Goal: Task Accomplishment & Management: Complete application form

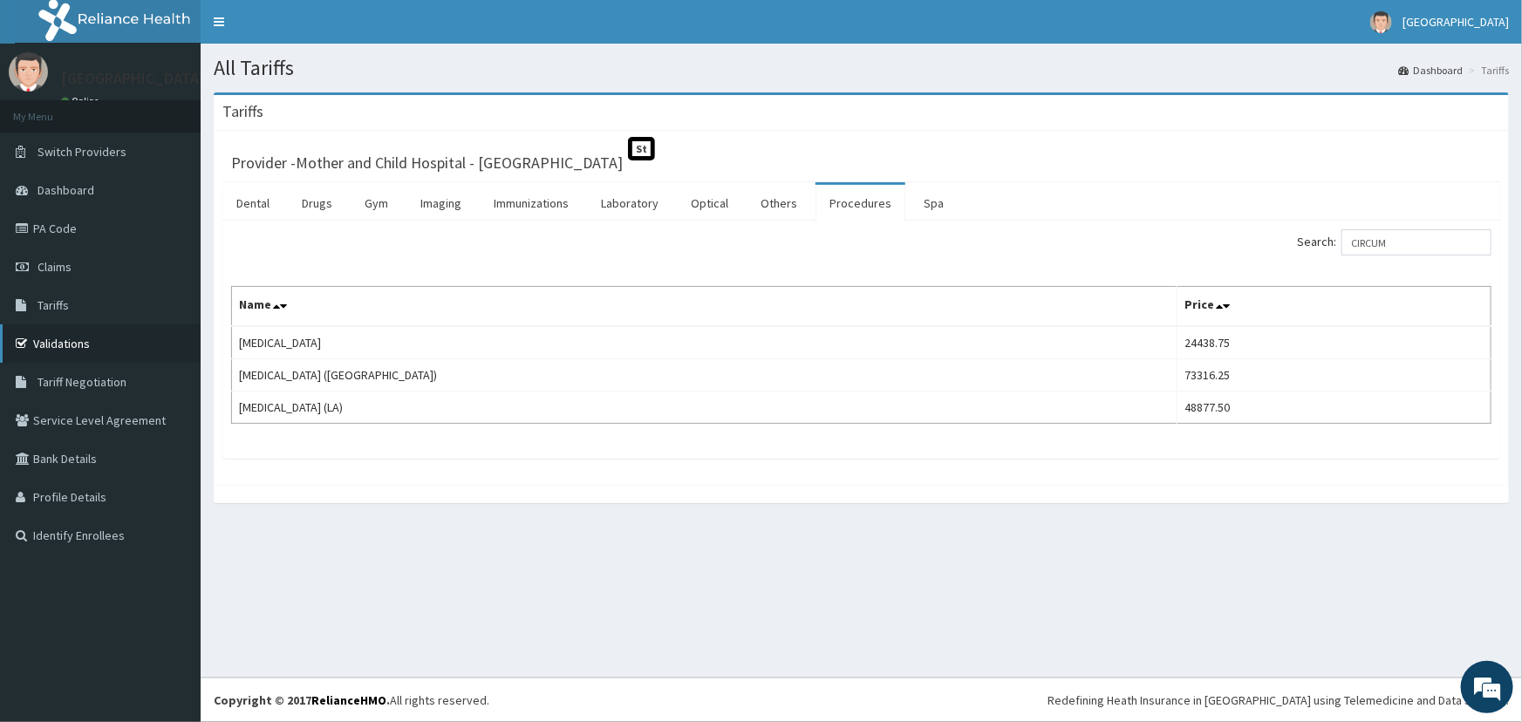
click at [58, 338] on link "Validations" at bounding box center [100, 344] width 201 height 38
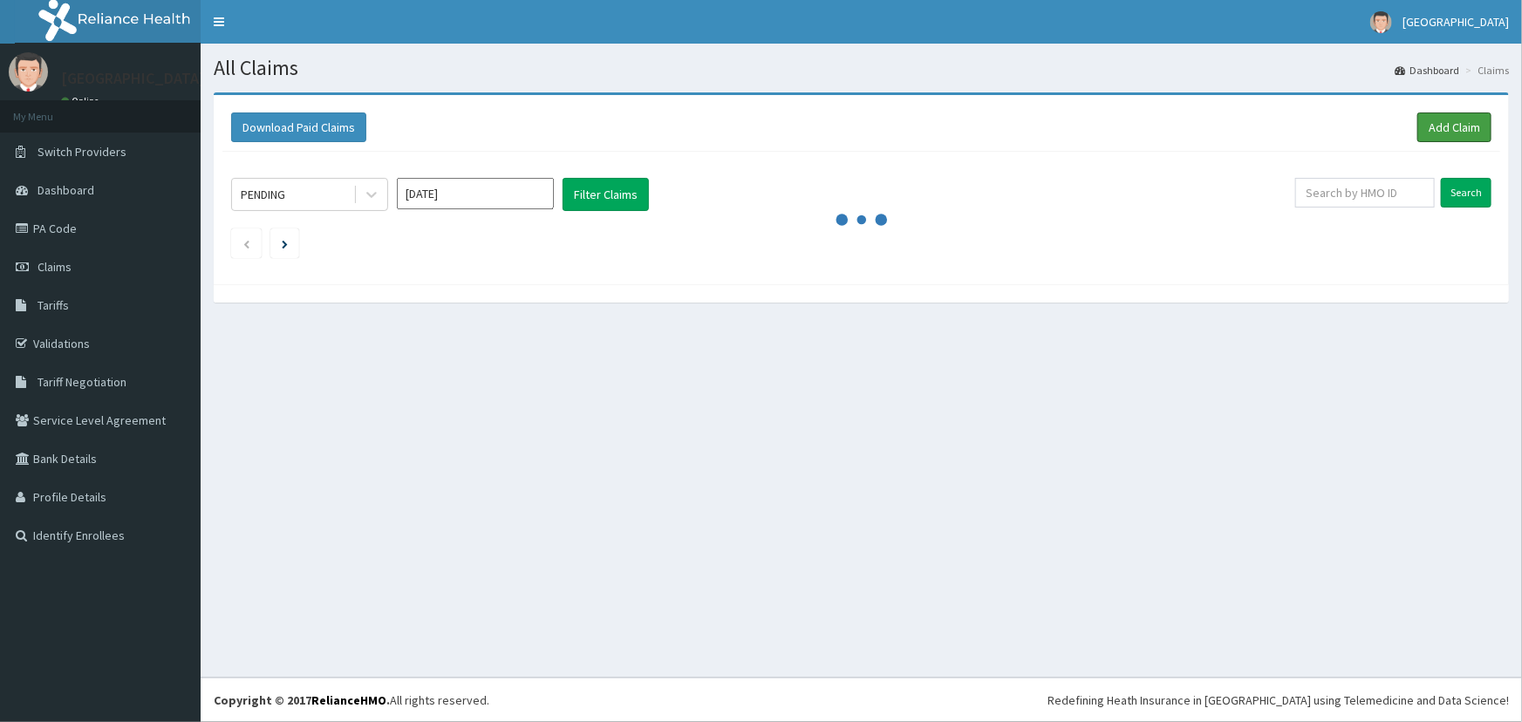
click at [1443, 132] on link "Add Claim" at bounding box center [1455, 128] width 74 height 30
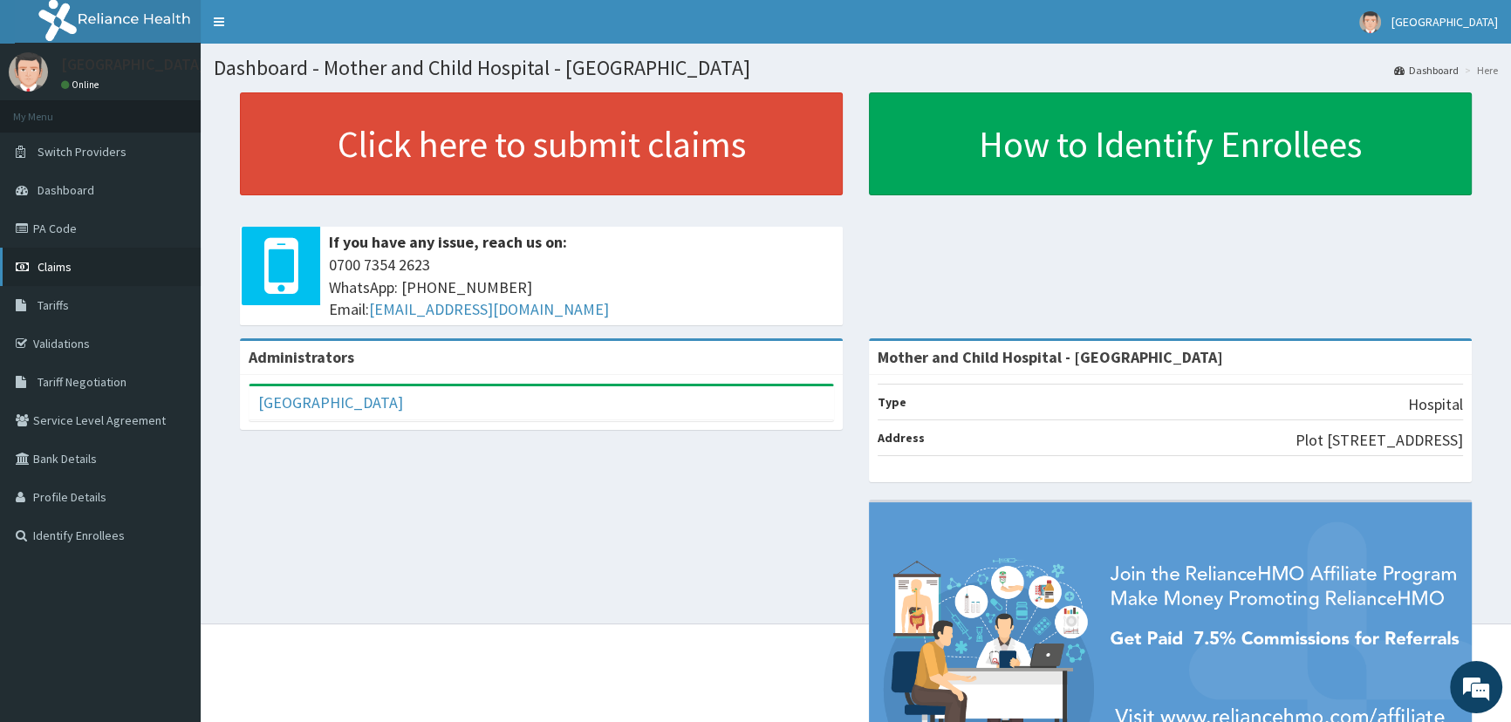
click at [58, 270] on span "Claims" at bounding box center [55, 267] width 34 height 16
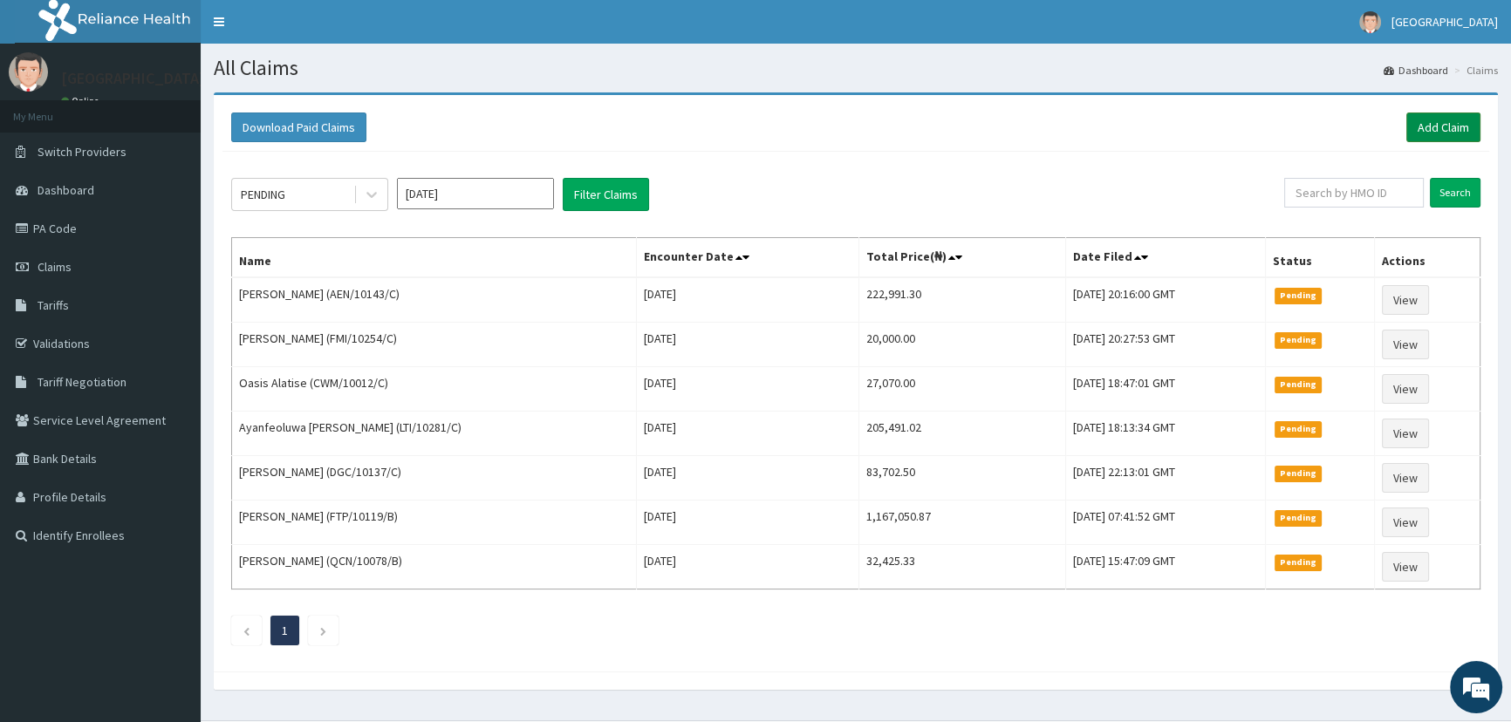
click at [1423, 129] on link "Add Claim" at bounding box center [1443, 128] width 74 height 30
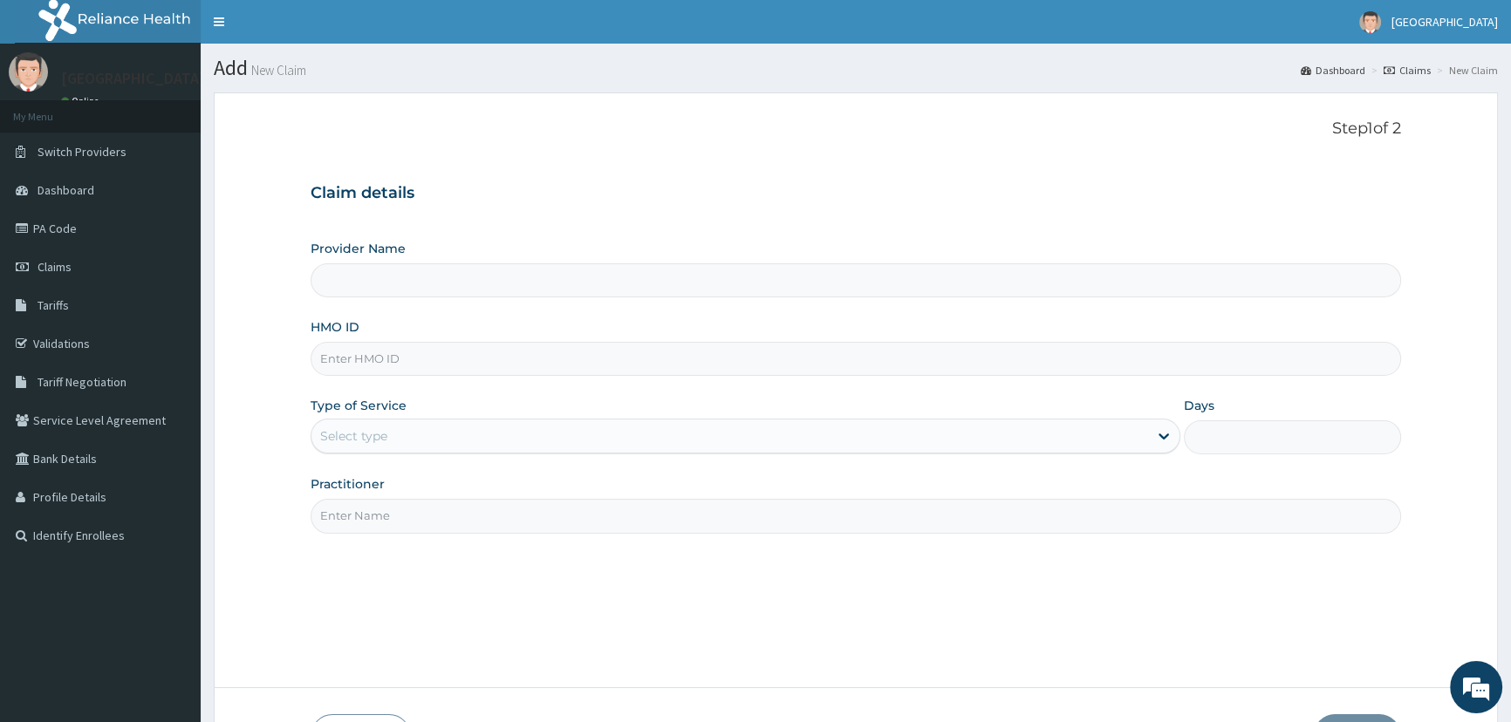
type input "Mother and Child Hospital - Omole"
click at [574, 363] on input "HMO ID" at bounding box center [856, 359] width 1090 height 34
click at [641, 348] on input "HMO ID" at bounding box center [856, 359] width 1090 height 34
type input "BPO/10024/B"
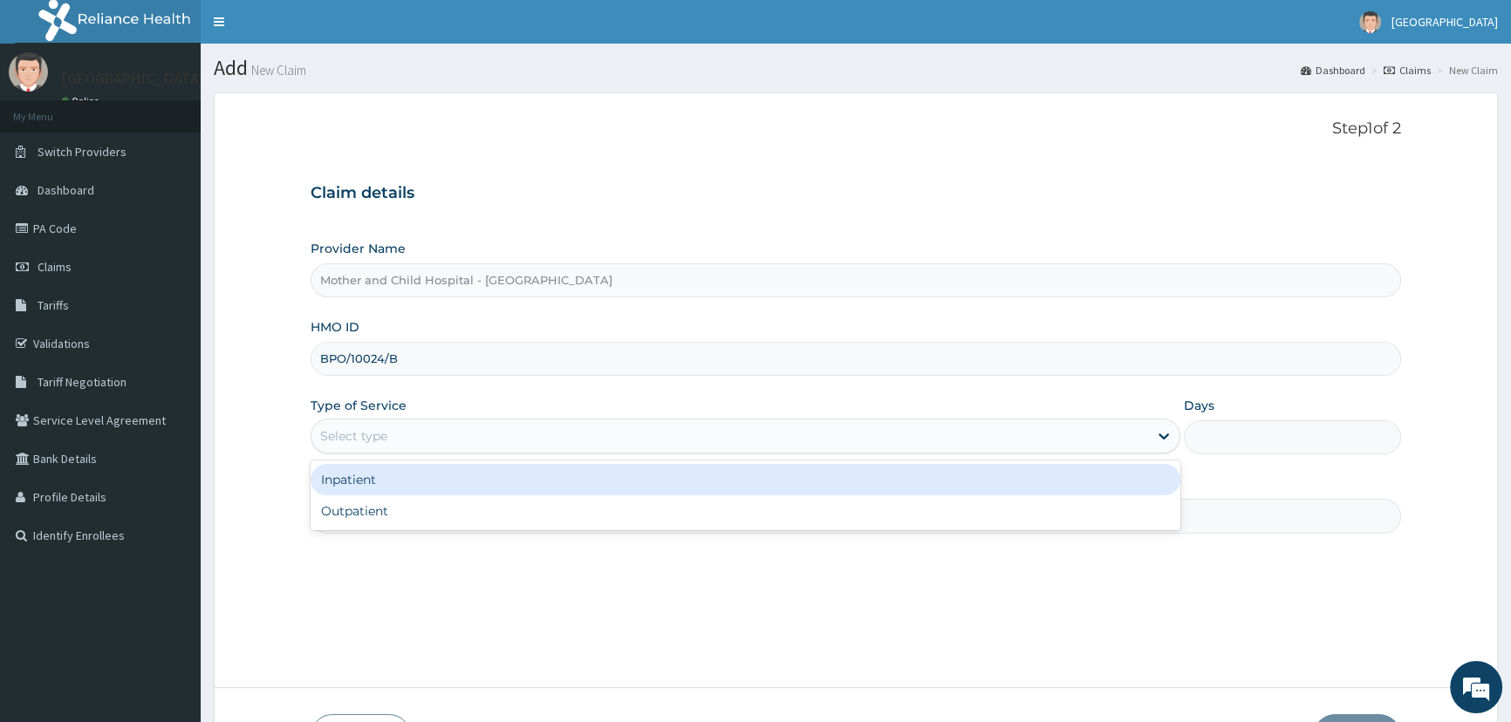
click at [628, 437] on div "Select type" at bounding box center [729, 436] width 836 height 28
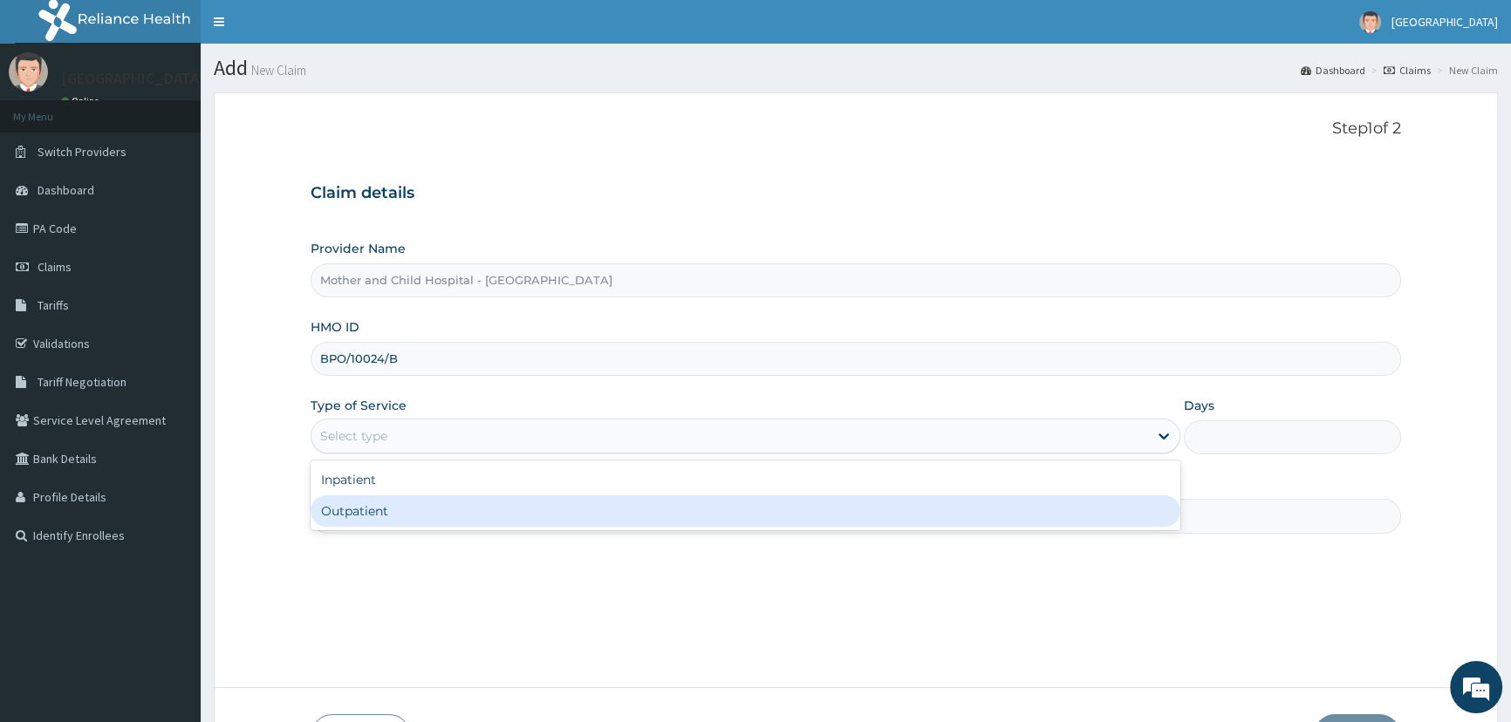
click at [550, 502] on div "Outpatient" at bounding box center [745, 510] width 869 height 31
type input "1"
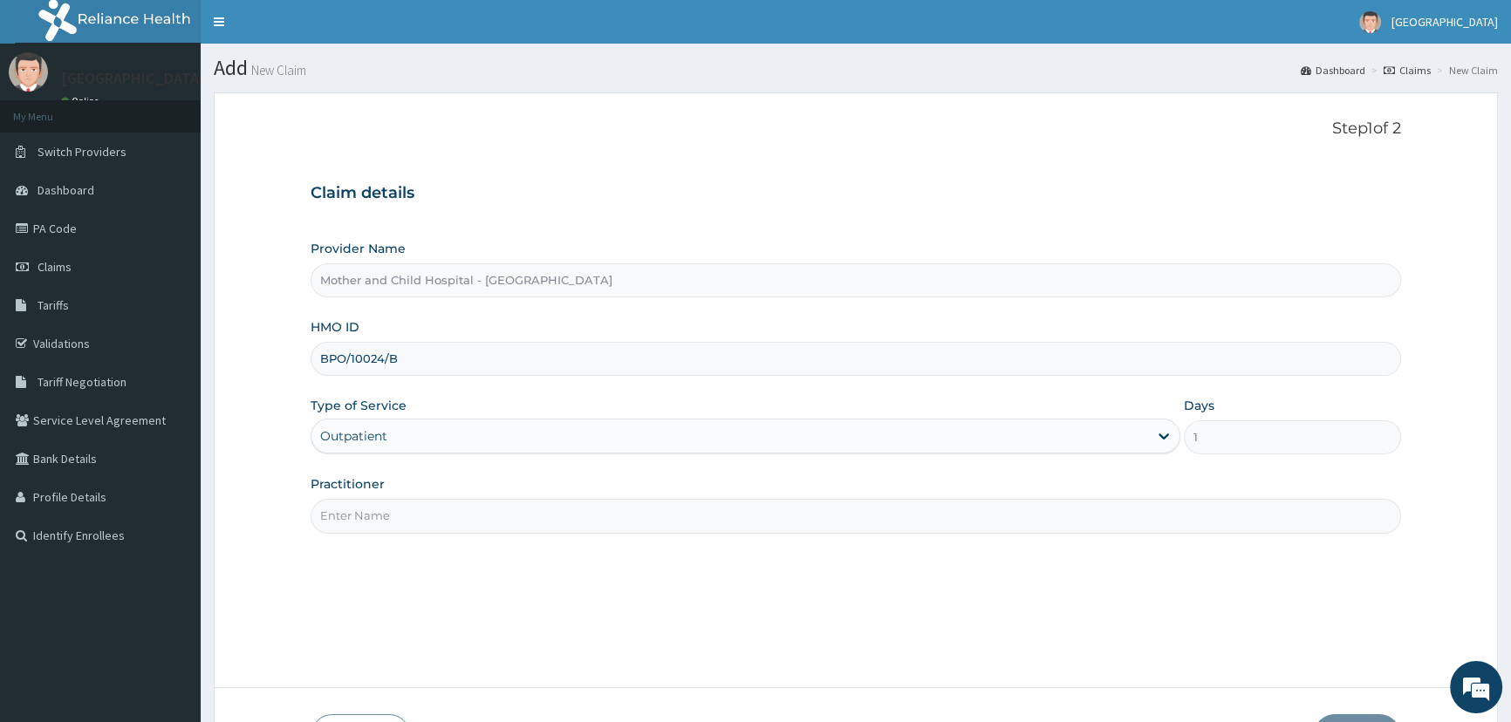
click at [566, 524] on input "Practitioner" at bounding box center [856, 516] width 1090 height 34
type input "ETIM"
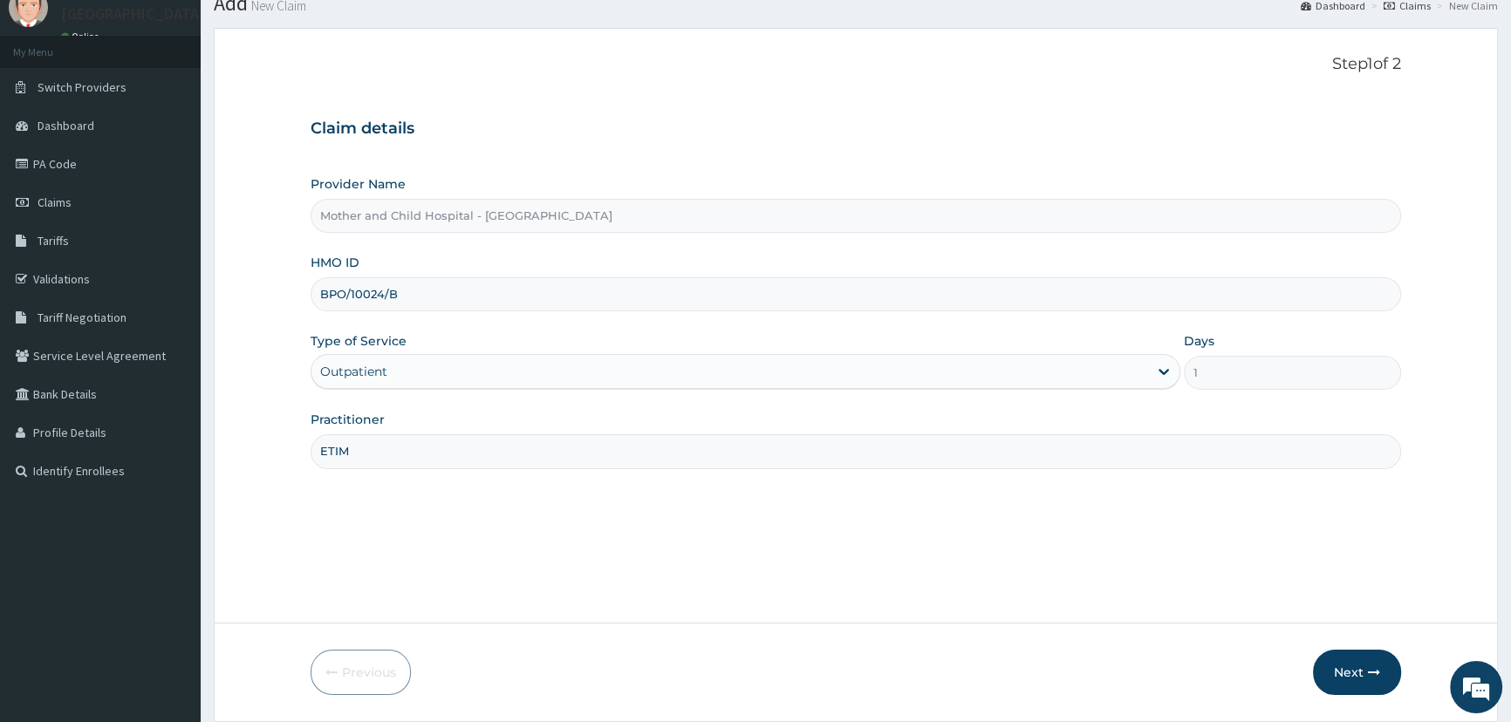
scroll to position [122, 0]
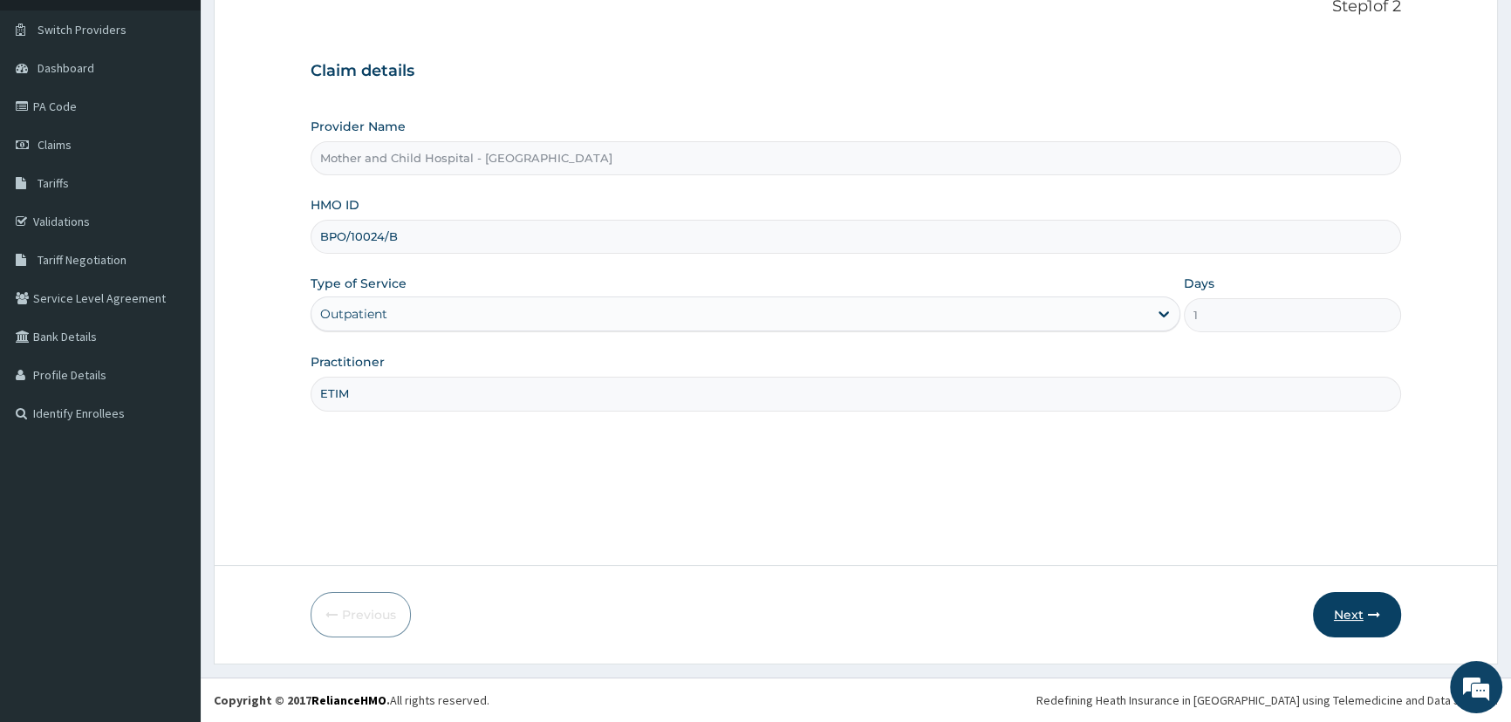
click at [1351, 611] on button "Next" at bounding box center [1357, 614] width 88 height 45
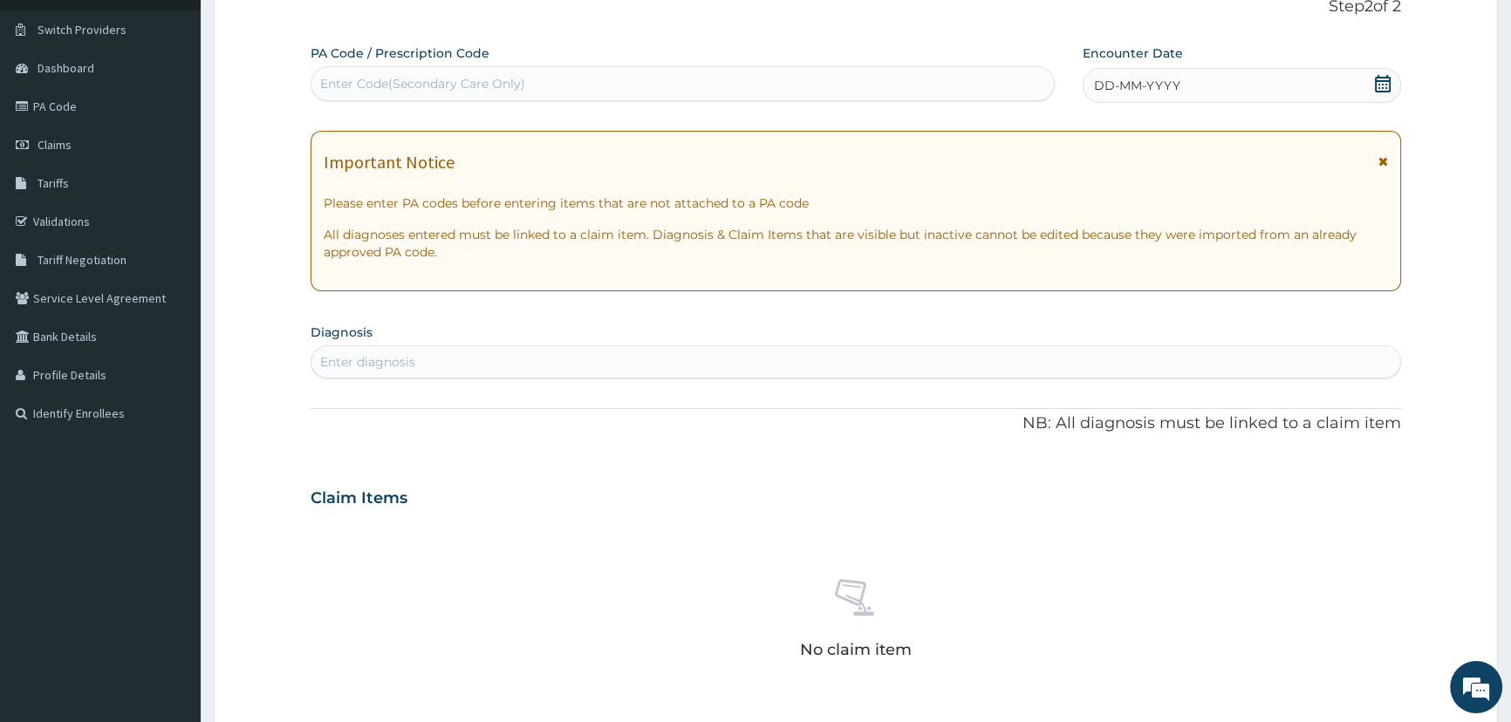
click at [1381, 85] on icon at bounding box center [1382, 83] width 17 height 17
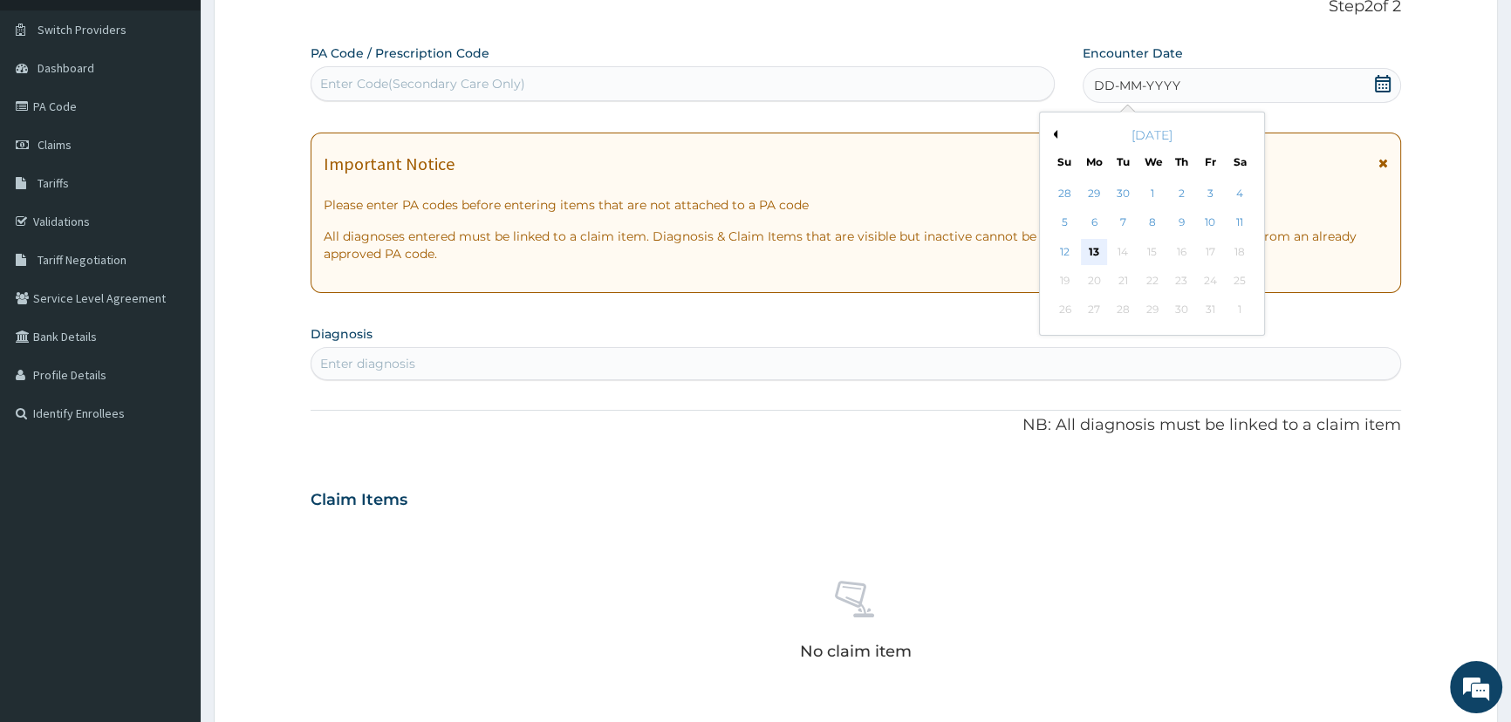
click at [1098, 253] on div "13" at bounding box center [1093, 252] width 26 height 26
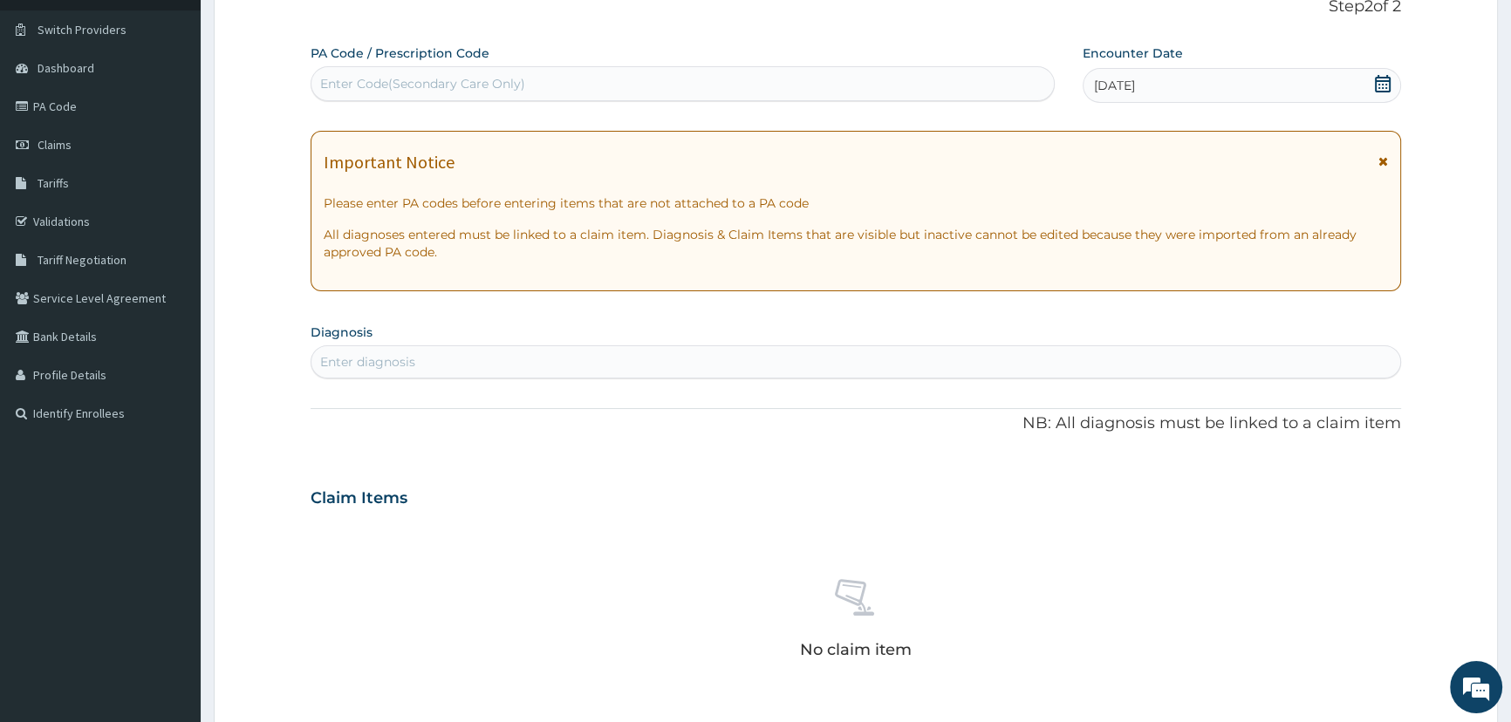
click at [563, 351] on div "Enter diagnosis" at bounding box center [855, 362] width 1089 height 28
click at [572, 87] on div "Enter Code(Secondary Care Only)" at bounding box center [681, 84] width 741 height 28
type input "PA/CF4A2F"
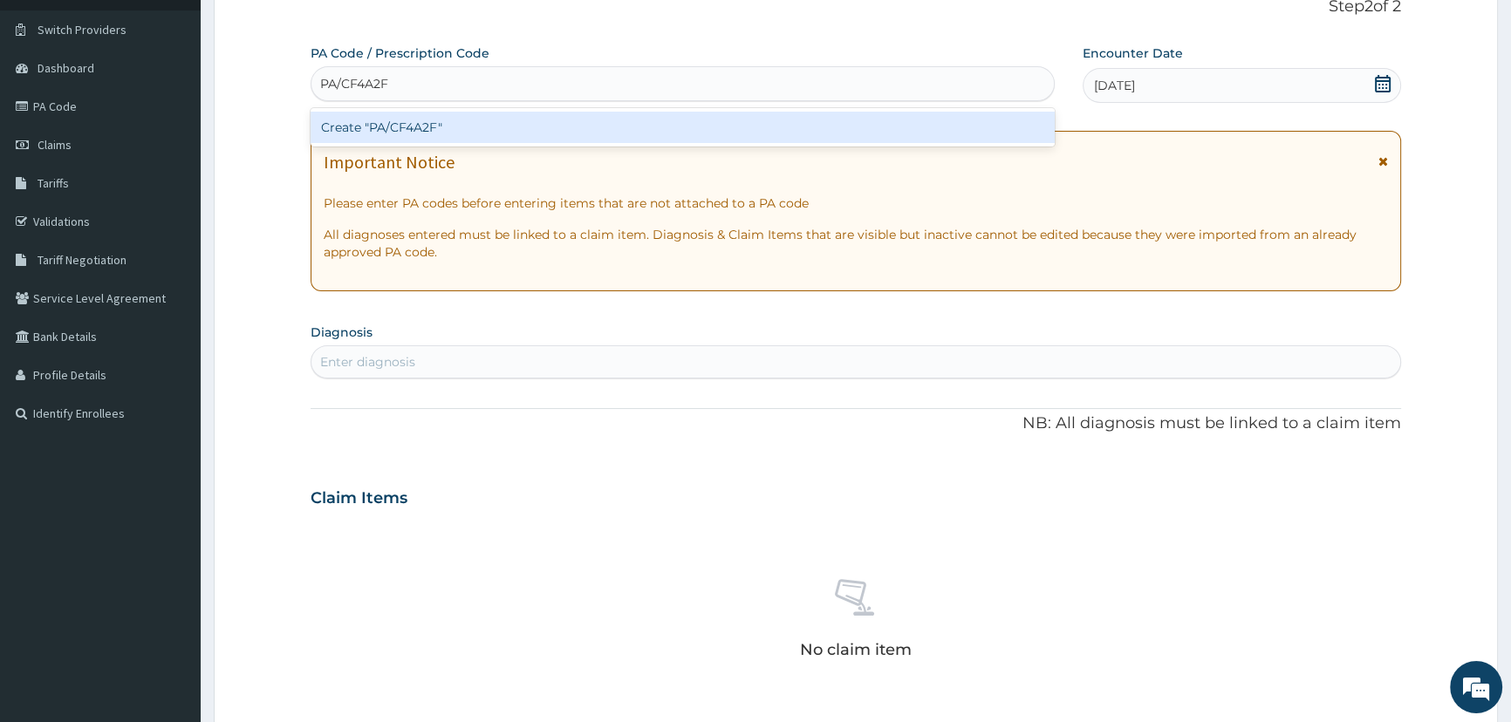
click at [400, 126] on div "Create "PA/CF4A2F"" at bounding box center [682, 127] width 743 height 31
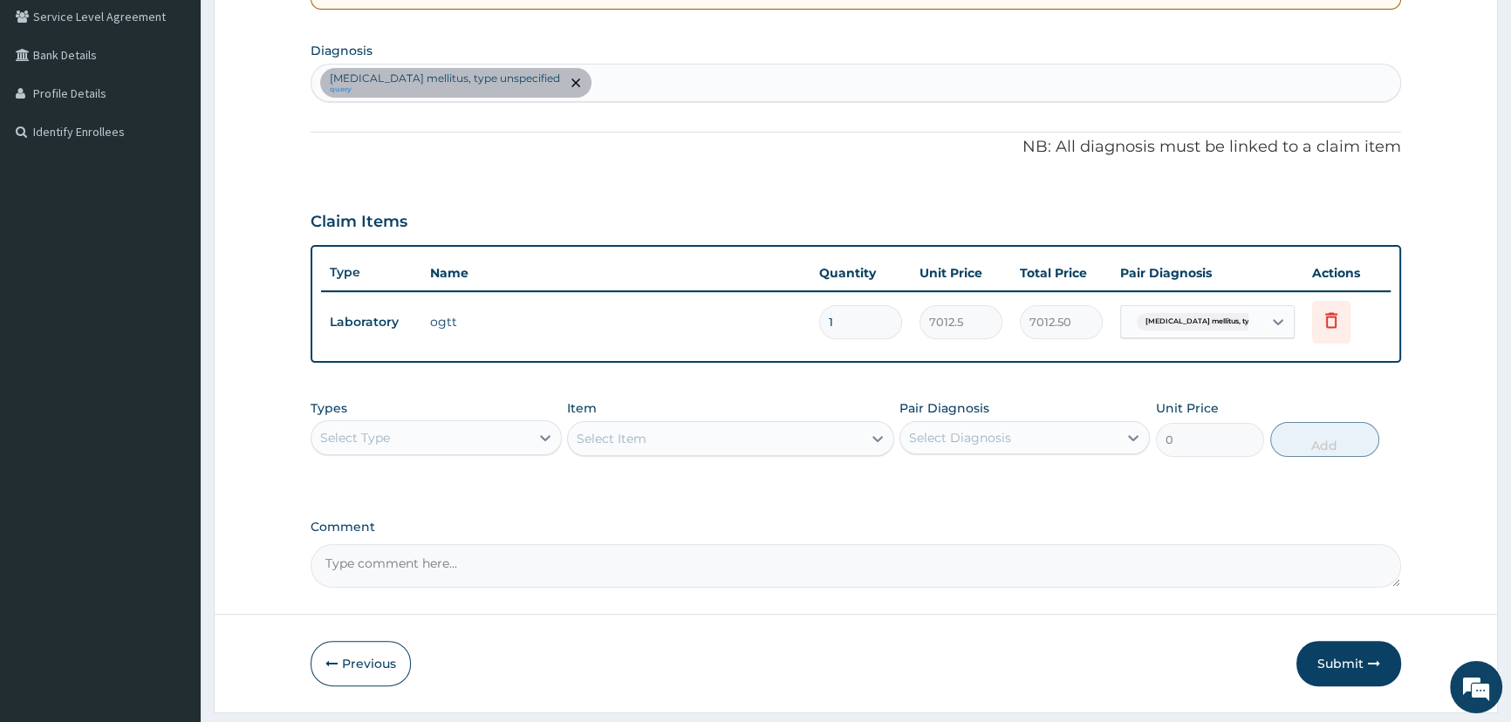
scroll to position [439, 0]
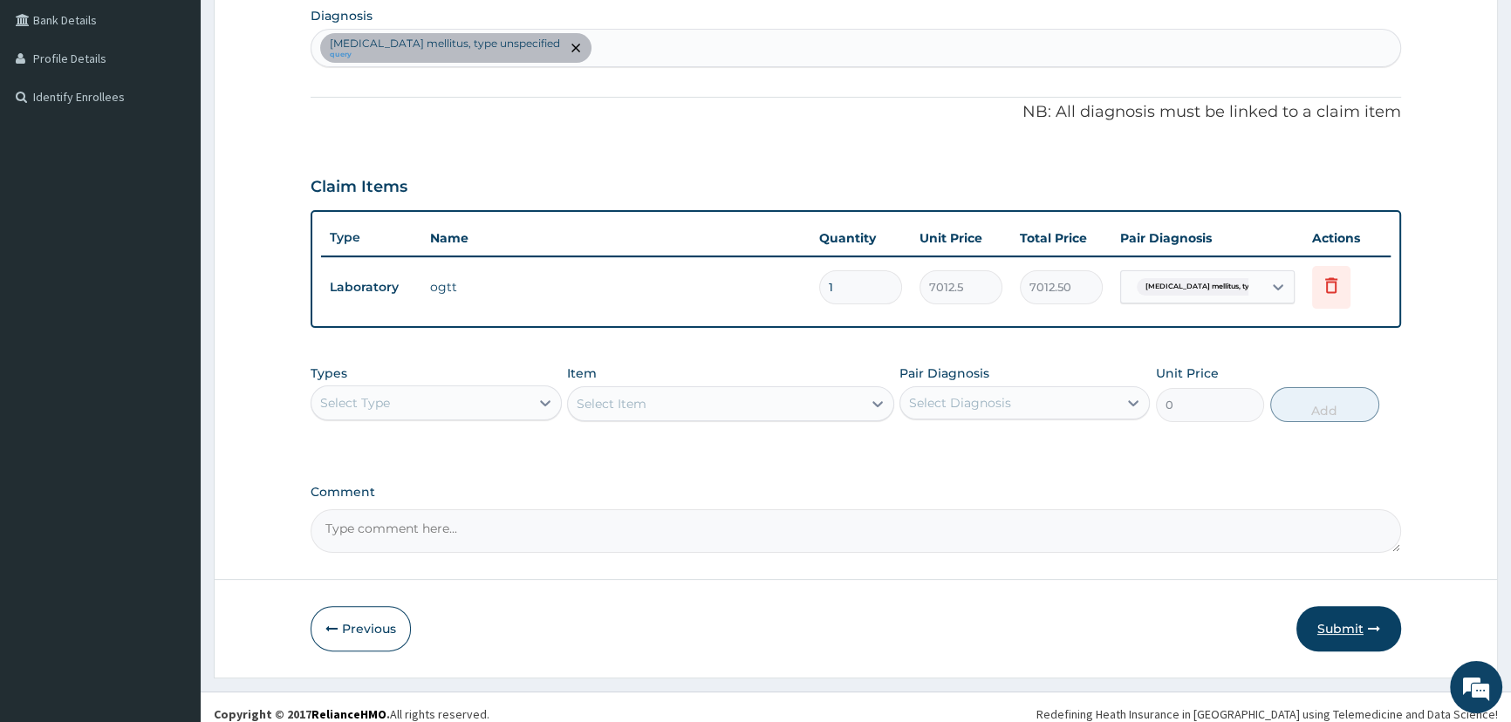
click at [1332, 624] on button "Submit" at bounding box center [1348, 628] width 105 height 45
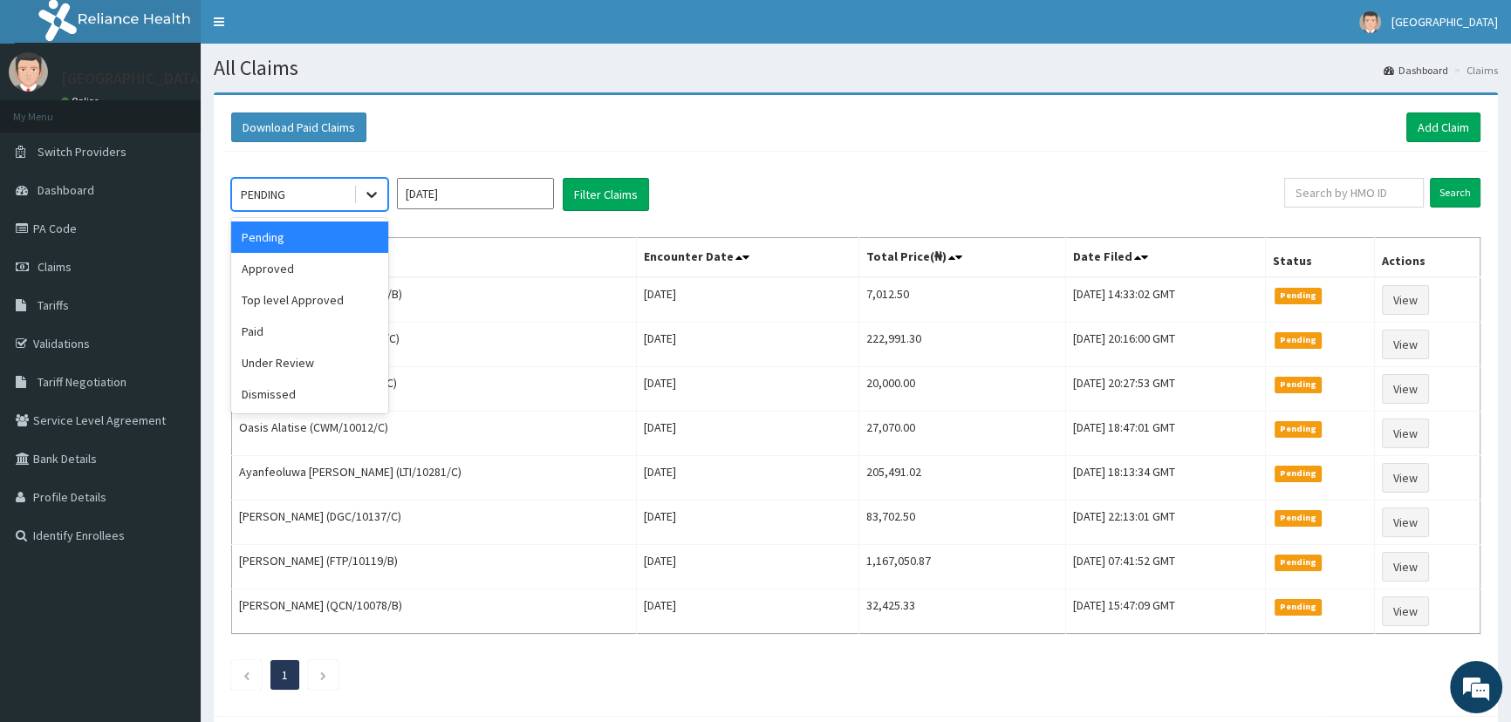
click at [372, 196] on icon at bounding box center [371, 196] width 10 height 6
click at [340, 262] on div "Approved" at bounding box center [309, 268] width 157 height 31
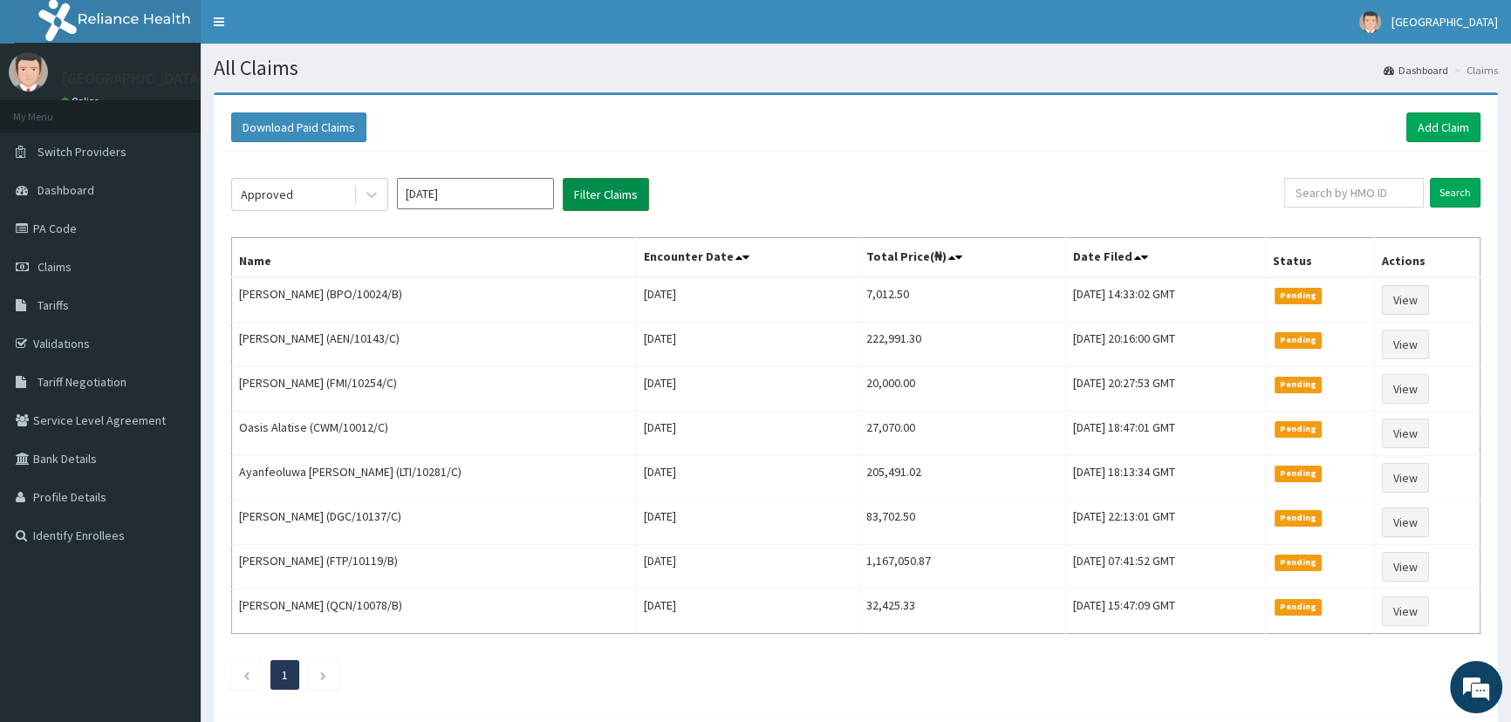
click at [604, 191] on button "Filter Claims" at bounding box center [606, 194] width 86 height 33
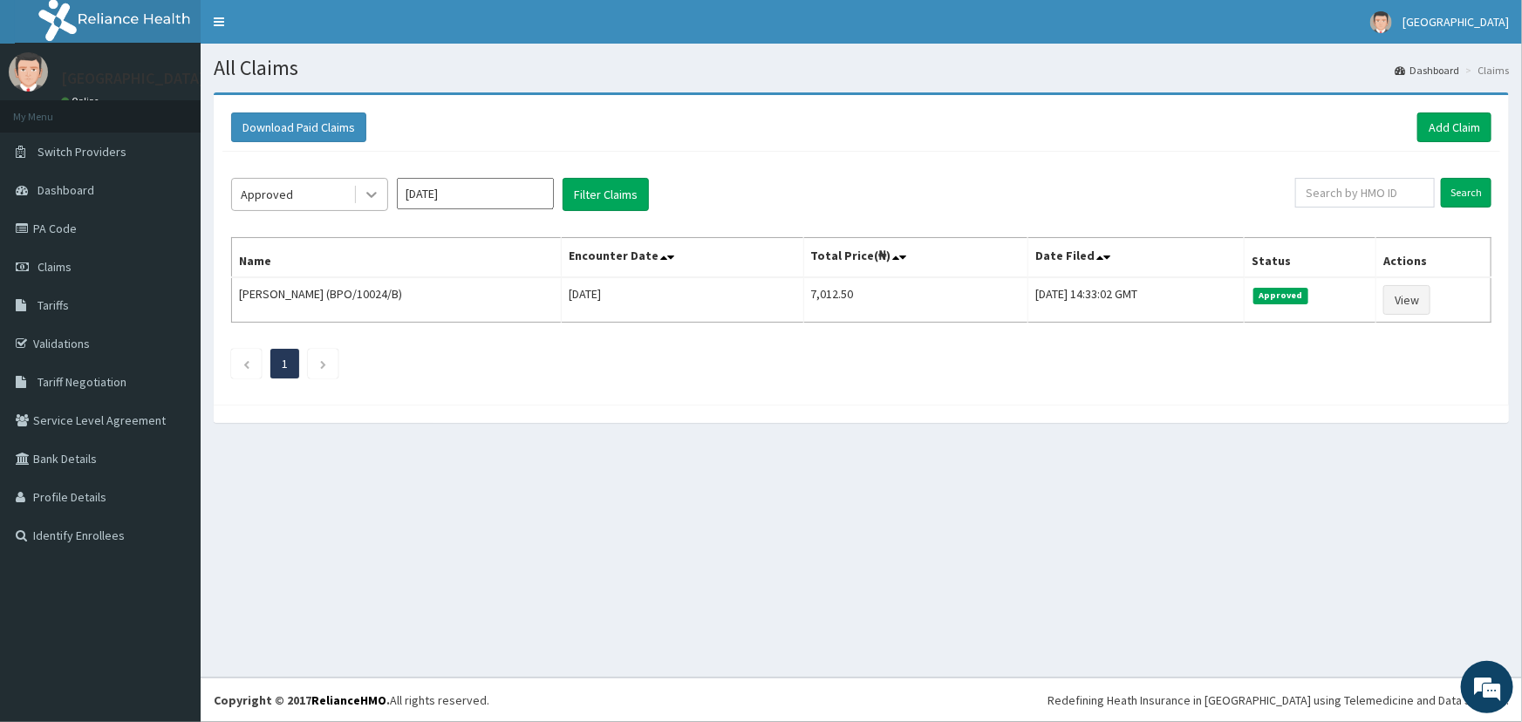
click at [365, 192] on icon at bounding box center [371, 194] width 17 height 17
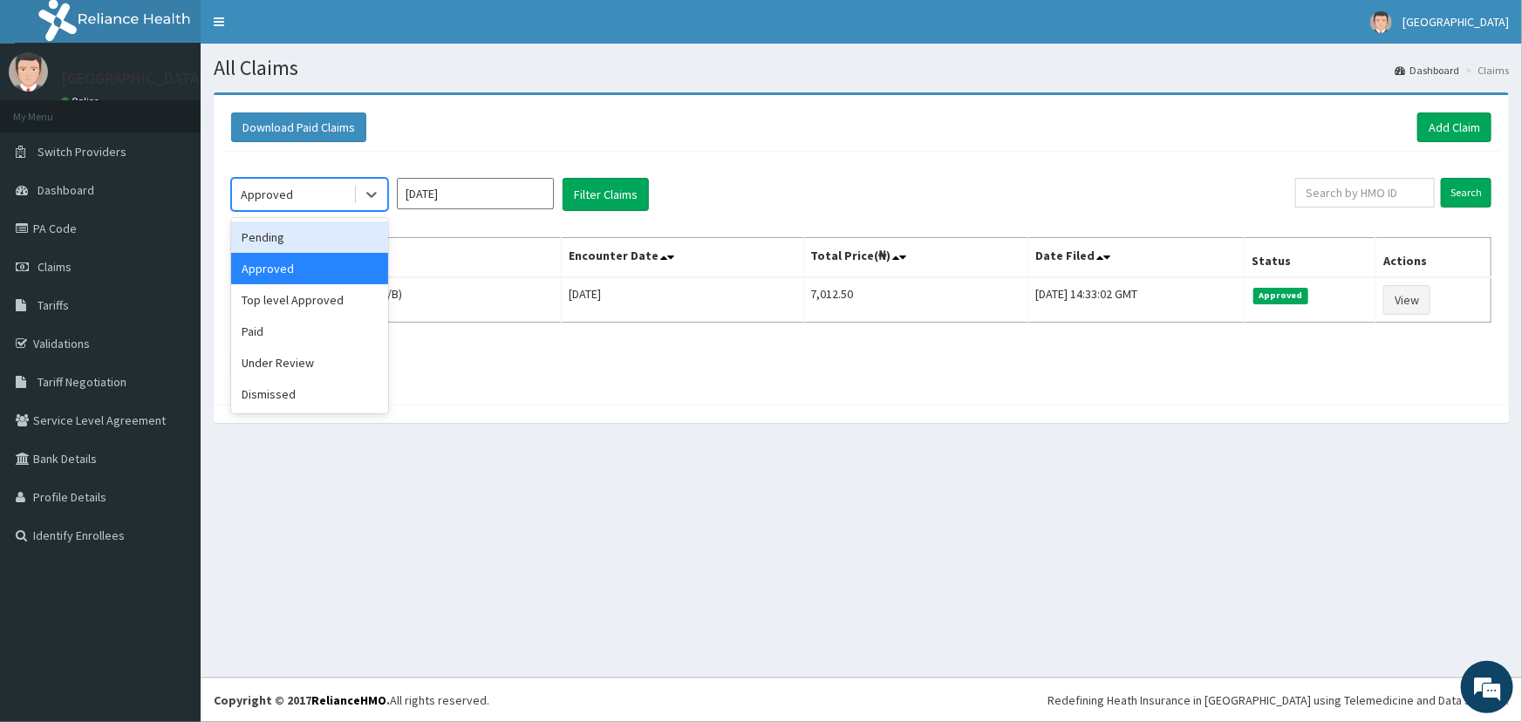
click at [325, 243] on div "Pending" at bounding box center [309, 237] width 157 height 31
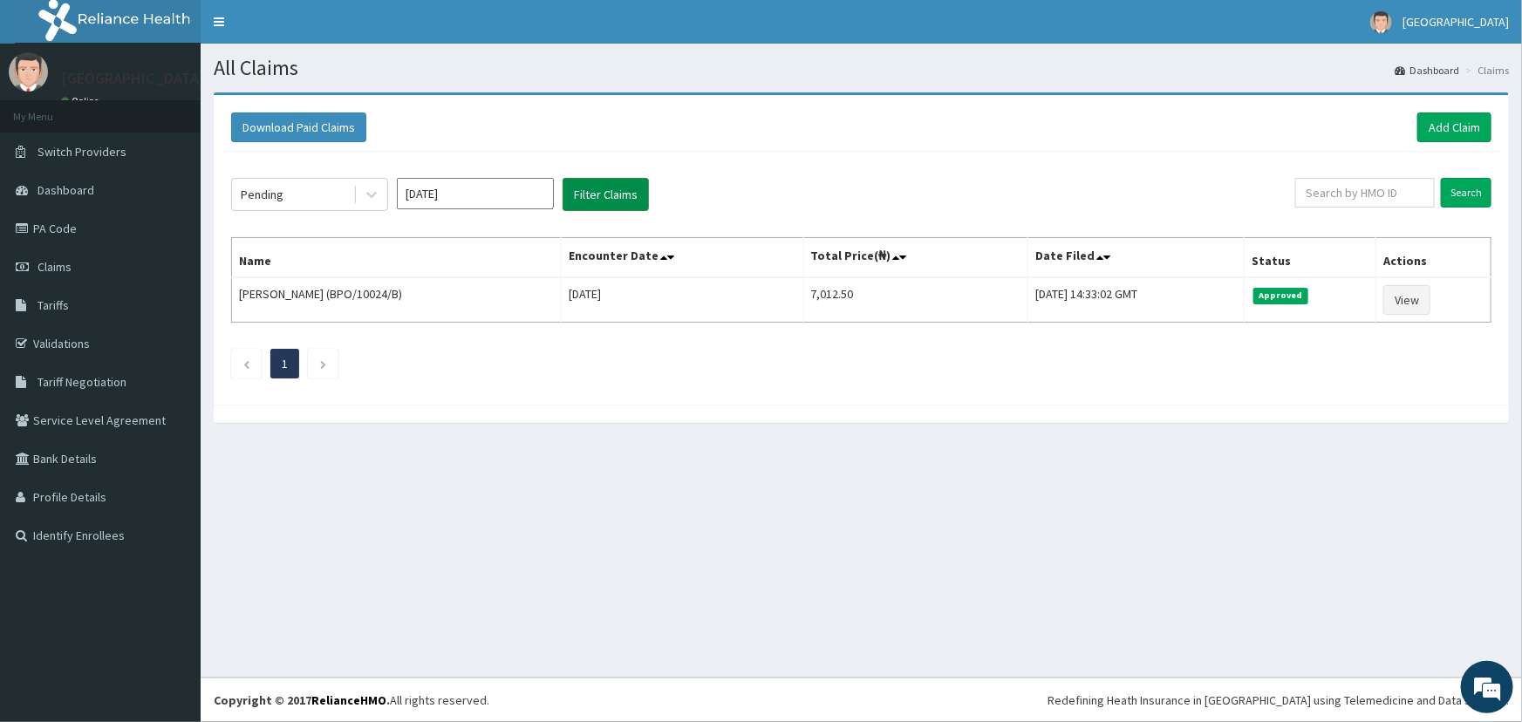
click at [593, 194] on button "Filter Claims" at bounding box center [606, 194] width 86 height 33
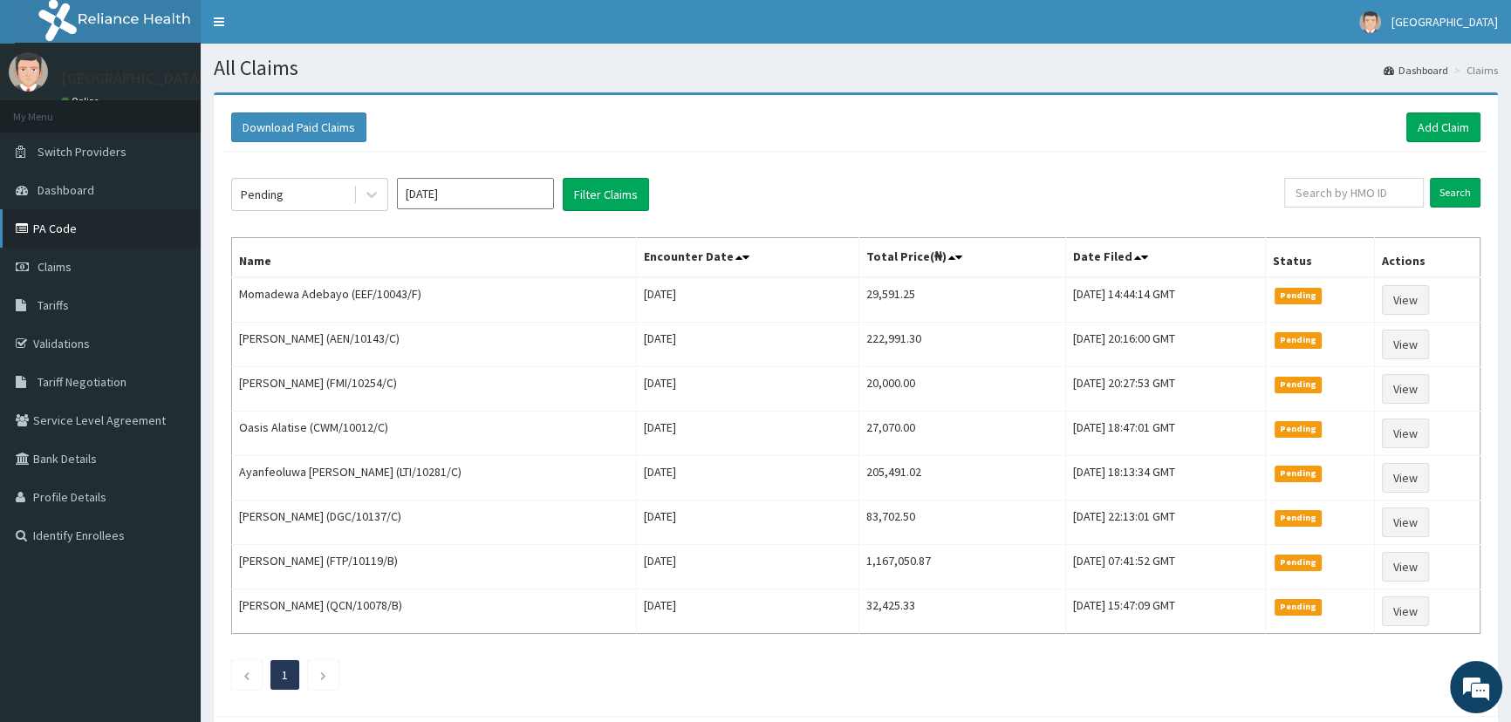
click at [60, 234] on link "PA Code" at bounding box center [100, 228] width 201 height 38
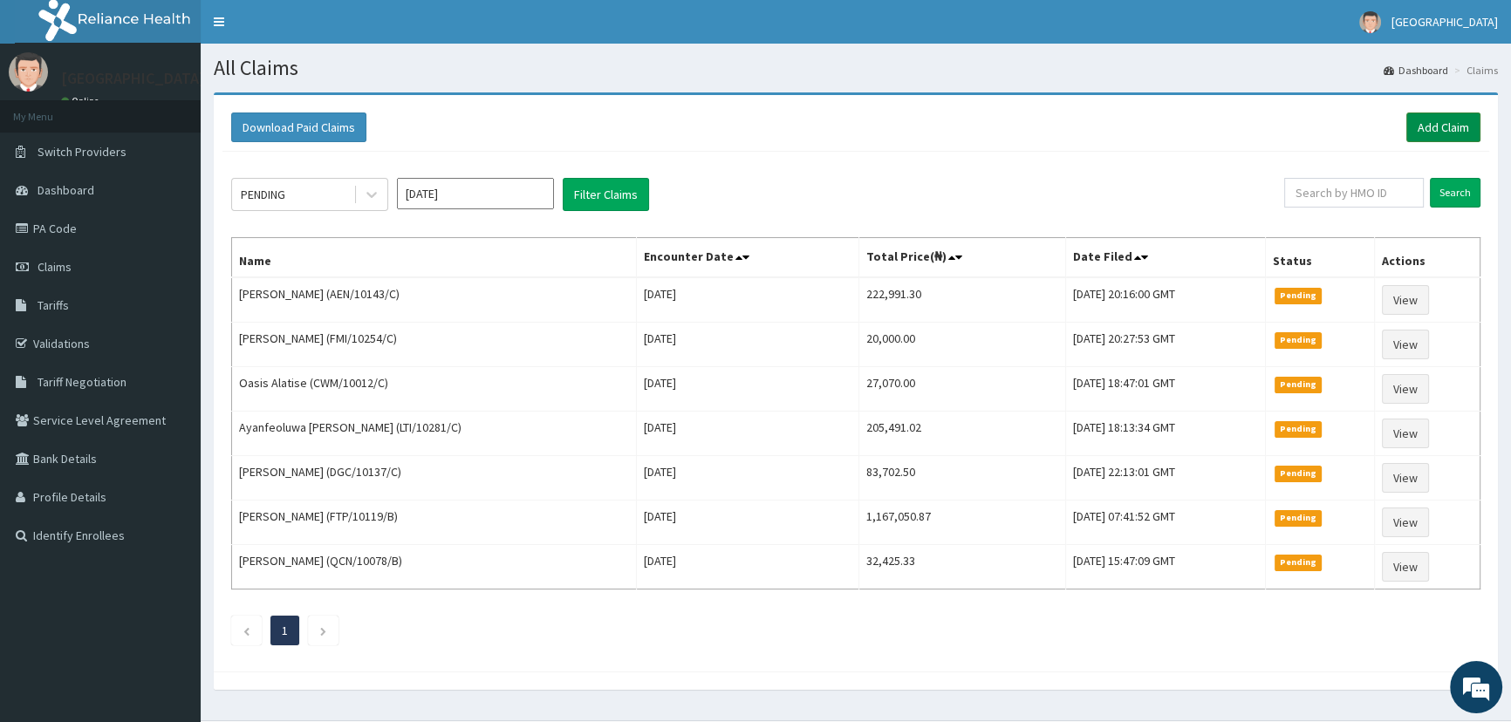
click at [1435, 130] on link "Add Claim" at bounding box center [1443, 128] width 74 height 30
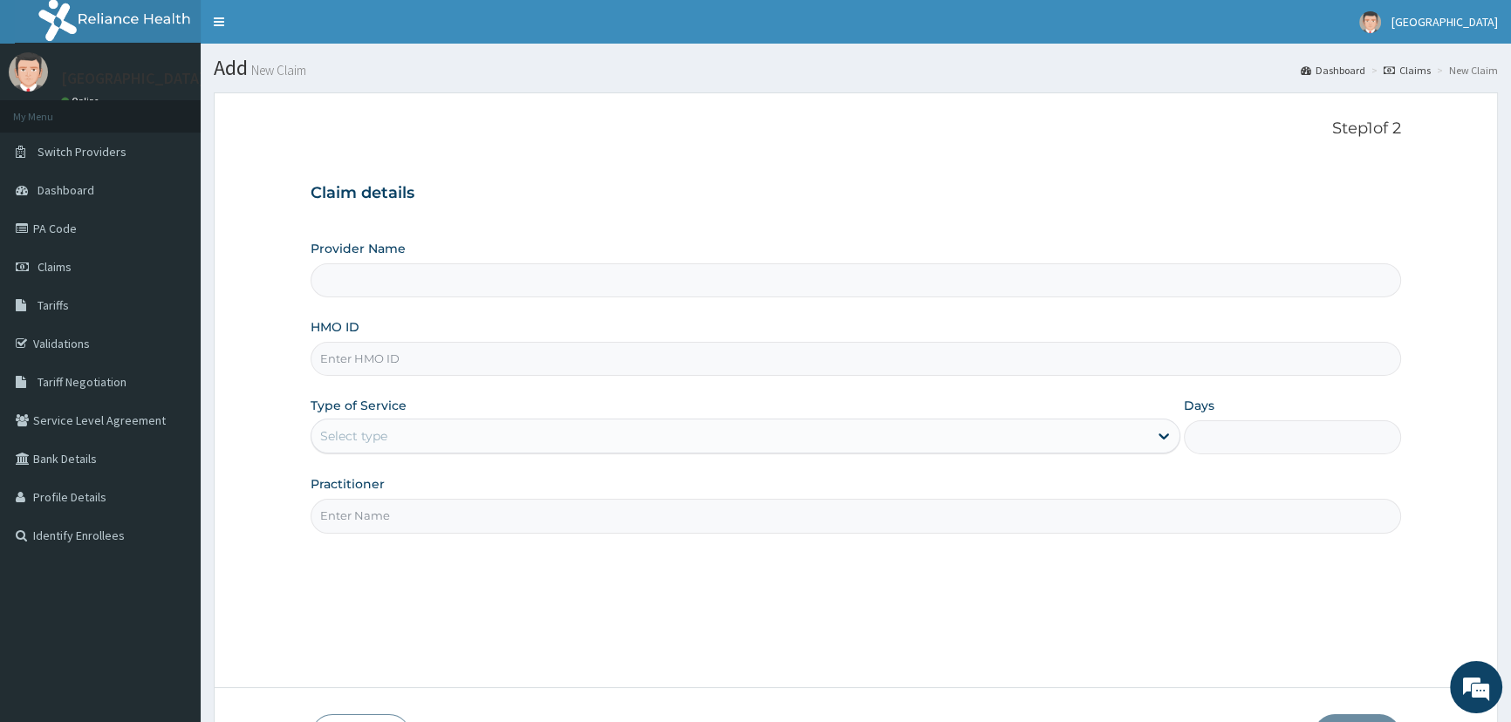
type input "Mother and Child Hospital - [GEOGRAPHIC_DATA]"
click at [871, 366] on input "HMO ID" at bounding box center [856, 359] width 1090 height 34
type input "EEF/10043/F"
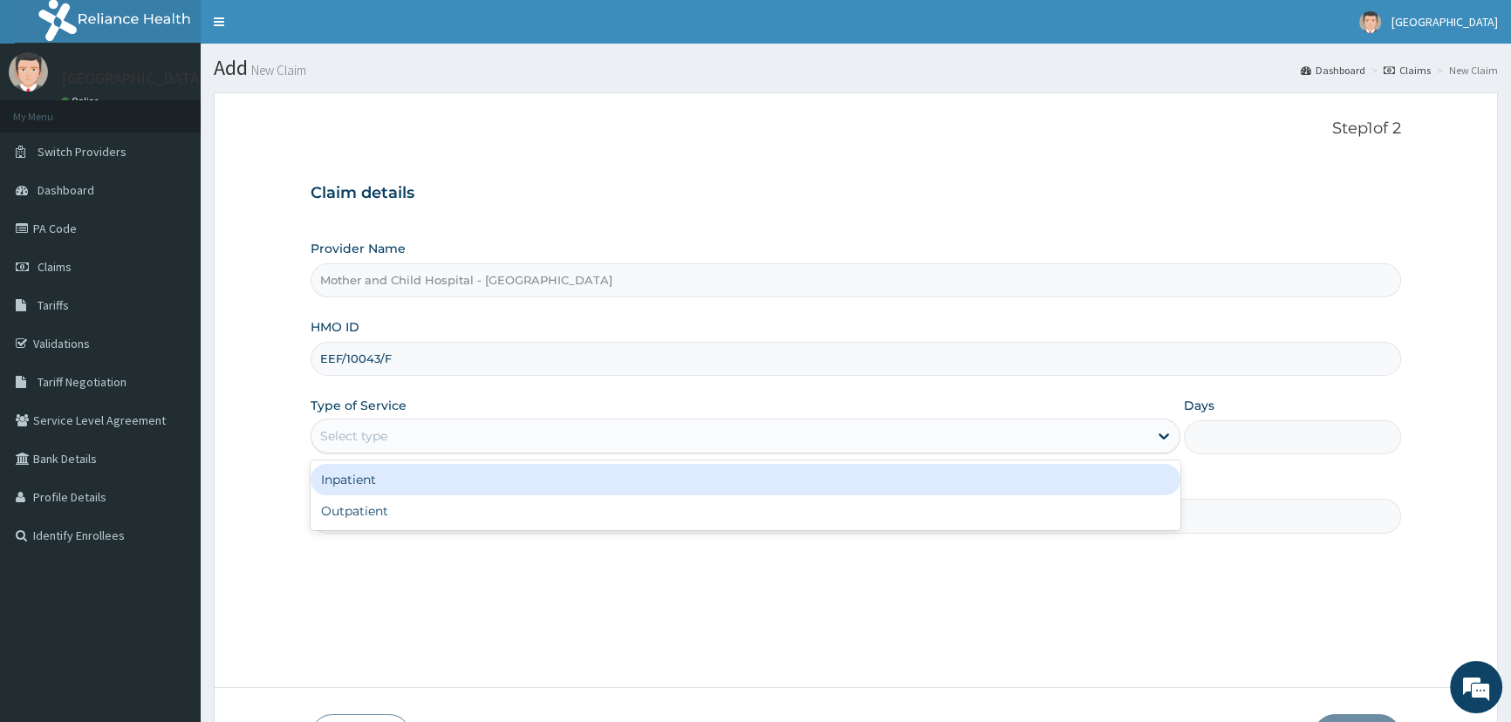
click at [453, 439] on div "Select type" at bounding box center [729, 436] width 836 height 28
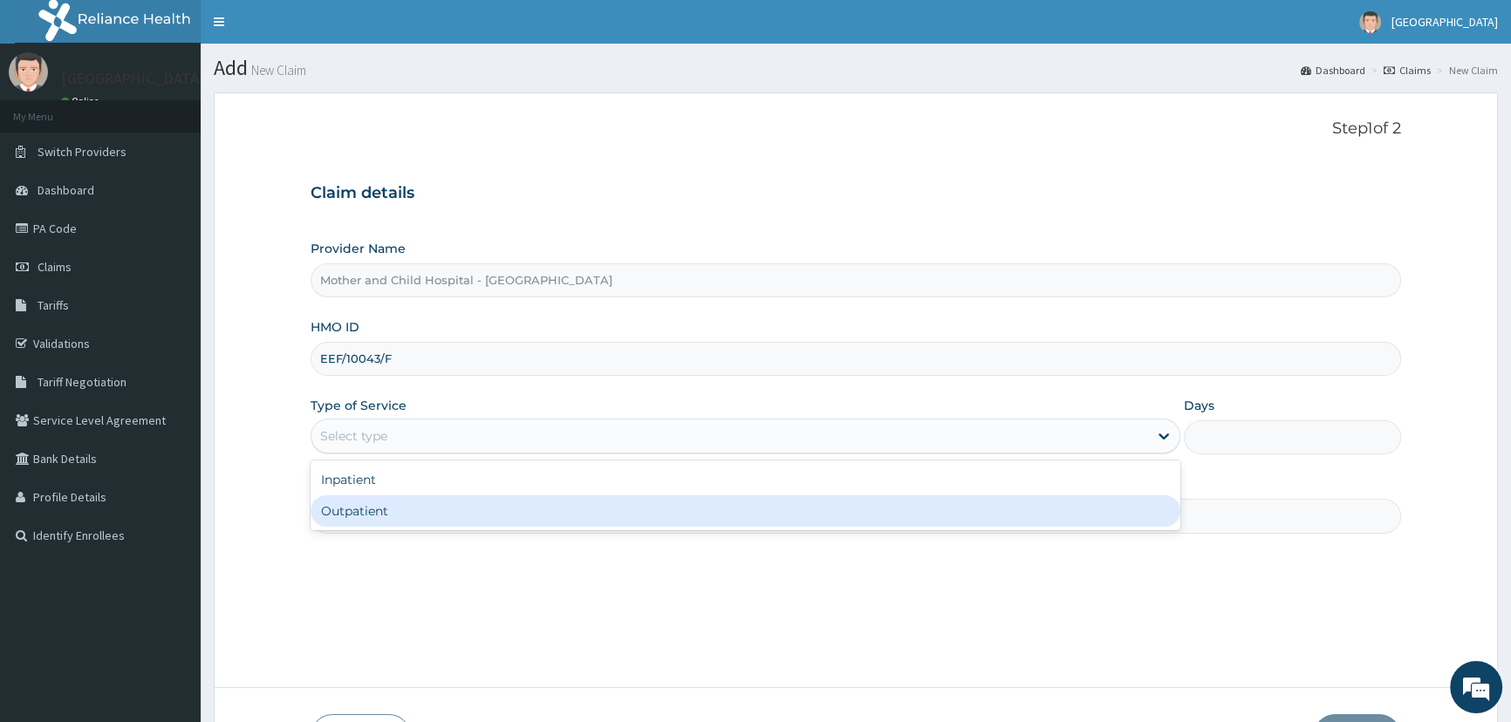
click at [417, 514] on div "Outpatient" at bounding box center [745, 510] width 869 height 31
type input "1"
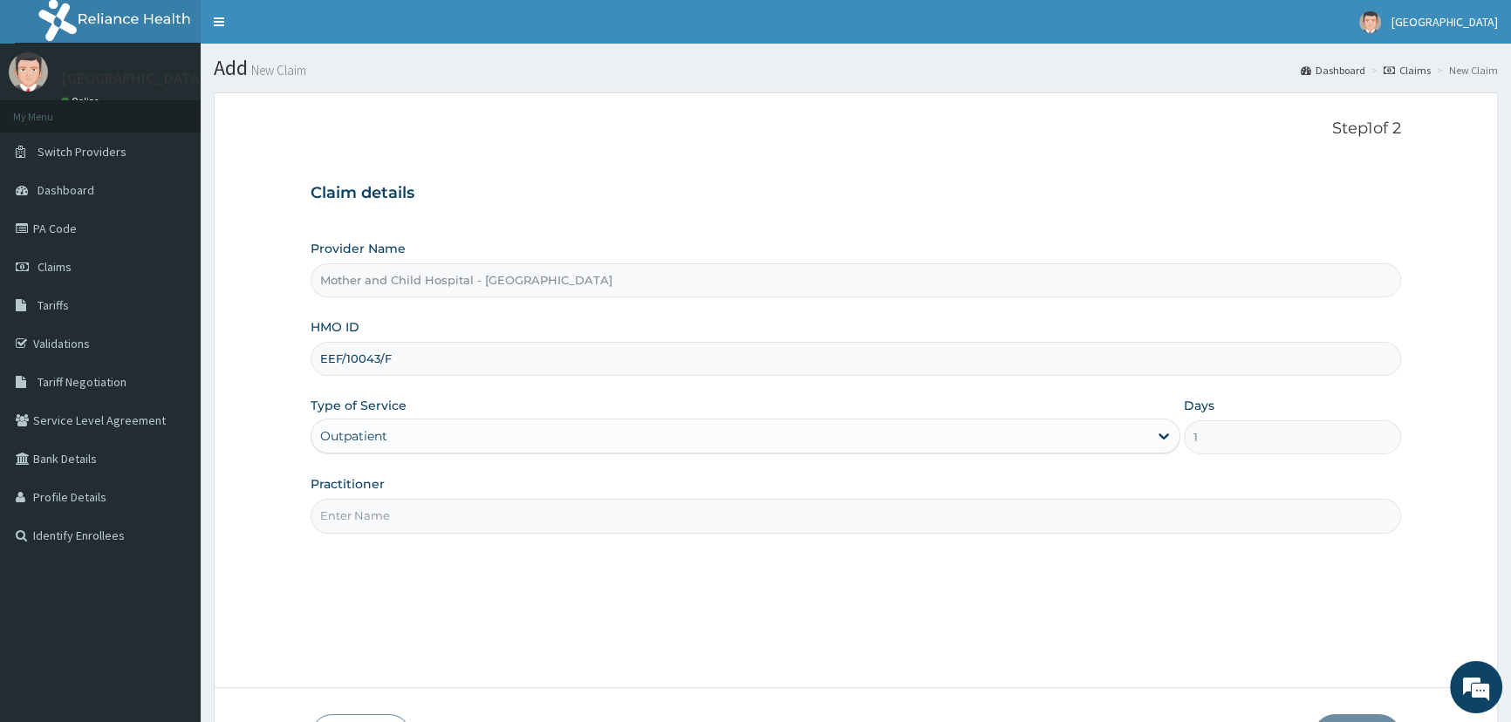
click at [429, 520] on input "Practitioner" at bounding box center [856, 516] width 1090 height 34
type input "ETIM"
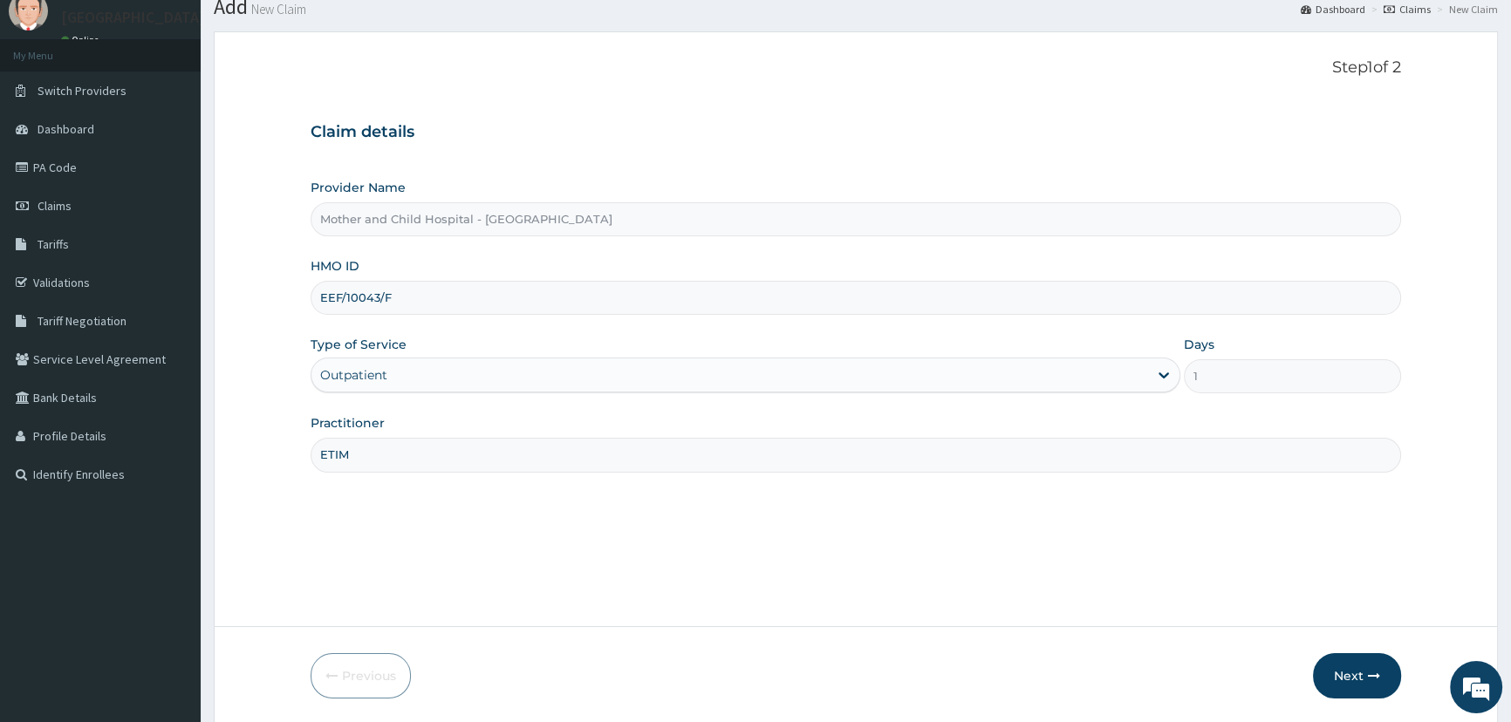
scroll to position [122, 0]
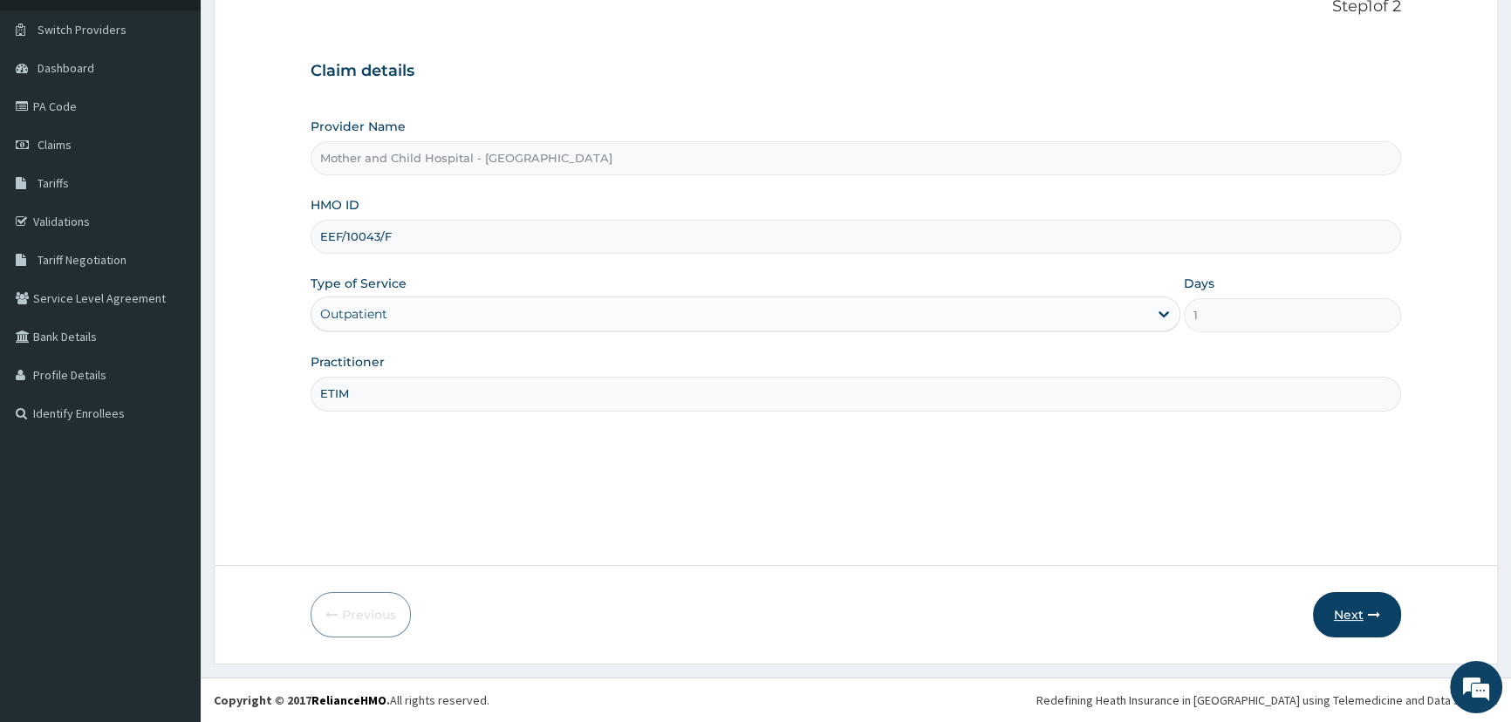
click at [1327, 619] on button "Next" at bounding box center [1357, 614] width 88 height 45
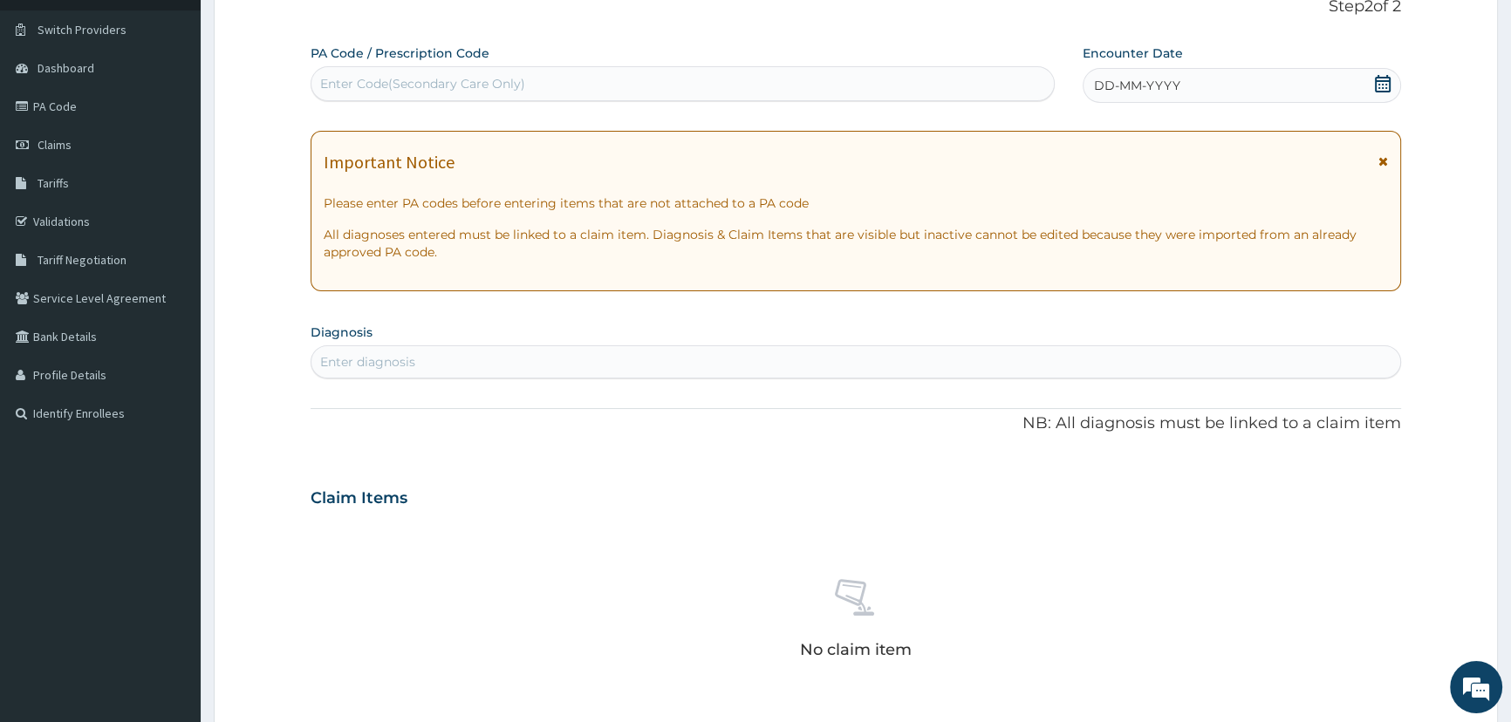
click at [1378, 83] on icon at bounding box center [1382, 83] width 17 height 17
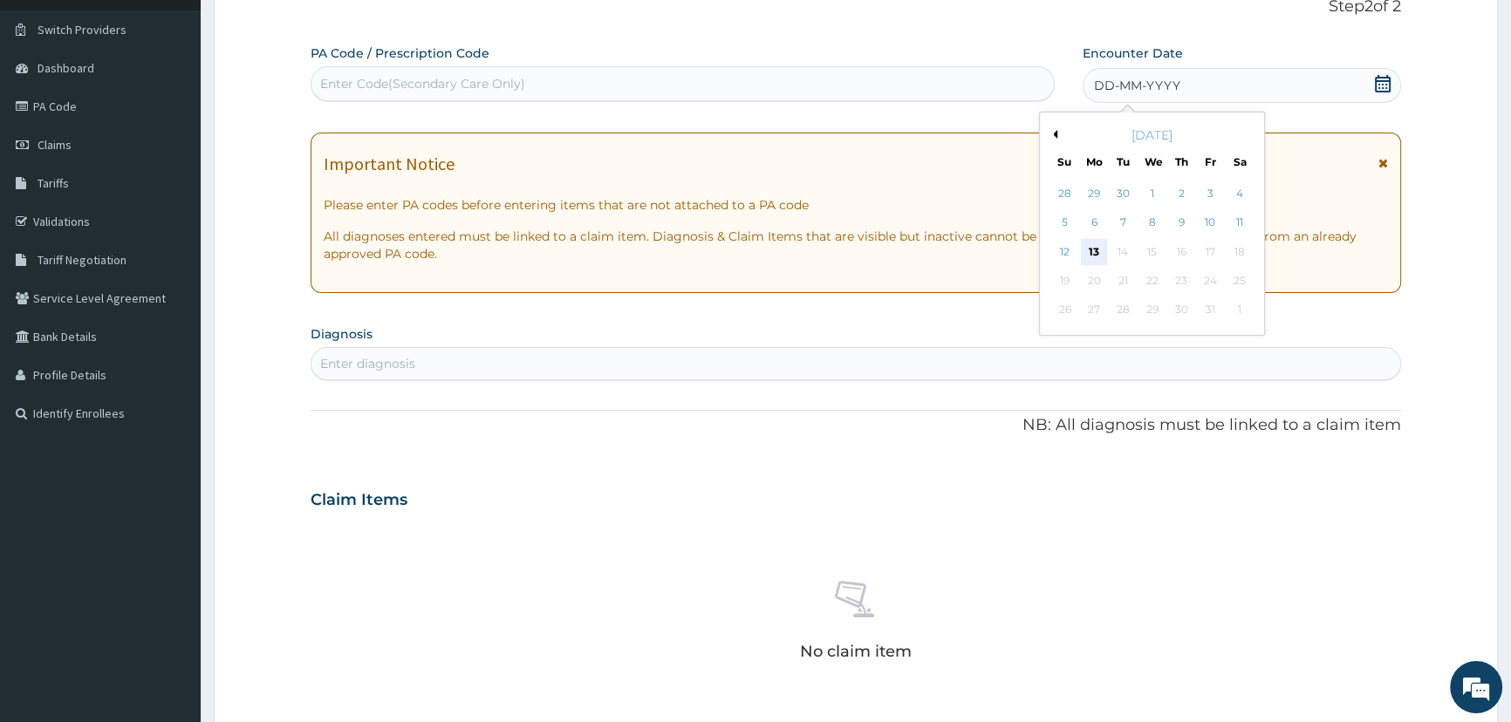
click at [1097, 248] on div "13" at bounding box center [1093, 252] width 26 height 26
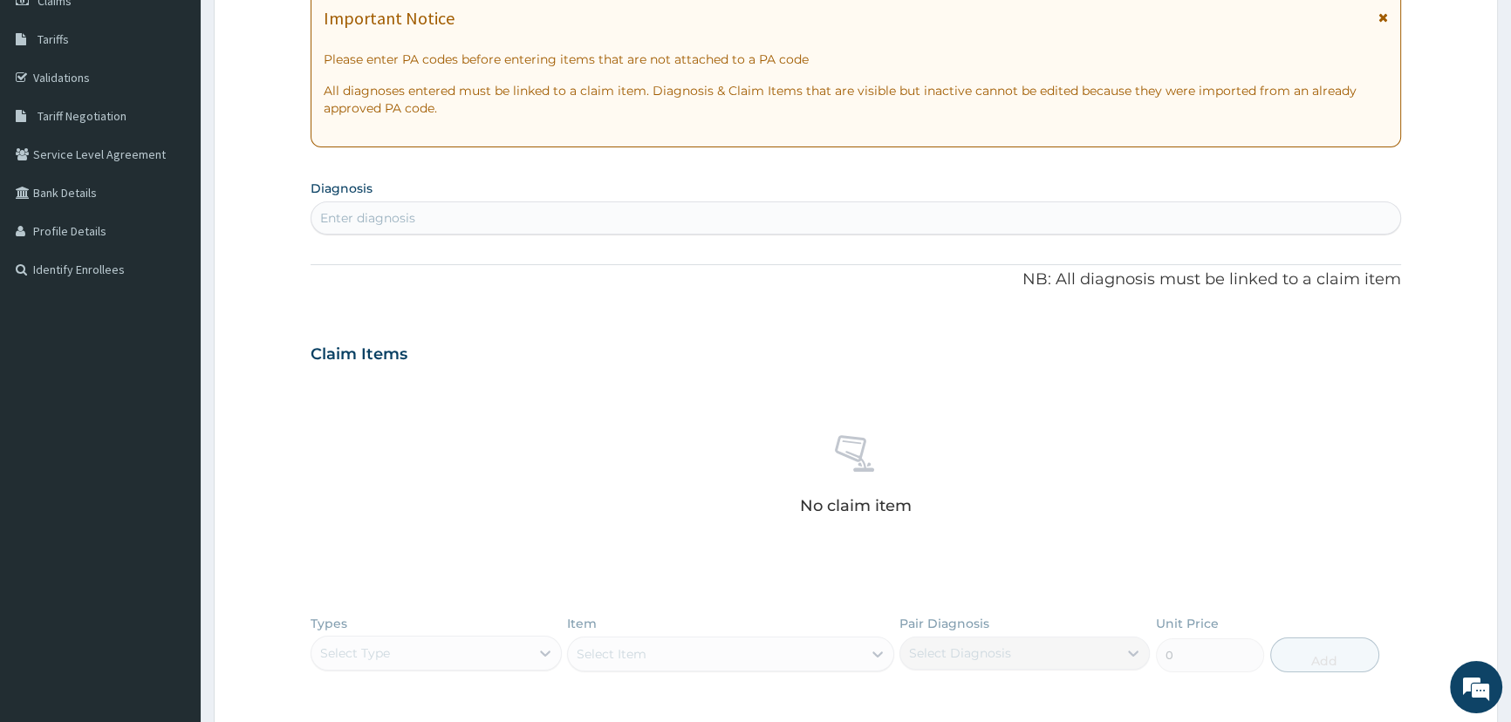
scroll to position [280, 0]
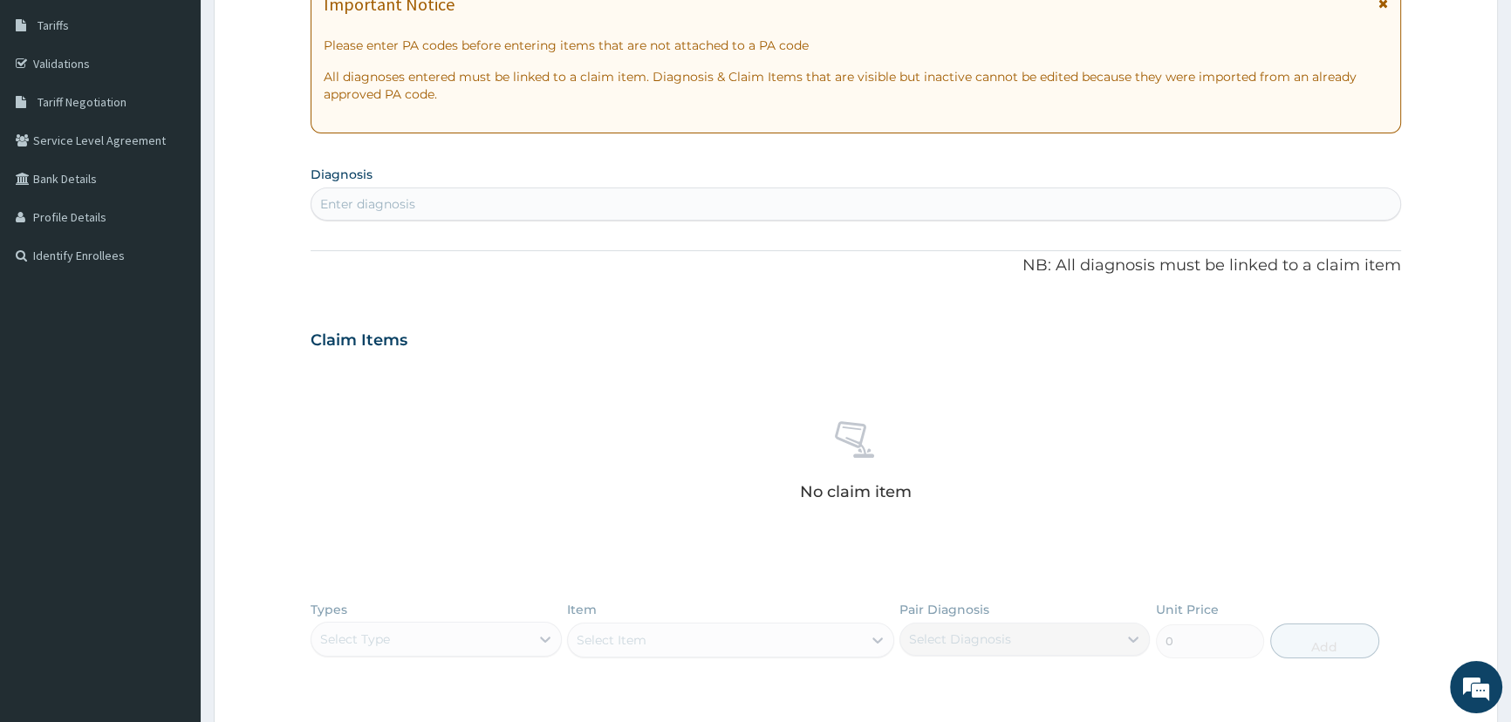
click at [870, 207] on div "Enter diagnosis" at bounding box center [855, 204] width 1089 height 28
type input "CIRCUMCISION"
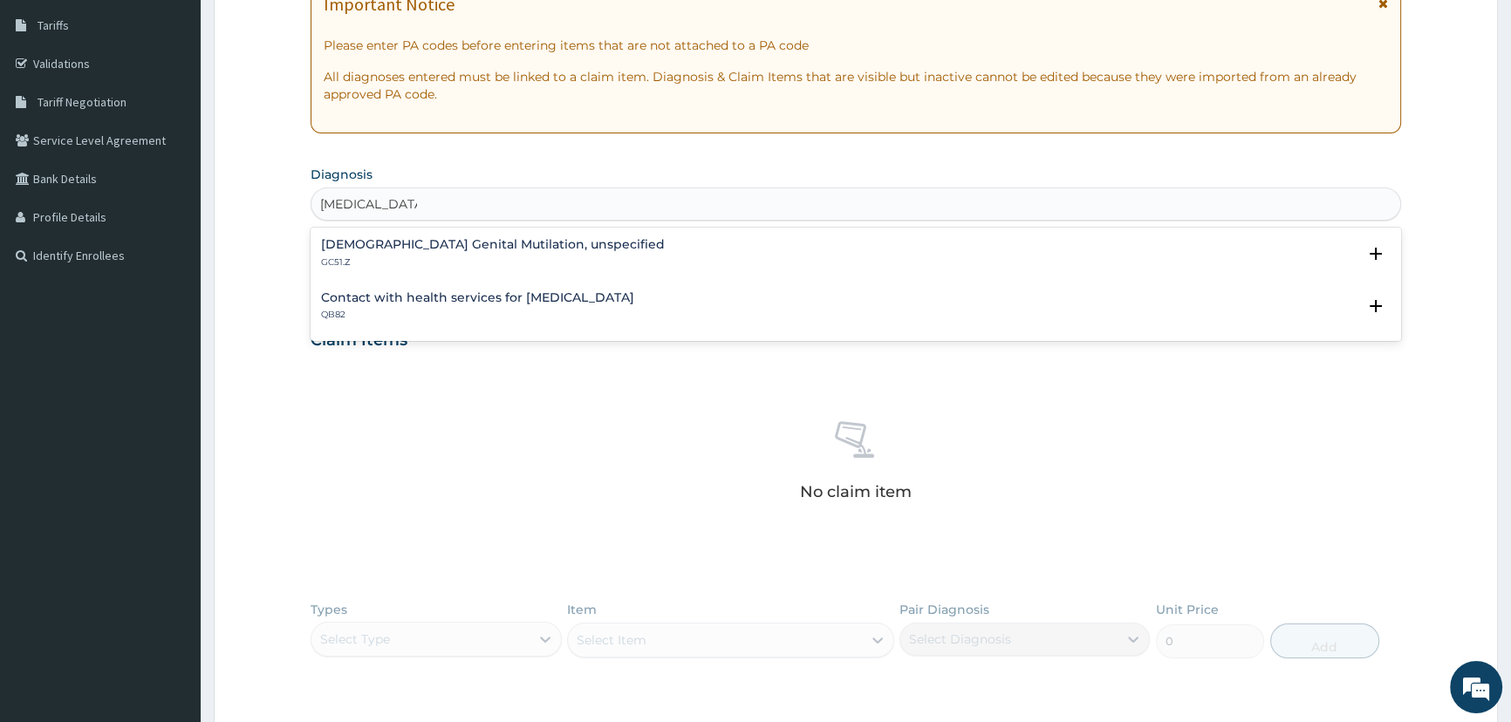
click at [633, 300] on h4 "Contact with health services for routine or ritual circumcision" at bounding box center [477, 297] width 313 height 13
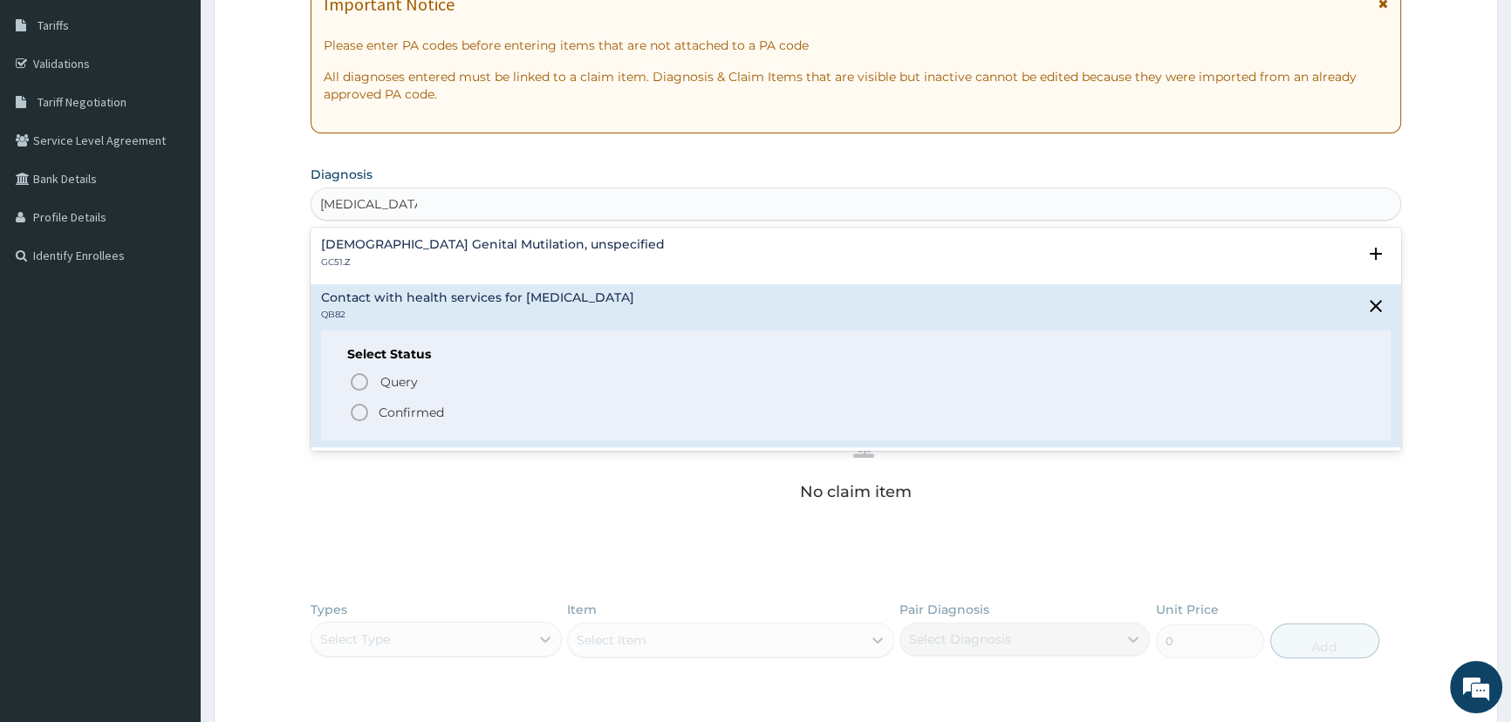
click at [366, 410] on icon "status option filled" at bounding box center [359, 412] width 21 height 21
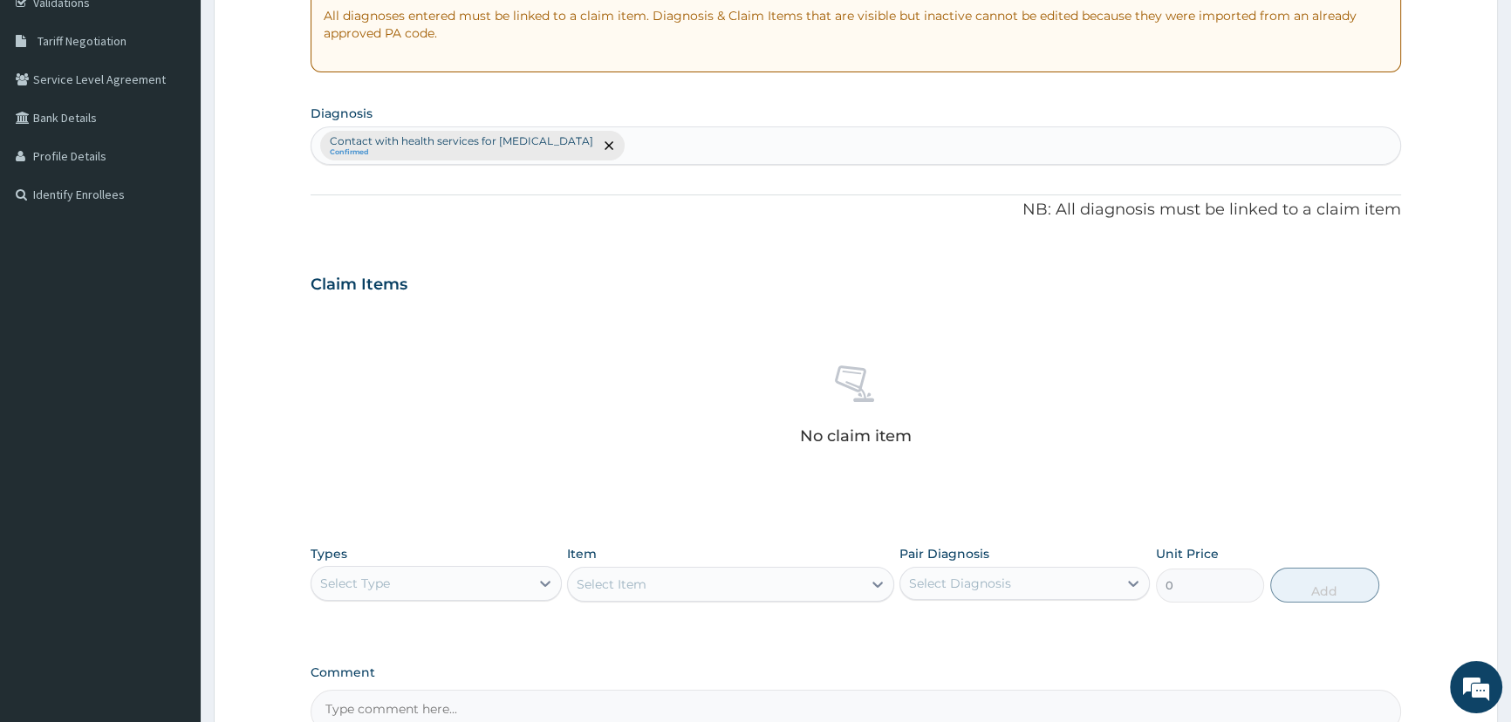
scroll to position [439, 0]
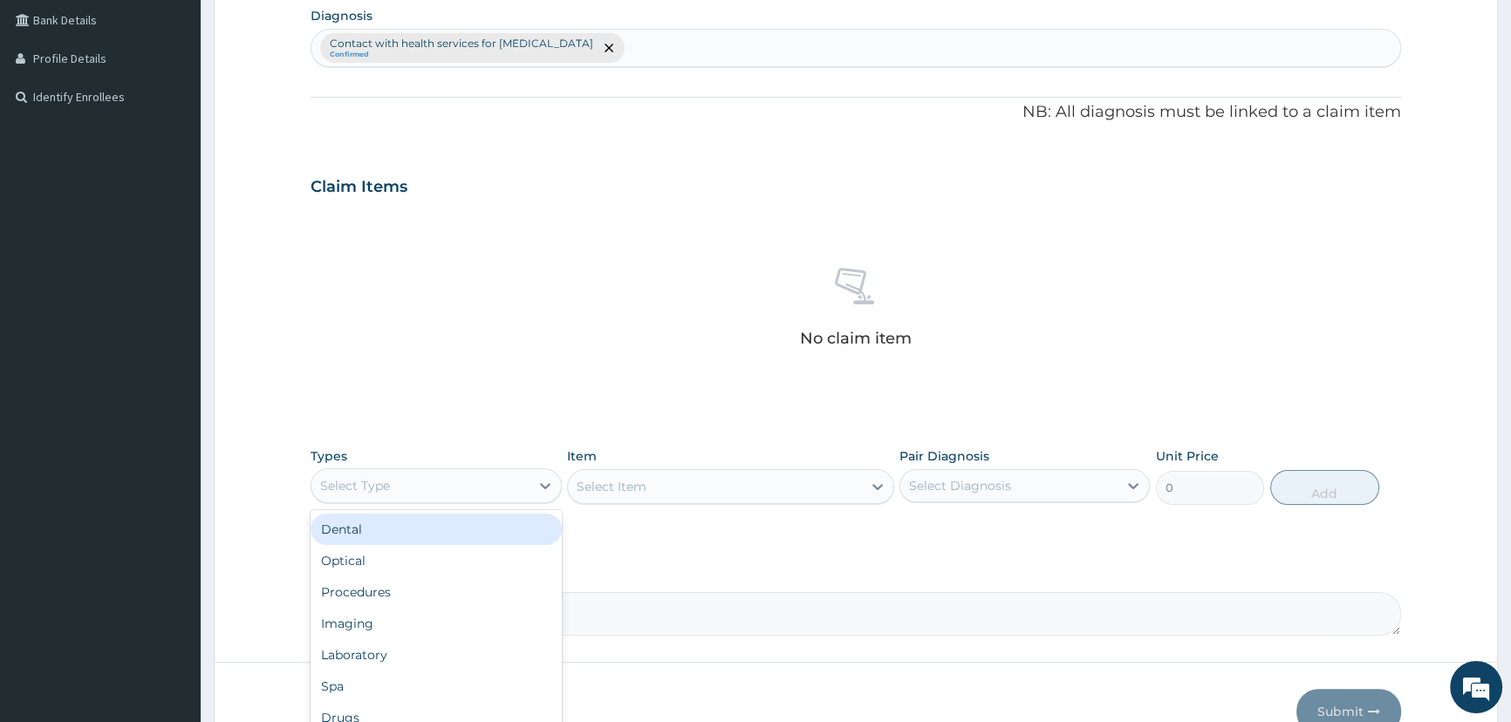
click at [523, 488] on div "Select Type" at bounding box center [419, 486] width 217 height 28
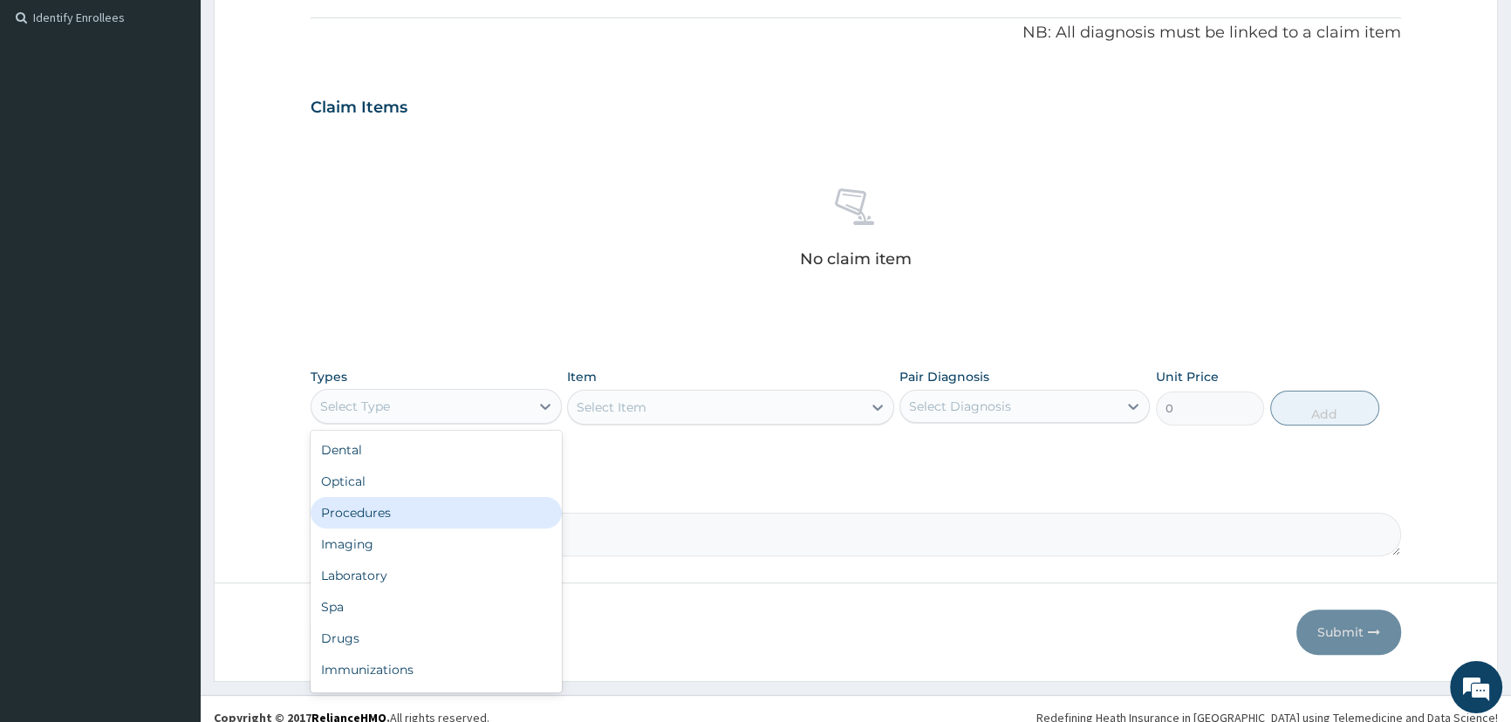
click at [475, 509] on div "Procedures" at bounding box center [436, 512] width 250 height 31
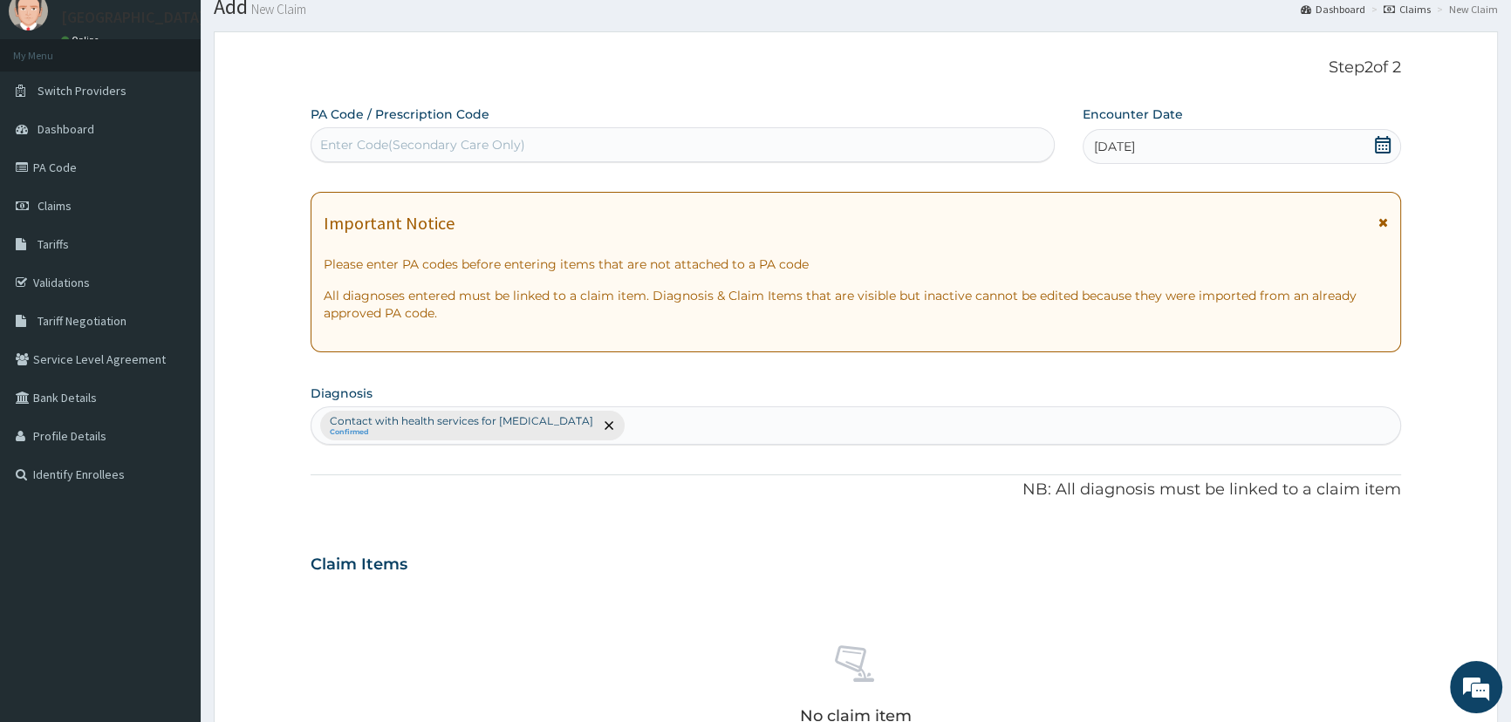
scroll to position [0, 0]
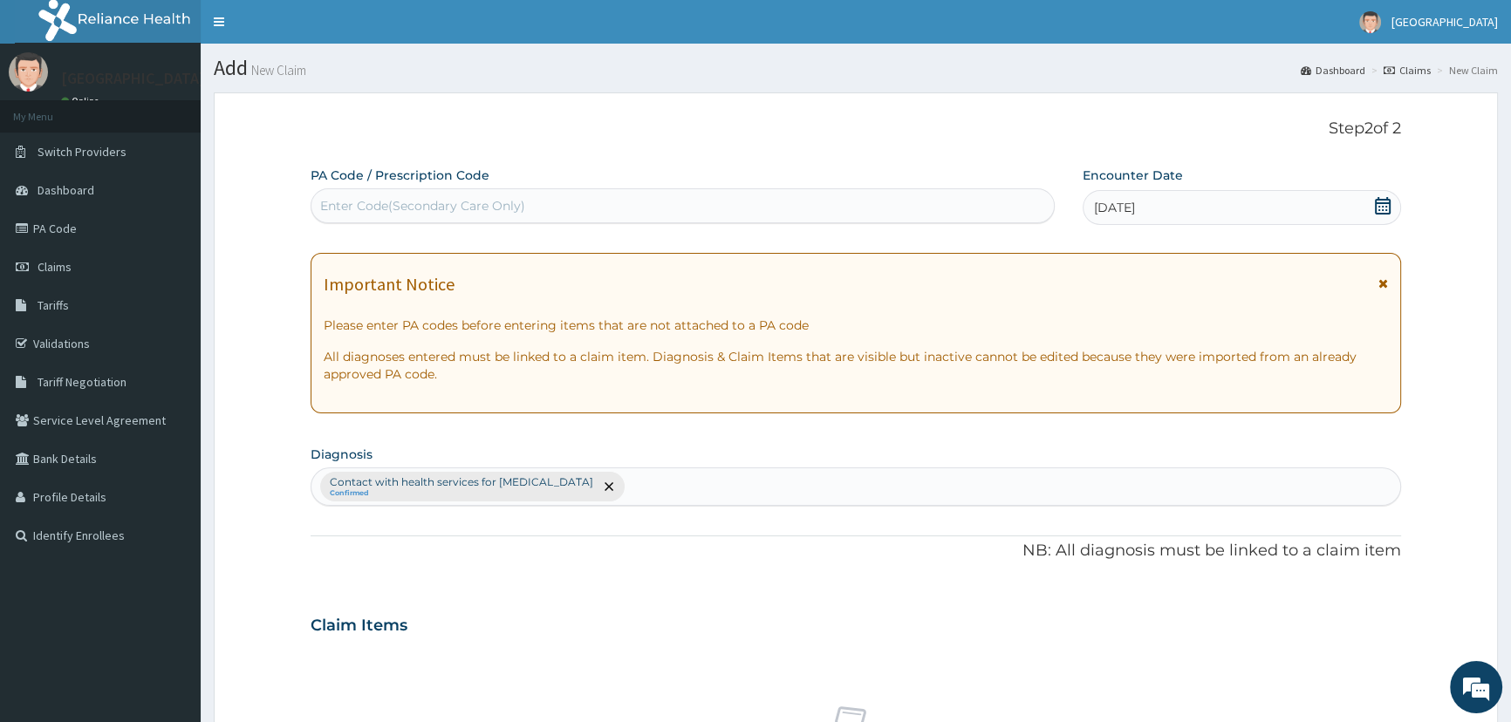
click at [608, 209] on div "Enter Code(Secondary Care Only)" at bounding box center [681, 206] width 741 height 28
type input "PA/445A55"
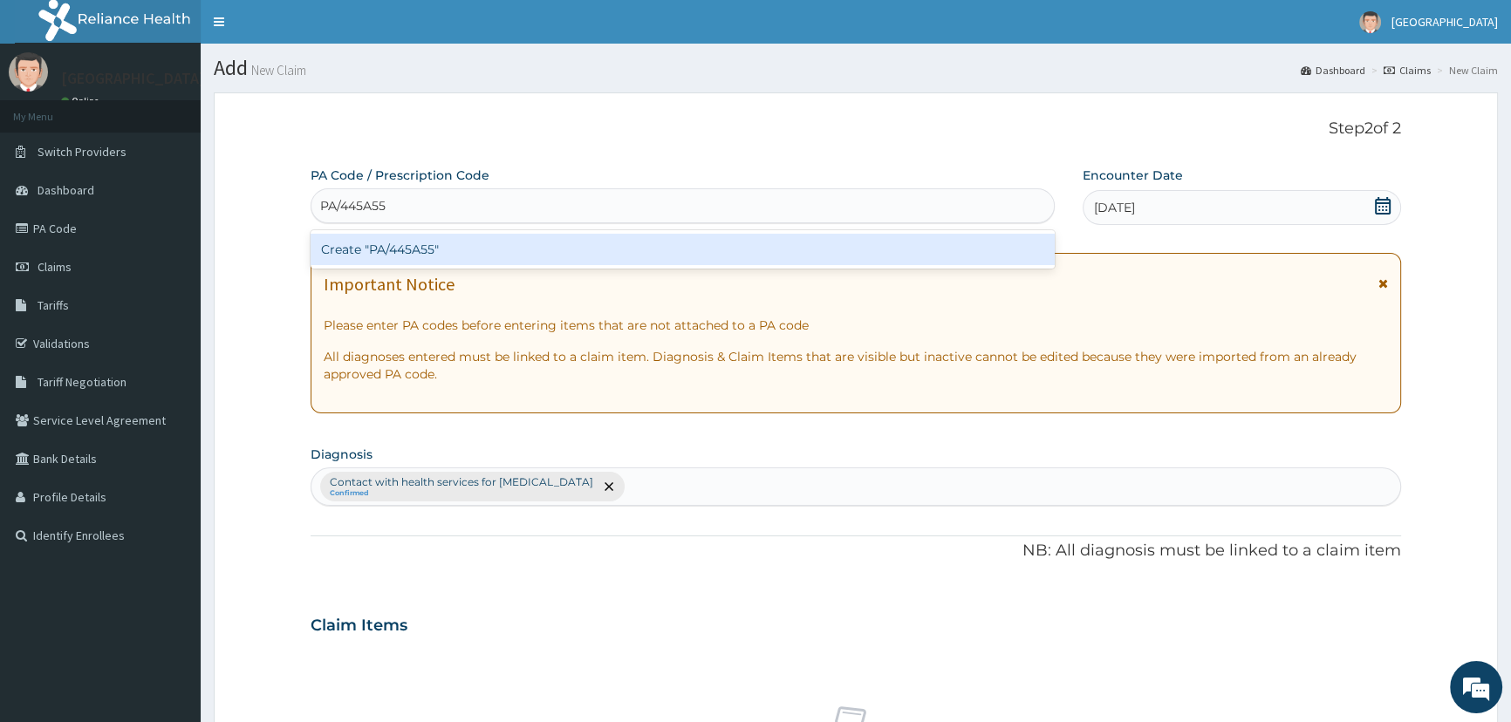
click at [397, 249] on div "Create "PA/445A55"" at bounding box center [682, 249] width 743 height 31
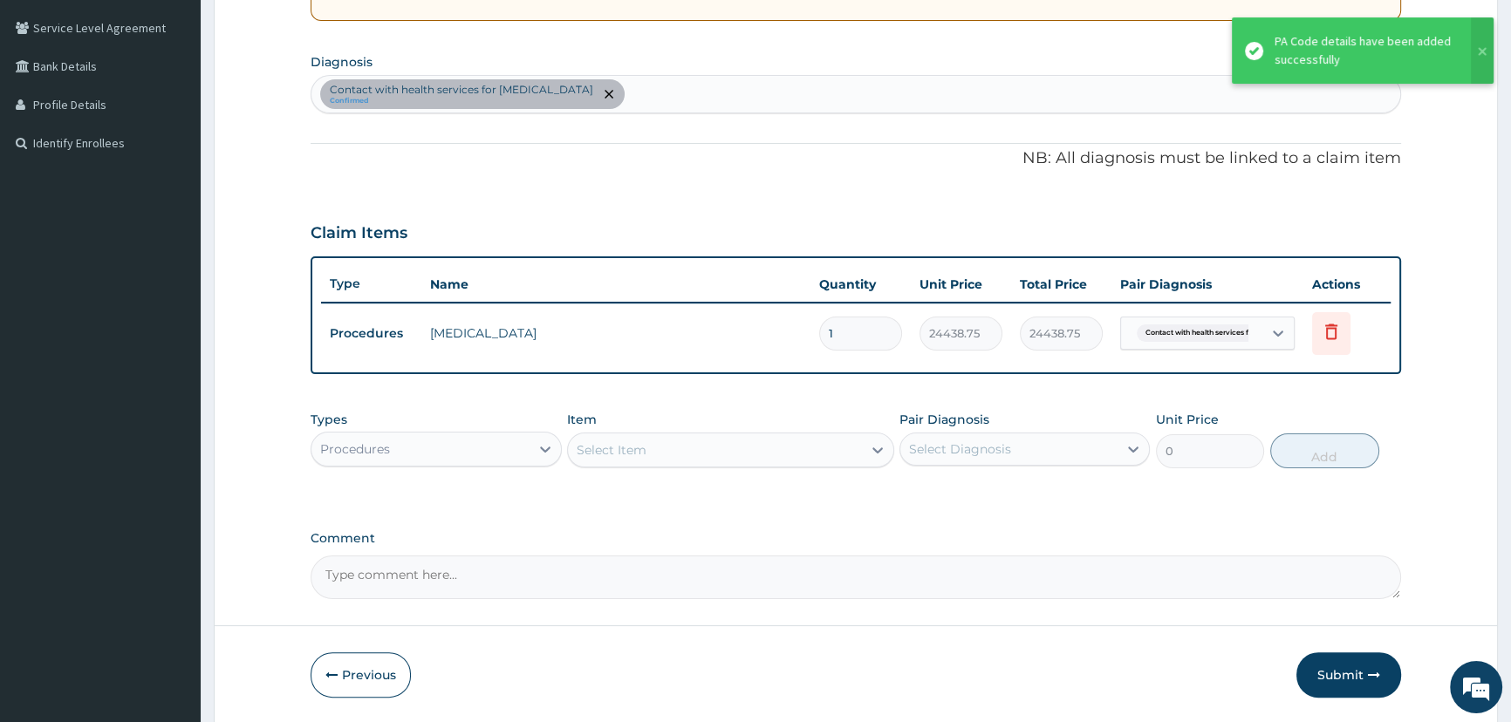
scroll to position [416, 0]
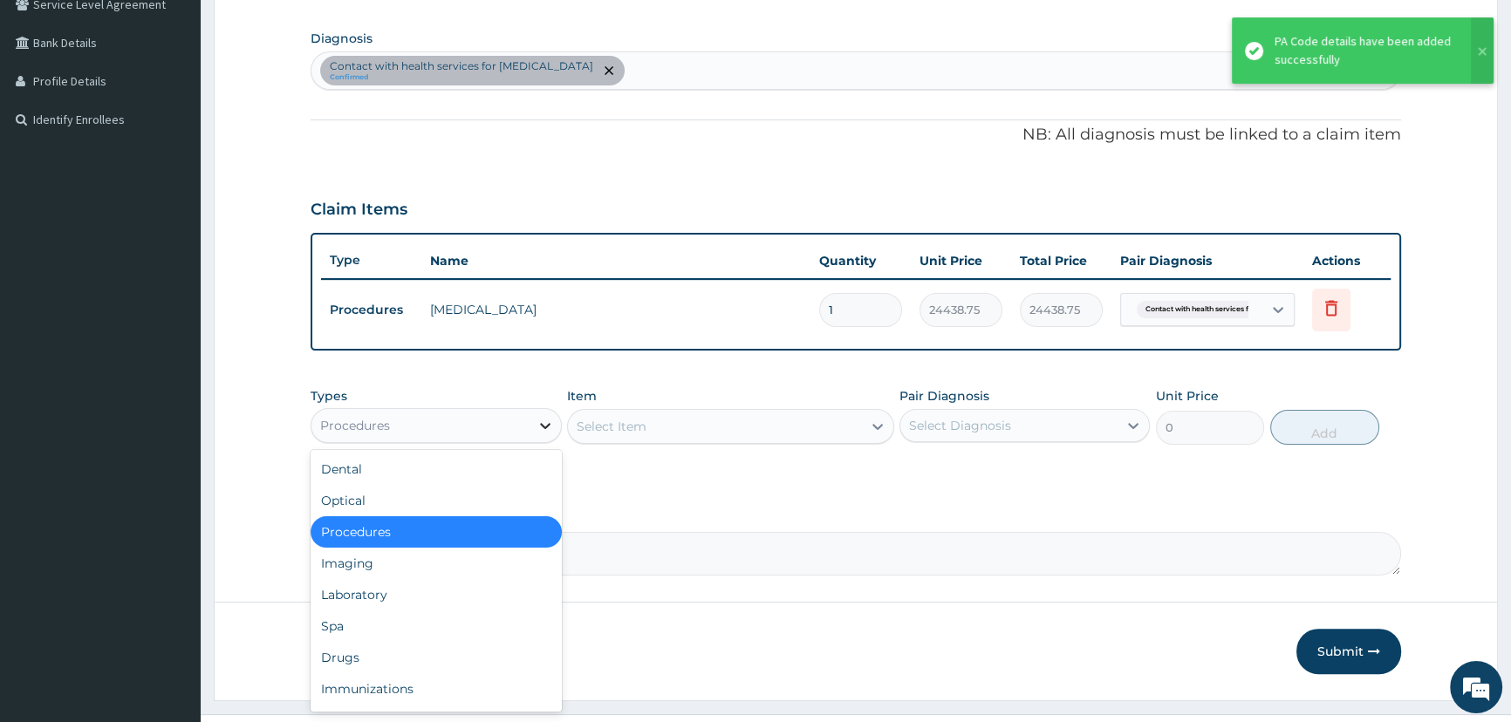
click at [541, 426] on icon at bounding box center [544, 425] width 17 height 17
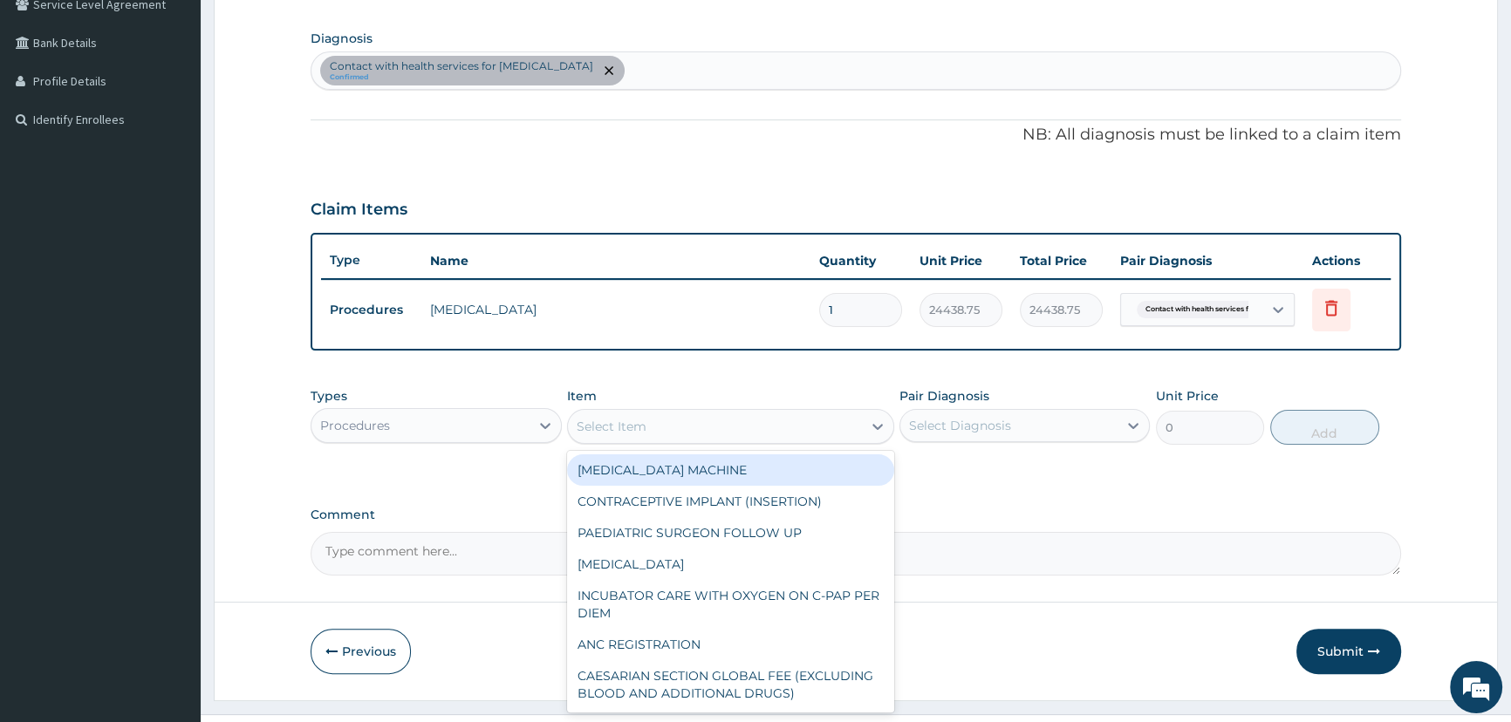
click at [643, 428] on div "Select Item" at bounding box center [612, 426] width 70 height 17
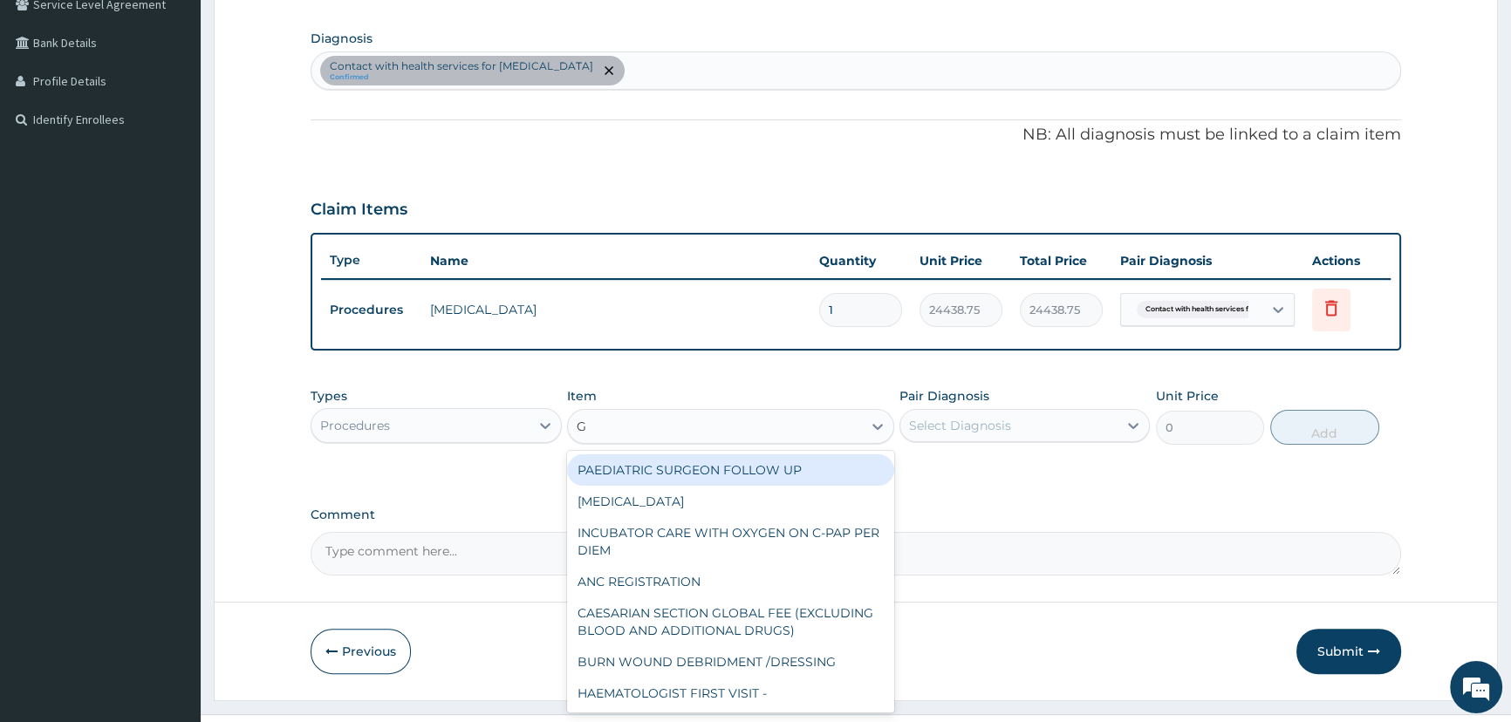
type input "GP"
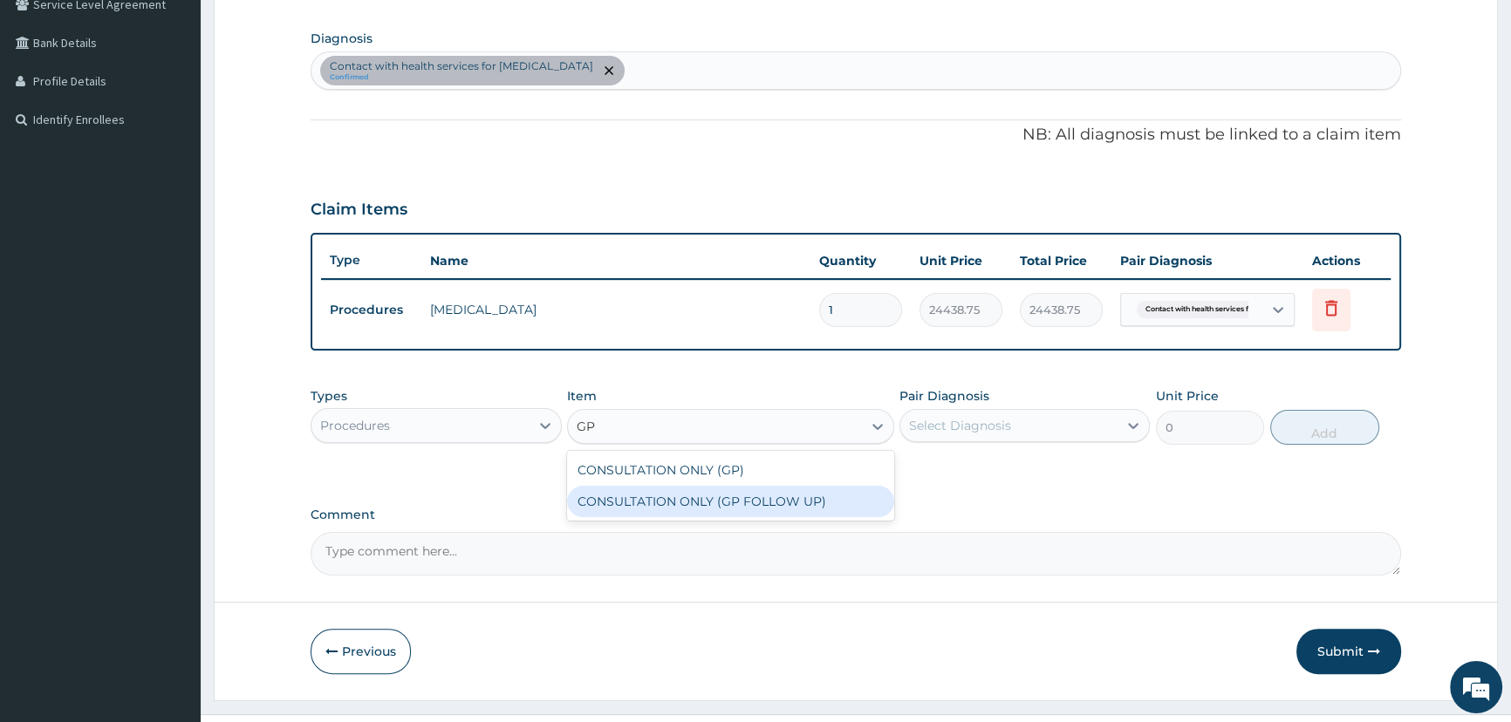
click at [708, 496] on div "CONSULTATION ONLY (GP FOLLOW UP)" at bounding box center [730, 501] width 327 height 31
type input "3750"
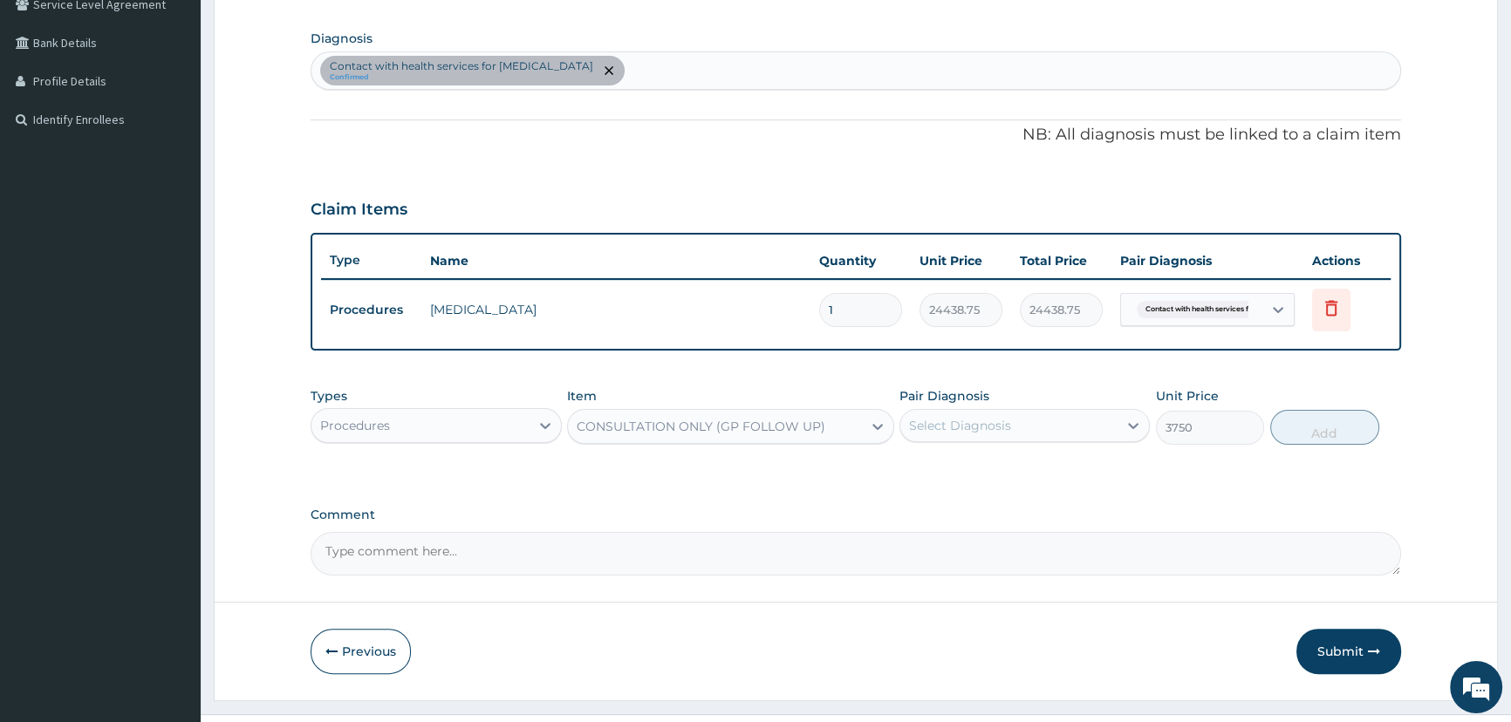
click at [977, 419] on div "Select Diagnosis" at bounding box center [960, 425] width 102 height 17
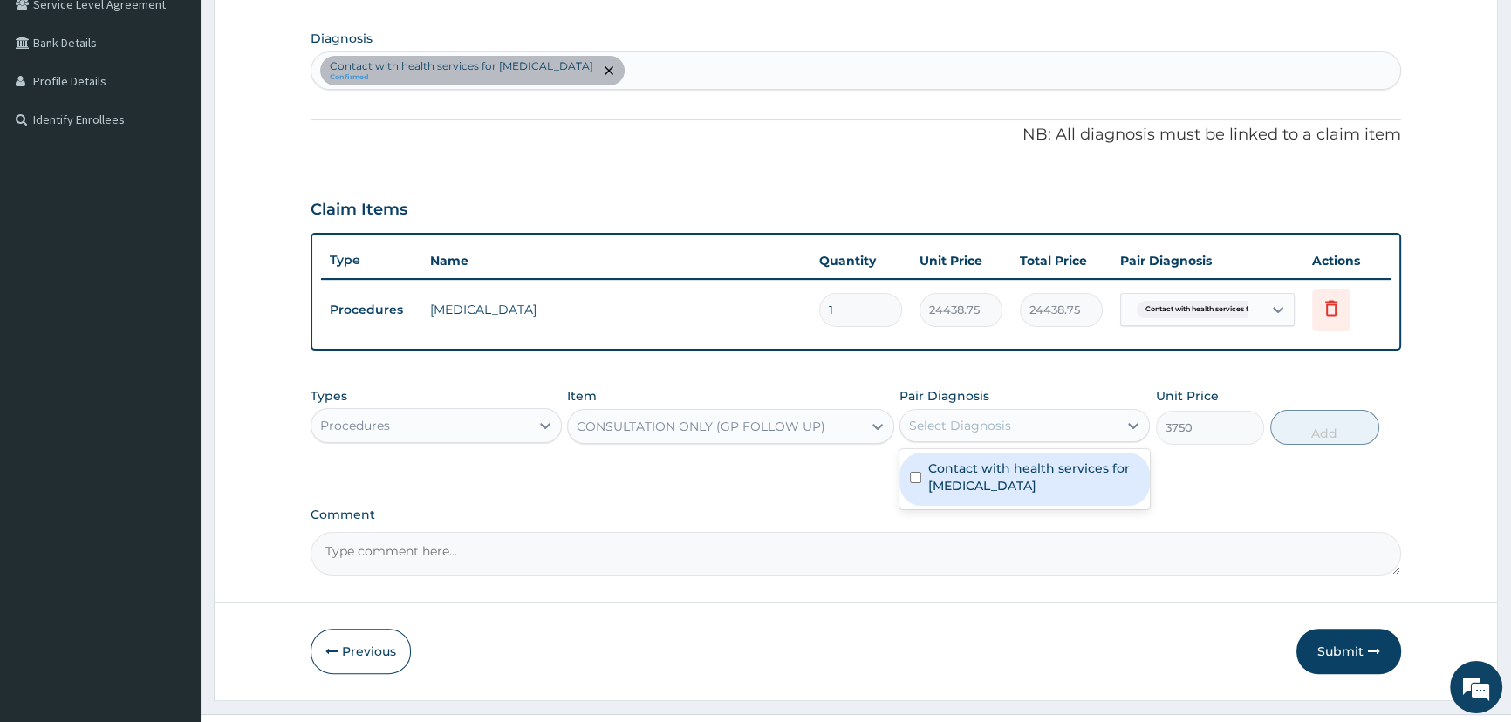
click at [977, 474] on label "Contact with health services for routine or ritual circumcision" at bounding box center [1033, 477] width 211 height 35
checkbox input "true"
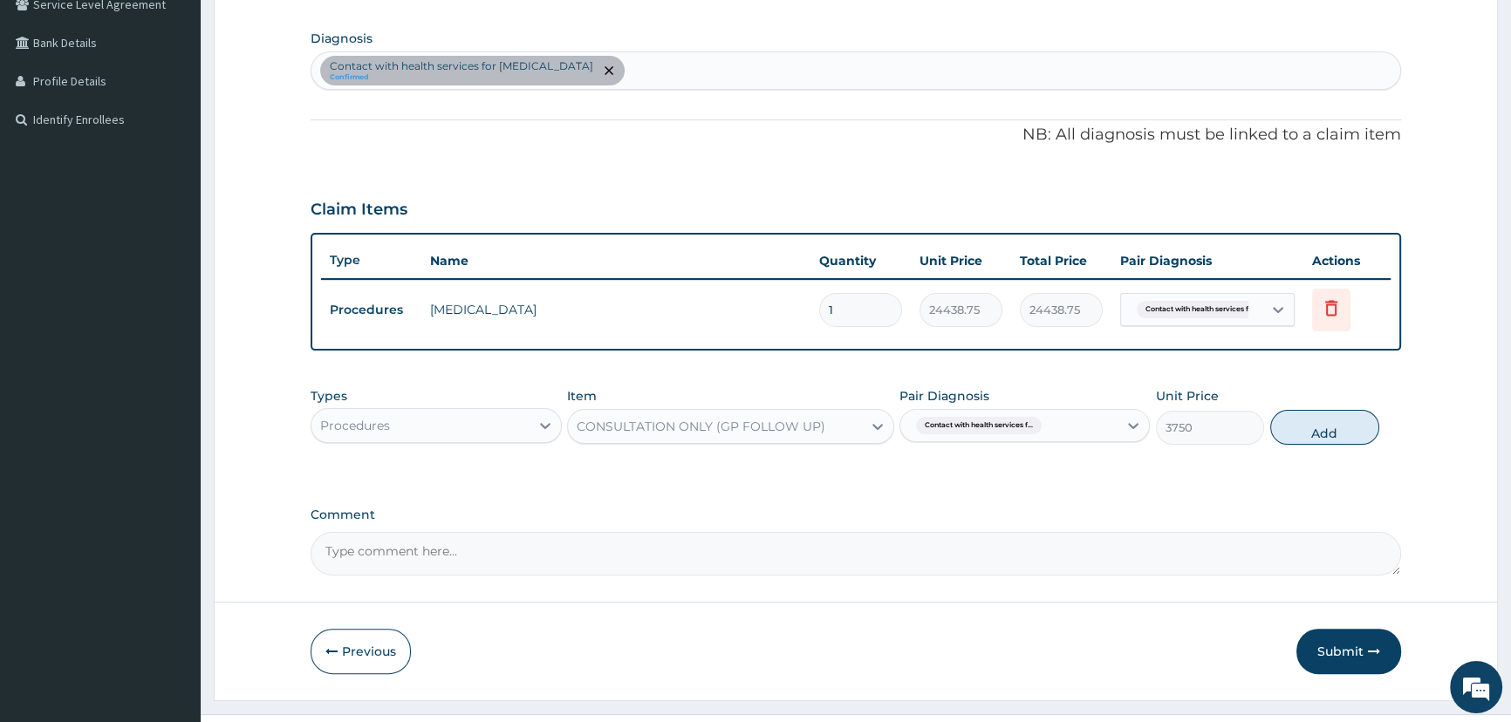
click at [1317, 427] on button "Add" at bounding box center [1324, 427] width 109 height 35
type input "0"
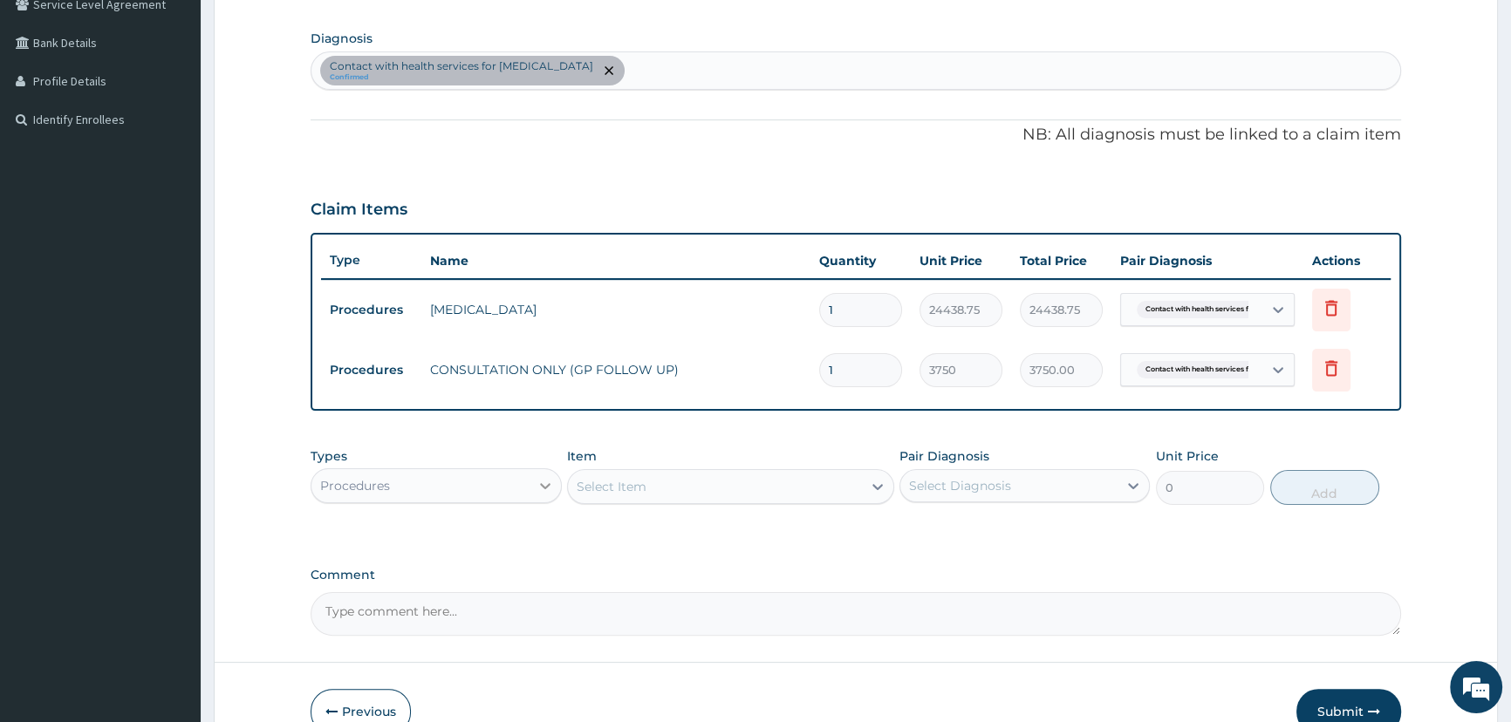
click at [548, 485] on icon at bounding box center [545, 486] width 10 height 6
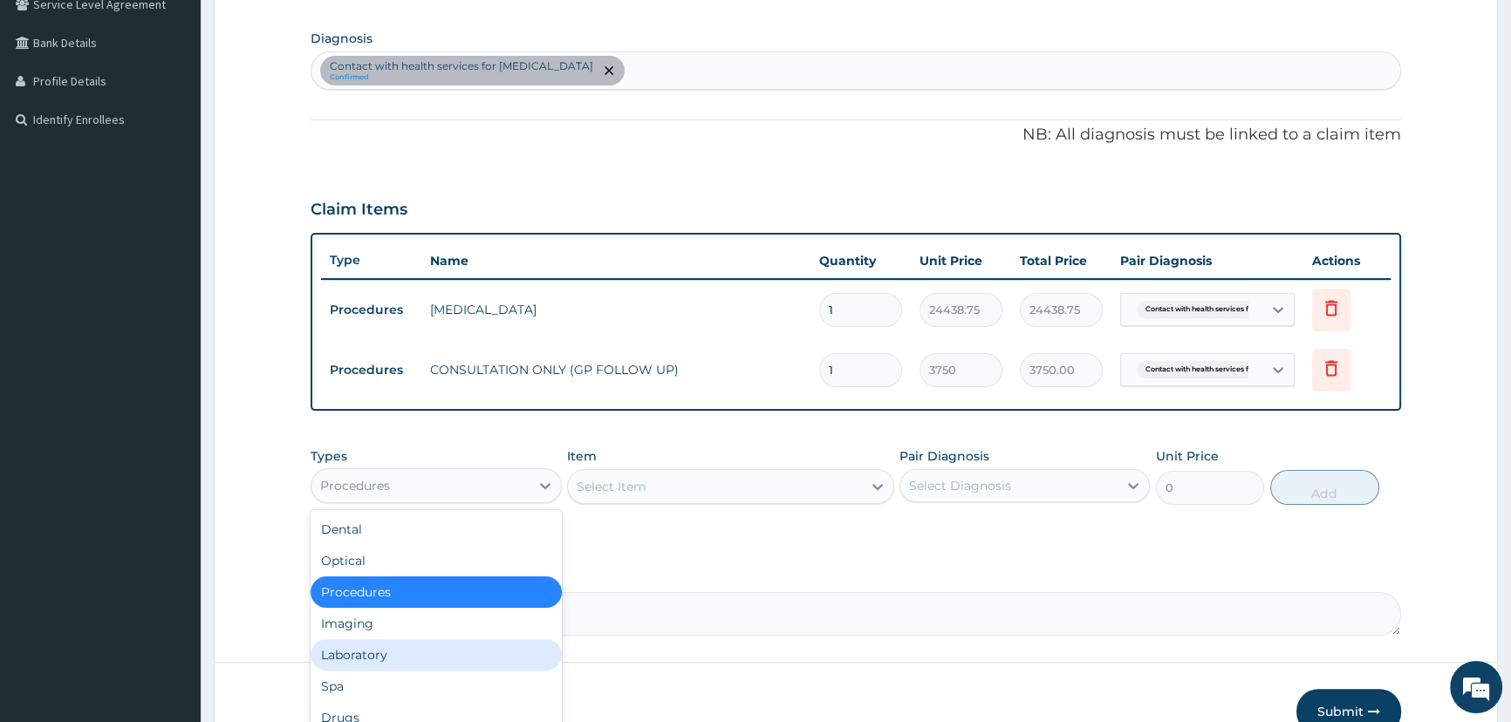
click at [424, 654] on div "Laboratory" at bounding box center [436, 654] width 250 height 31
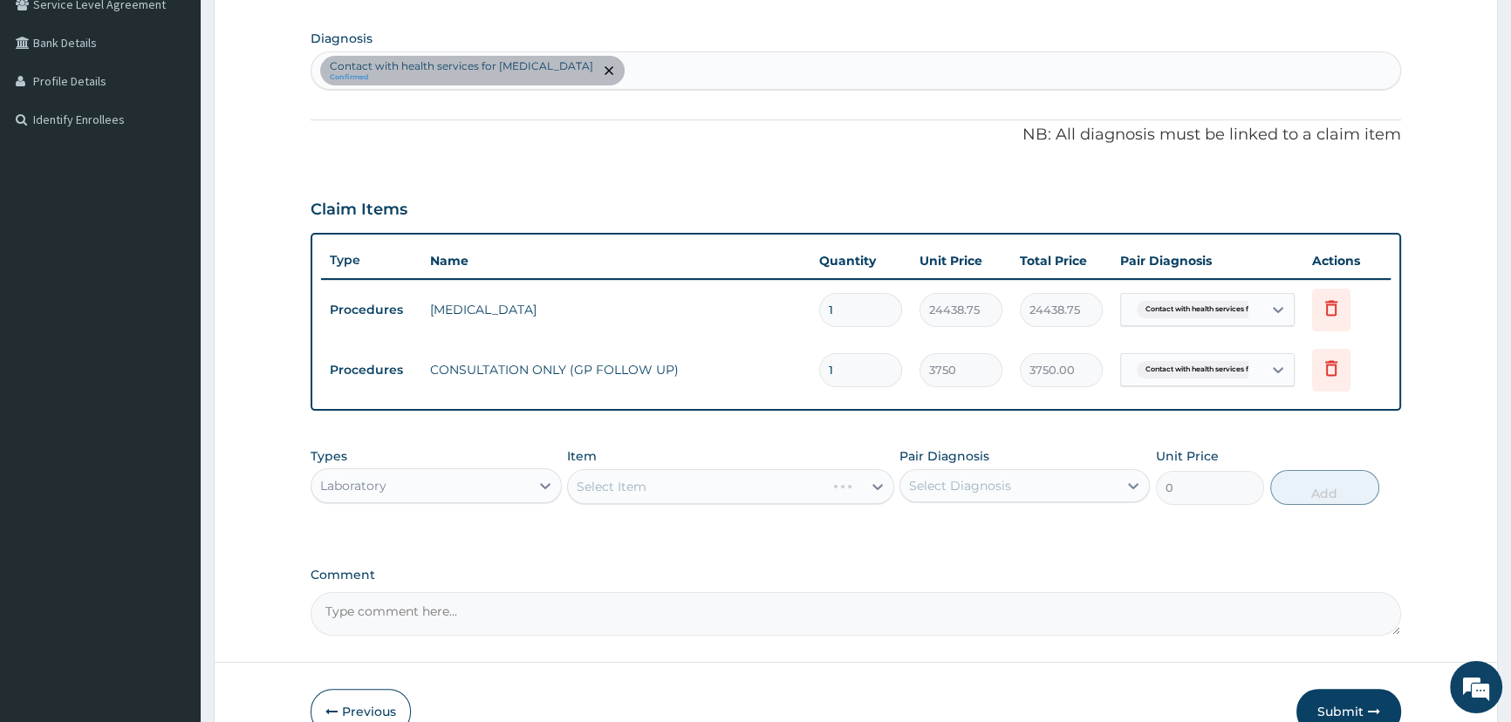
click at [675, 485] on div "Select Item" at bounding box center [730, 486] width 327 height 35
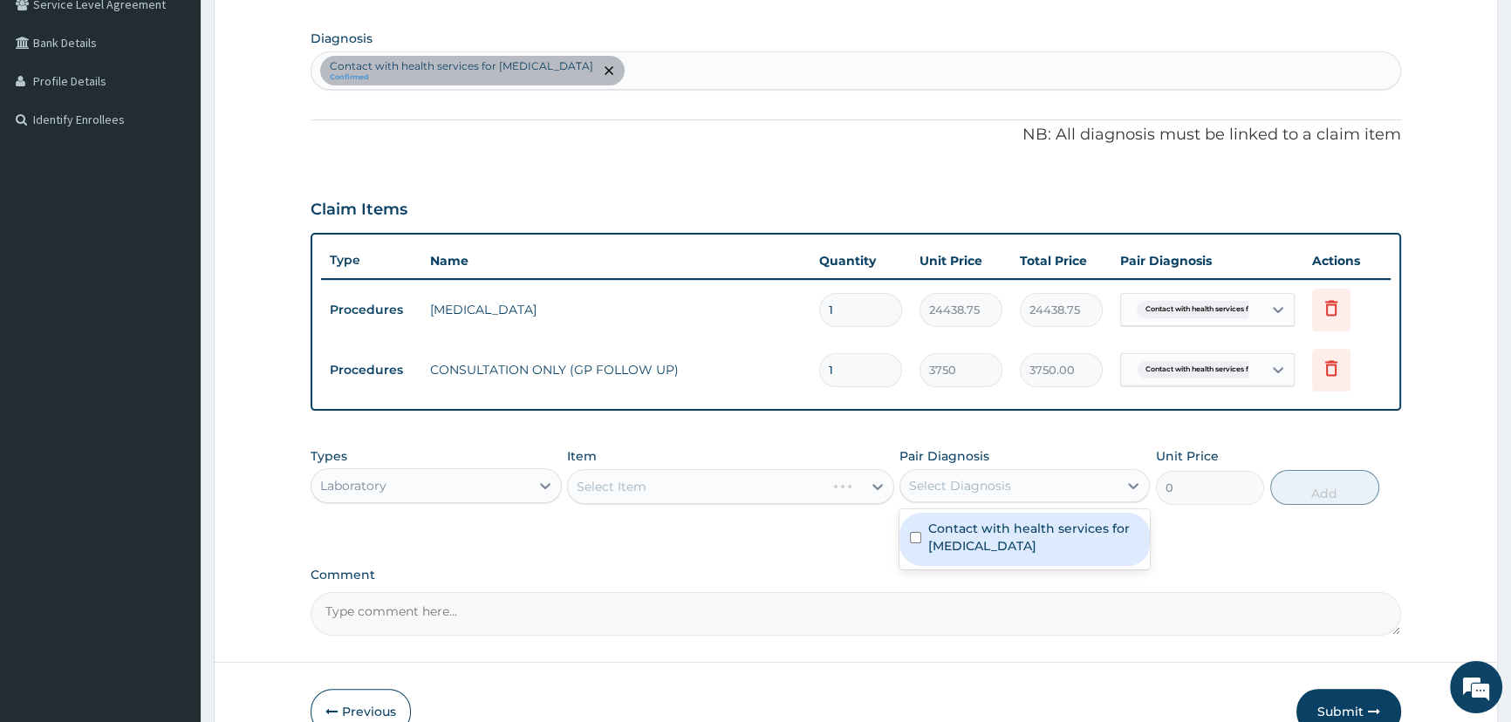
click at [940, 484] on div "Select Diagnosis" at bounding box center [960, 485] width 102 height 17
click at [936, 539] on label "Contact with health services for routine or ritual circumcision" at bounding box center [1033, 537] width 211 height 35
checkbox input "true"
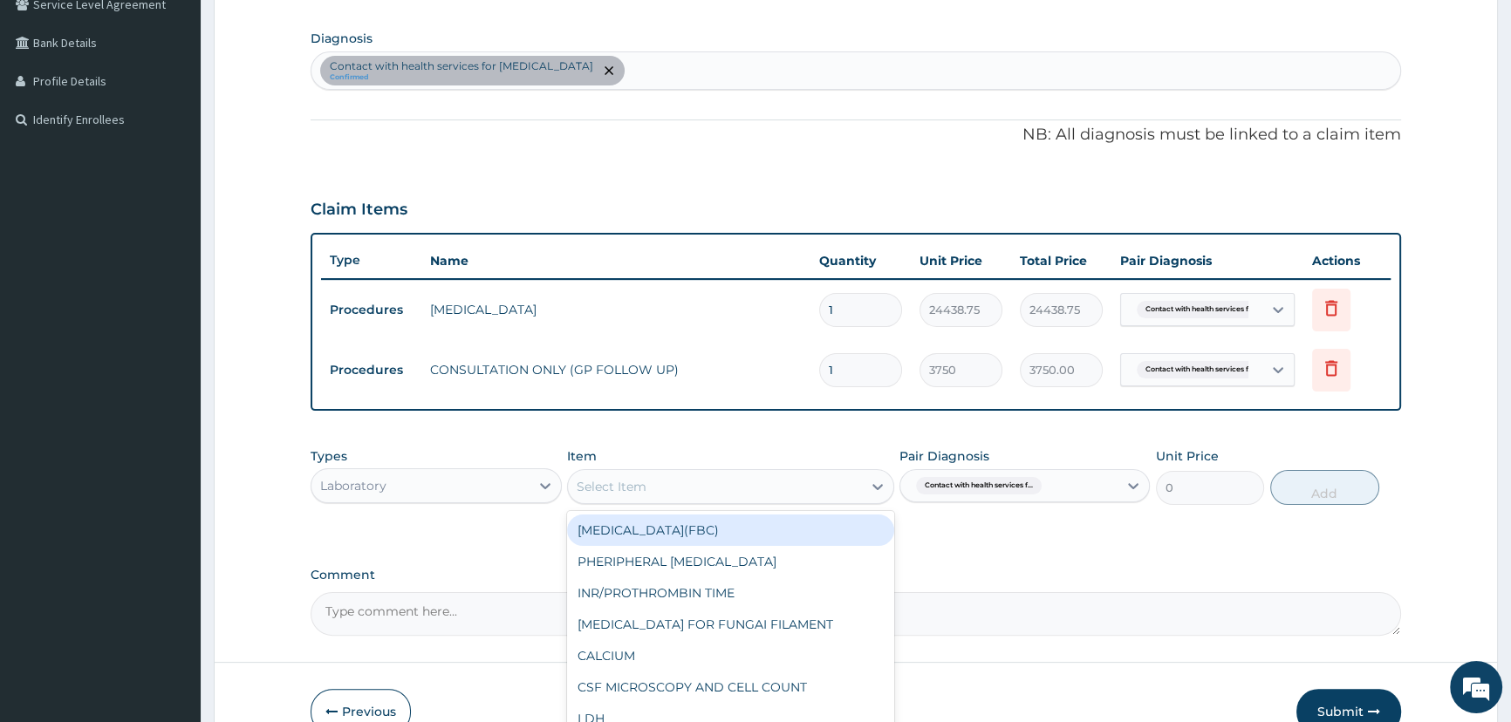
click at [780, 488] on div "Select Item" at bounding box center [715, 487] width 294 height 28
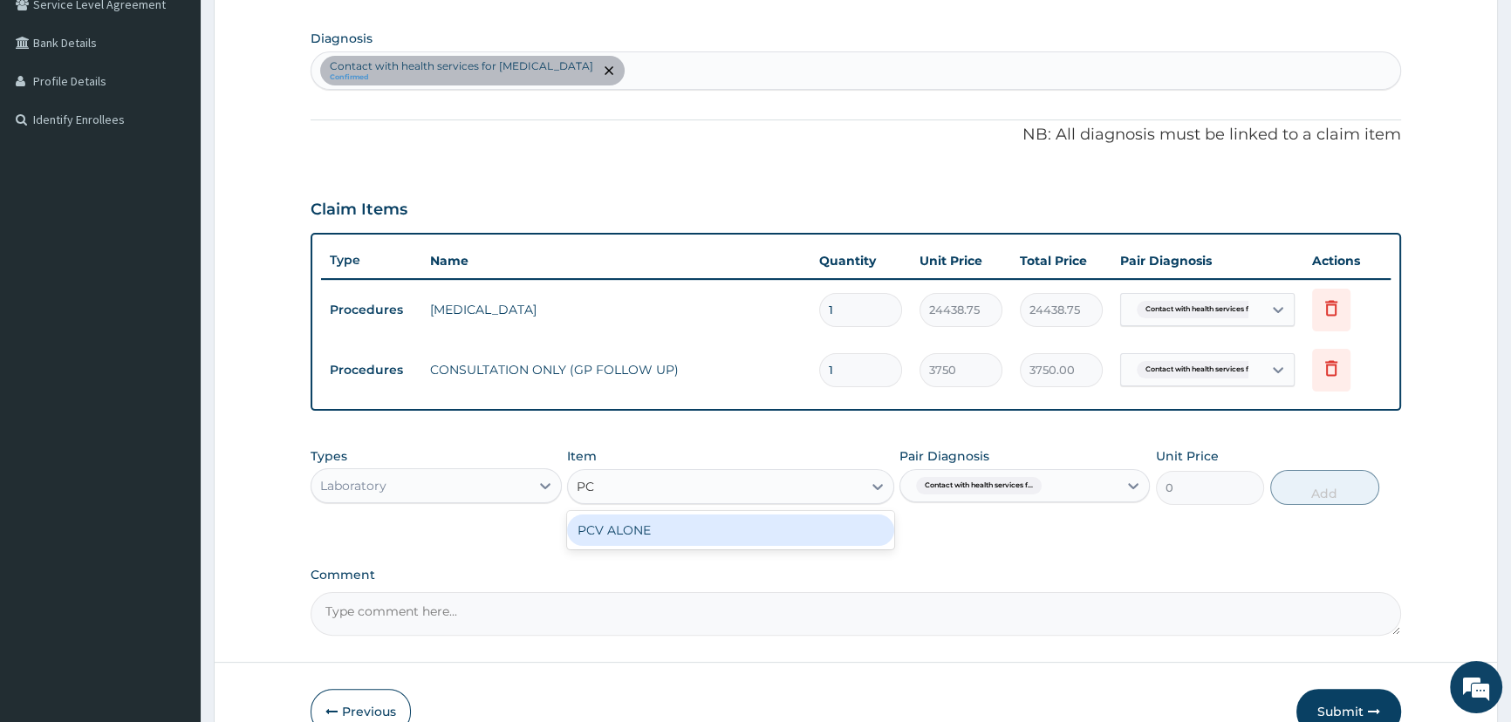
type input "PCV"
click at [797, 525] on div "PCV ALONE" at bounding box center [730, 530] width 327 height 31
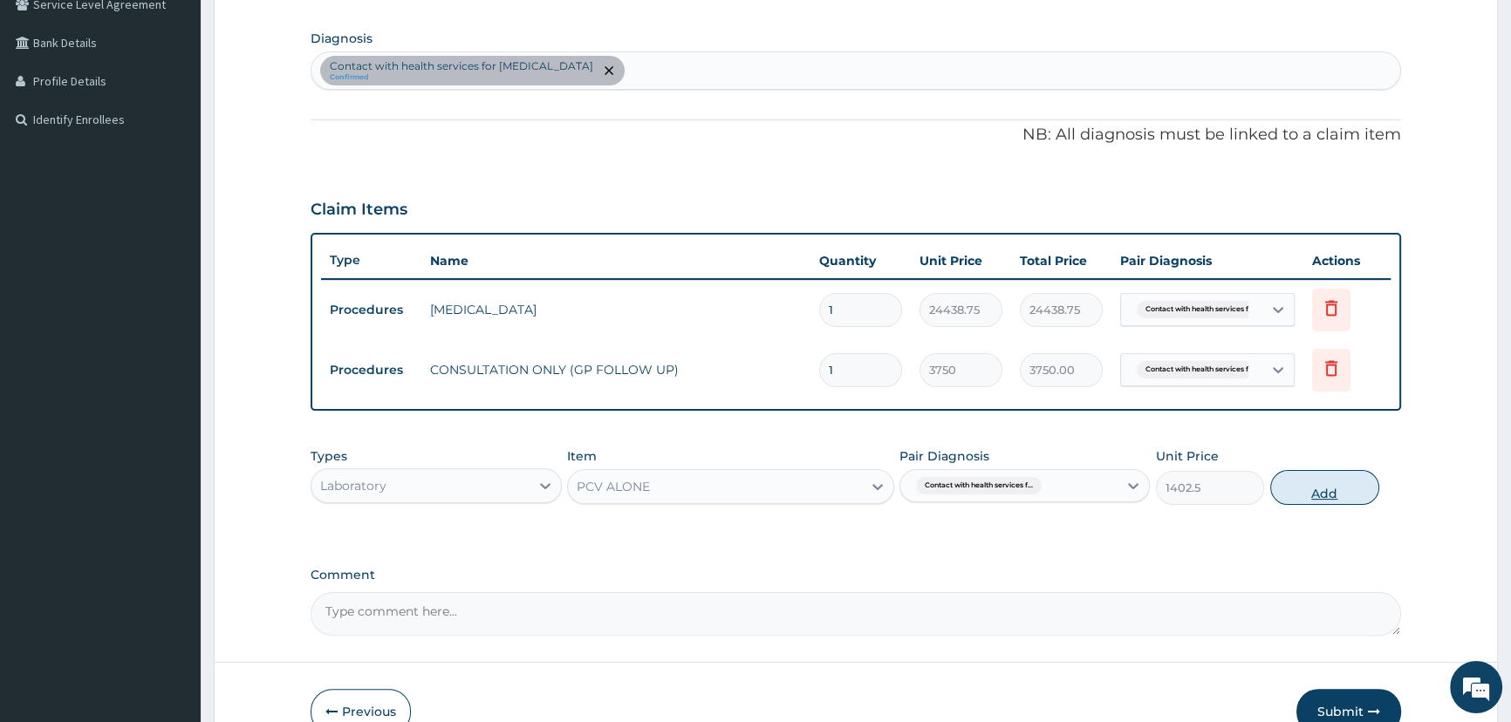
click at [1319, 488] on button "Add" at bounding box center [1324, 487] width 109 height 35
type input "0"
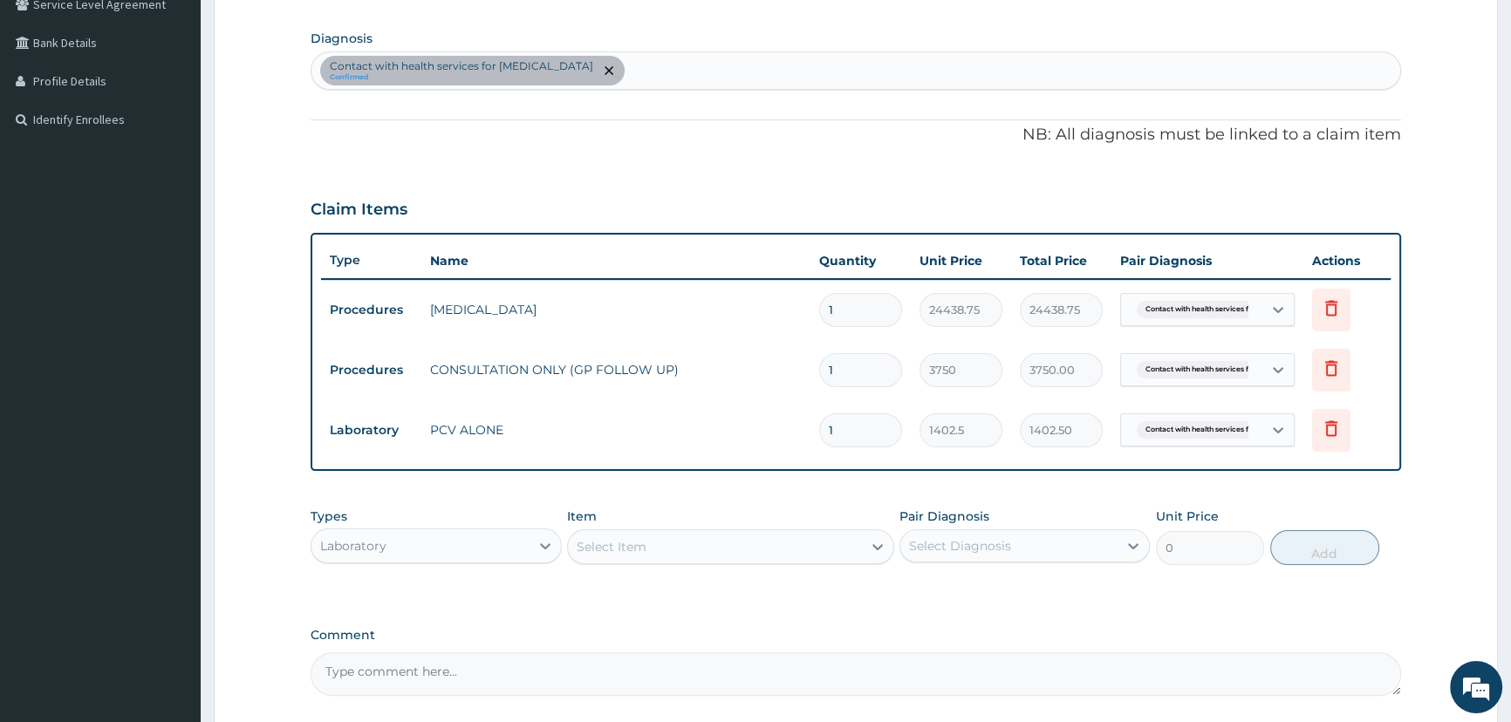
scroll to position [572, 0]
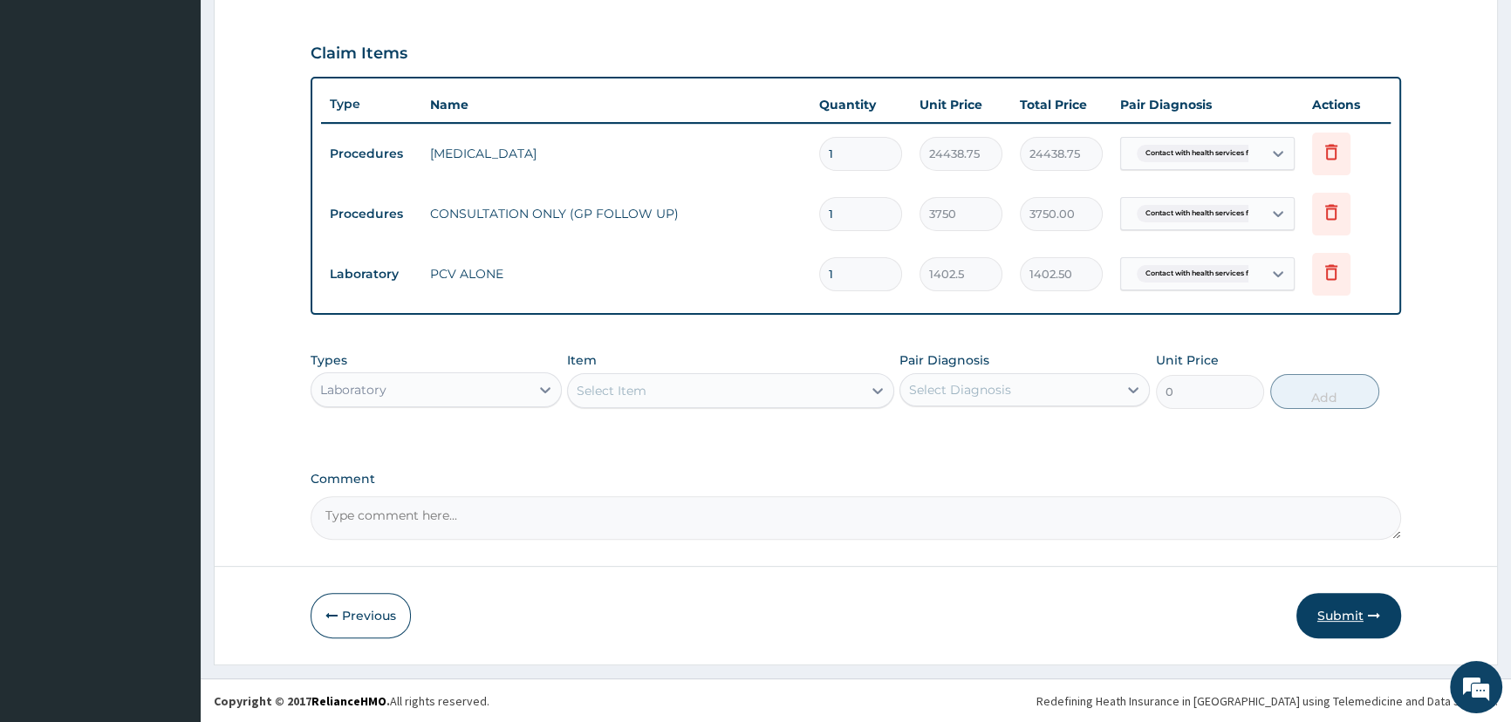
click at [1336, 615] on button "Submit" at bounding box center [1348, 615] width 105 height 45
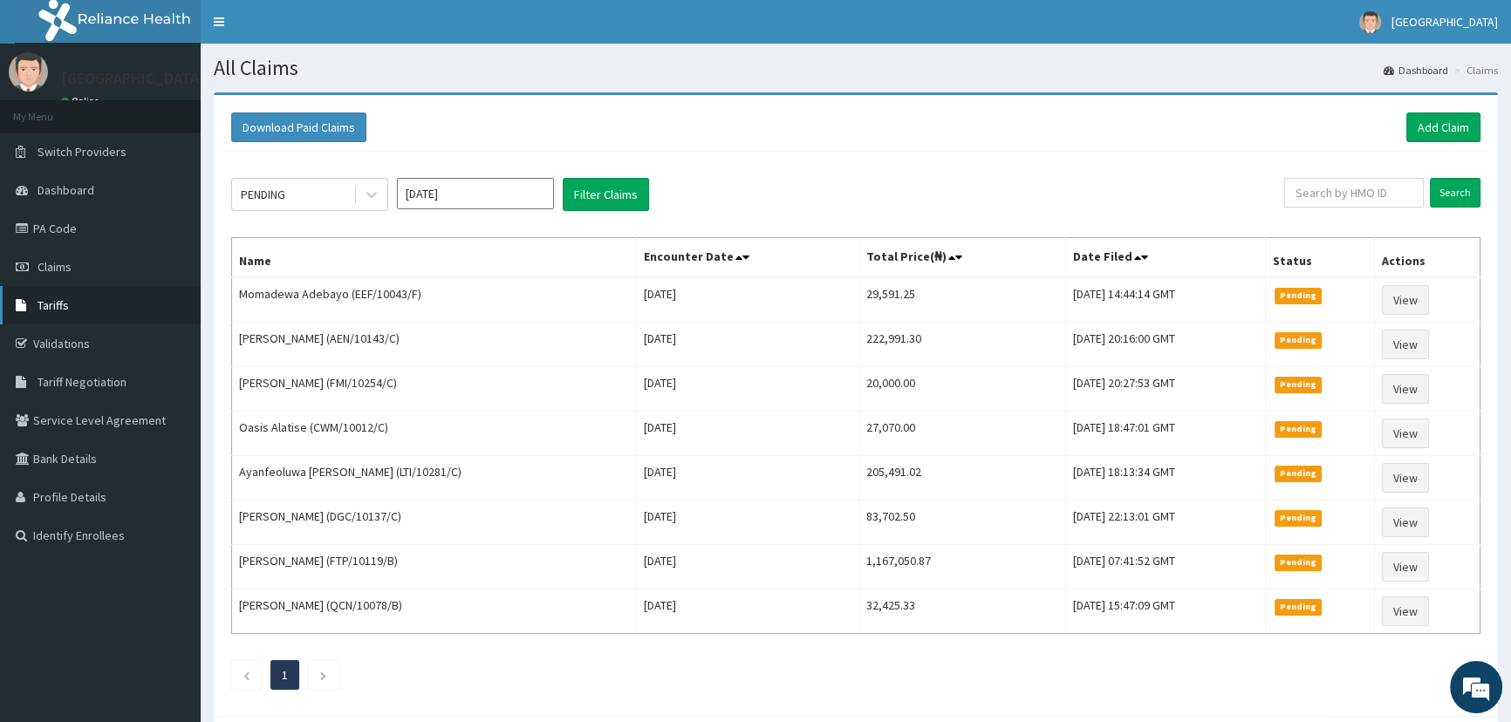
click at [50, 310] on span "Tariffs" at bounding box center [53, 305] width 31 height 16
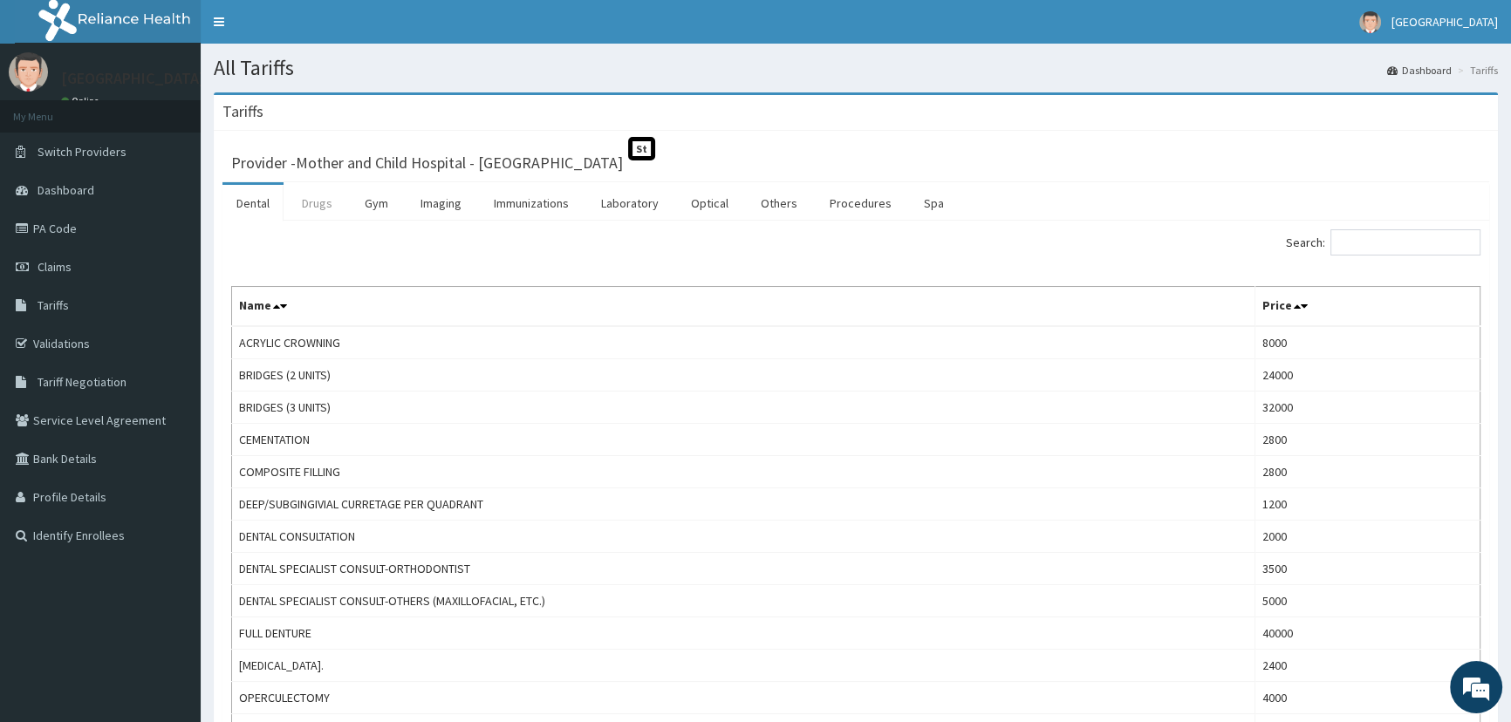
click at [319, 208] on link "Drugs" at bounding box center [317, 203] width 58 height 37
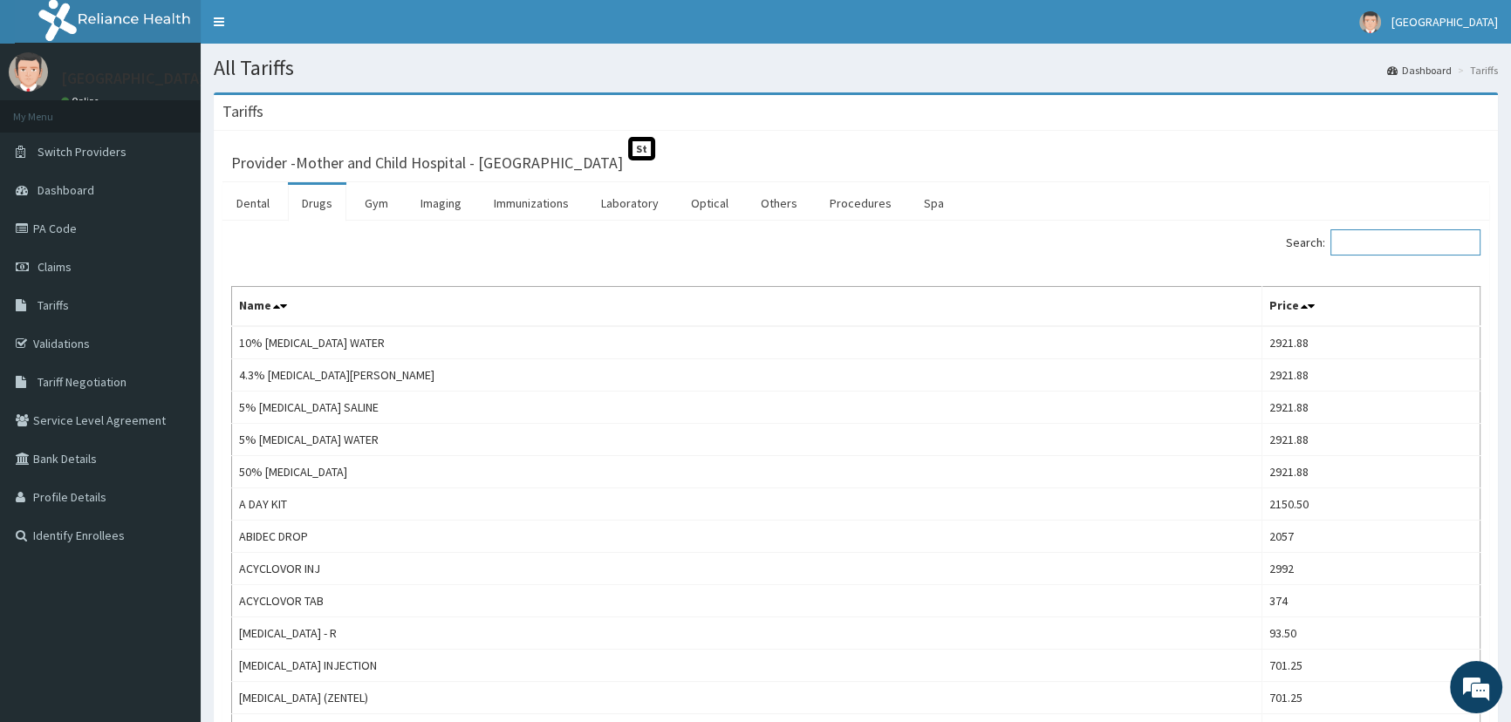
click at [1427, 244] on input "Search:" at bounding box center [1405, 242] width 150 height 26
drag, startPoint x: 1101, startPoint y: 468, endPoint x: 872, endPoint y: 740, distance: 354.7
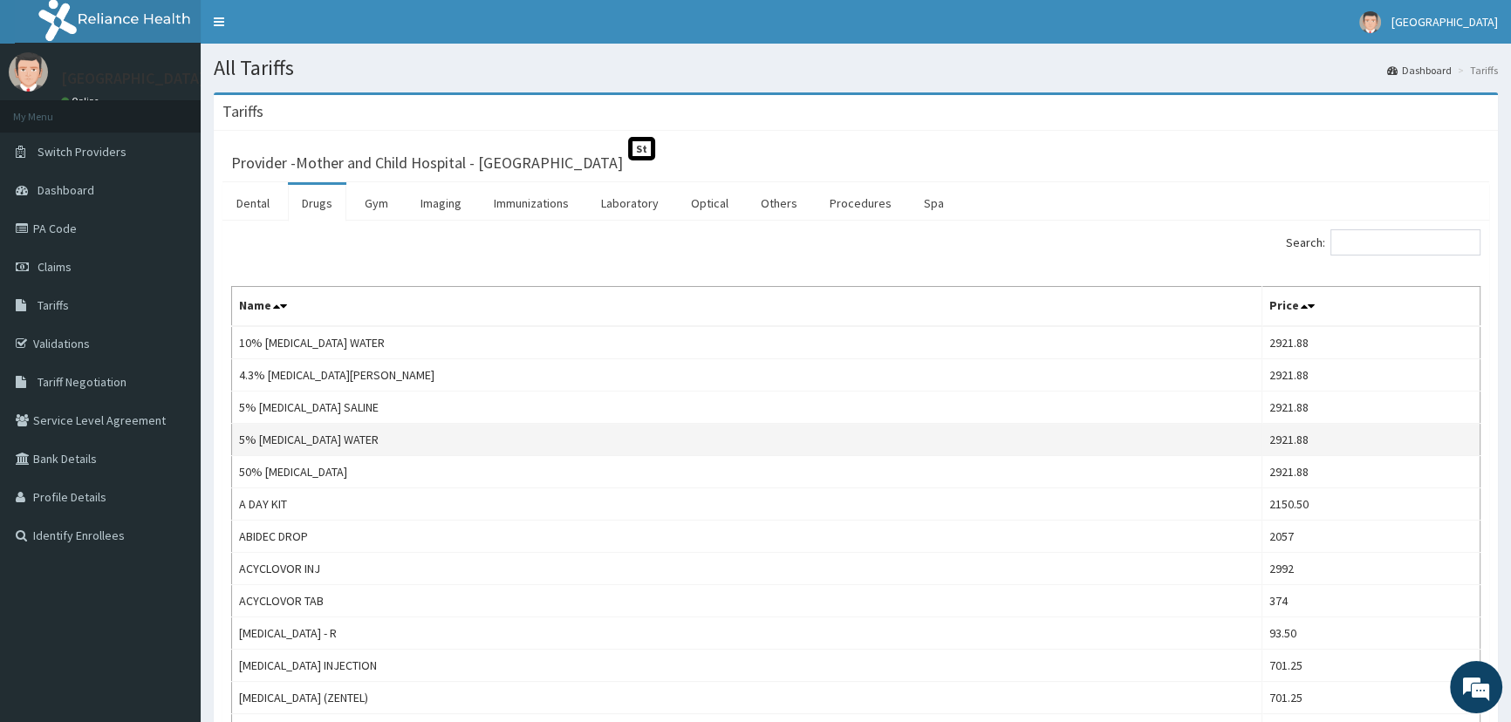
drag, startPoint x: 872, startPoint y: 740, endPoint x: 733, endPoint y: 442, distance: 328.6
click at [733, 442] on td "5% DEXTROSE WATER" at bounding box center [747, 440] width 1030 height 32
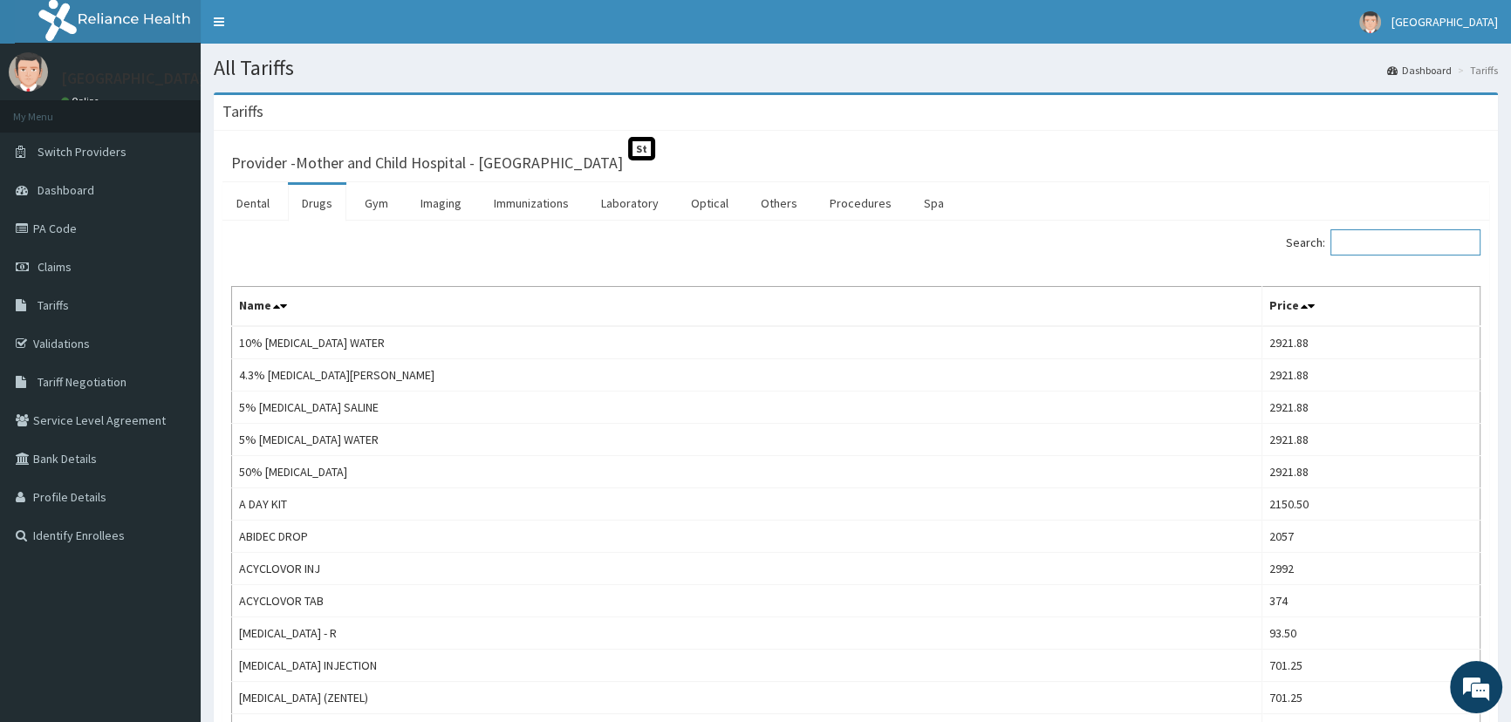
click at [1376, 249] on input "Search:" at bounding box center [1405, 242] width 150 height 26
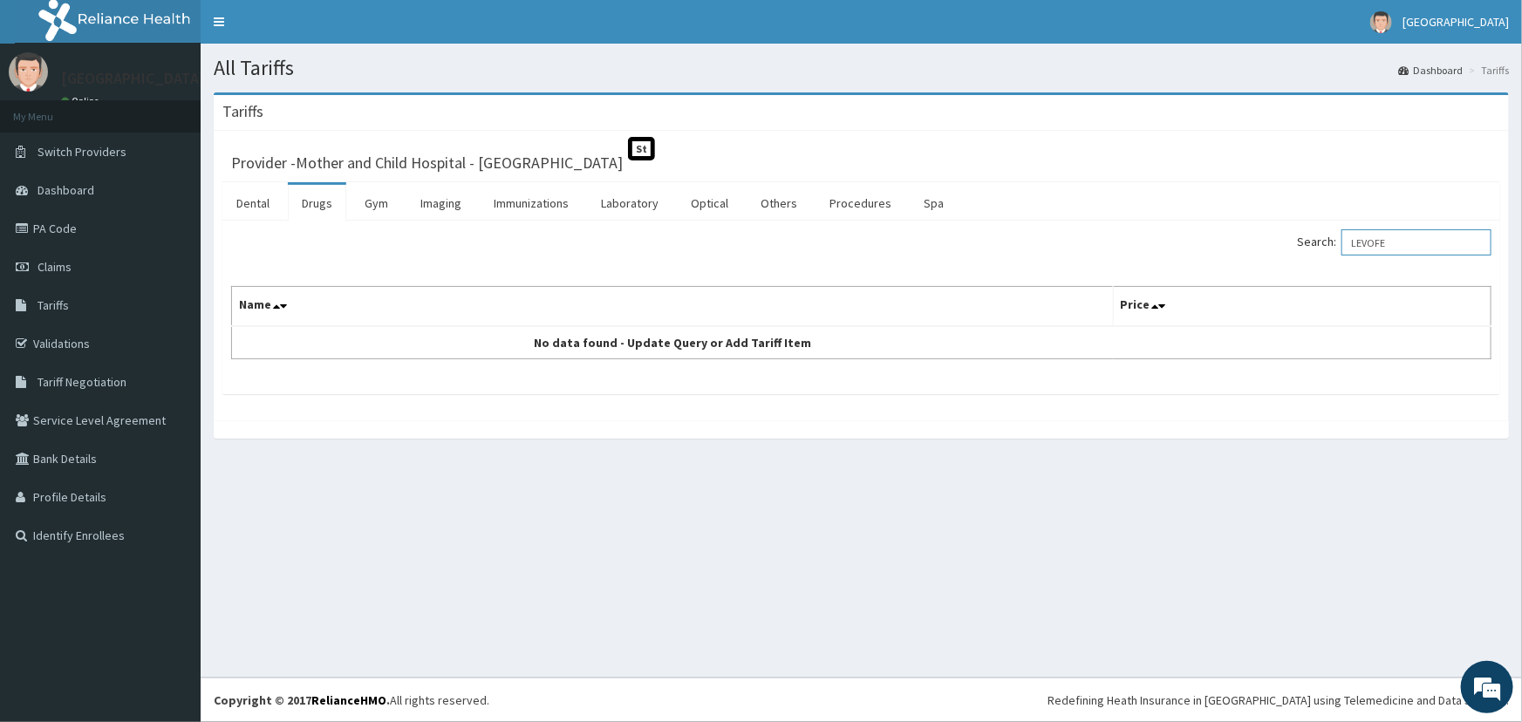
click at [1402, 244] on input "LEVOFE" at bounding box center [1417, 242] width 150 height 26
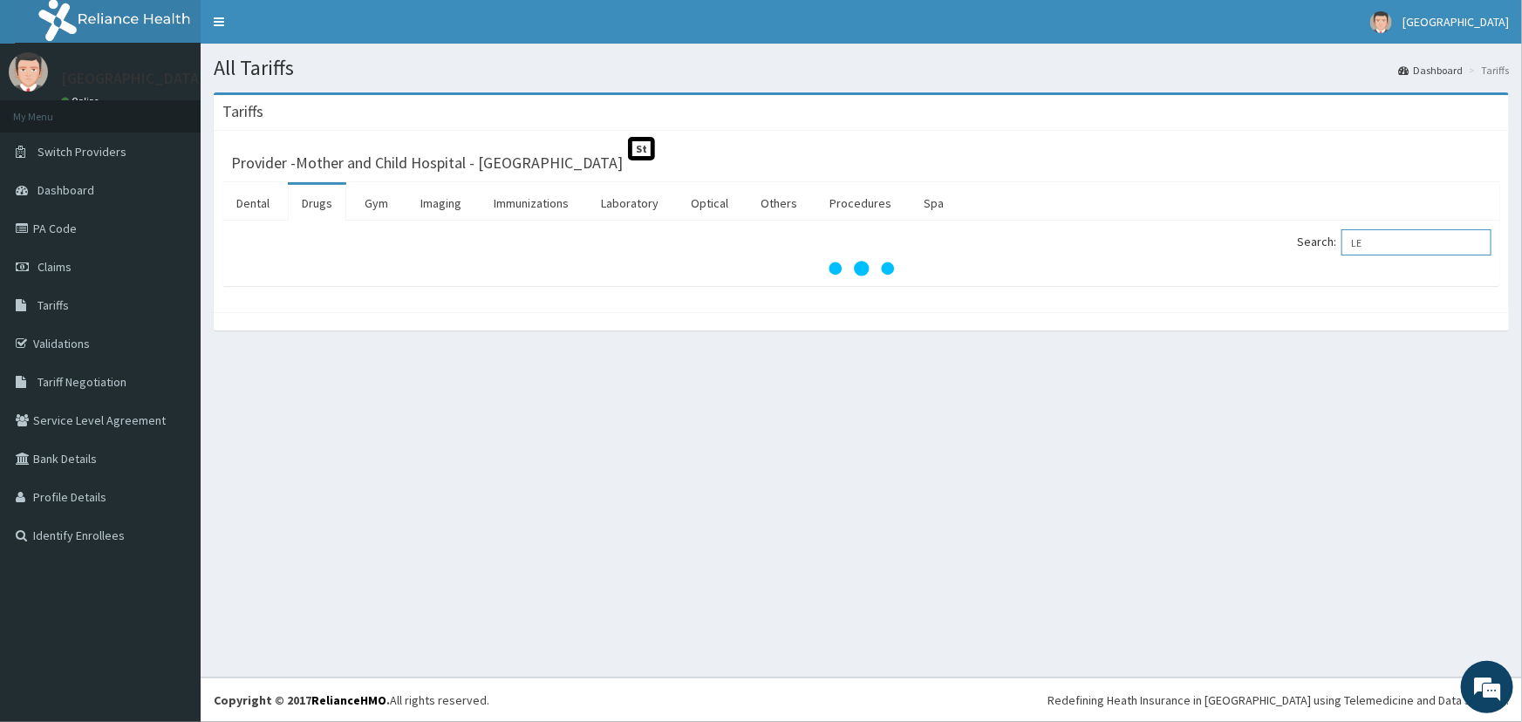
type input "L"
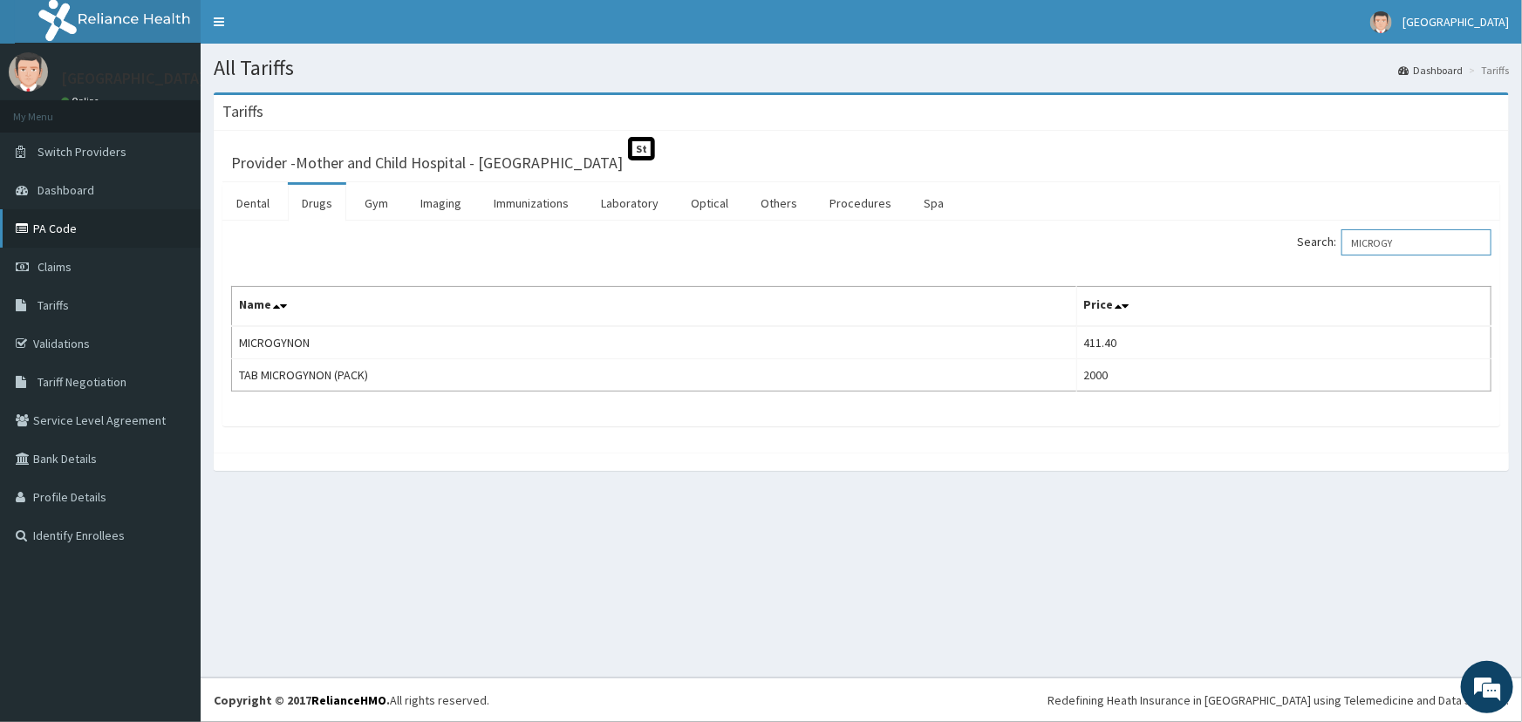
type input "MICROGY"
click at [60, 230] on link "PA Code" at bounding box center [100, 228] width 201 height 38
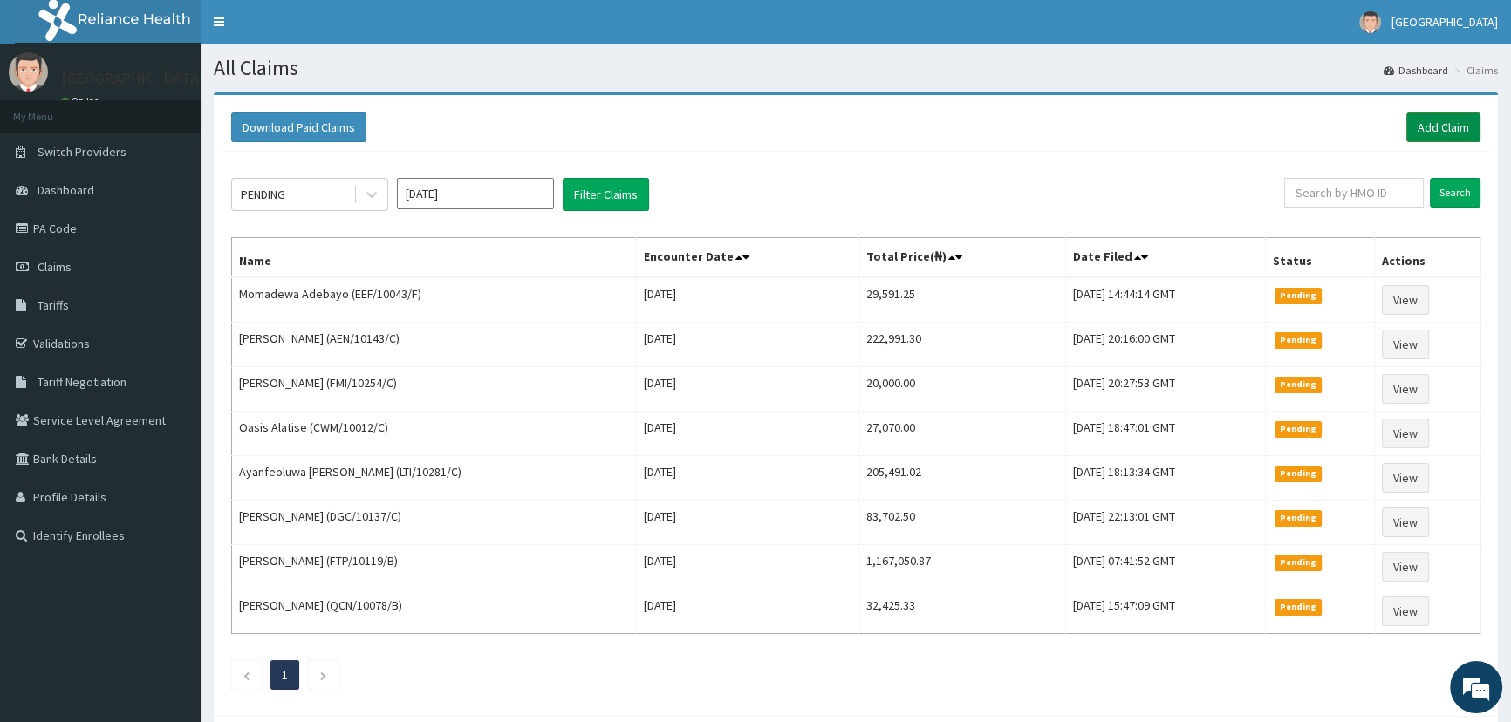
click at [1422, 126] on link "Add Claim" at bounding box center [1443, 128] width 74 height 30
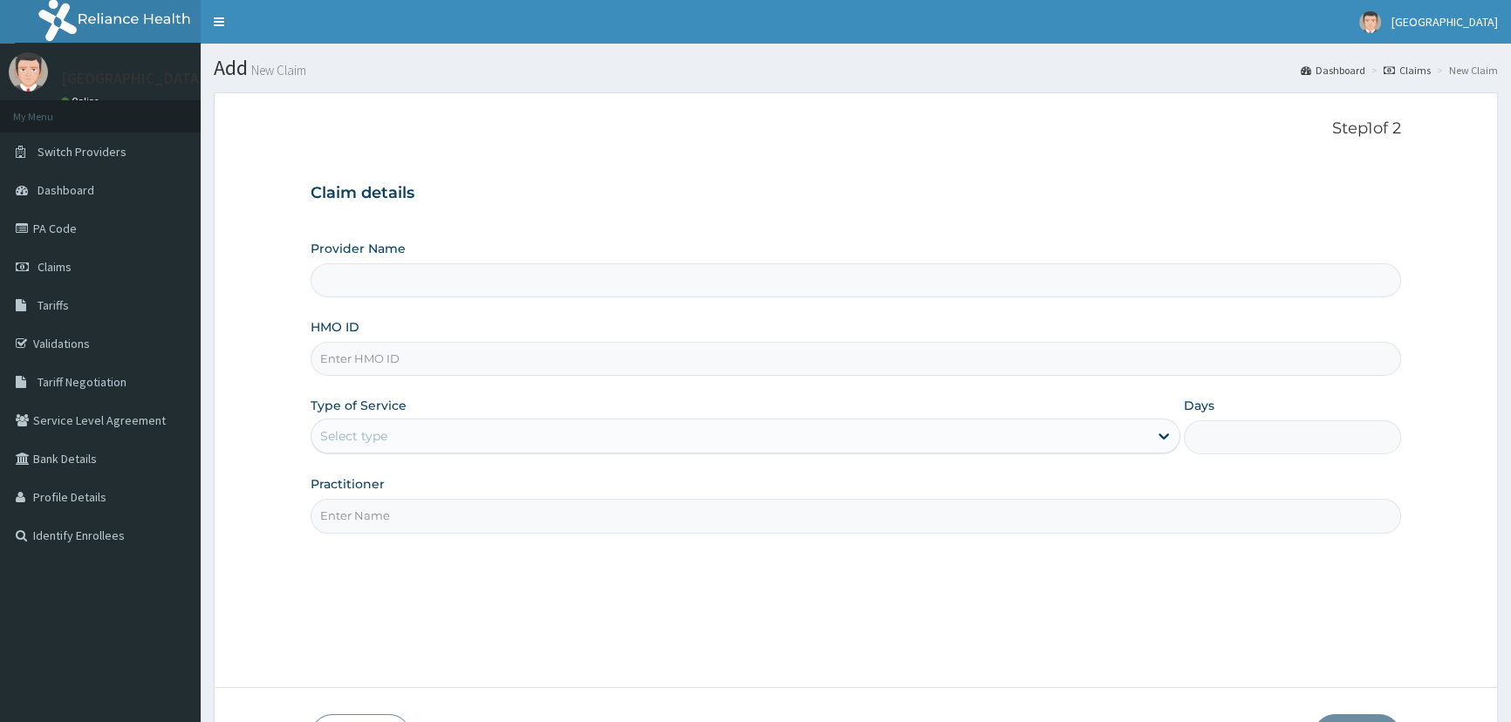
click at [574, 284] on input "Provider Name" at bounding box center [856, 280] width 1090 height 34
type input "Mother and Child Hospital - [GEOGRAPHIC_DATA]"
click at [471, 357] on input "HMO ID" at bounding box center [856, 359] width 1090 height 34
type input "HAW/10011/B"
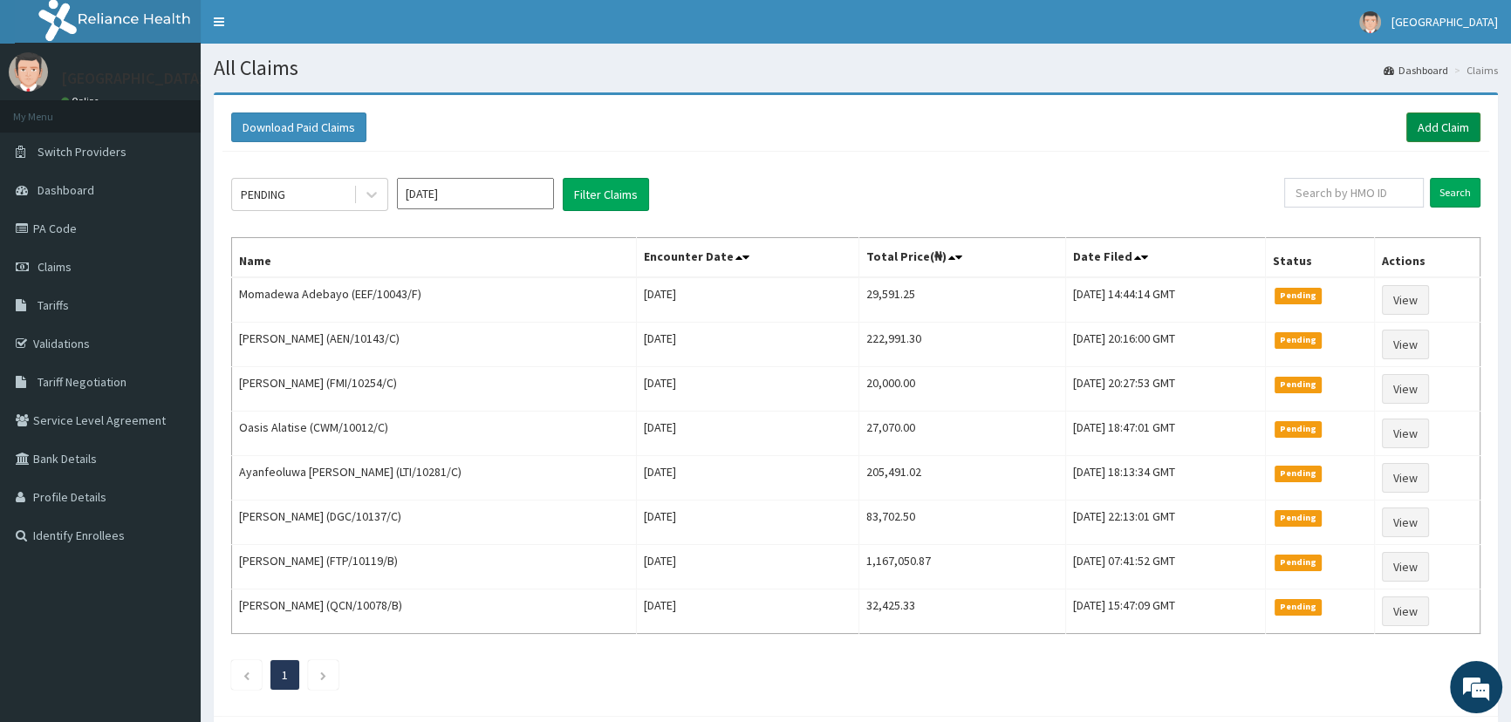
click at [1431, 122] on link "Add Claim" at bounding box center [1443, 128] width 74 height 30
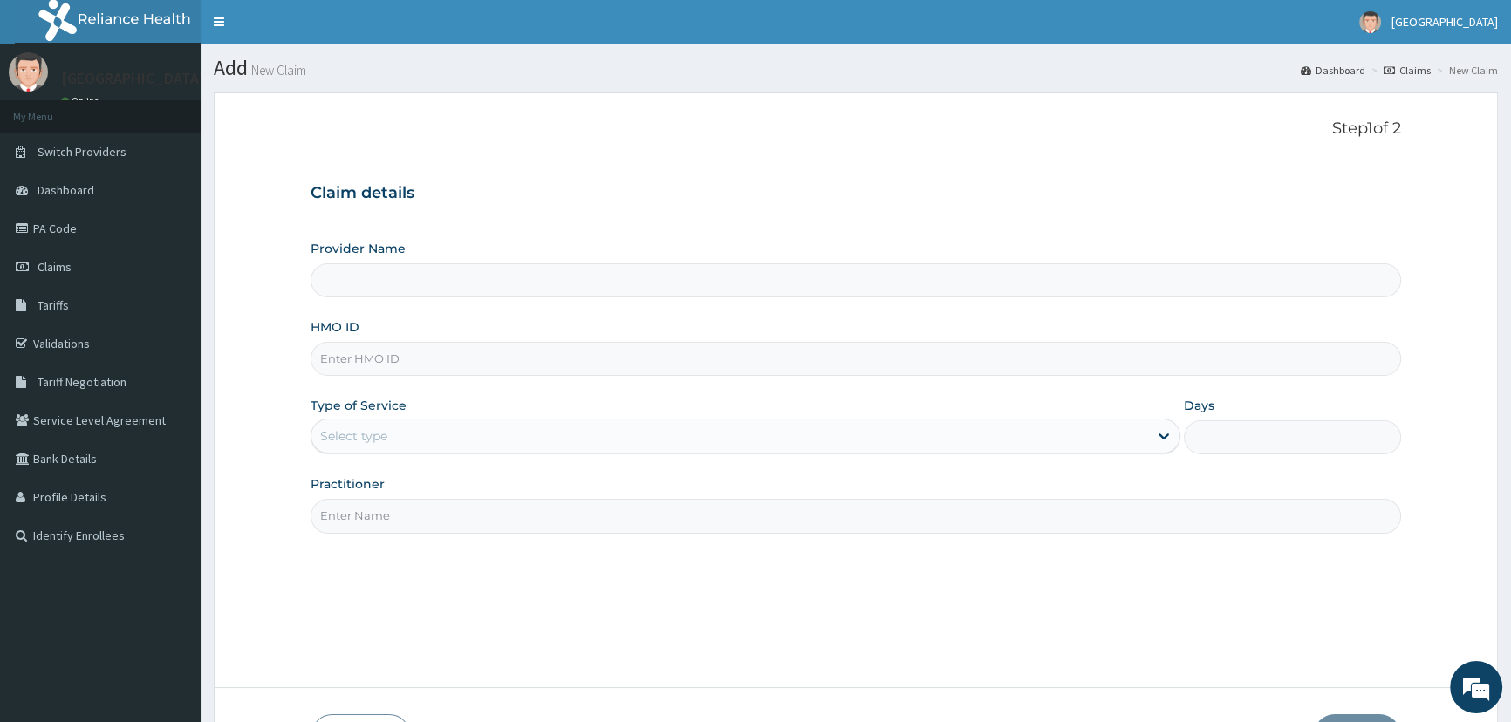
type input "Mother and Child Hospital - [GEOGRAPHIC_DATA]"
click at [461, 364] on input "HMO ID" at bounding box center [856, 359] width 1090 height 34
type input "HAW/10011/B"
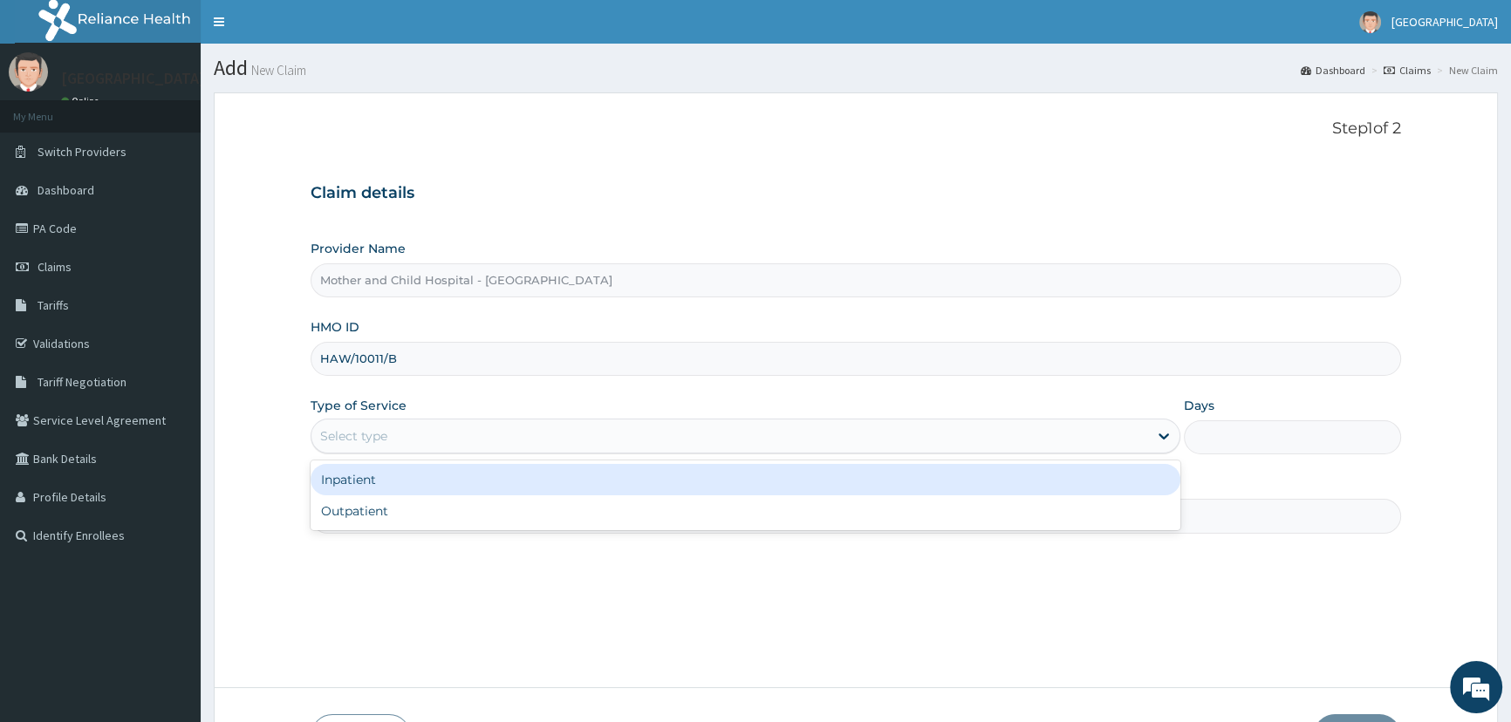
click at [460, 434] on div "Select type" at bounding box center [729, 436] width 836 height 28
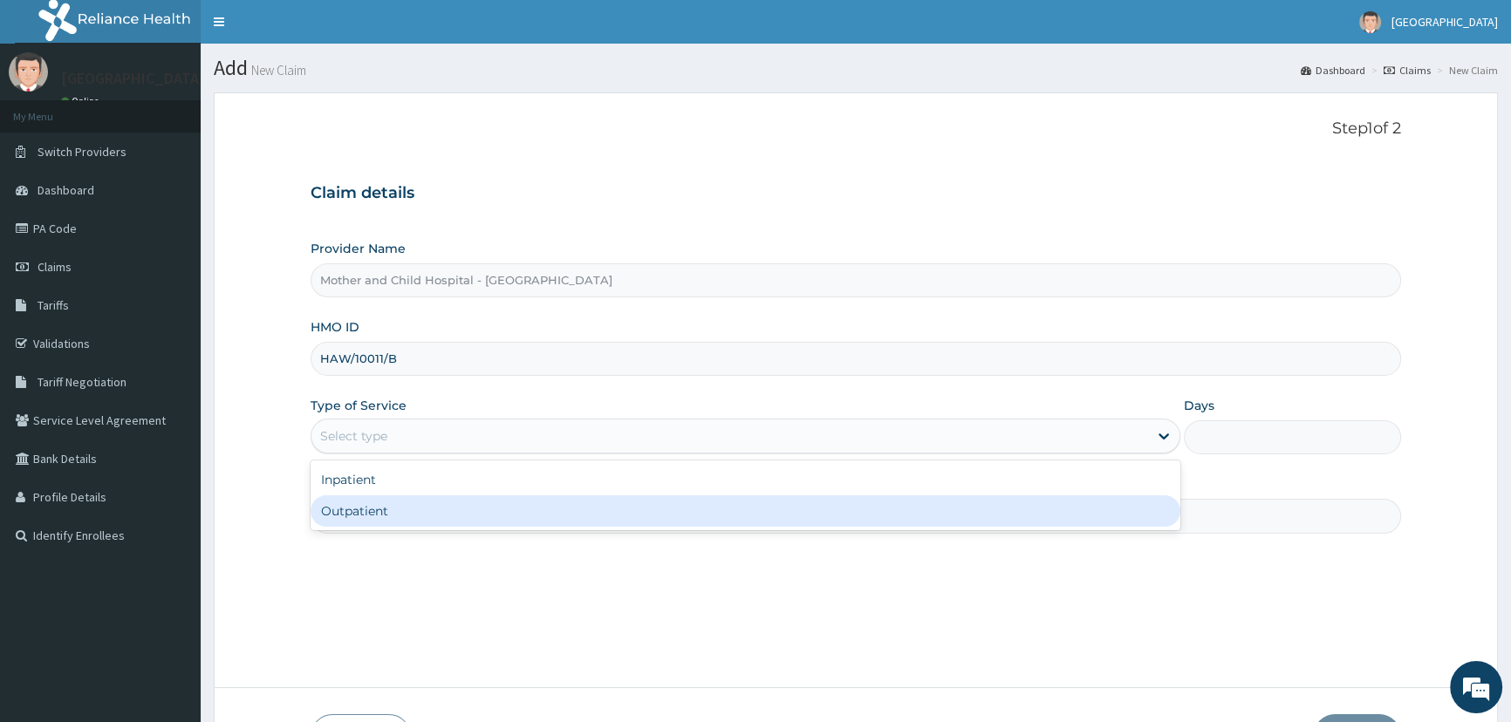
click at [427, 511] on div "Outpatient" at bounding box center [745, 510] width 869 height 31
type input "1"
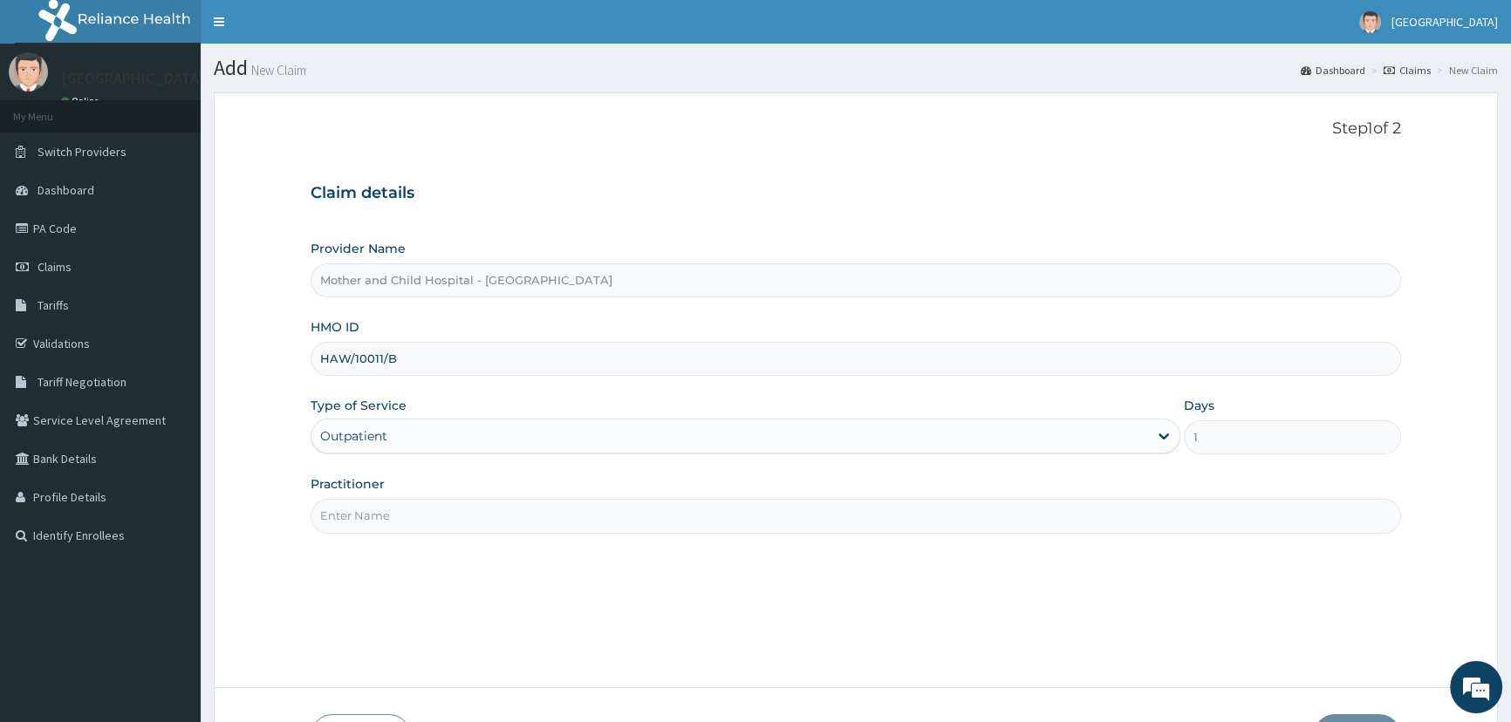
click at [427, 523] on input "Practitioner" at bounding box center [856, 516] width 1090 height 34
type input "ETIM"
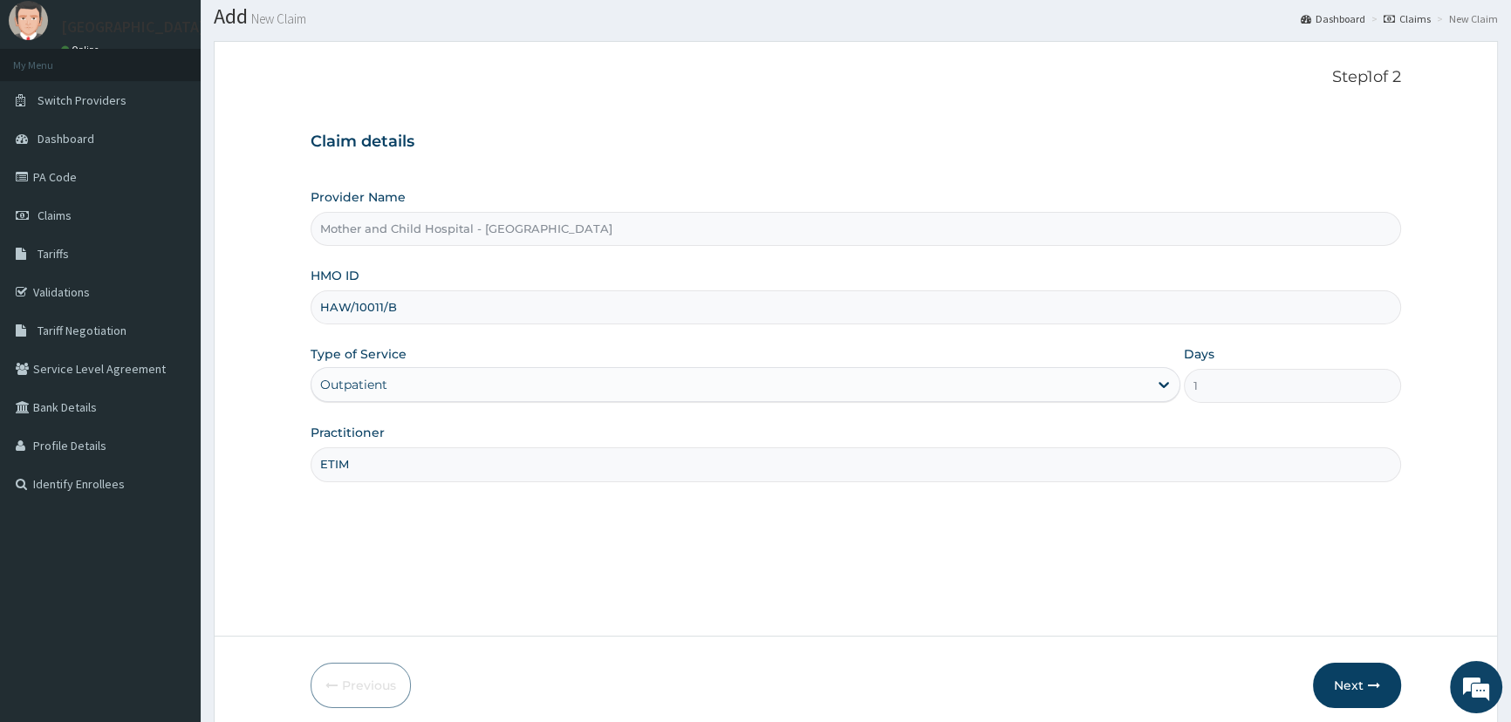
scroll to position [79, 0]
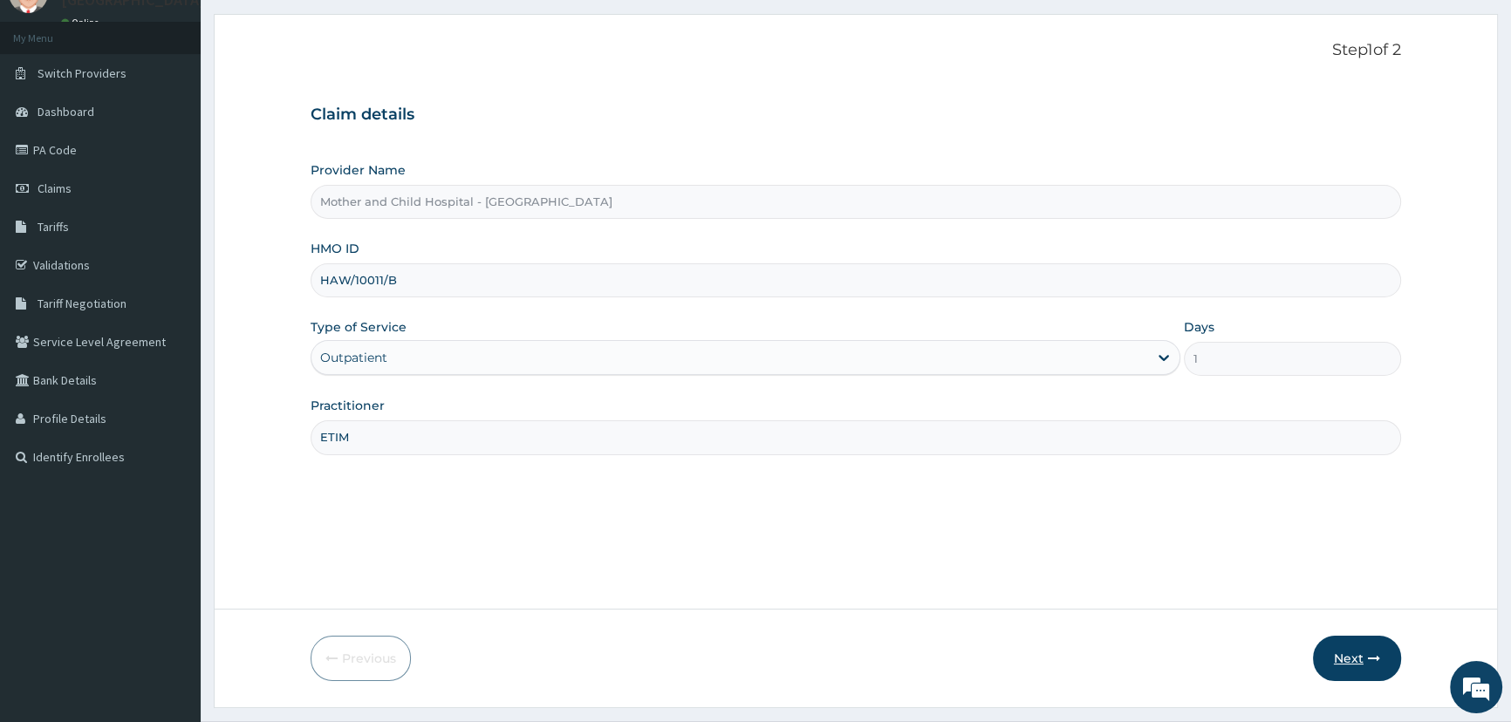
click at [1339, 662] on button "Next" at bounding box center [1357, 658] width 88 height 45
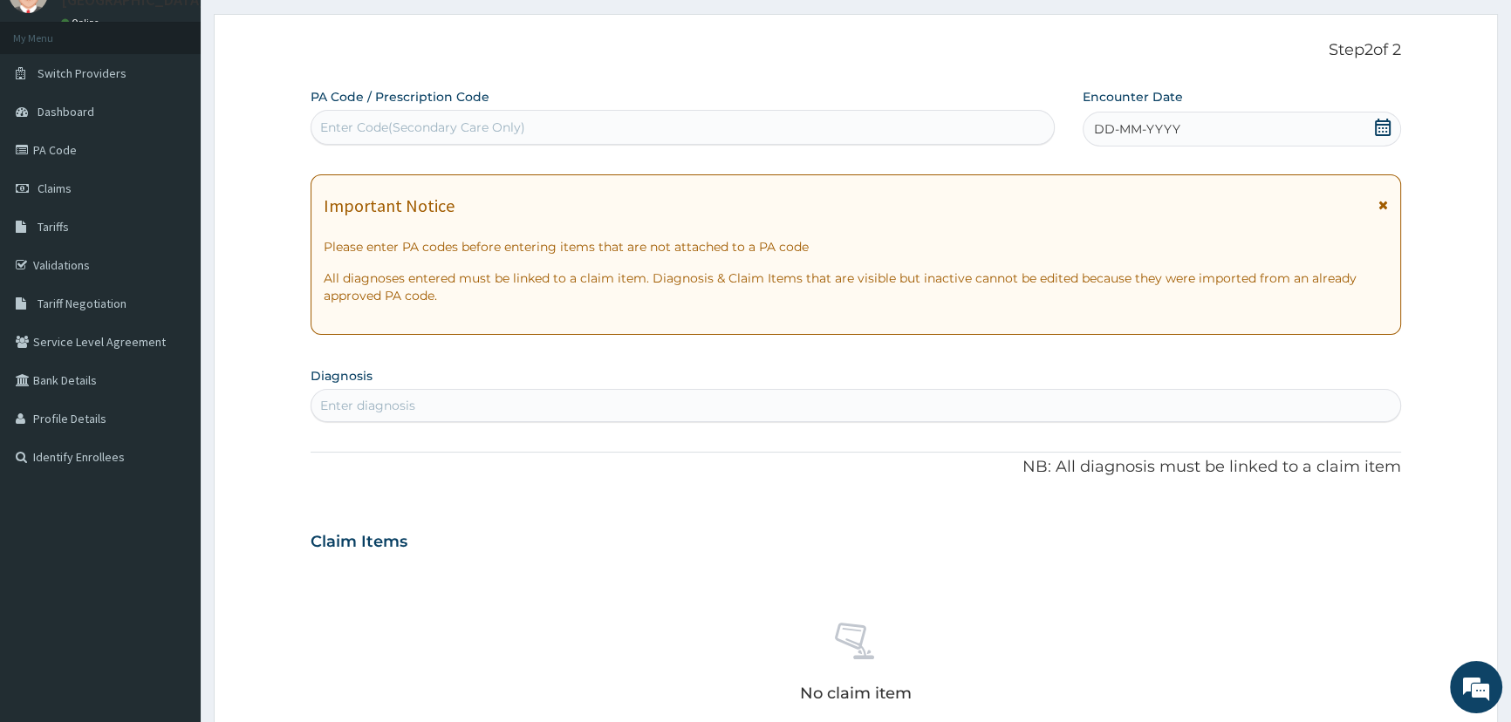
click at [1386, 124] on icon at bounding box center [1382, 127] width 17 height 17
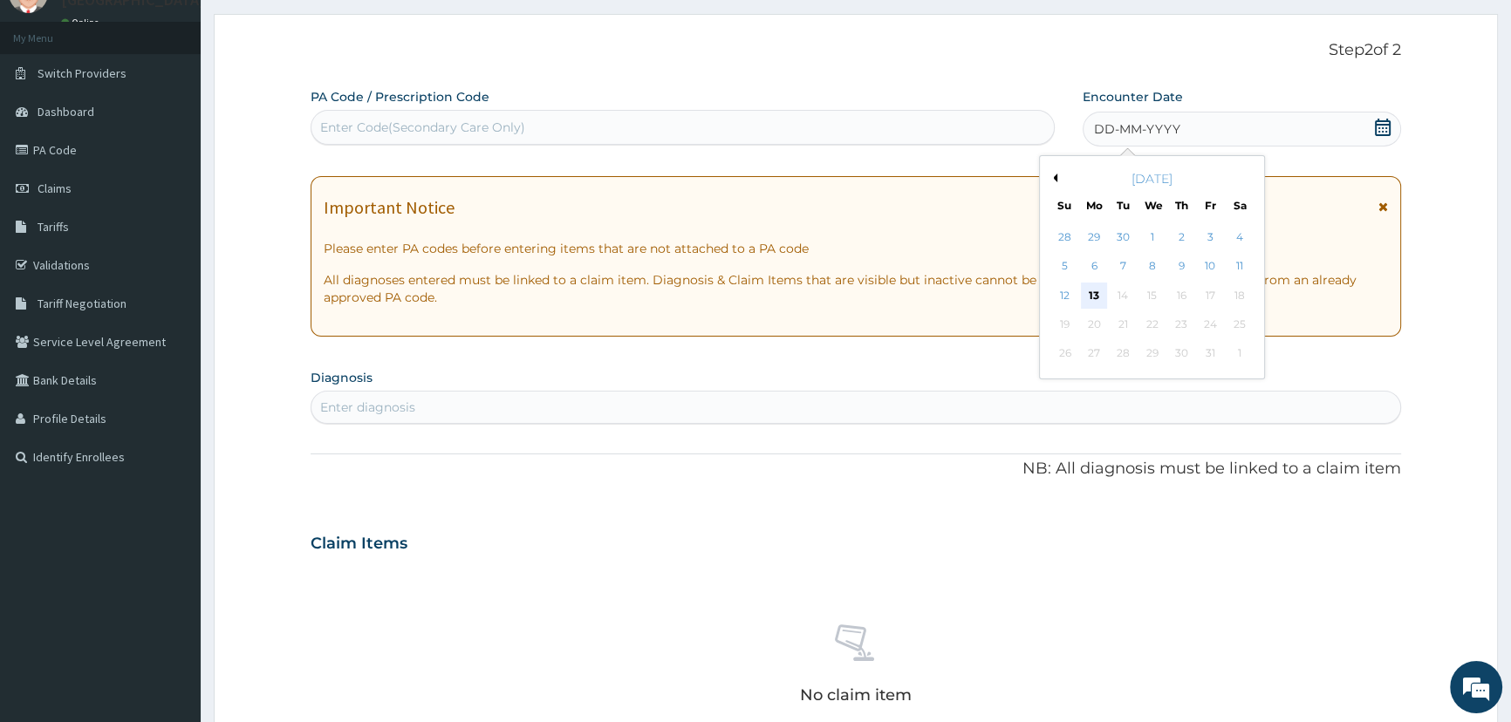
click at [1093, 298] on div "13" at bounding box center [1093, 296] width 26 height 26
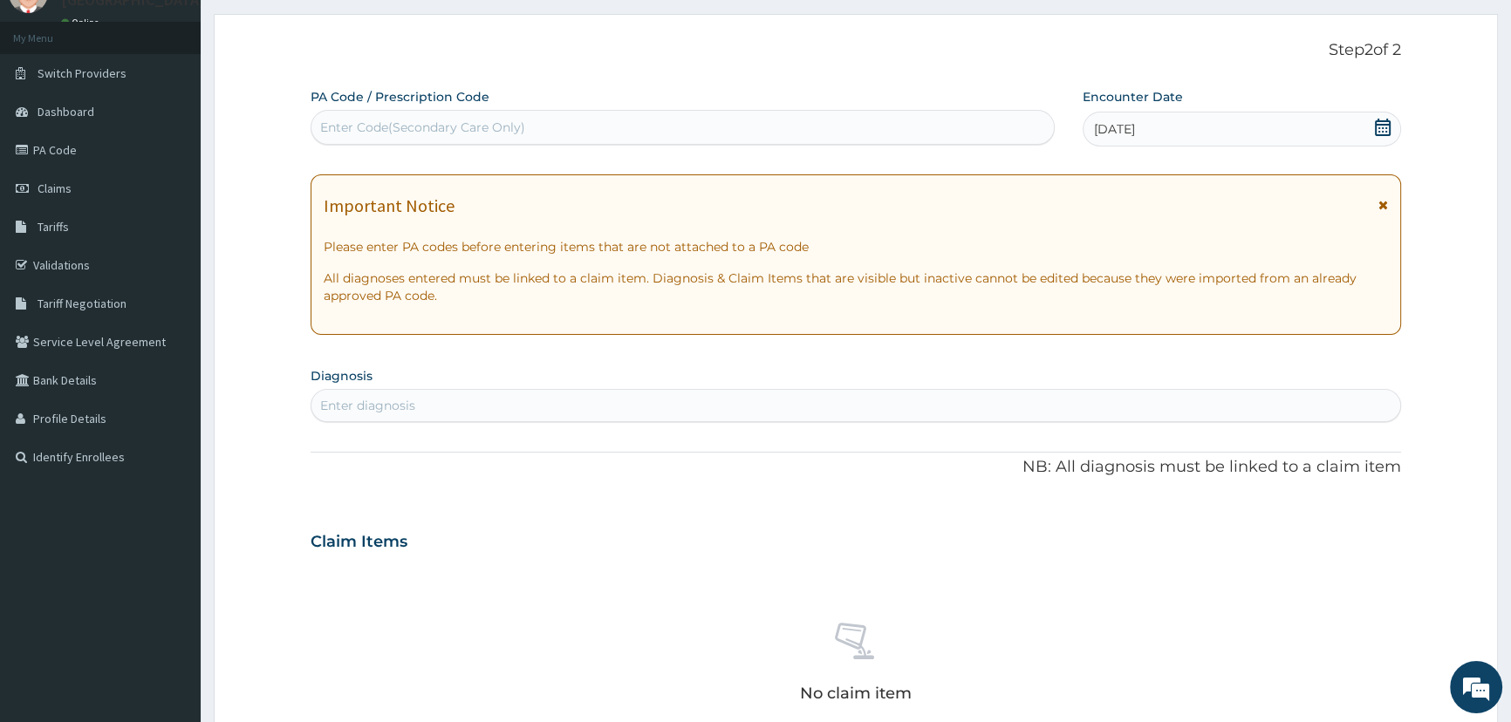
click at [487, 401] on div "Enter diagnosis" at bounding box center [855, 406] width 1089 height 28
type input "MALARIA"
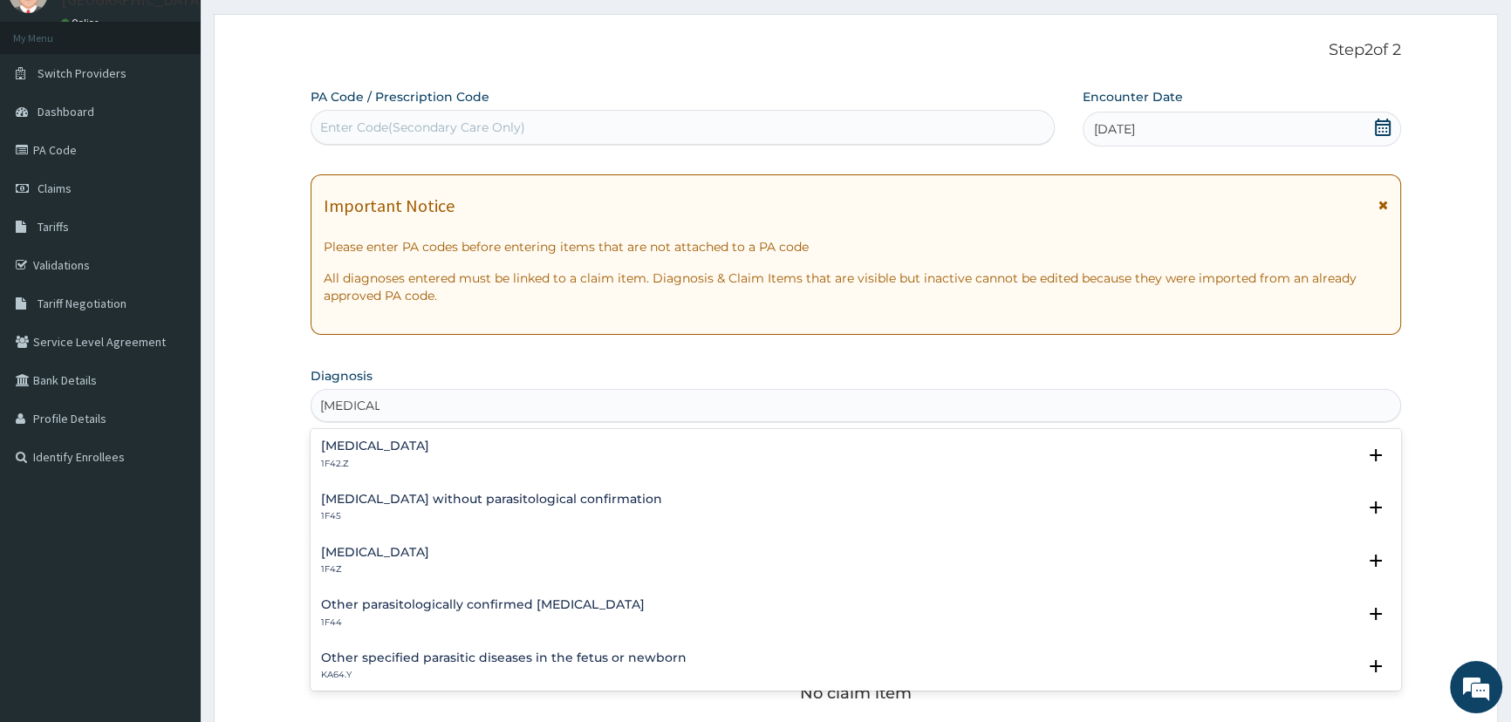
click at [395, 554] on h4 "Malaria, unspecified" at bounding box center [375, 552] width 108 height 13
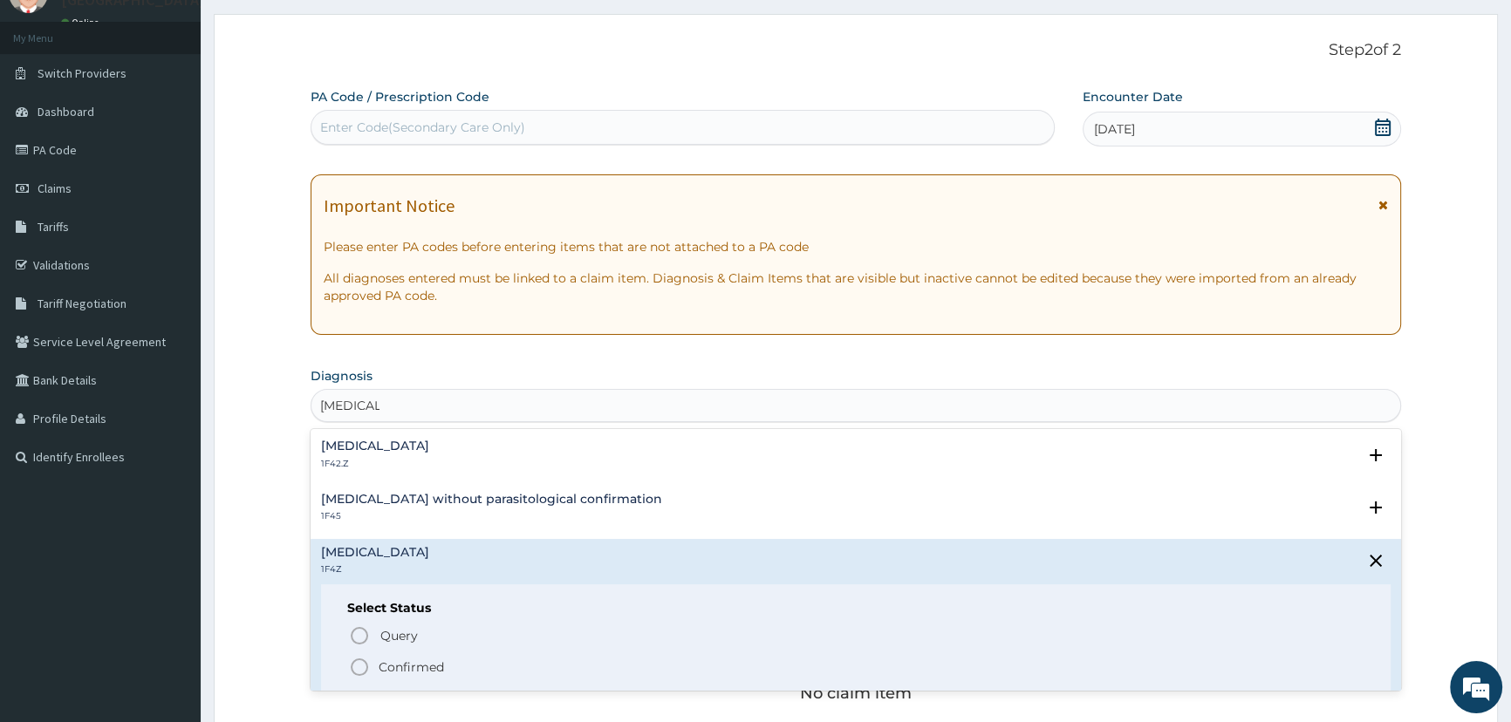
click at [358, 666] on icon "status option filled" at bounding box center [359, 667] width 21 height 21
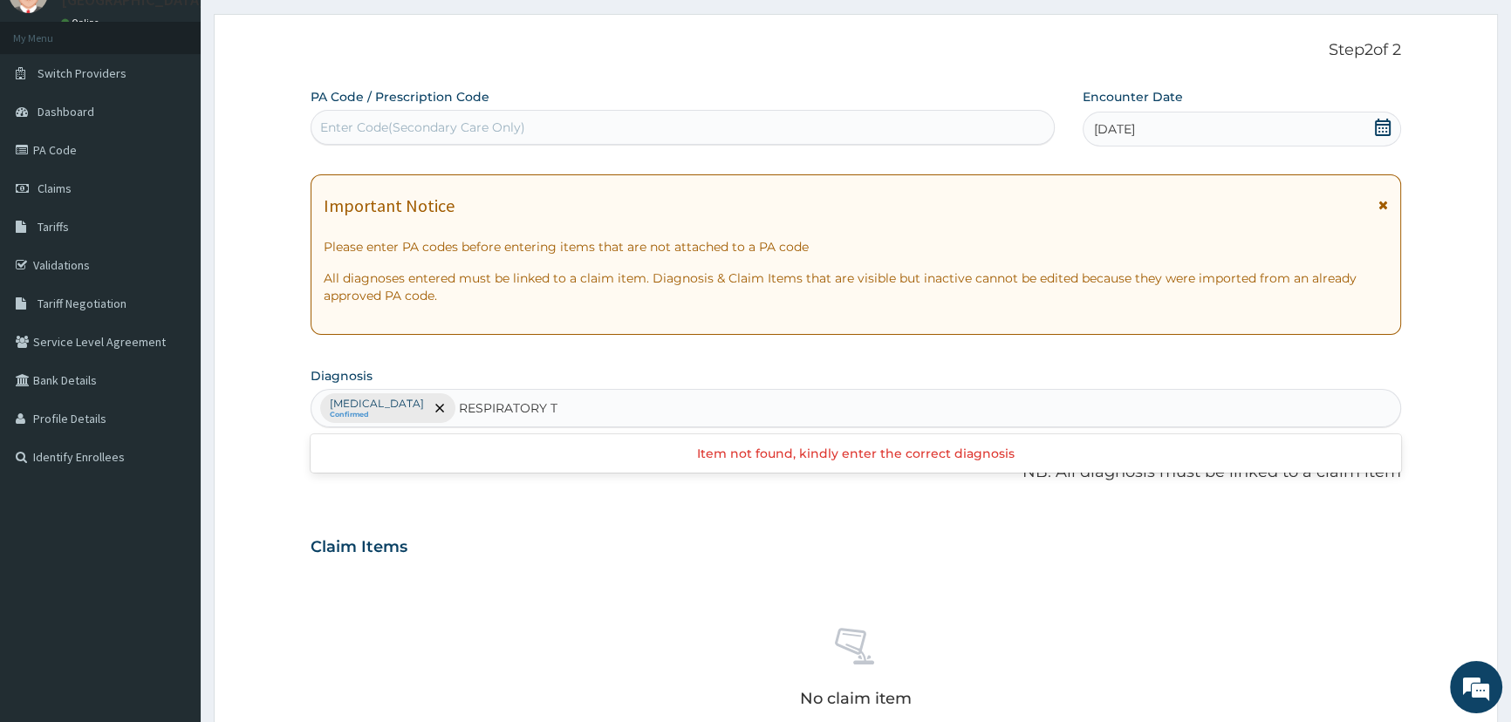
type input "RESPIRATORY"
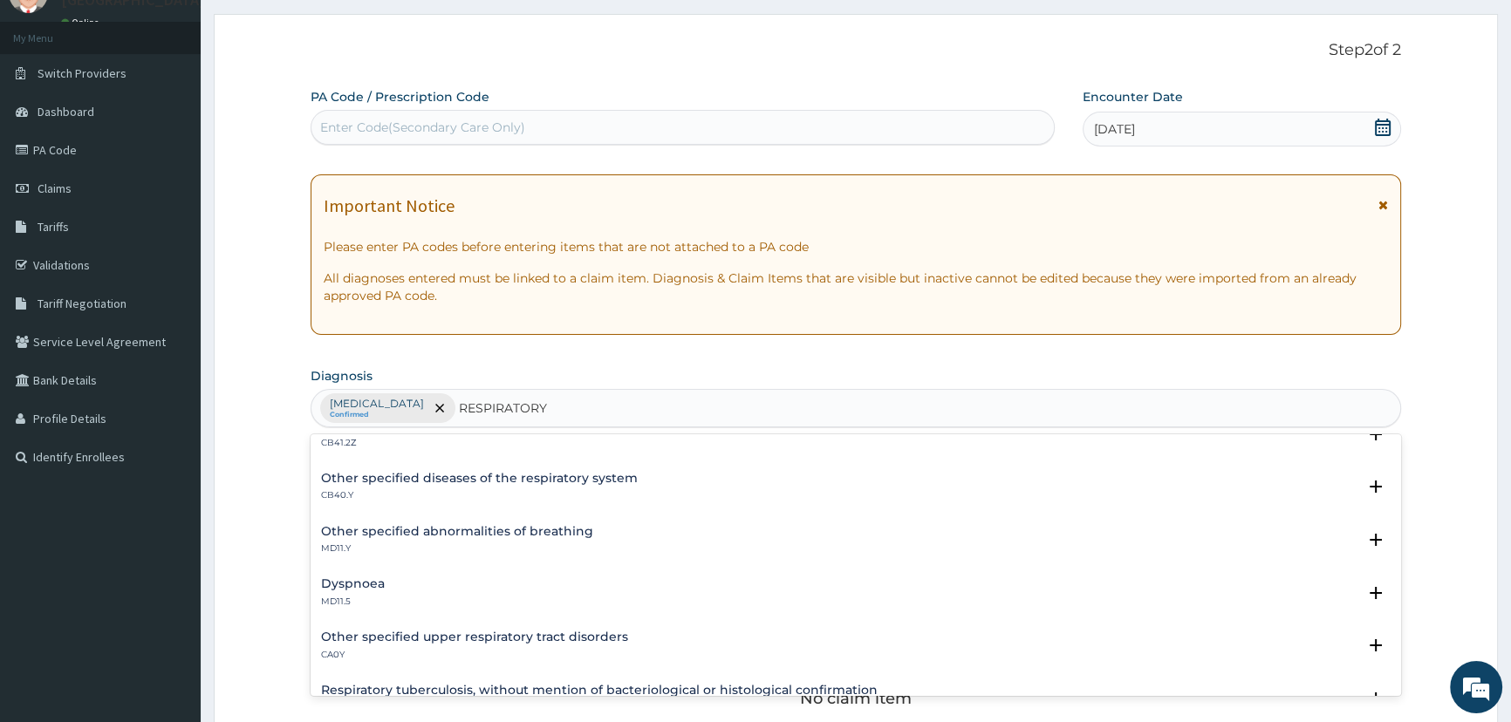
scroll to position [158, 0]
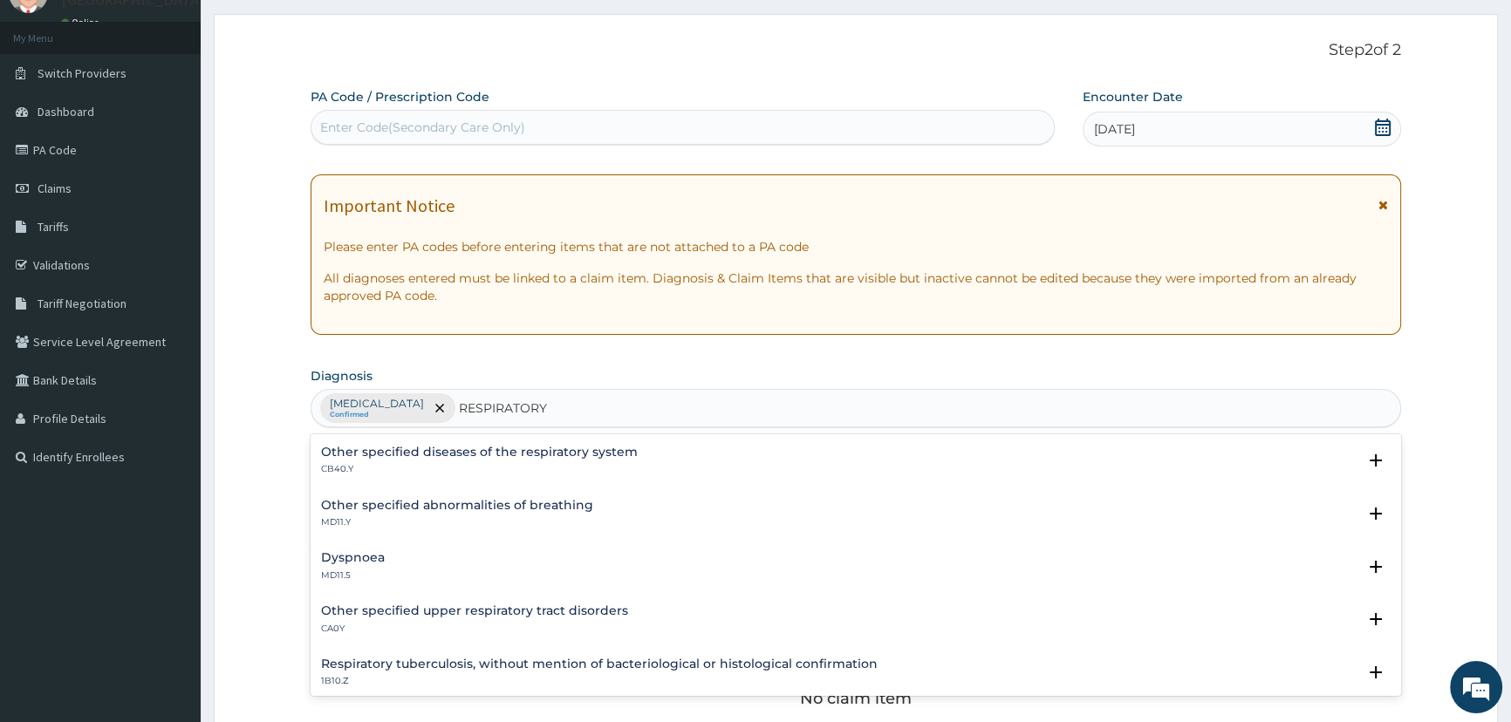
click at [486, 607] on h4 "Other specified upper respiratory tract disorders" at bounding box center [474, 611] width 307 height 13
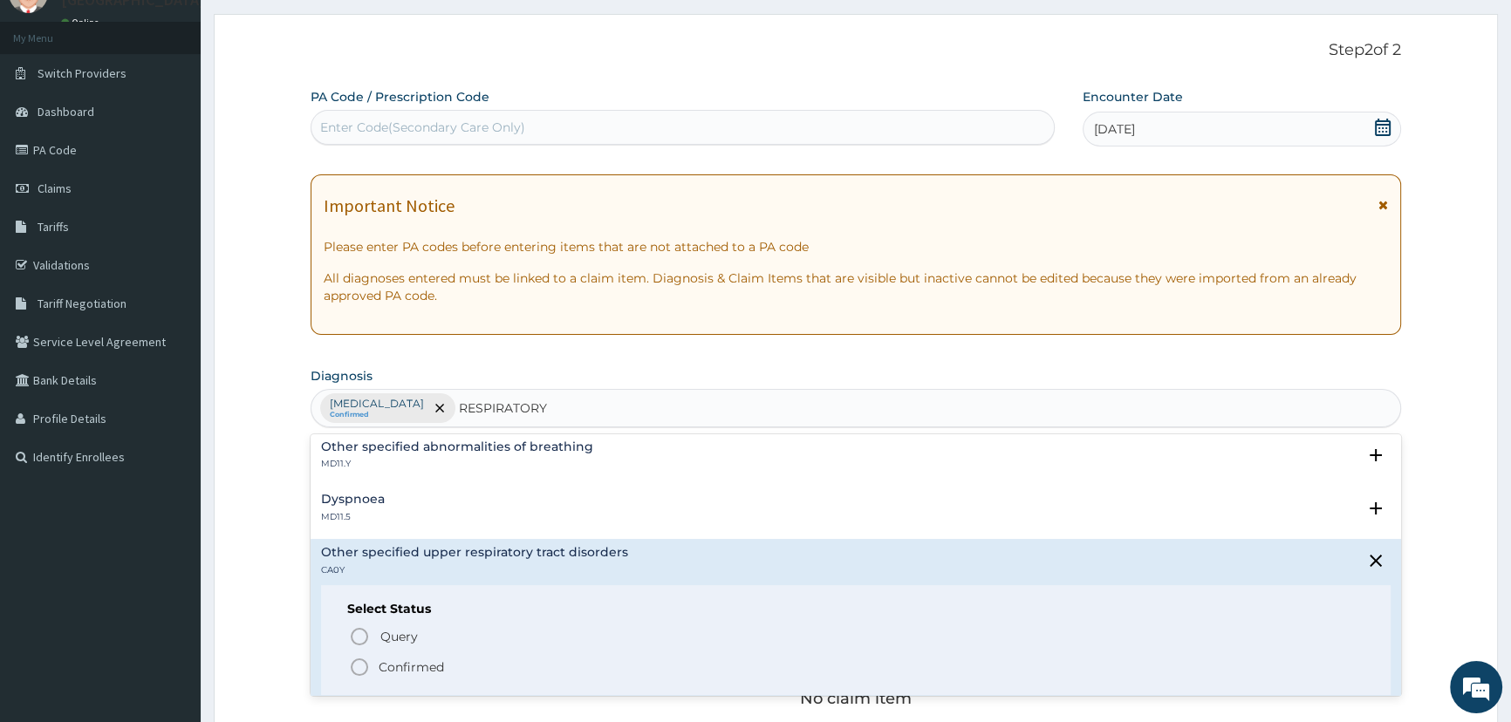
scroll to position [237, 0]
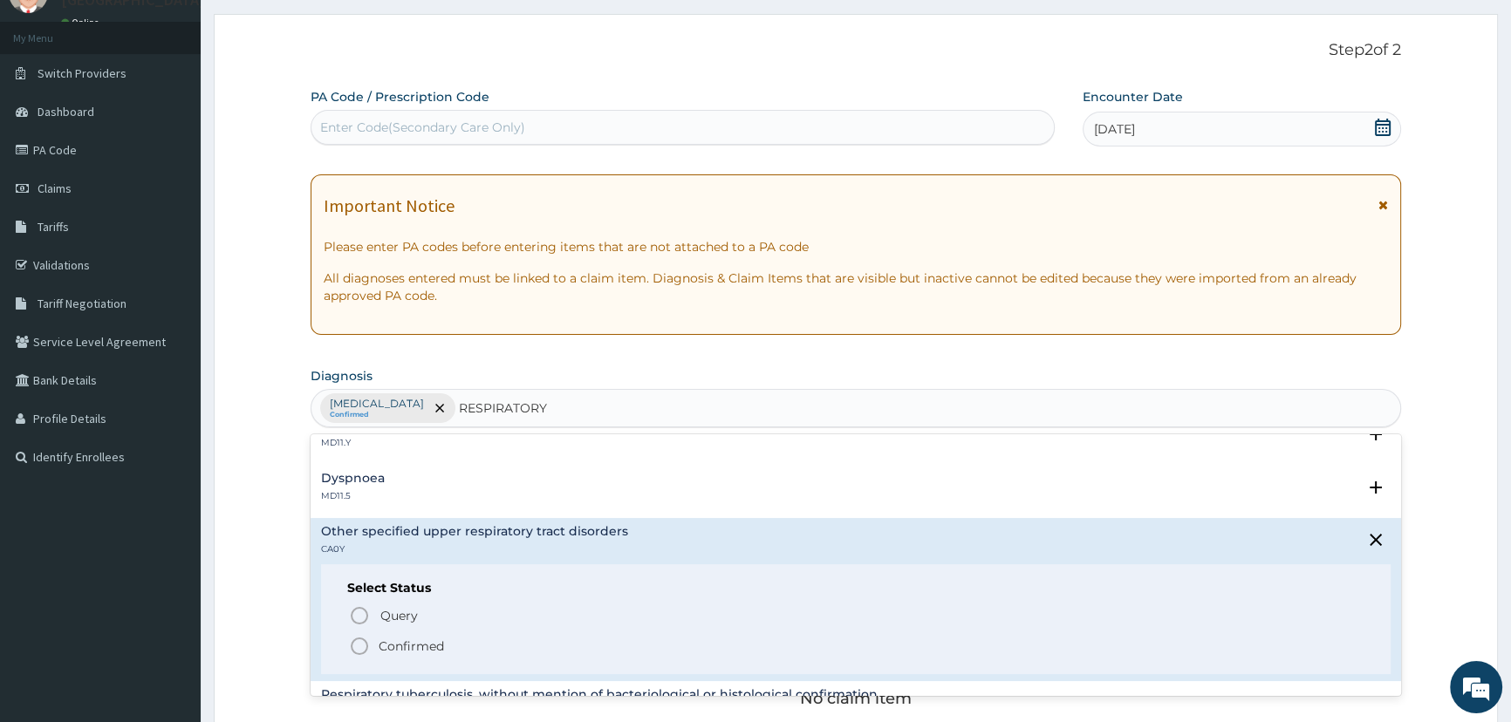
click at [362, 641] on icon "status option filled" at bounding box center [359, 646] width 21 height 21
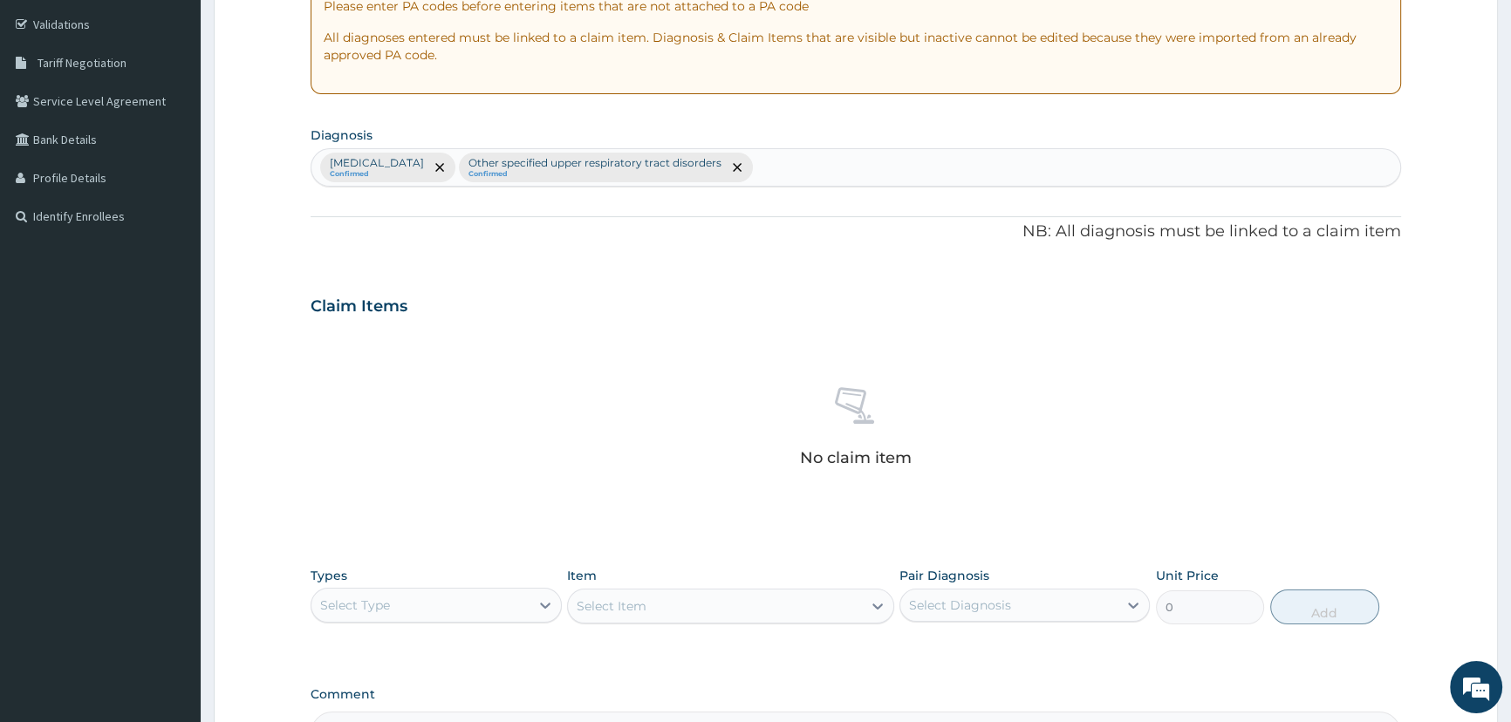
scroll to position [396, 0]
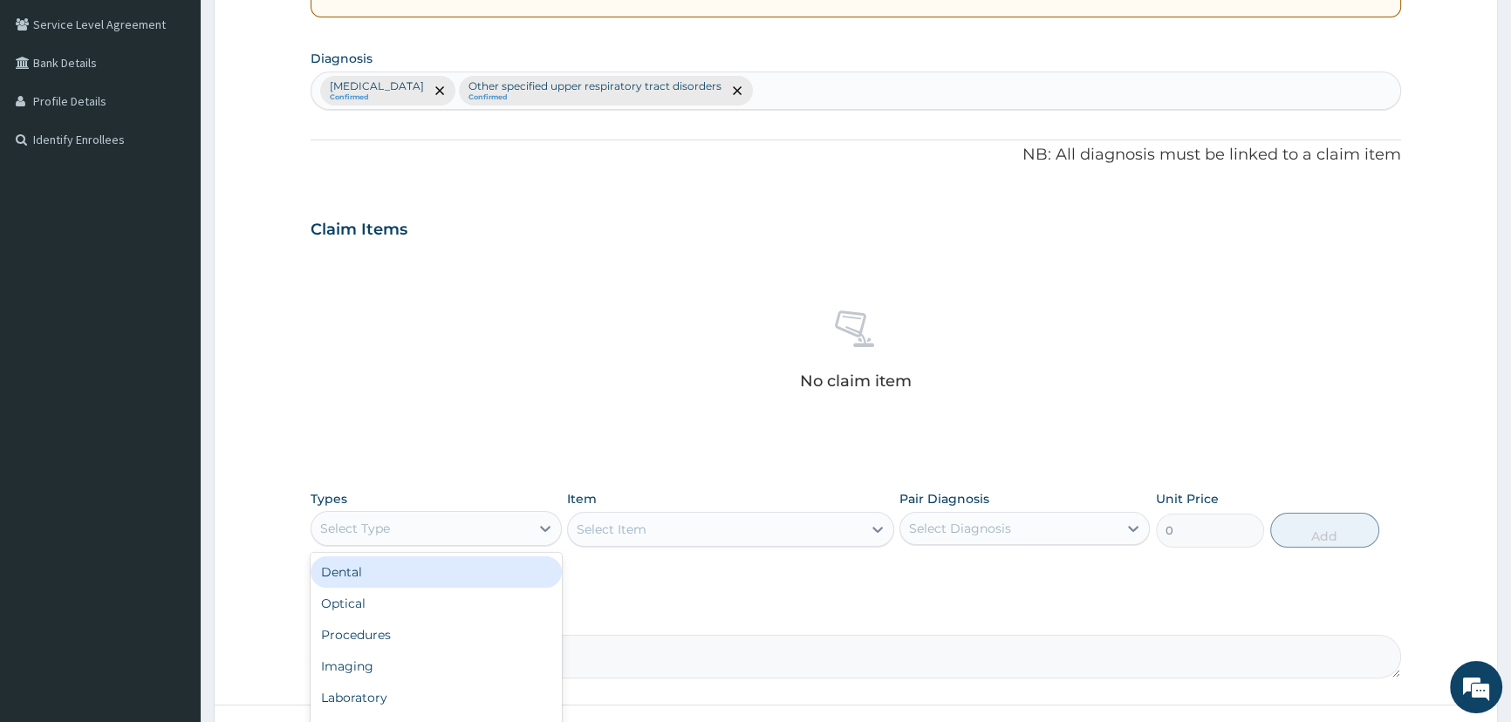
click at [451, 527] on div "Select Type" at bounding box center [419, 529] width 217 height 28
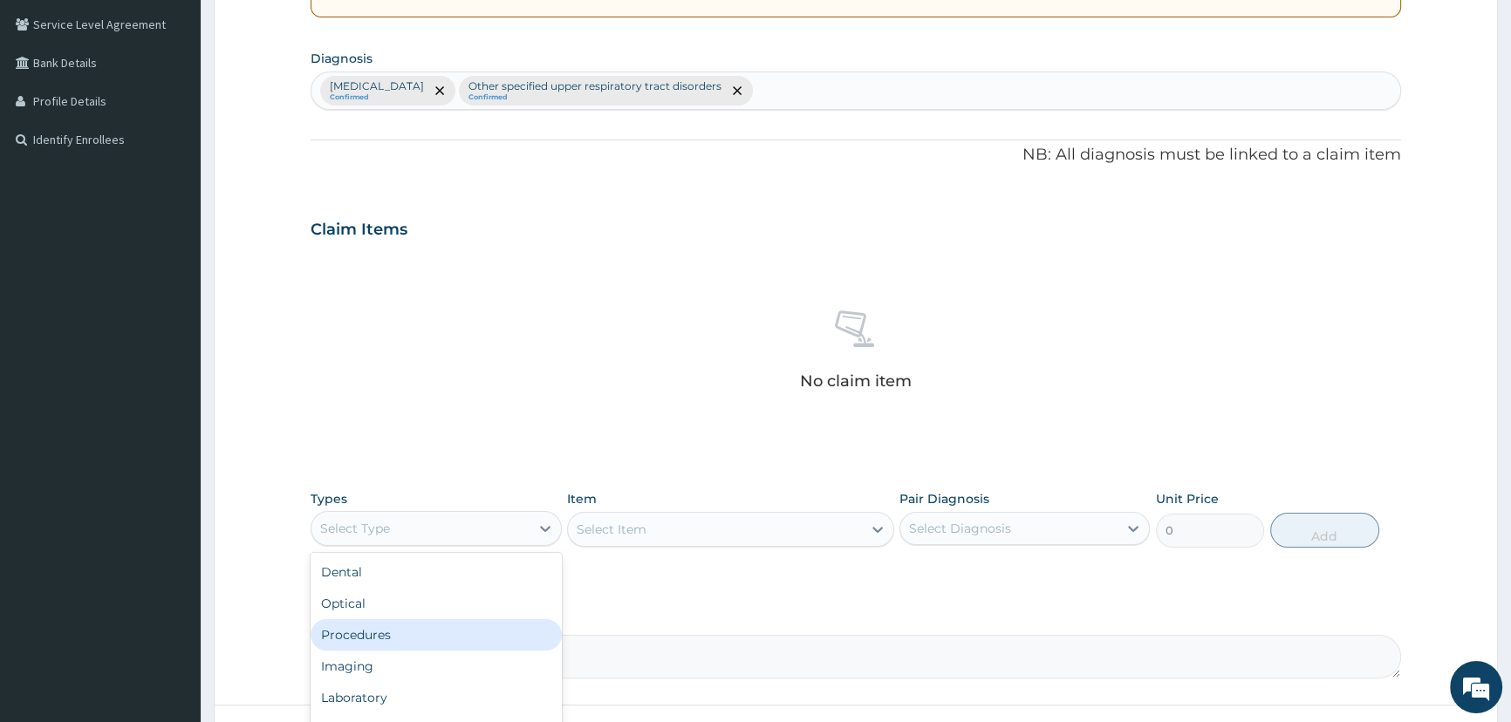
click at [418, 633] on div "Procedures" at bounding box center [436, 634] width 250 height 31
click at [741, 532] on div "Select Item" at bounding box center [730, 529] width 327 height 35
click at [743, 523] on div "Select Item" at bounding box center [730, 529] width 327 height 35
click at [741, 528] on div "Select Item" at bounding box center [730, 529] width 327 height 35
click at [741, 528] on div "Select Item" at bounding box center [715, 530] width 294 height 28
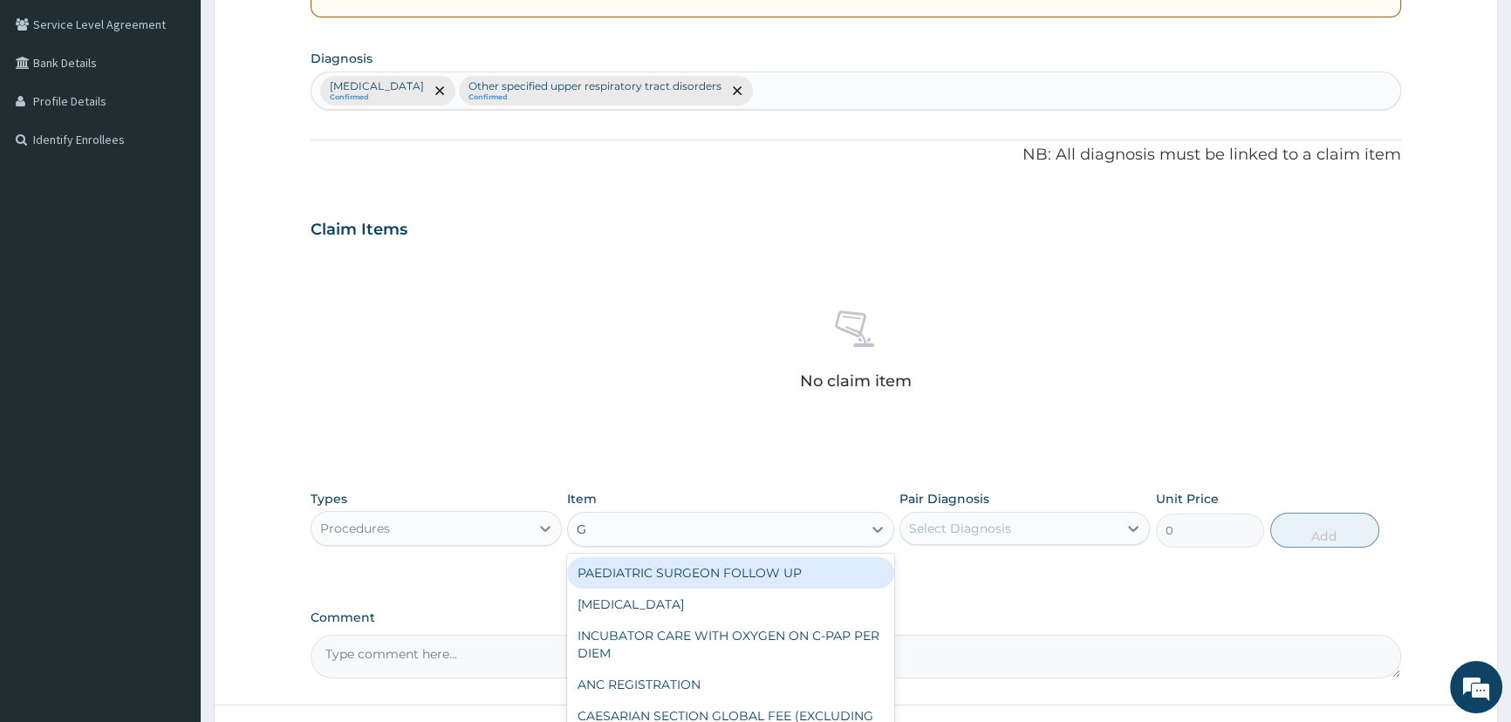
type input "GP"
click at [762, 576] on div "CONSULTATION ONLY (GP)" at bounding box center [730, 572] width 327 height 31
type input "6250"
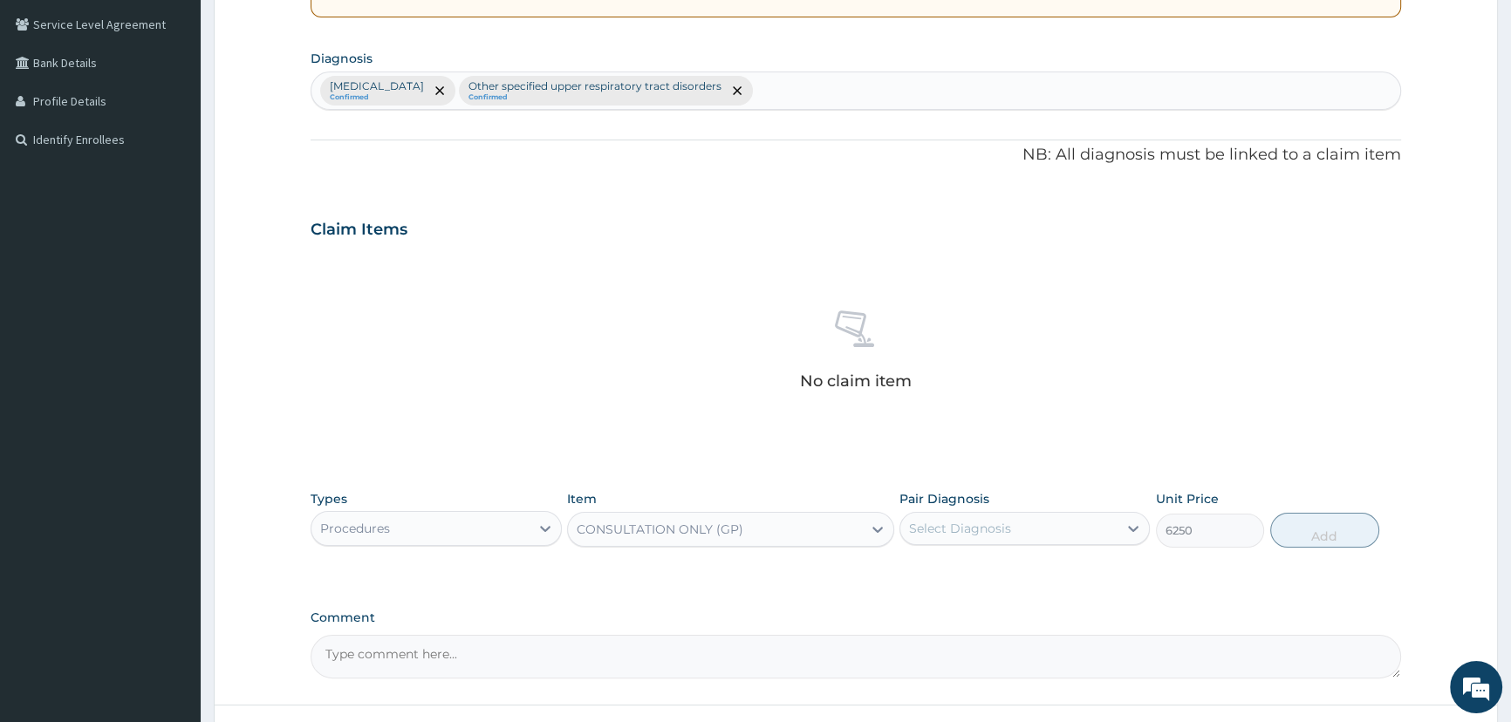
click at [1006, 529] on div "Select Diagnosis" at bounding box center [960, 528] width 102 height 17
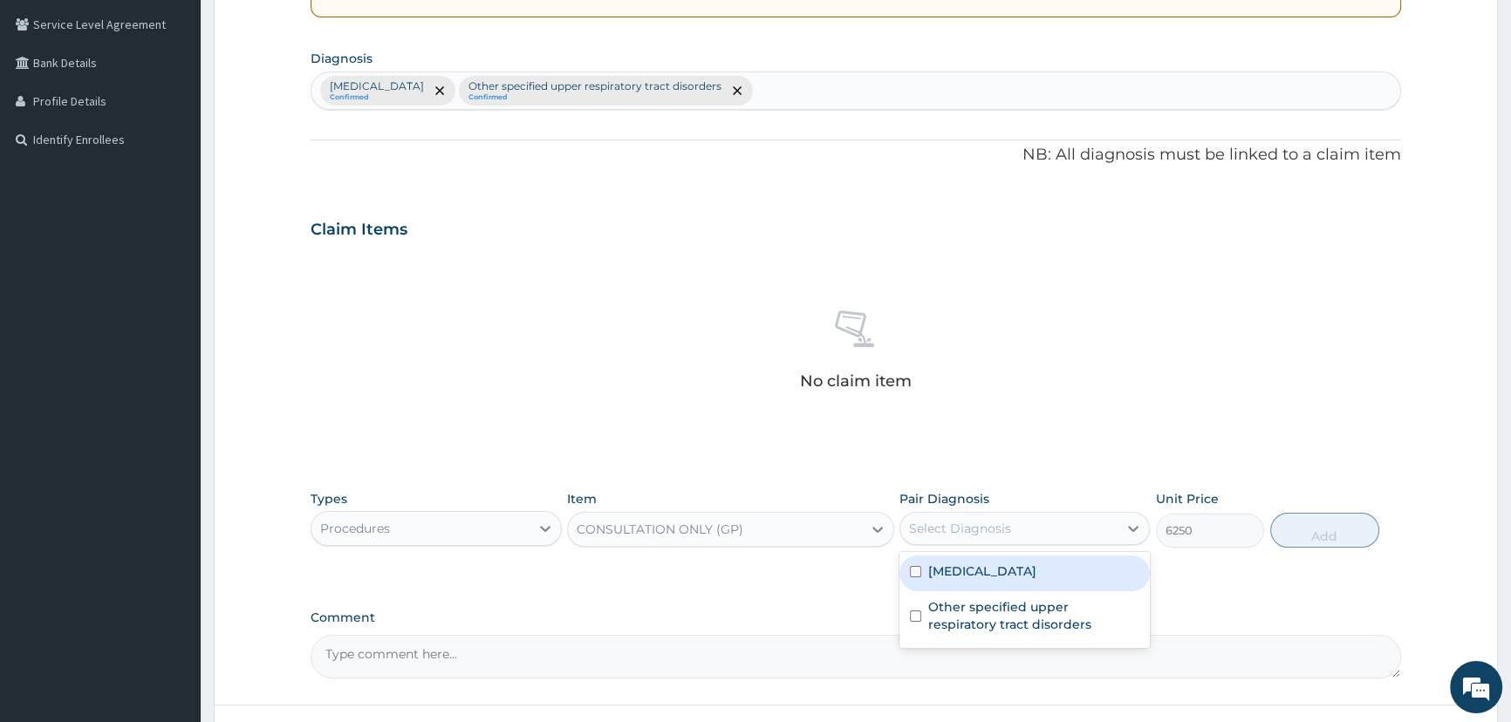
click at [977, 576] on label "Malaria, unspecified" at bounding box center [982, 571] width 108 height 17
checkbox input "true"
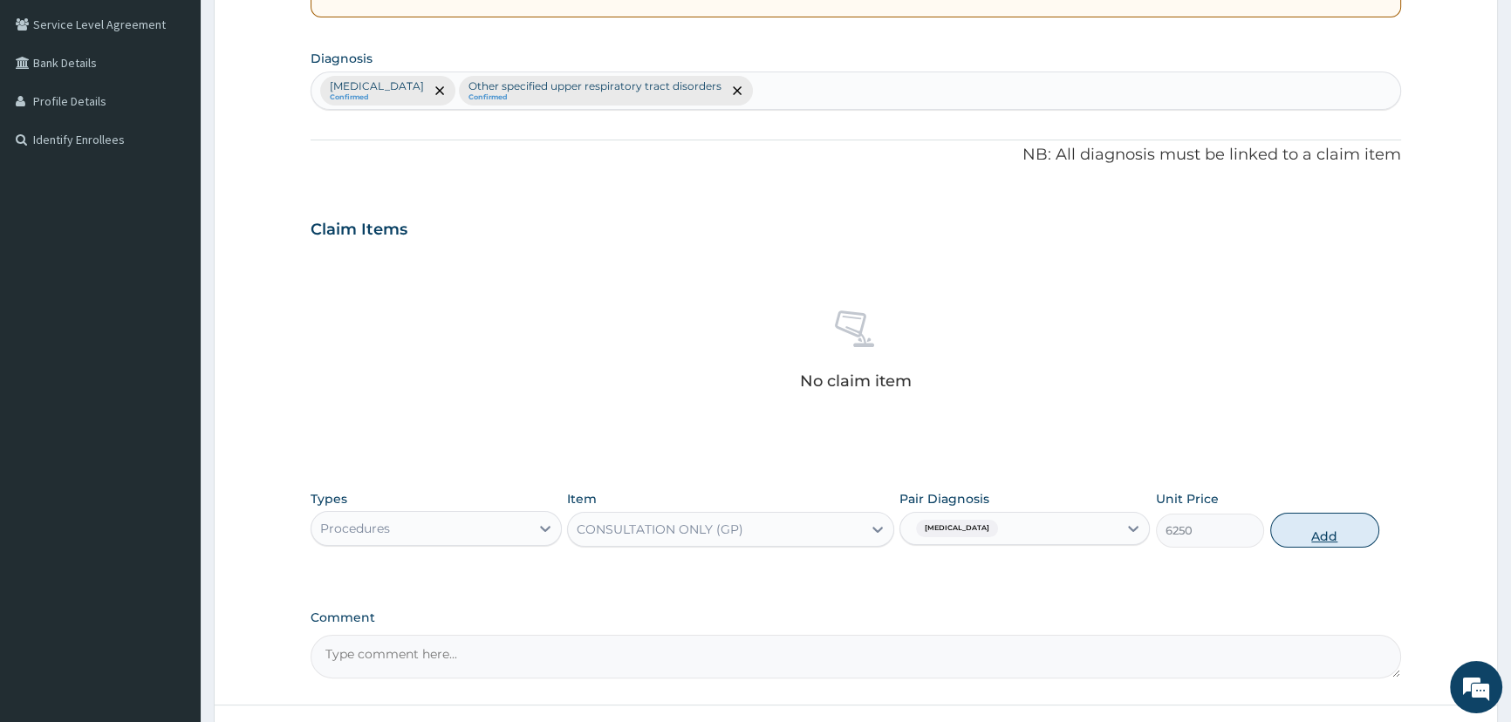
click at [1318, 534] on button "Add" at bounding box center [1324, 530] width 109 height 35
type input "0"
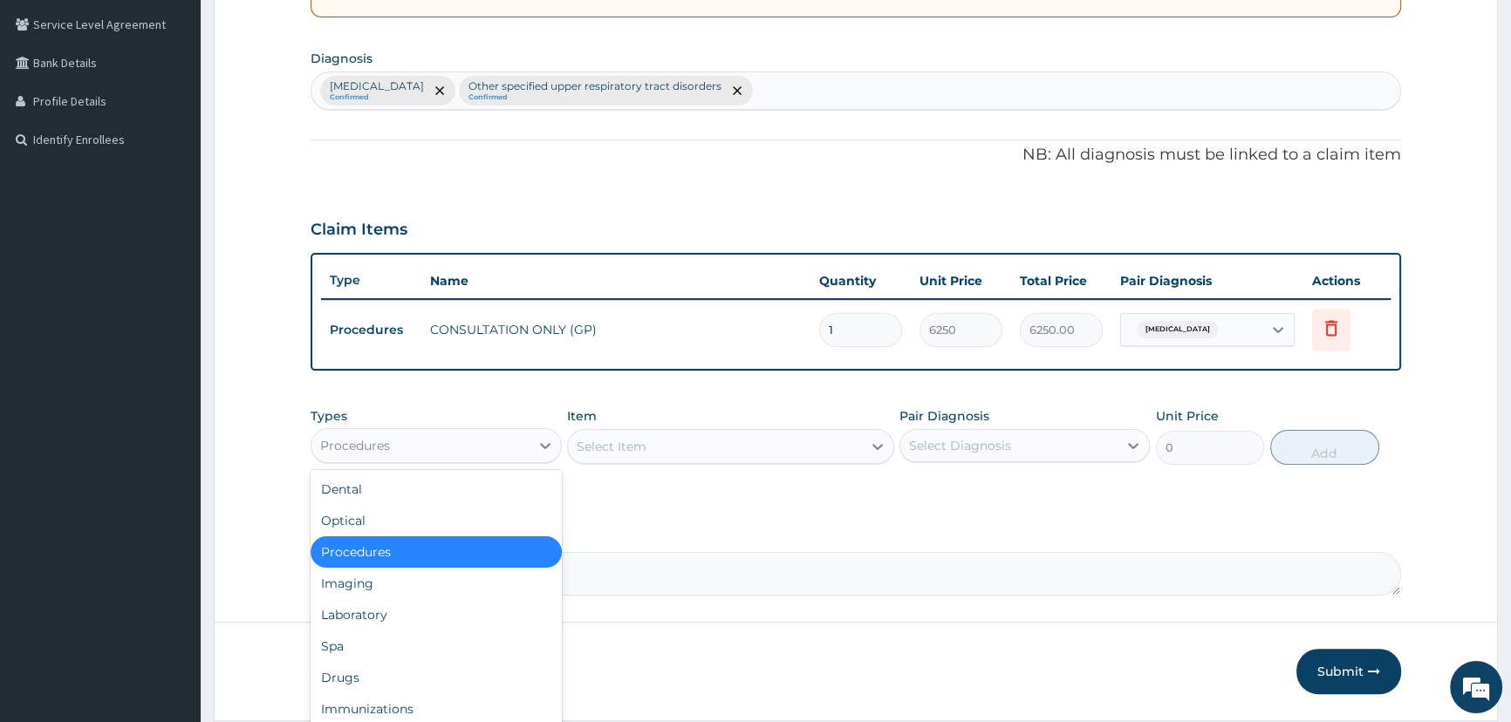
click at [480, 452] on div "Procedures" at bounding box center [419, 446] width 217 height 28
click at [444, 607] on div "Laboratory" at bounding box center [436, 614] width 250 height 31
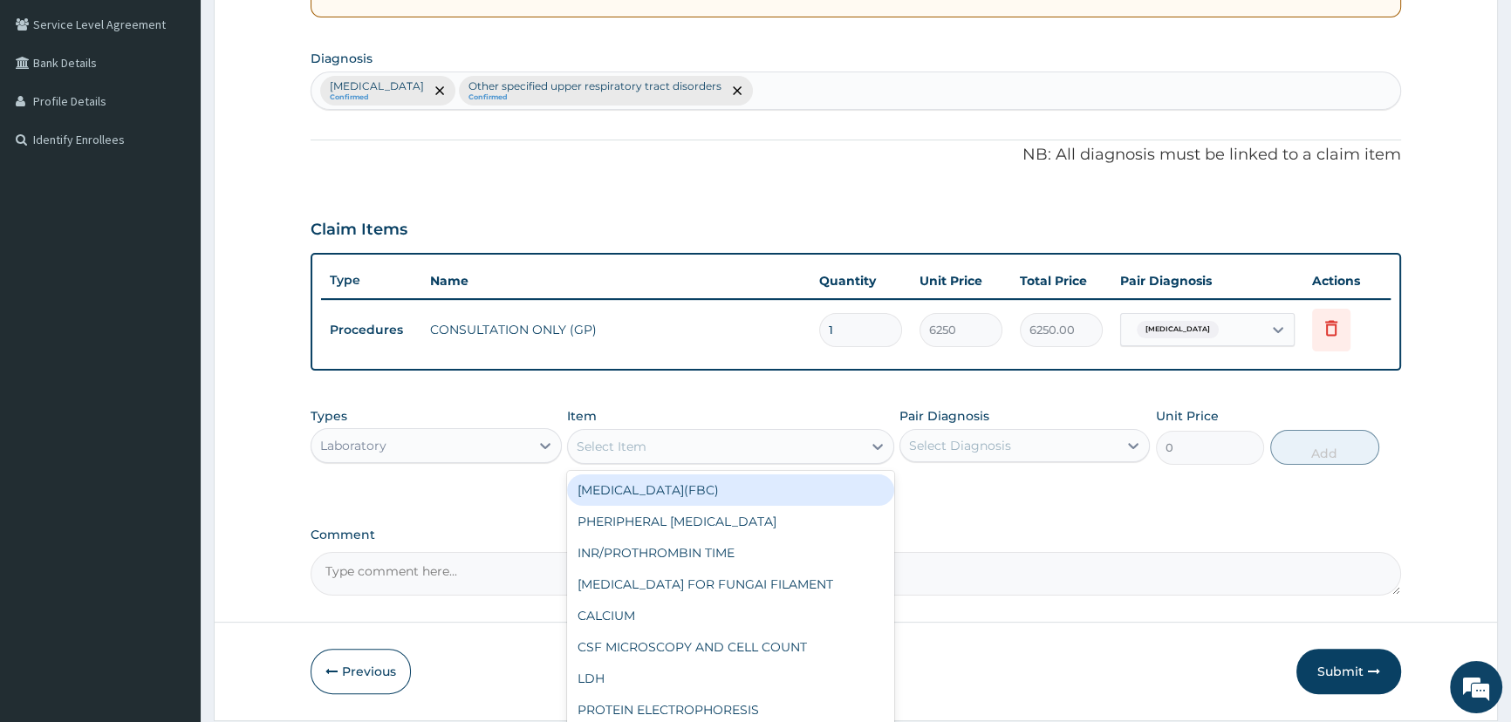
click at [689, 446] on div "Select Item" at bounding box center [715, 447] width 294 height 28
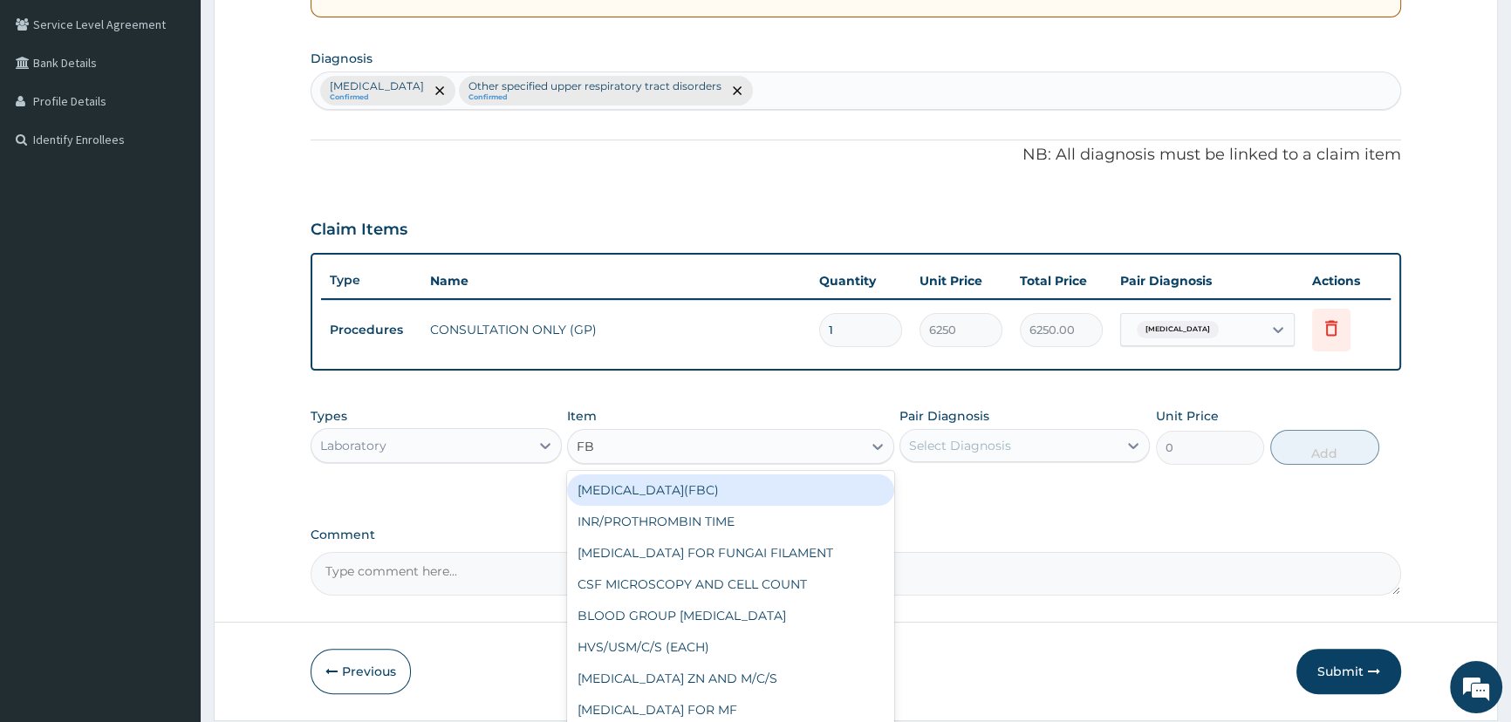
type input "FBC"
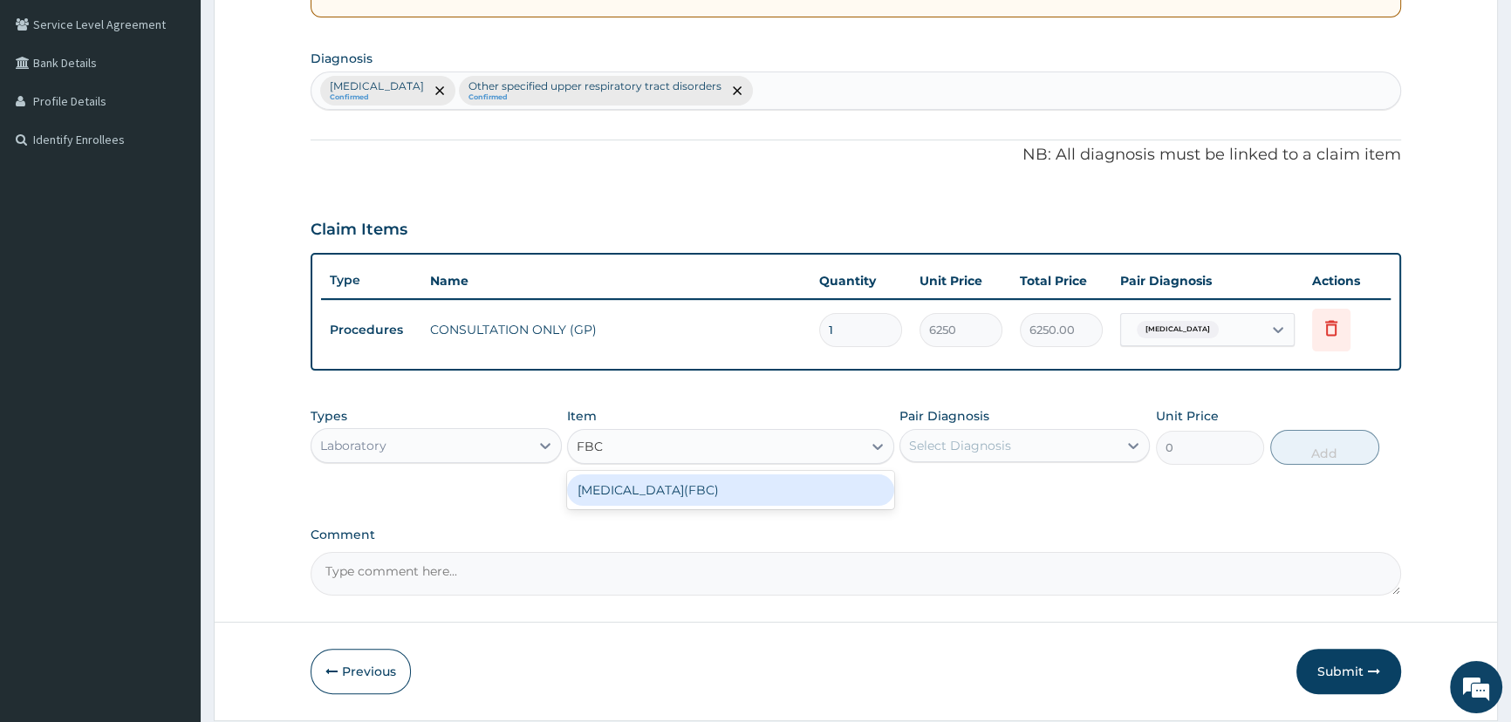
click at [769, 488] on div "FULL BLOOD COUNT(FBC)" at bounding box center [730, 490] width 327 height 31
type input "4675"
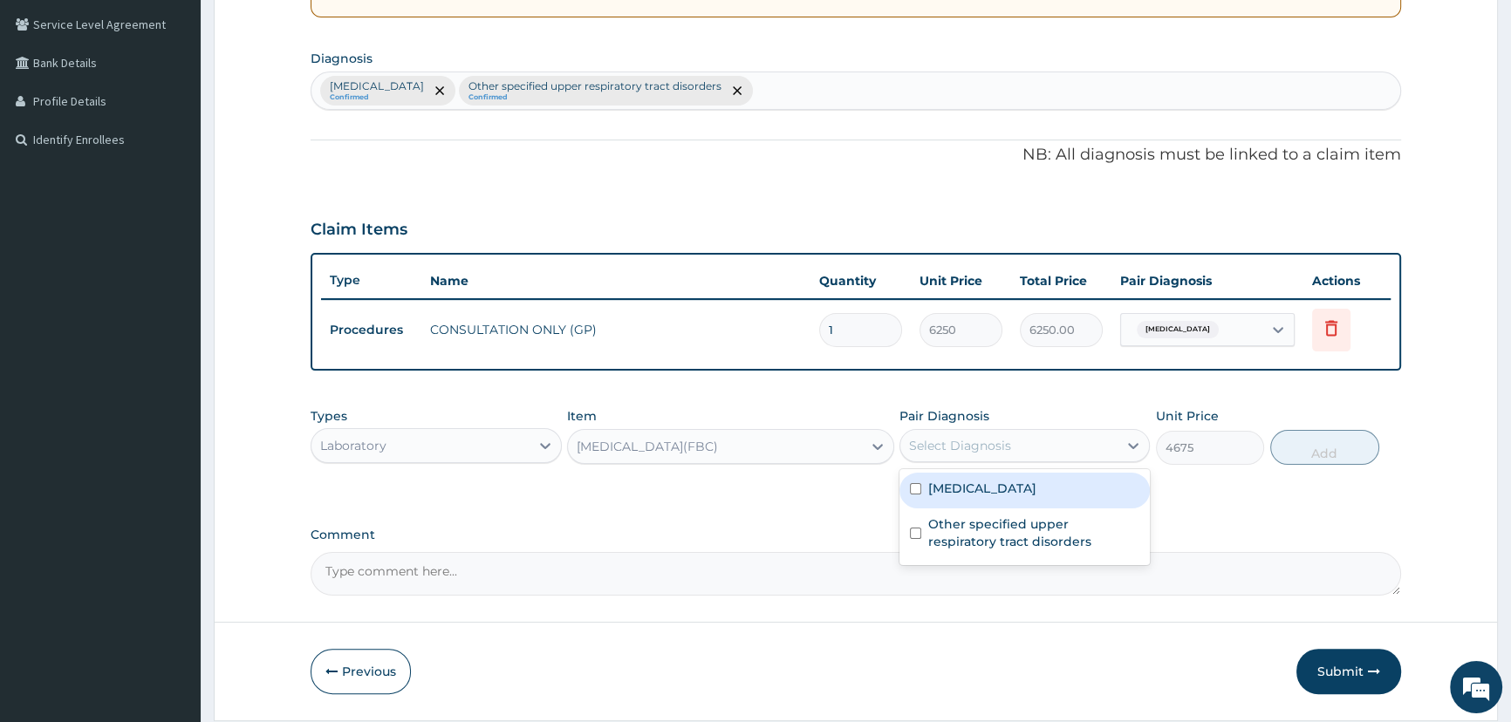
click at [978, 432] on div "Select Diagnosis" at bounding box center [1008, 446] width 217 height 28
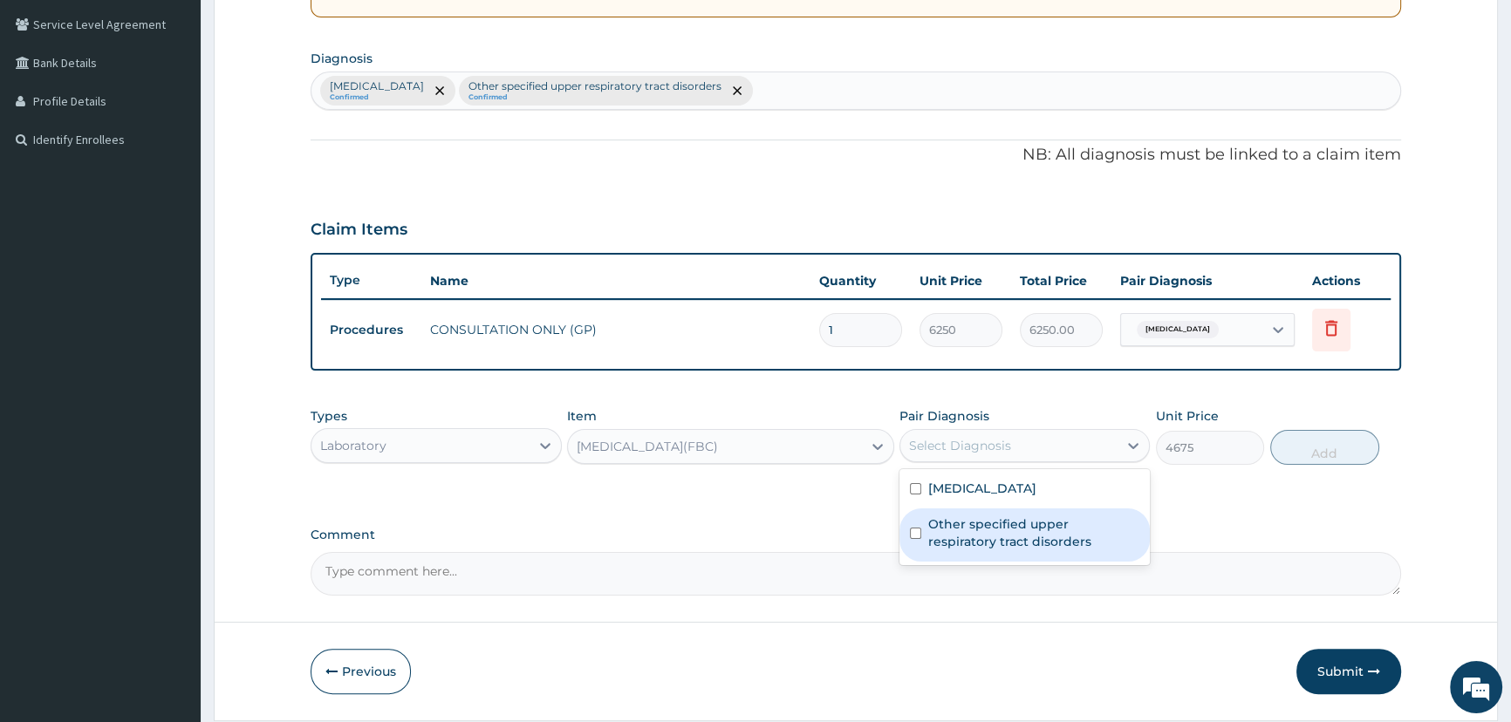
click at [970, 523] on label "Other specified upper respiratory tract disorders" at bounding box center [1033, 533] width 211 height 35
checkbox input "true"
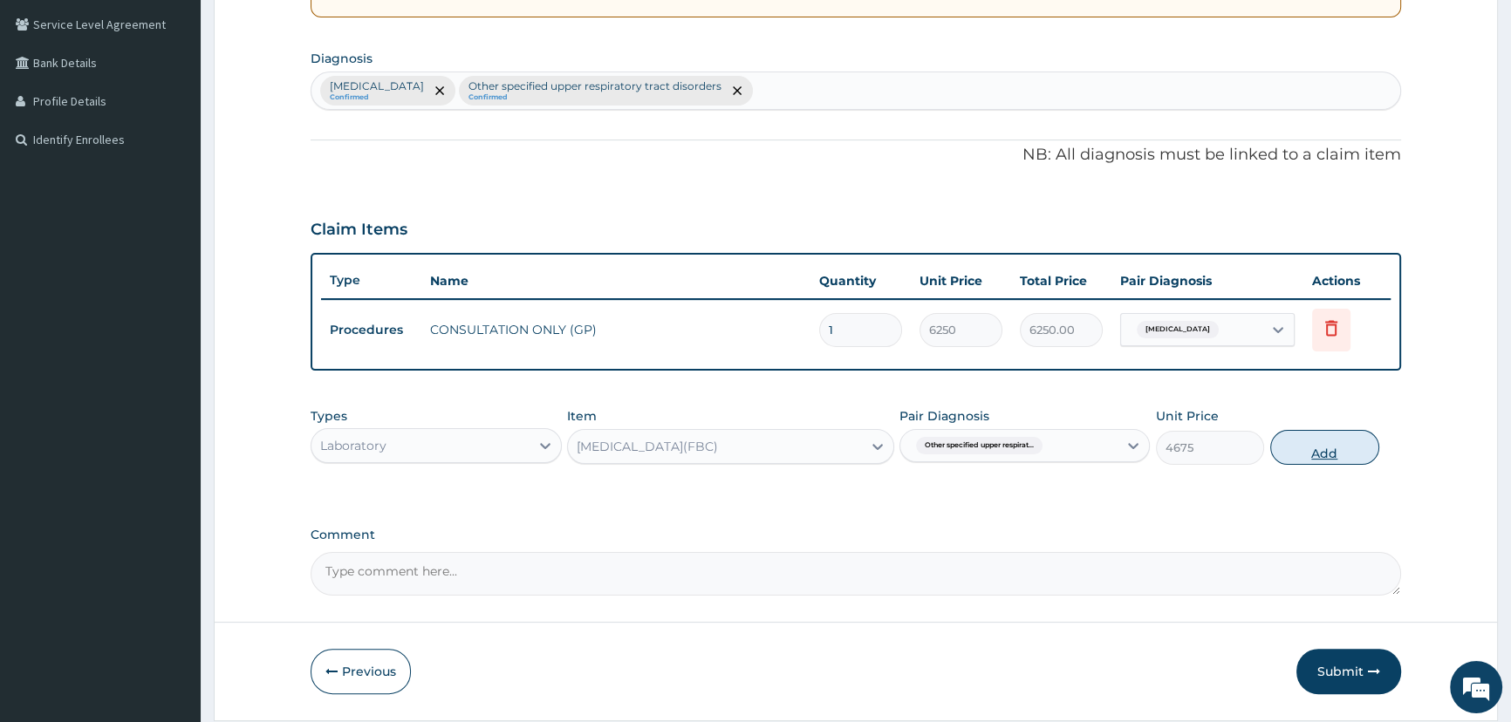
click at [1298, 448] on button "Add" at bounding box center [1324, 447] width 109 height 35
type input "0"
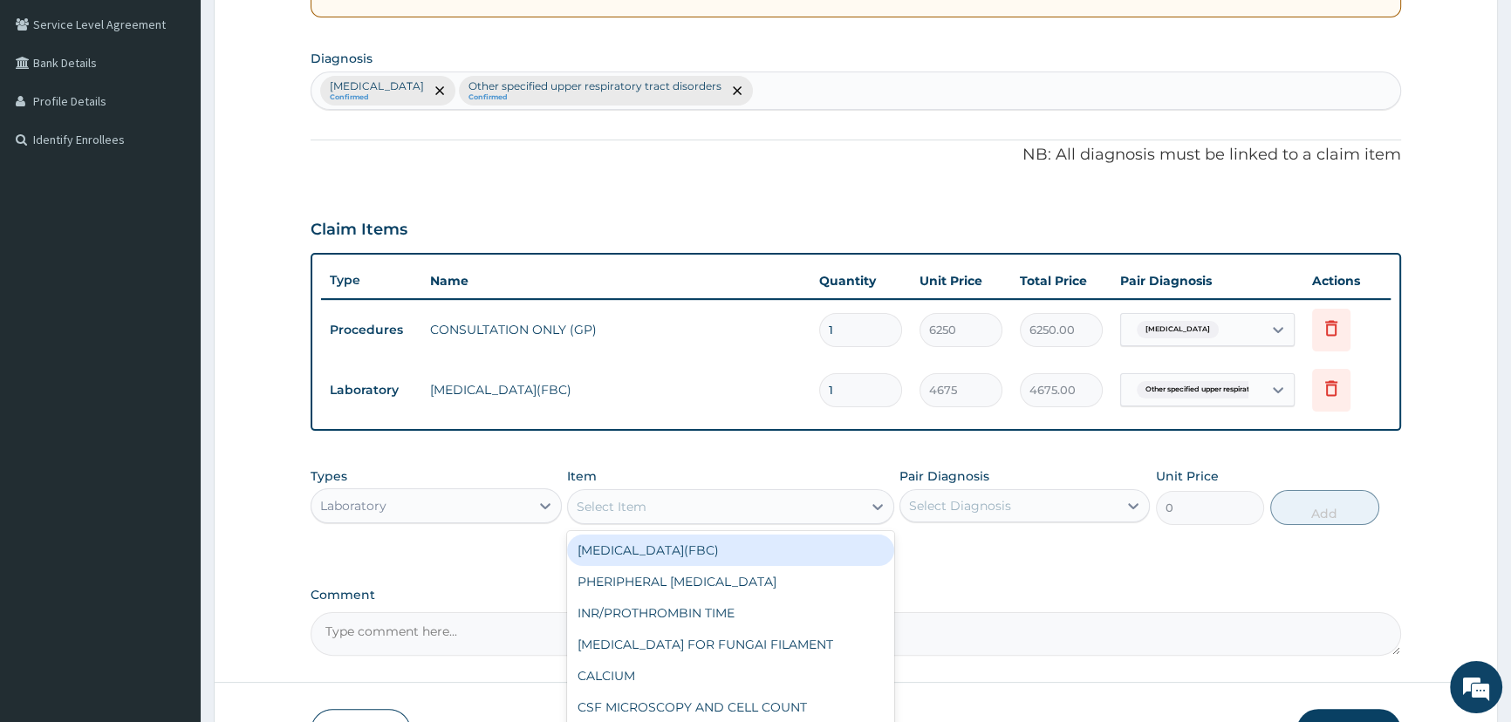
click at [611, 504] on div "Select Item" at bounding box center [612, 506] width 70 height 17
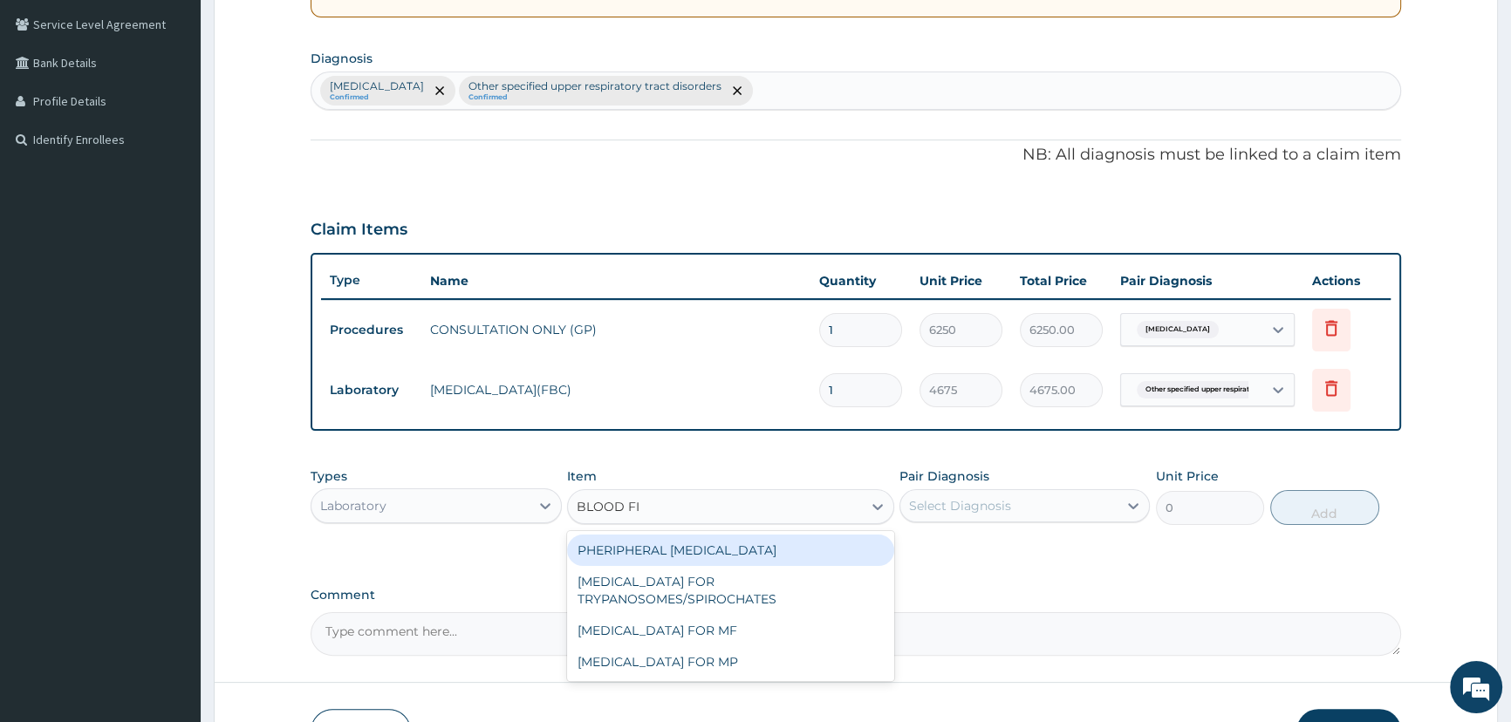
type input "BLOOD FIL"
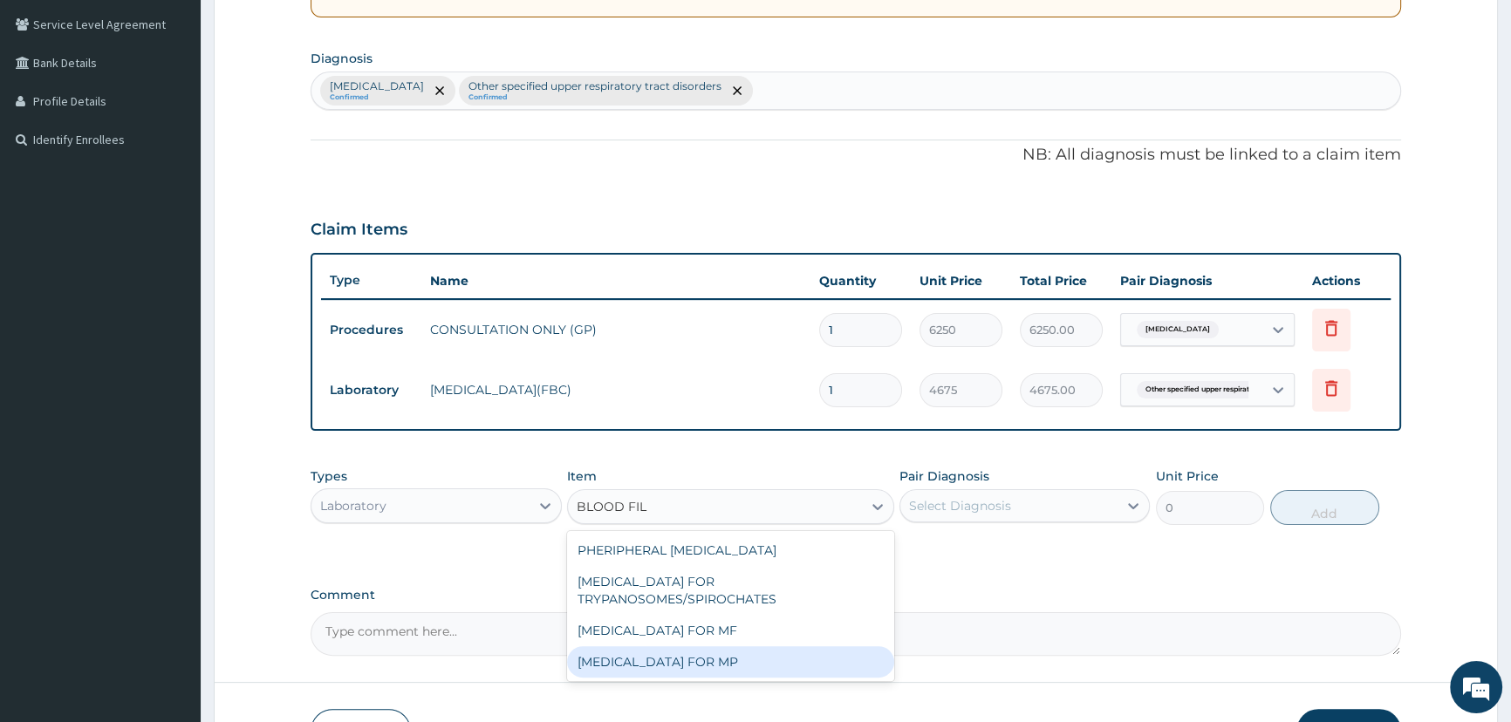
click at [791, 665] on div "BLOOD FILM FOR MP" at bounding box center [730, 661] width 327 height 31
type input "1870"
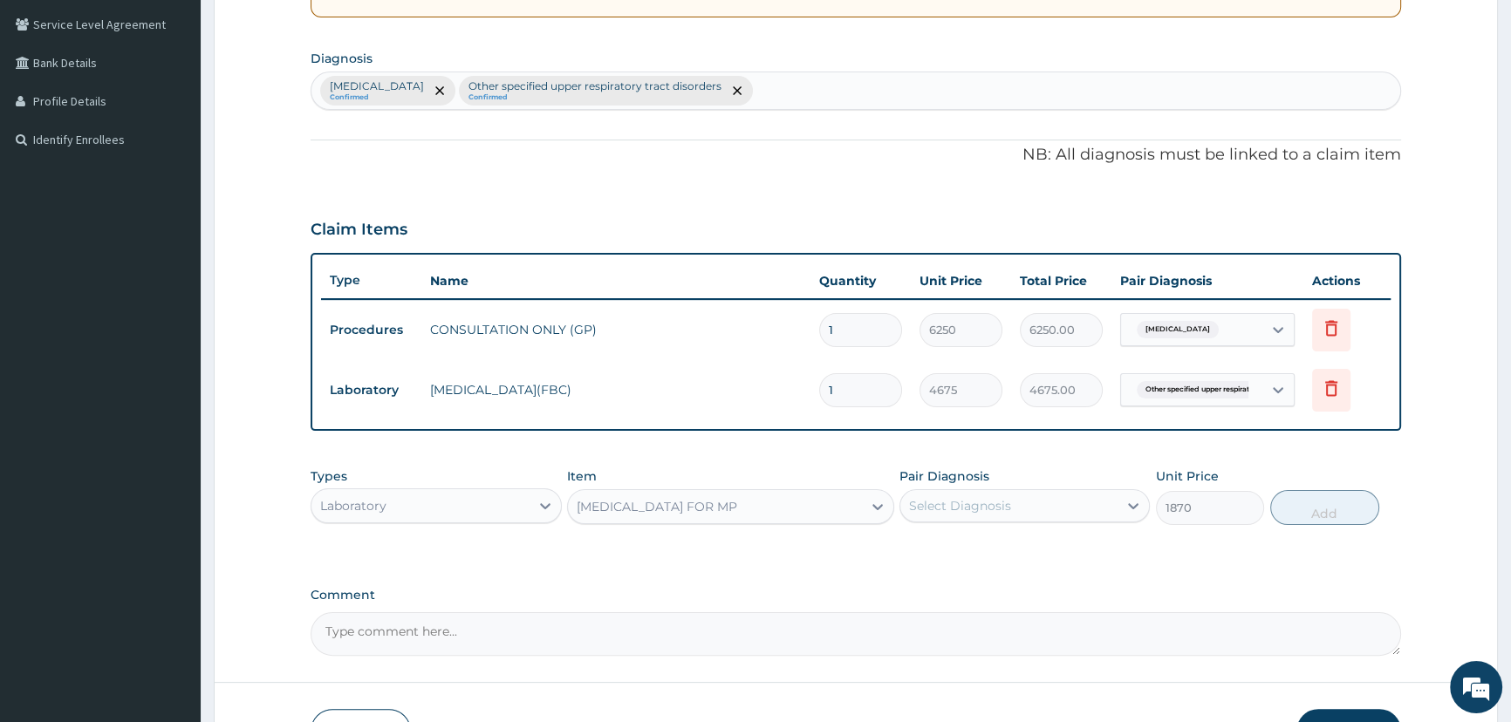
click at [1021, 506] on div "Select Diagnosis" at bounding box center [1008, 506] width 217 height 28
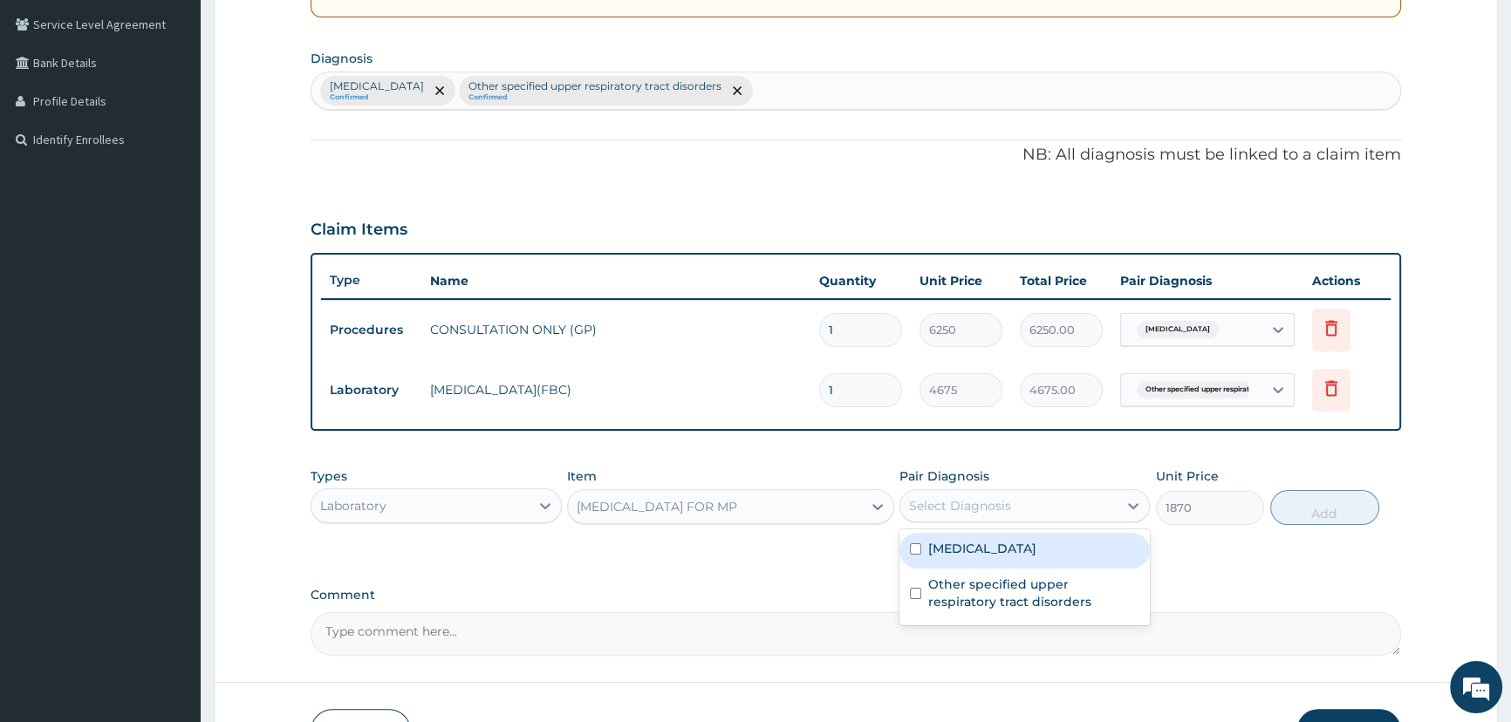
click at [991, 550] on label "Malaria, unspecified" at bounding box center [982, 548] width 108 height 17
checkbox input "true"
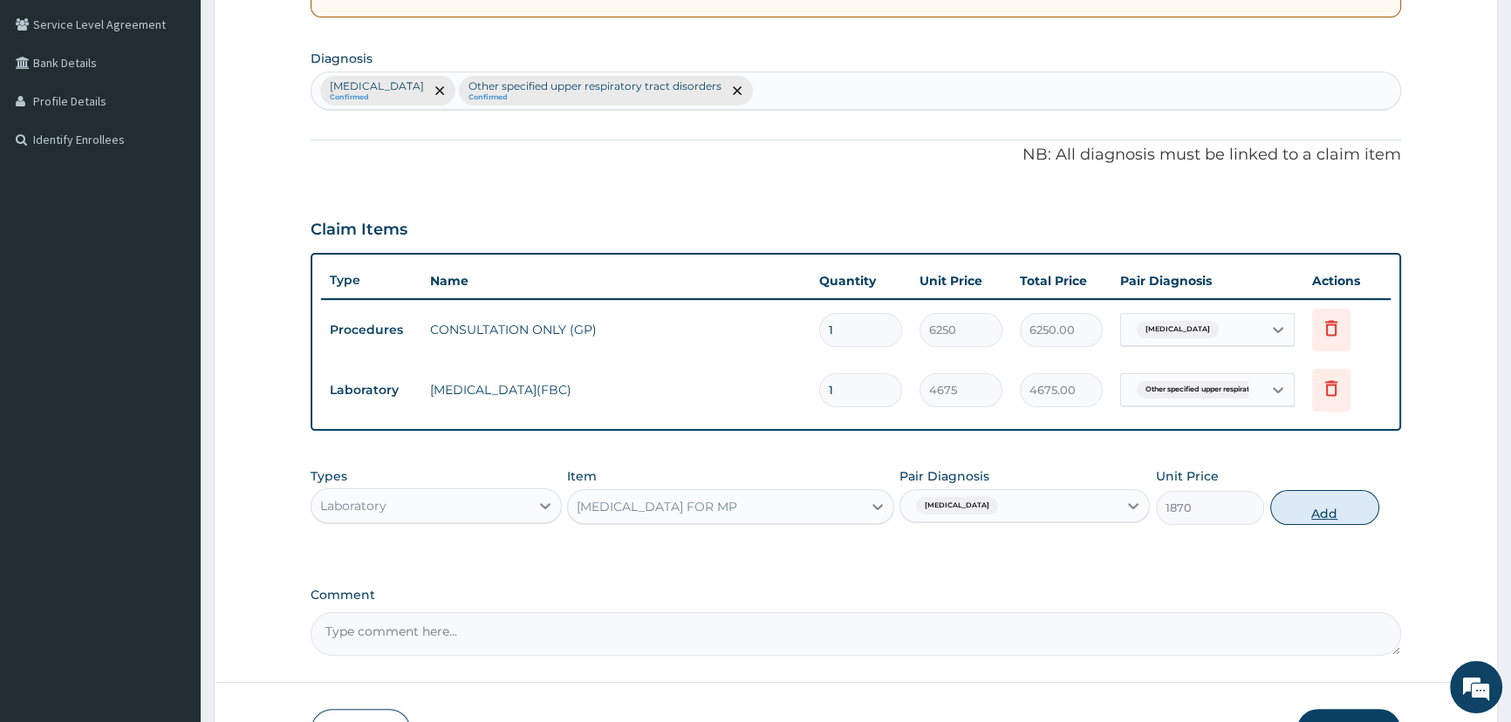
click at [1314, 514] on button "Add" at bounding box center [1324, 507] width 109 height 35
type input "0"
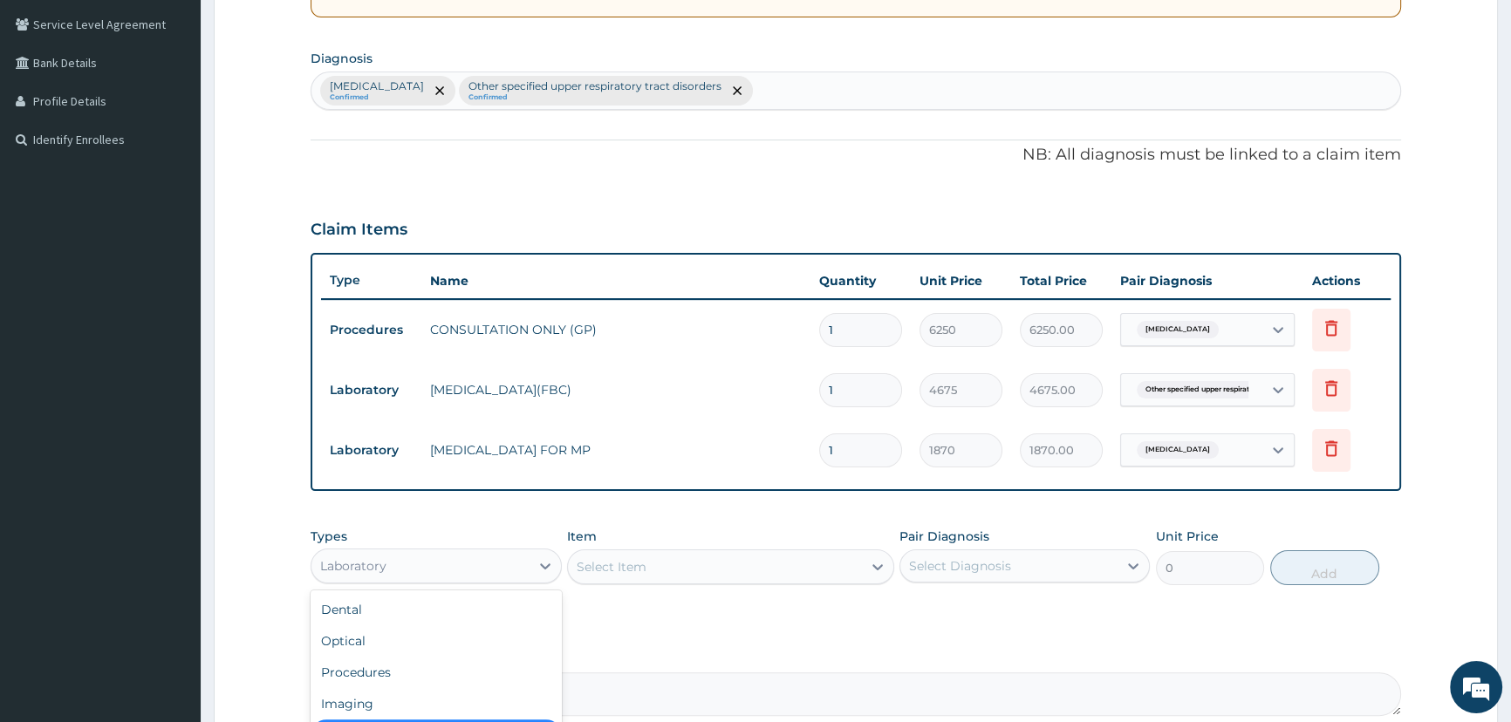
click at [471, 564] on div "Laboratory" at bounding box center [419, 566] width 217 height 28
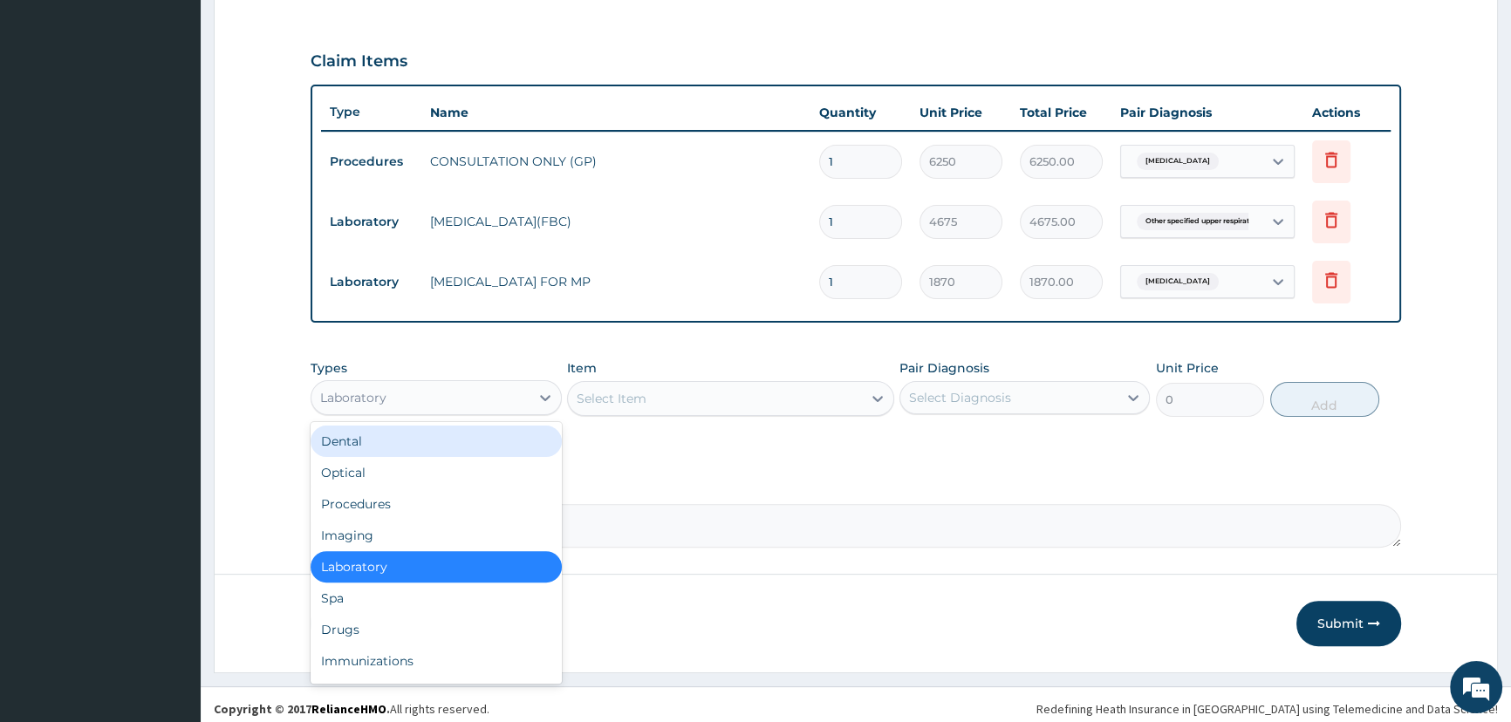
scroll to position [572, 0]
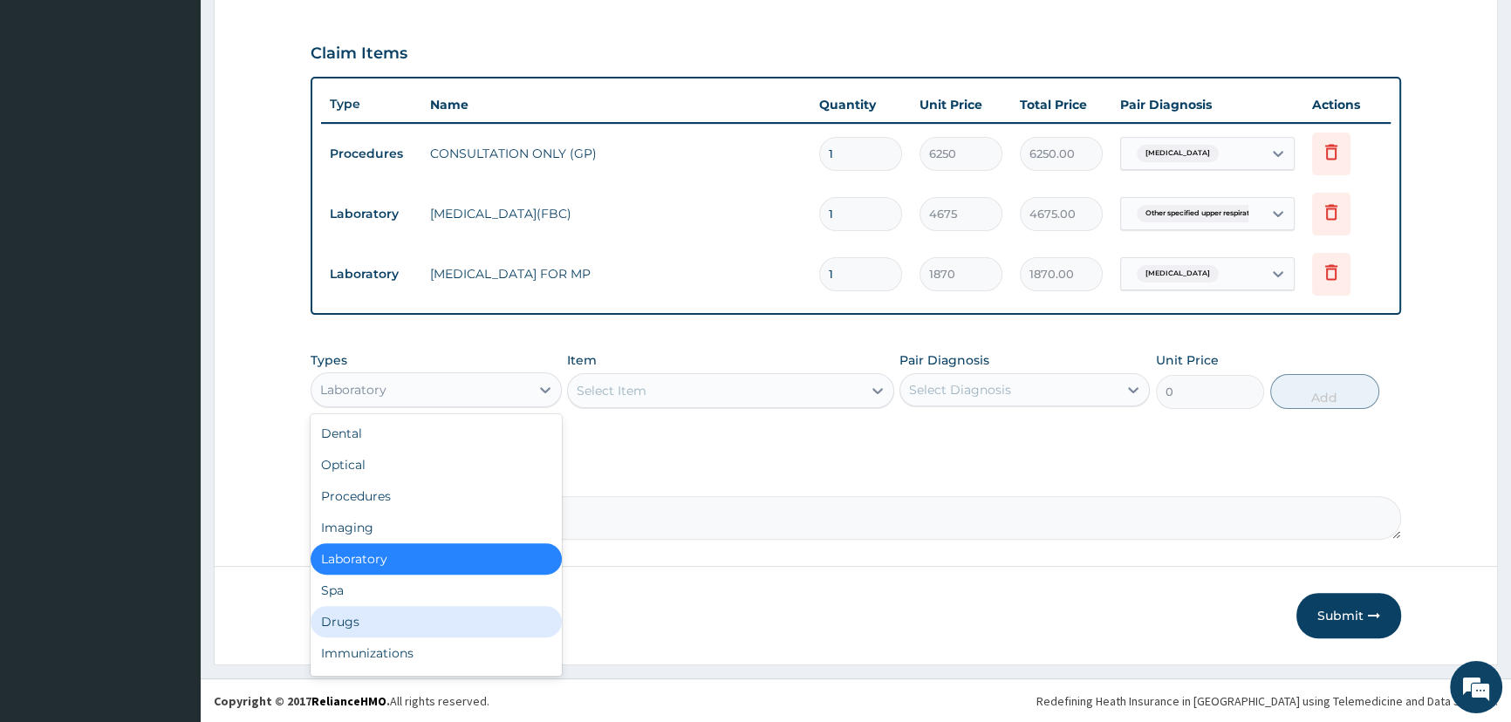
click at [375, 621] on div "Drugs" at bounding box center [436, 621] width 250 height 31
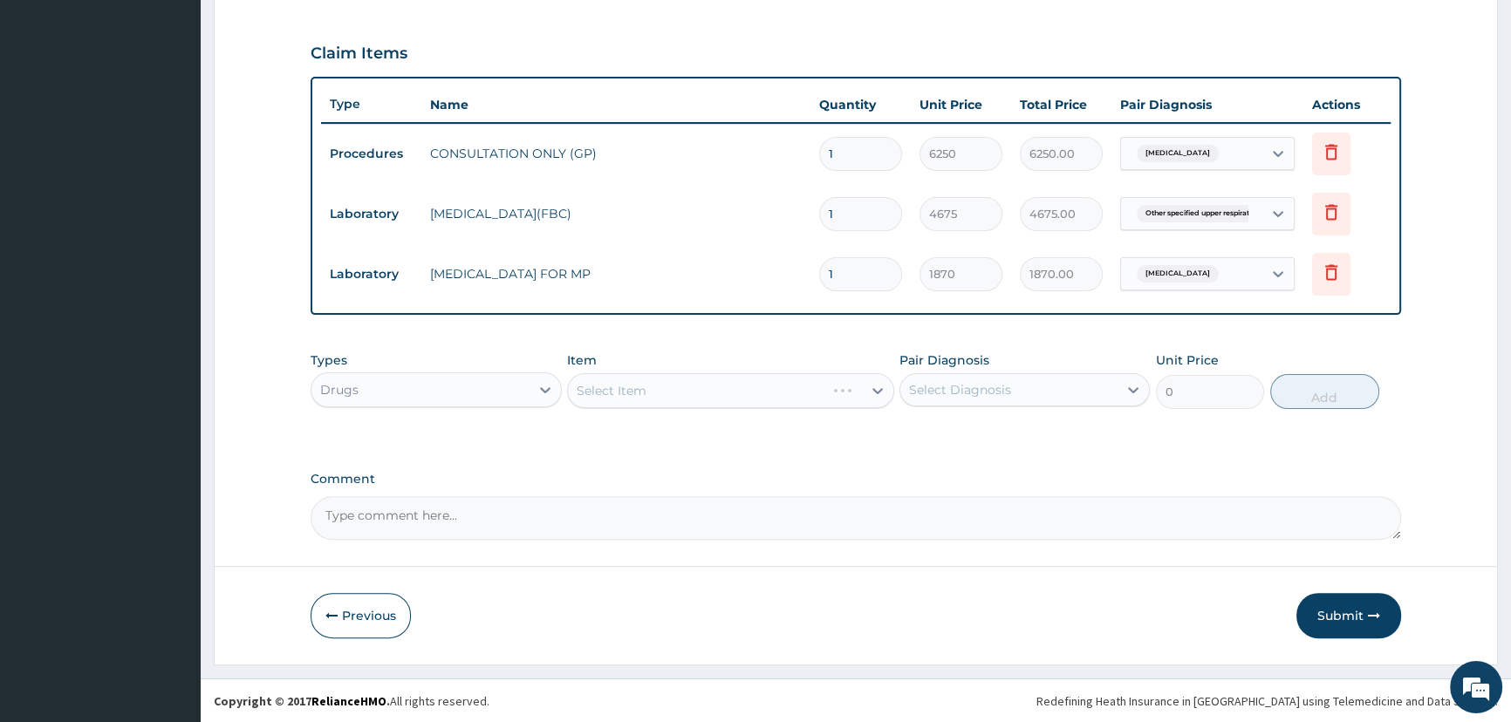
click at [727, 389] on div "Select Item" at bounding box center [730, 390] width 327 height 35
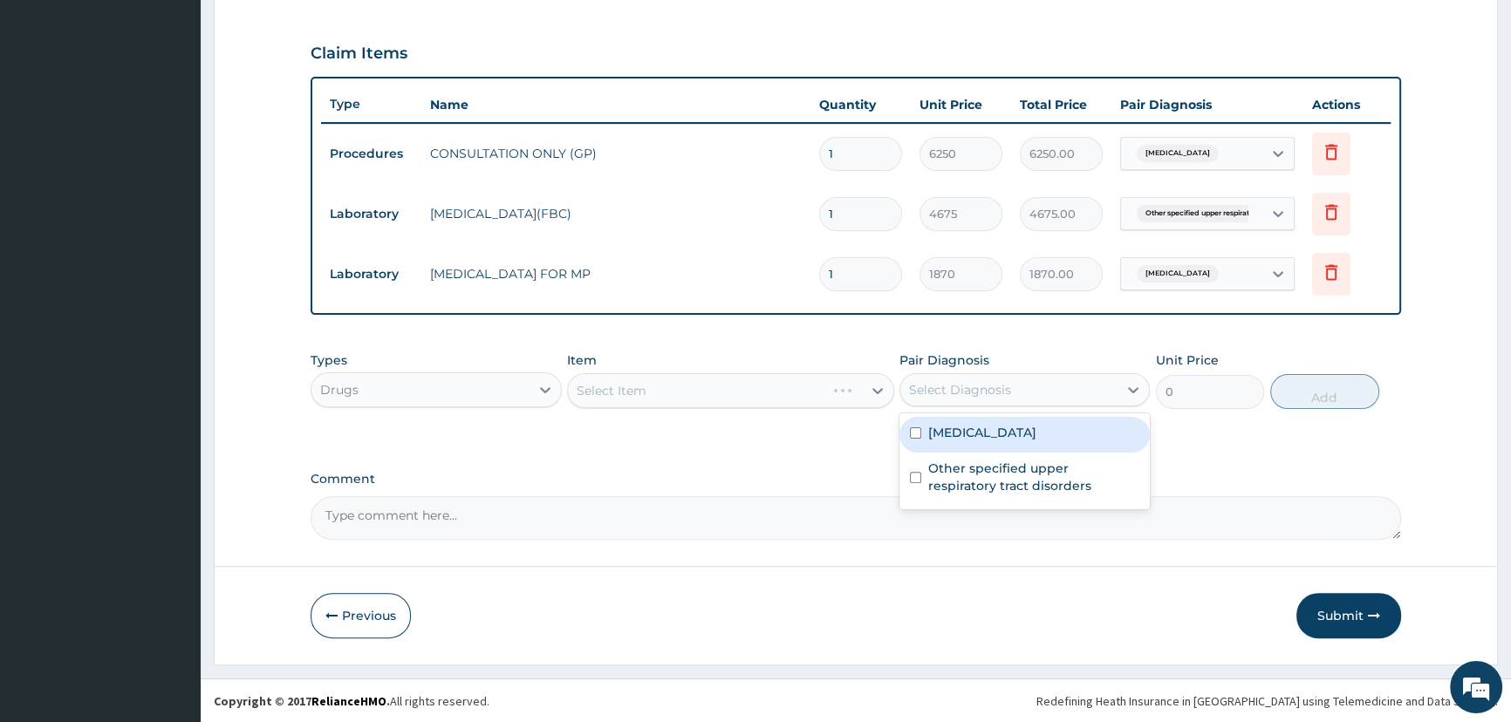
click at [973, 393] on div "Select Diagnosis" at bounding box center [960, 389] width 102 height 17
click at [959, 441] on div "Malaria, unspecified" at bounding box center [1024, 435] width 250 height 36
checkbox input "true"
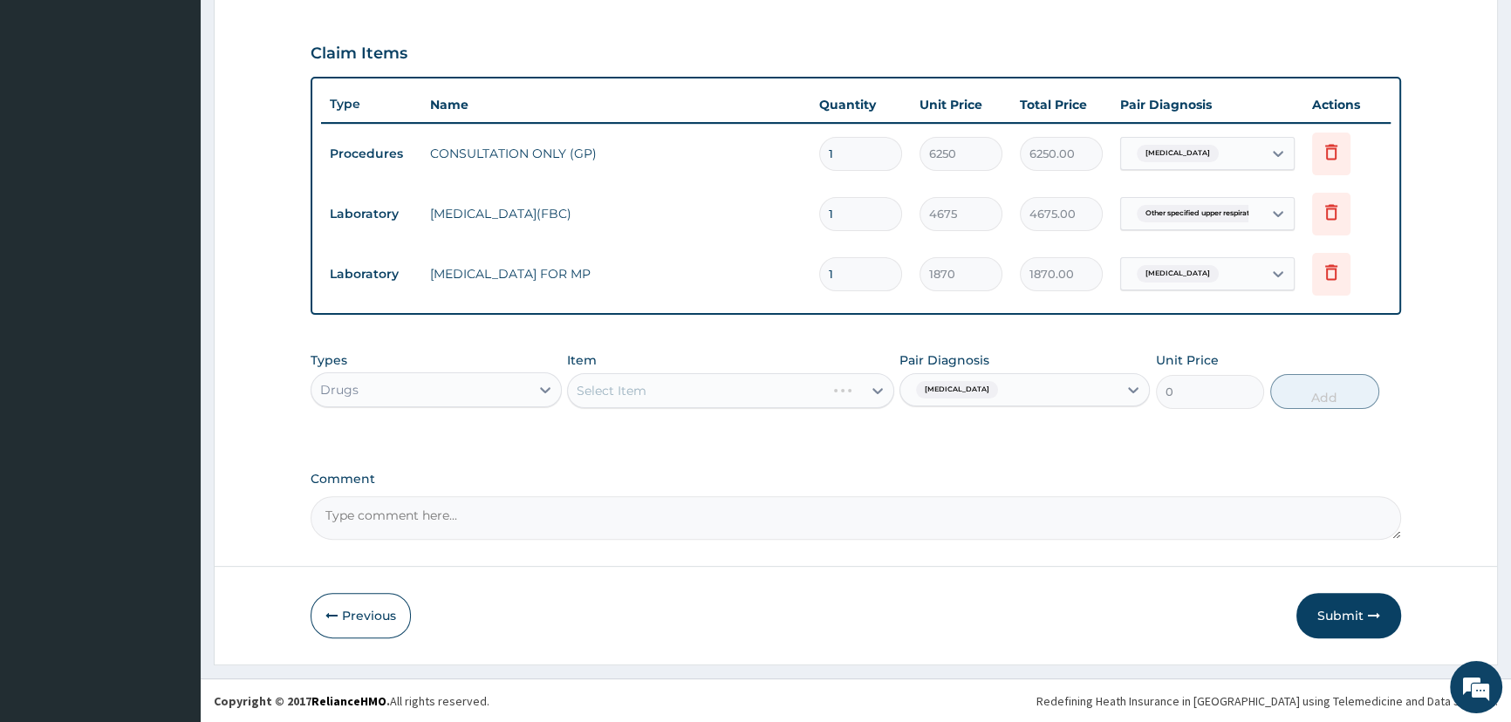
click at [752, 400] on div "Select Item" at bounding box center [730, 390] width 327 height 35
click at [752, 397] on div "Select Item" at bounding box center [730, 390] width 327 height 35
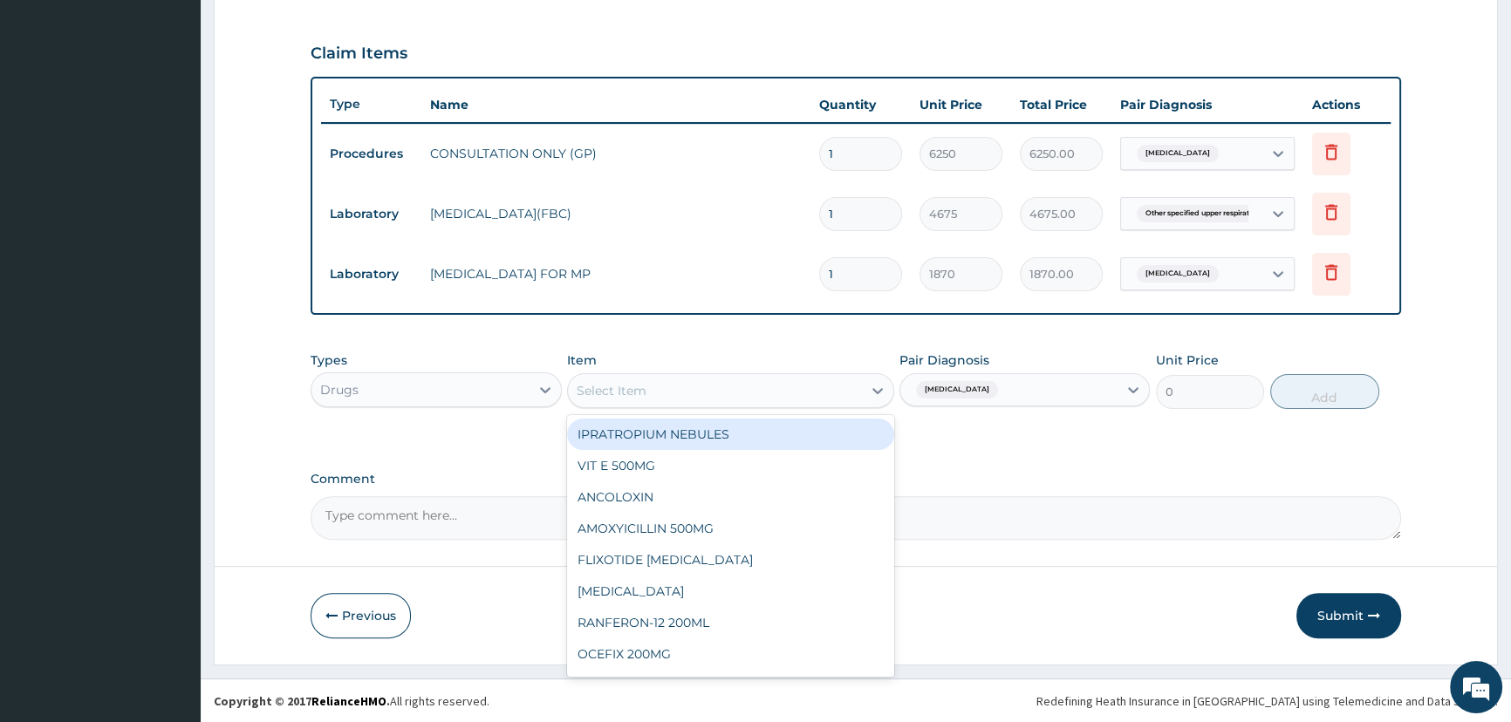
click at [749, 393] on div "Select Item" at bounding box center [715, 391] width 294 height 28
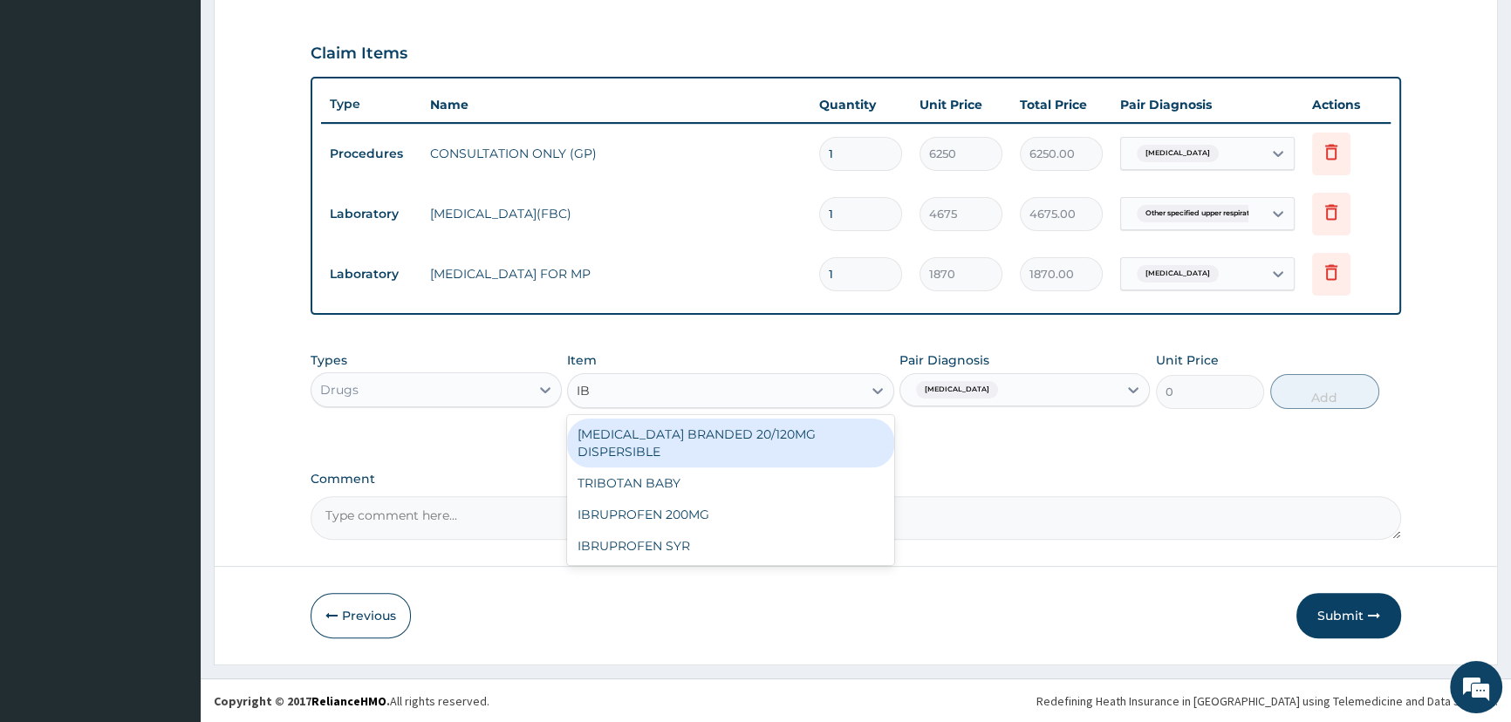
type input "IBR"
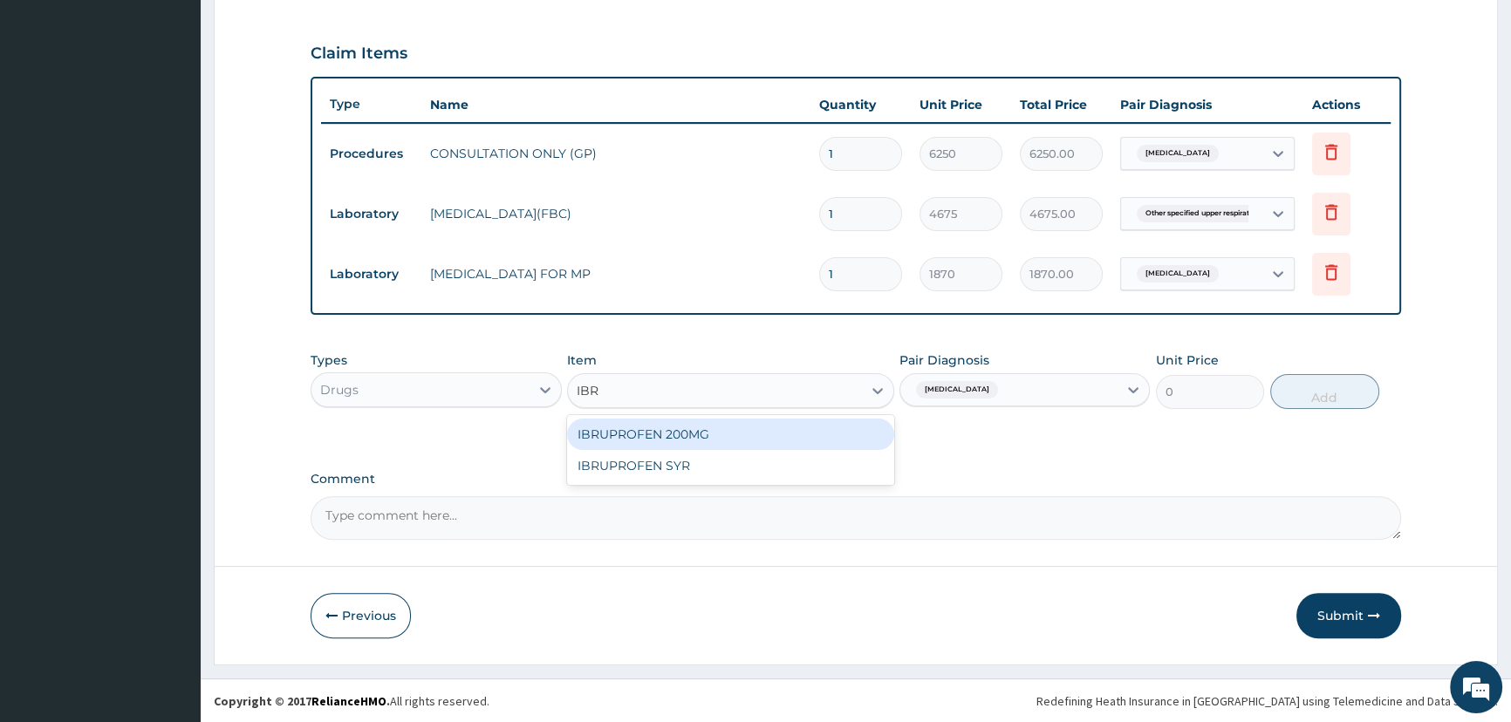
click at [724, 434] on div "IBRUPROFEN 200MG" at bounding box center [730, 434] width 327 height 31
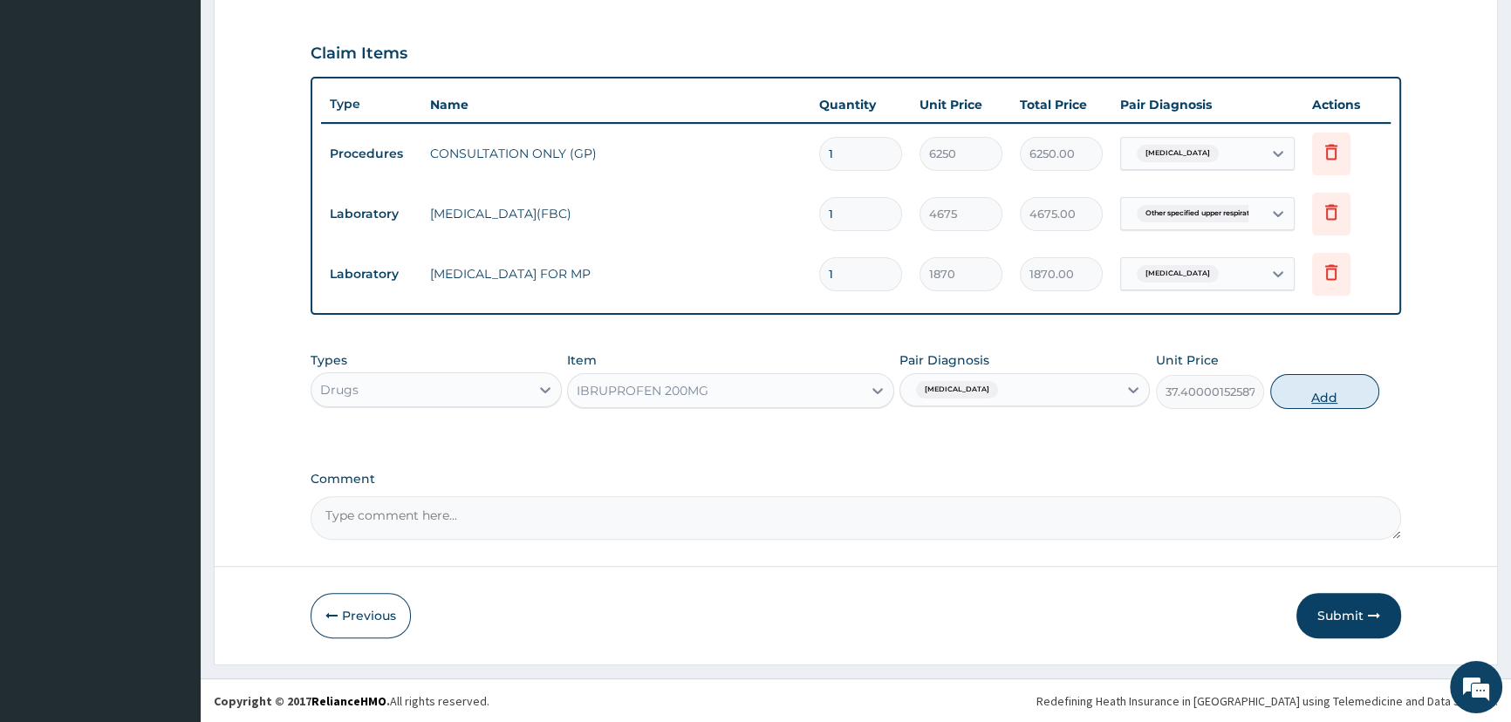
click at [1328, 400] on button "Add" at bounding box center [1324, 391] width 109 height 35
type input "0"
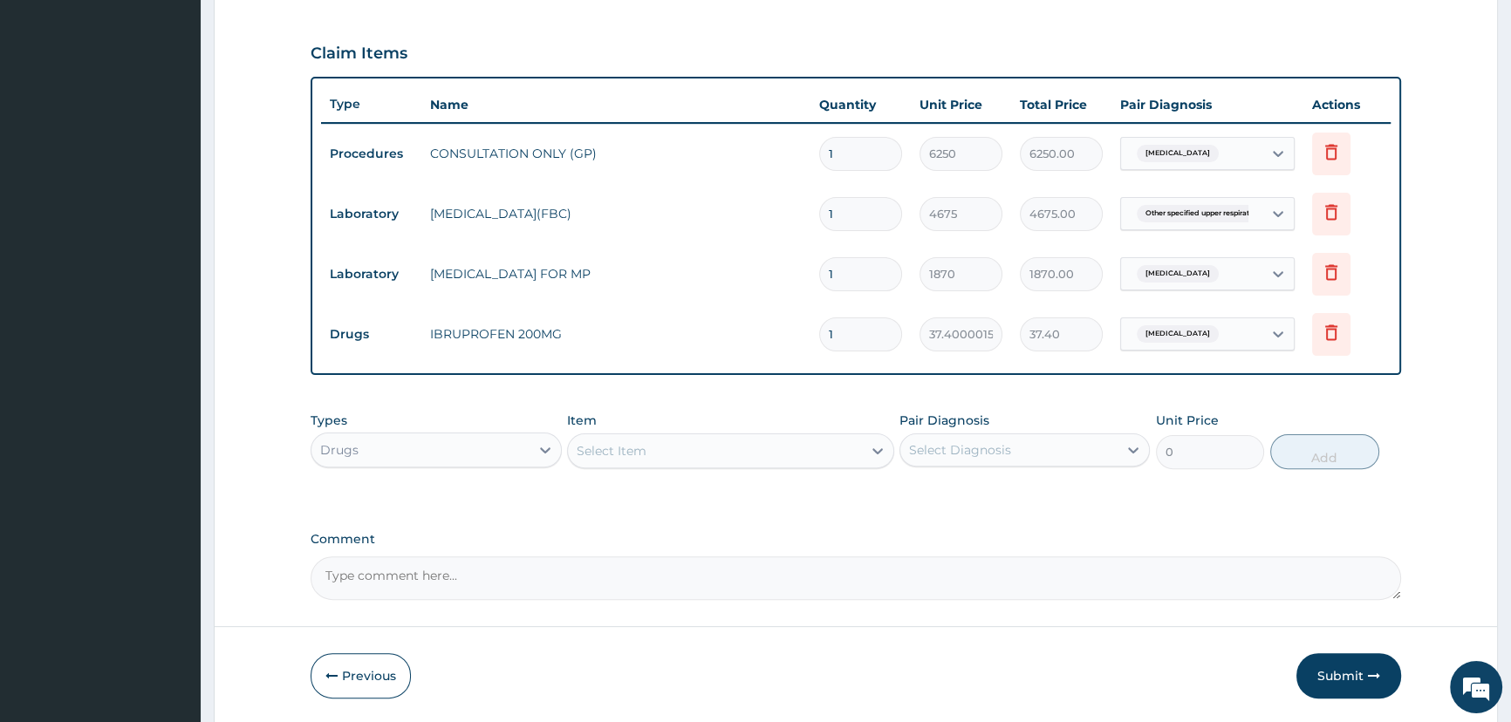
type input "0.00"
type input "1"
type input "37.40"
type input "18"
type input "673.20"
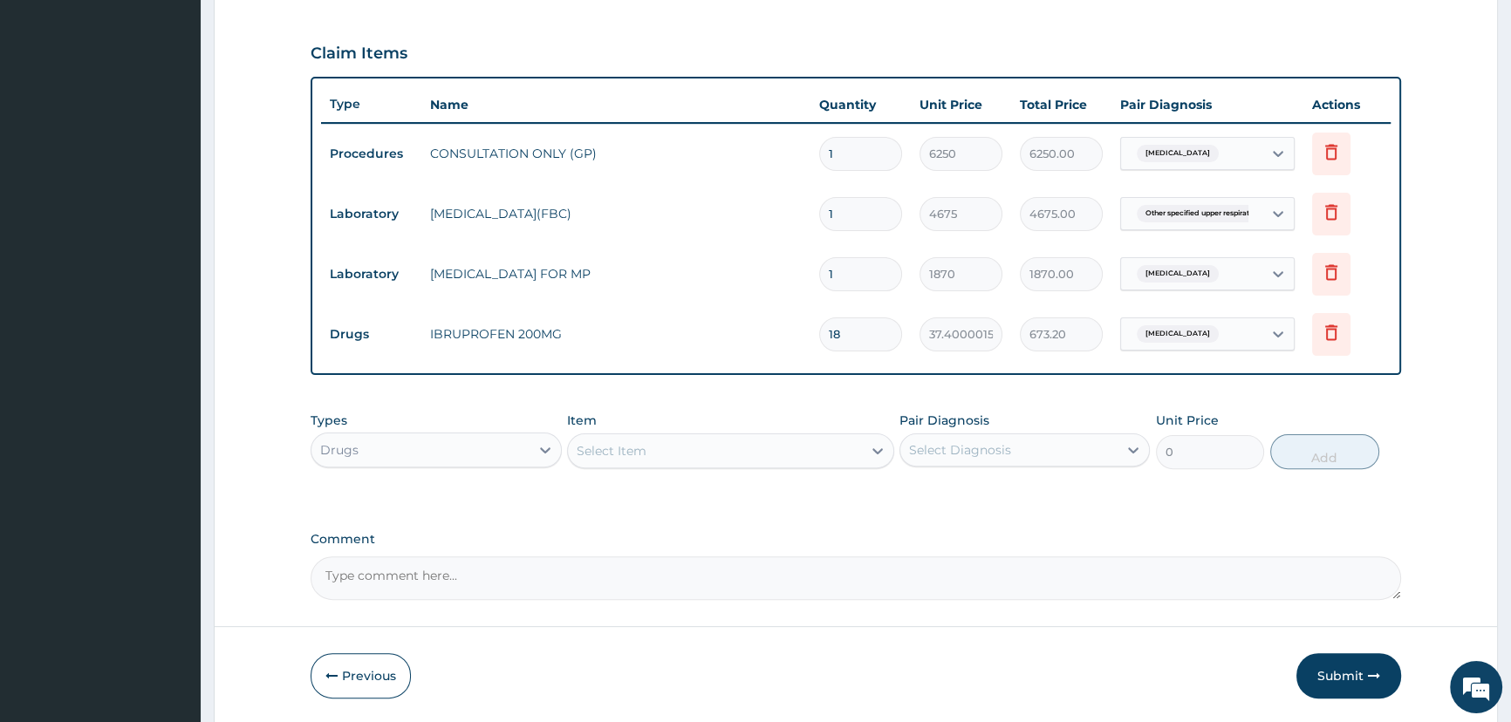
type input "18"
click at [837, 457] on div "Select Item" at bounding box center [715, 451] width 294 height 28
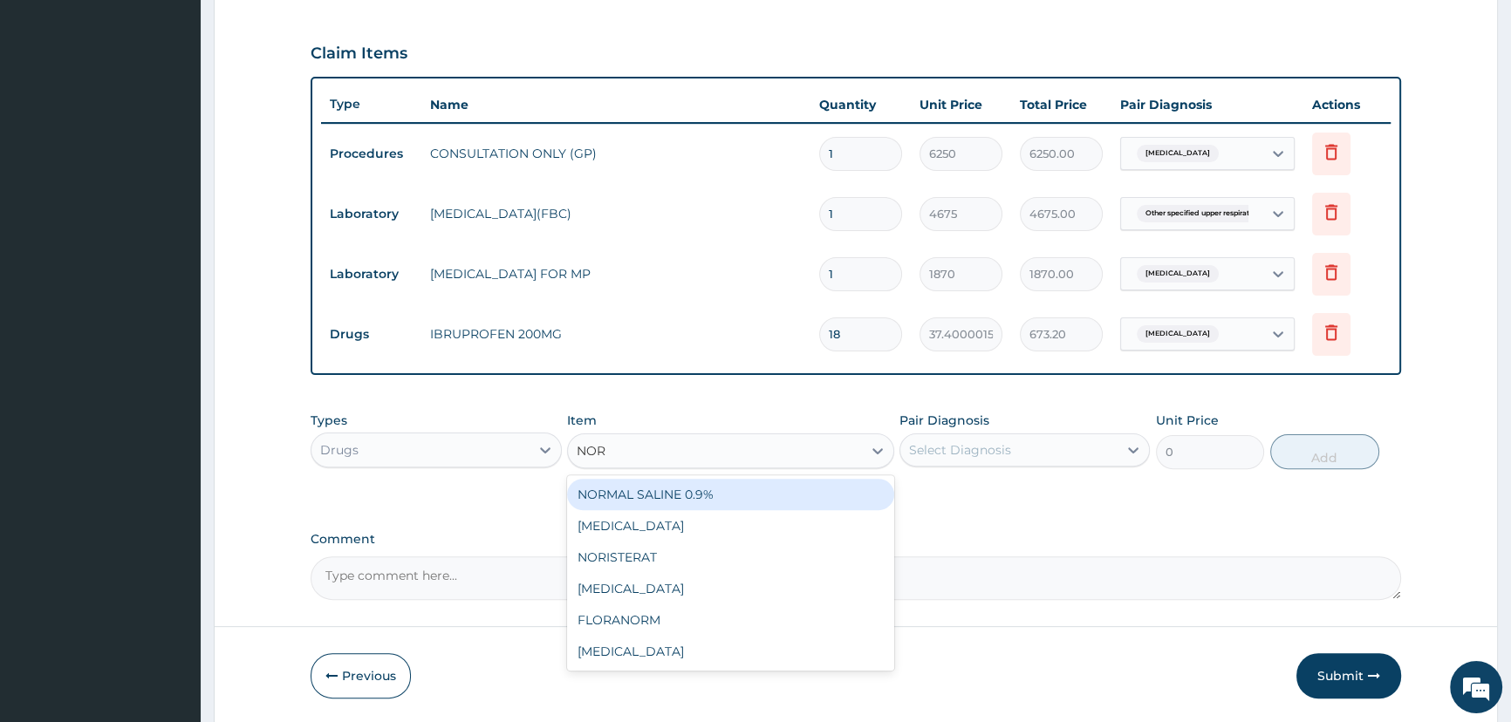
type input "NORF"
click at [687, 495] on div "NORFLEX" at bounding box center [730, 494] width 327 height 31
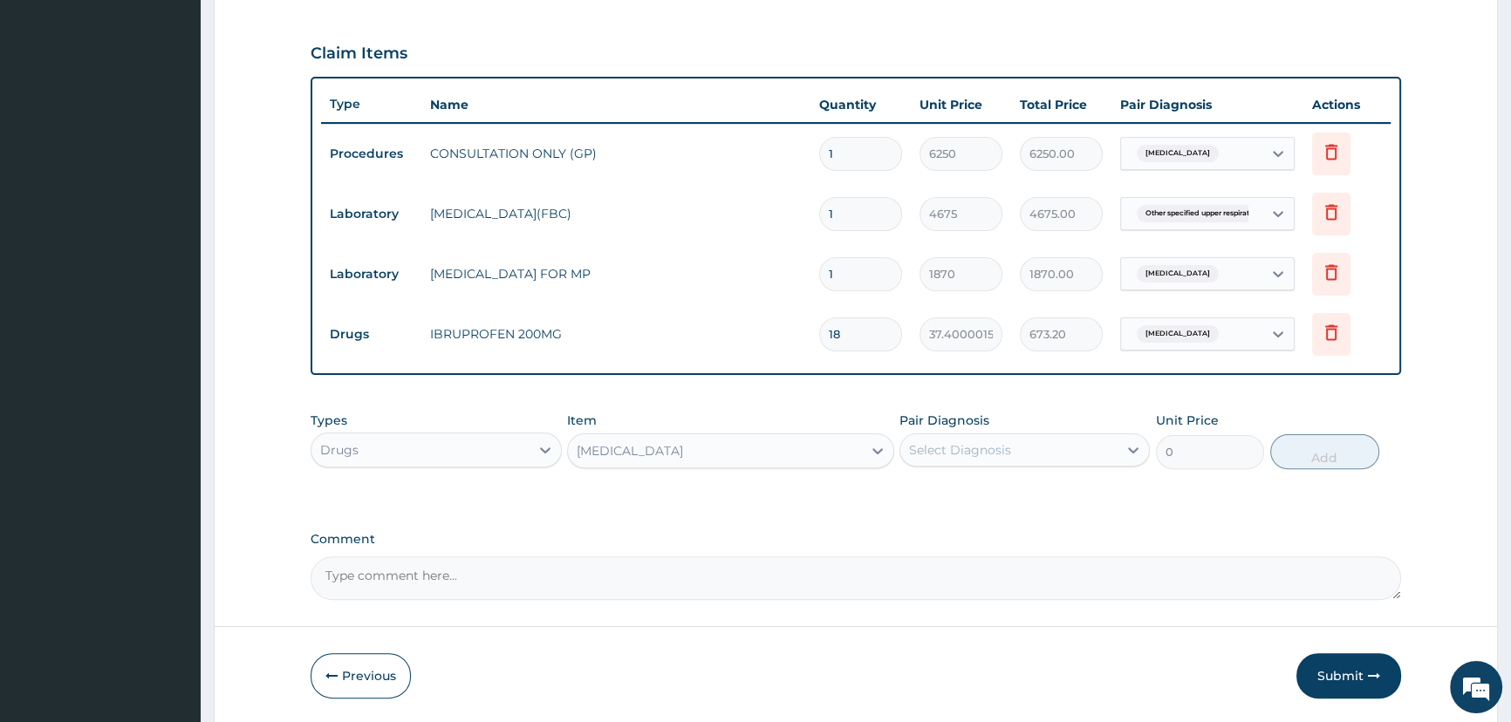
type input "116.875"
click at [1009, 454] on div "Select Diagnosis" at bounding box center [1008, 450] width 217 height 28
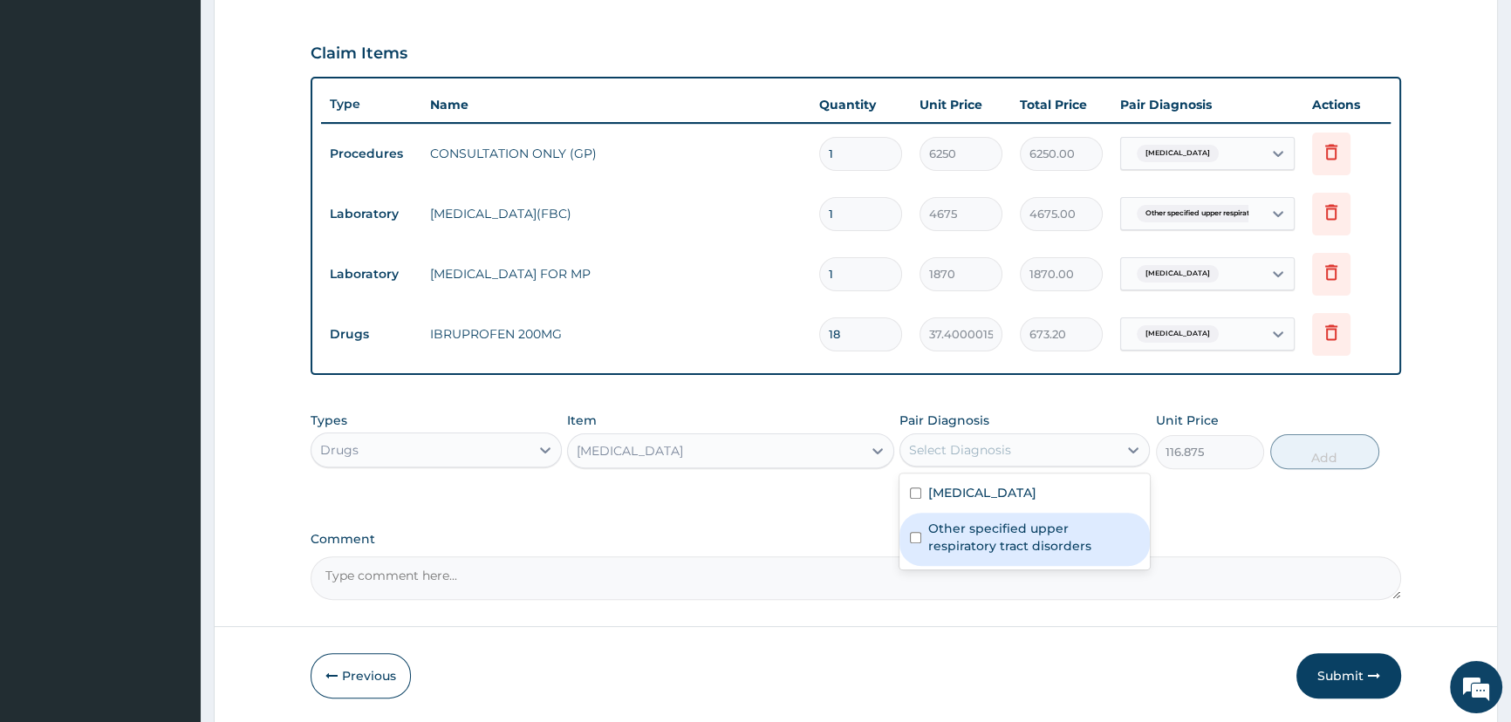
click at [1009, 532] on label "Other specified upper respiratory tract disorders" at bounding box center [1033, 537] width 211 height 35
checkbox input "true"
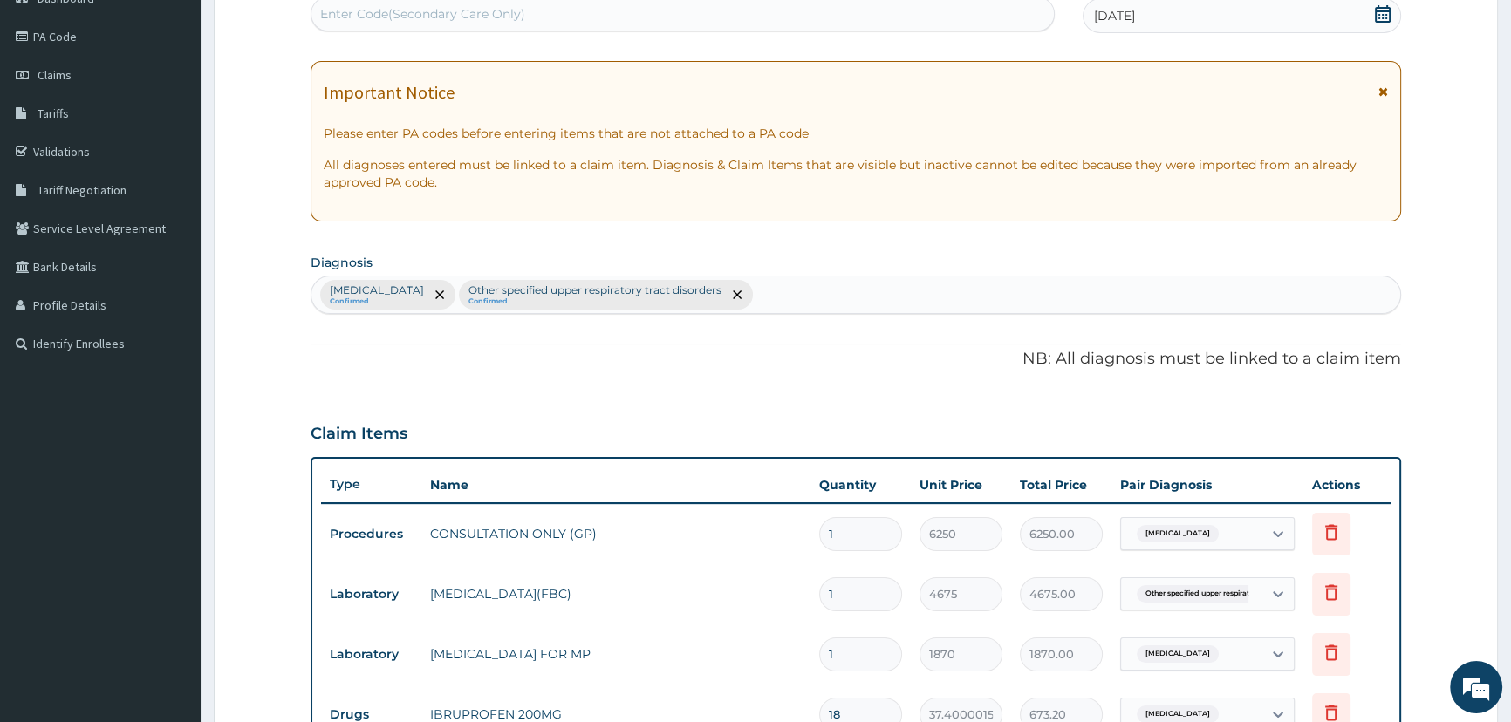
scroll to position [175, 0]
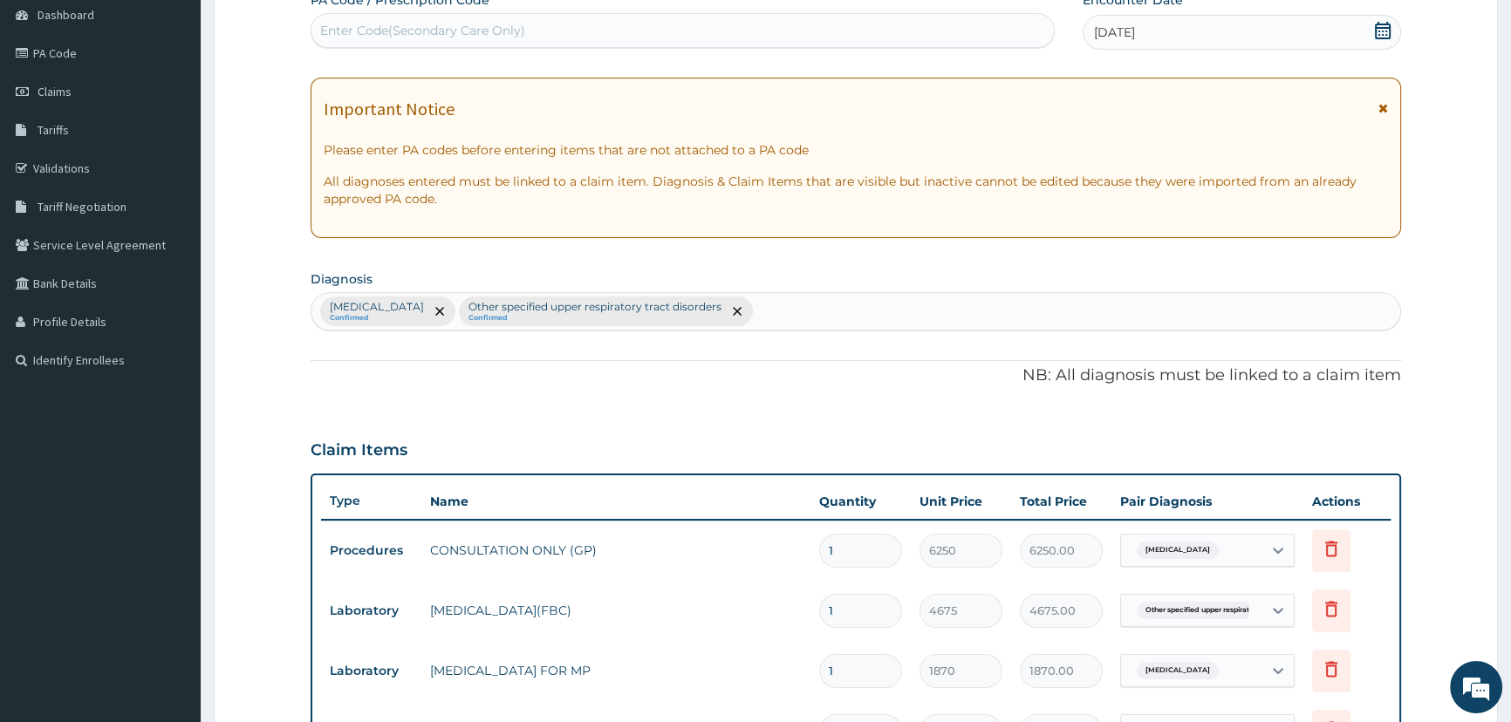
click at [866, 311] on div "Malaria, unspecified Confirmed Other specified upper respiratory tract disorder…" at bounding box center [855, 311] width 1089 height 37
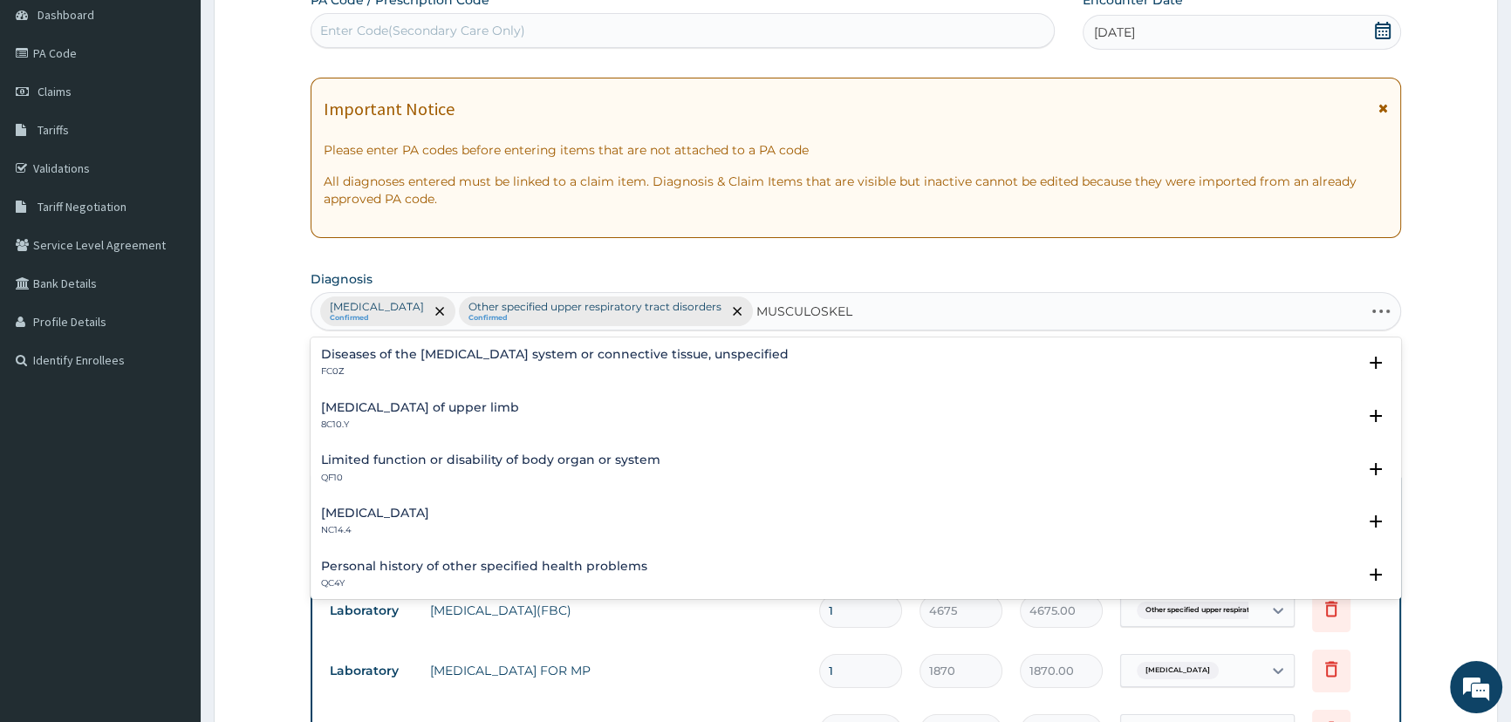
type input "MUSCULOSKELE"
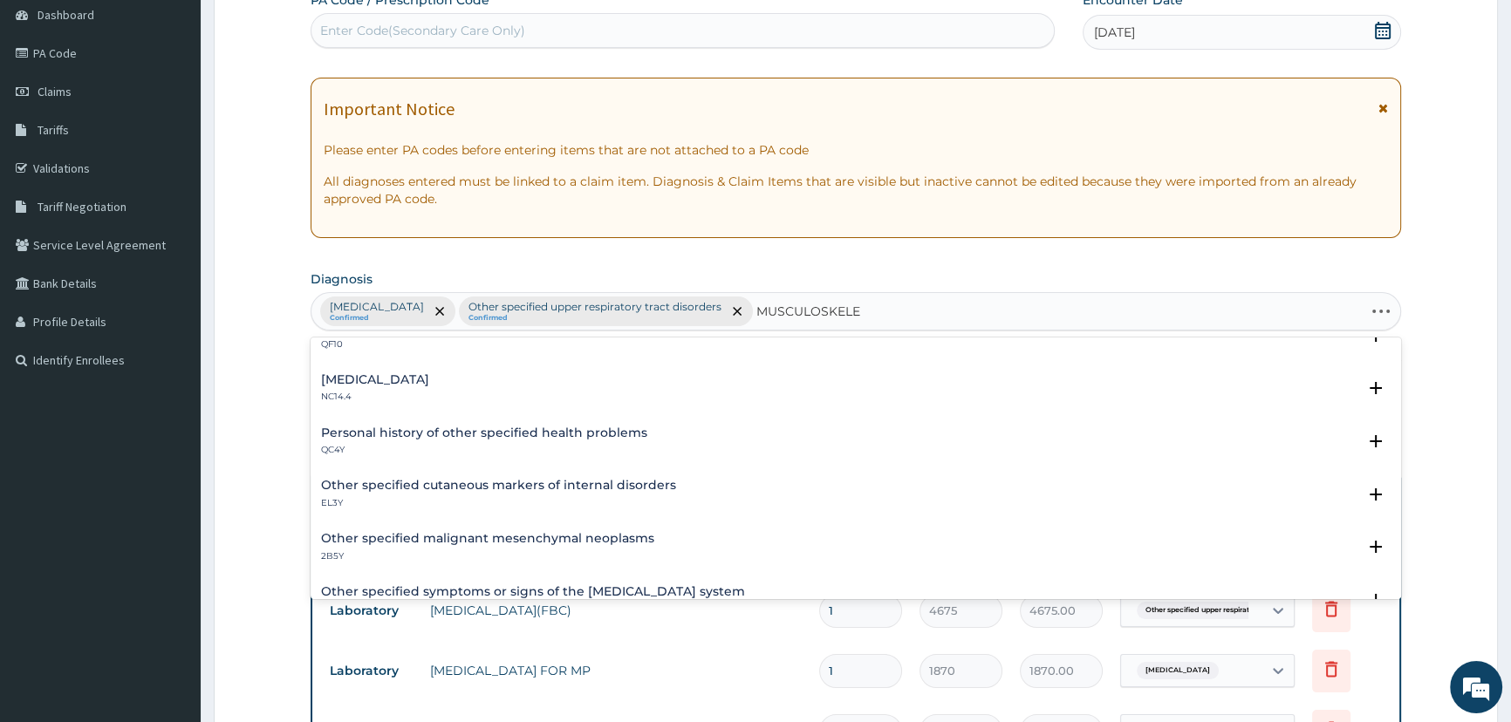
scroll to position [158, 0]
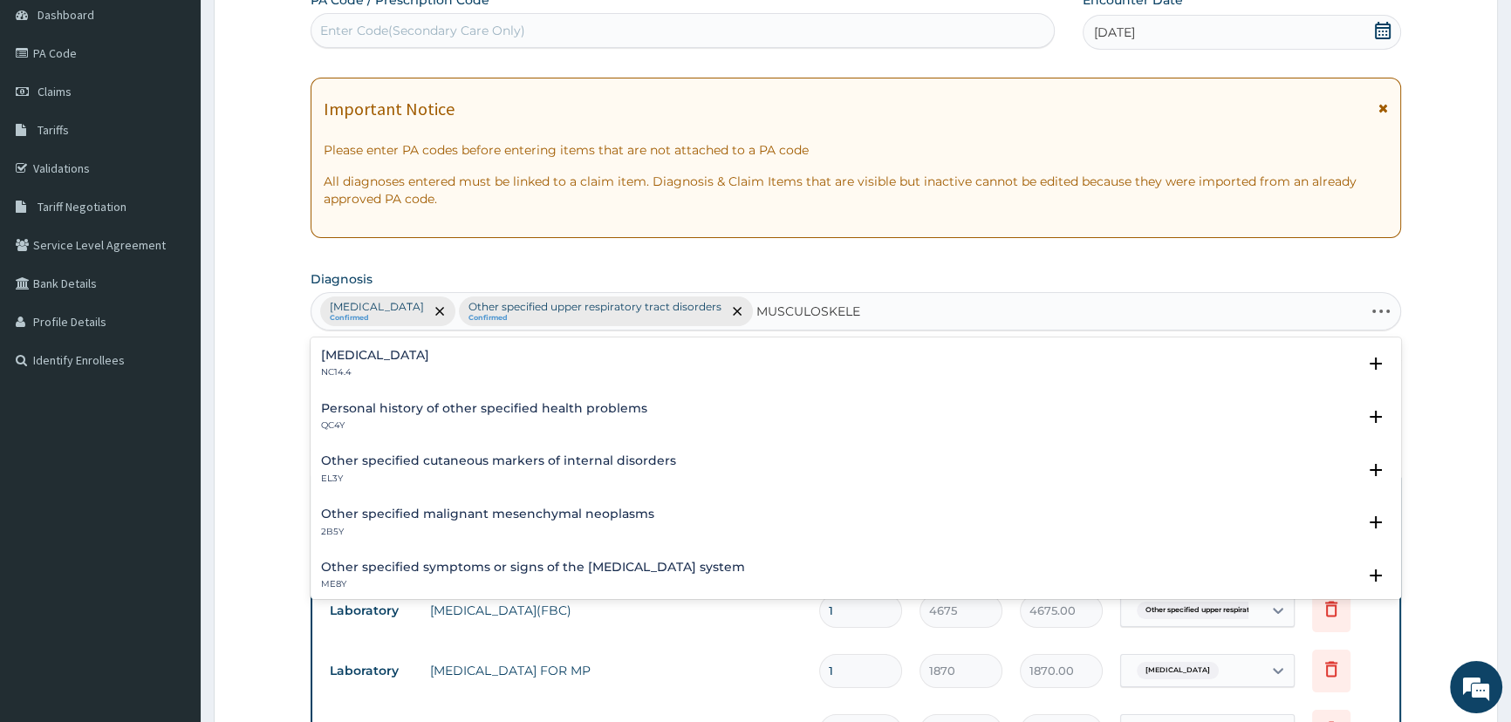
click at [489, 566] on h4 "Other specified symptoms or signs of the musculoskeletal system" at bounding box center [533, 567] width 424 height 13
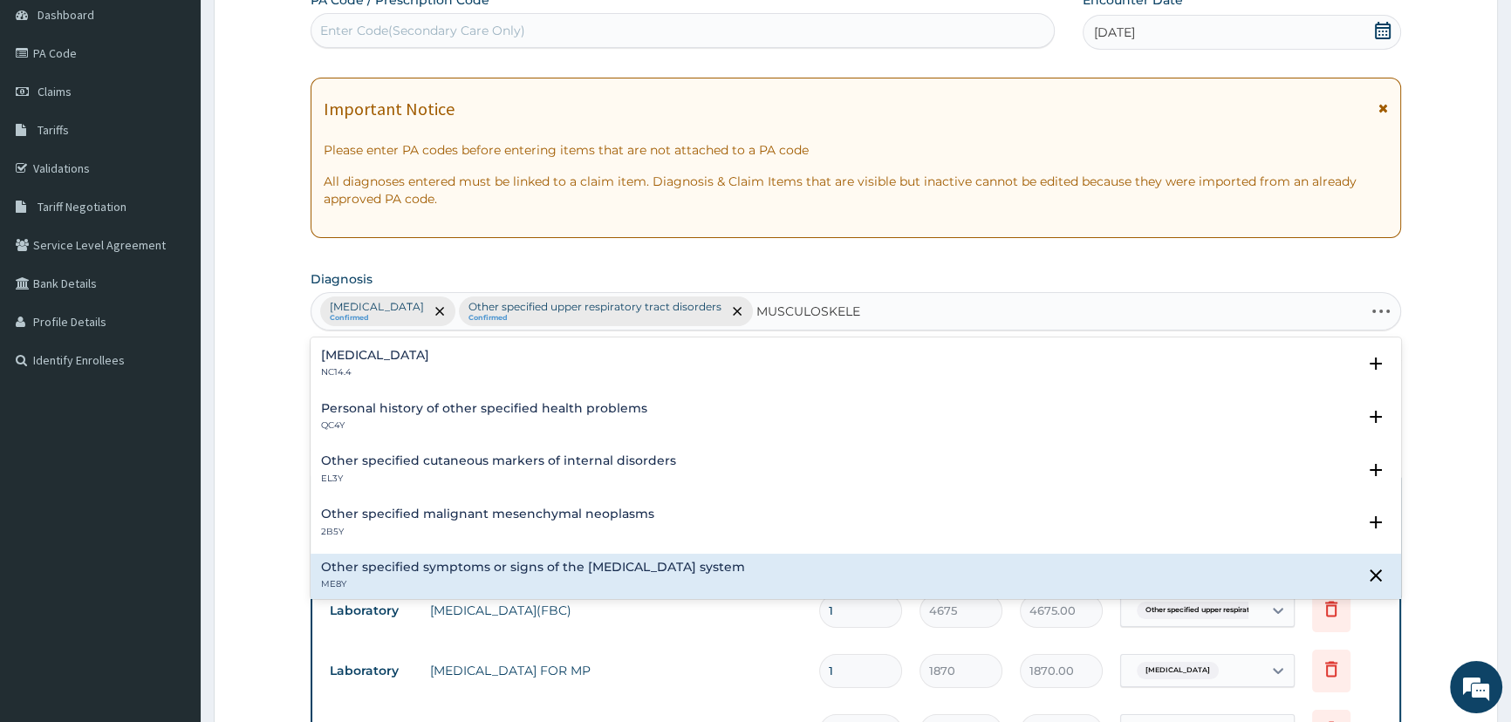
scroll to position [237, 0]
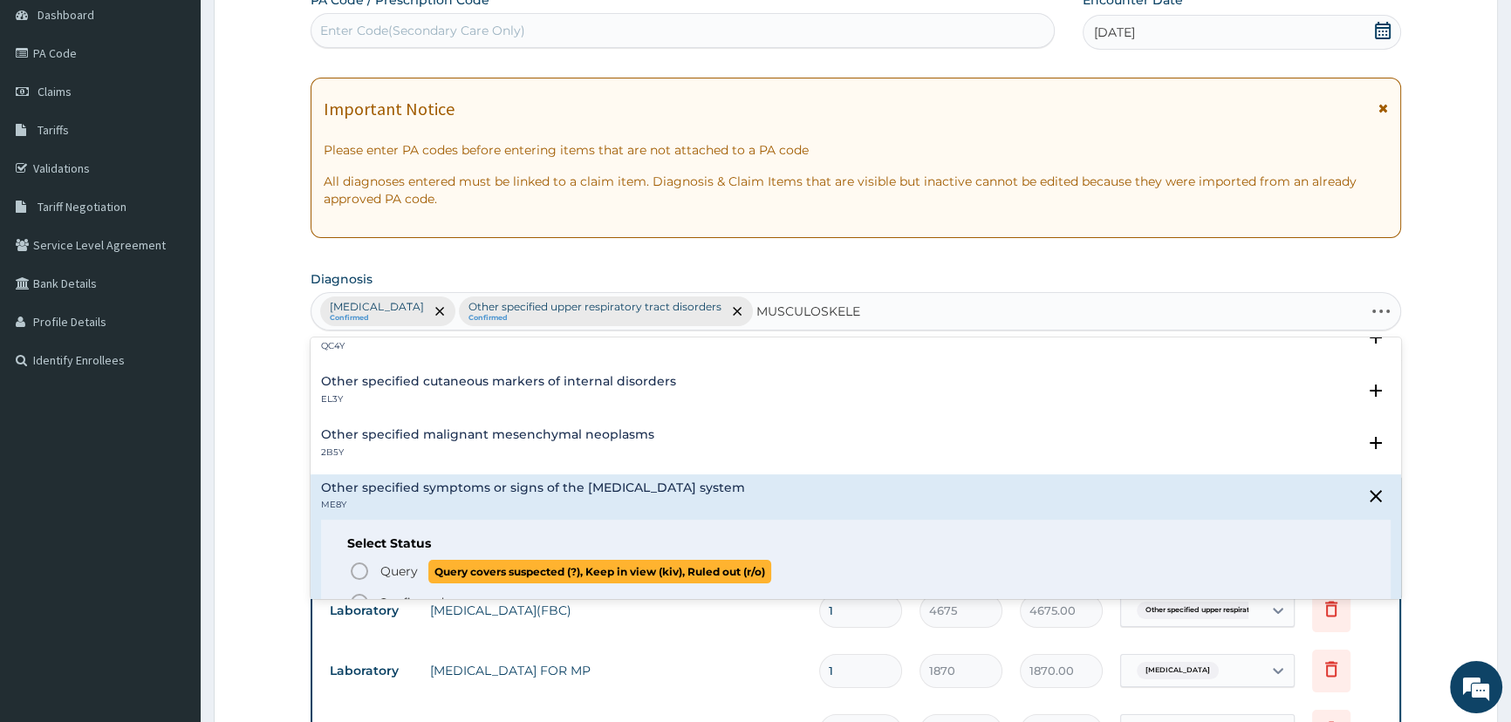
click at [359, 567] on icon "status option query" at bounding box center [359, 571] width 21 height 21
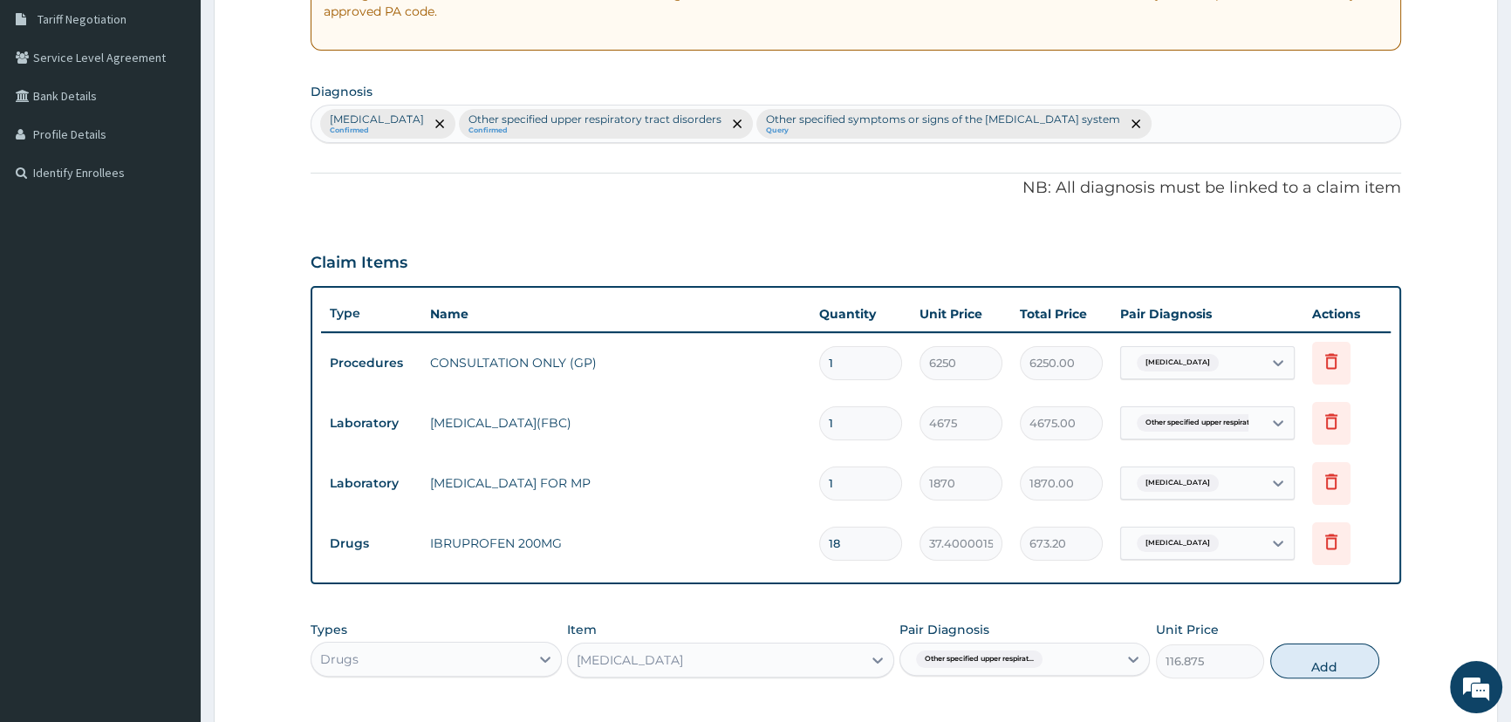
scroll to position [413, 0]
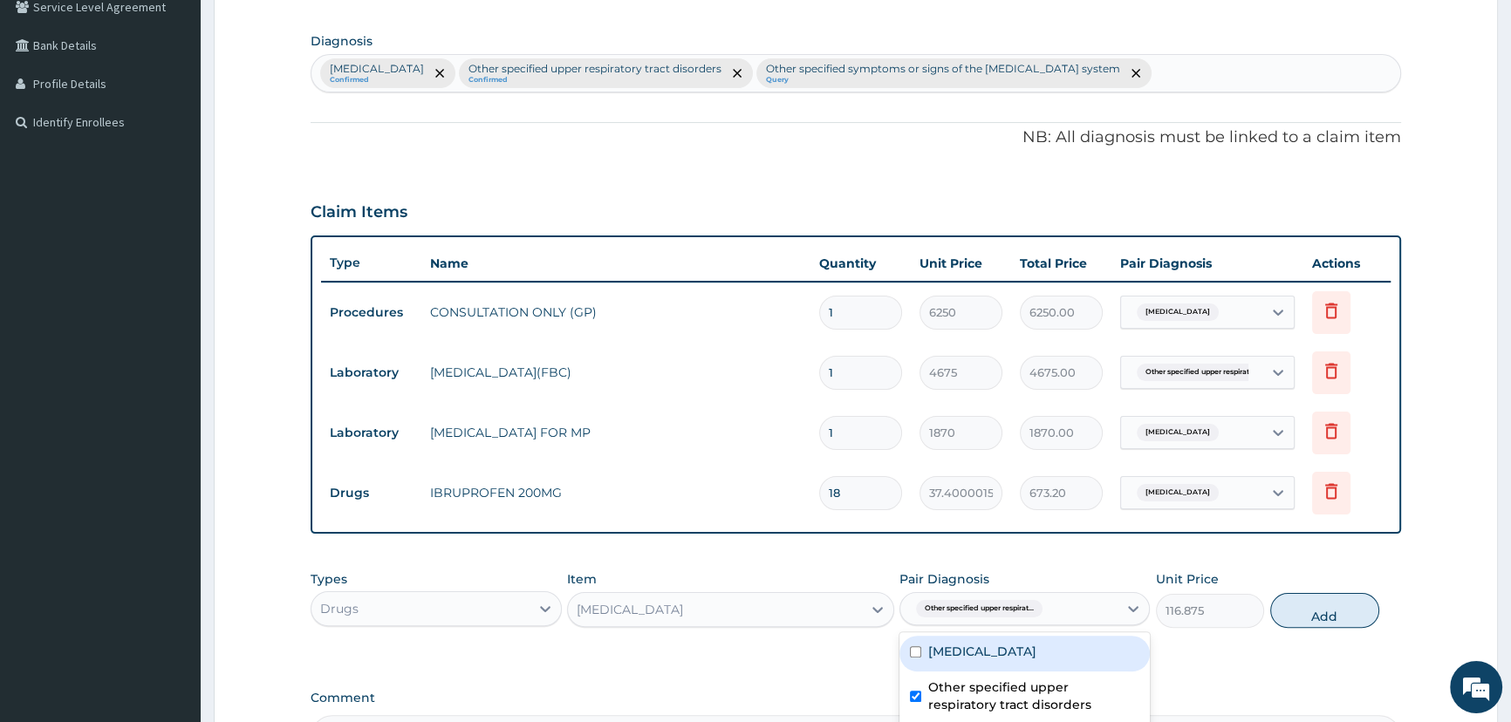
click at [1045, 611] on div "Other specified upper respirat..." at bounding box center [977, 609] width 136 height 23
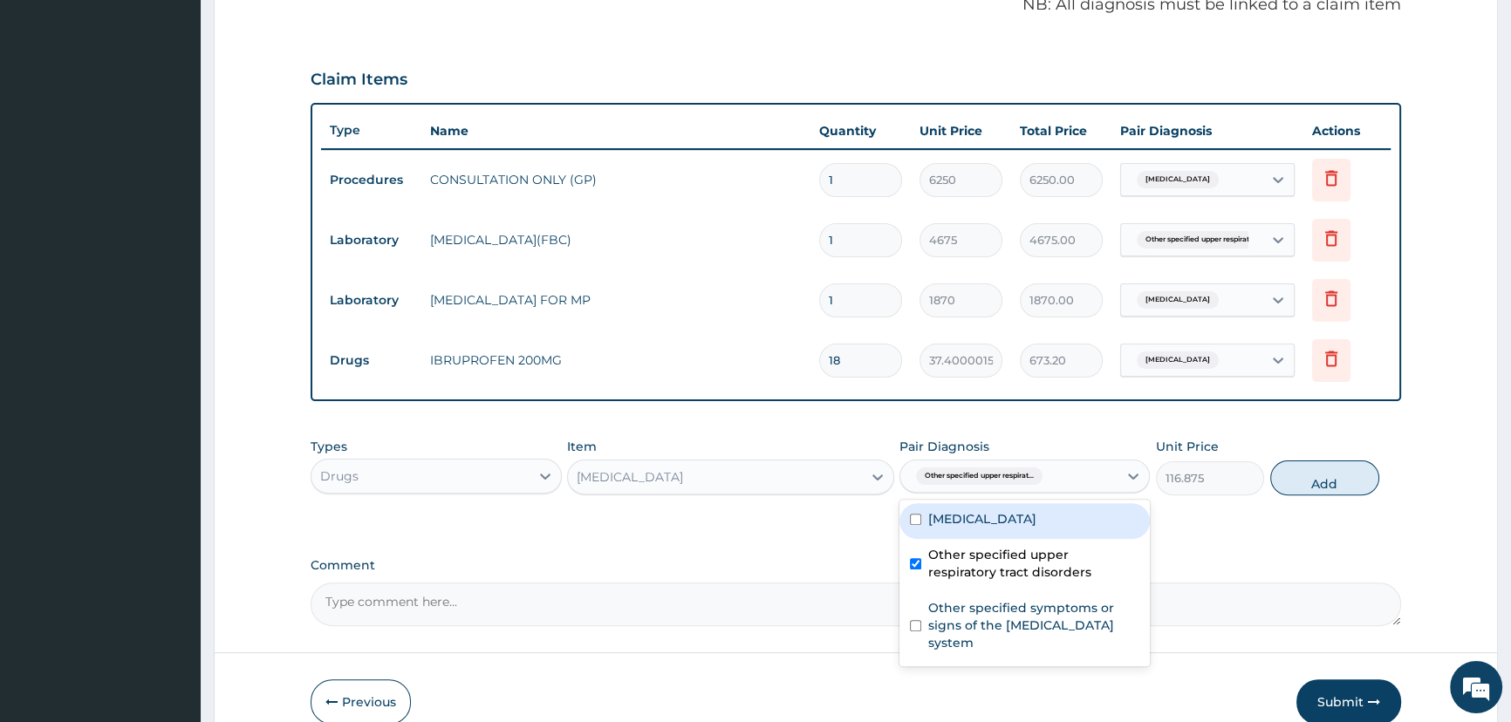
scroll to position [572, 0]
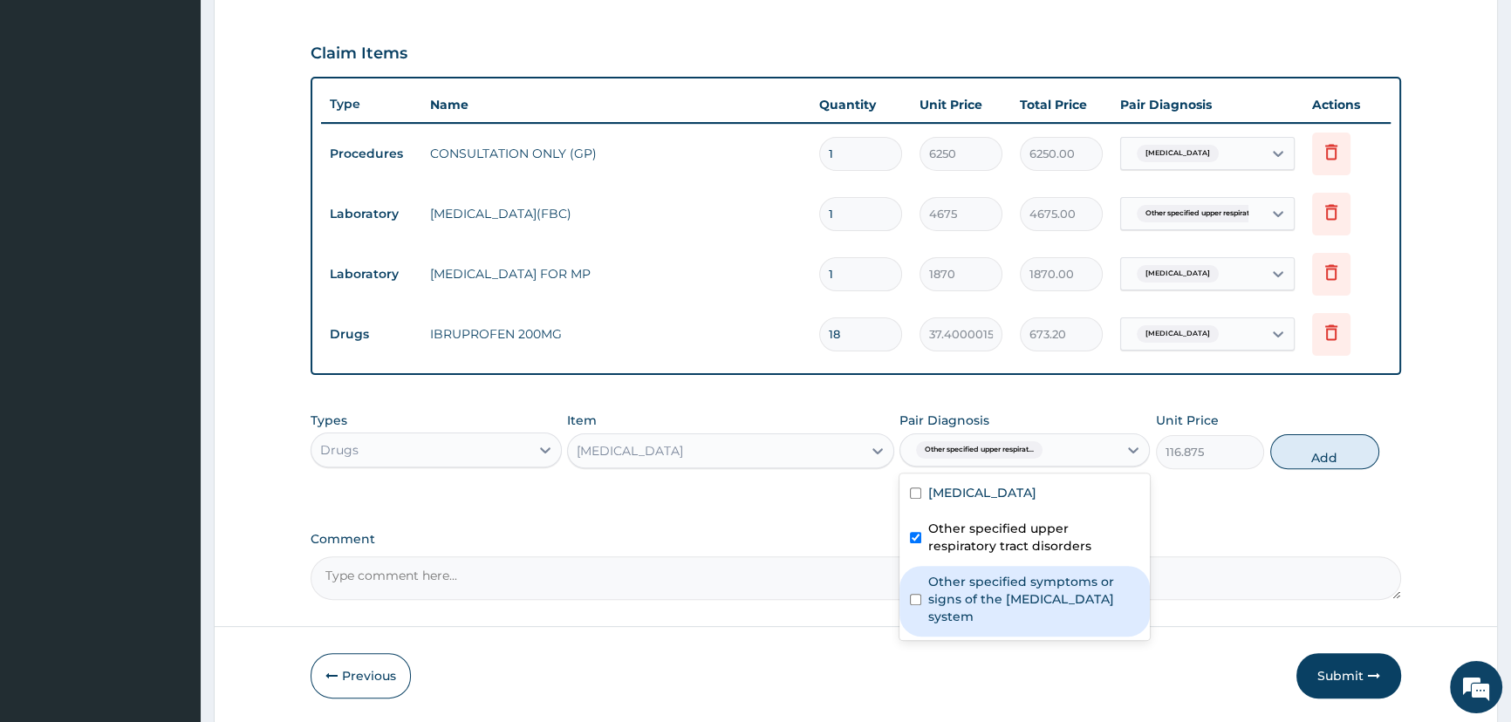
click at [1047, 595] on label "Other specified symptoms or signs of the musculoskeletal system" at bounding box center [1033, 599] width 211 height 52
checkbox input "true"
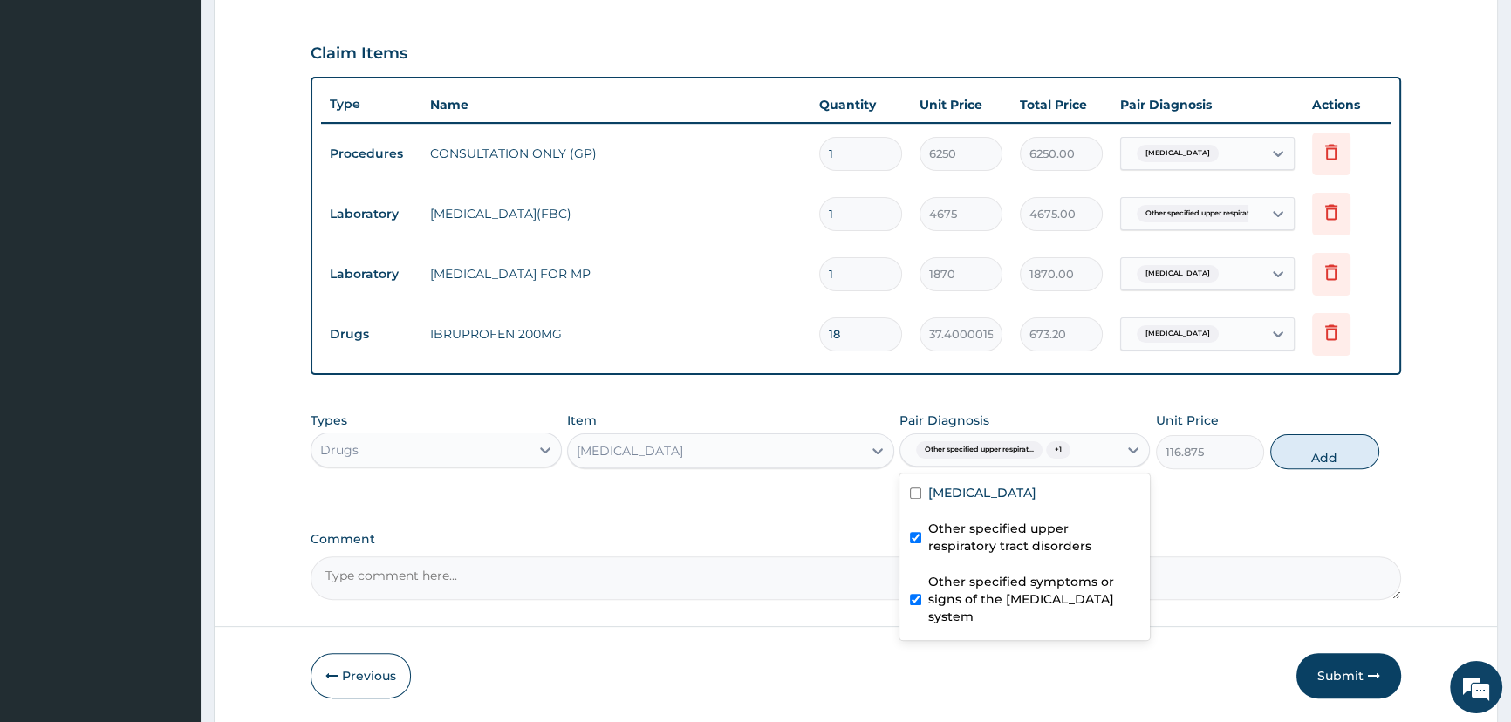
click at [967, 536] on label "Other specified upper respiratory tract disorders" at bounding box center [1033, 537] width 211 height 35
checkbox input "false"
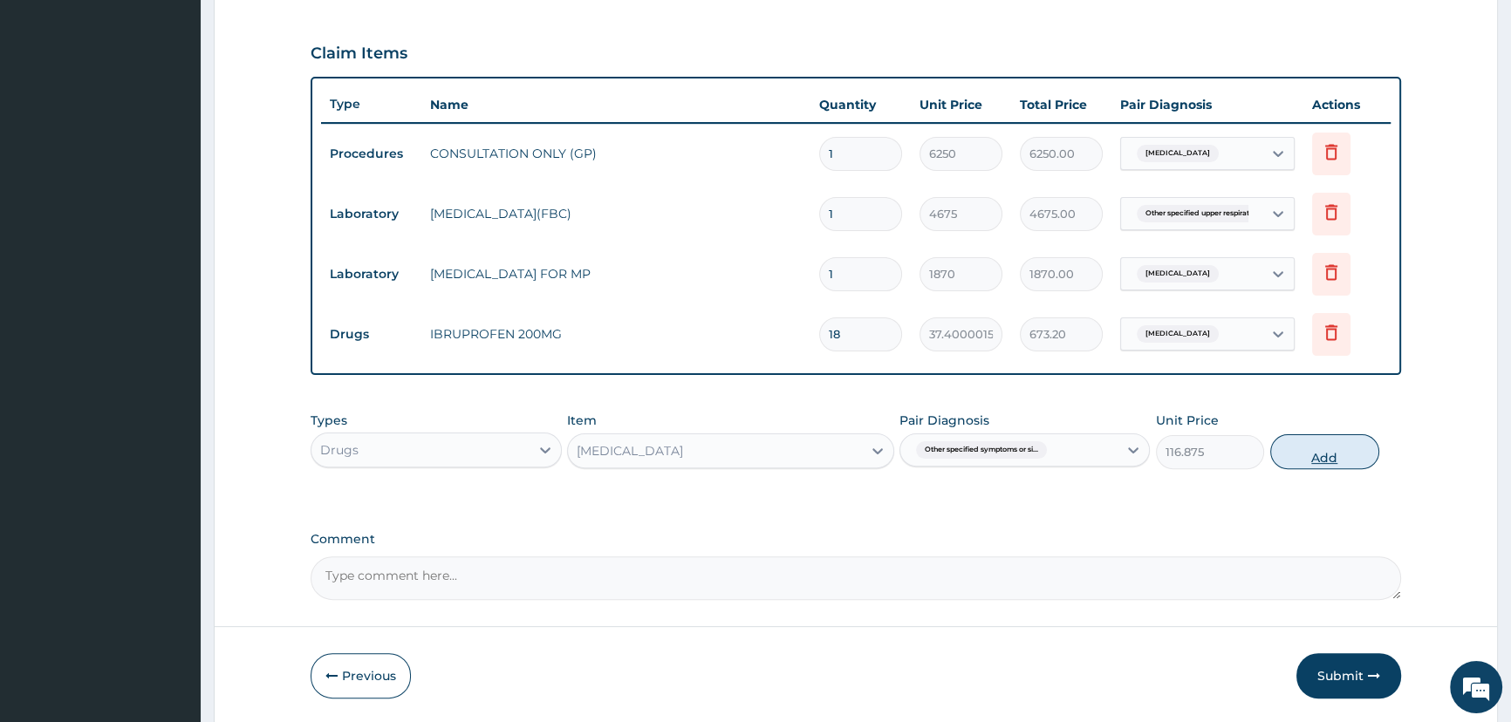
click at [1303, 463] on button "Add" at bounding box center [1324, 451] width 109 height 35
type input "0"
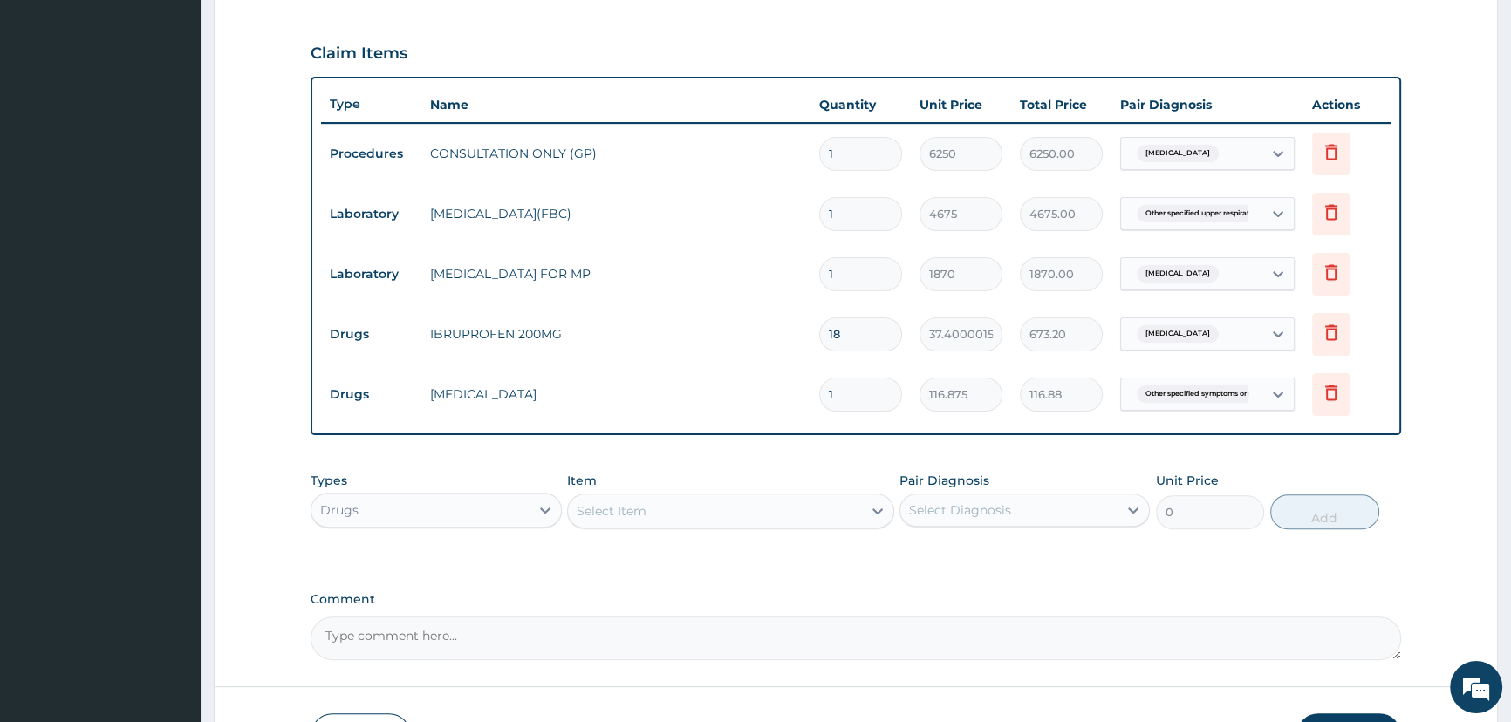
type input "10"
type input "1168.75"
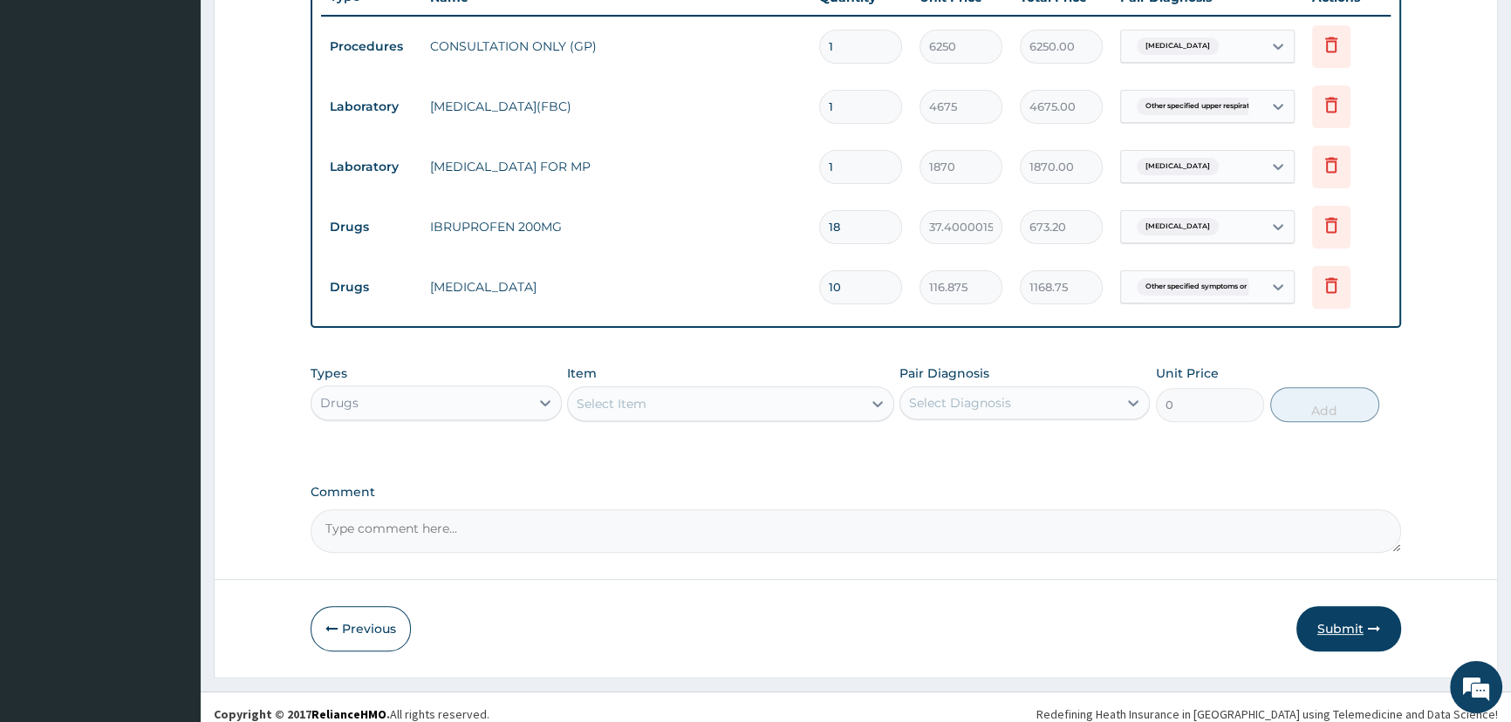
scroll to position [693, 0]
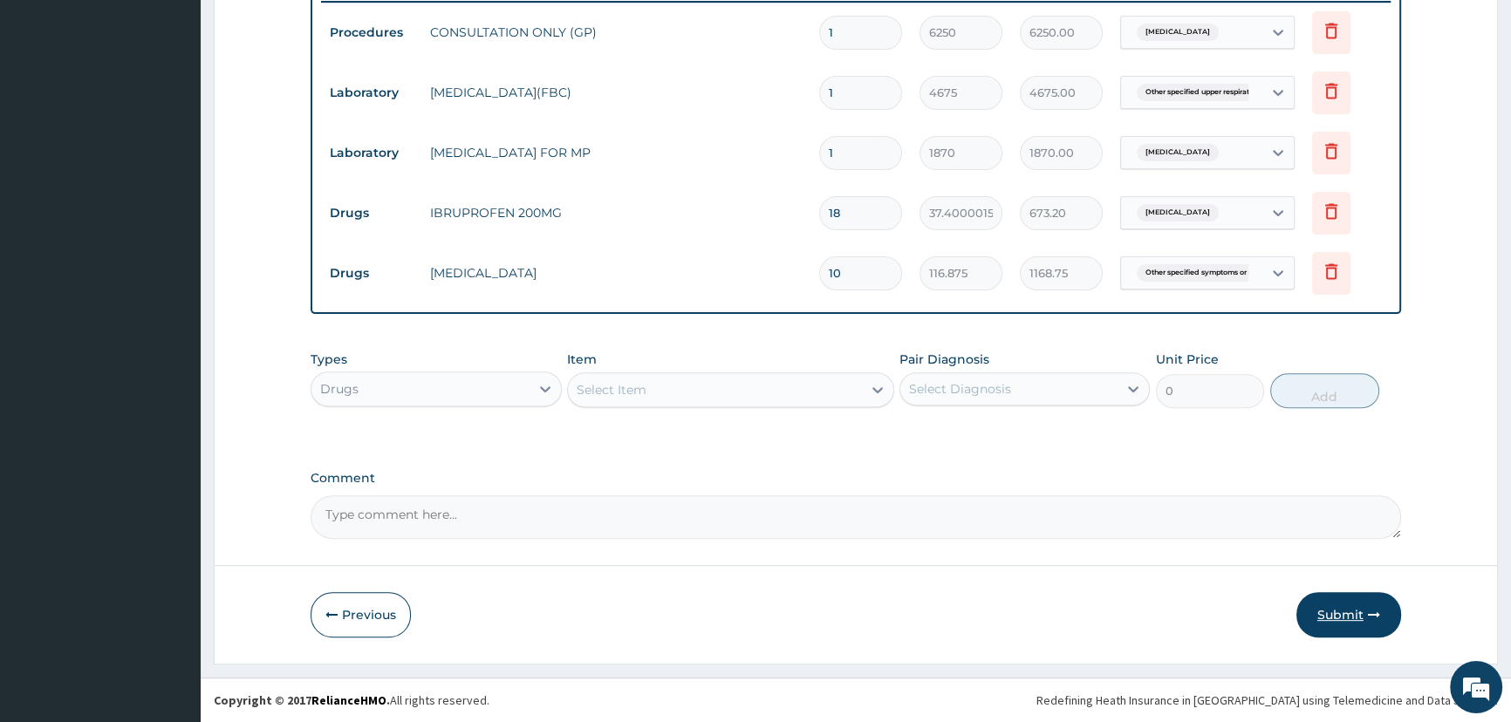
type input "10"
click at [1326, 613] on button "Submit" at bounding box center [1348, 614] width 105 height 45
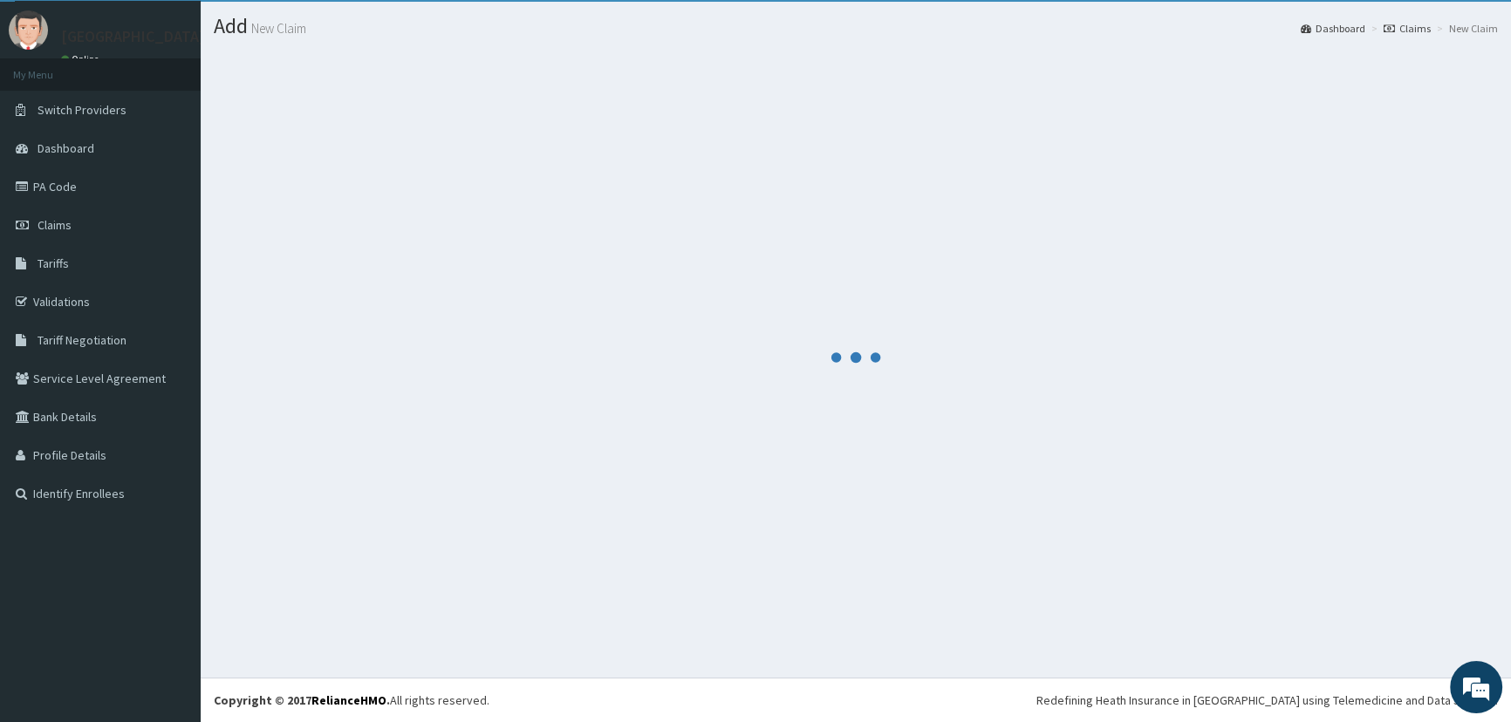
scroll to position [42, 0]
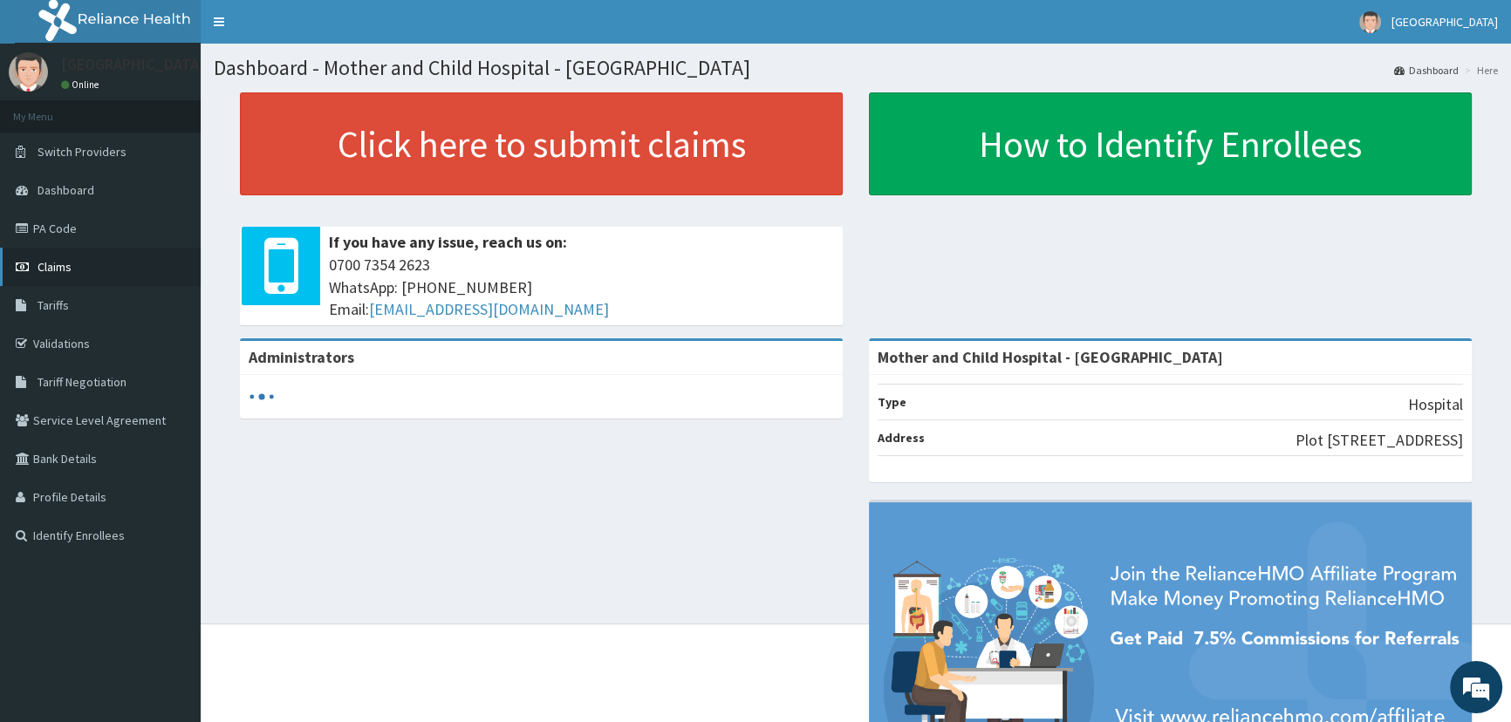
click at [61, 263] on span "Claims" at bounding box center [55, 267] width 34 height 16
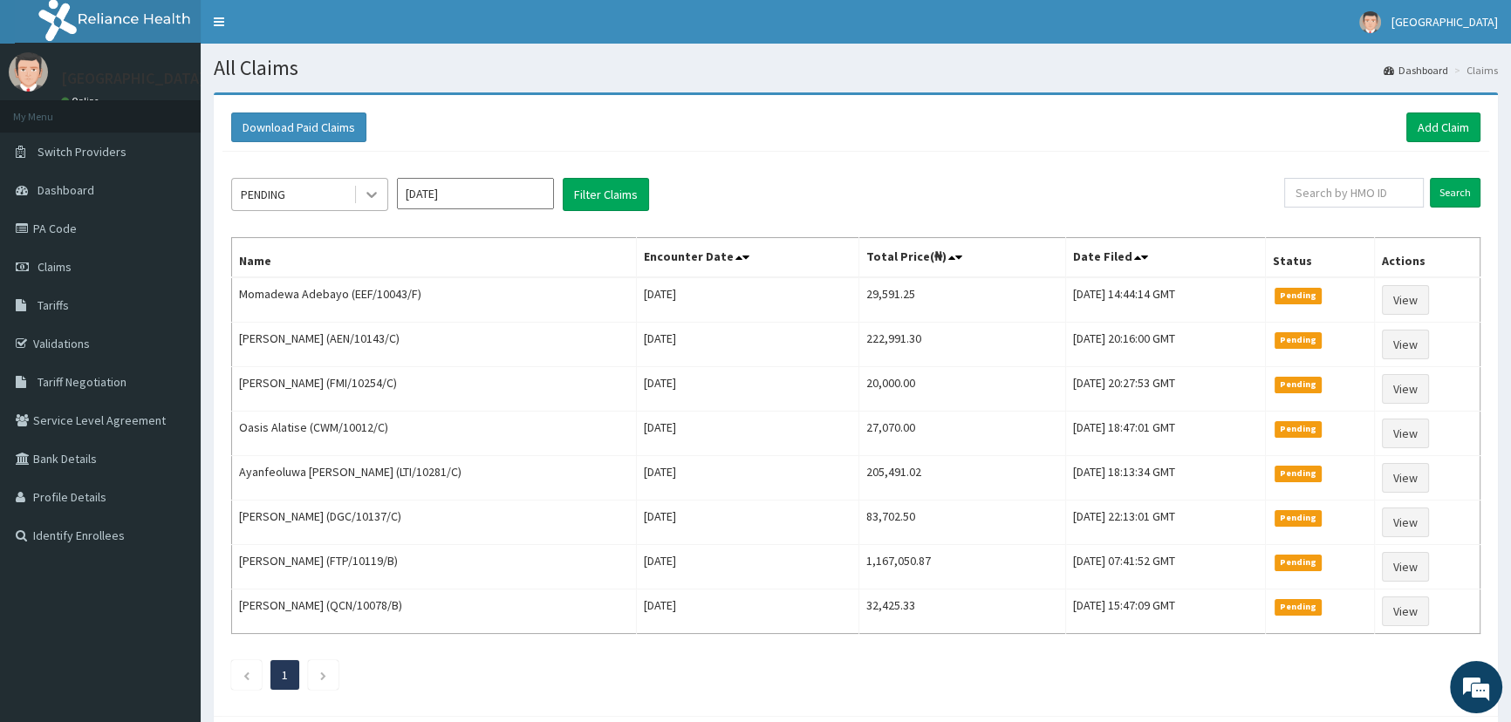
click at [366, 195] on icon at bounding box center [371, 194] width 17 height 17
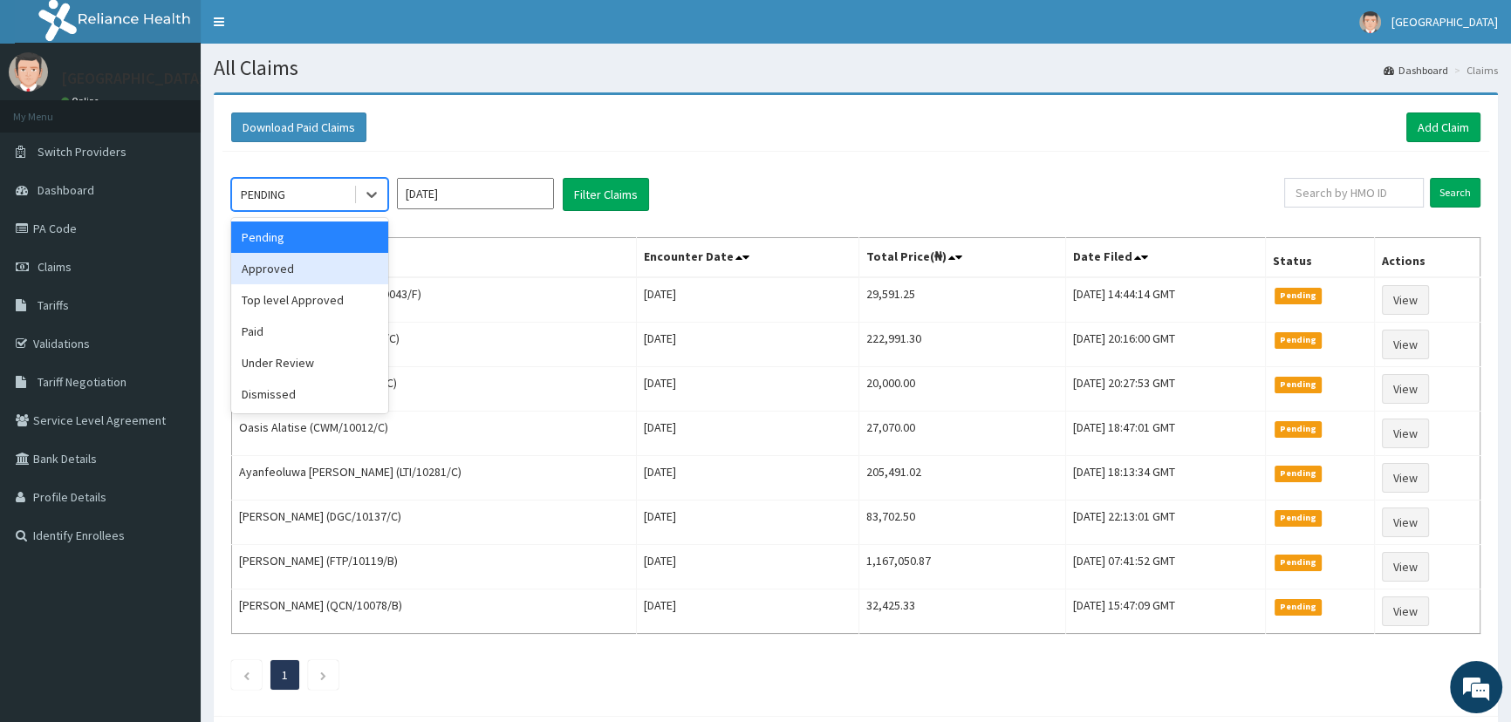
click at [325, 267] on div "Approved" at bounding box center [309, 268] width 157 height 31
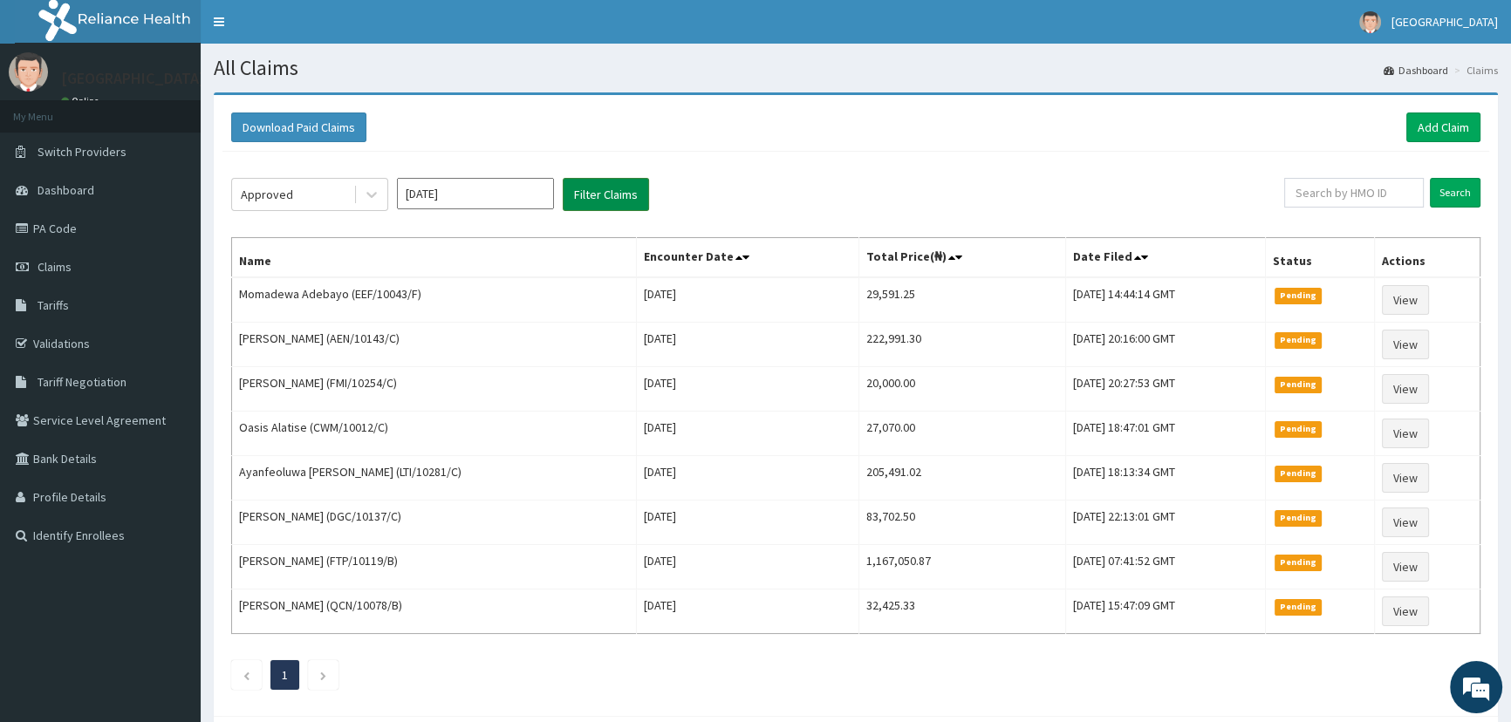
click at [606, 200] on button "Filter Claims" at bounding box center [606, 194] width 86 height 33
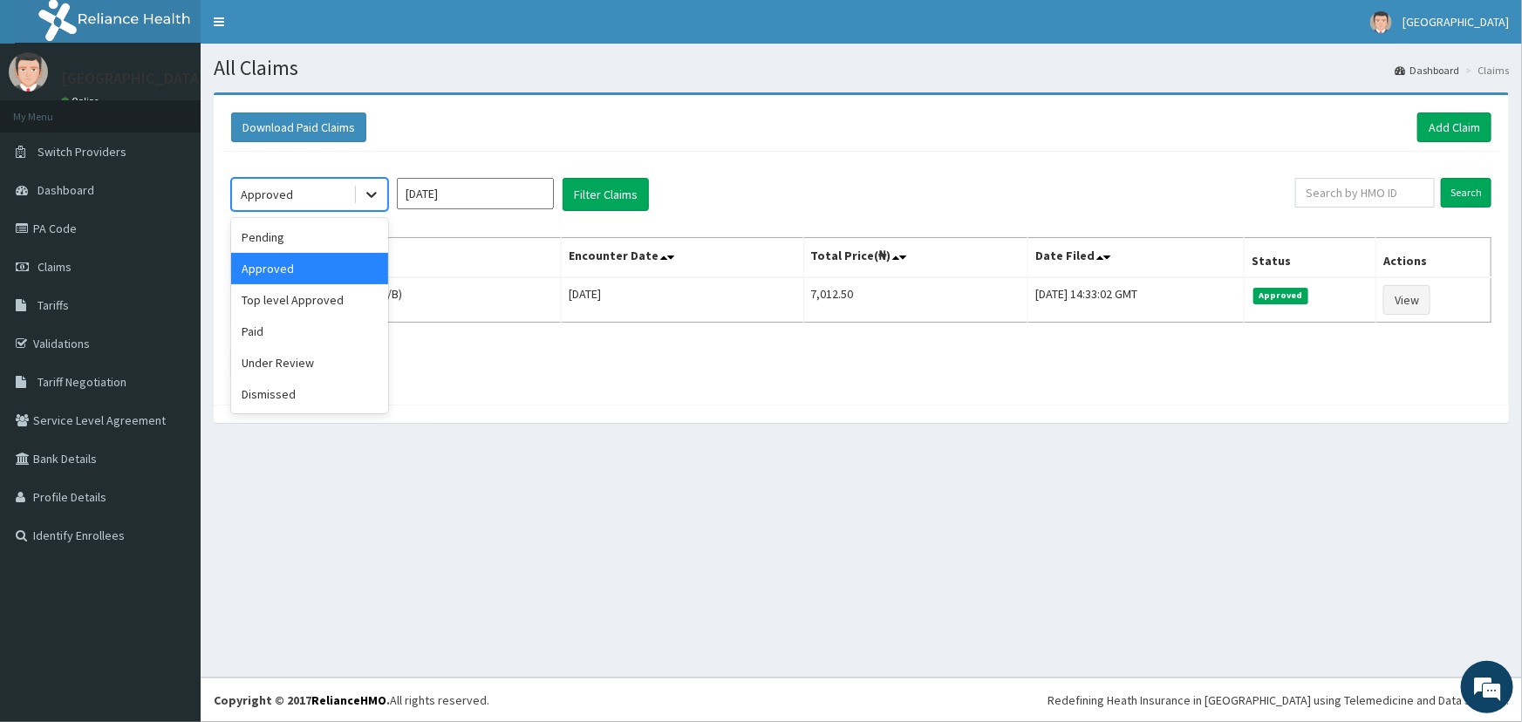
click at [374, 197] on icon at bounding box center [371, 194] width 17 height 17
click at [309, 300] on div "Top level Approved" at bounding box center [309, 299] width 157 height 31
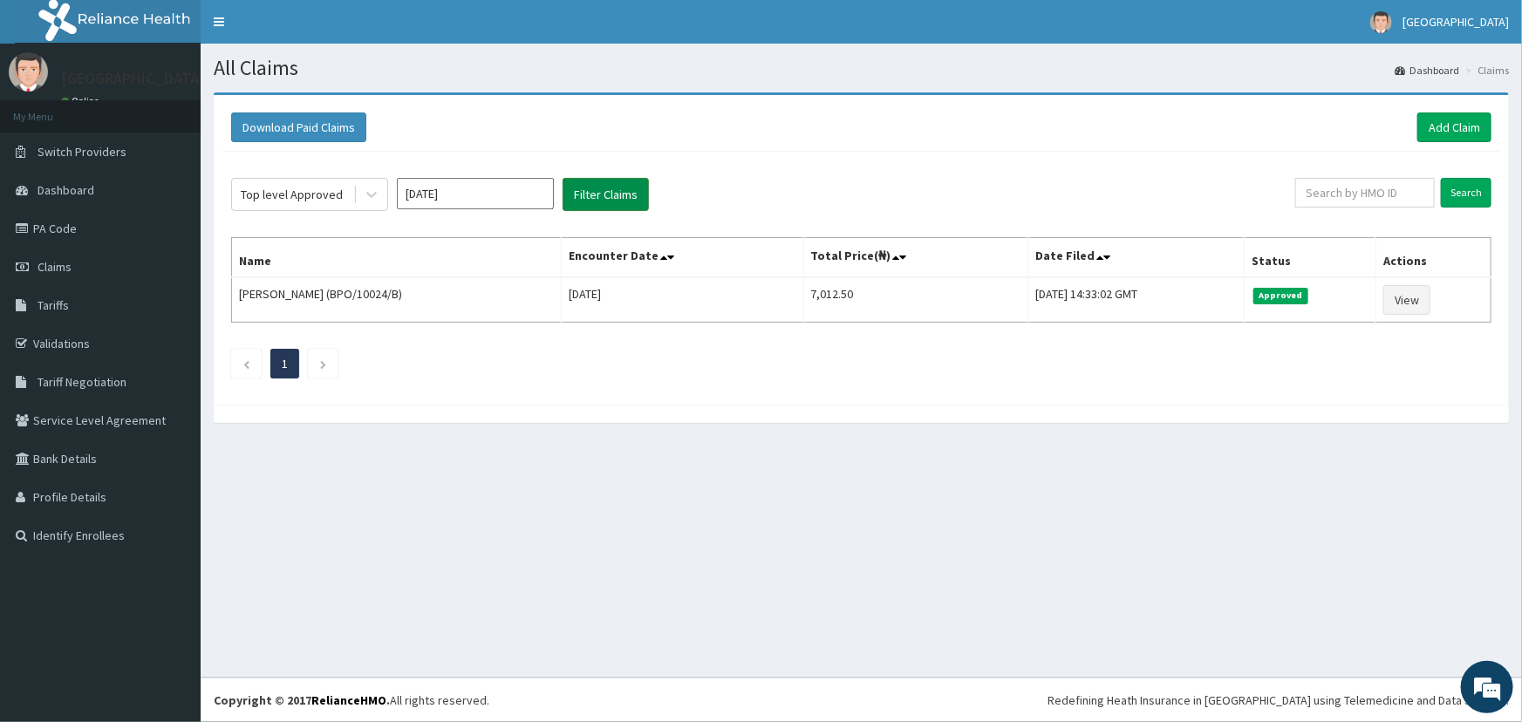
click at [586, 195] on button "Filter Claims" at bounding box center [606, 194] width 86 height 33
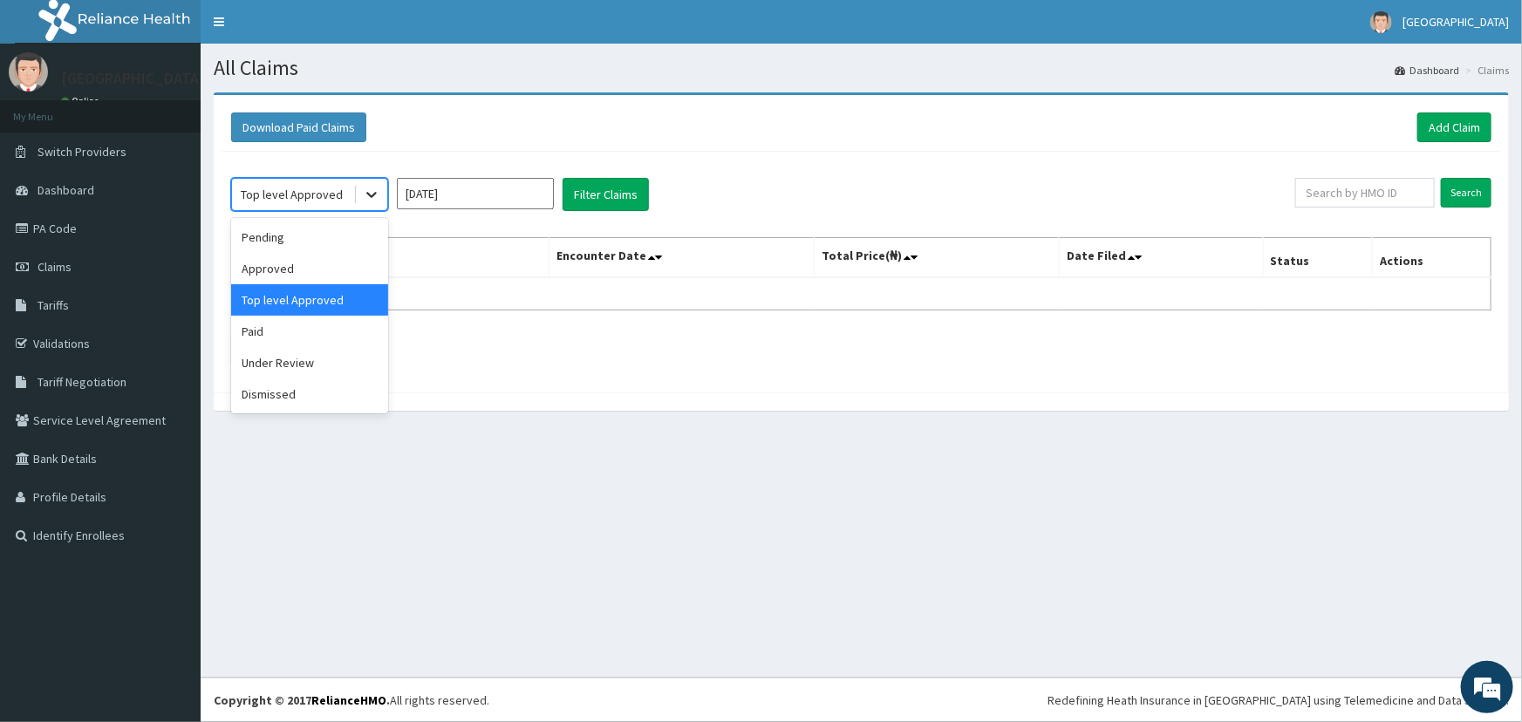
click at [372, 191] on icon at bounding box center [371, 194] width 17 height 17
click at [284, 338] on div "Paid" at bounding box center [309, 331] width 157 height 31
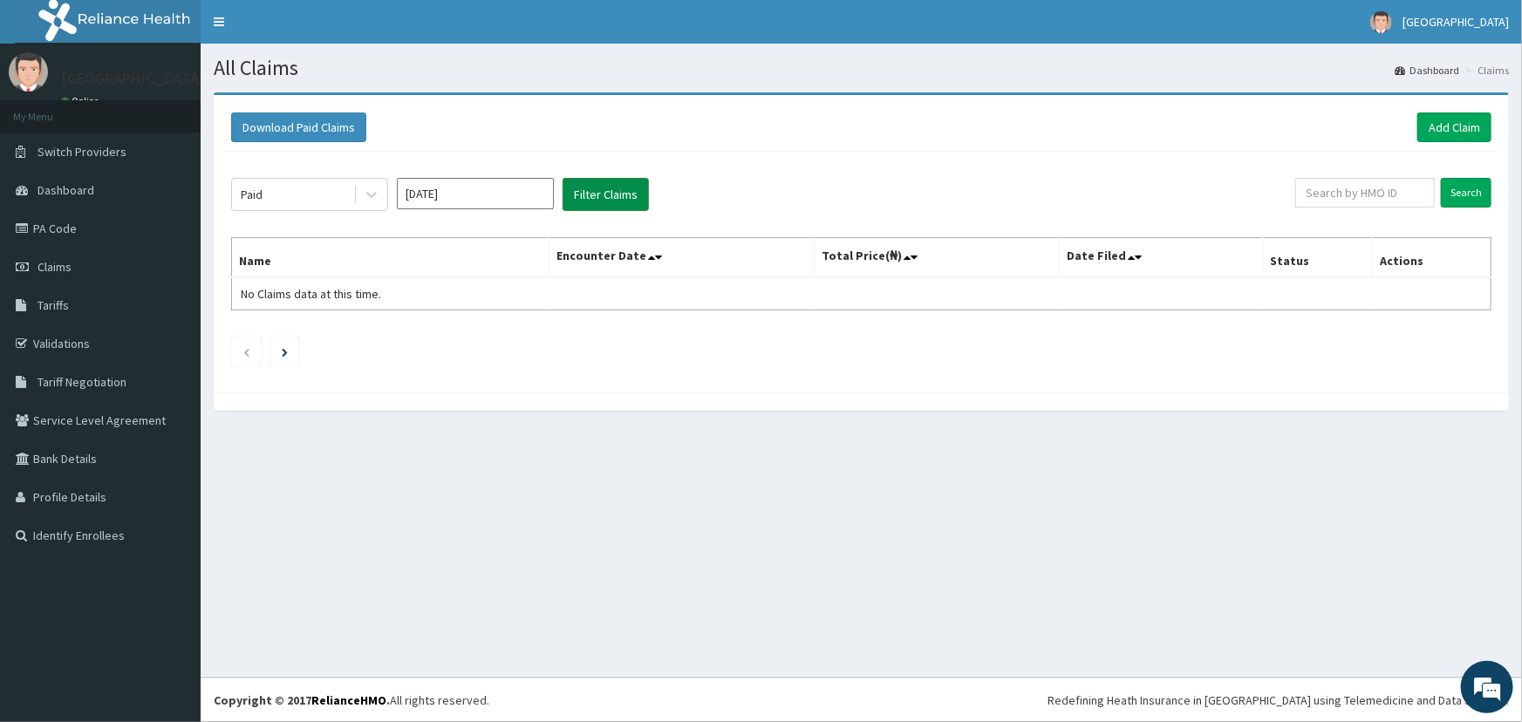
click at [594, 190] on button "Filter Claims" at bounding box center [606, 194] width 86 height 33
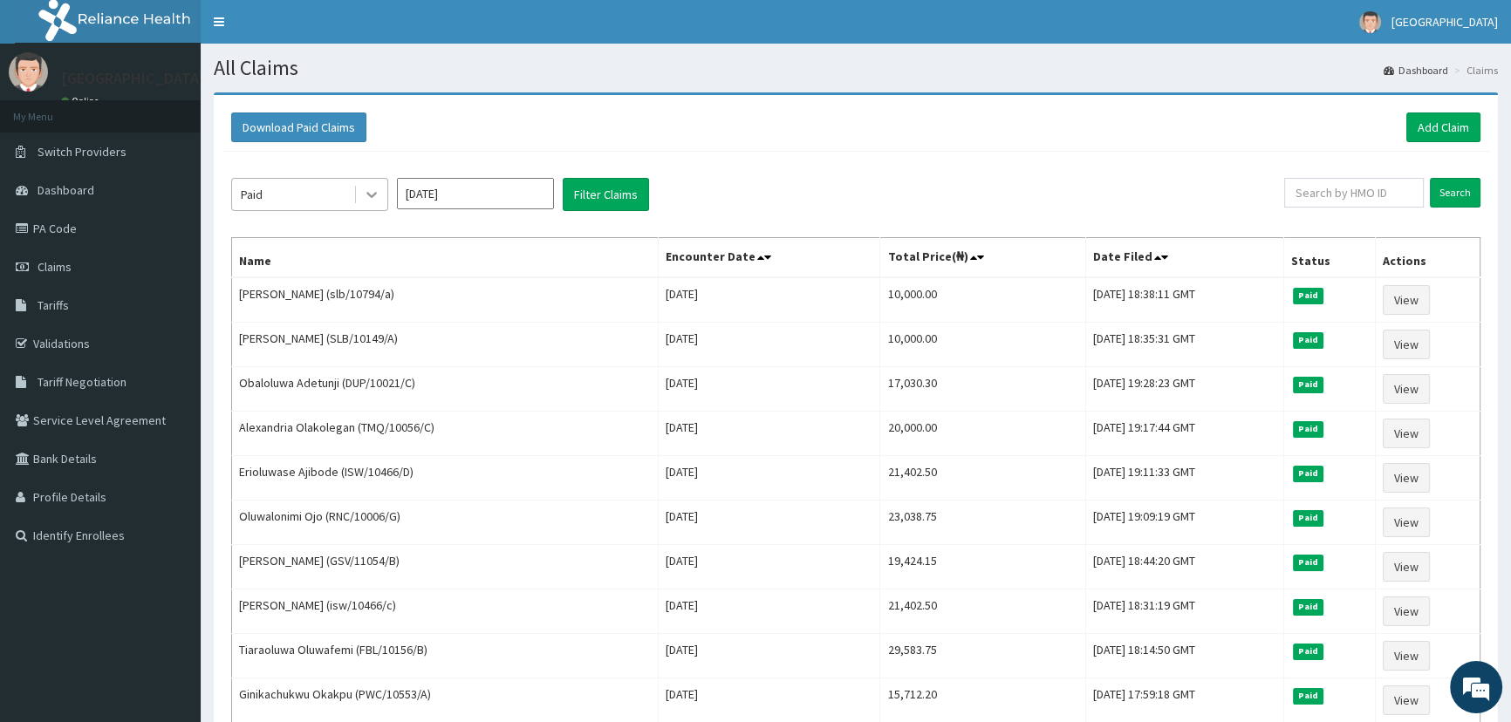
click at [371, 193] on icon at bounding box center [371, 194] width 17 height 17
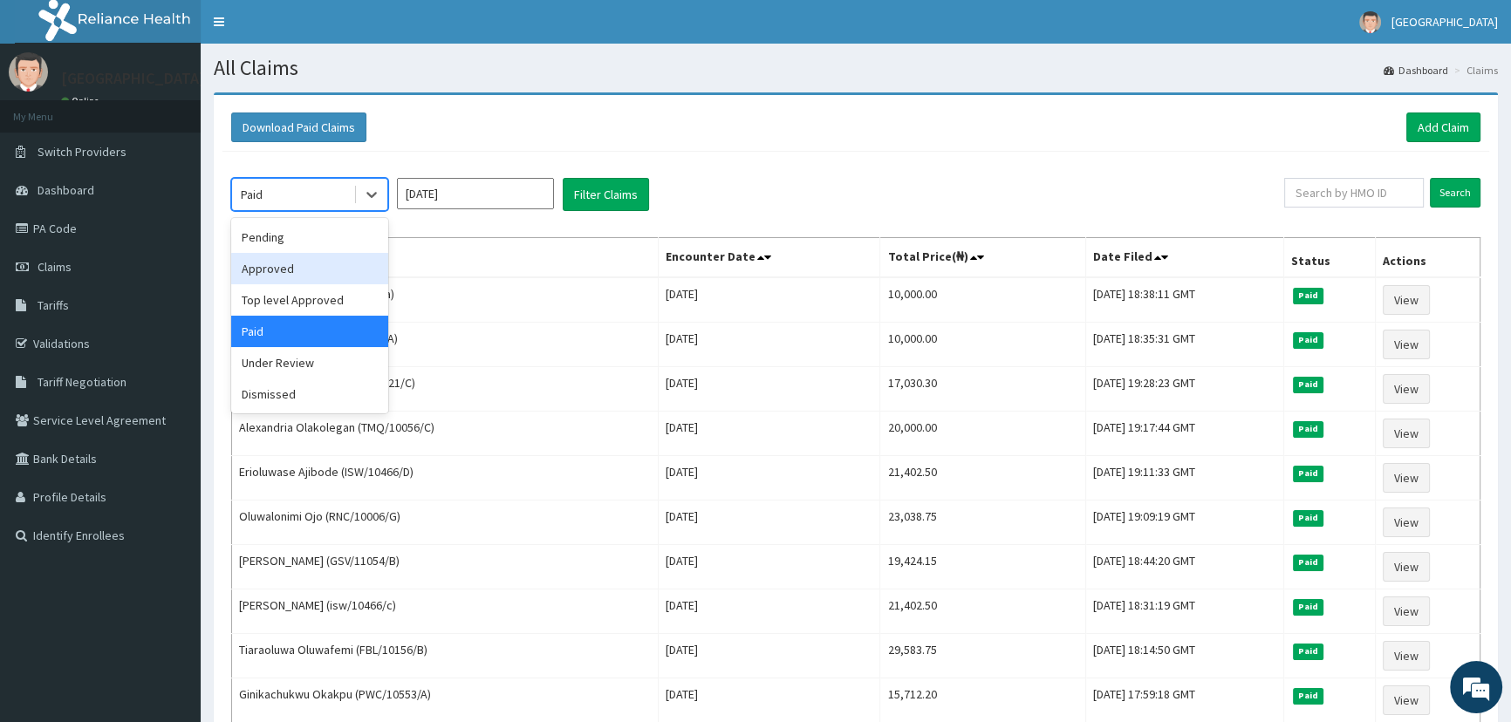
click at [301, 270] on div "Approved" at bounding box center [309, 268] width 157 height 31
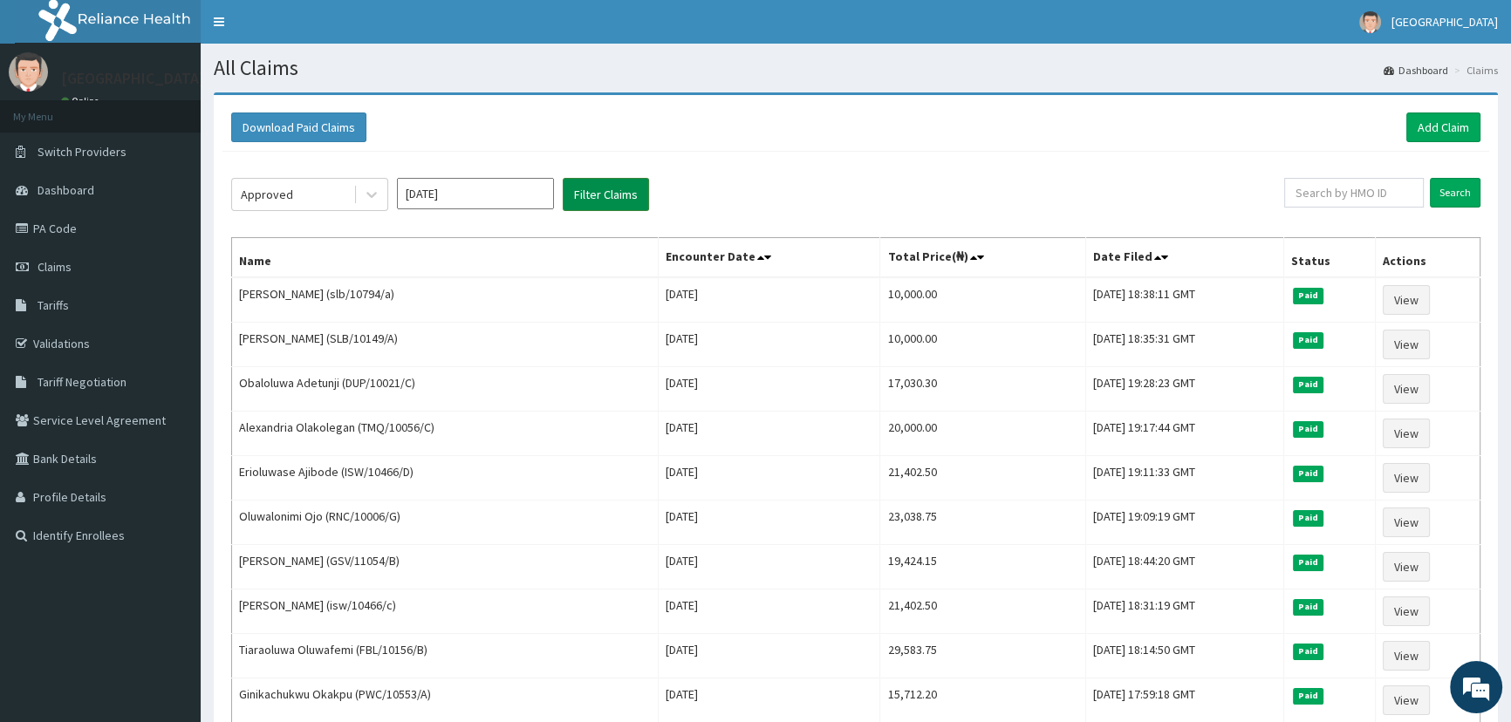
click at [602, 187] on button "Filter Claims" at bounding box center [606, 194] width 86 height 33
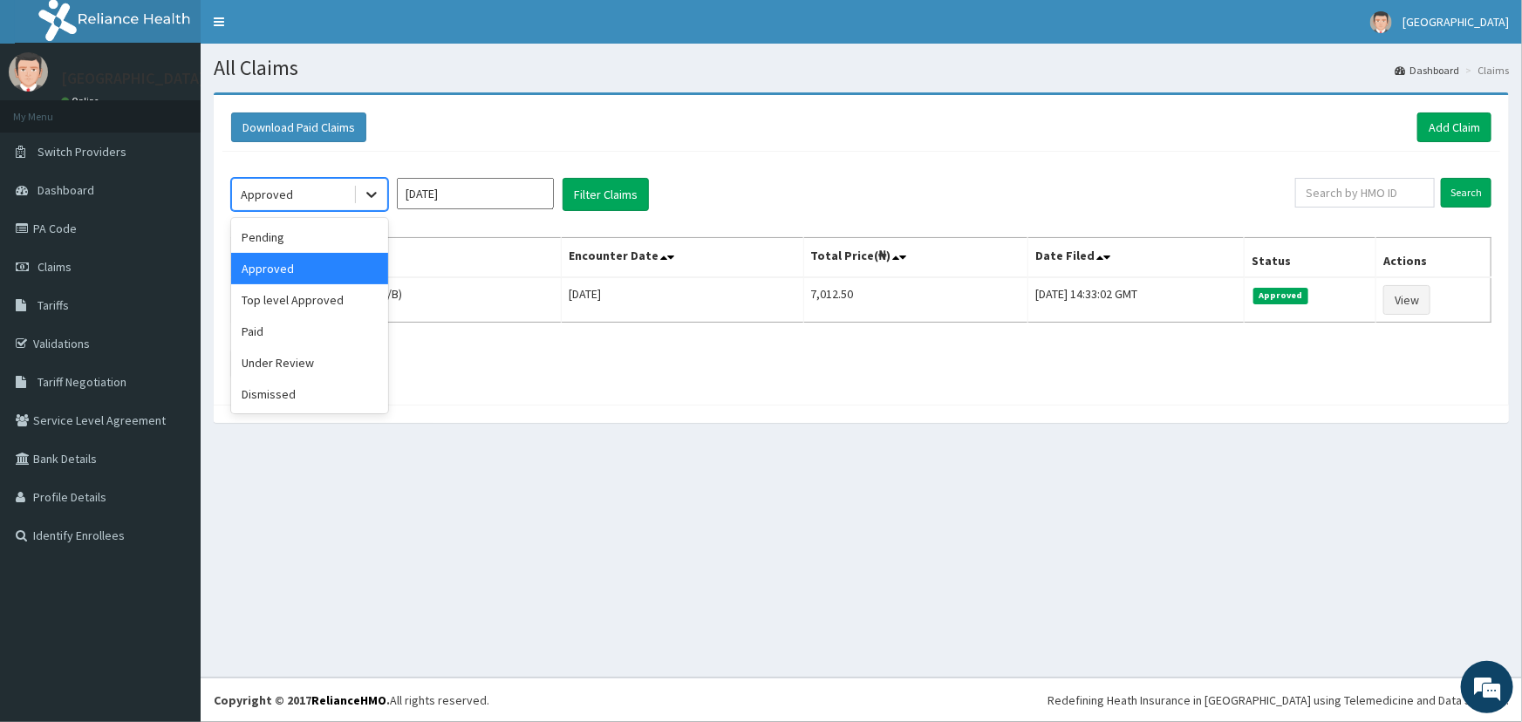
click at [371, 196] on icon at bounding box center [371, 196] width 10 height 6
click at [349, 229] on div "Pending" at bounding box center [309, 237] width 157 height 31
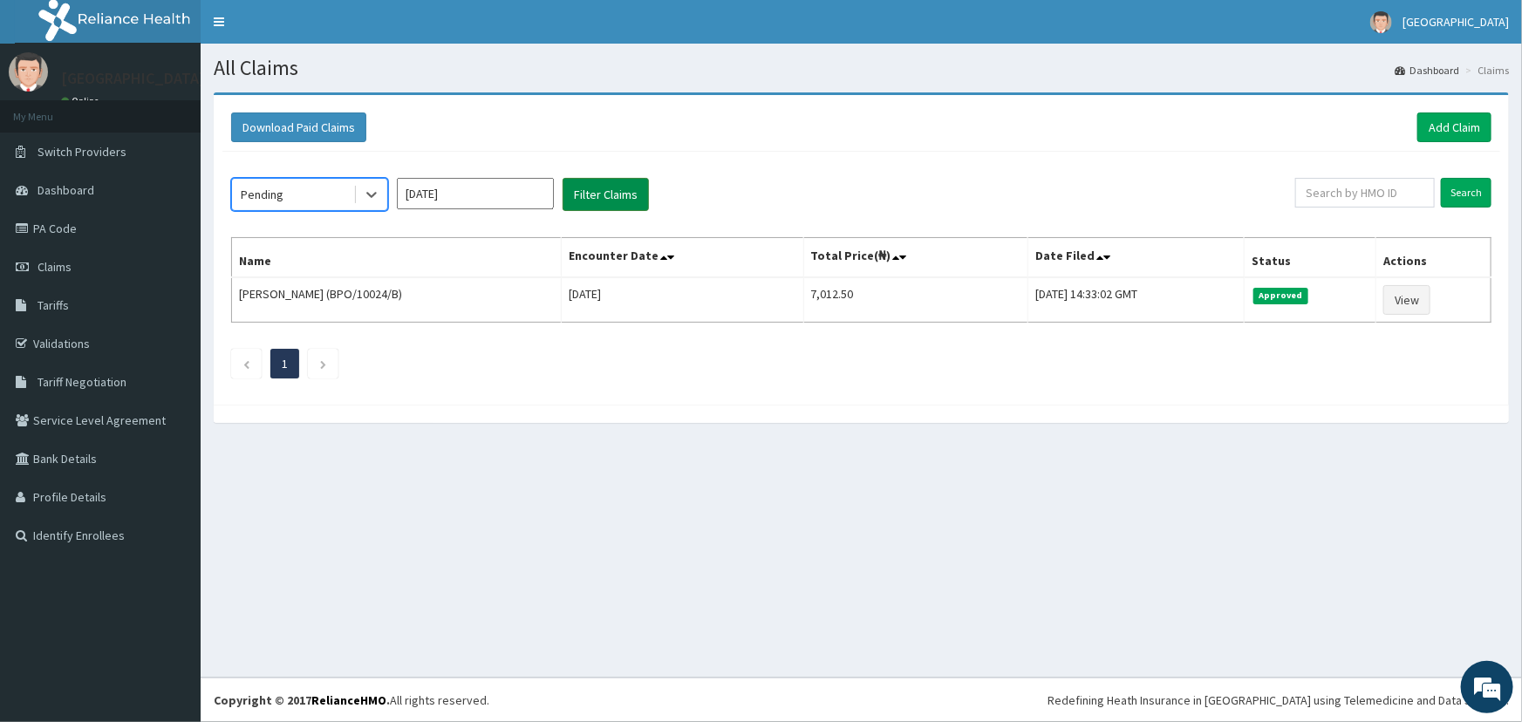
click at [589, 200] on button "Filter Claims" at bounding box center [606, 194] width 86 height 33
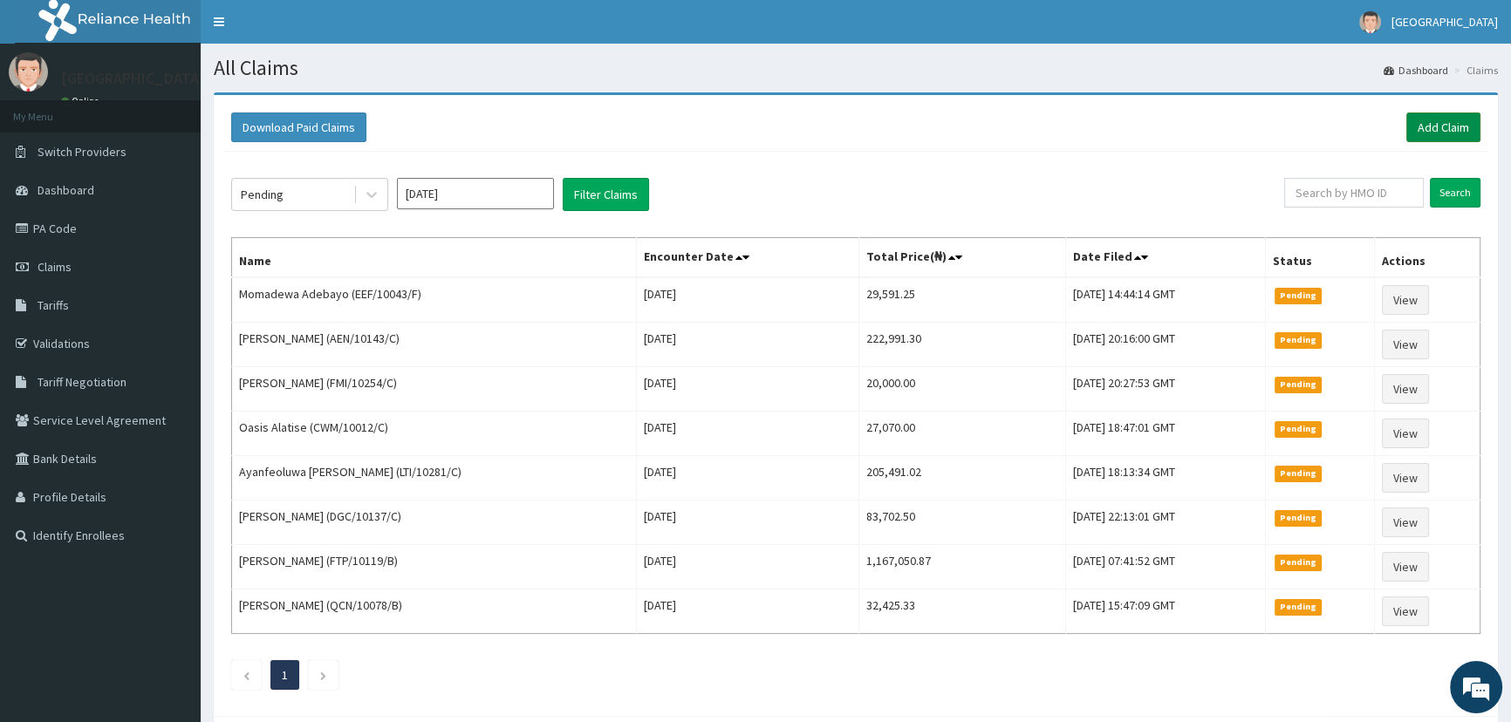
click at [1423, 131] on link "Add Claim" at bounding box center [1443, 128] width 74 height 30
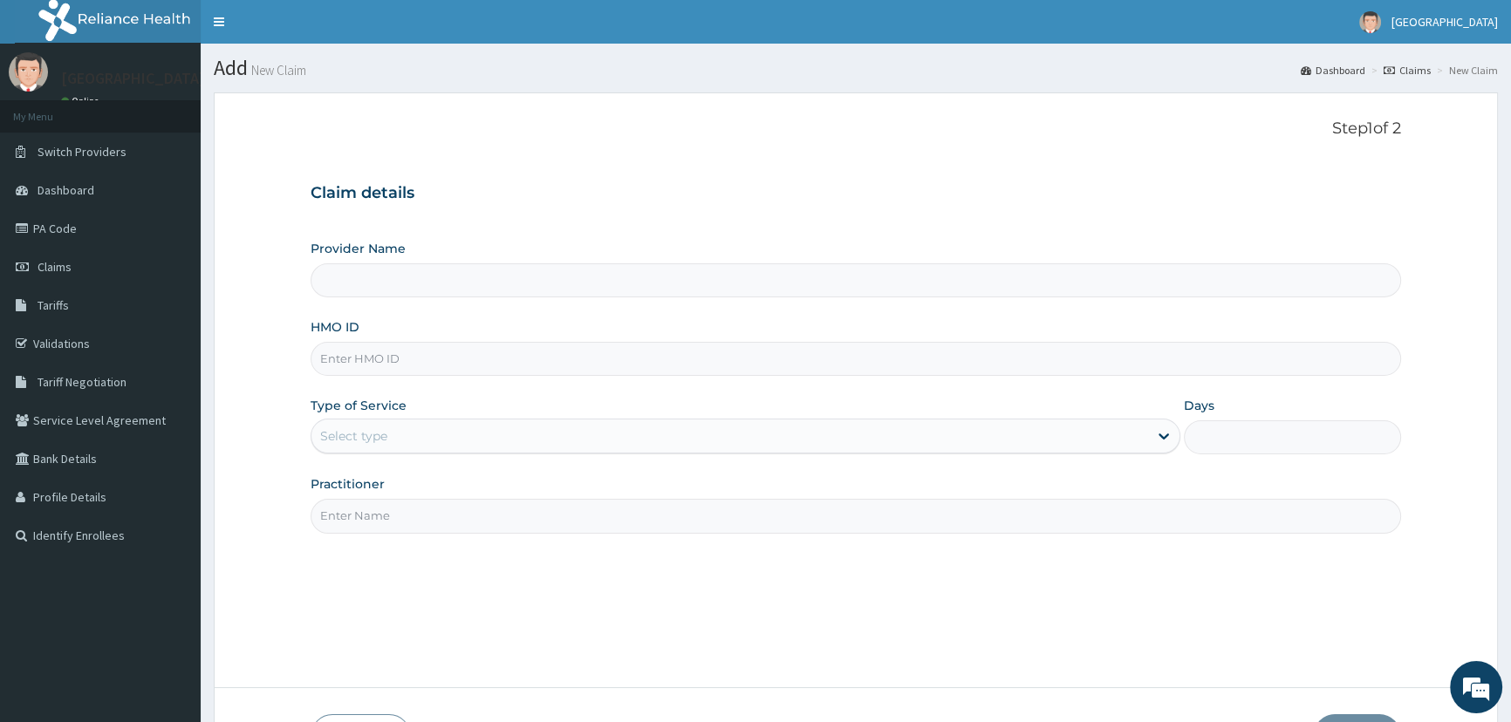
click at [467, 286] on input "Provider Name" at bounding box center [856, 280] width 1090 height 34
type input "Mother and Child Hospital - [GEOGRAPHIC_DATA]"
click at [434, 358] on input "HMO ID" at bounding box center [856, 359] width 1090 height 34
type input "HAW/10011/B"
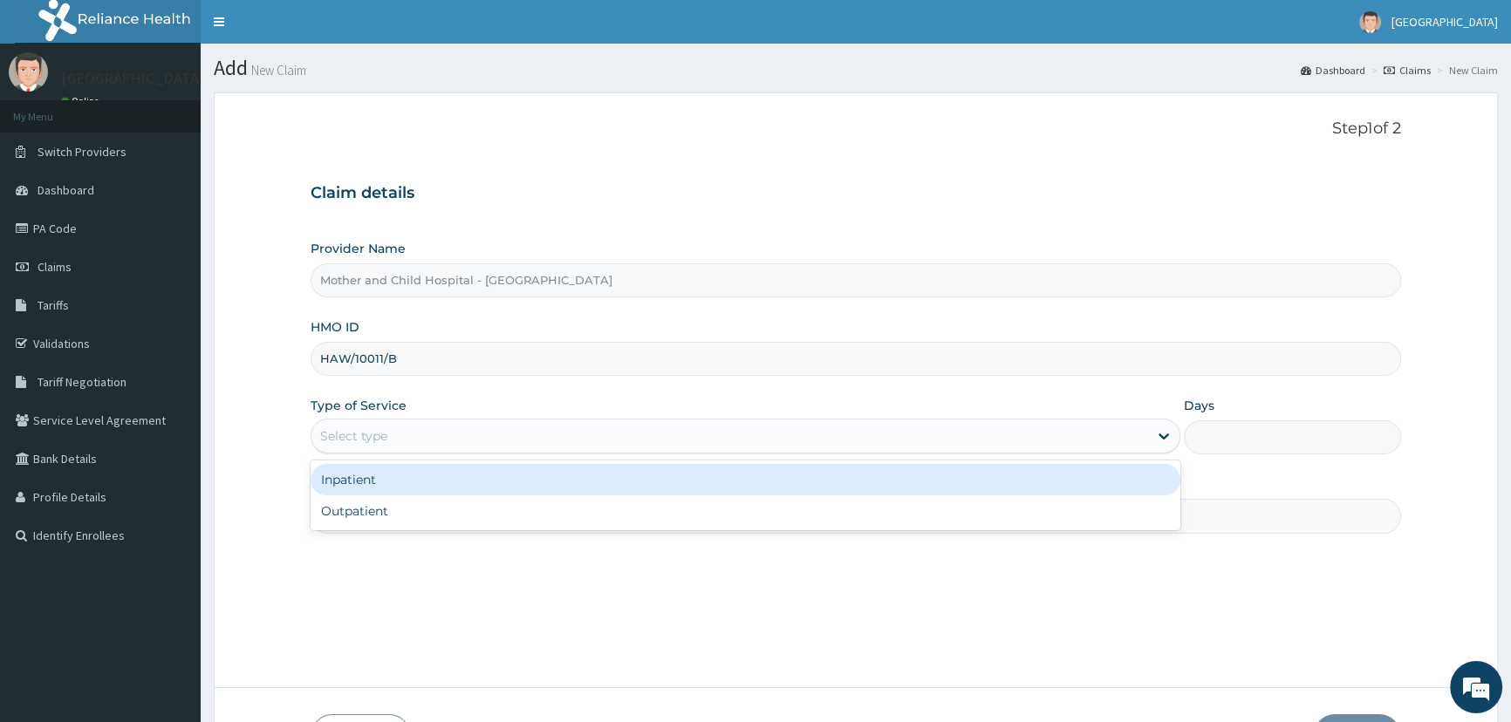
click at [418, 446] on div "Select type" at bounding box center [729, 436] width 836 height 28
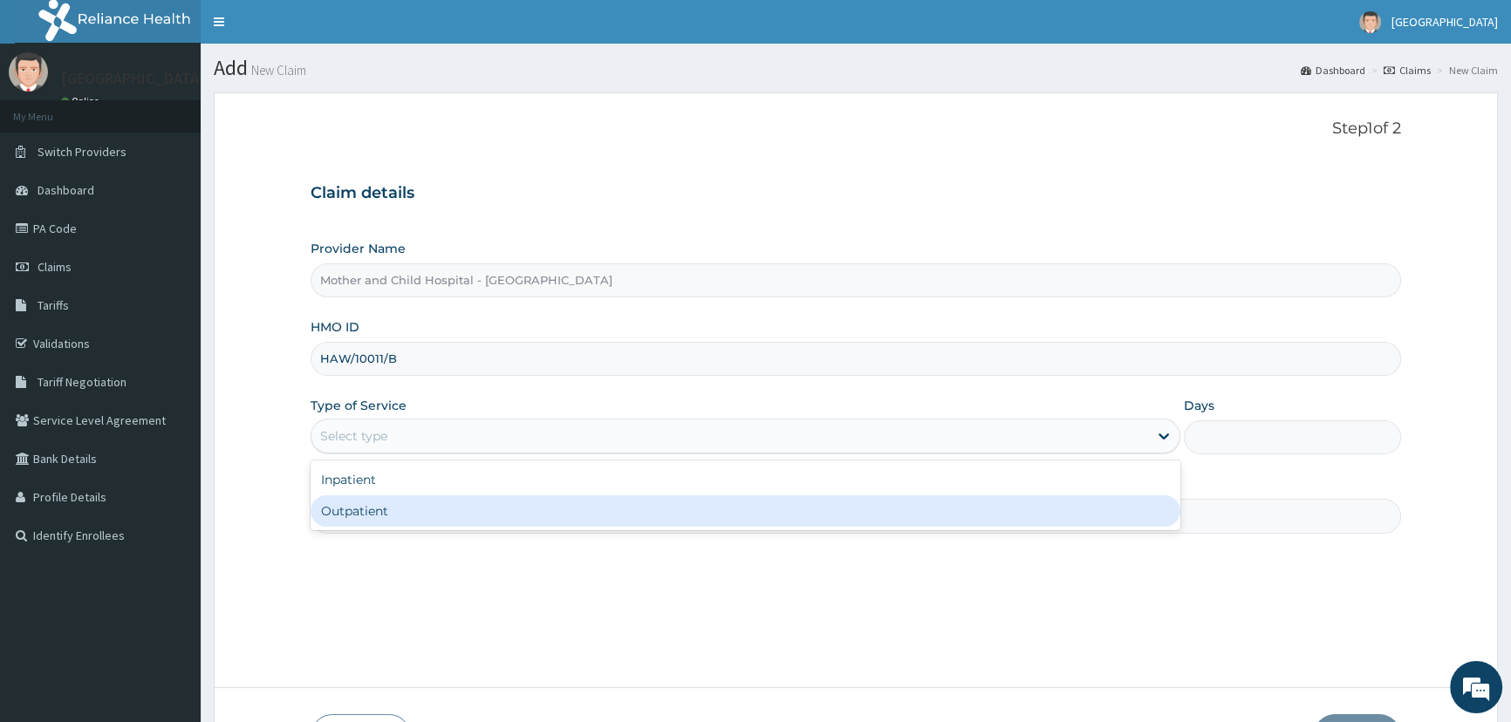
click at [392, 515] on div "Outpatient" at bounding box center [745, 510] width 869 height 31
type input "1"
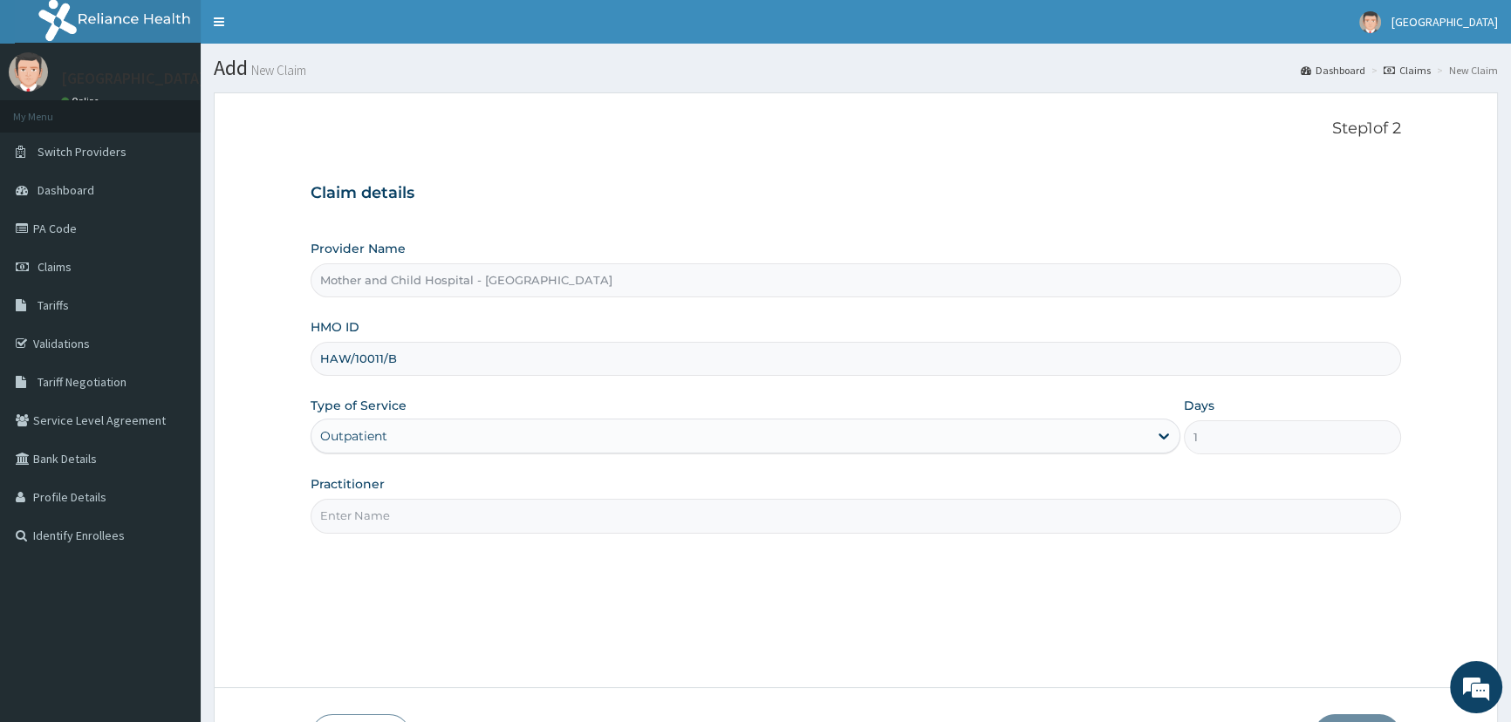
click at [399, 517] on input "Practitioner" at bounding box center [856, 516] width 1090 height 34
type input "ETIM"
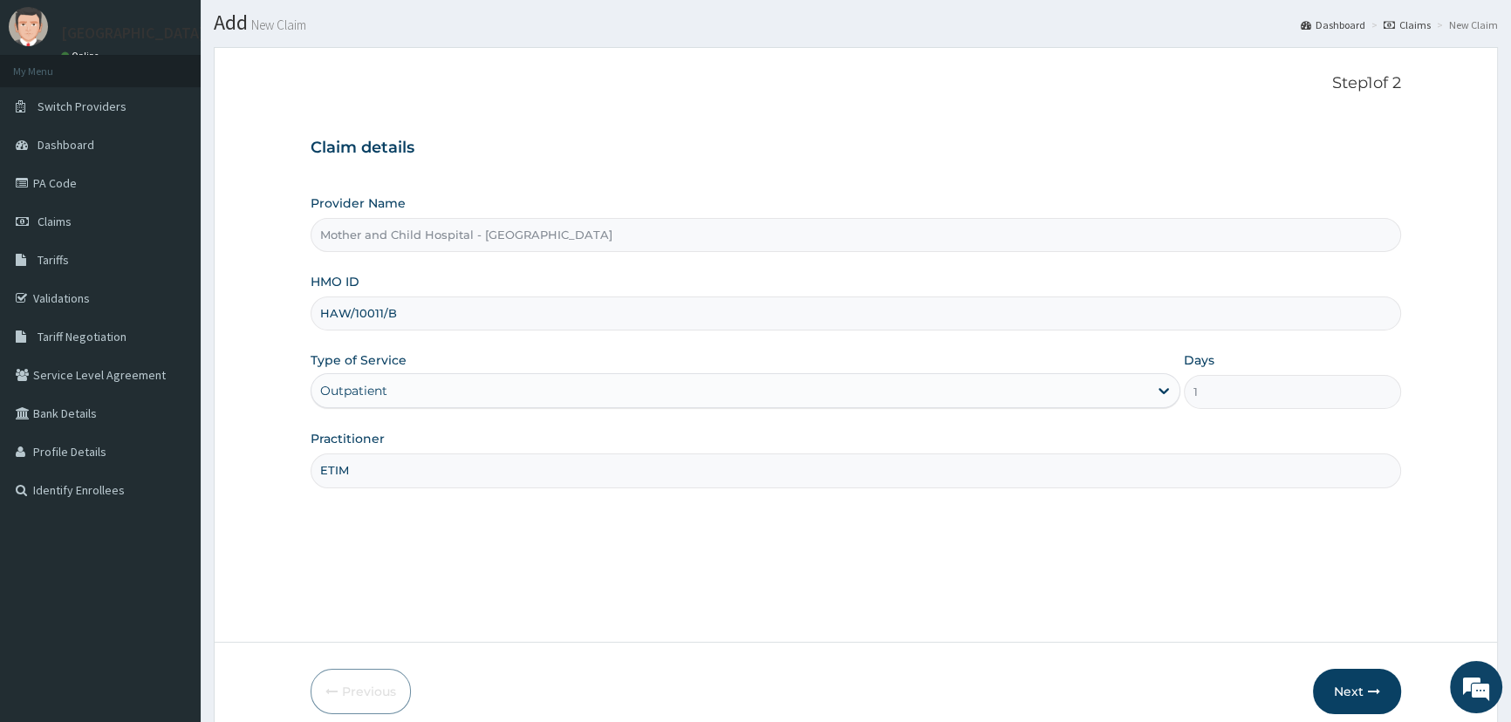
scroll to position [122, 0]
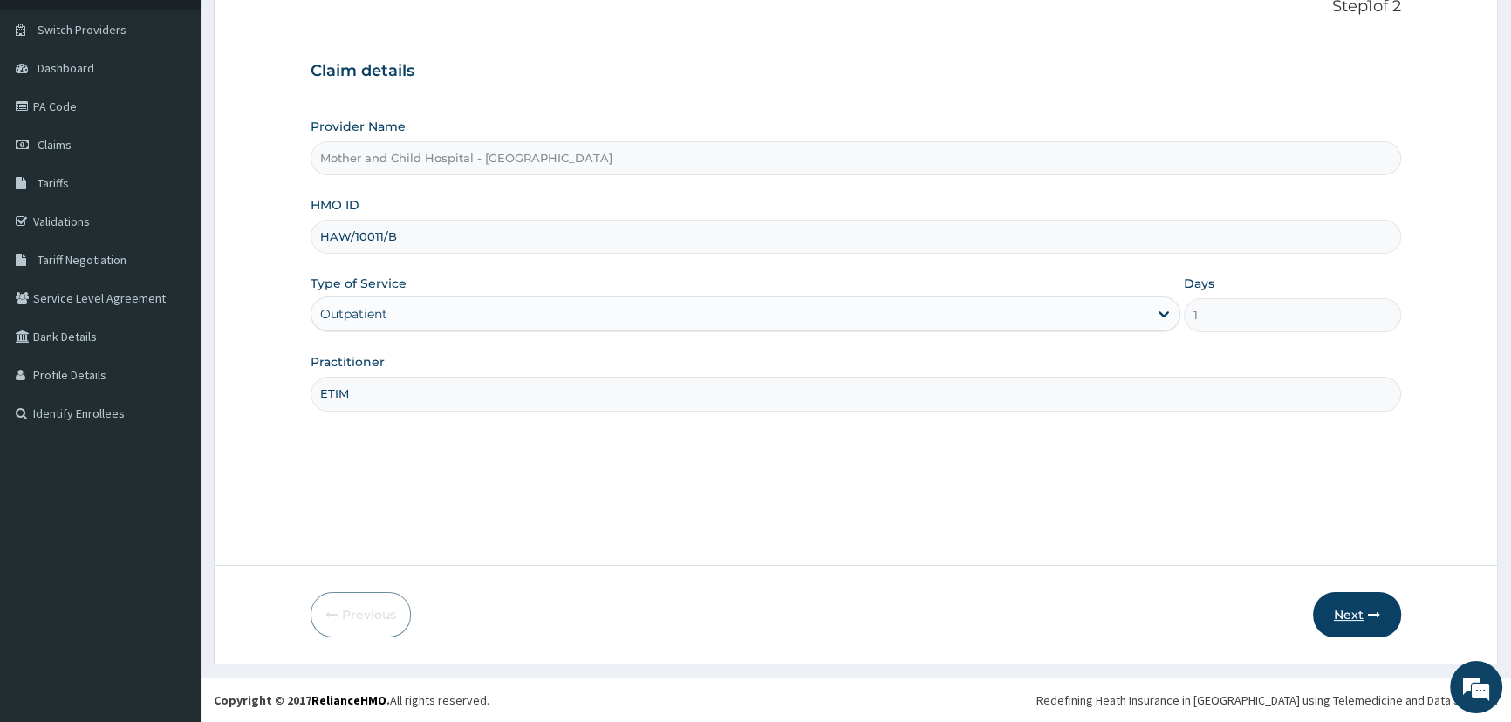
click at [1349, 609] on button "Next" at bounding box center [1357, 614] width 88 height 45
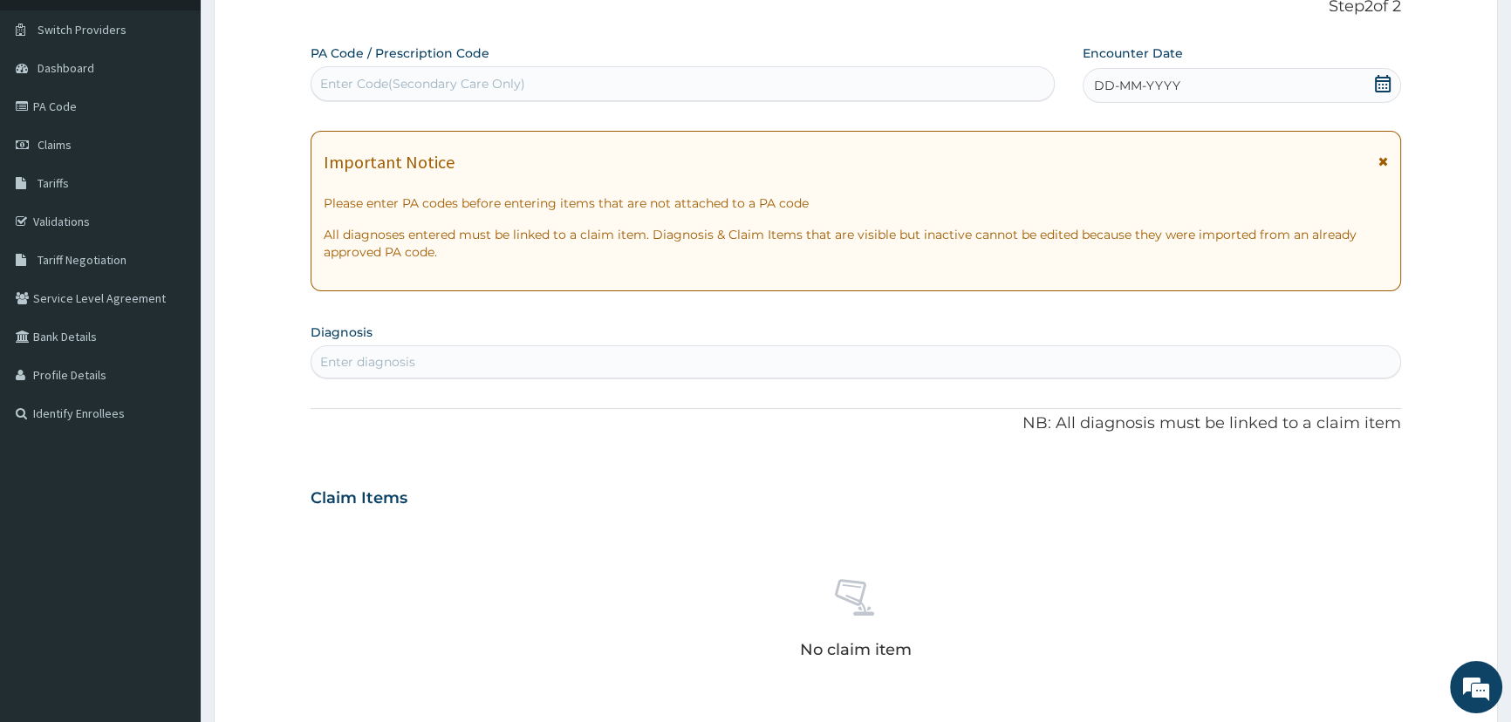
click at [1380, 85] on icon at bounding box center [1382, 83] width 17 height 17
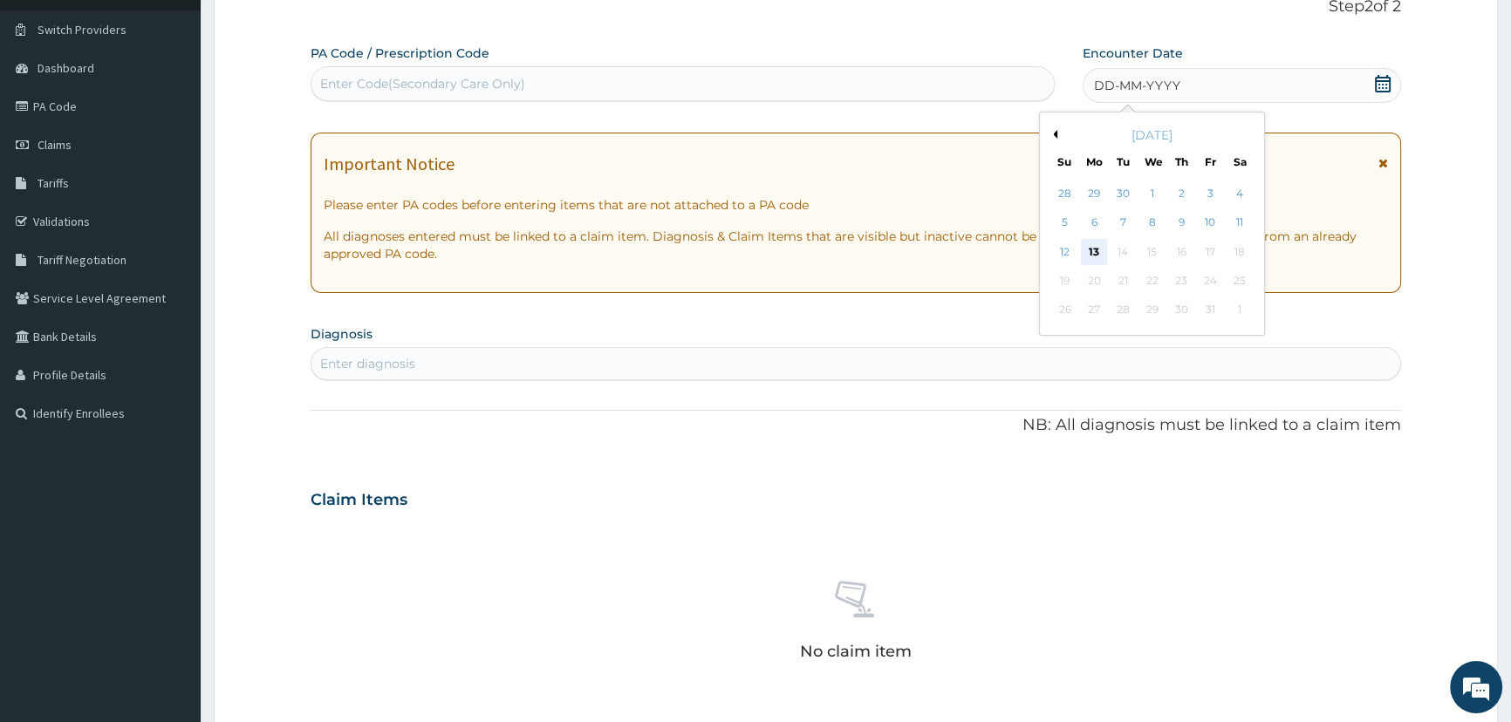
click at [1090, 254] on div "13" at bounding box center [1093, 252] width 26 height 26
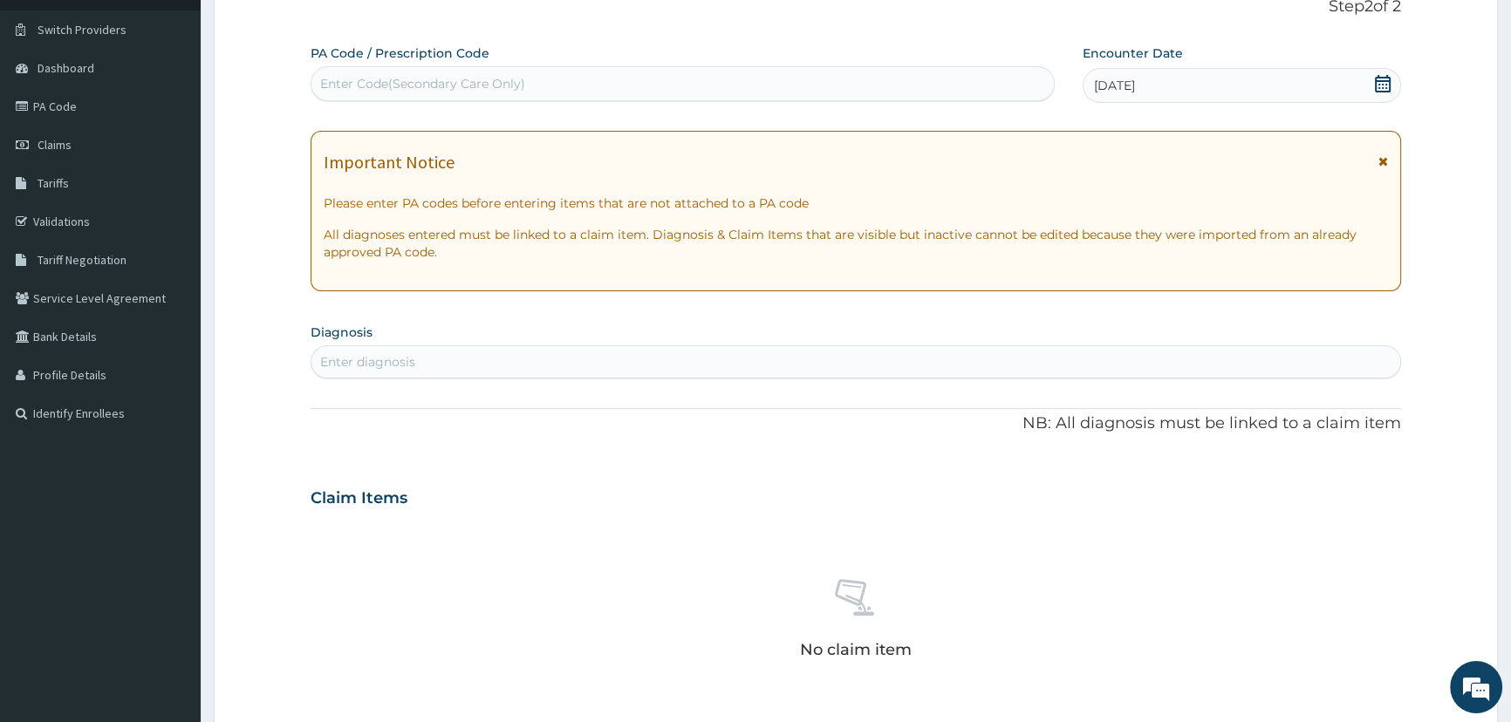
click at [470, 366] on div "Enter diagnosis" at bounding box center [855, 362] width 1089 height 28
type input "RESPIRATORY"
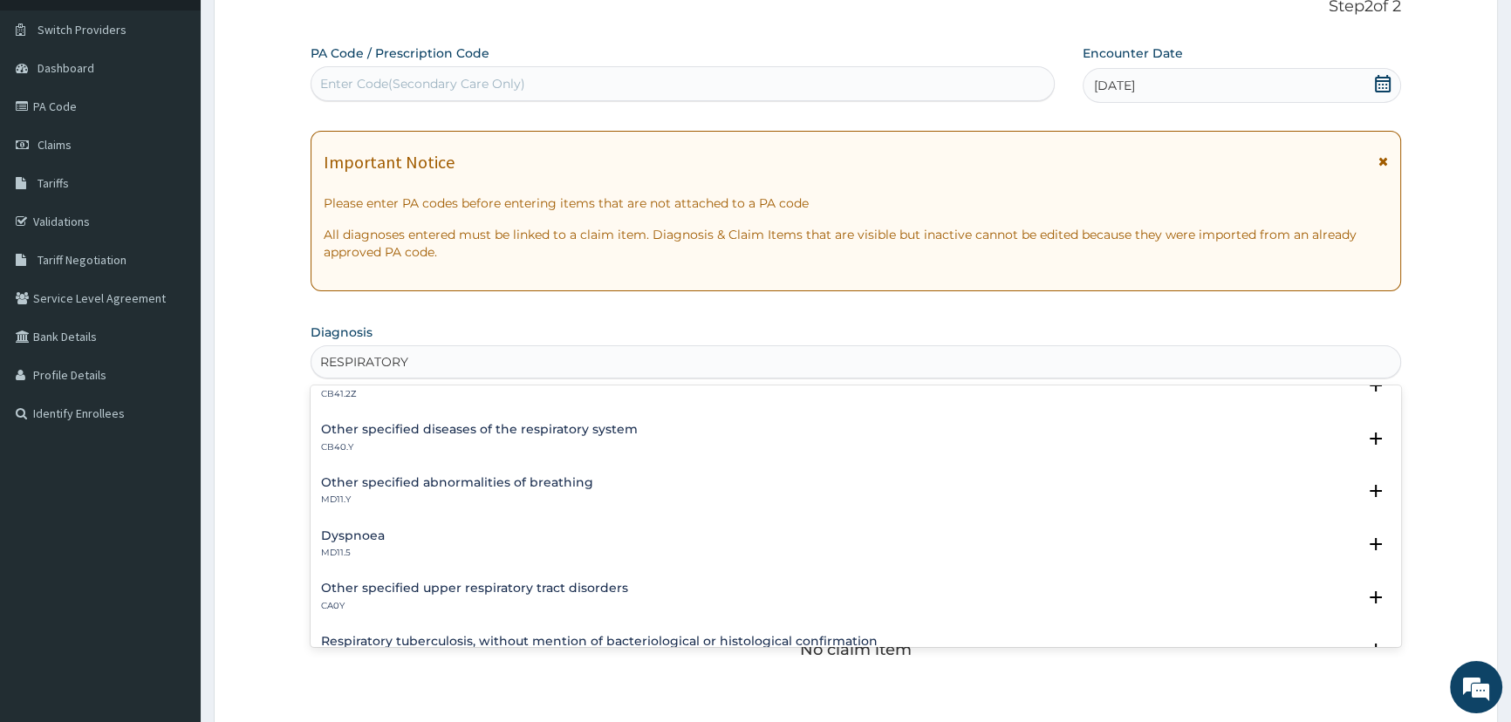
scroll to position [158, 0]
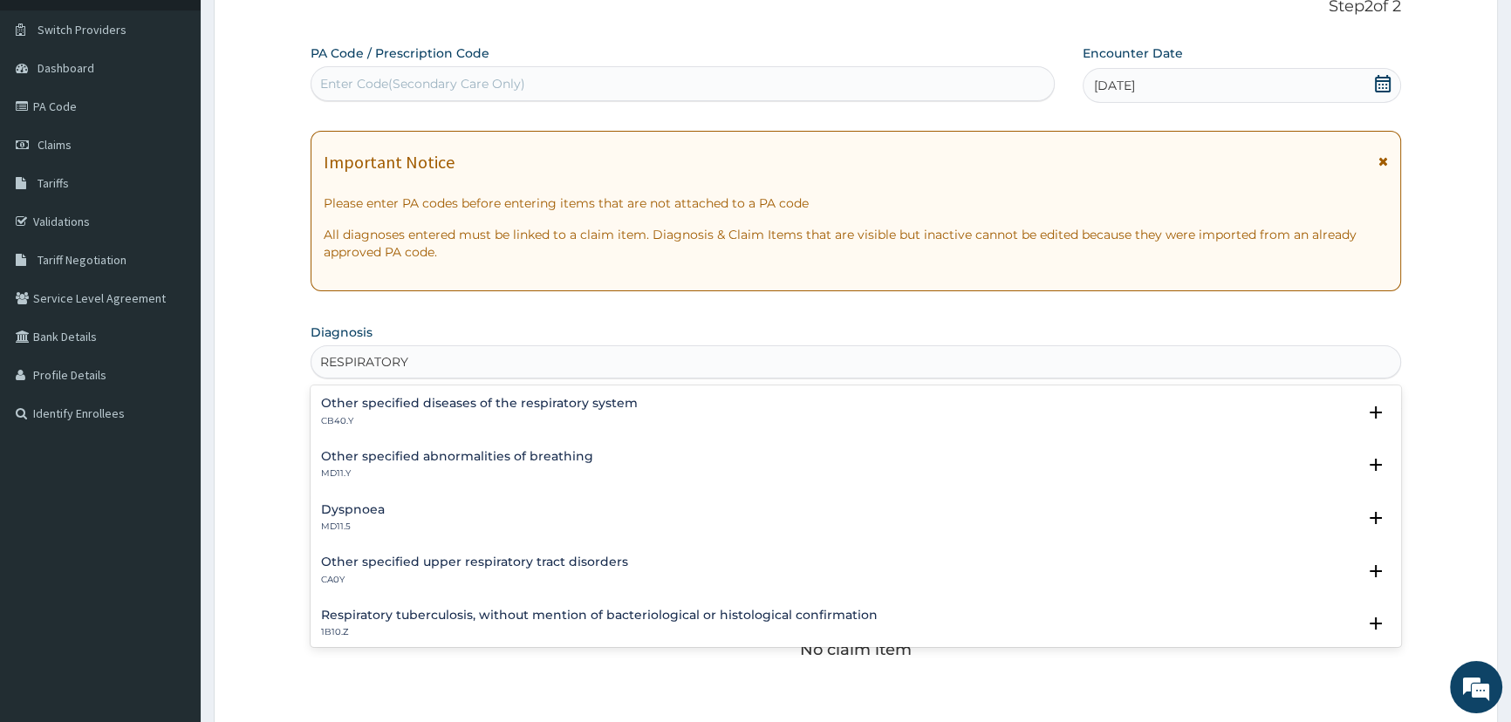
click at [334, 567] on h4 "Other specified upper respiratory tract disorders" at bounding box center [474, 562] width 307 height 13
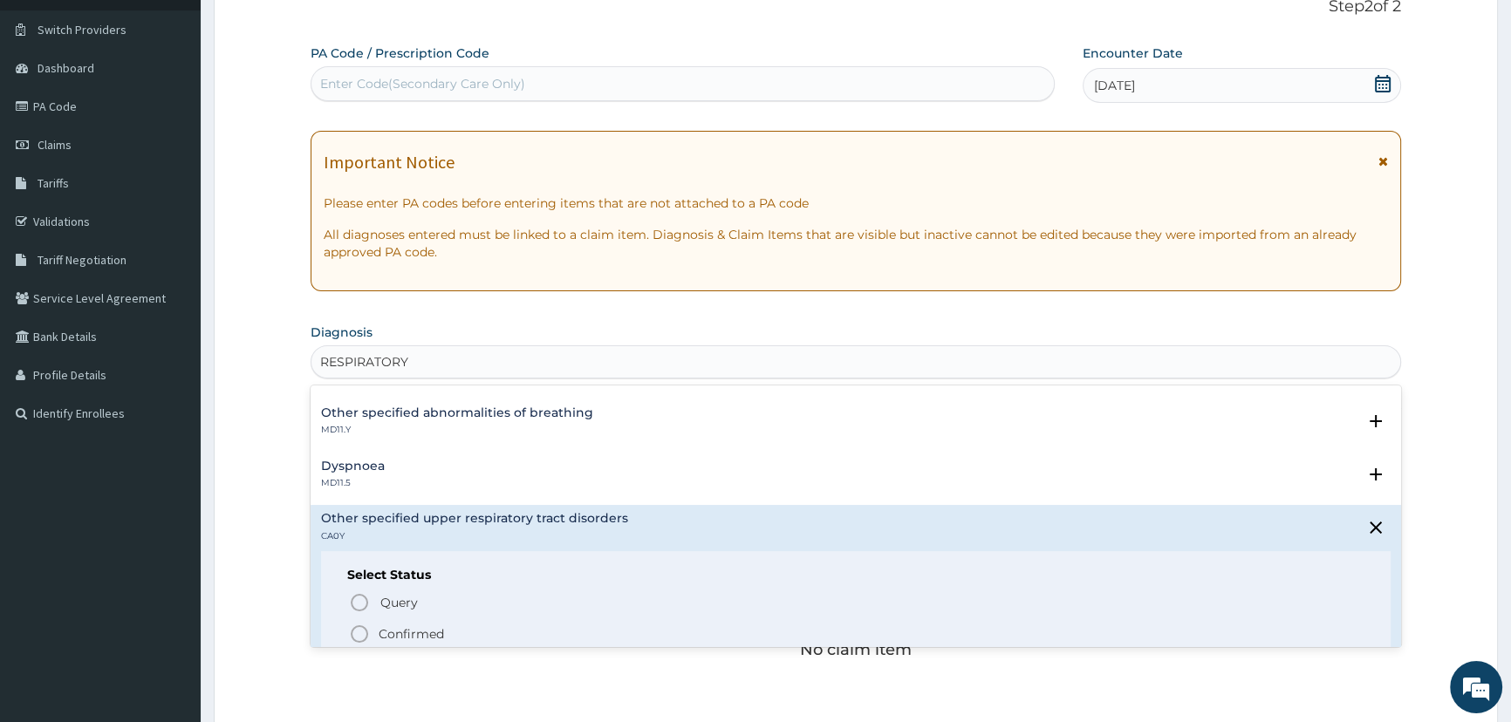
scroll to position [237, 0]
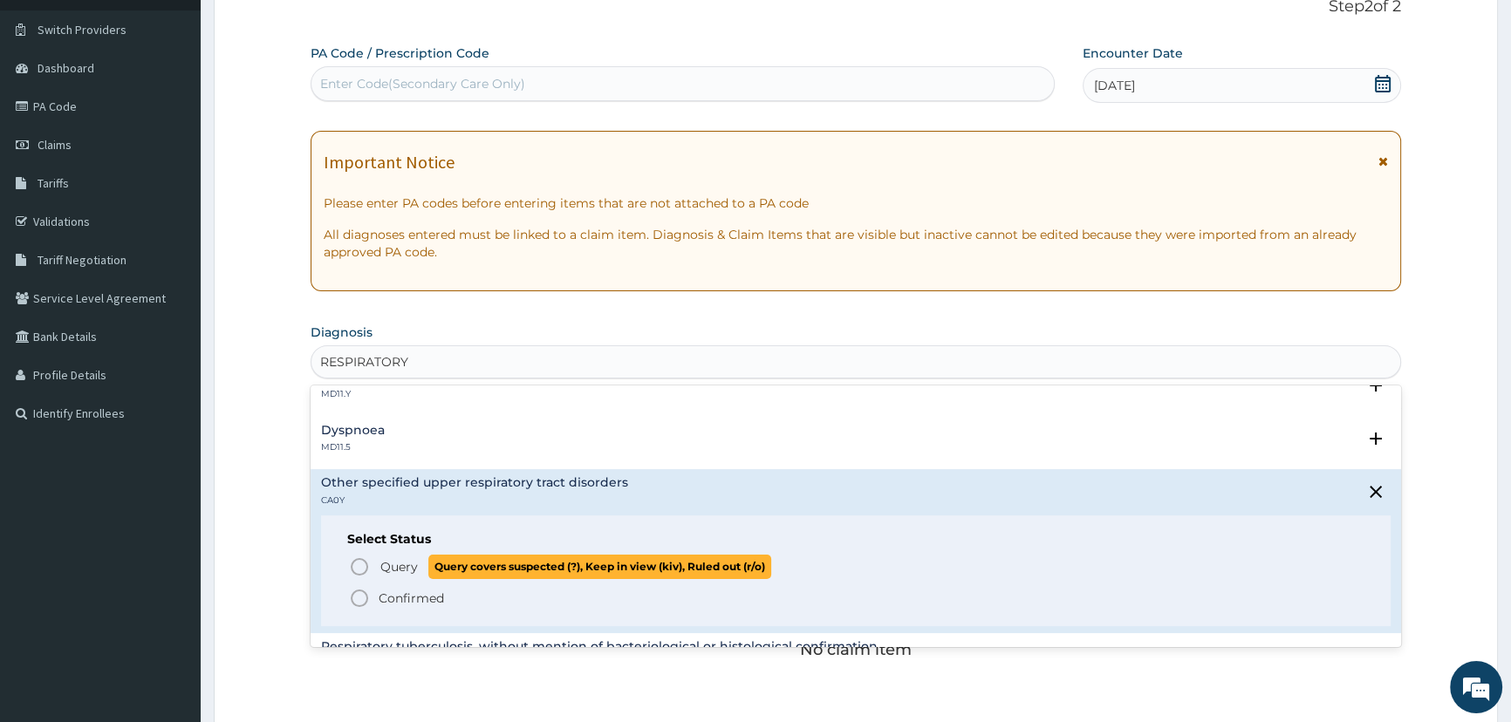
click at [358, 564] on icon "status option query" at bounding box center [359, 567] width 21 height 21
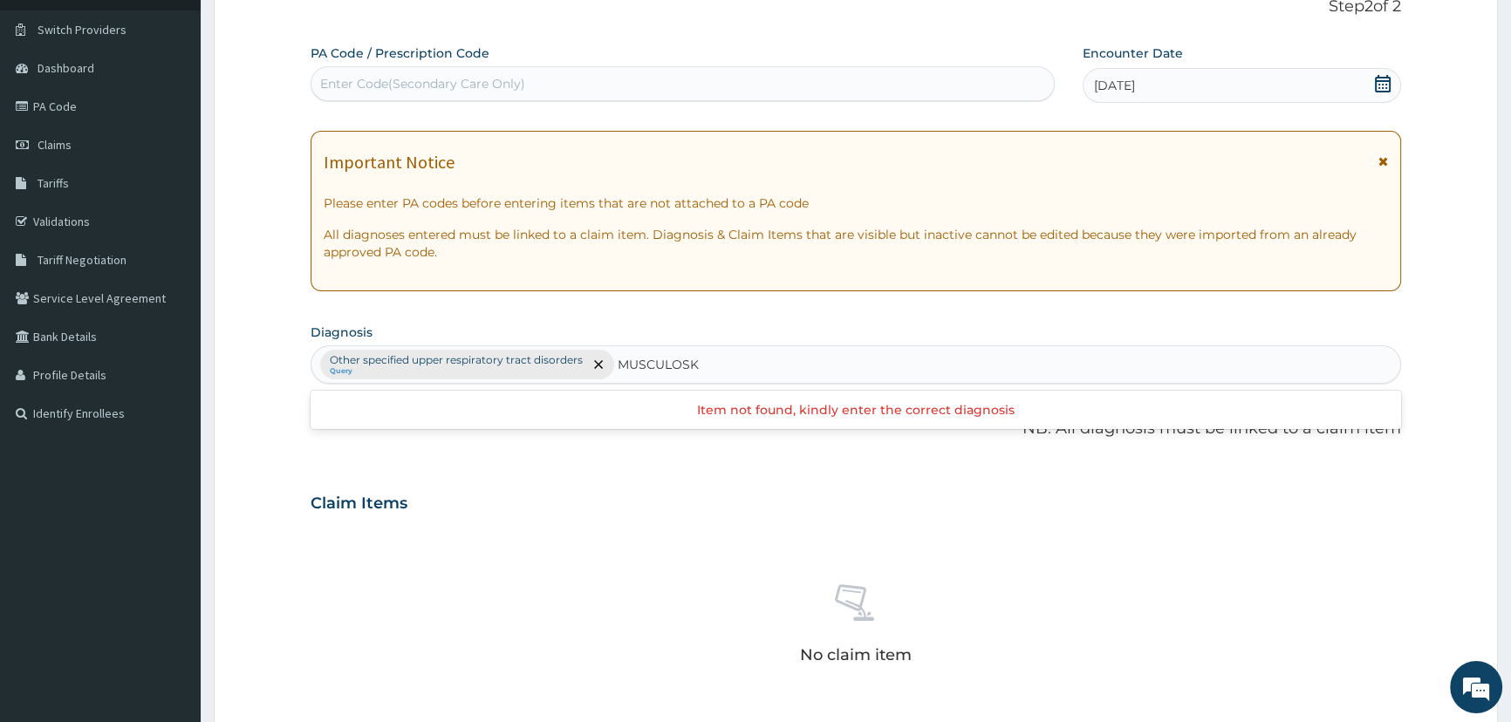
type input "MUSCULOS"
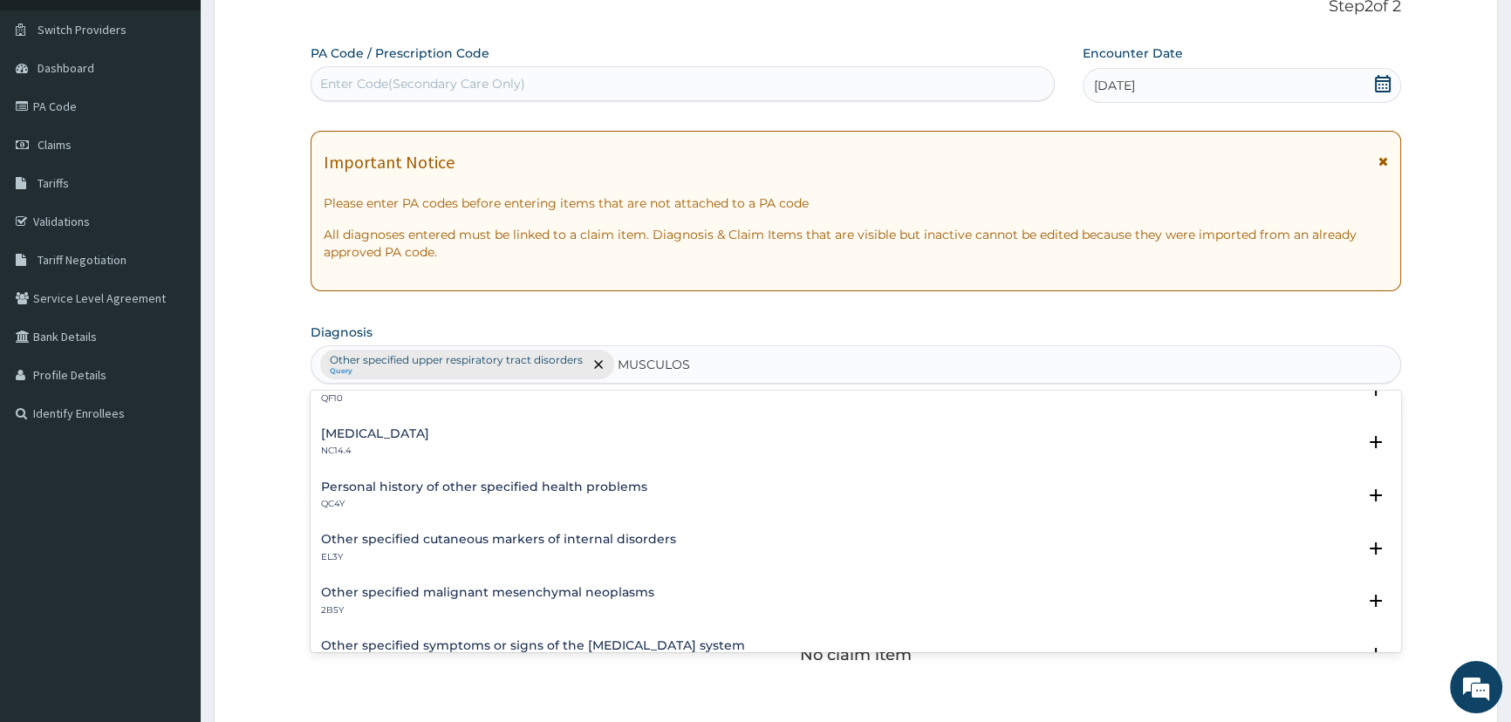
scroll to position [158, 0]
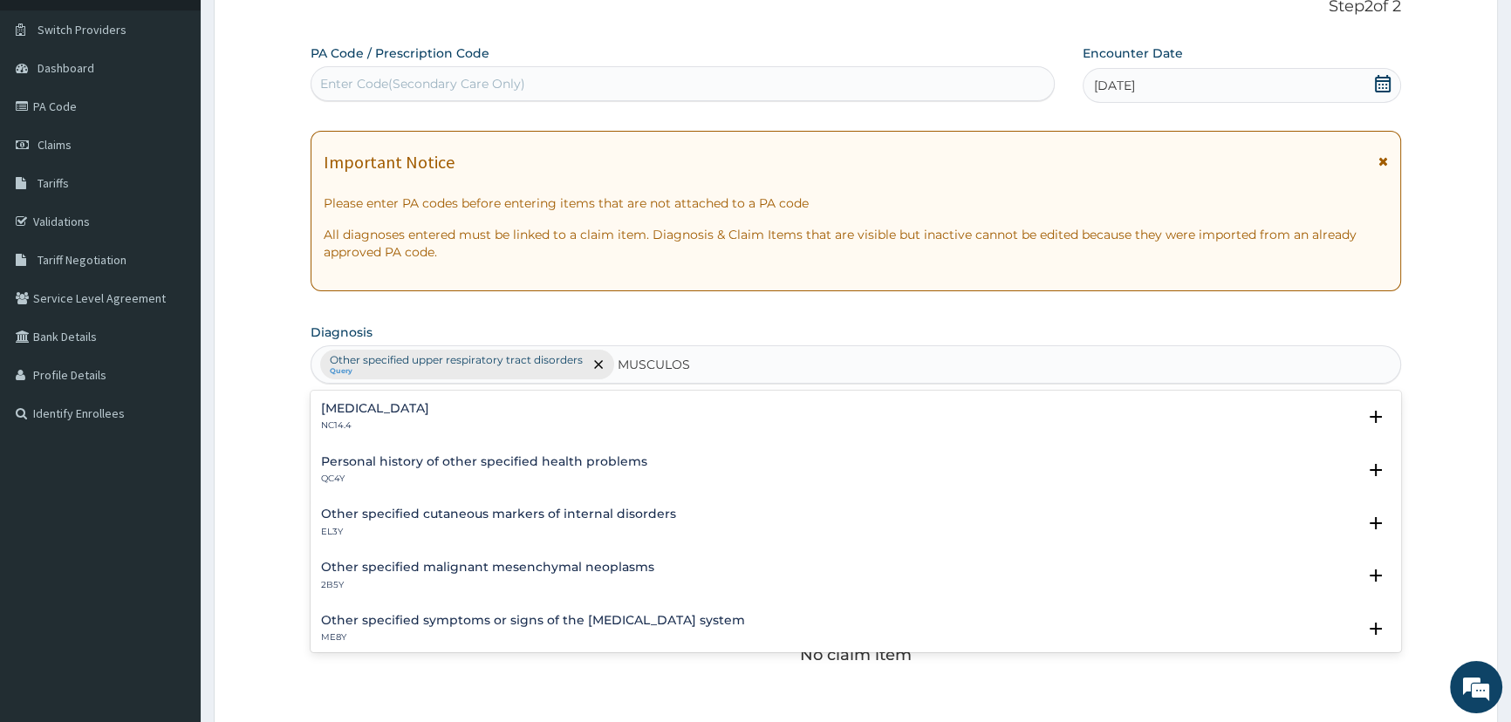
click at [468, 619] on h4 "Other specified symptoms or signs of the musculoskeletal system" at bounding box center [533, 620] width 424 height 13
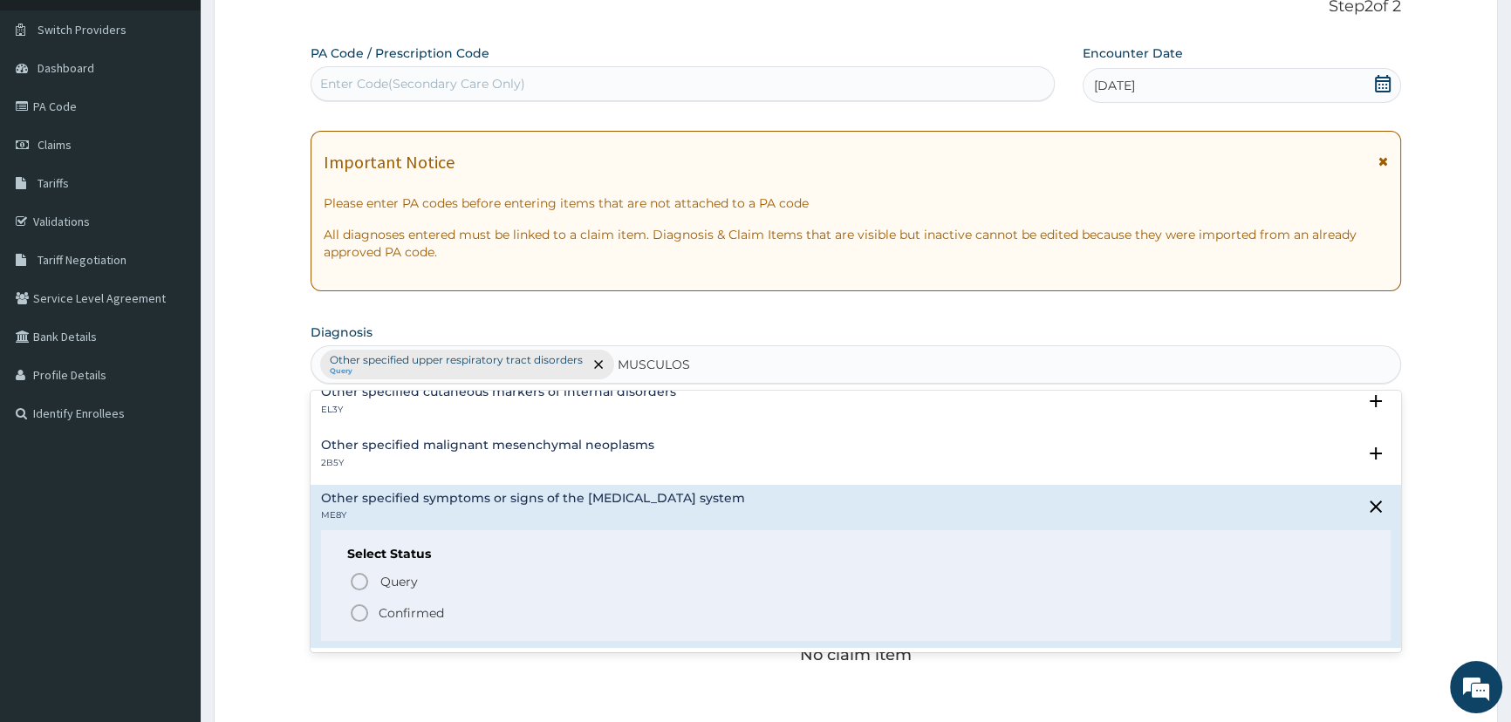
scroll to position [317, 0]
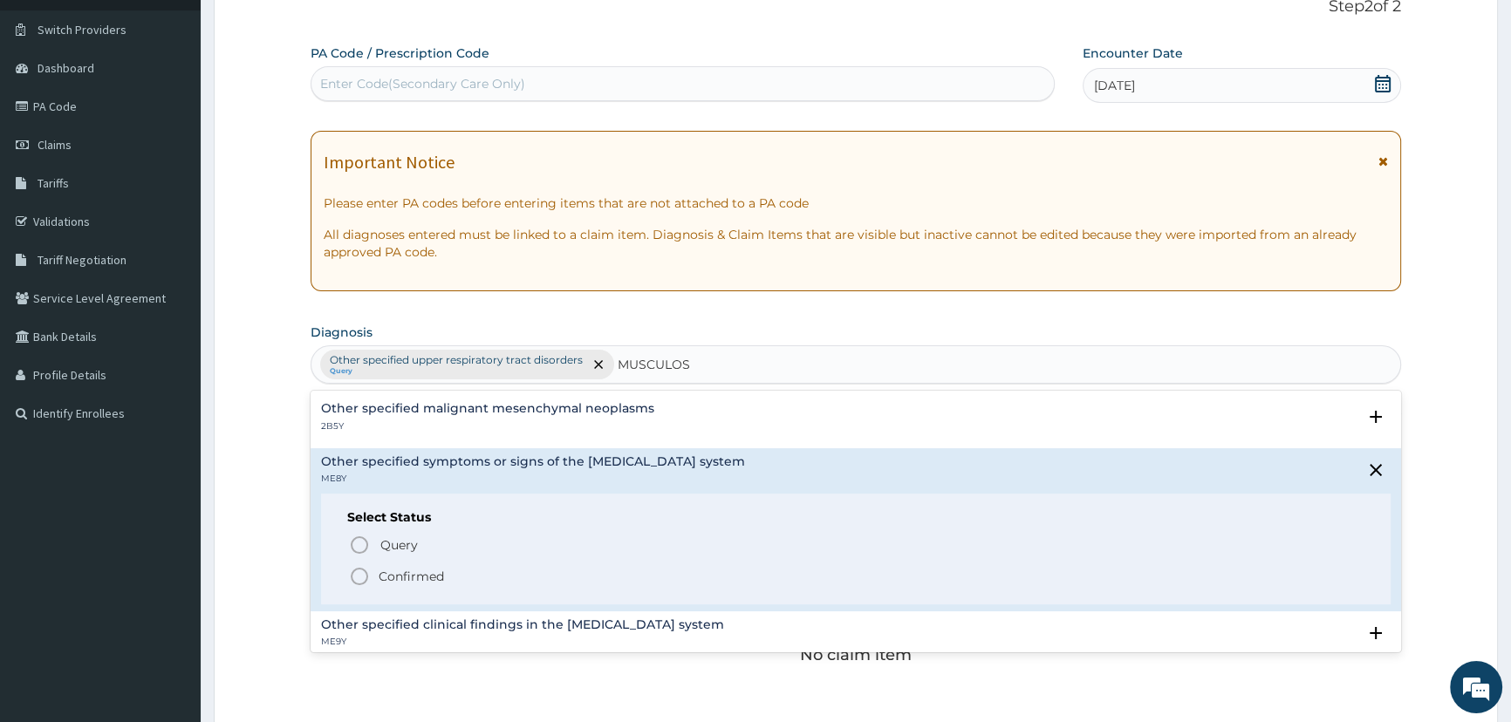
click at [358, 575] on icon "status option filled" at bounding box center [359, 576] width 21 height 21
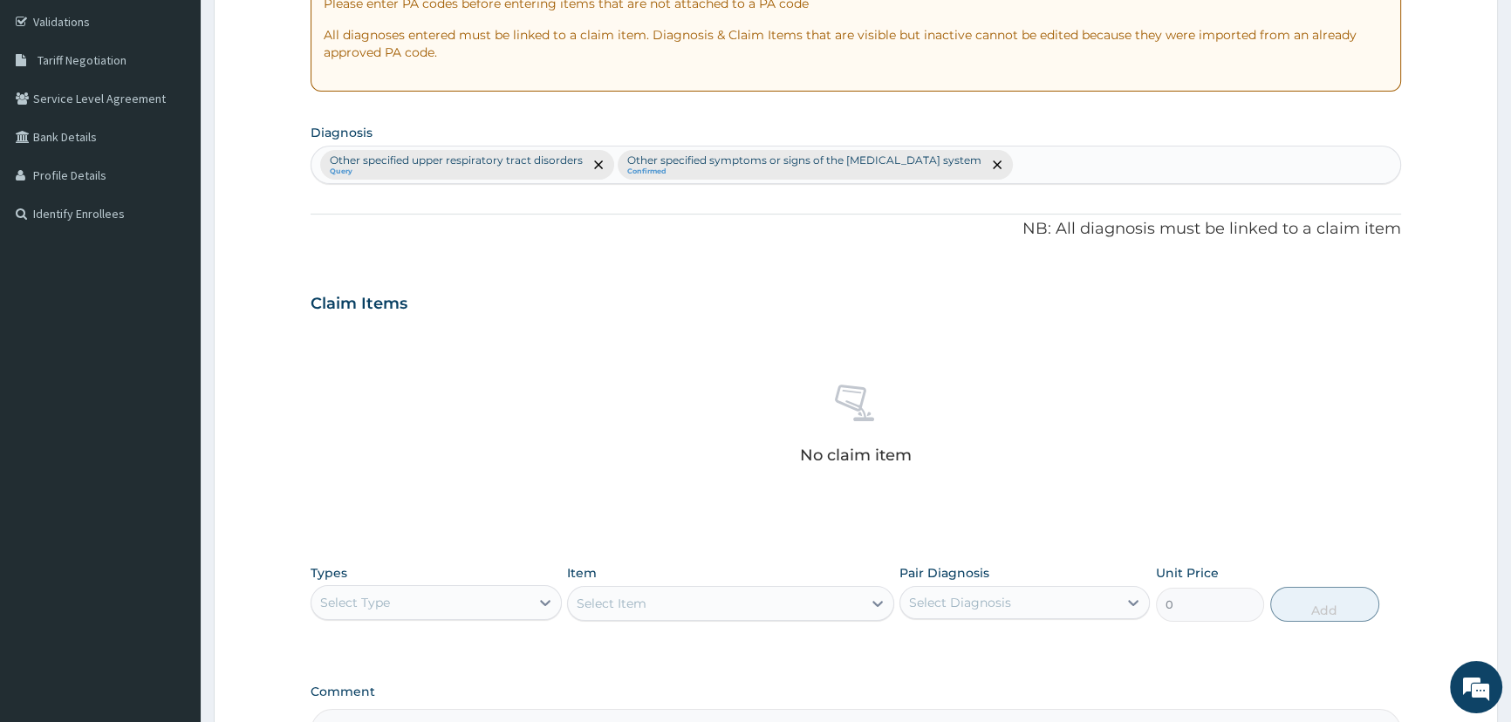
scroll to position [359, 0]
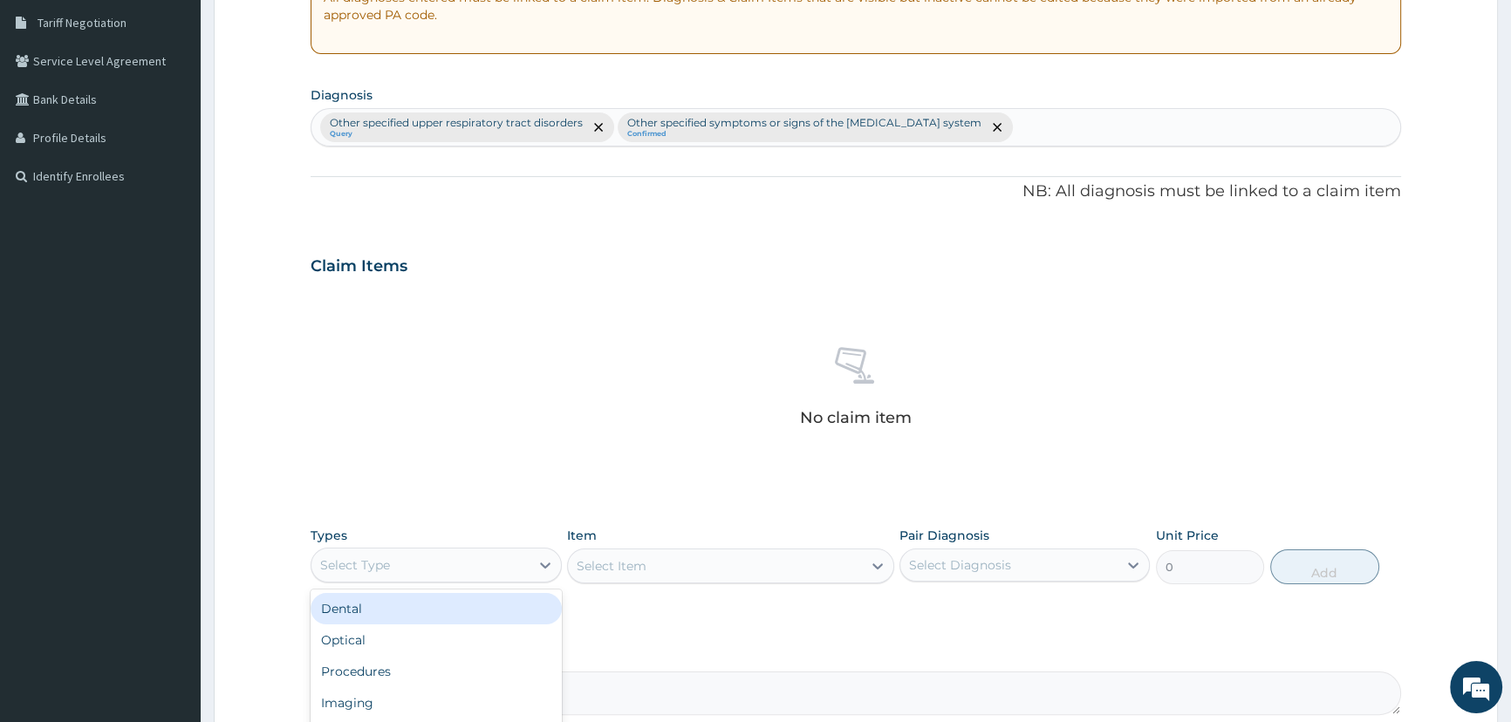
click at [488, 558] on div "Select Type" at bounding box center [419, 565] width 217 height 28
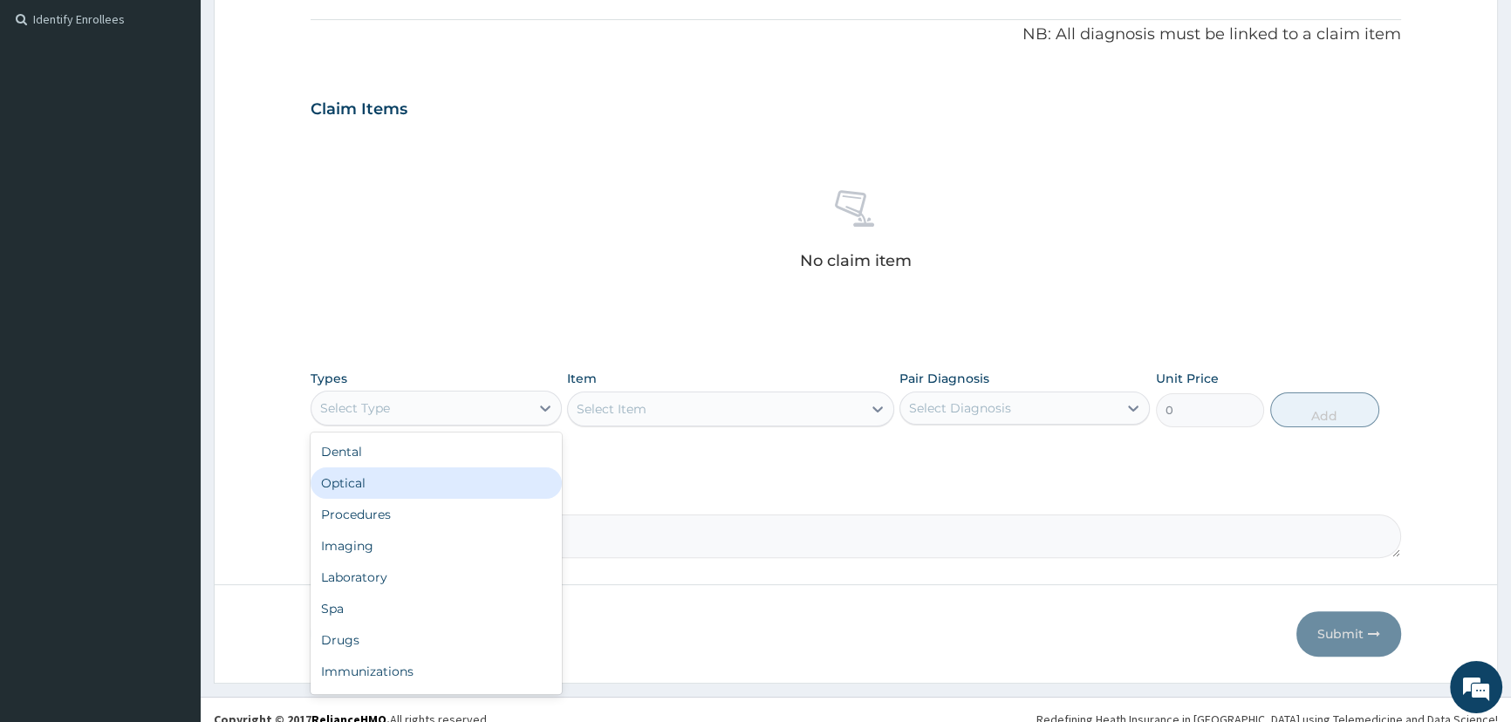
scroll to position [518, 0]
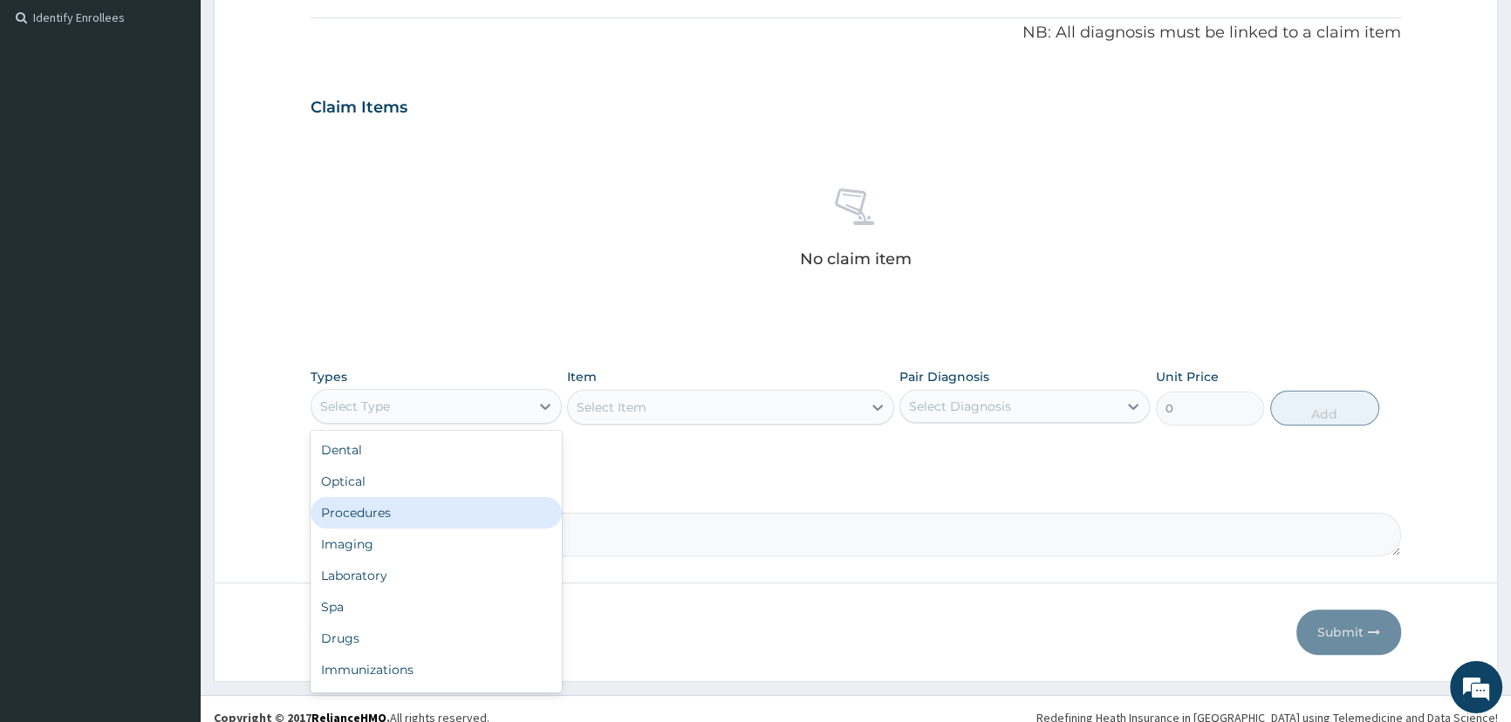
type input "3"
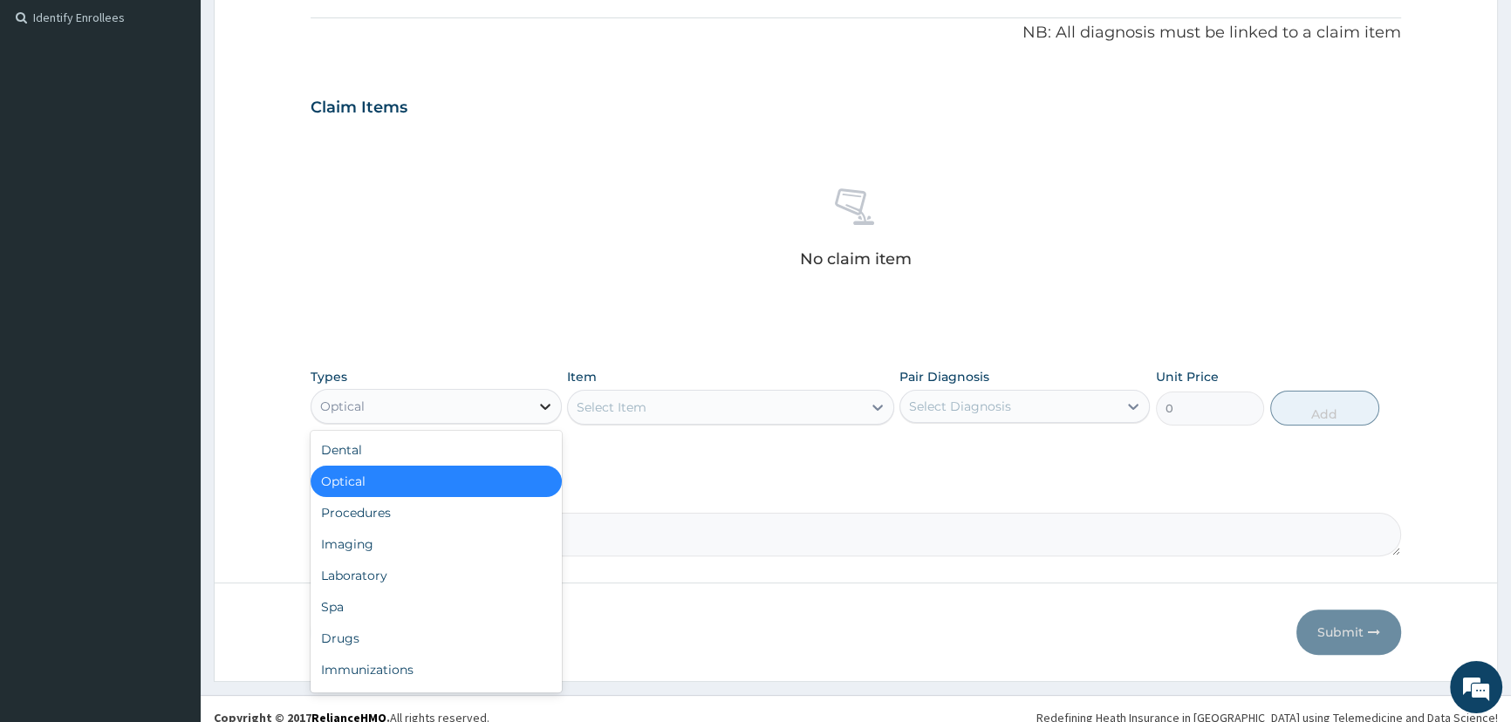
click at [539, 409] on icon at bounding box center [544, 406] width 17 height 17
click at [446, 516] on div "Procedures" at bounding box center [436, 512] width 250 height 31
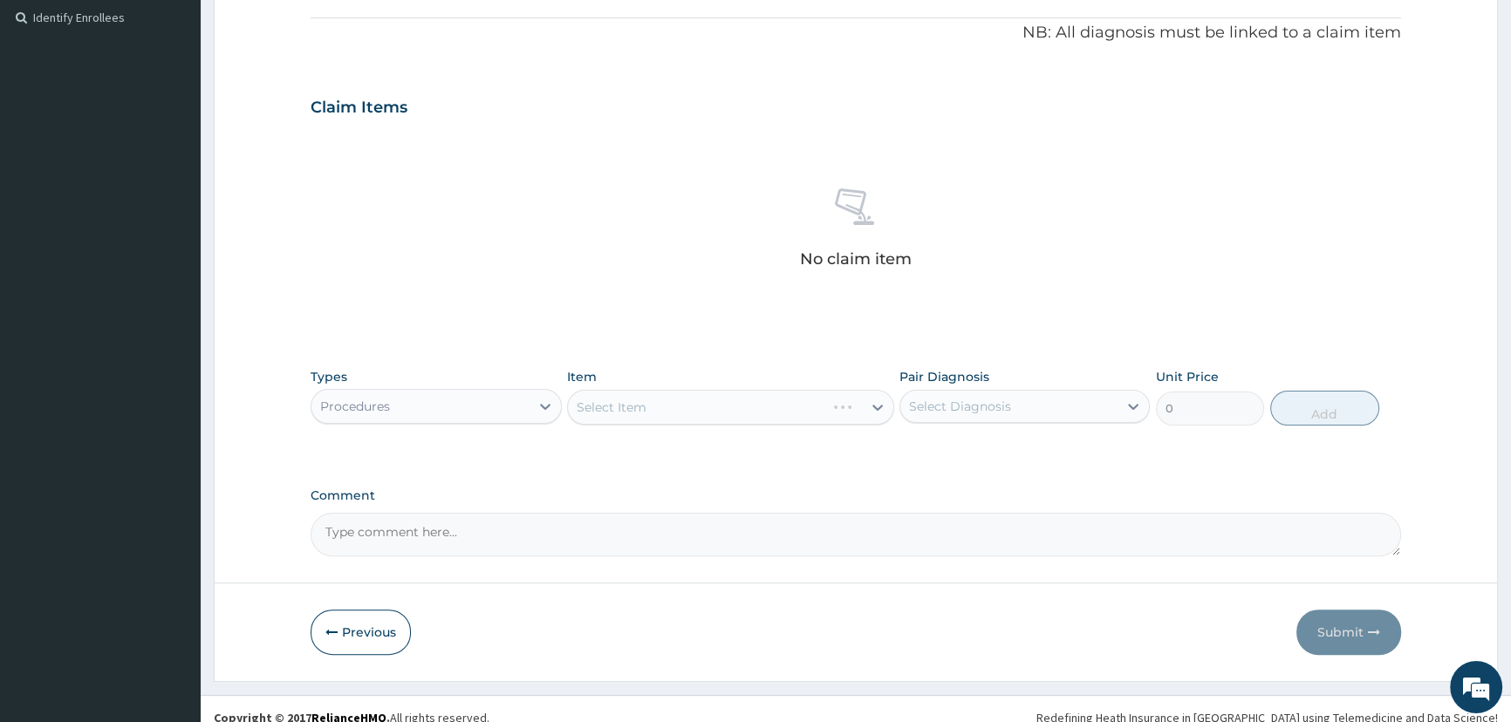
click at [782, 413] on div "Select Item" at bounding box center [730, 407] width 327 height 35
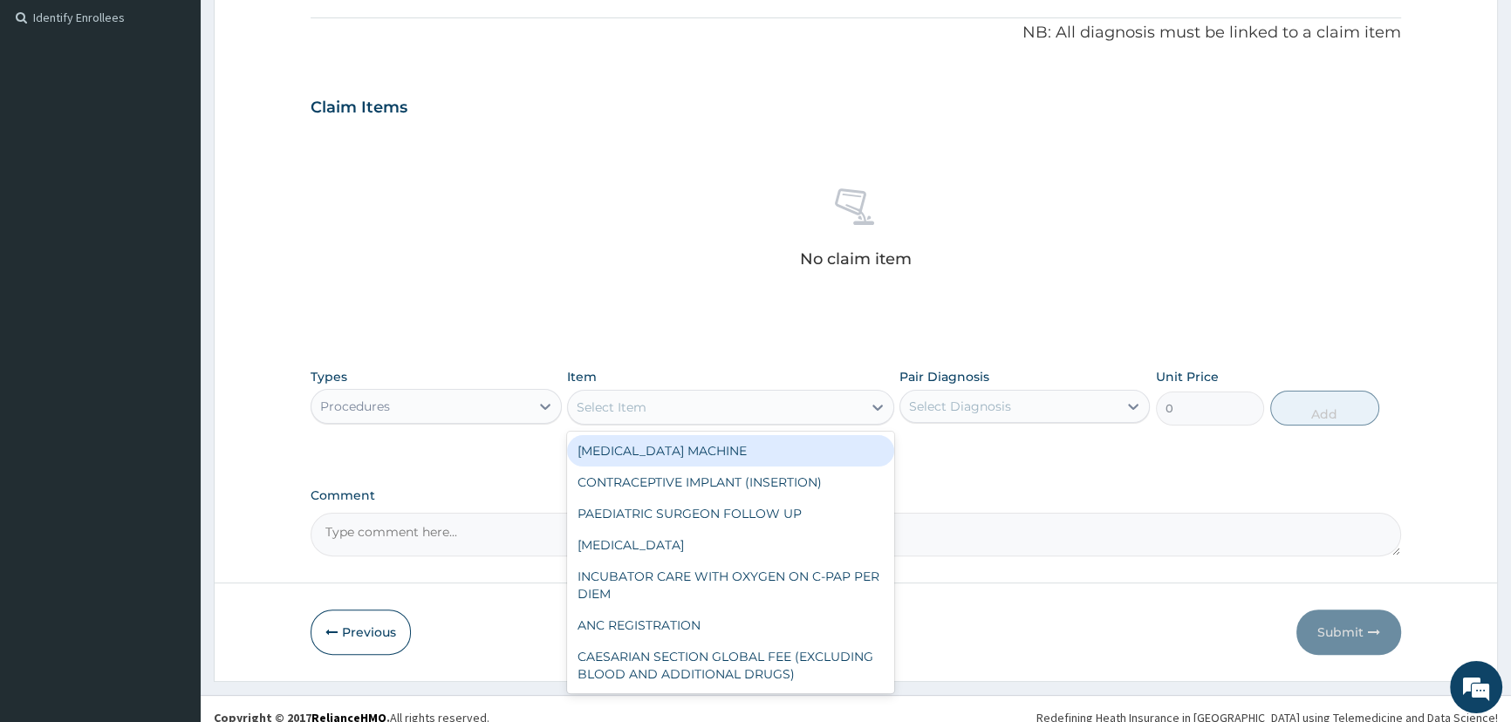
click at [818, 414] on div "Select Item" at bounding box center [715, 407] width 294 height 28
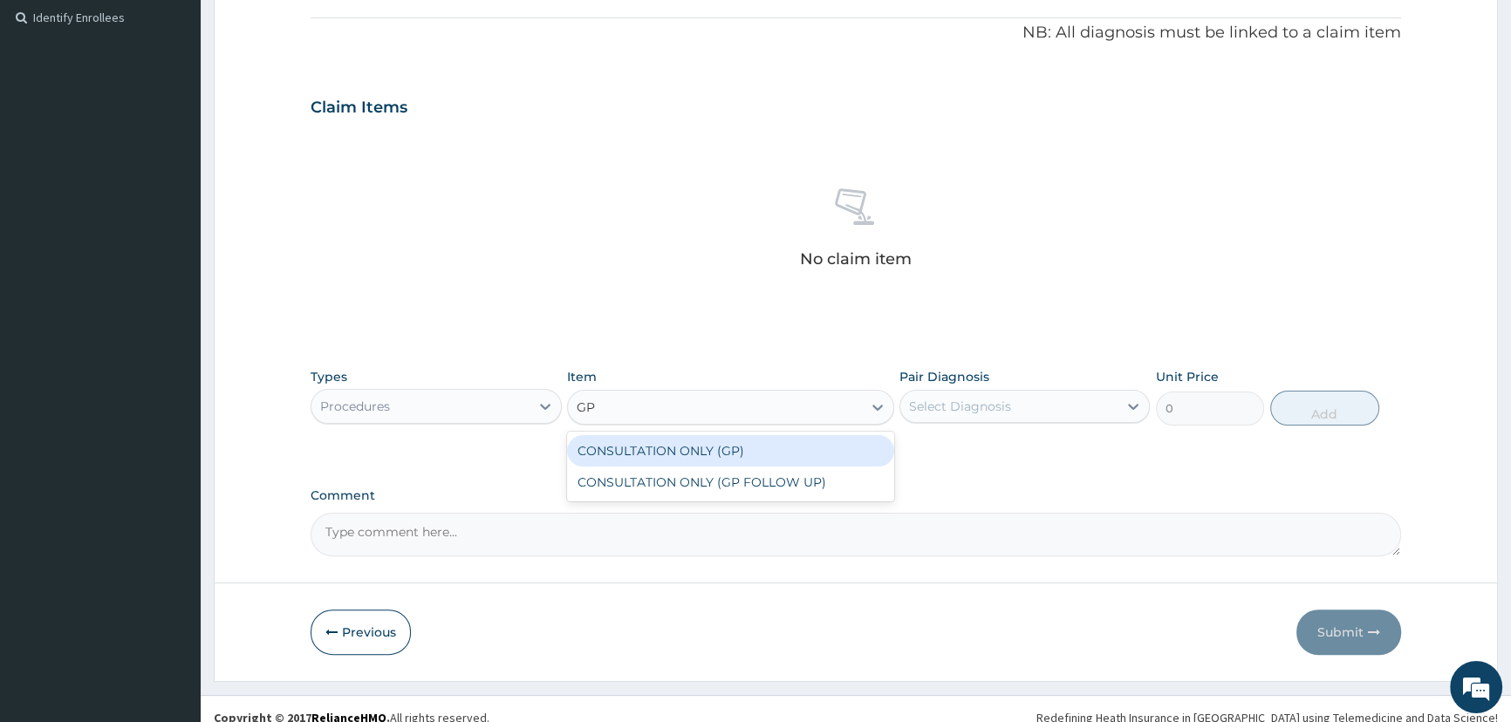
type input "GP"
click at [796, 454] on div "CONSULTATION ONLY (GP)" at bounding box center [730, 450] width 327 height 31
type input "6250"
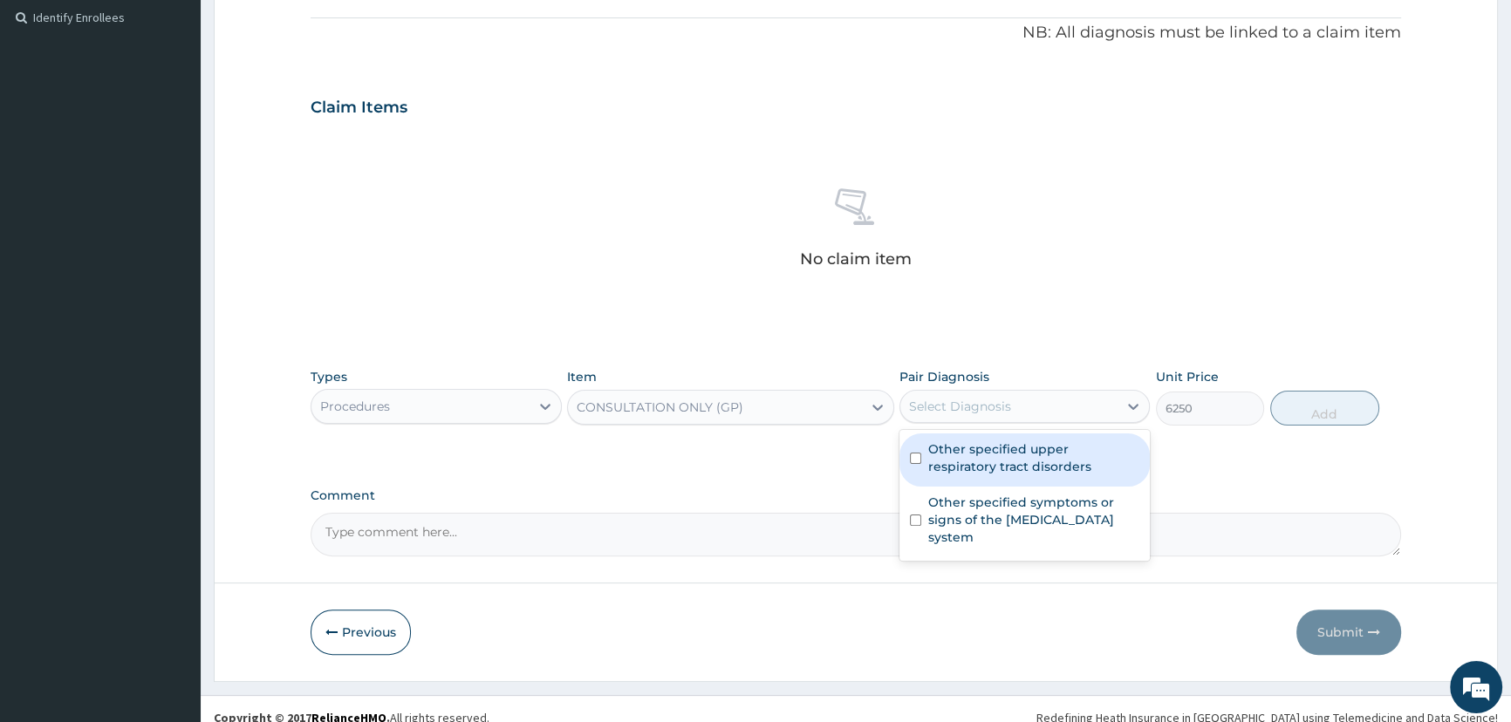
click at [1058, 406] on div "Select Diagnosis" at bounding box center [1008, 407] width 217 height 28
click at [1049, 461] on label "Other specified upper respiratory tract disorders" at bounding box center [1033, 458] width 211 height 35
checkbox input "true"
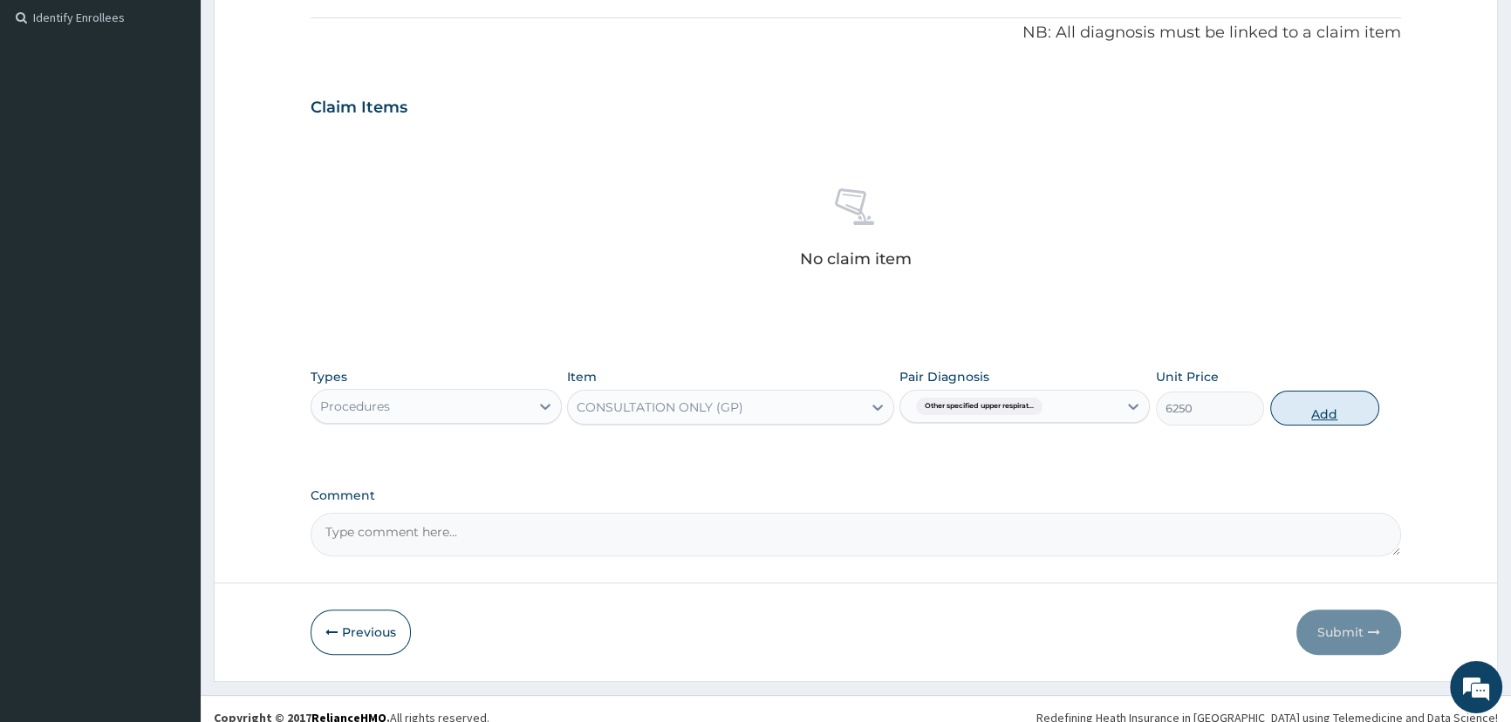
click at [1330, 409] on button "Add" at bounding box center [1324, 408] width 109 height 35
type input "0"
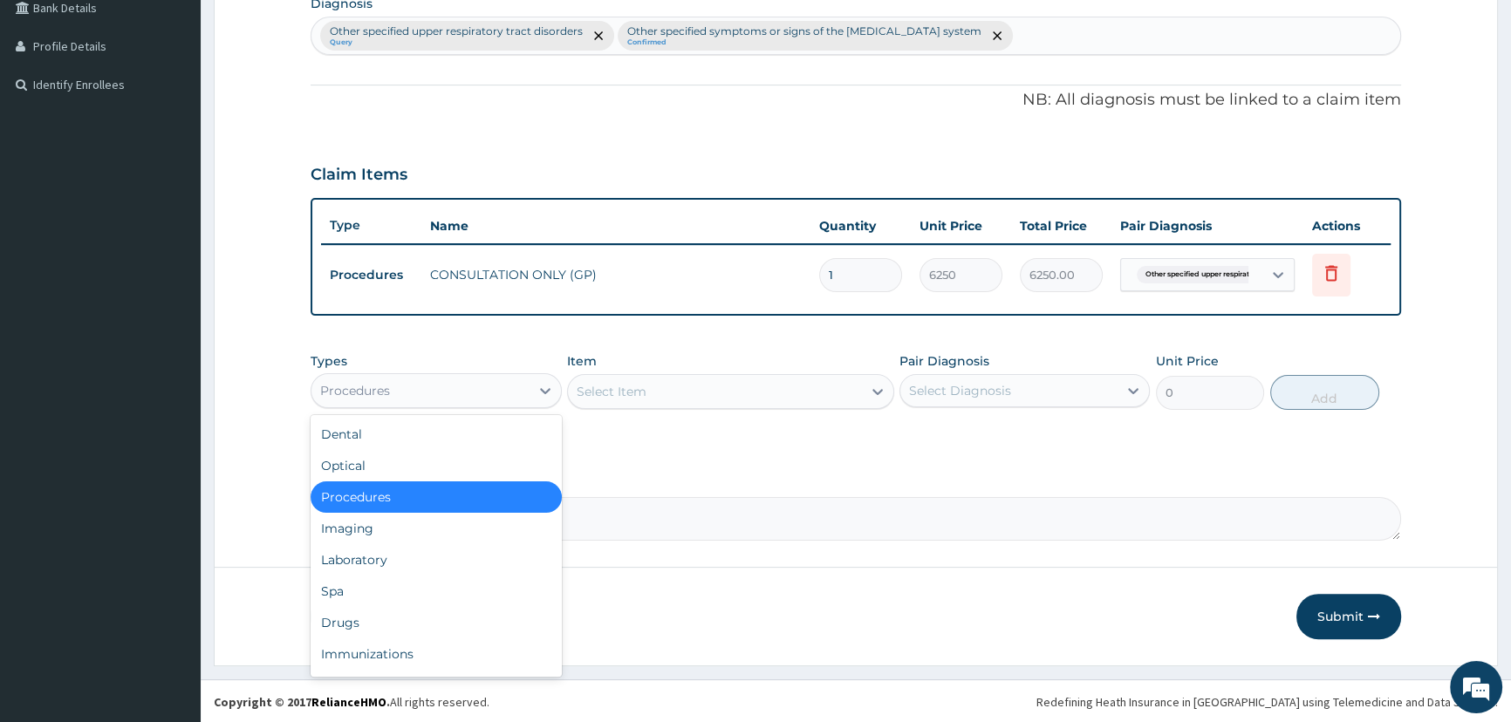
click at [408, 392] on div "Procedures" at bounding box center [419, 391] width 217 height 28
click at [409, 562] on div "Laboratory" at bounding box center [436, 559] width 250 height 31
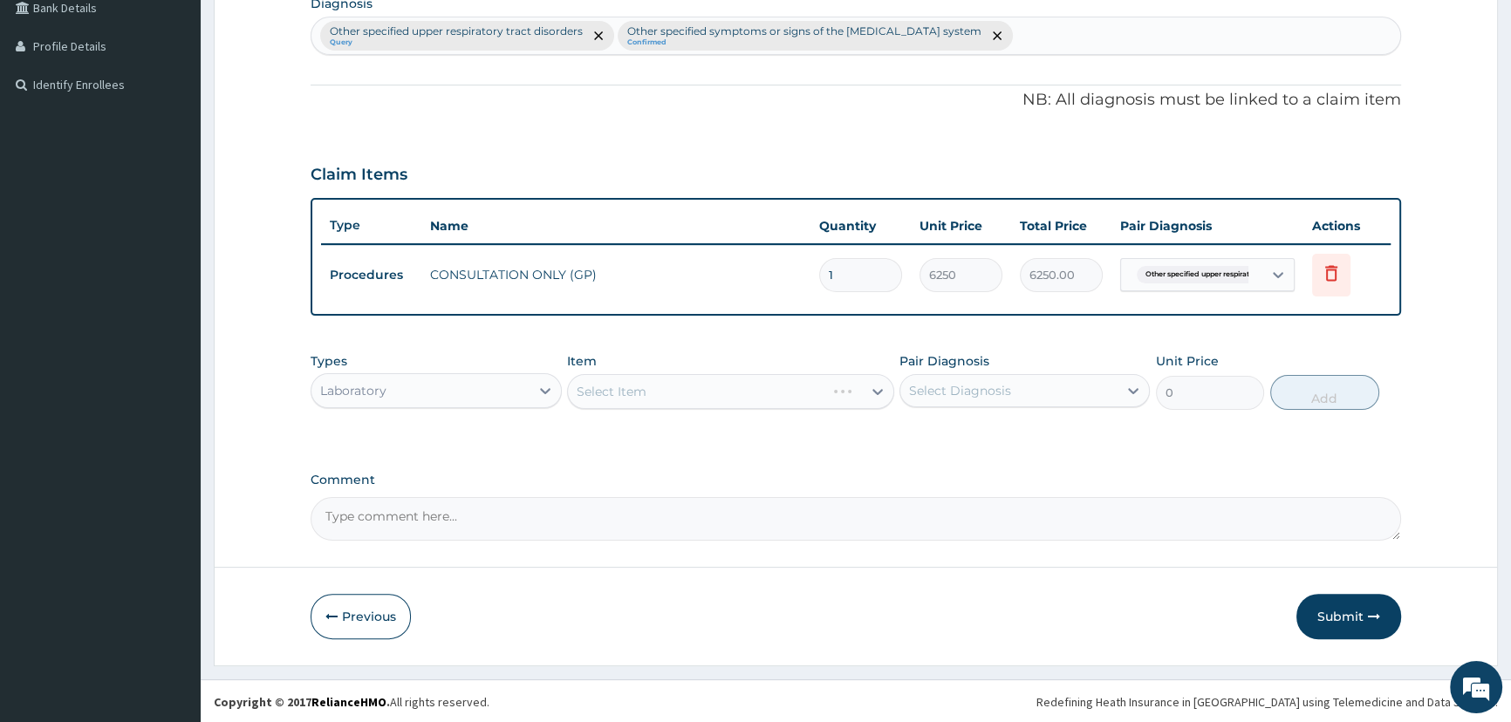
click at [723, 376] on div "Select Item" at bounding box center [730, 391] width 327 height 35
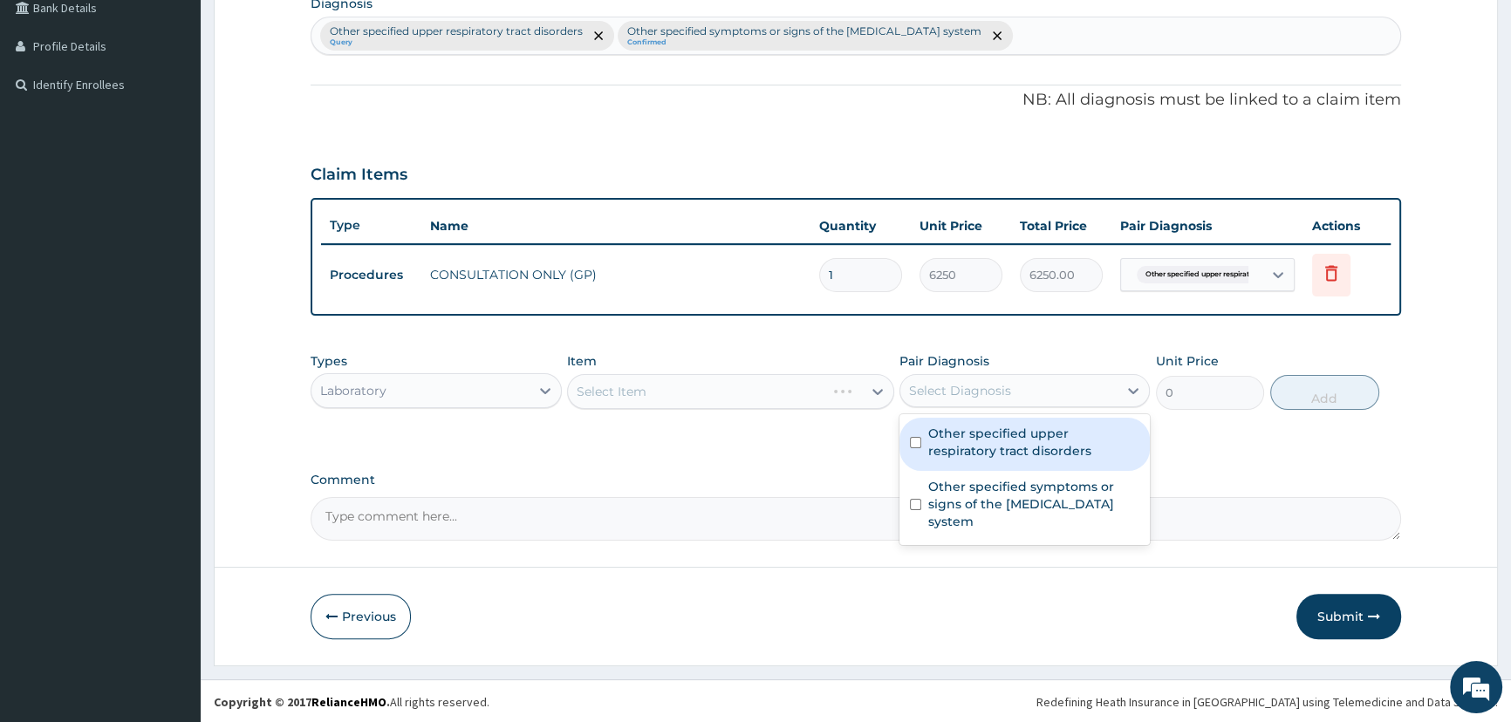
click at [998, 387] on div "Select Diagnosis" at bounding box center [960, 390] width 102 height 17
click at [976, 453] on label "Other specified upper respiratory tract disorders" at bounding box center [1033, 442] width 211 height 35
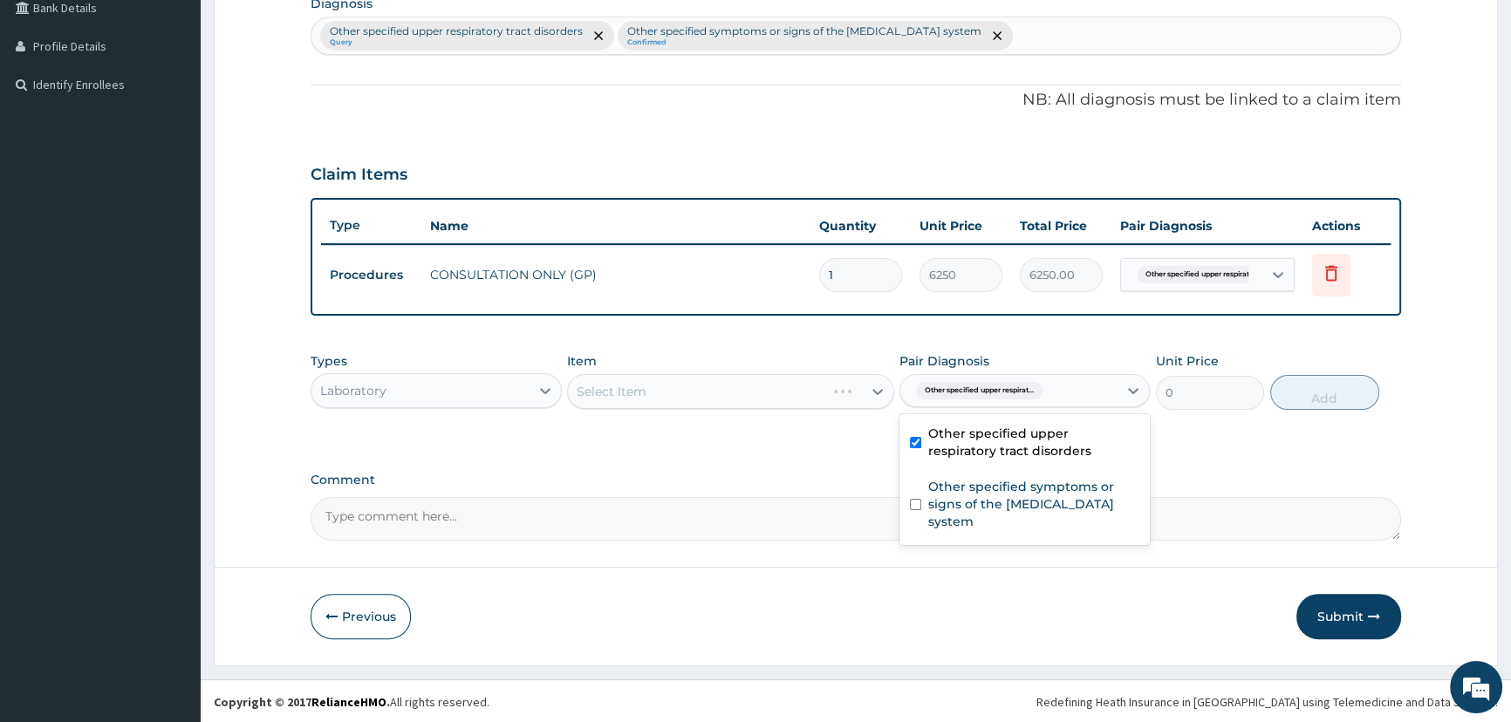
checkbox input "true"
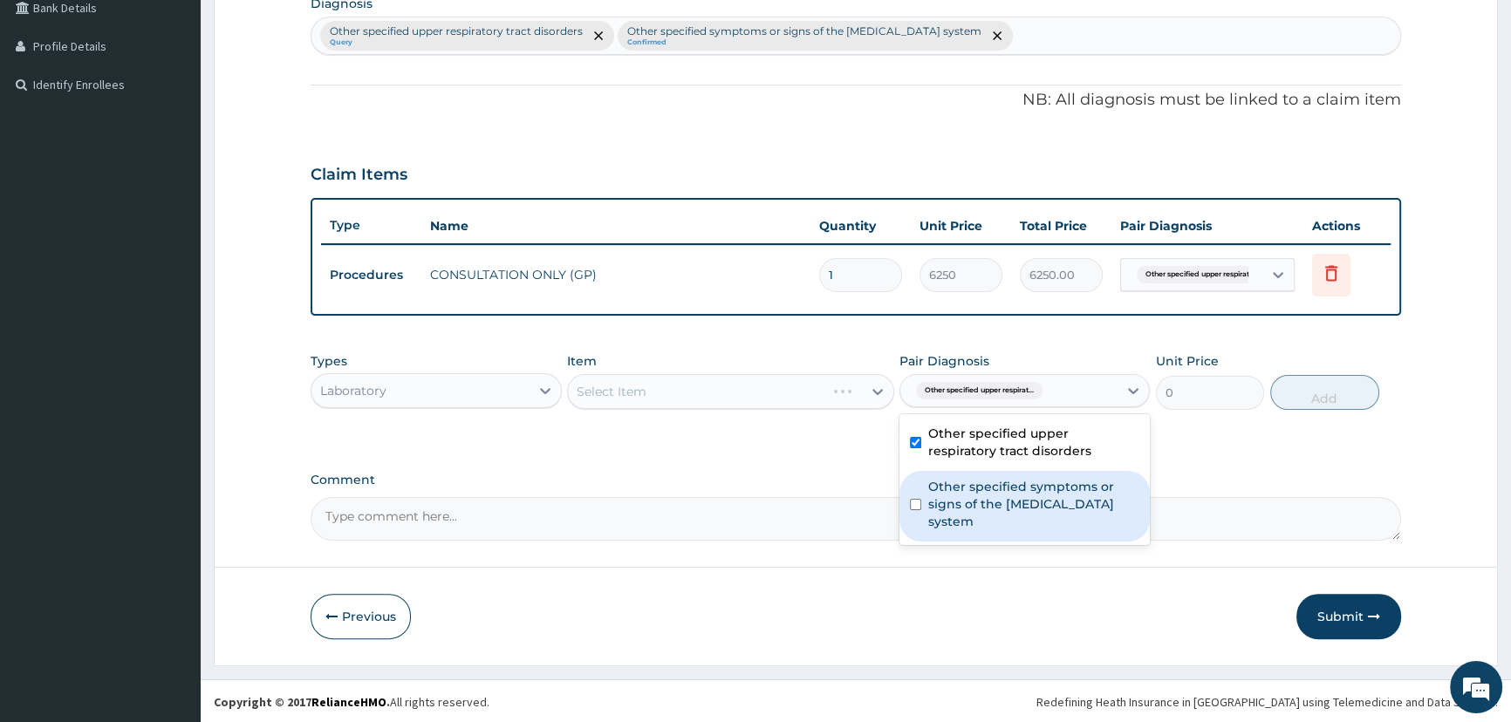
click at [972, 515] on label "Other specified symptoms or signs of the musculoskeletal system" at bounding box center [1033, 504] width 211 height 52
checkbox input "true"
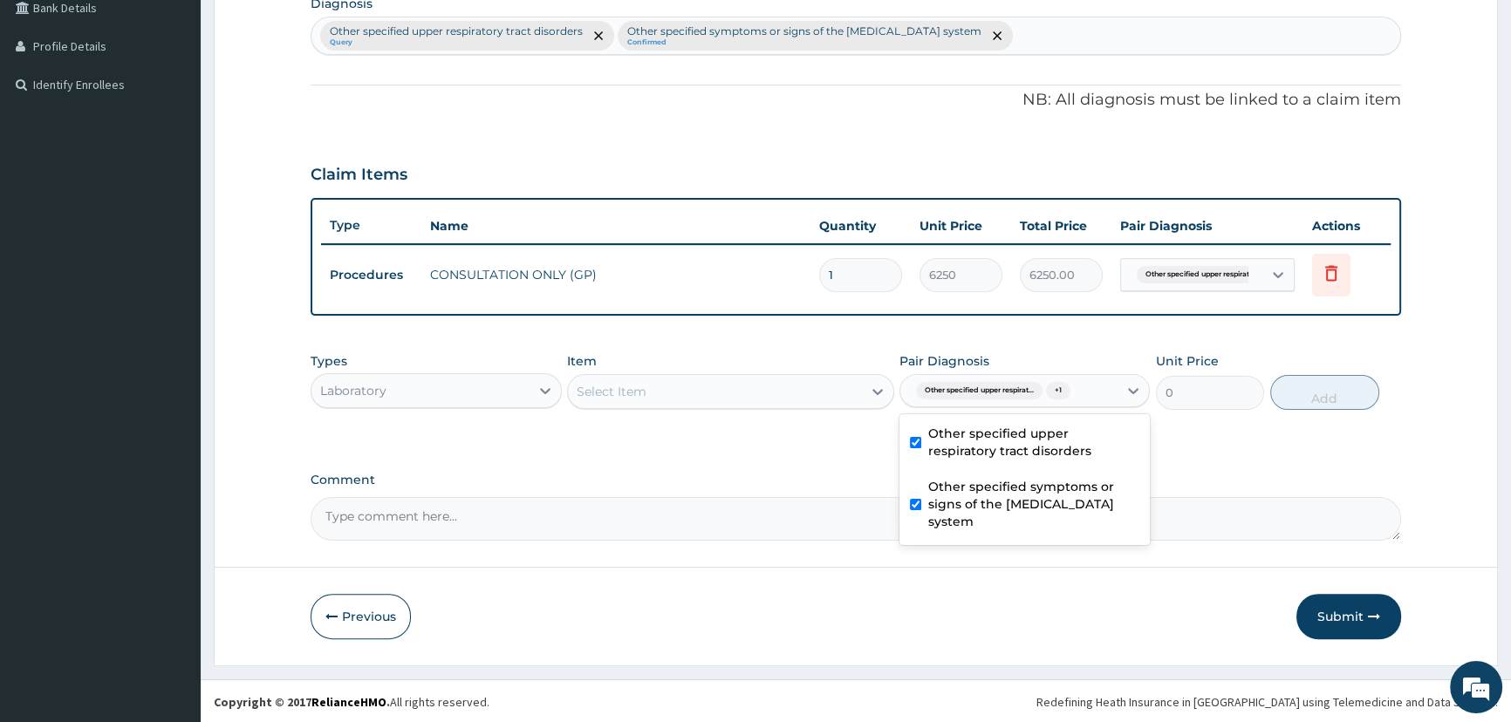
click at [762, 390] on div "Select Item" at bounding box center [715, 392] width 294 height 28
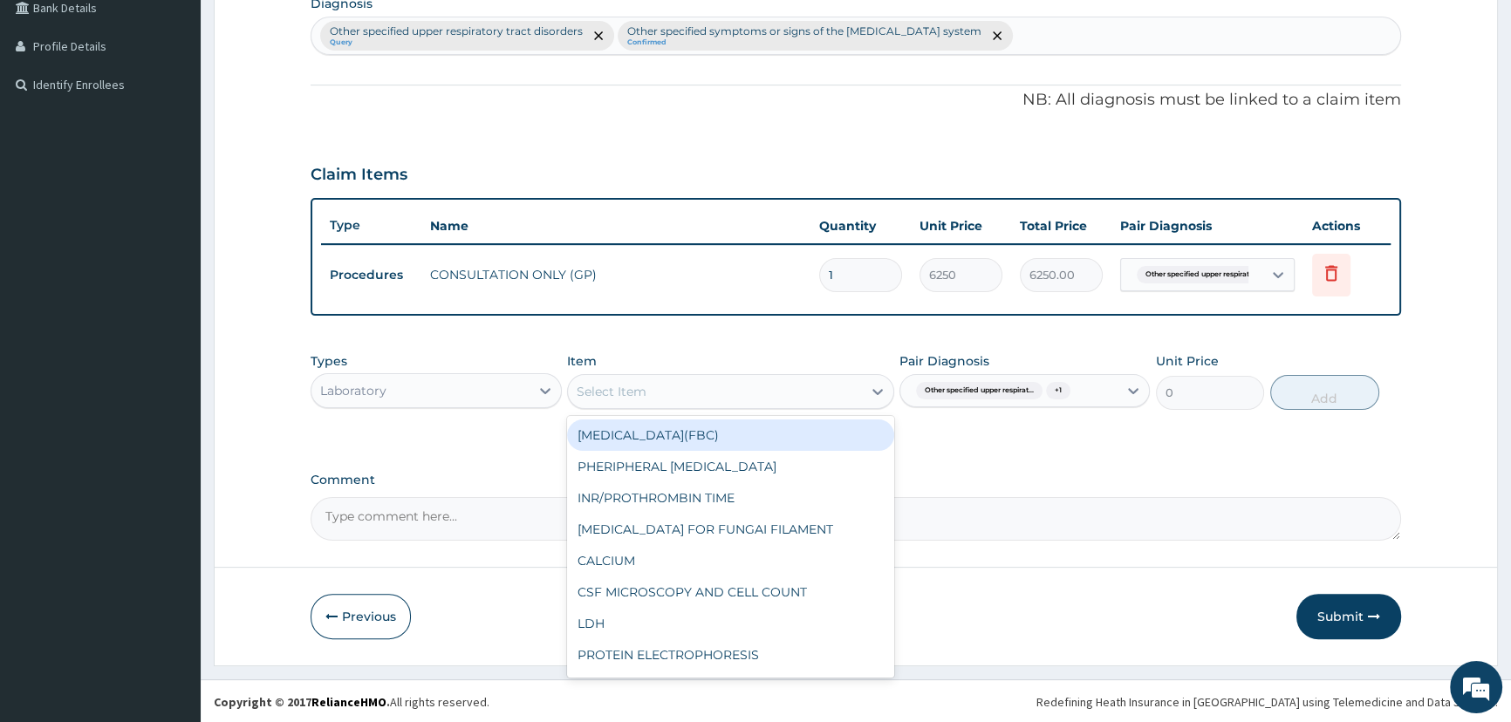
click at [775, 444] on div "FULL BLOOD COUNT(FBC)" at bounding box center [730, 435] width 327 height 31
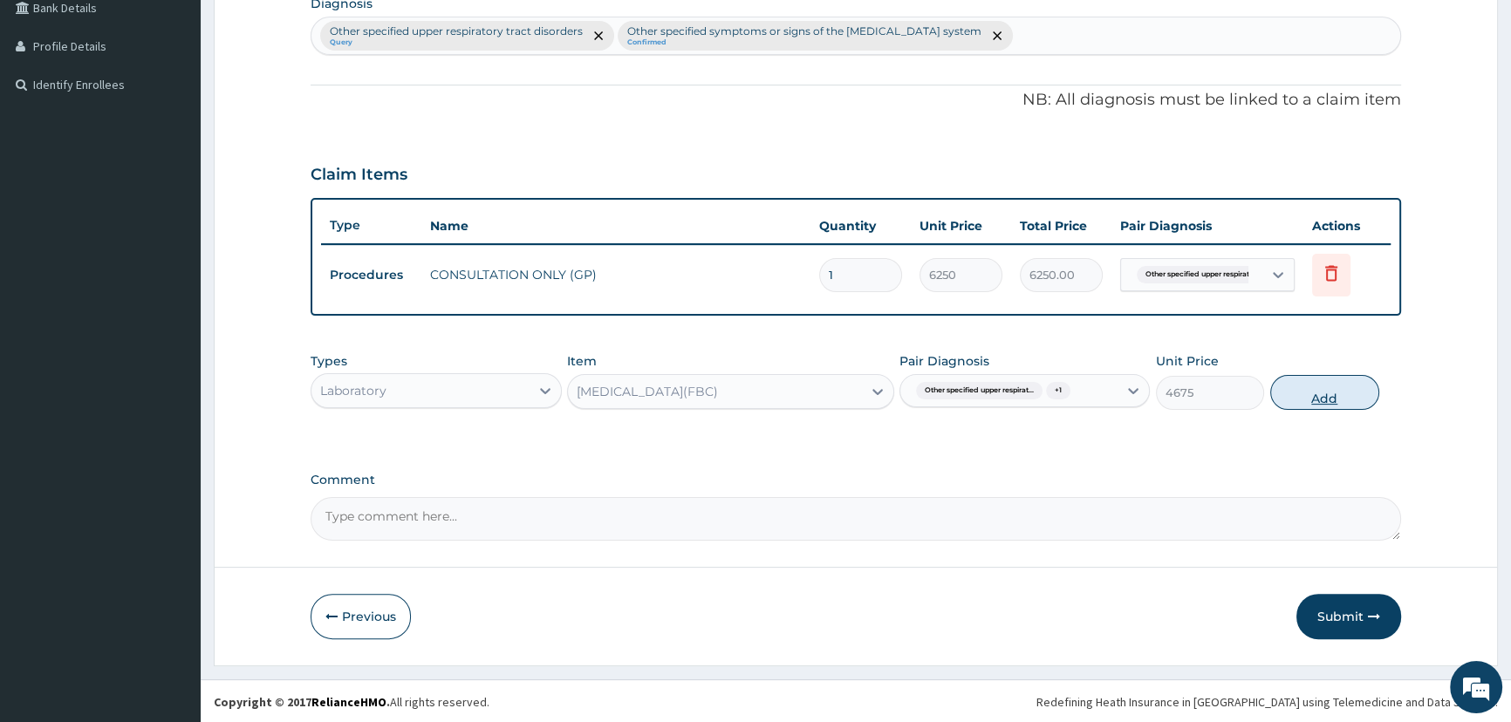
click at [1308, 393] on button "Add" at bounding box center [1324, 392] width 109 height 35
type input "0"
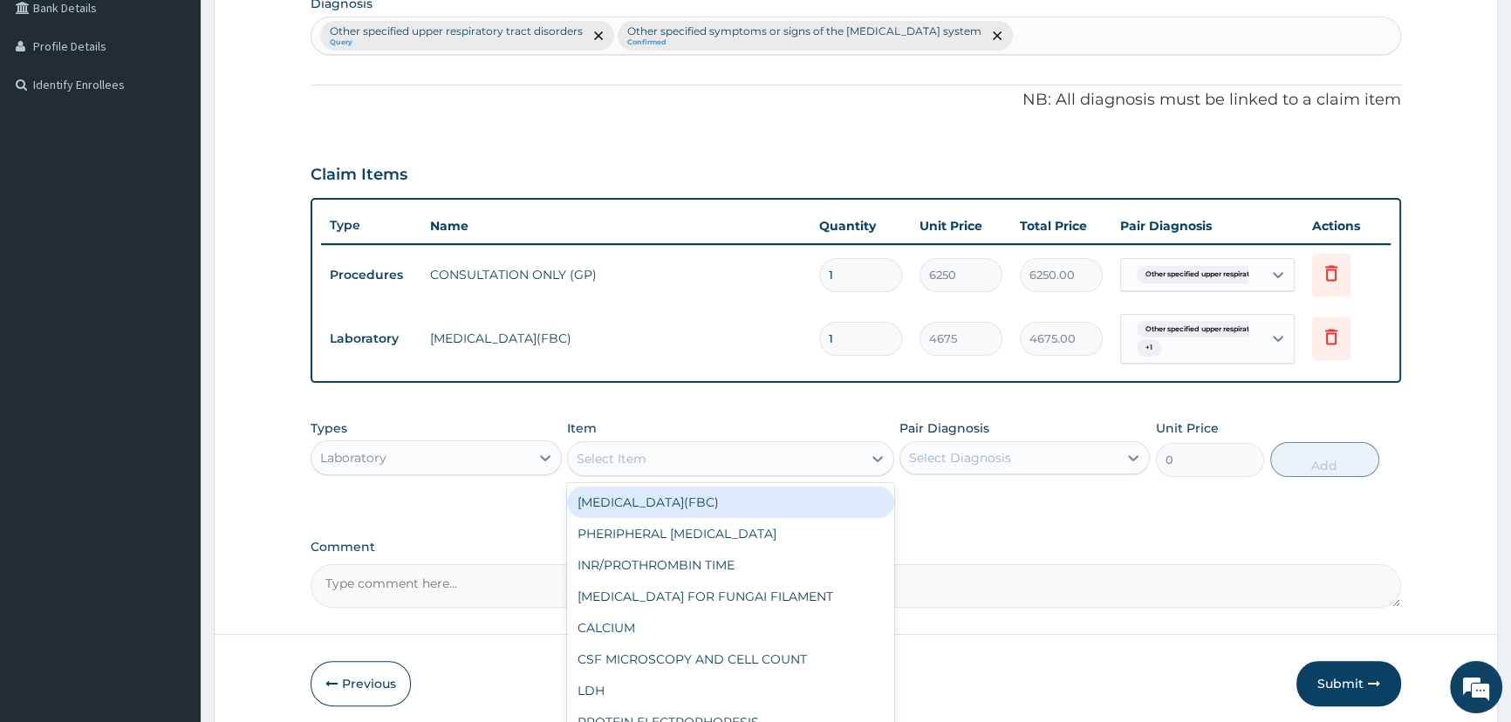
click at [698, 456] on div "Select Item" at bounding box center [715, 459] width 294 height 28
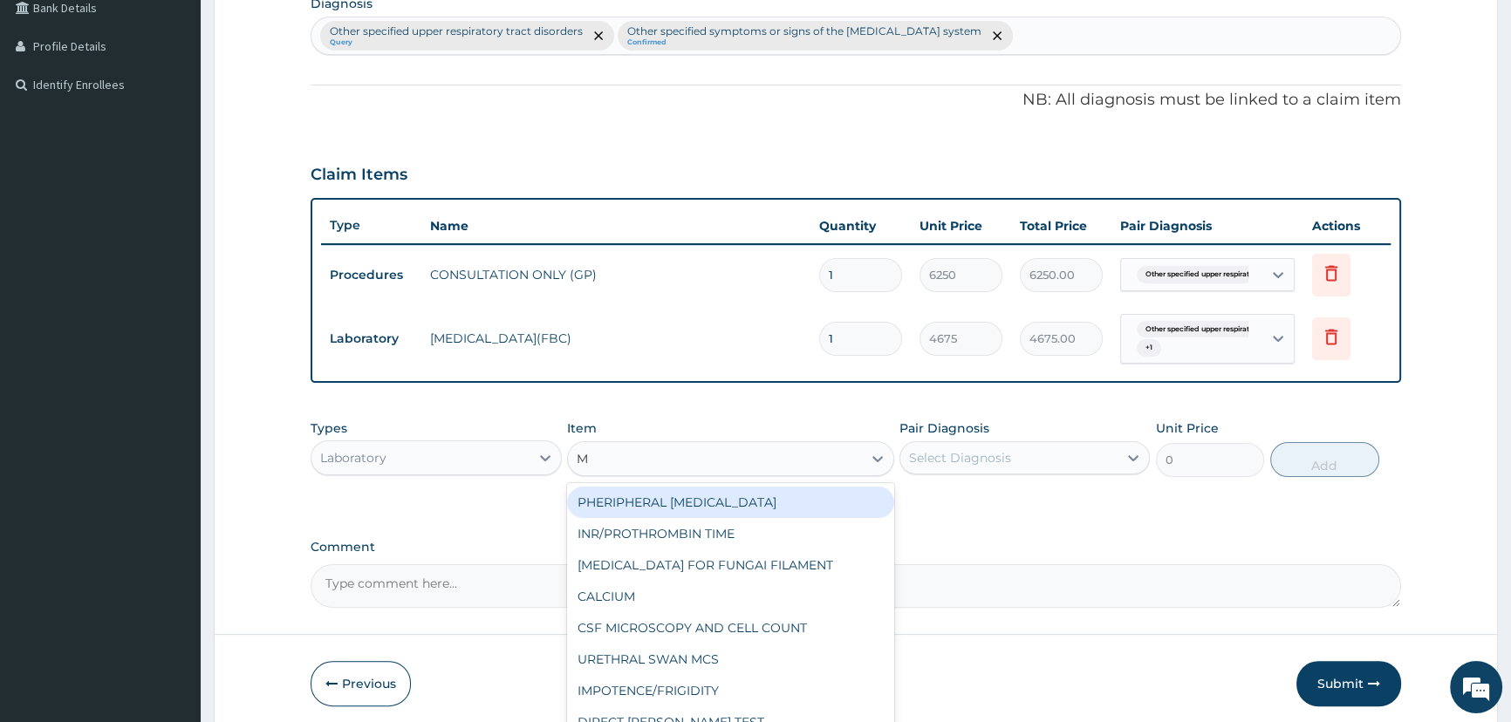
type input "MP"
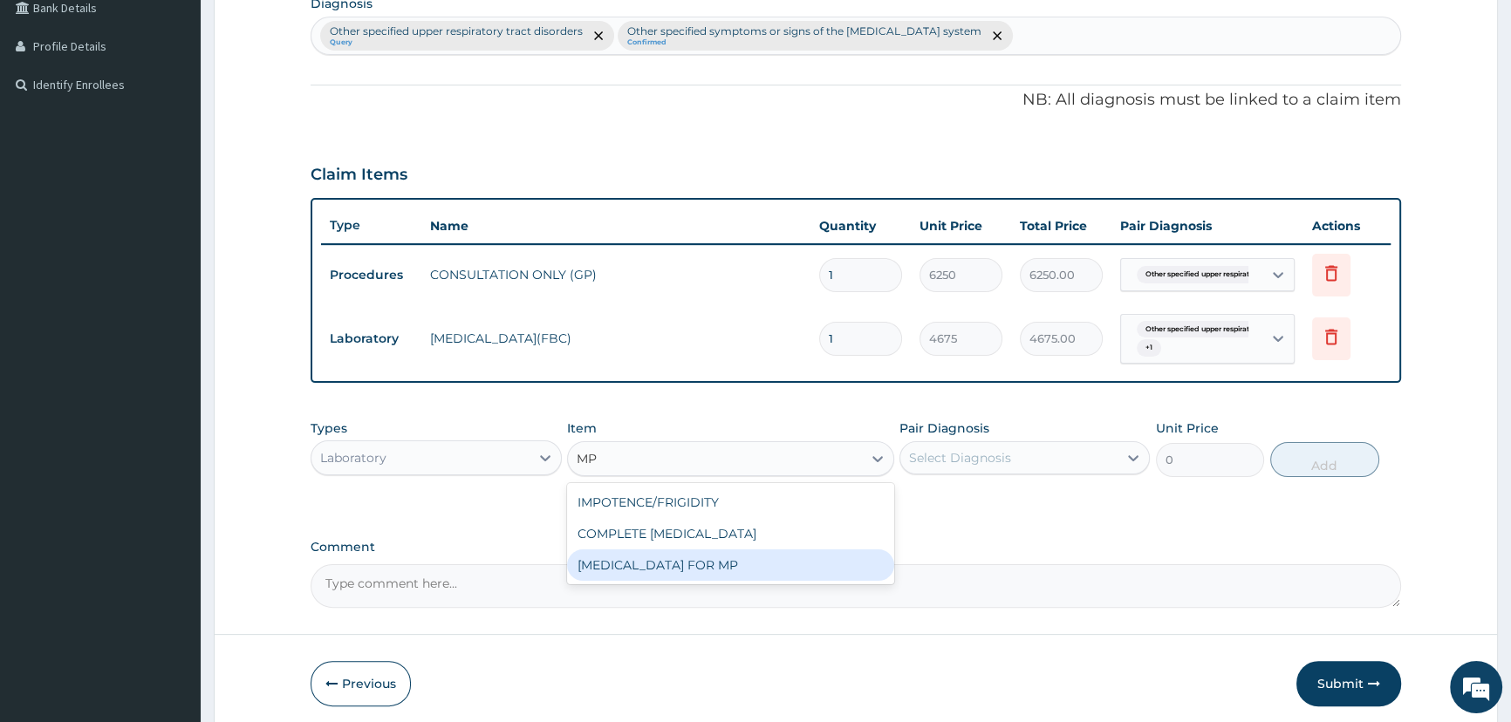
click at [754, 565] on div "BLOOD FILM FOR MP" at bounding box center [730, 565] width 327 height 31
type input "1870"
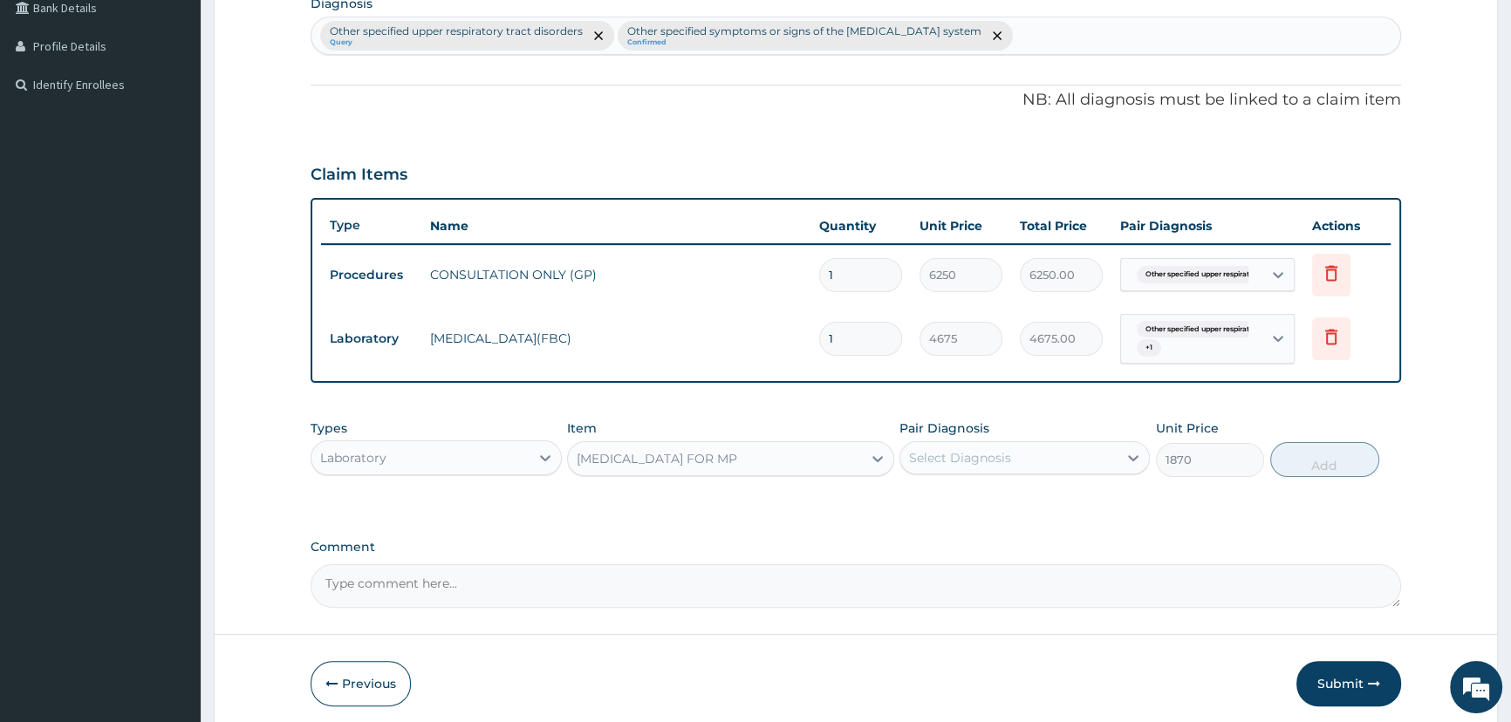
click at [1104, 454] on div "Select Diagnosis" at bounding box center [1008, 458] width 217 height 28
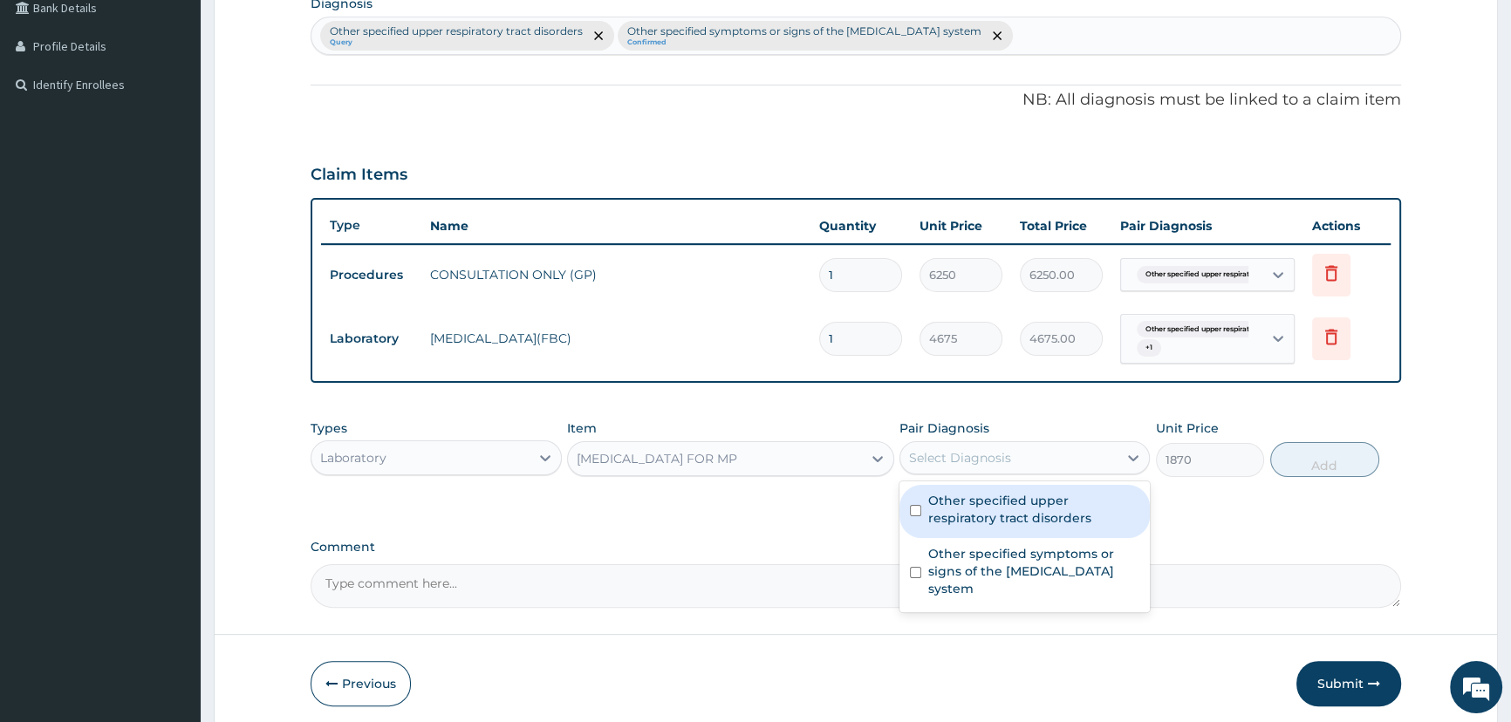
click at [1082, 499] on label "Other specified upper respiratory tract disorders" at bounding box center [1033, 509] width 211 height 35
checkbox input "true"
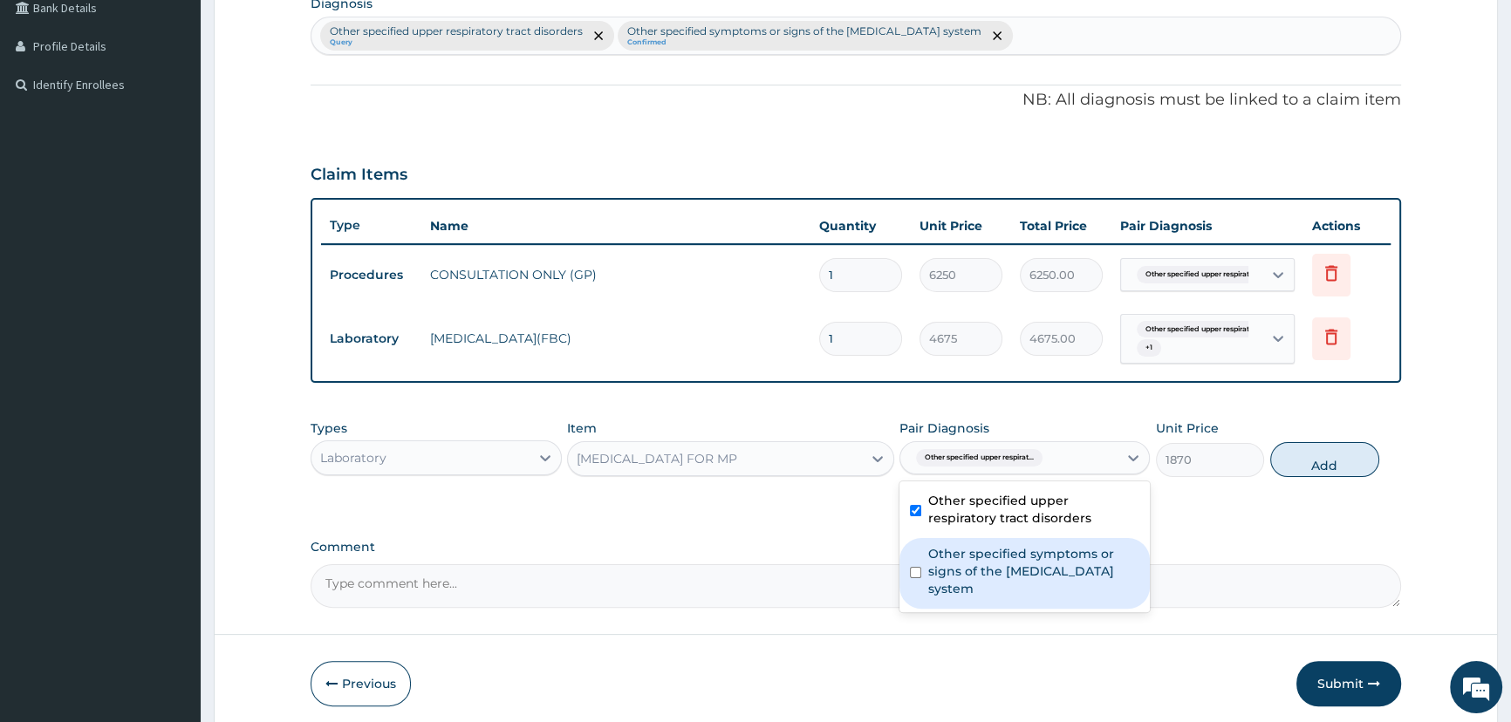
click at [1066, 567] on label "Other specified symptoms or signs of the musculoskeletal system" at bounding box center [1033, 571] width 211 height 52
checkbox input "true"
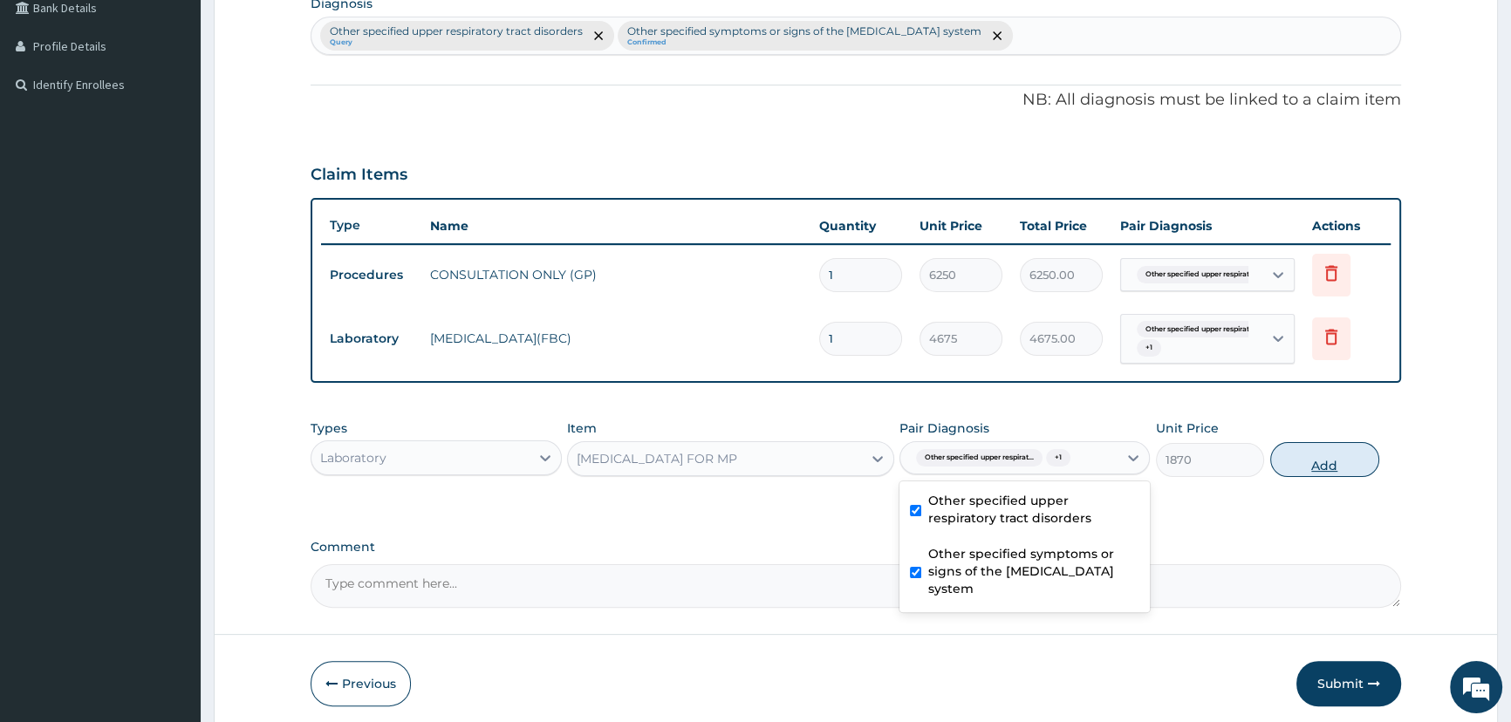
click at [1327, 461] on button "Add" at bounding box center [1324, 459] width 109 height 35
type input "0"
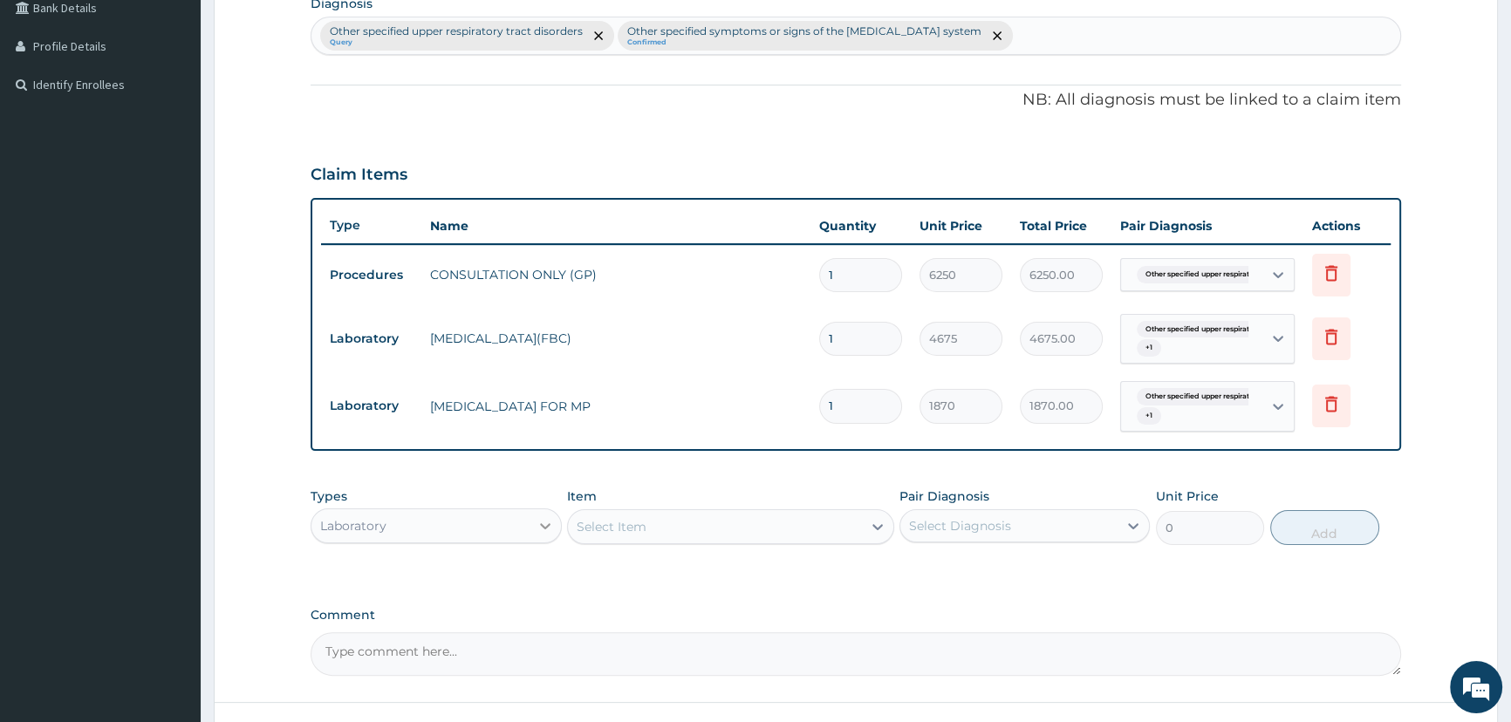
click at [547, 525] on icon at bounding box center [545, 526] width 10 height 6
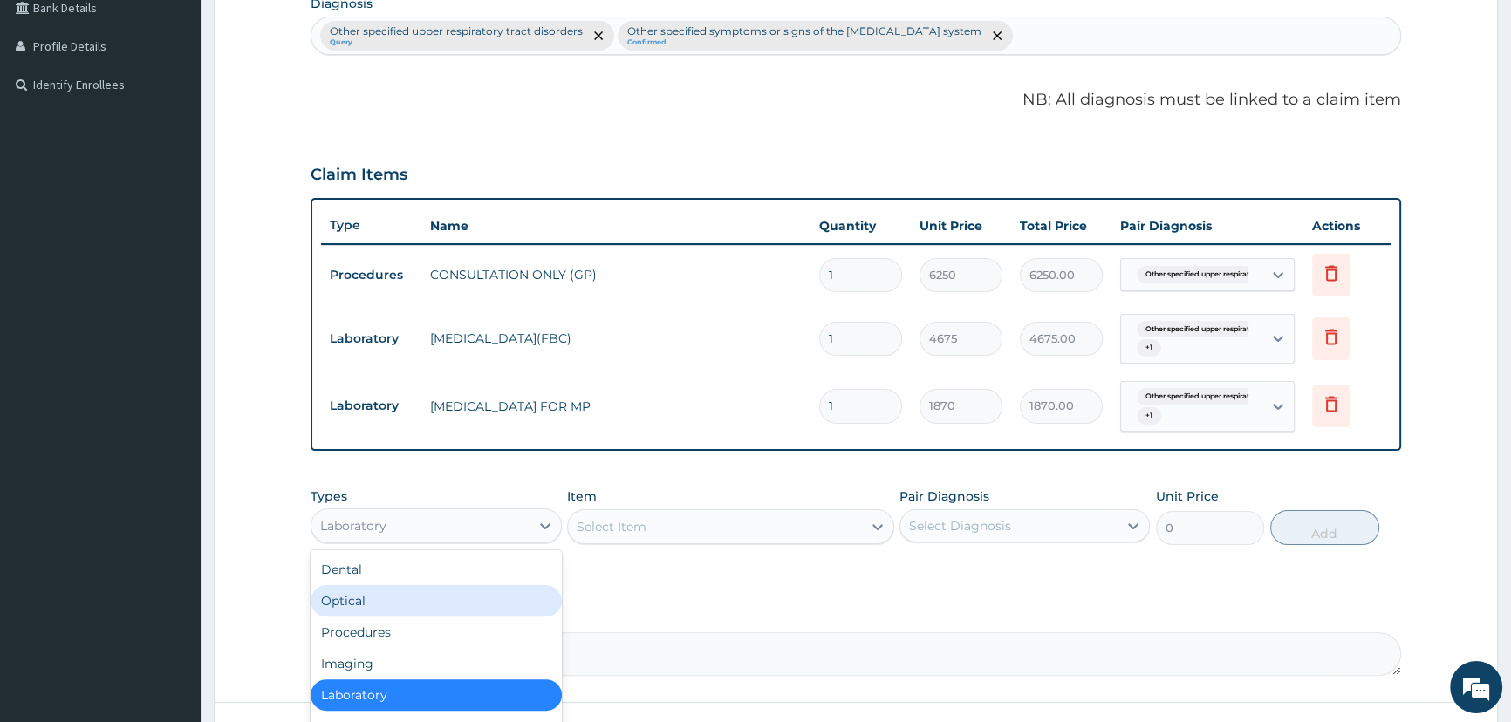
scroll to position [59, 0]
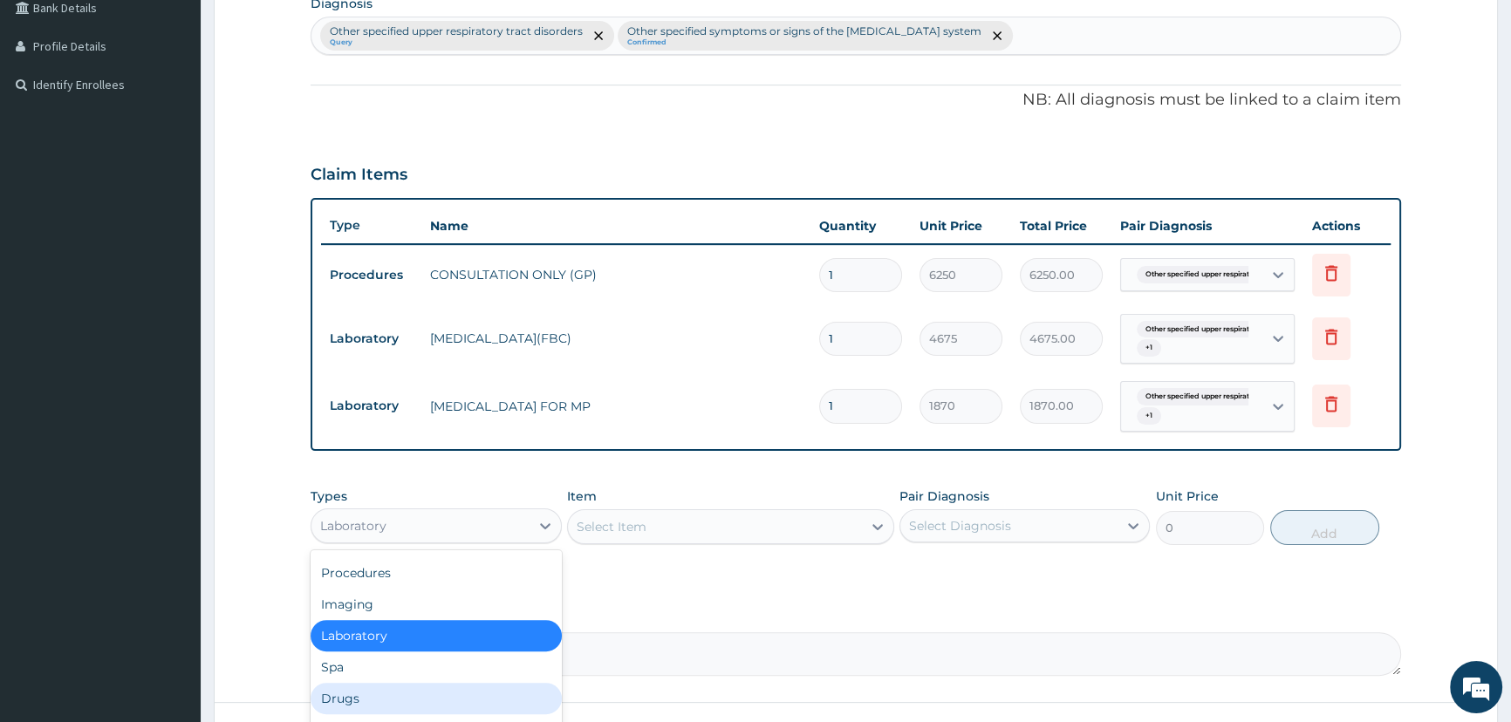
click at [421, 691] on div "Drugs" at bounding box center [436, 698] width 250 height 31
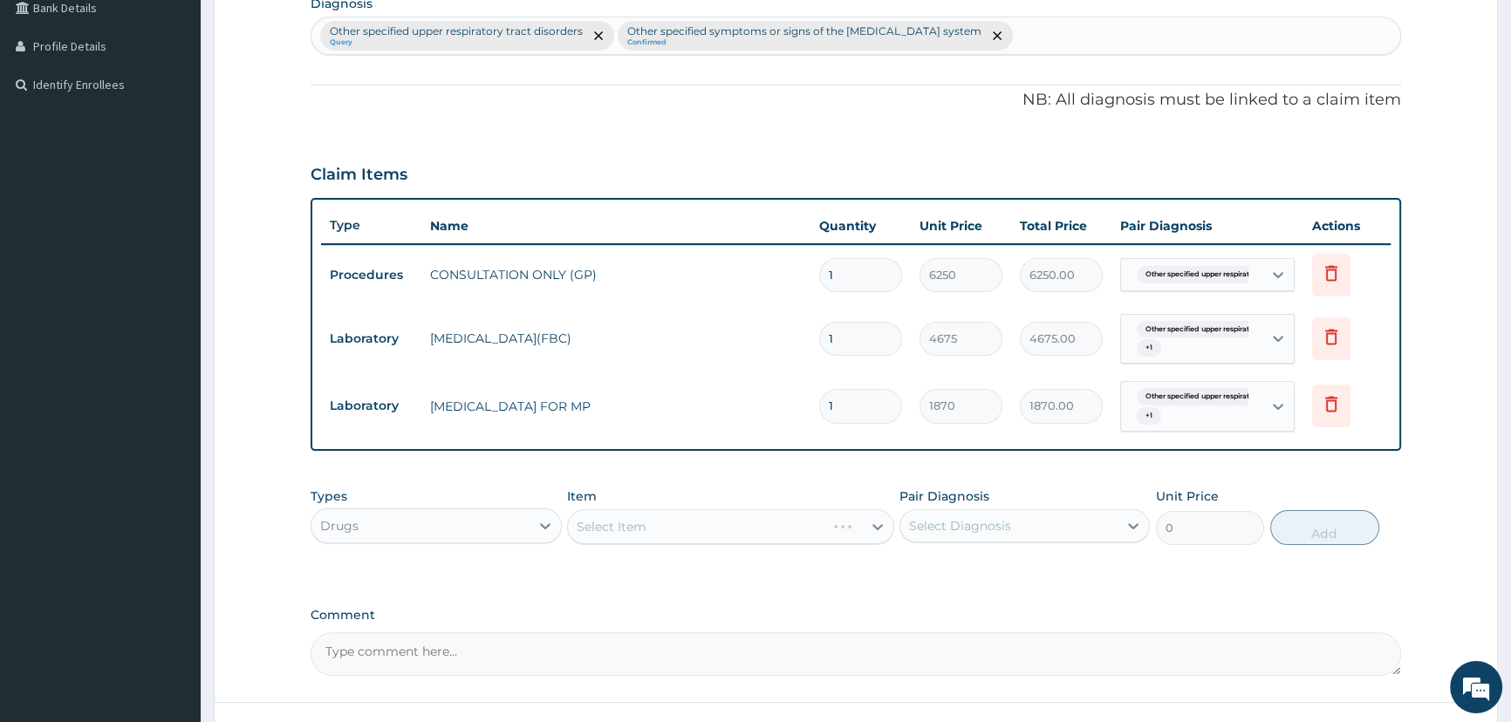
click at [766, 530] on div "Select Item" at bounding box center [730, 526] width 327 height 35
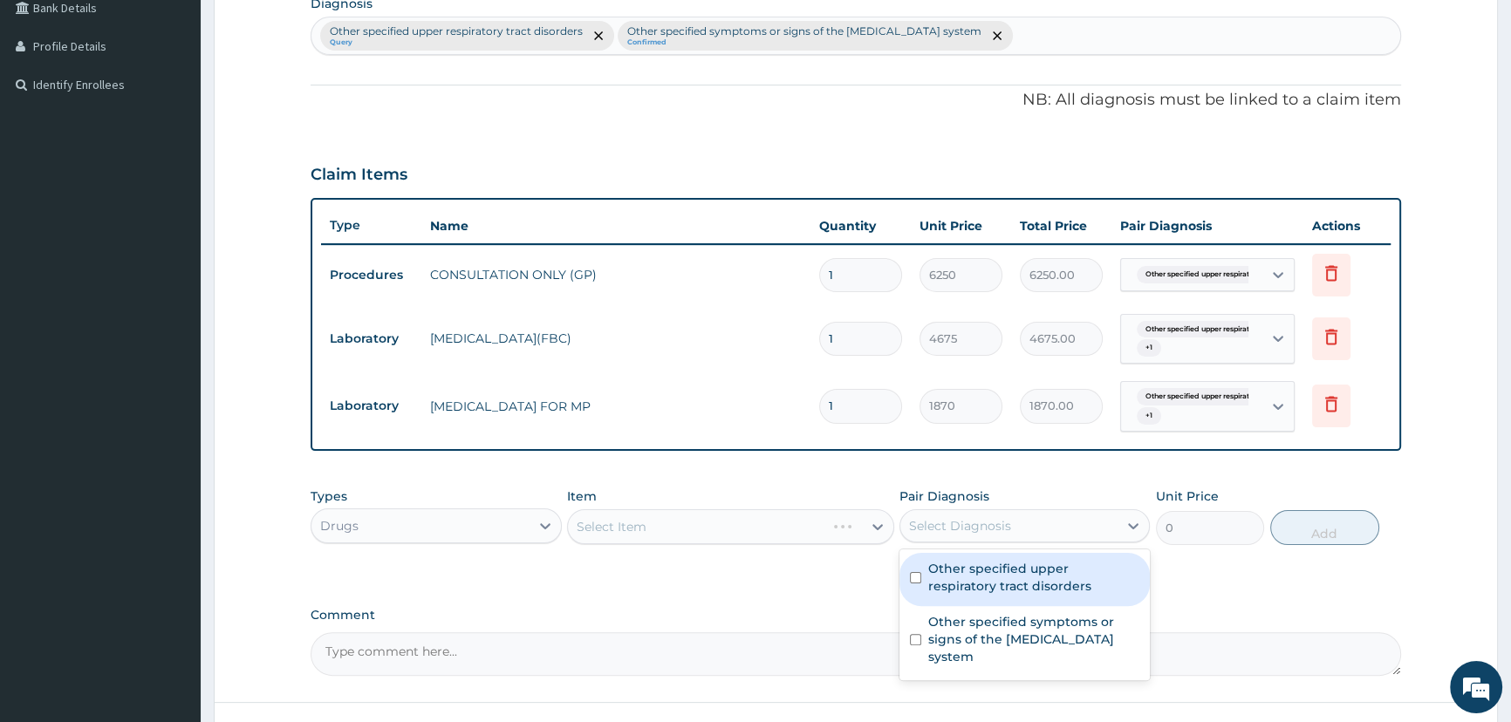
click at [1010, 521] on div "Select Diagnosis" at bounding box center [1008, 526] width 217 height 28
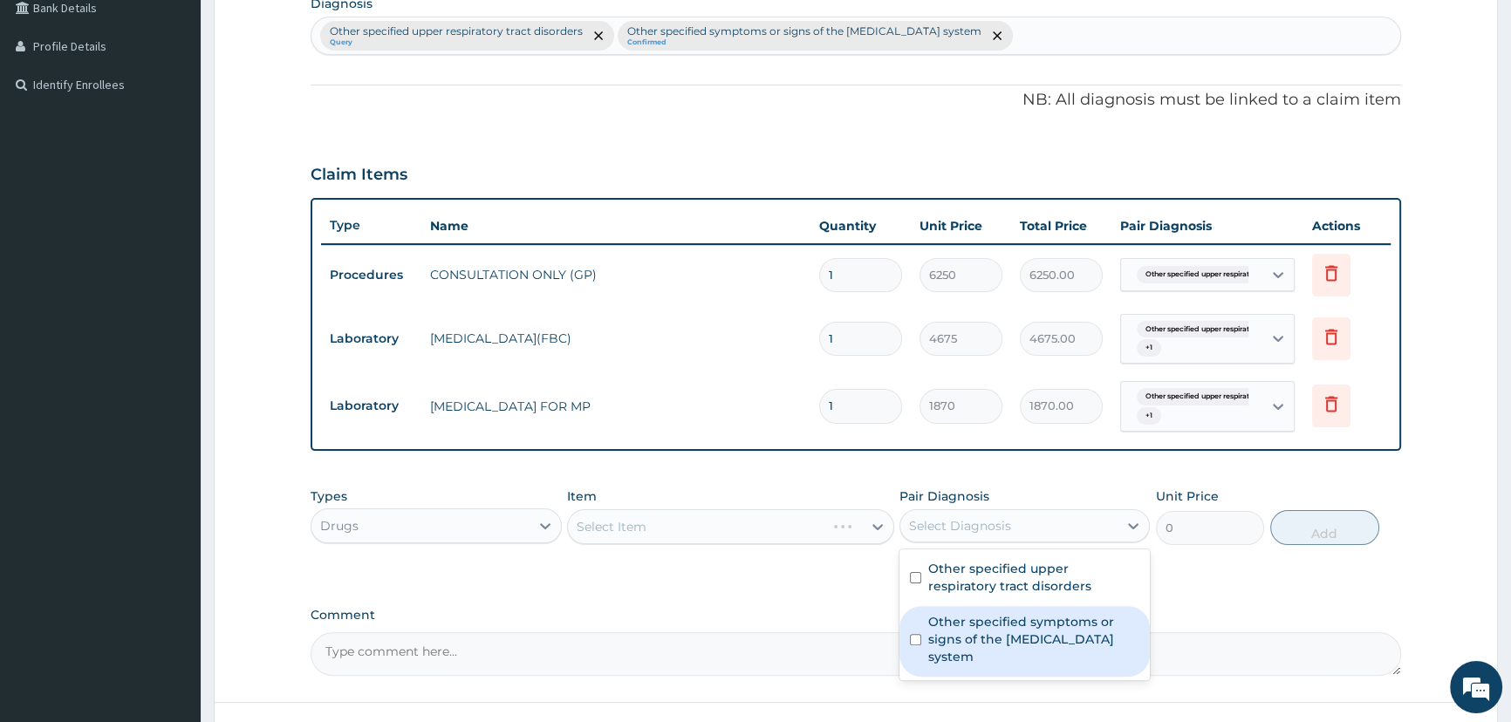
click at [980, 636] on label "Other specified symptoms or signs of the musculoskeletal system" at bounding box center [1033, 639] width 211 height 52
checkbox input "true"
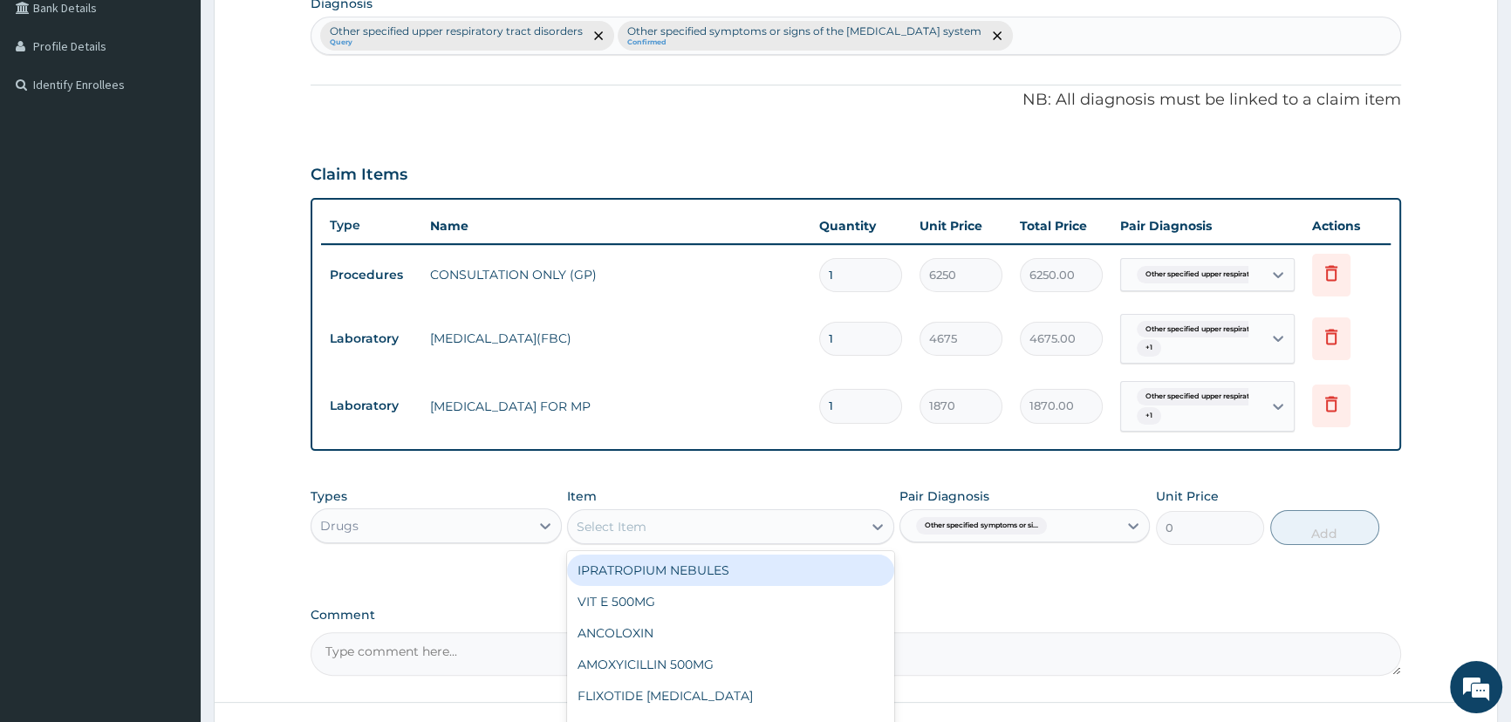
click at [699, 529] on div "Select Item" at bounding box center [715, 527] width 294 height 28
type input "NORF"
drag, startPoint x: 778, startPoint y: 576, endPoint x: 772, endPoint y: 566, distance: 11.4
click at [774, 571] on div "[MEDICAL_DATA]" at bounding box center [730, 570] width 327 height 31
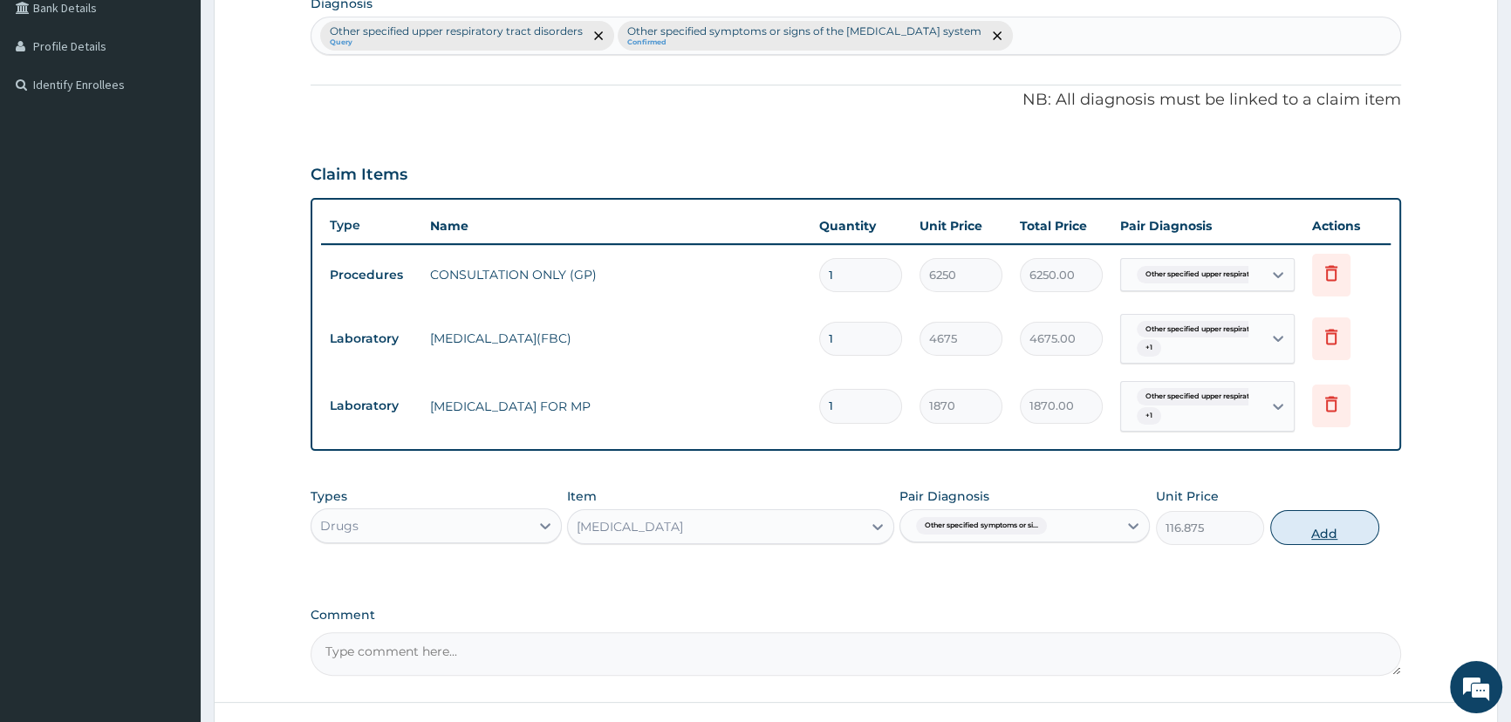
click at [1322, 532] on button "Add" at bounding box center [1324, 527] width 109 height 35
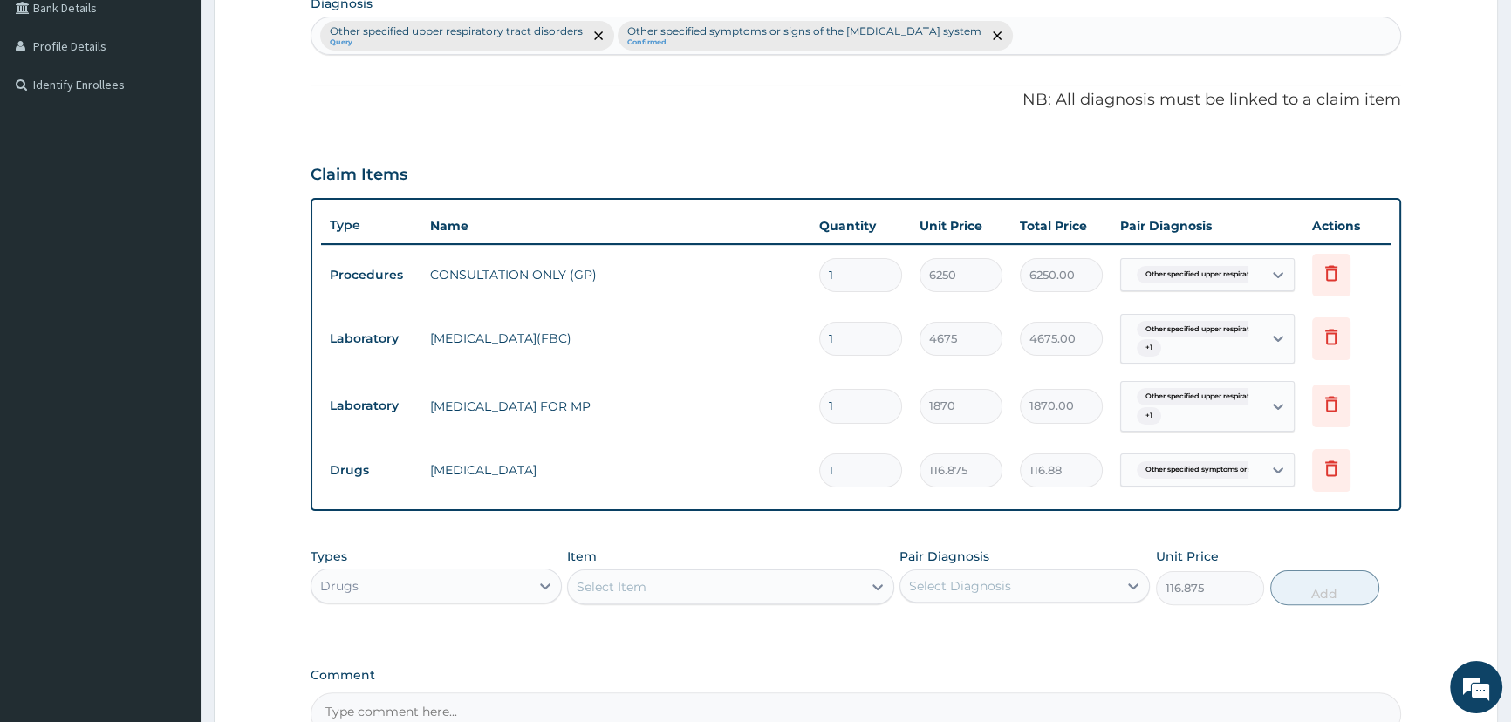
type input "0"
type input "10"
type input "1168.75"
type input "10"
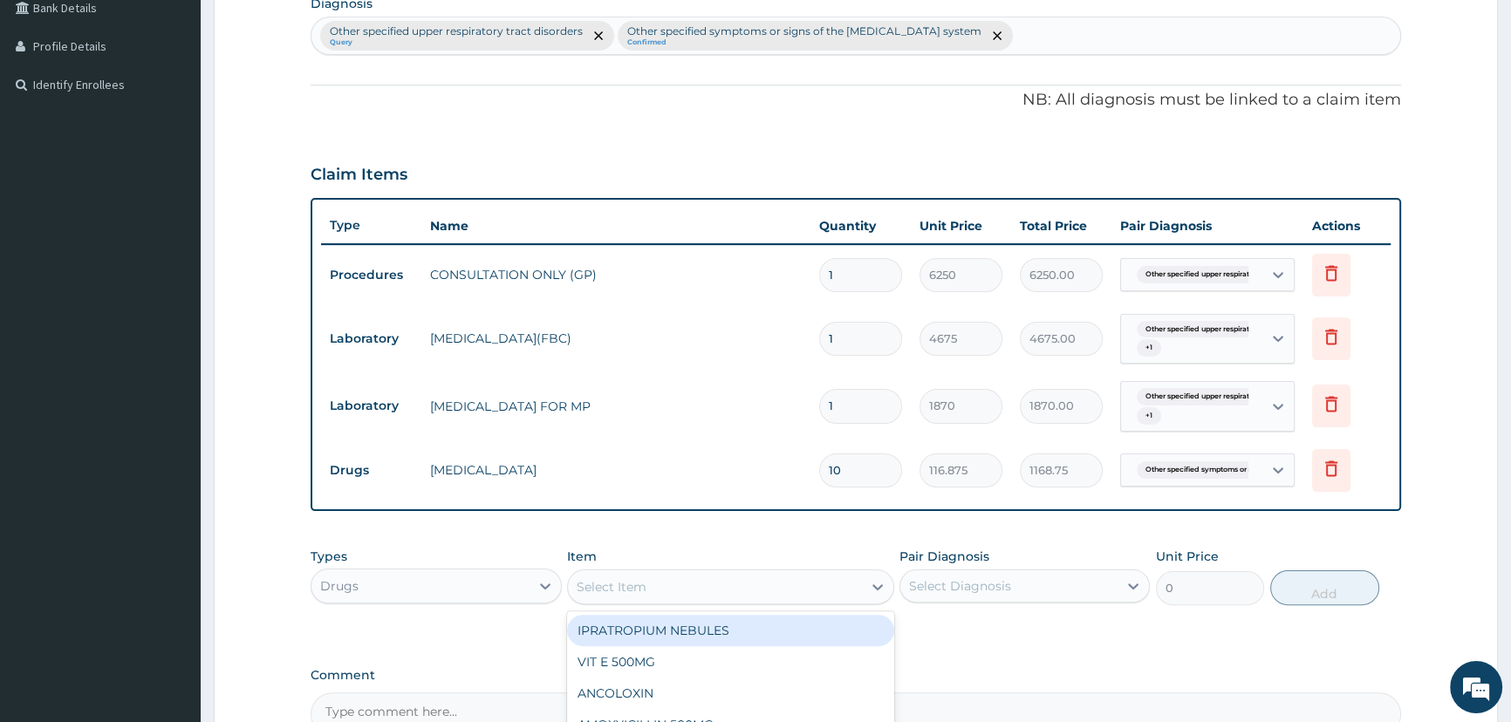
click at [764, 588] on div "Select Item" at bounding box center [715, 587] width 294 height 28
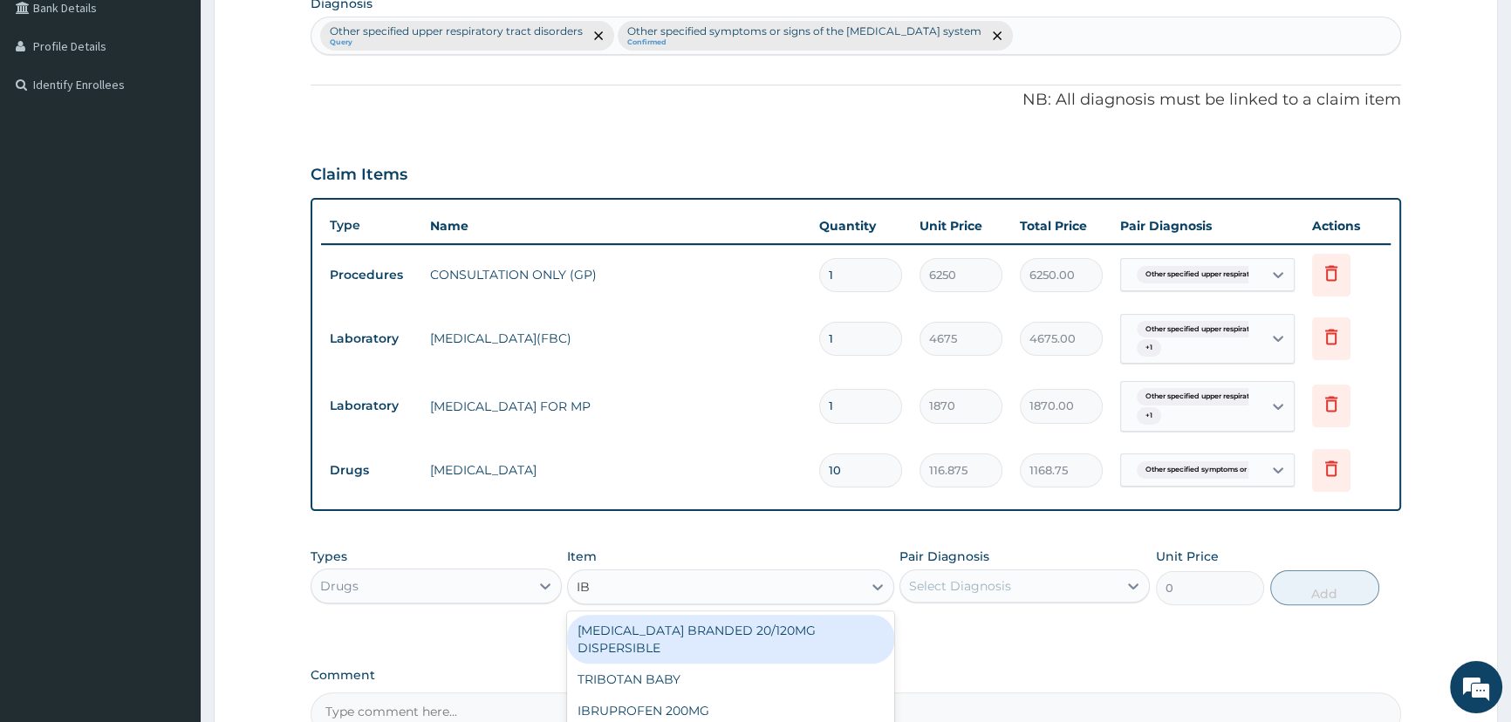
type input "IBR"
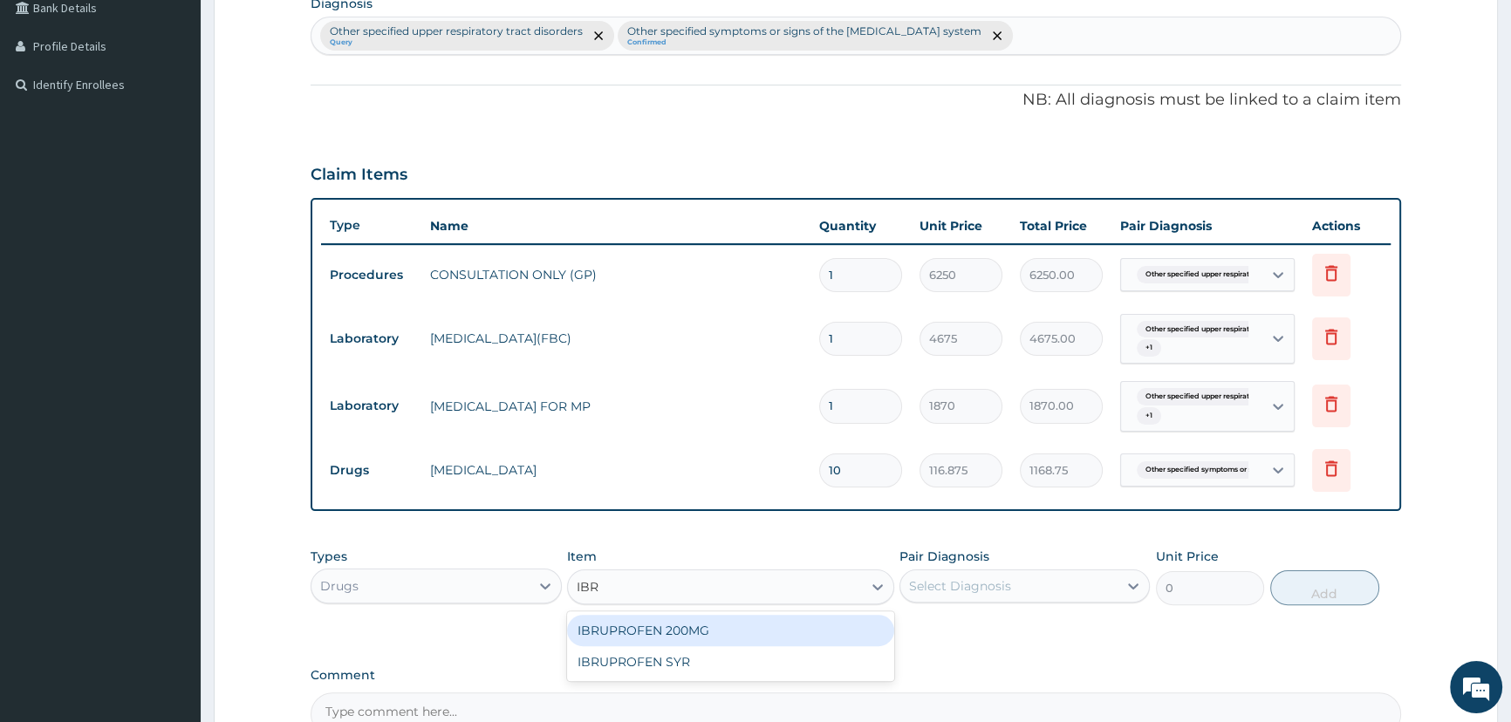
click at [758, 630] on div "IBRUPROFEN 200MG" at bounding box center [730, 630] width 327 height 31
type input "37.40000152587891"
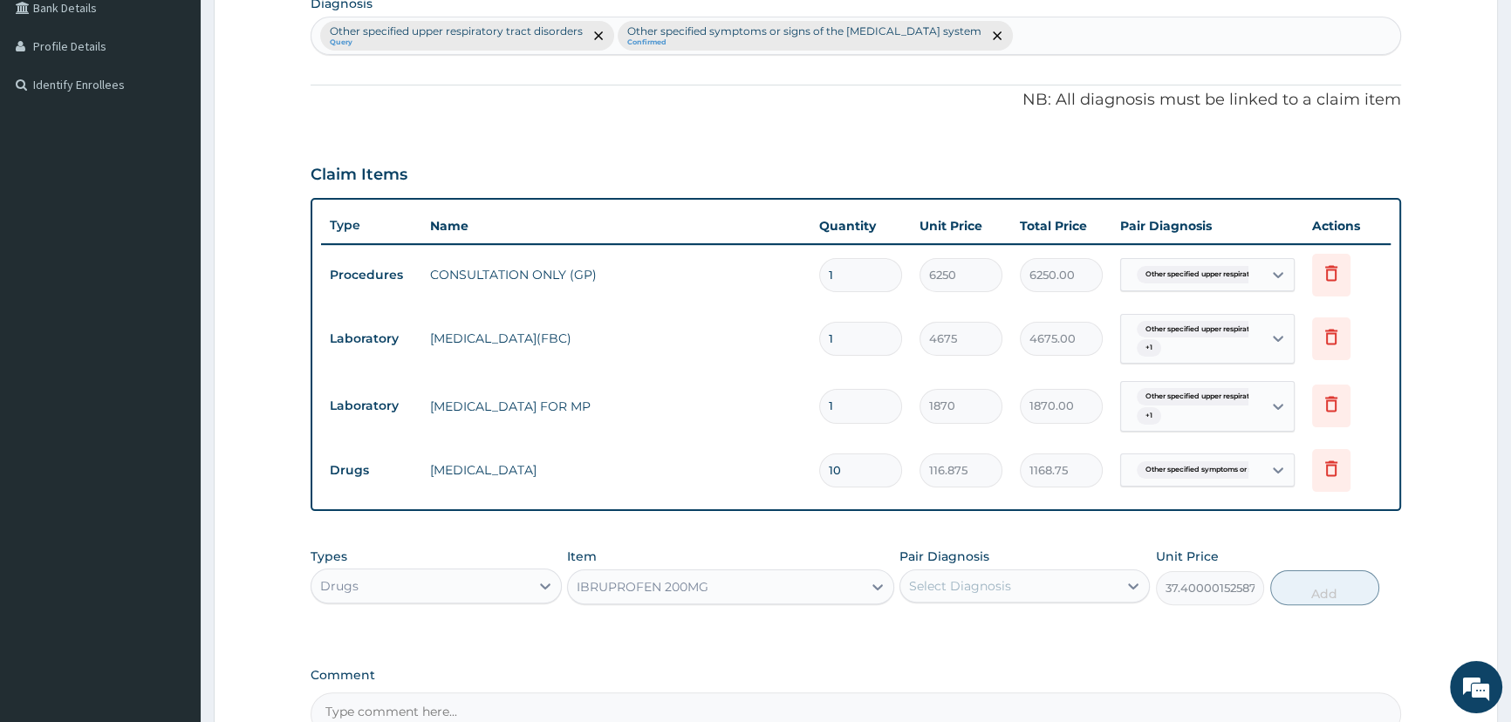
click at [994, 586] on div "Select Diagnosis" at bounding box center [960, 585] width 102 height 17
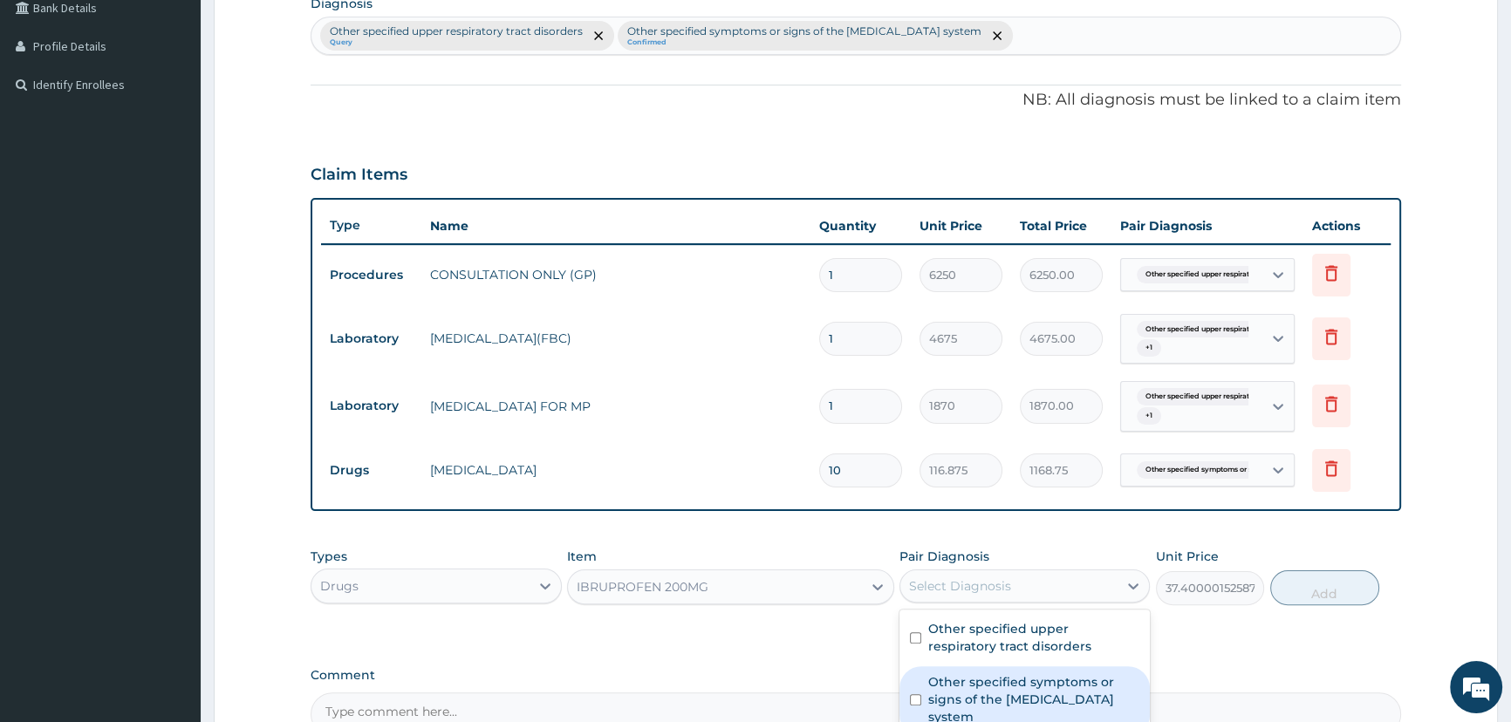
click at [994, 692] on label "Other specified symptoms or signs of the musculoskeletal system" at bounding box center [1033, 699] width 211 height 52
checkbox input "true"
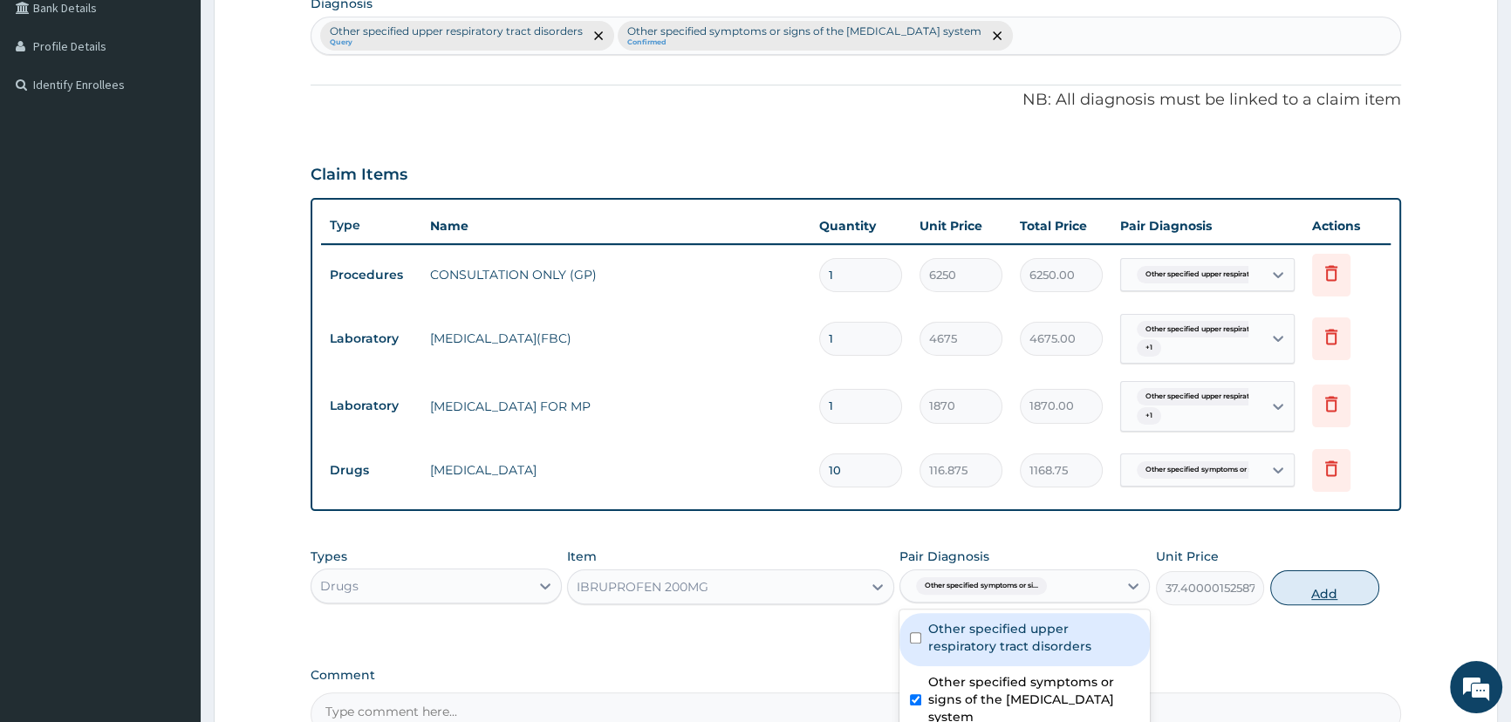
click at [1318, 595] on button "Add" at bounding box center [1324, 587] width 109 height 35
type input "0"
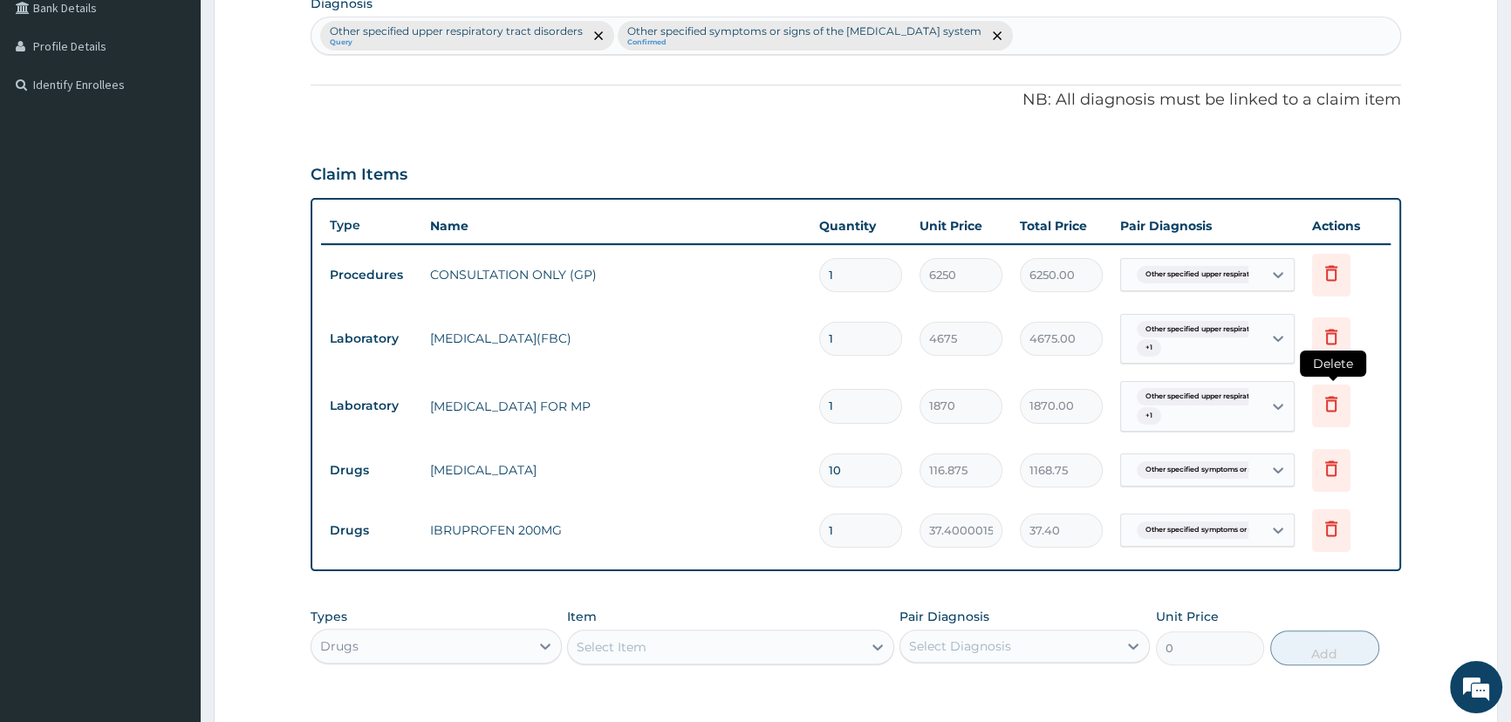
type input "18"
type input "673.20"
type input "18"
click at [688, 480] on td "[MEDICAL_DATA]" at bounding box center [615, 470] width 389 height 35
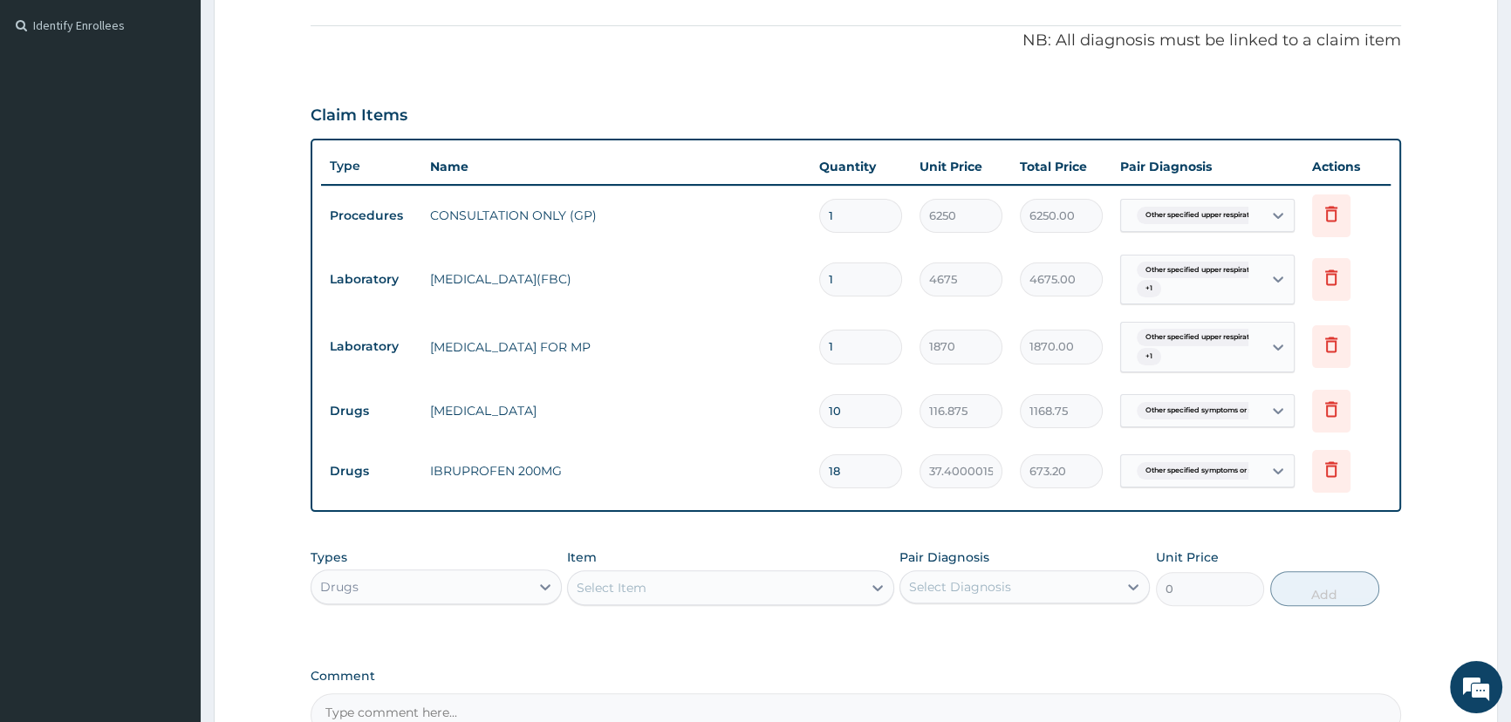
scroll to position [610, 0]
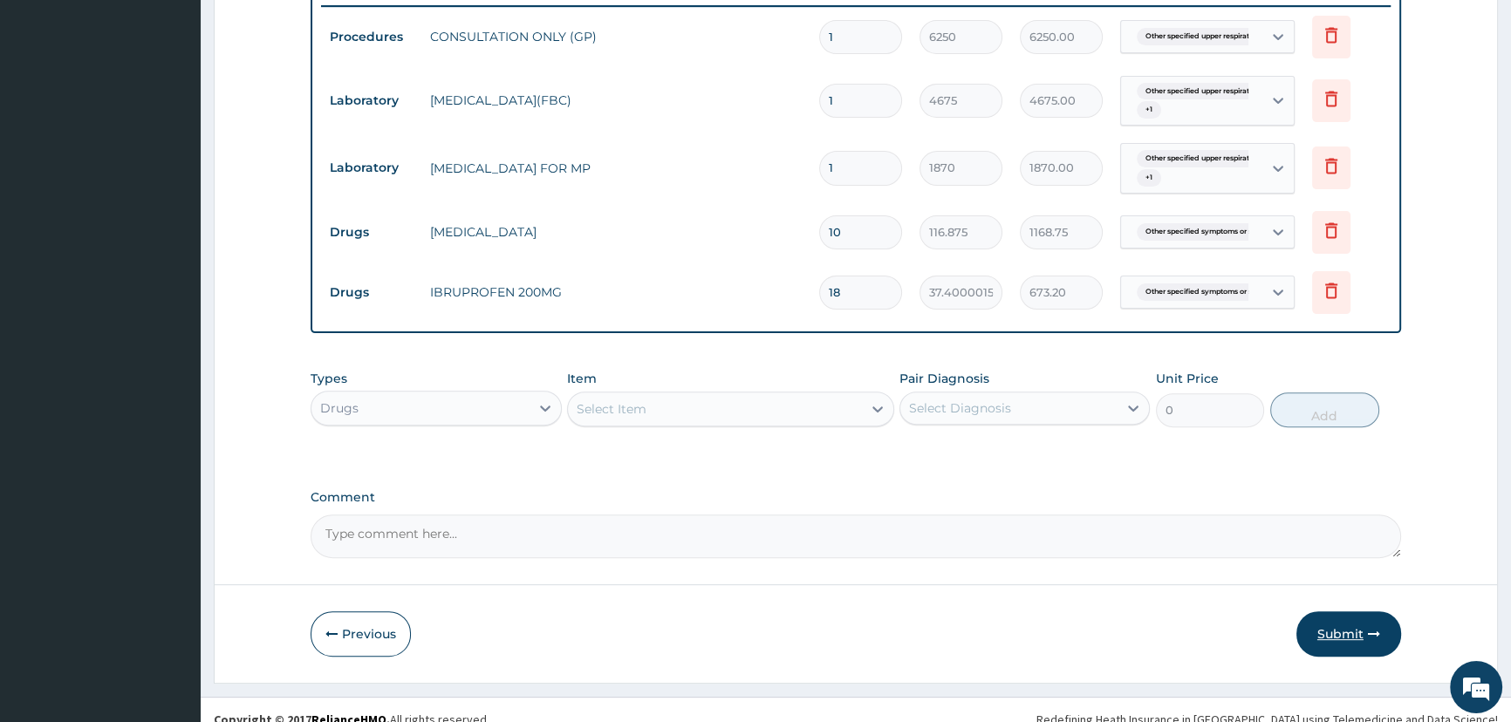
click at [1338, 632] on button "Submit" at bounding box center [1348, 633] width 105 height 45
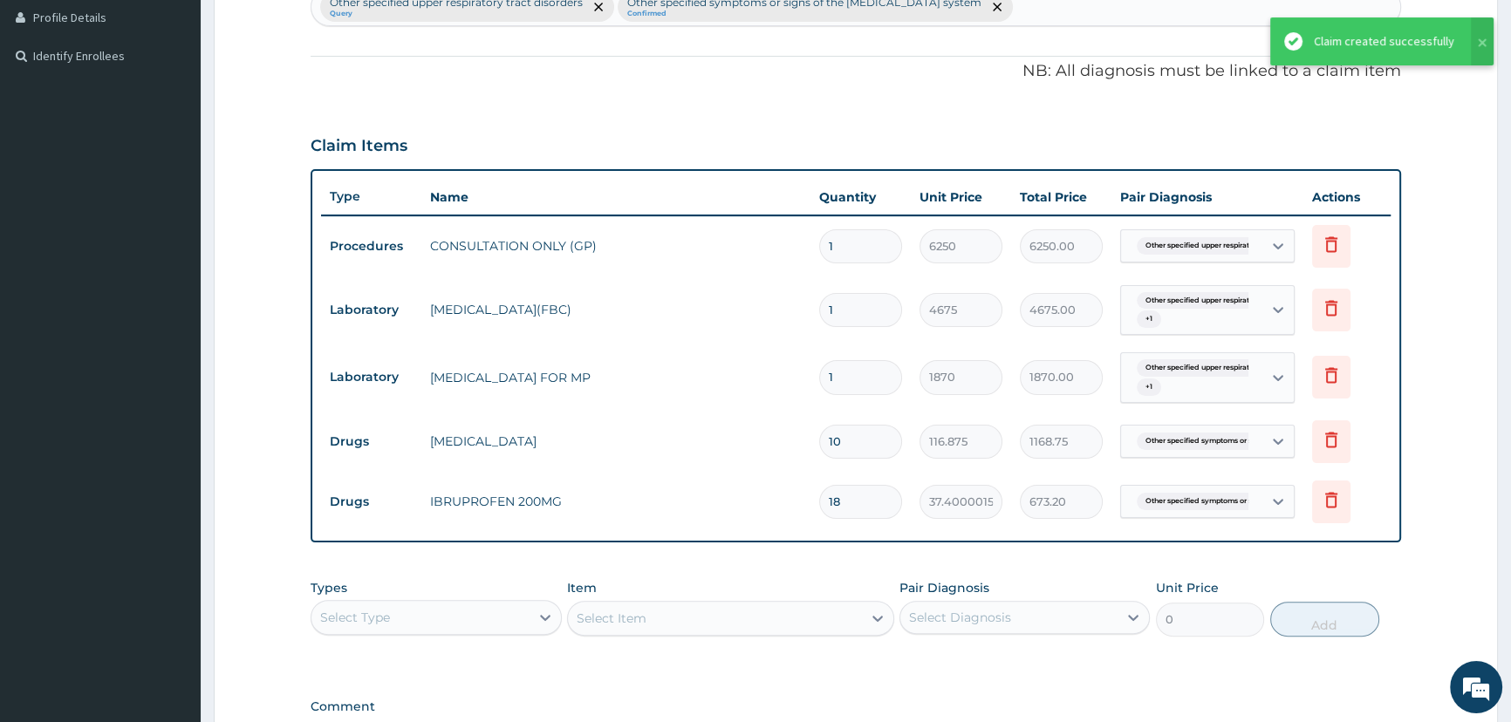
scroll to position [373, 0]
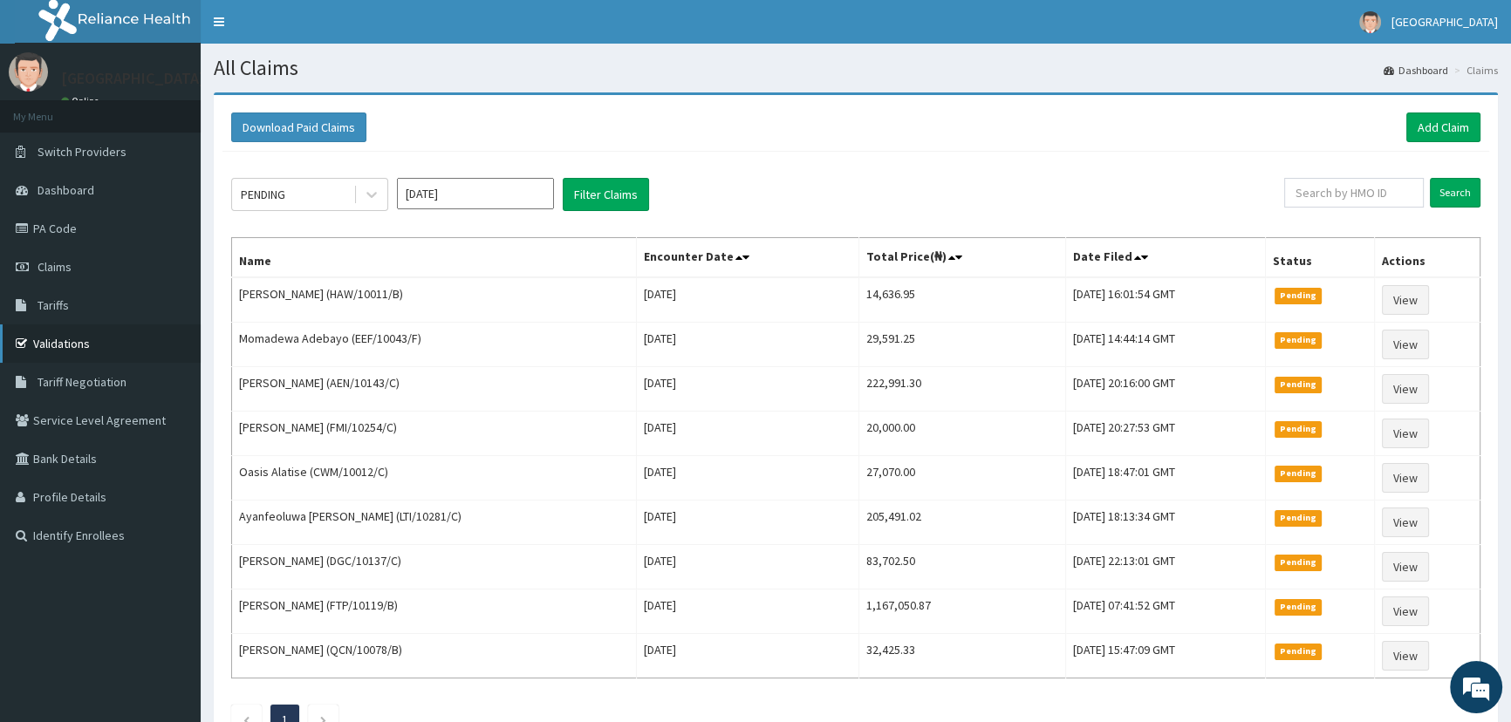
click at [45, 351] on link "Validations" at bounding box center [100, 344] width 201 height 38
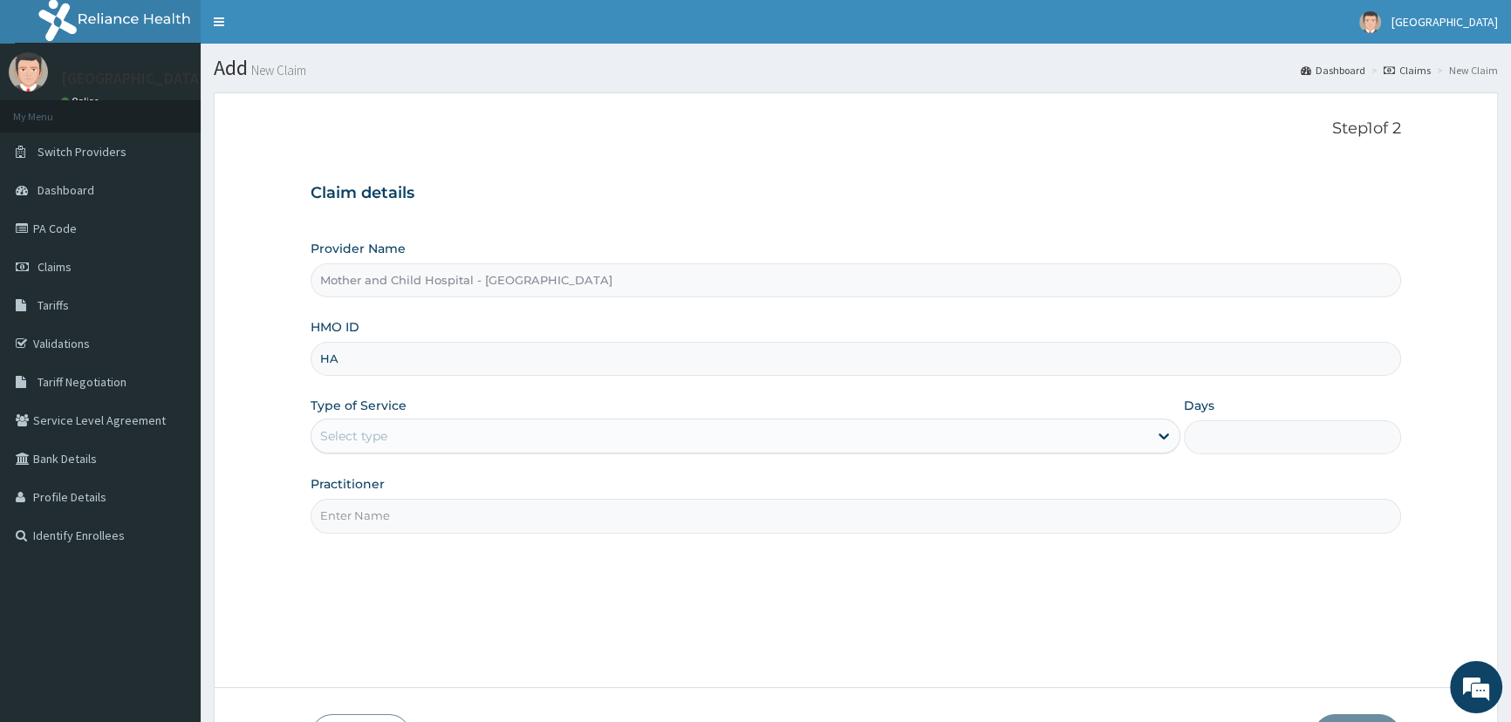
type input "H"
type input "EEF/10043/B"
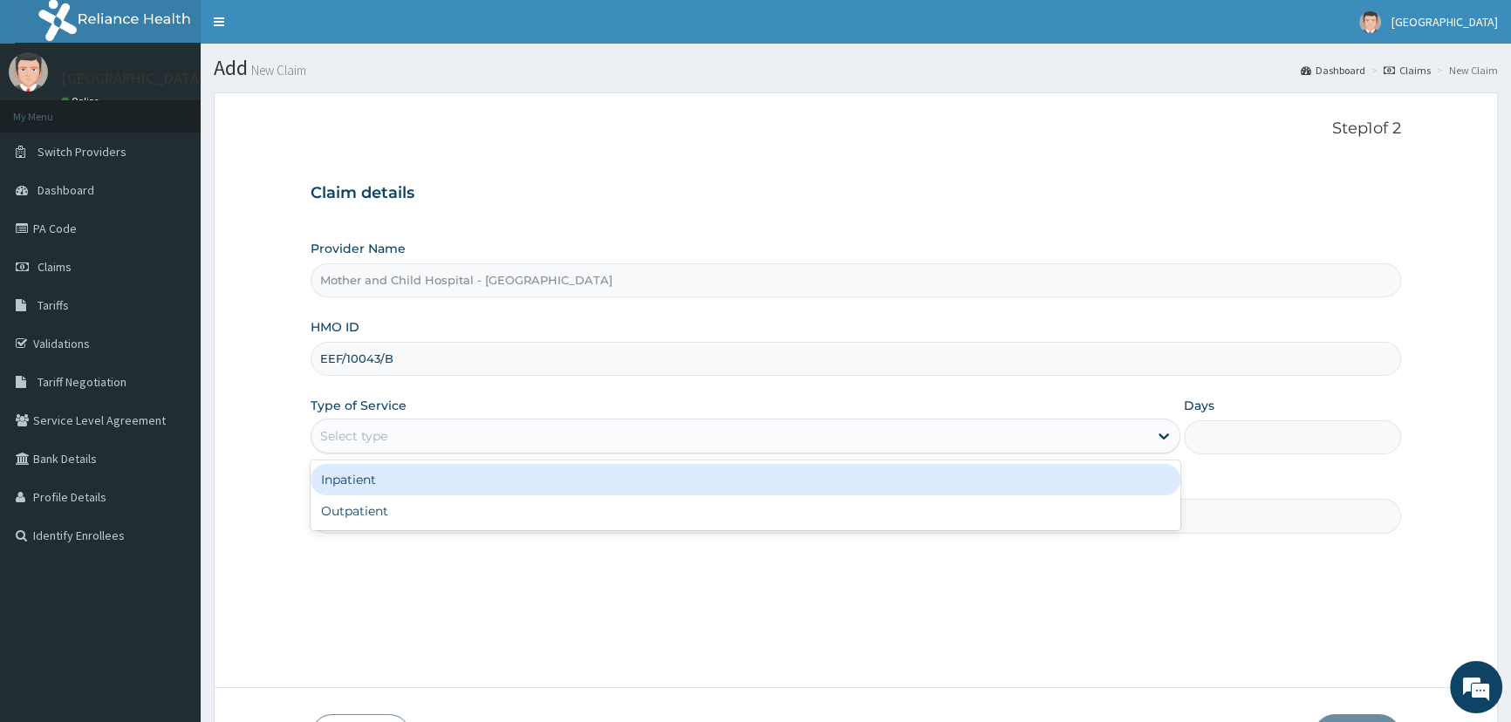
click at [423, 437] on div "Select type" at bounding box center [729, 436] width 836 height 28
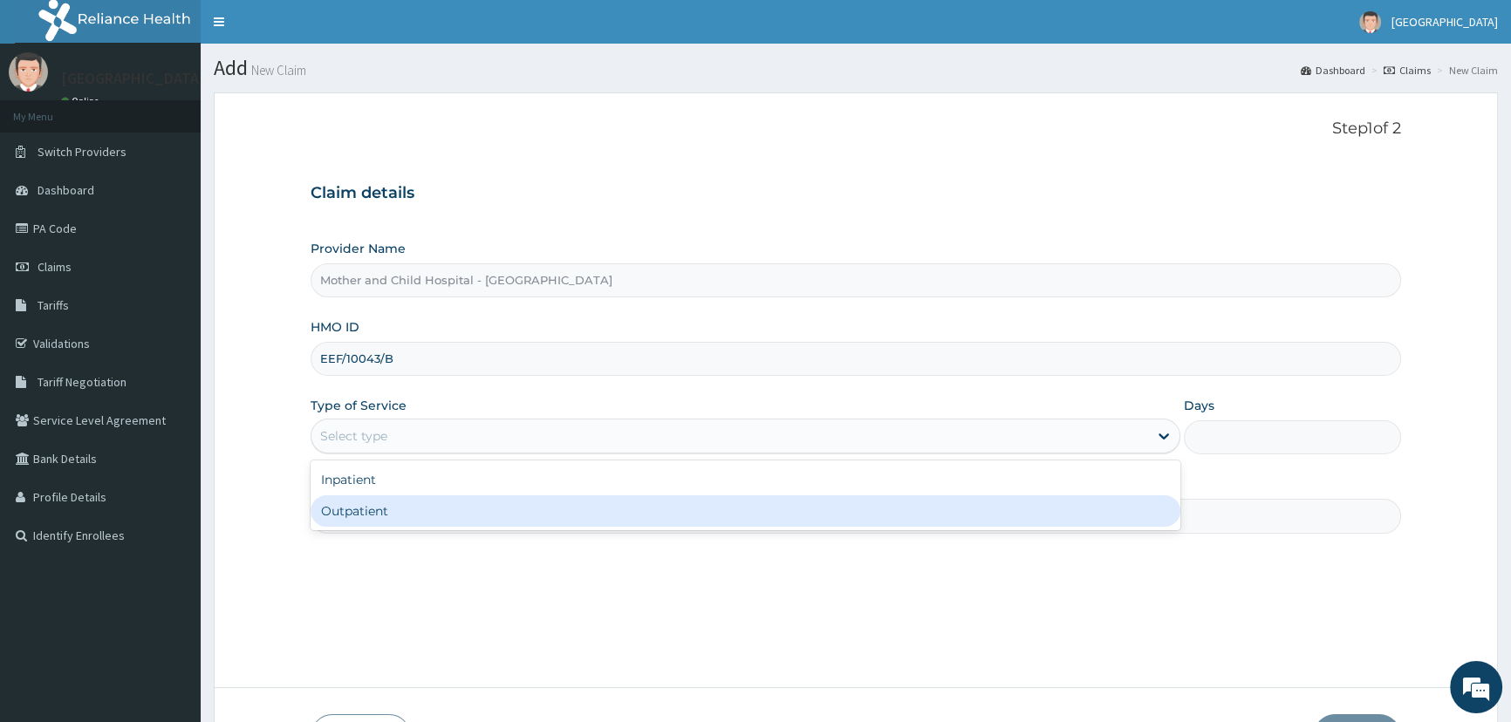
click at [413, 508] on div "Outpatient" at bounding box center [745, 510] width 869 height 31
type input "1"
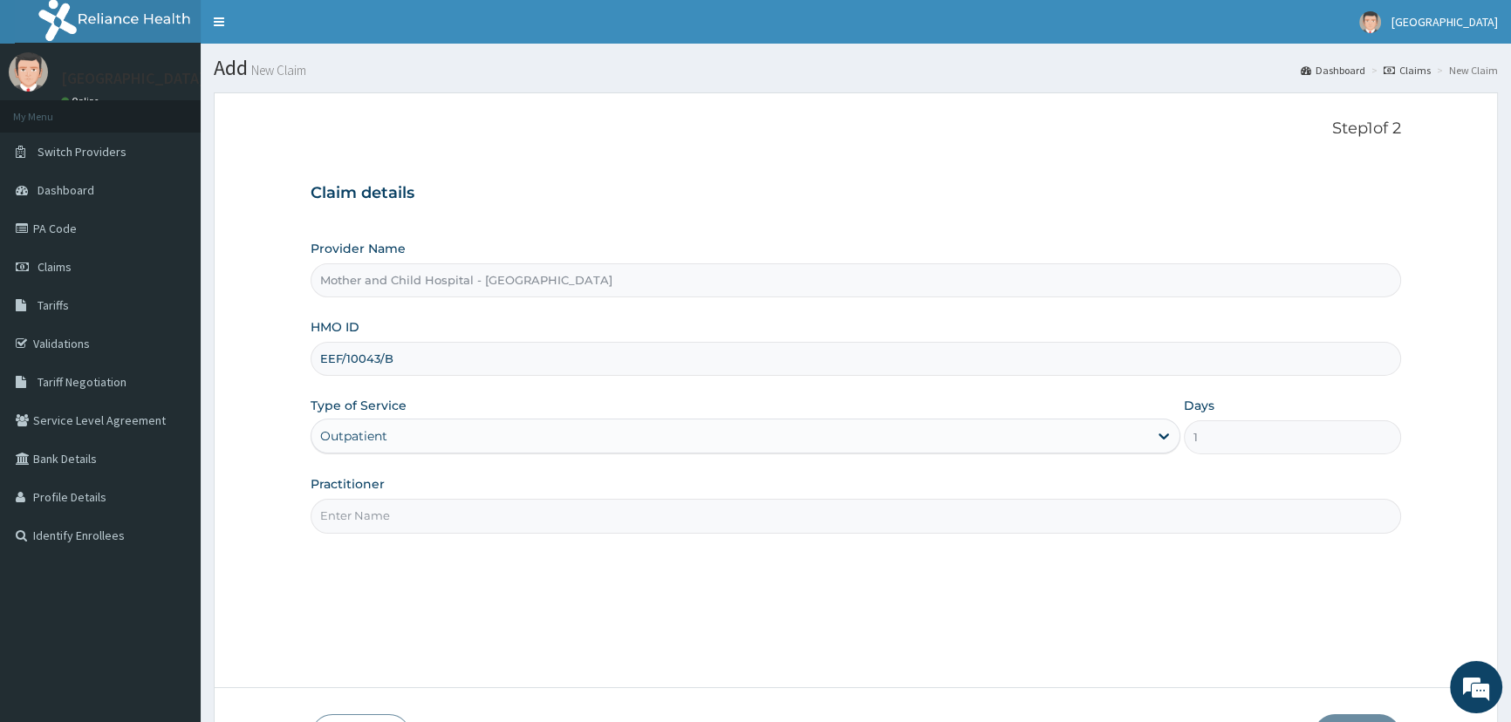
click at [406, 526] on input "Practitioner" at bounding box center [856, 516] width 1090 height 34
type input "ETIM"
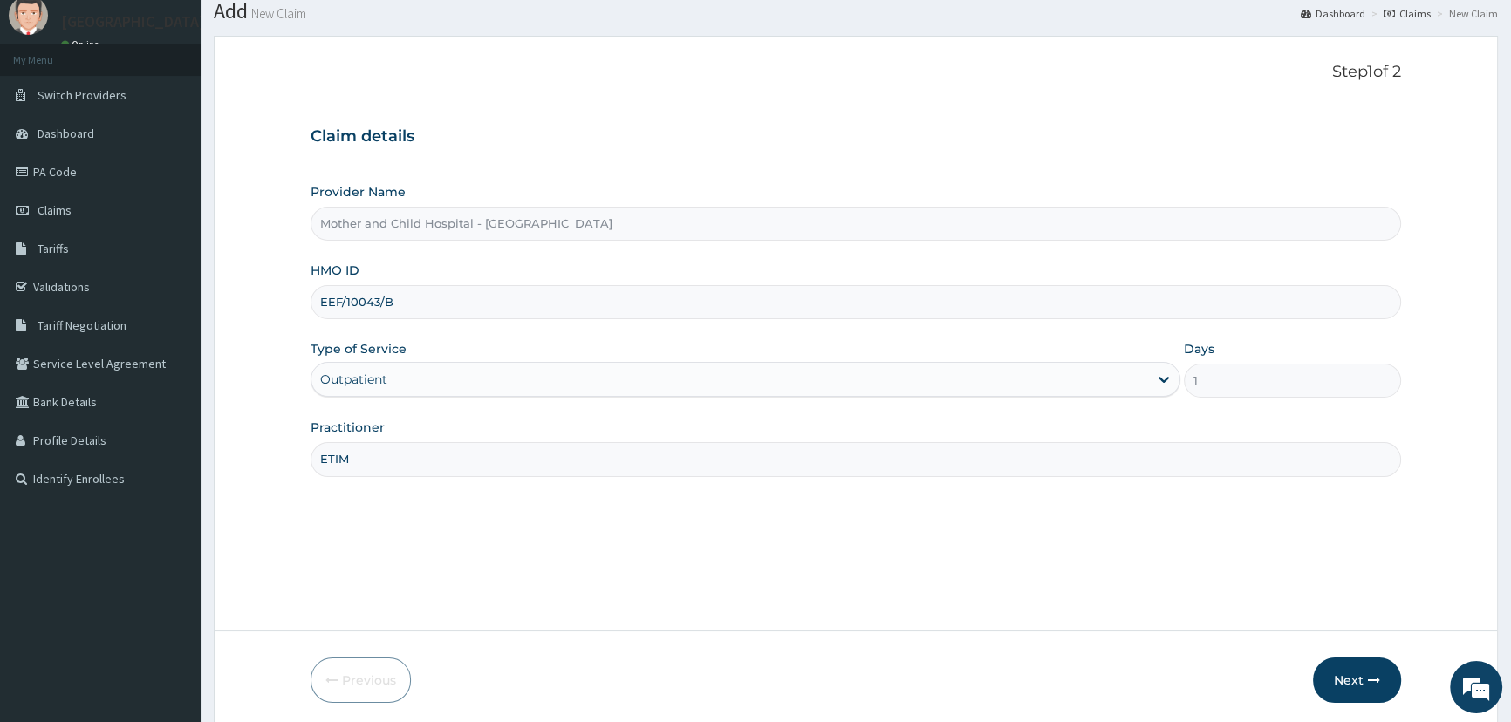
scroll to position [122, 0]
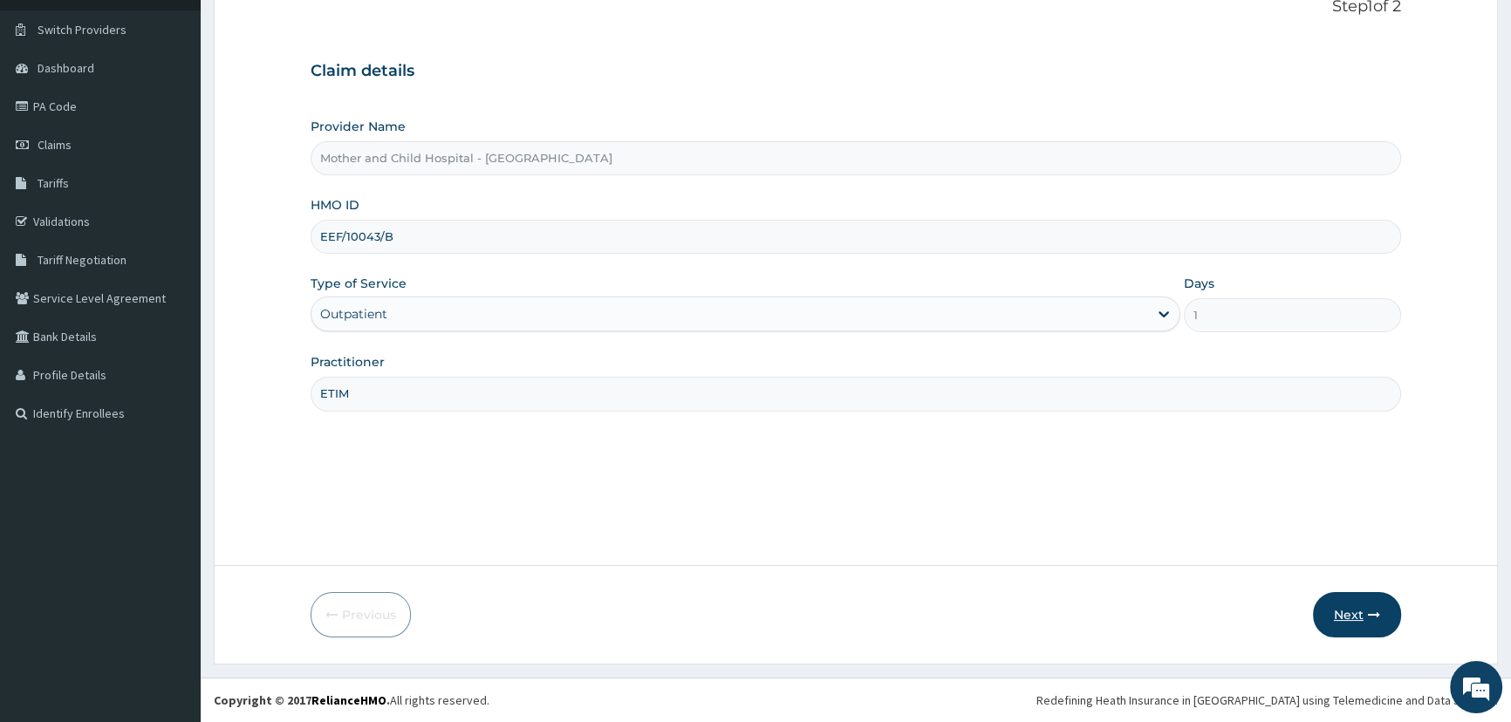
click at [1341, 617] on button "Next" at bounding box center [1357, 614] width 88 height 45
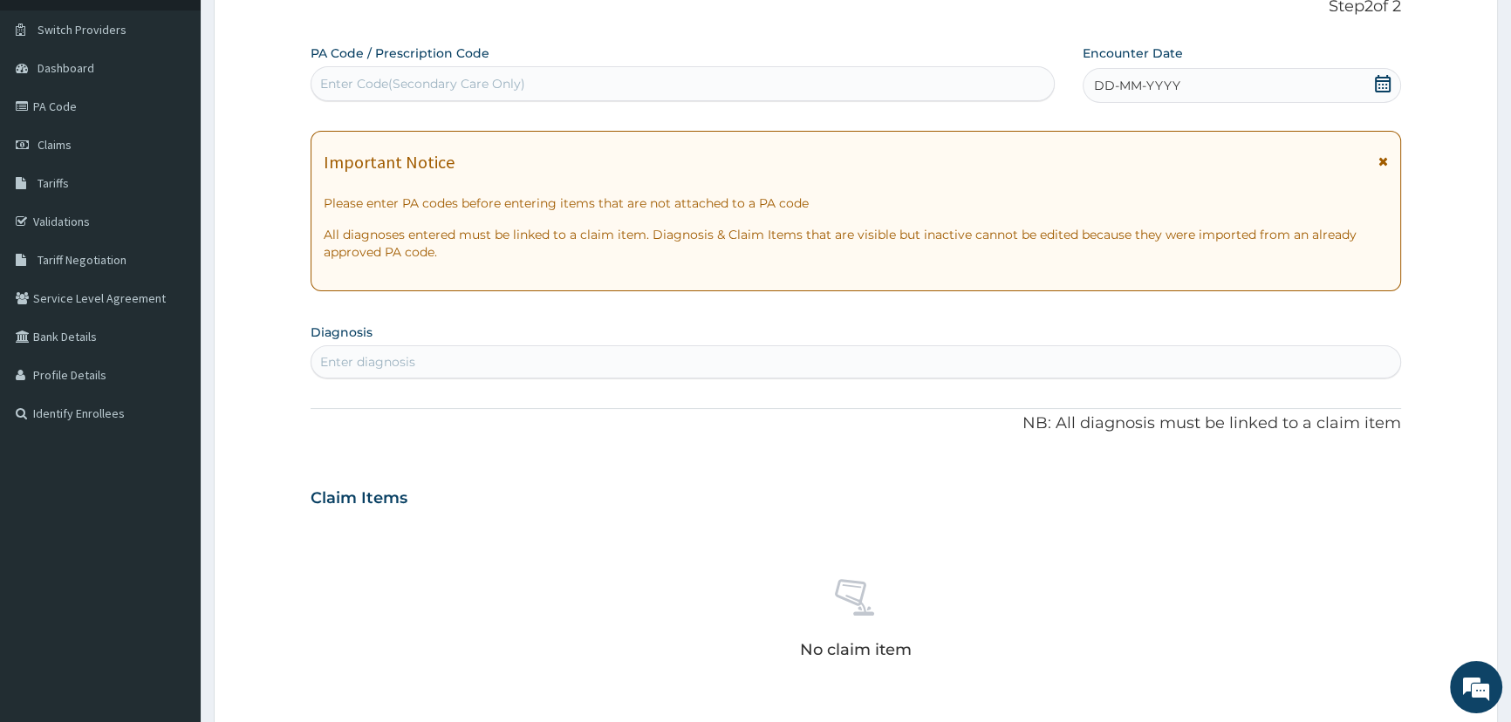
click at [1378, 85] on icon at bounding box center [1382, 83] width 17 height 17
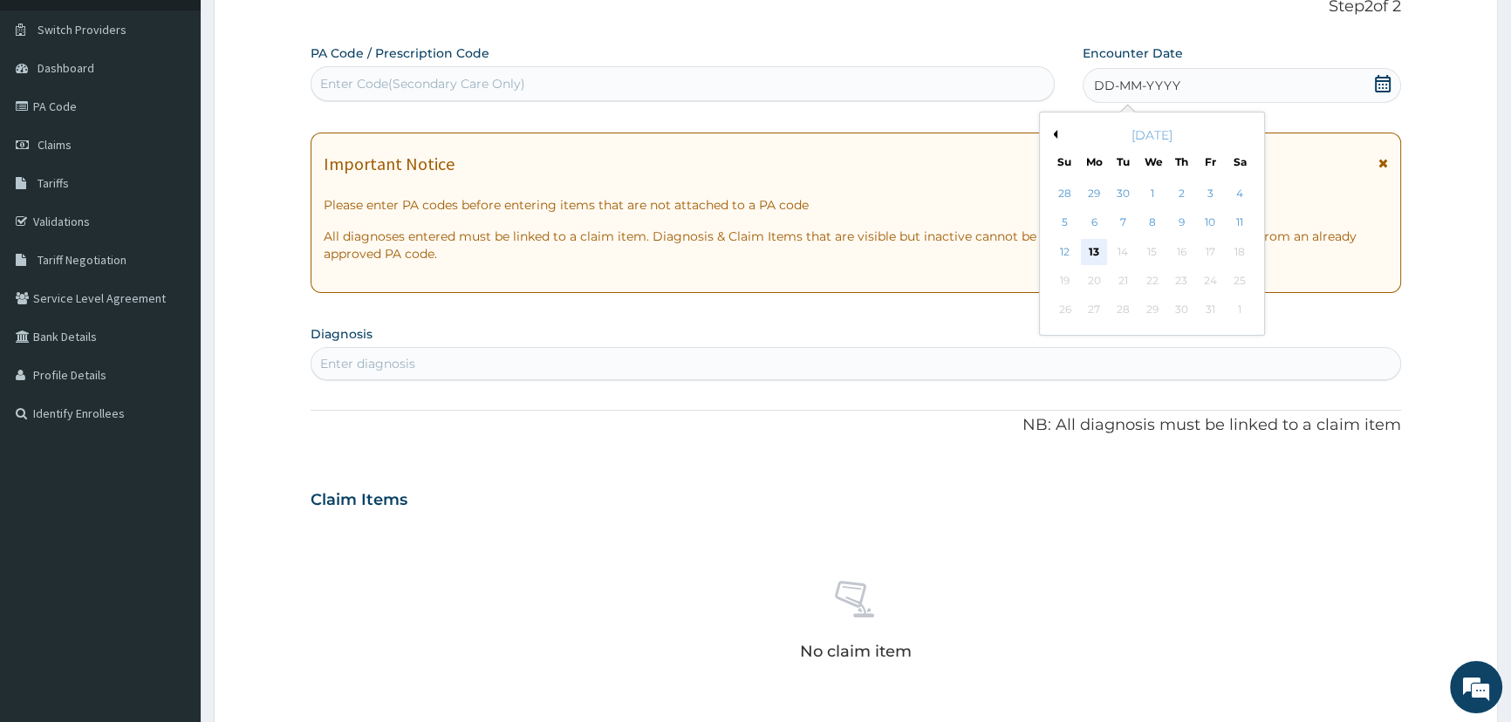
click at [1090, 256] on div "13" at bounding box center [1093, 252] width 26 height 26
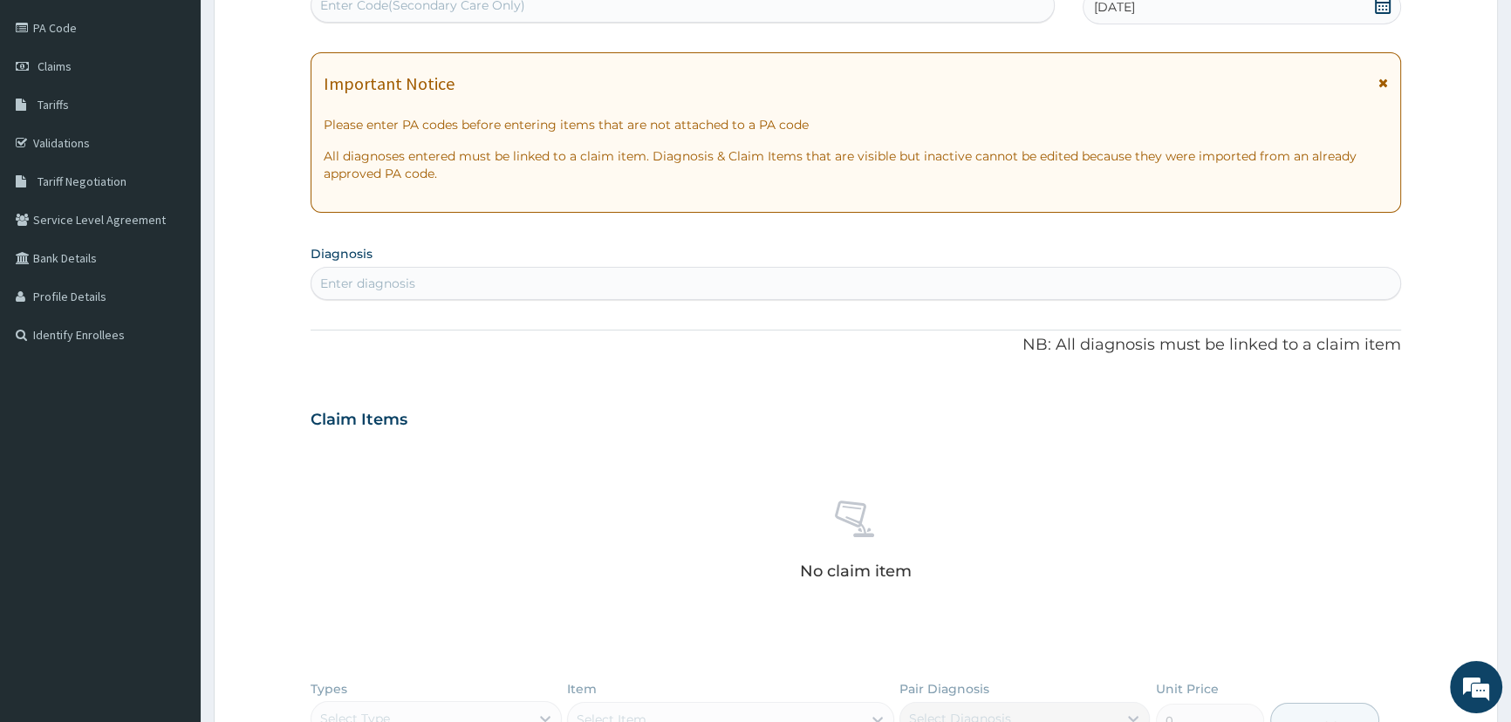
scroll to position [201, 0]
click at [663, 278] on div "Enter diagnosis" at bounding box center [855, 284] width 1089 height 28
type input "[MEDICAL_DATA]"
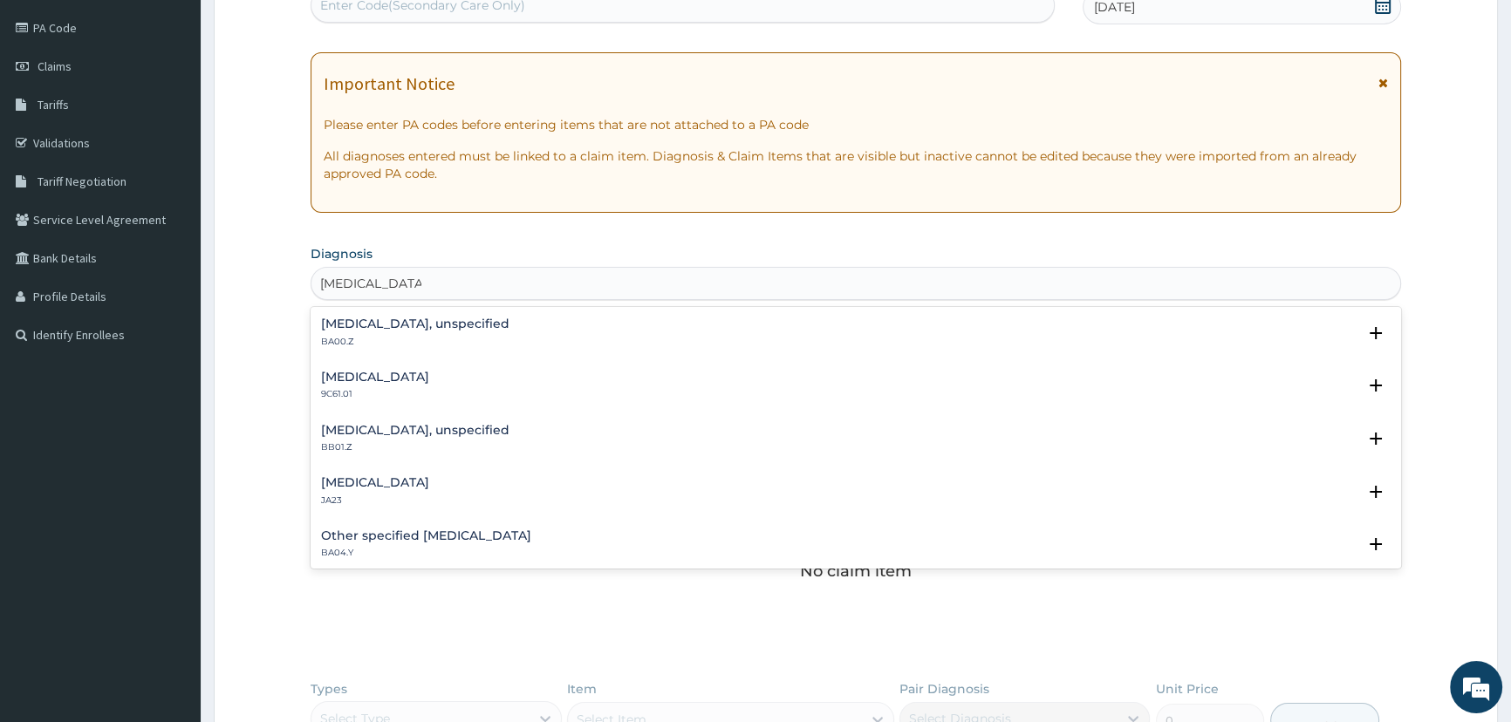
click at [400, 318] on h4 "[MEDICAL_DATA], unspecified" at bounding box center [415, 324] width 188 height 13
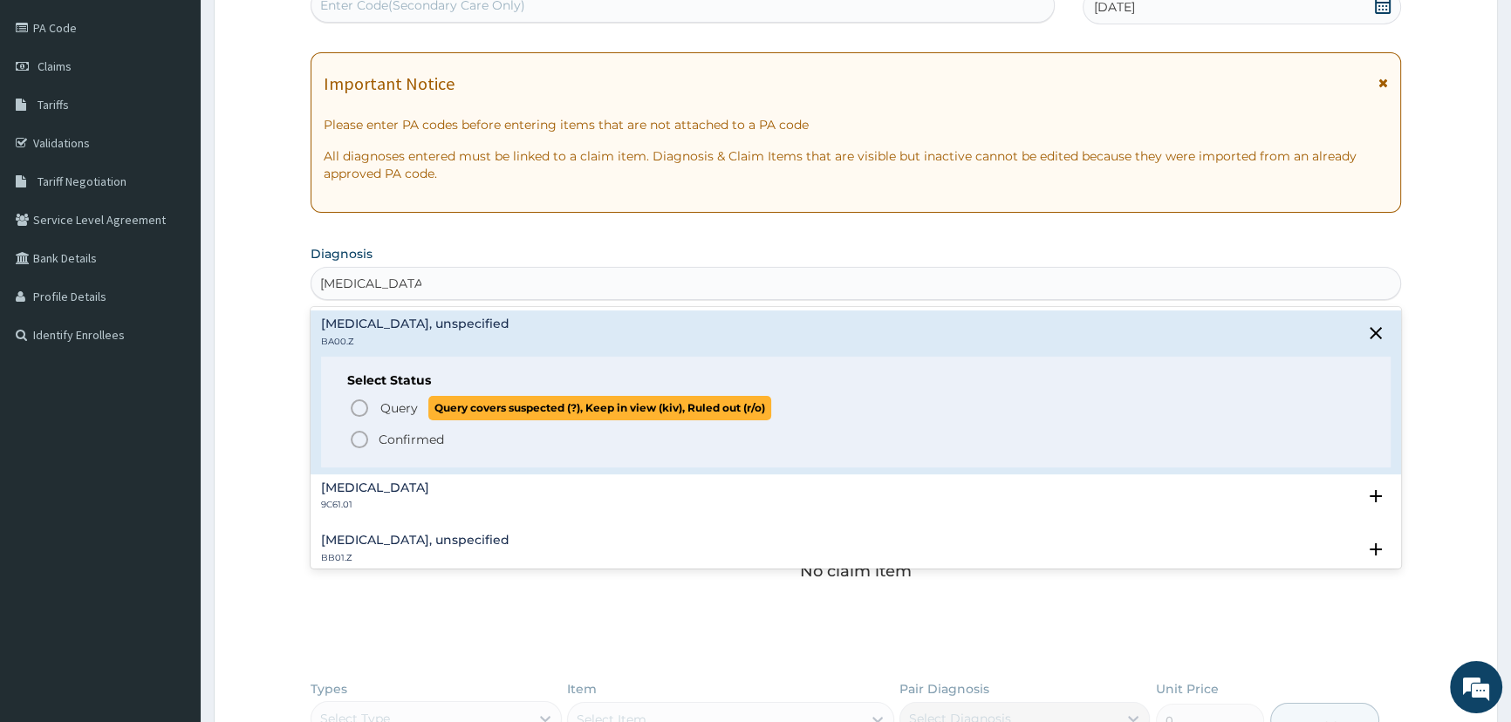
click at [359, 407] on icon "status option query" at bounding box center [359, 408] width 21 height 21
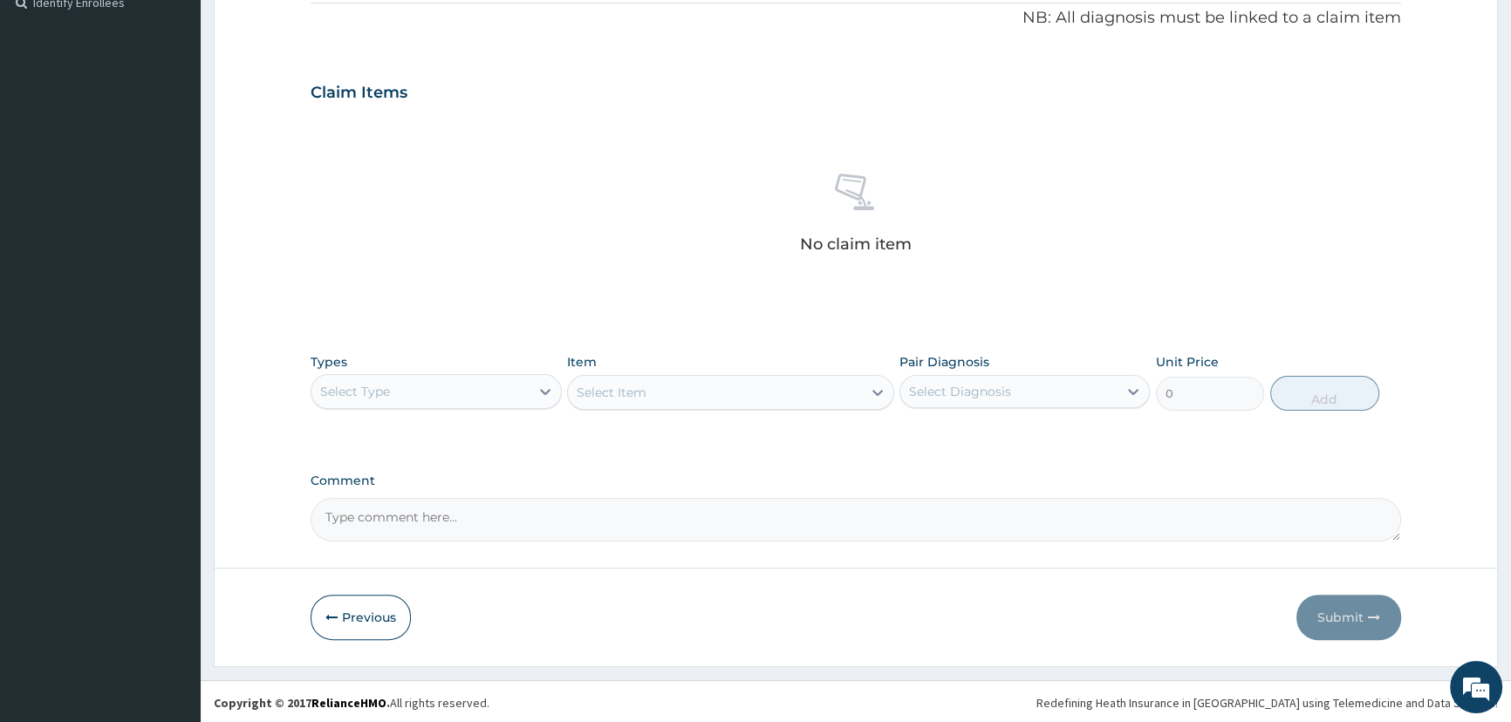
scroll to position [534, 0]
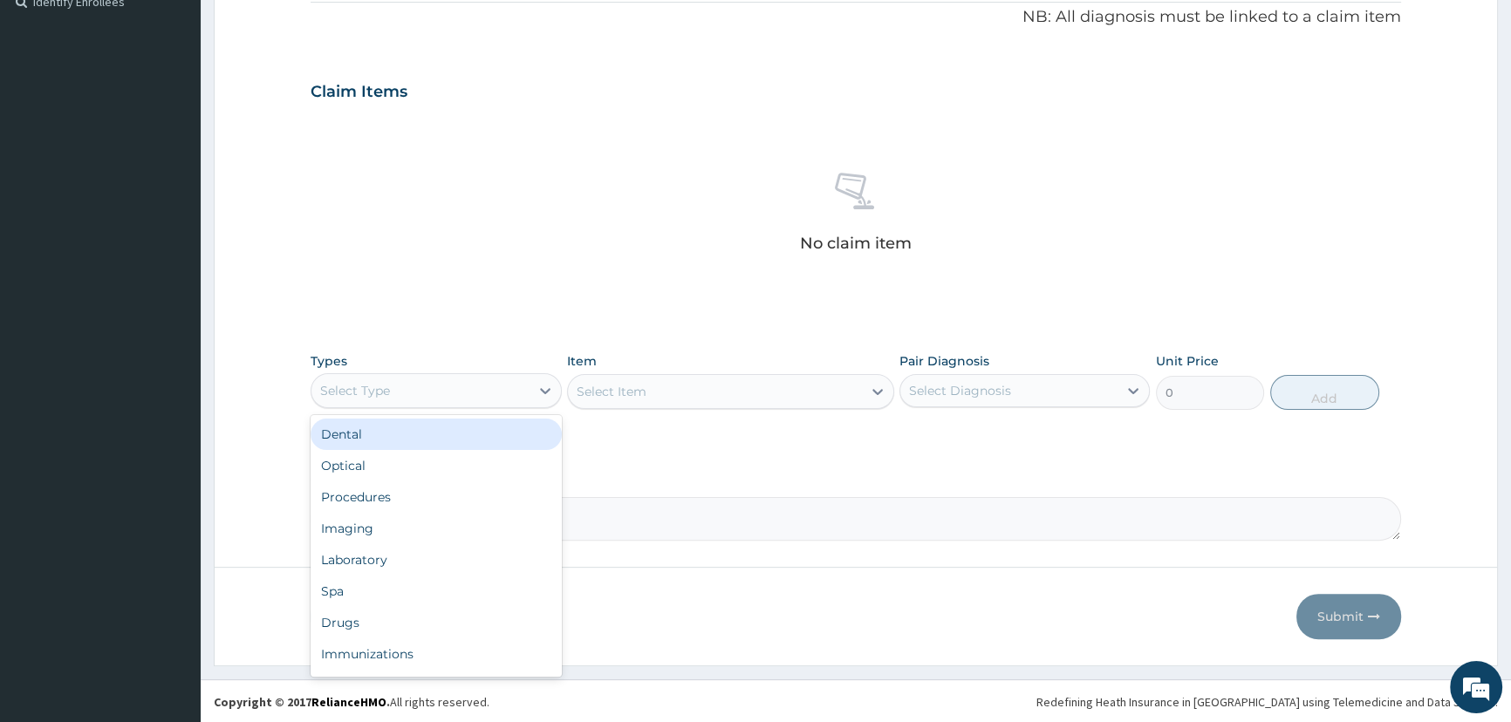
click at [512, 395] on div "Select Type" at bounding box center [419, 391] width 217 height 28
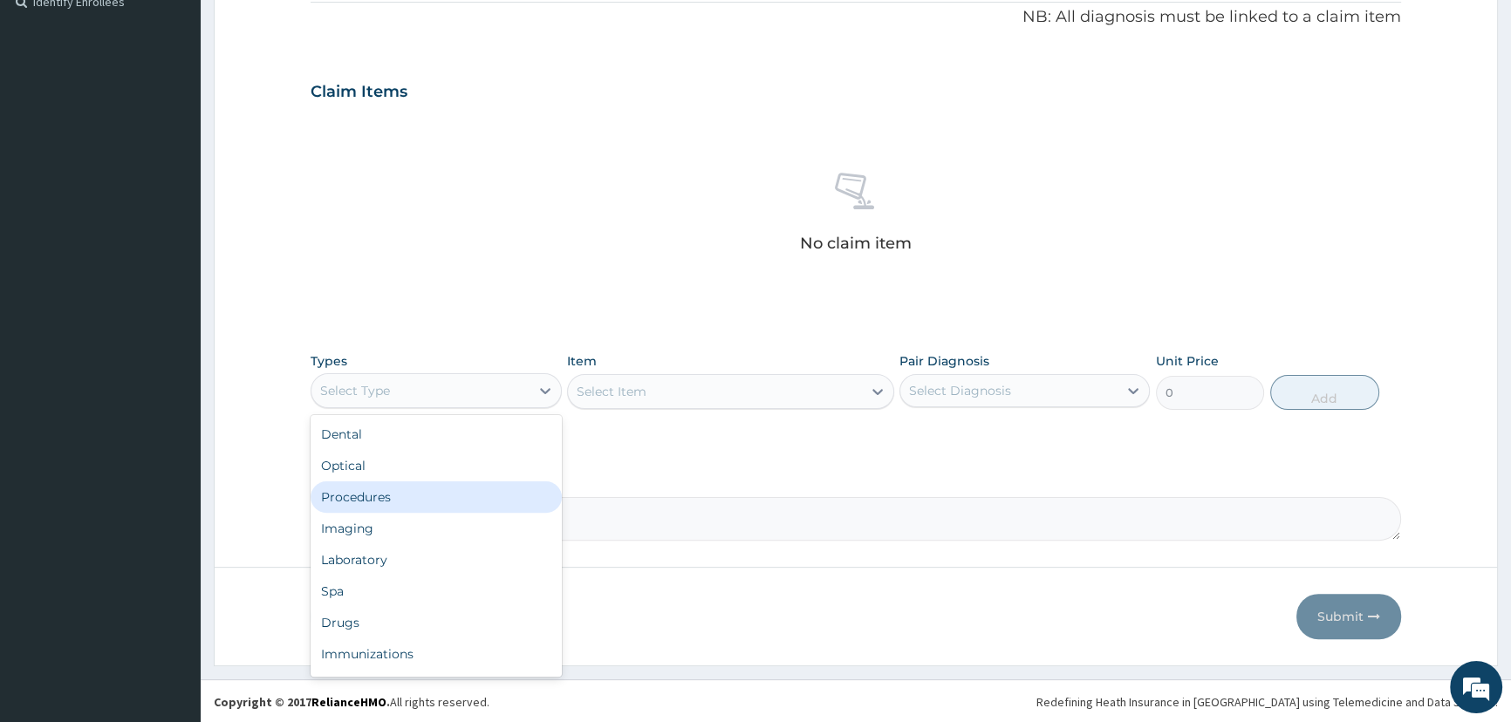
click at [473, 492] on div "Procedures" at bounding box center [436, 497] width 250 height 31
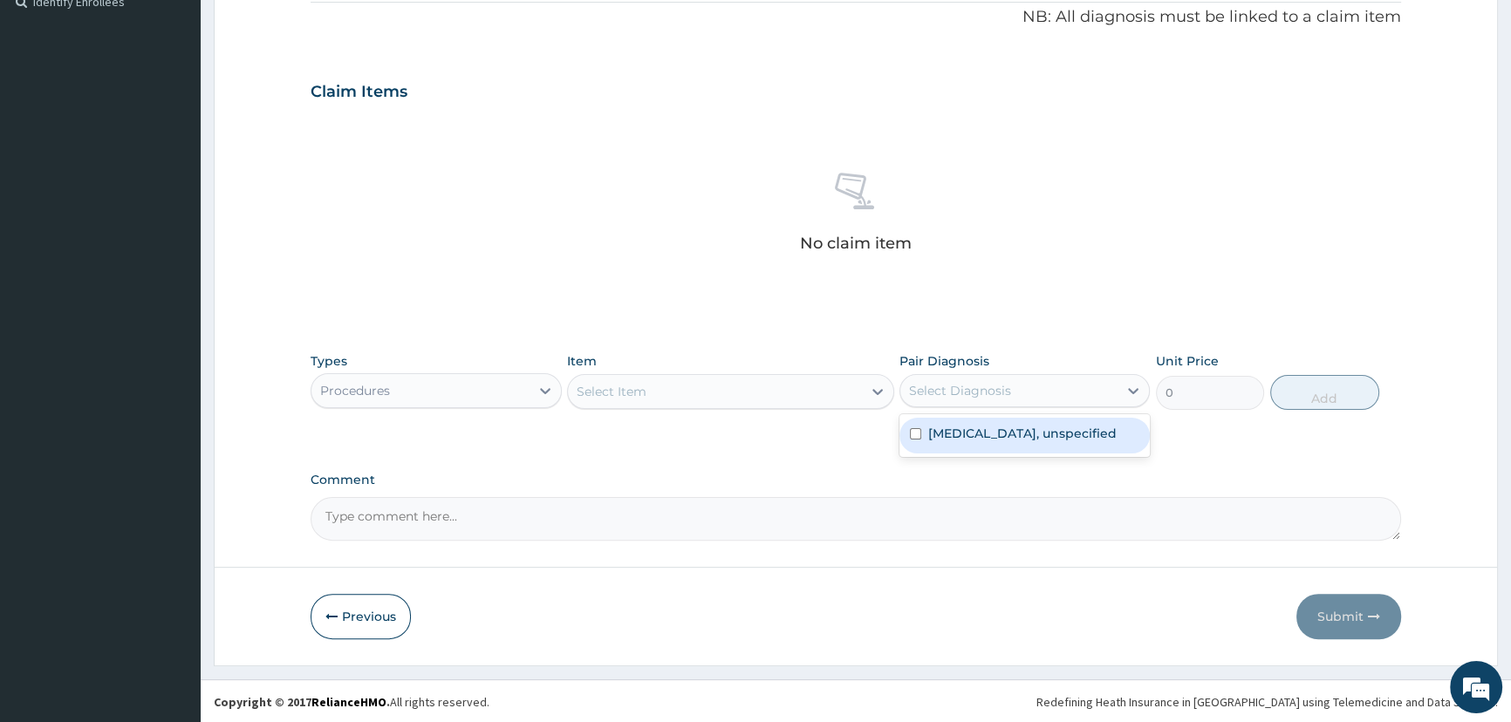
click at [1016, 391] on div "Select Diagnosis" at bounding box center [1008, 391] width 217 height 28
click at [1012, 442] on label "[MEDICAL_DATA], unspecified" at bounding box center [1022, 433] width 188 height 17
checkbox input "true"
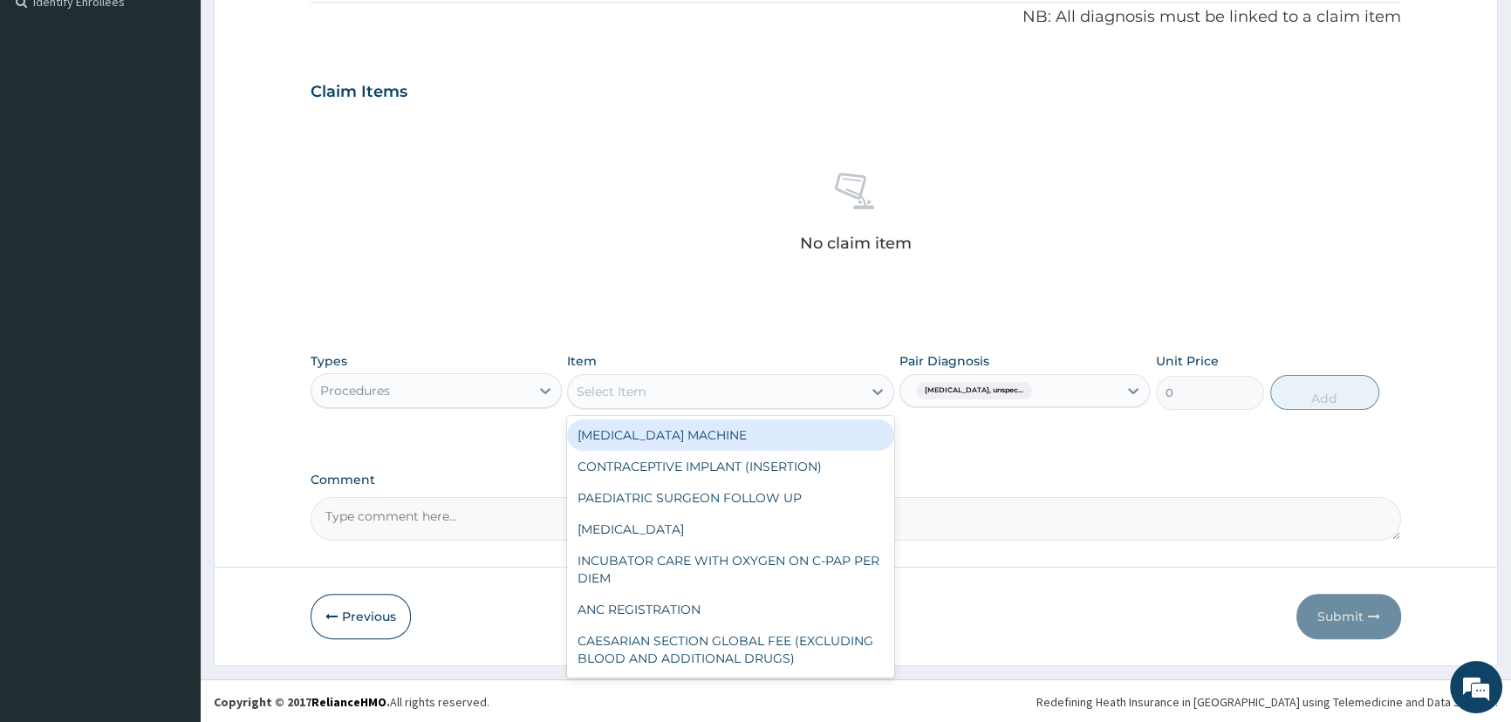
click at [743, 381] on div "Select Item" at bounding box center [715, 392] width 294 height 28
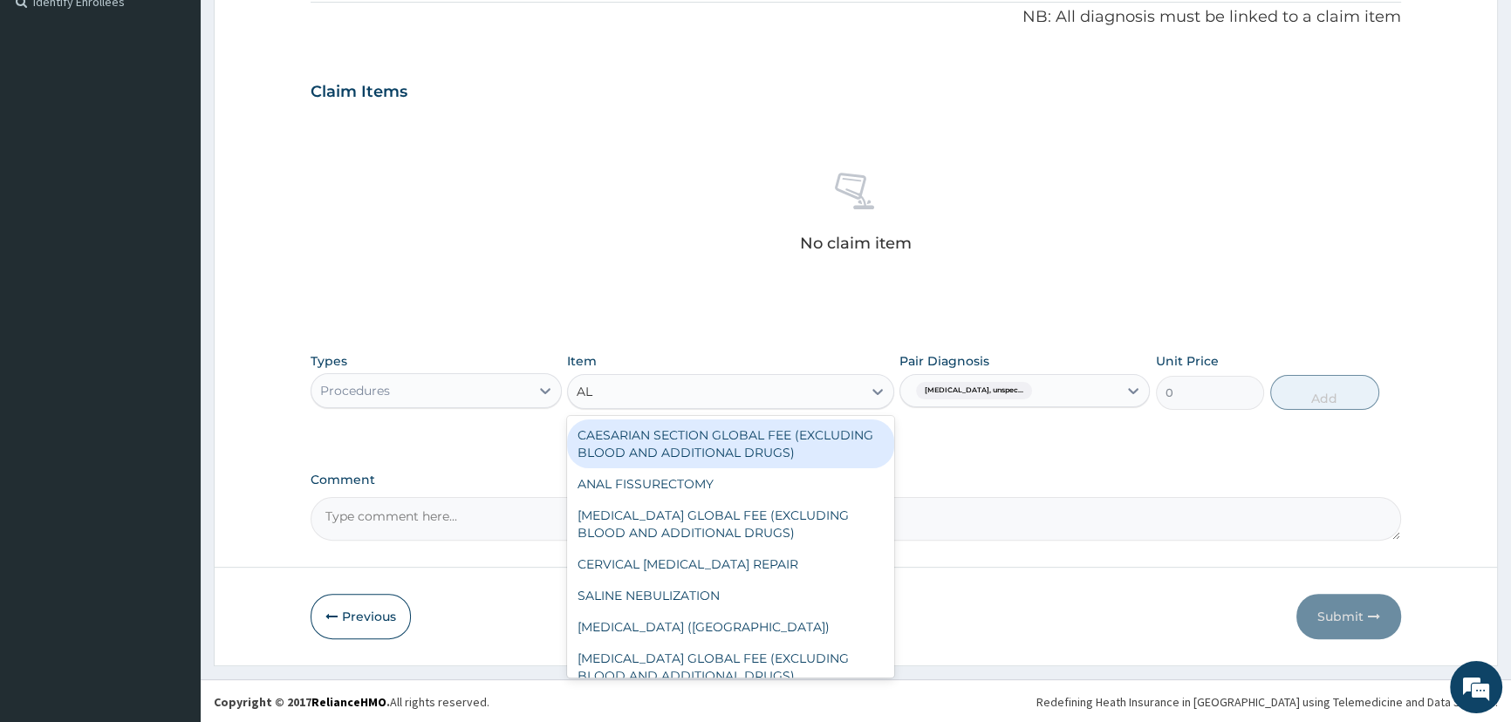
type input "A"
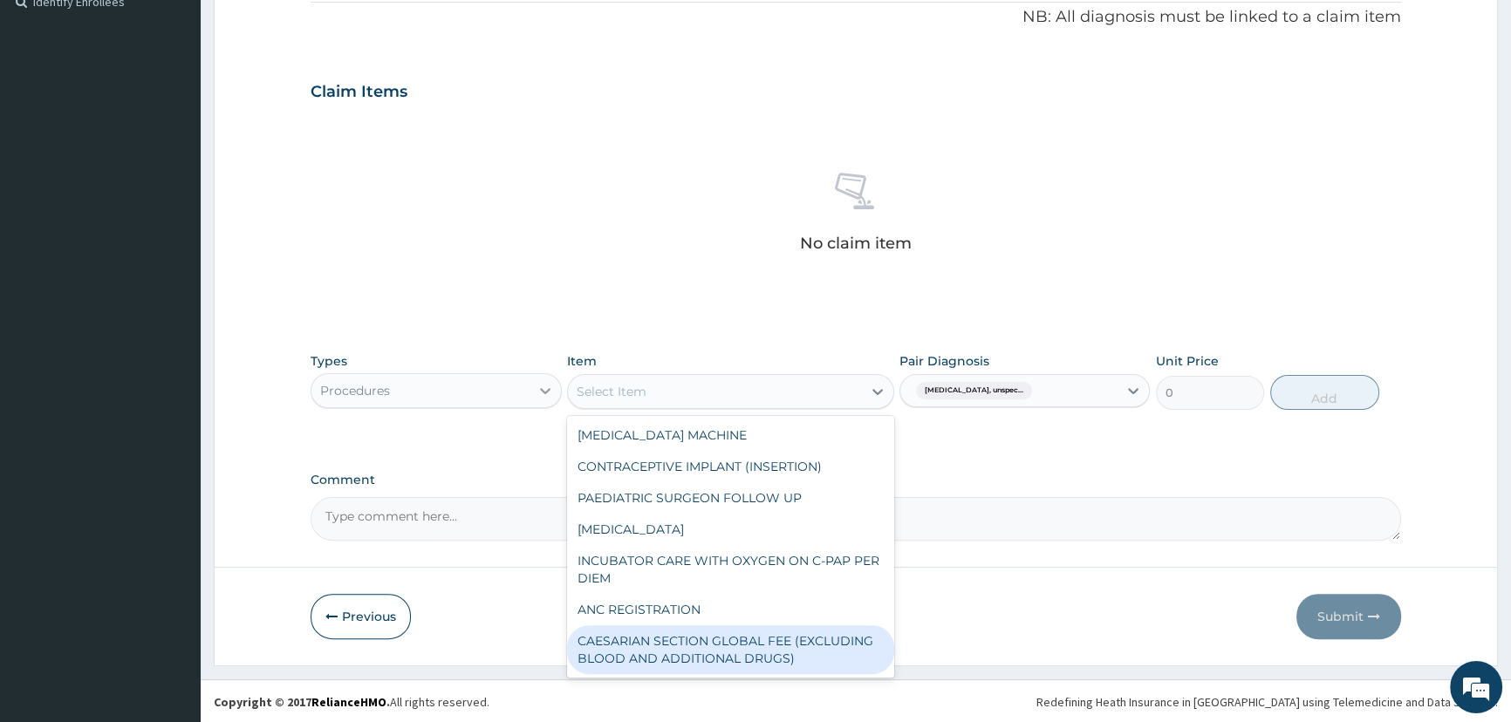
click at [537, 388] on icon at bounding box center [544, 390] width 17 height 17
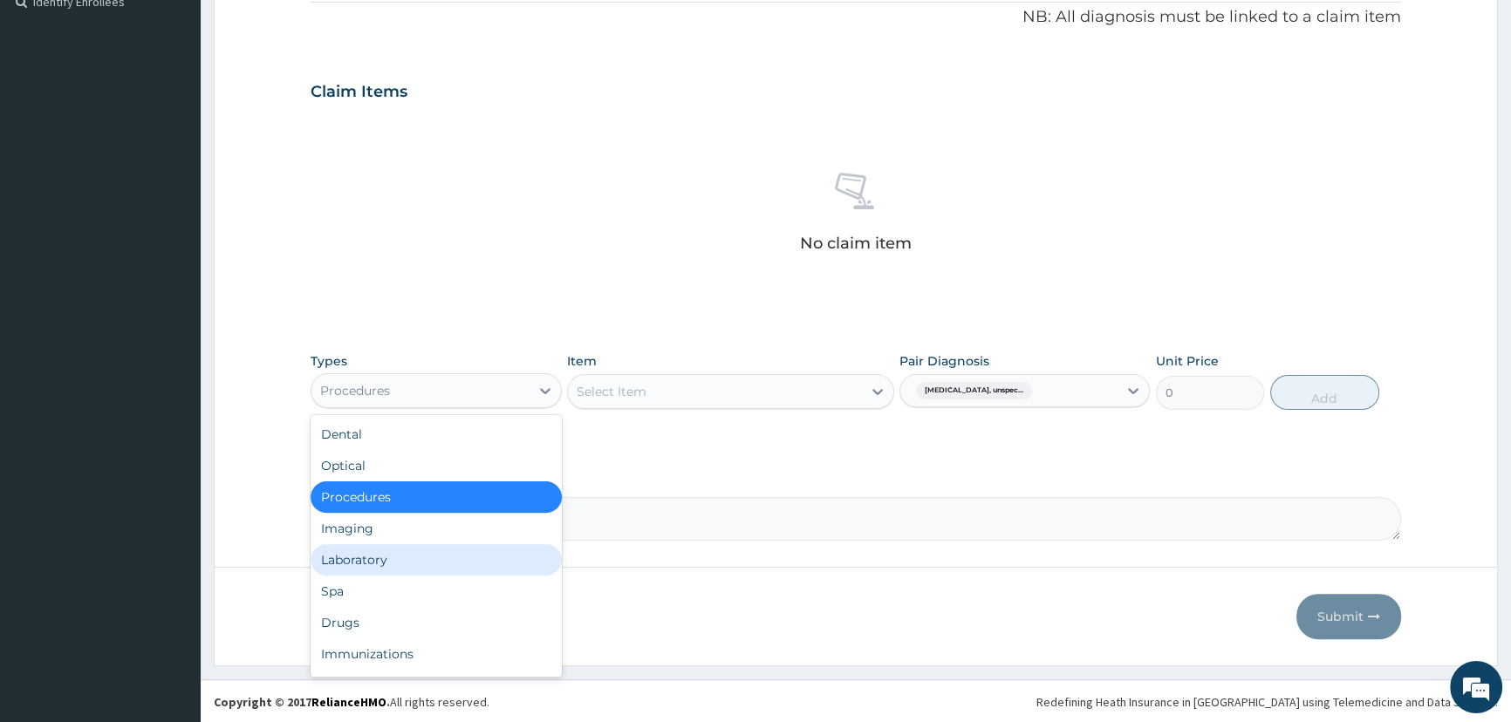
click at [387, 561] on div "Laboratory" at bounding box center [436, 559] width 250 height 31
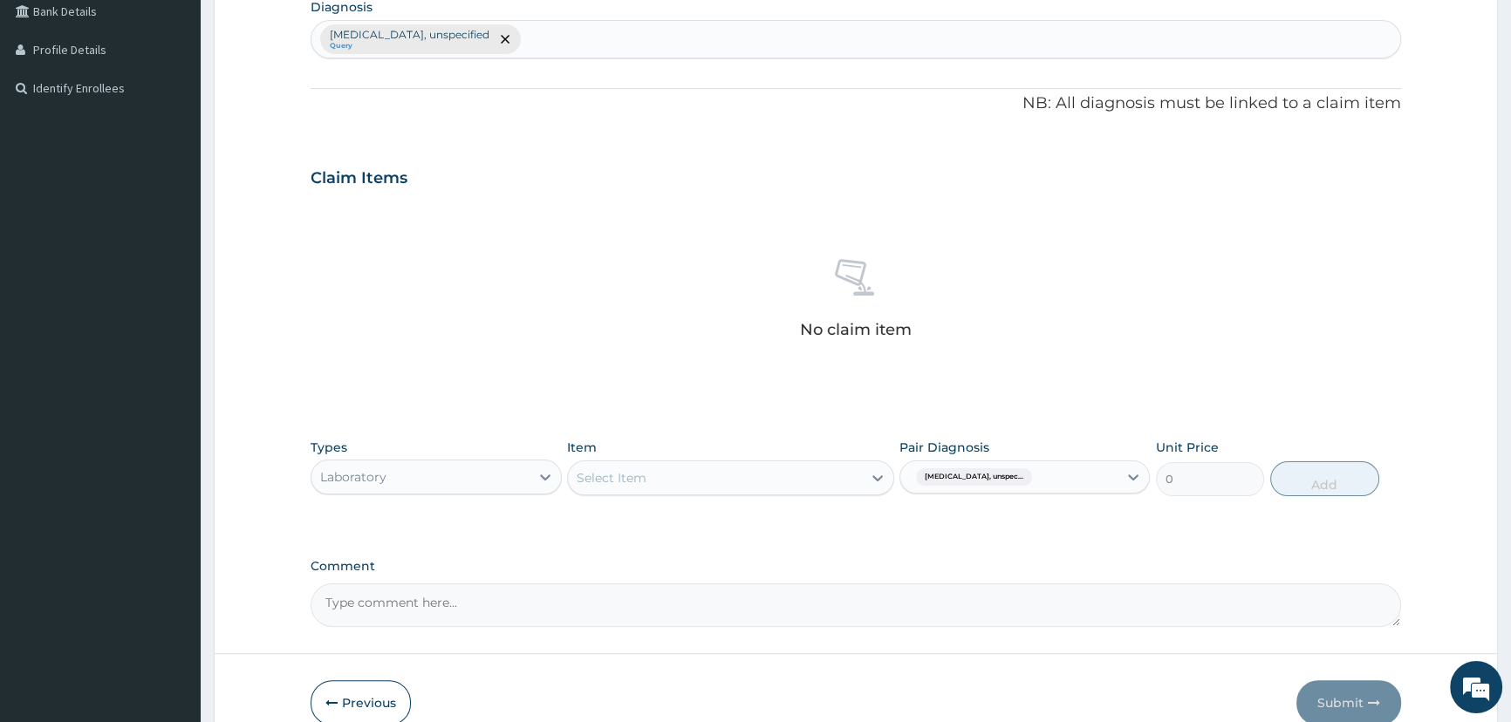
scroll to position [475, 0]
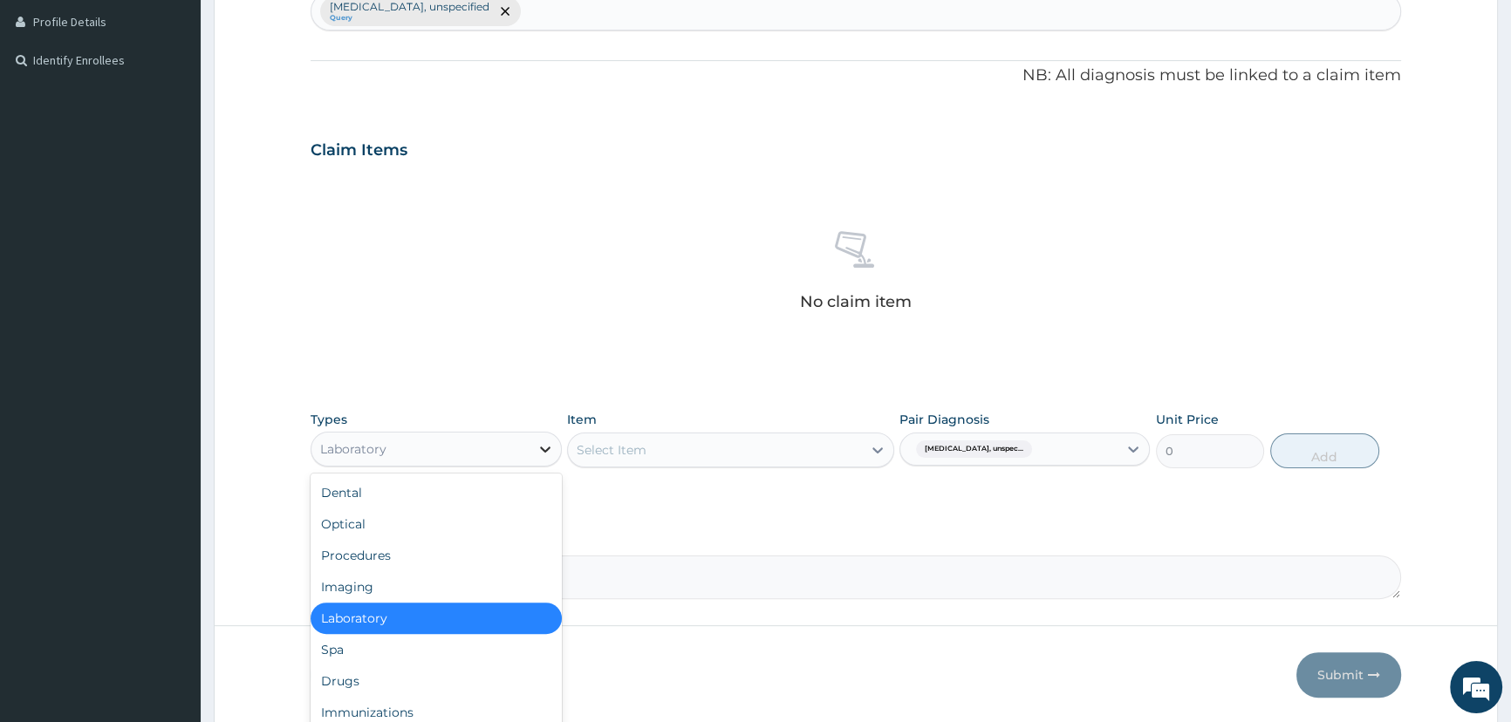
click at [541, 448] on icon at bounding box center [544, 449] width 17 height 17
click at [440, 555] on div "Procedures" at bounding box center [436, 555] width 250 height 31
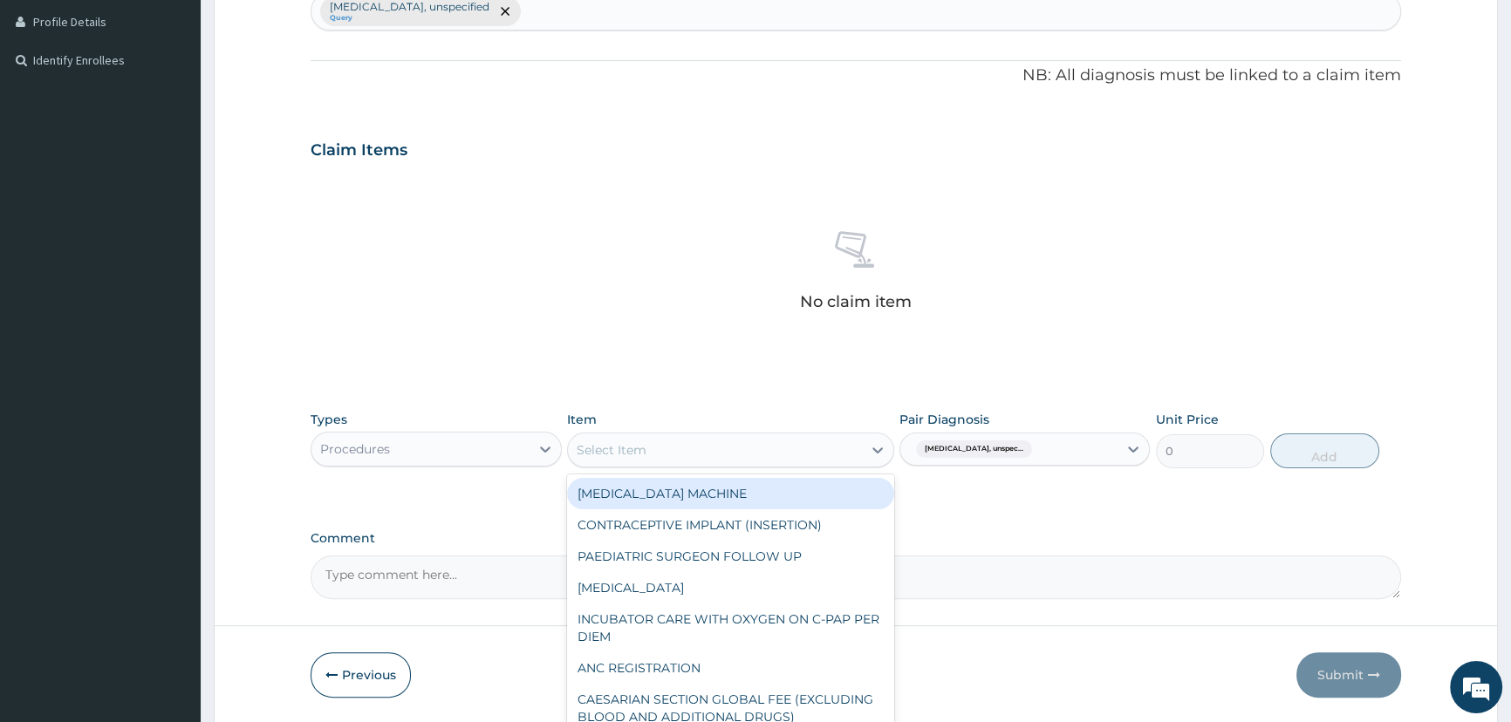
click at [720, 450] on div "Select Item" at bounding box center [715, 450] width 294 height 28
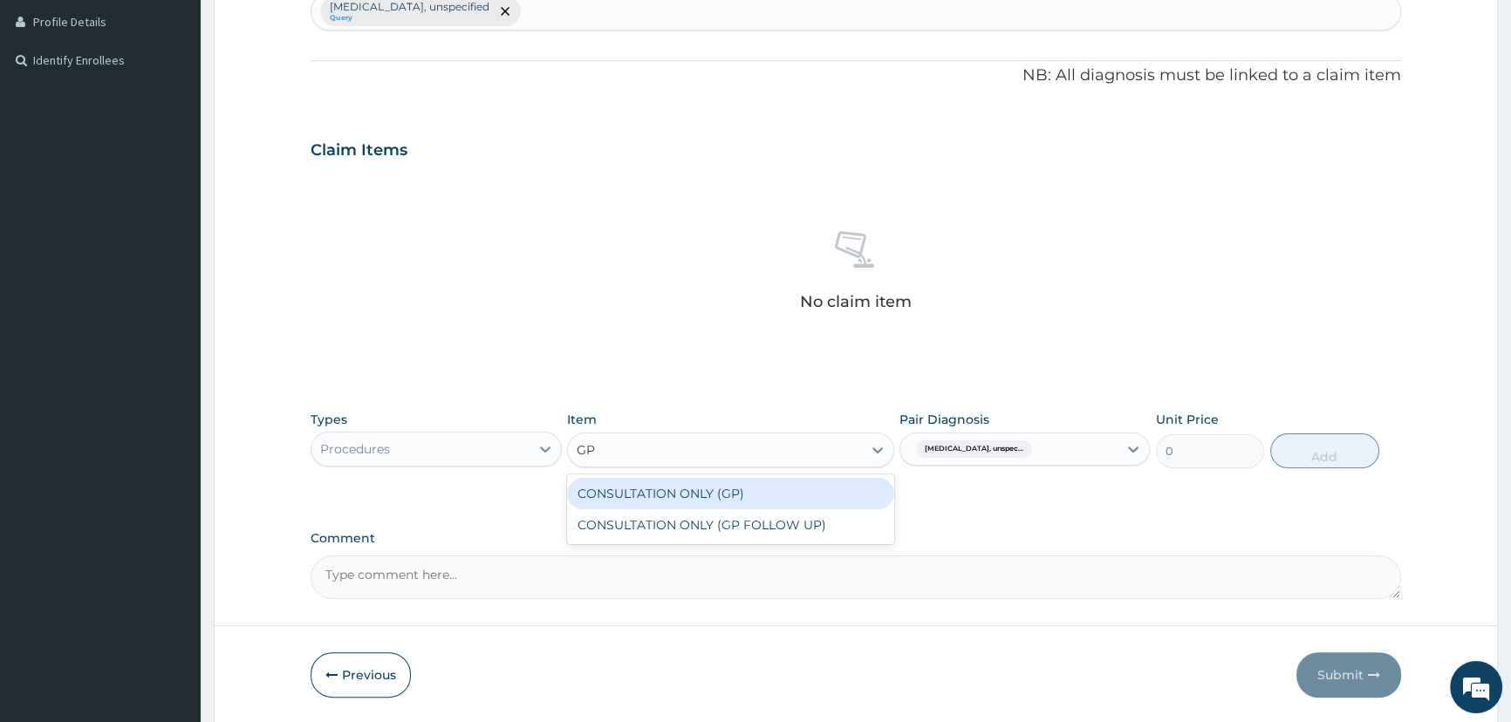
type input "GP"
click at [742, 489] on div "CONSULTATION ONLY (GP)" at bounding box center [730, 493] width 327 height 31
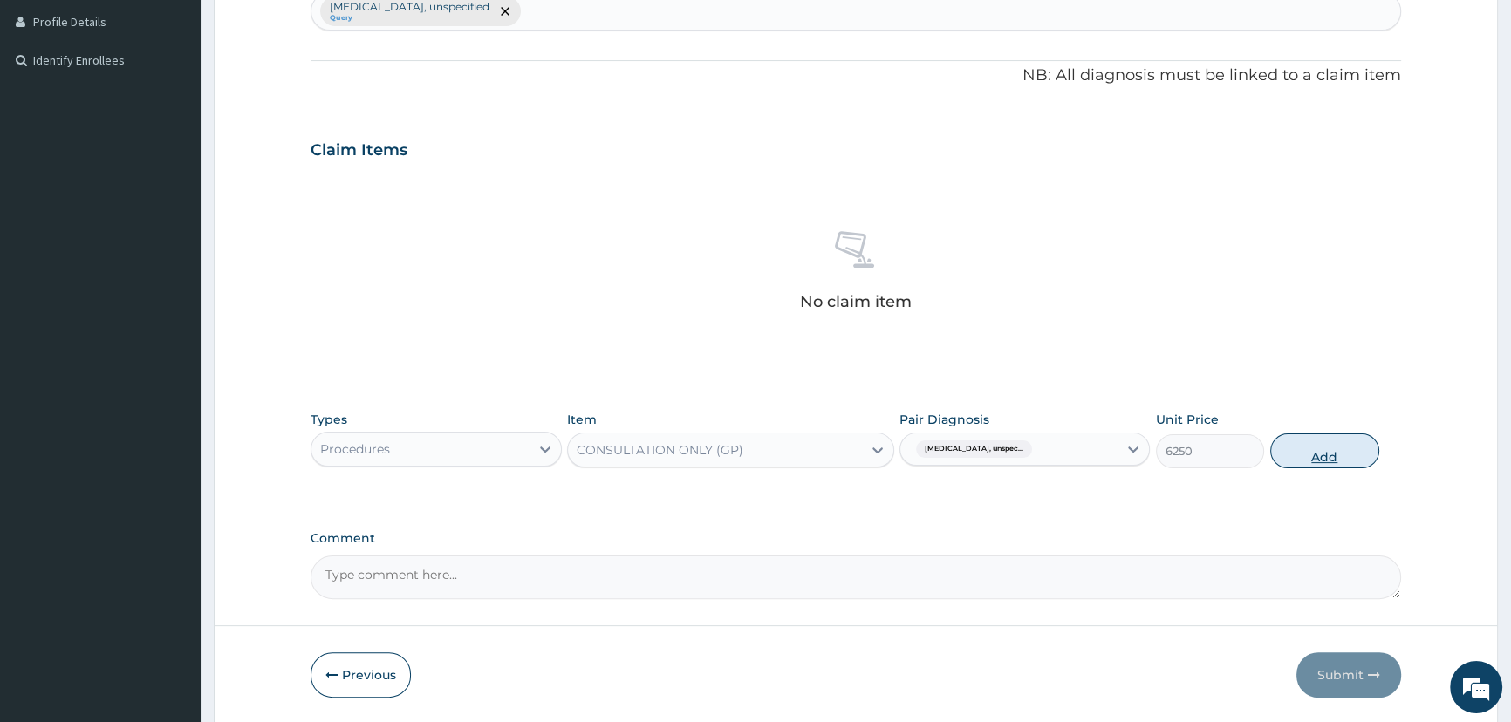
click at [1335, 453] on button "Add" at bounding box center [1324, 451] width 109 height 35
type input "0"
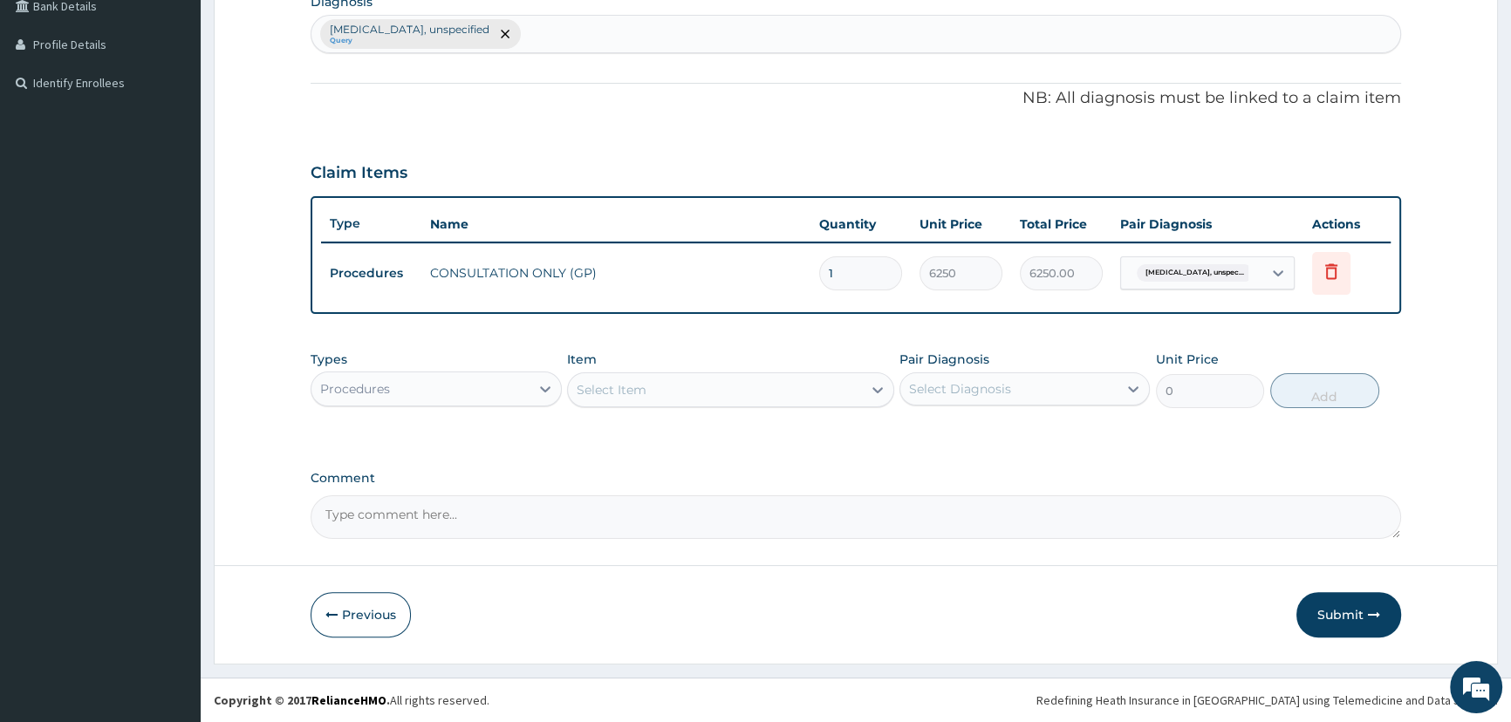
scroll to position [451, 0]
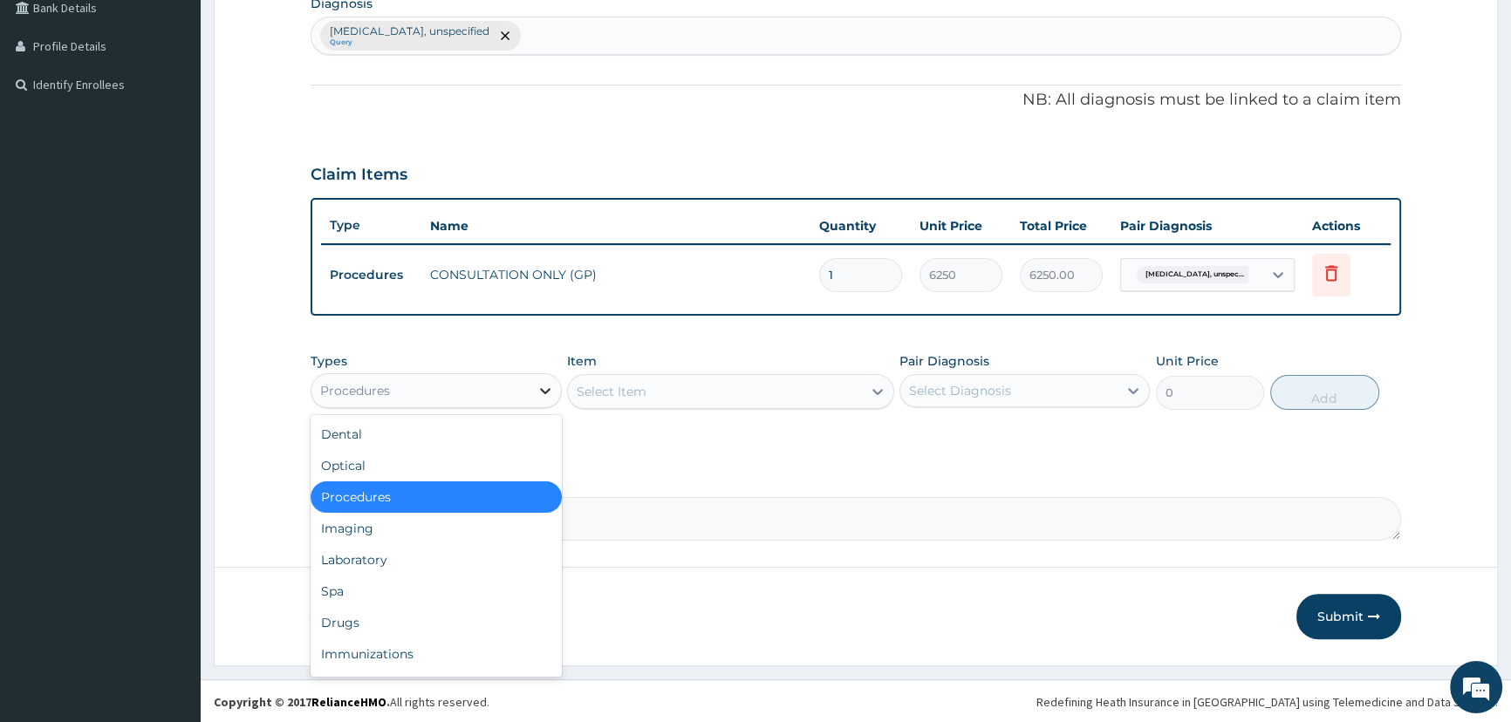
click at [544, 393] on icon at bounding box center [544, 390] width 17 height 17
click at [379, 614] on div "Drugs" at bounding box center [436, 622] width 250 height 31
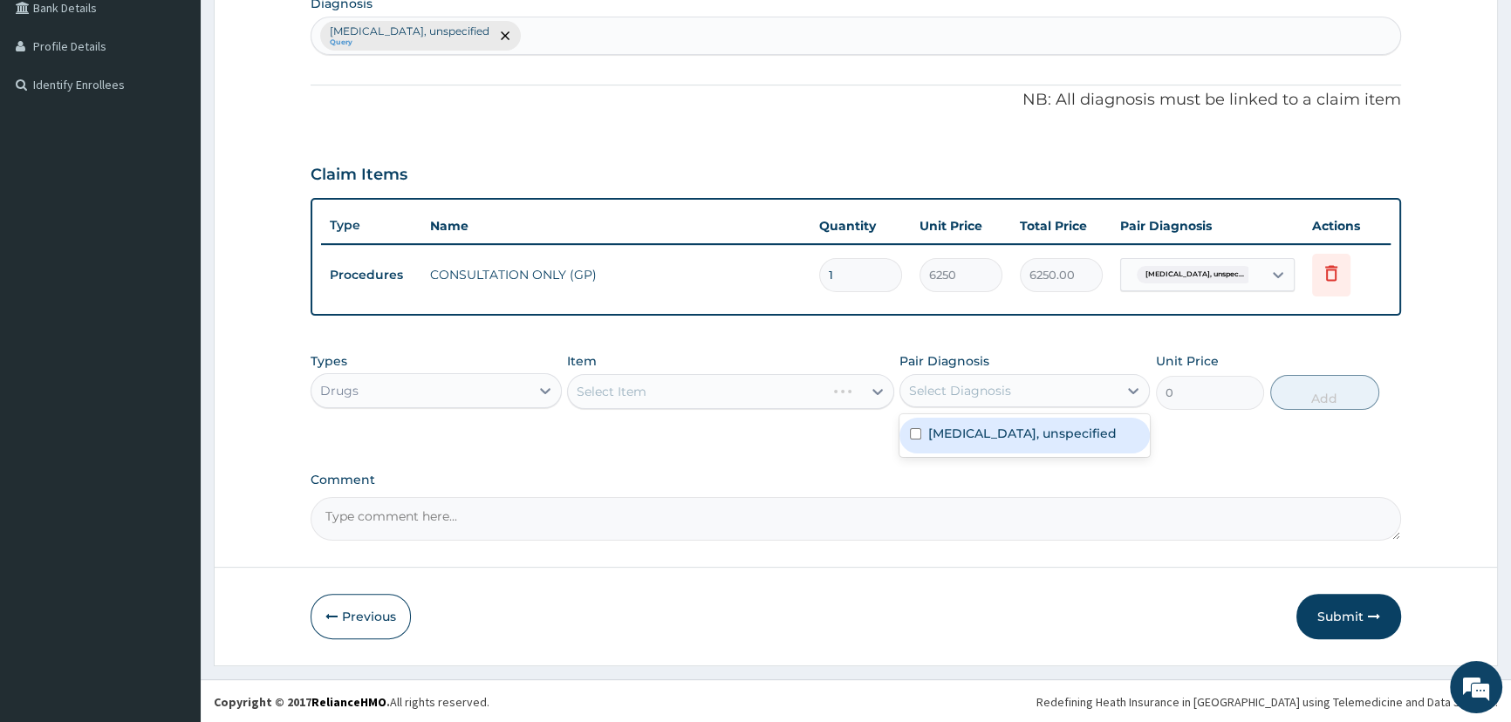
click at [947, 388] on div "Select Diagnosis" at bounding box center [960, 390] width 102 height 17
click at [960, 442] on label "[MEDICAL_DATA], unspecified" at bounding box center [1022, 433] width 188 height 17
checkbox input "true"
click at [660, 395] on div "Select Item" at bounding box center [715, 392] width 294 height 28
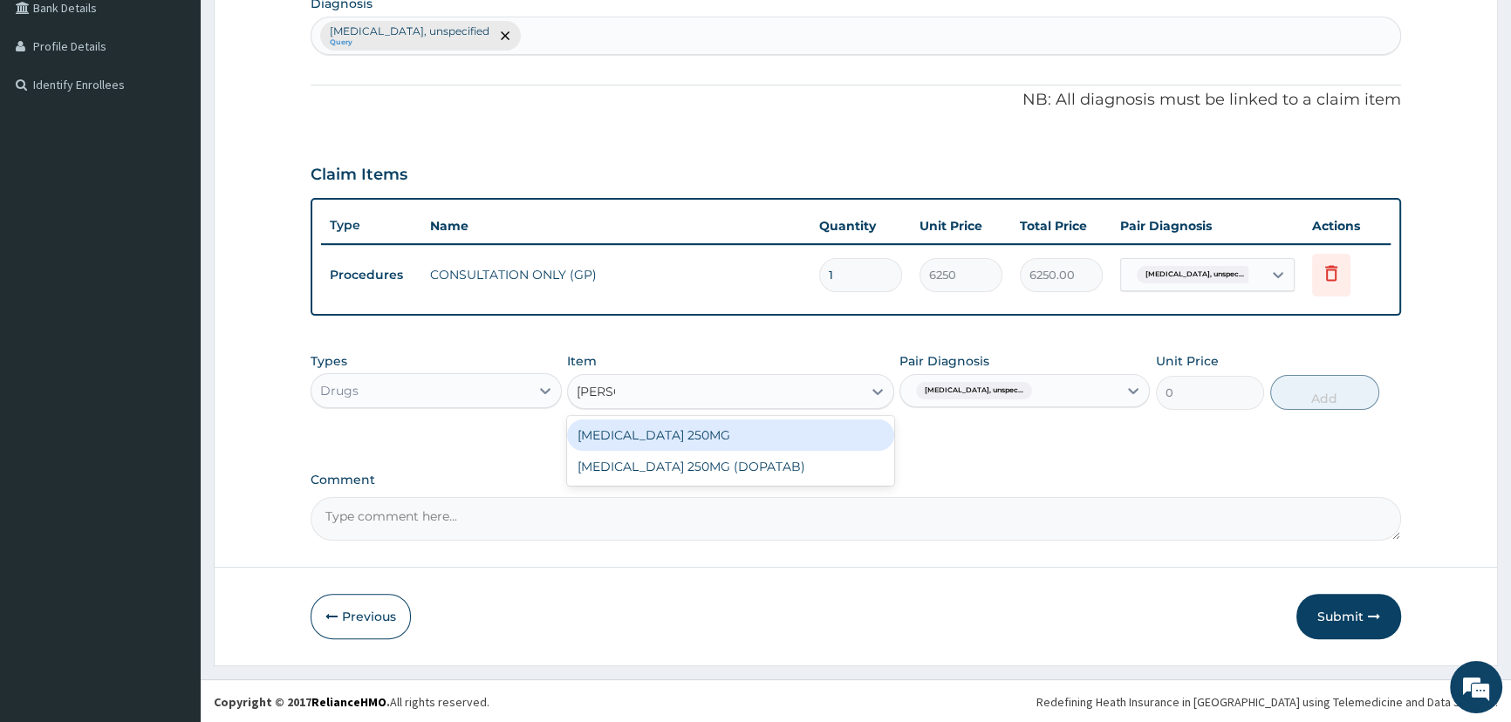
type input "ALDOM"
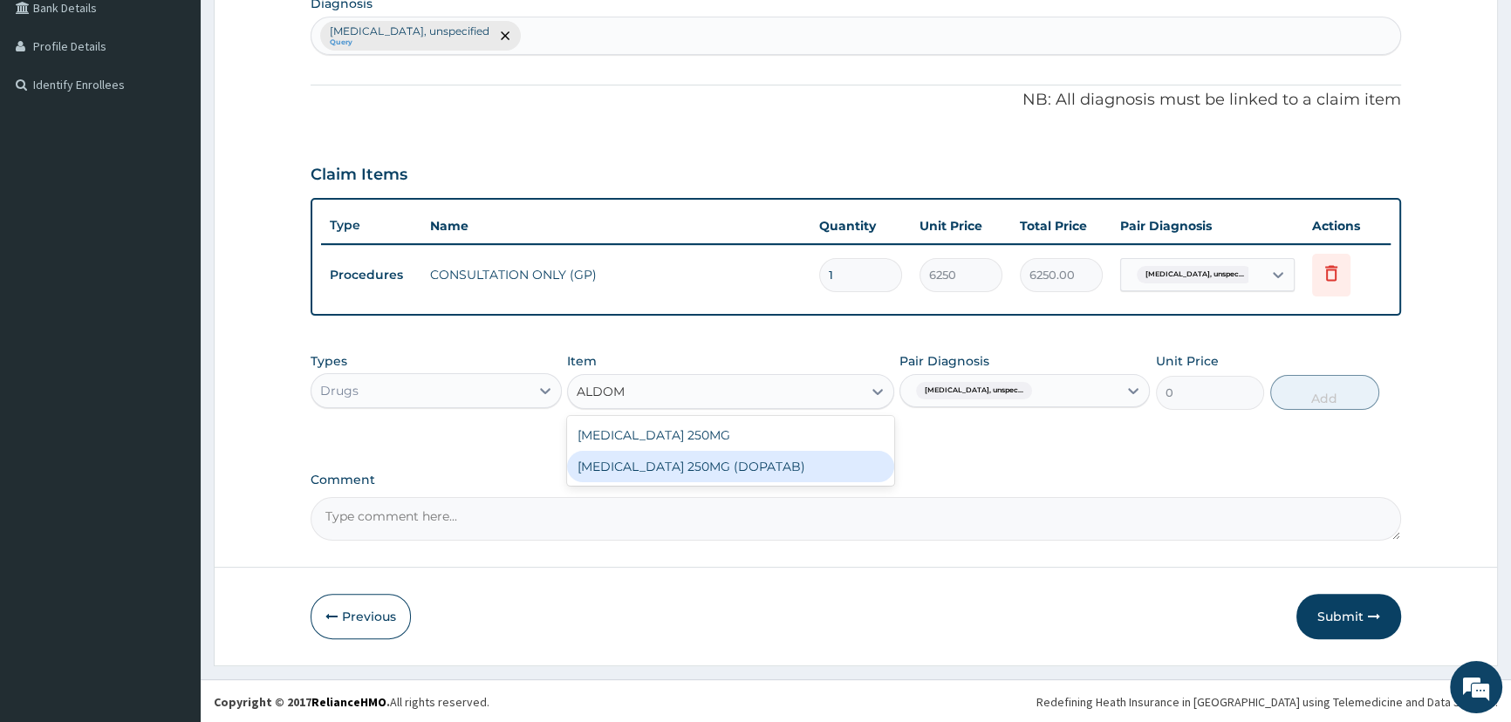
click at [733, 465] on div "ALDOMET 250MG (DOPATAB)" at bounding box center [730, 466] width 327 height 31
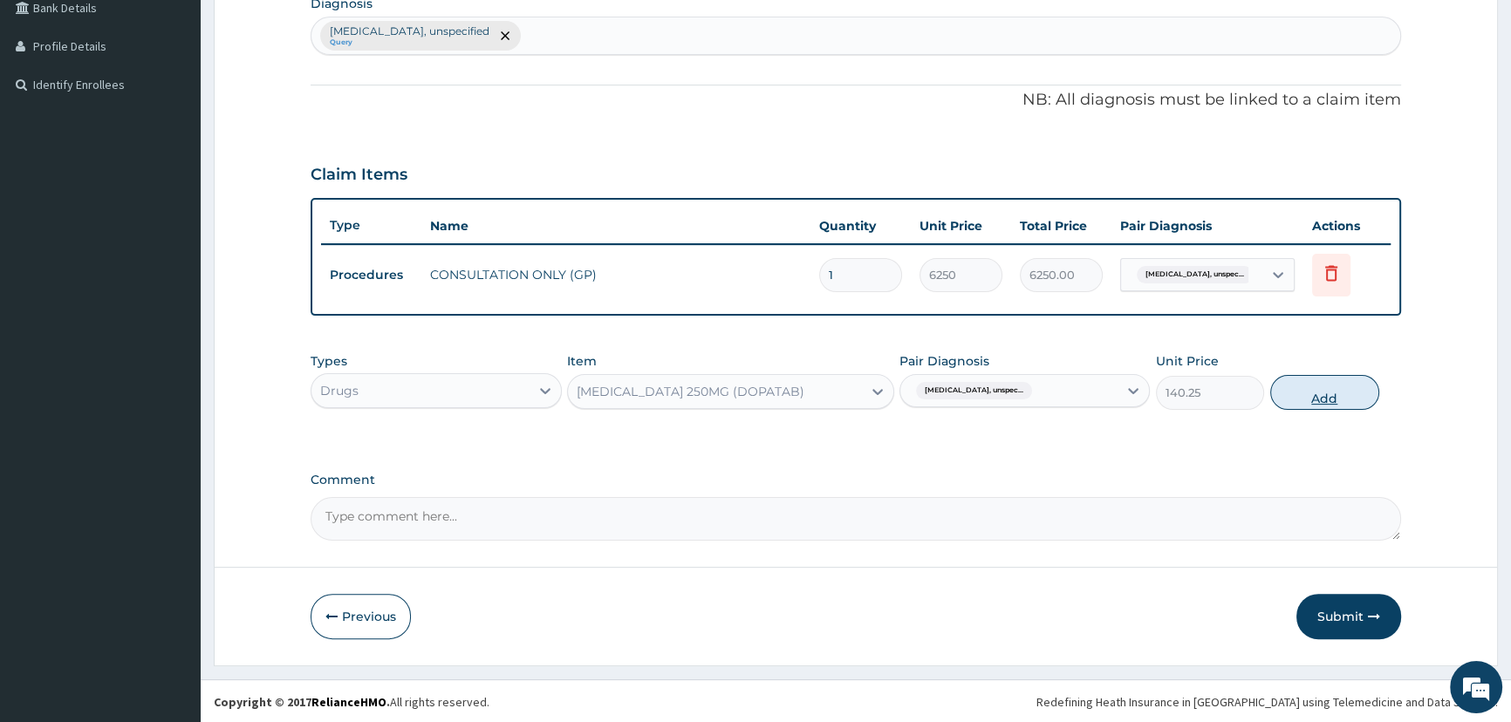
click at [1312, 392] on button "Add" at bounding box center [1324, 392] width 109 height 35
type input "0"
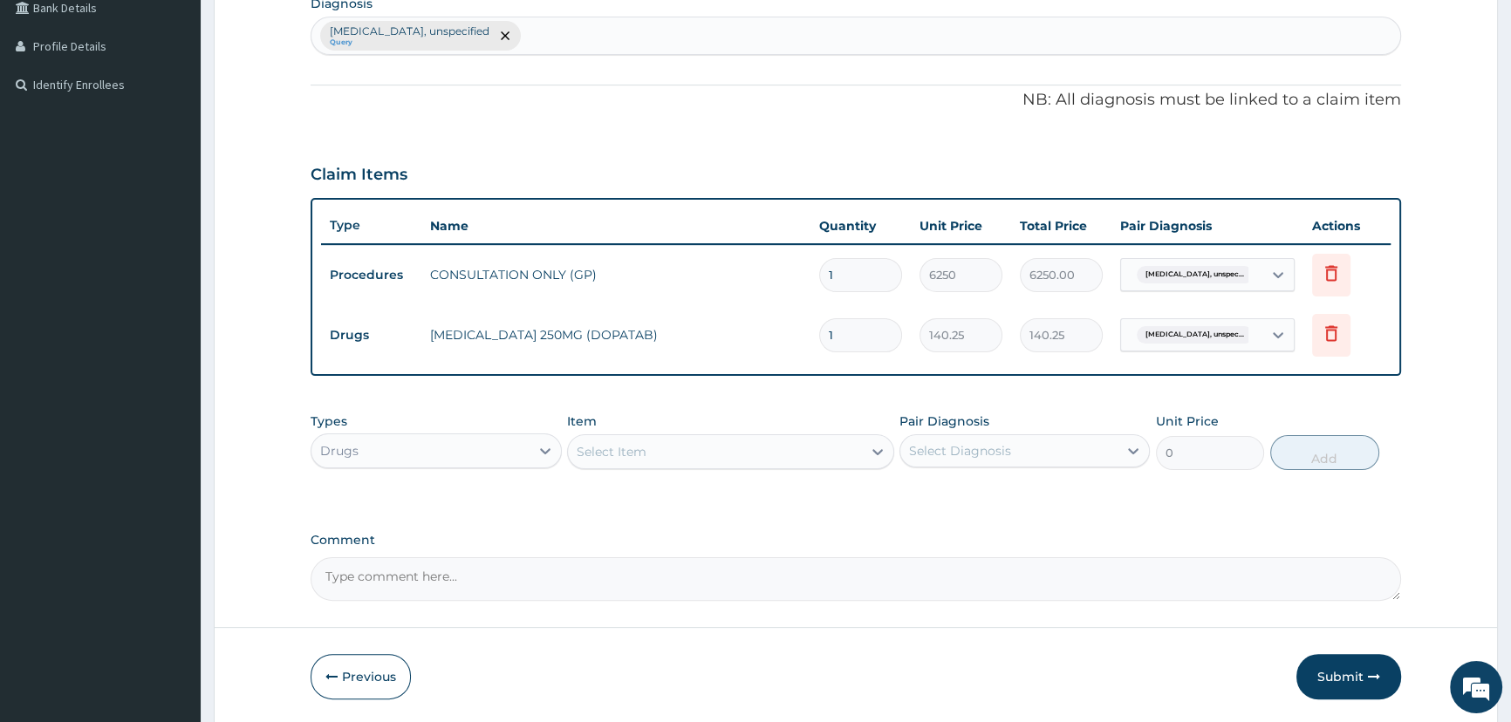
type input "0.00"
type input "5"
type input "701.25"
type input "56"
type input "7854.00"
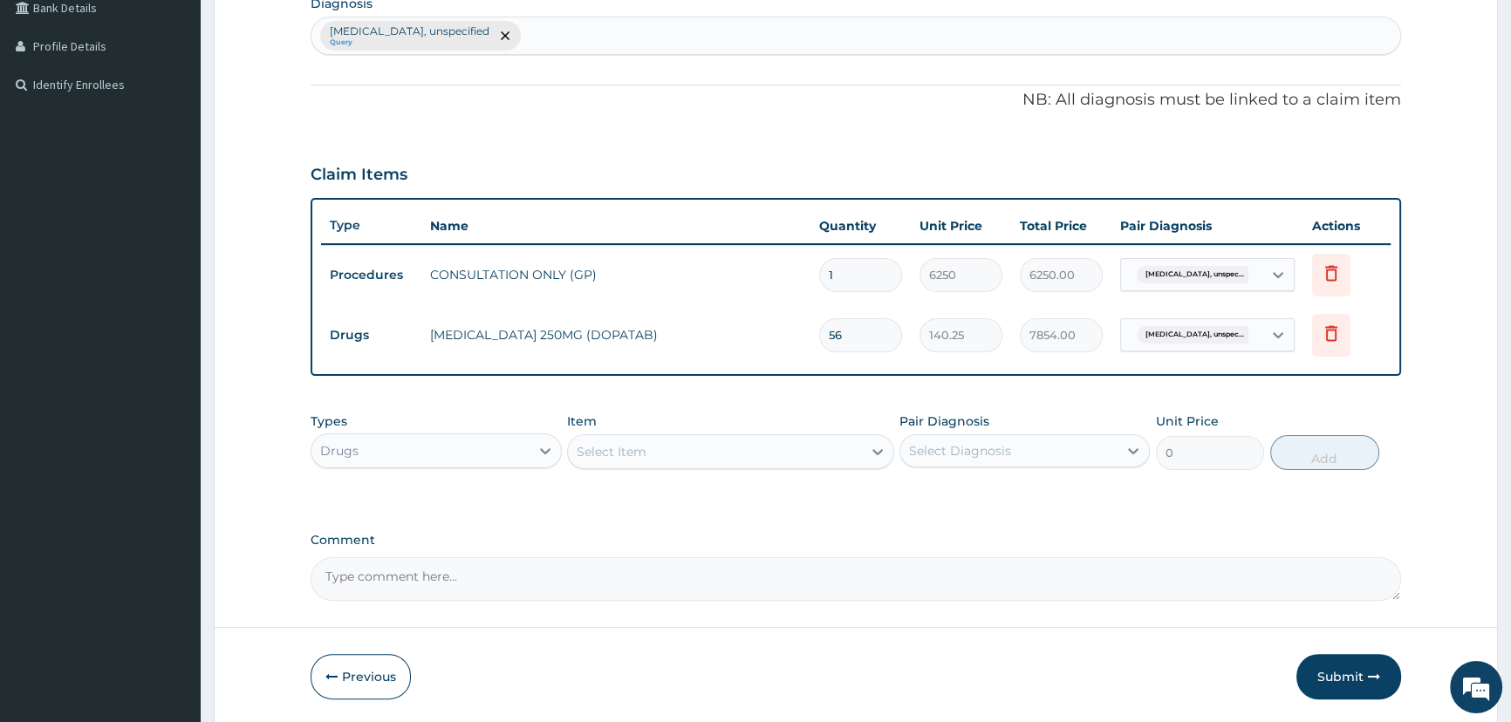
type input "56"
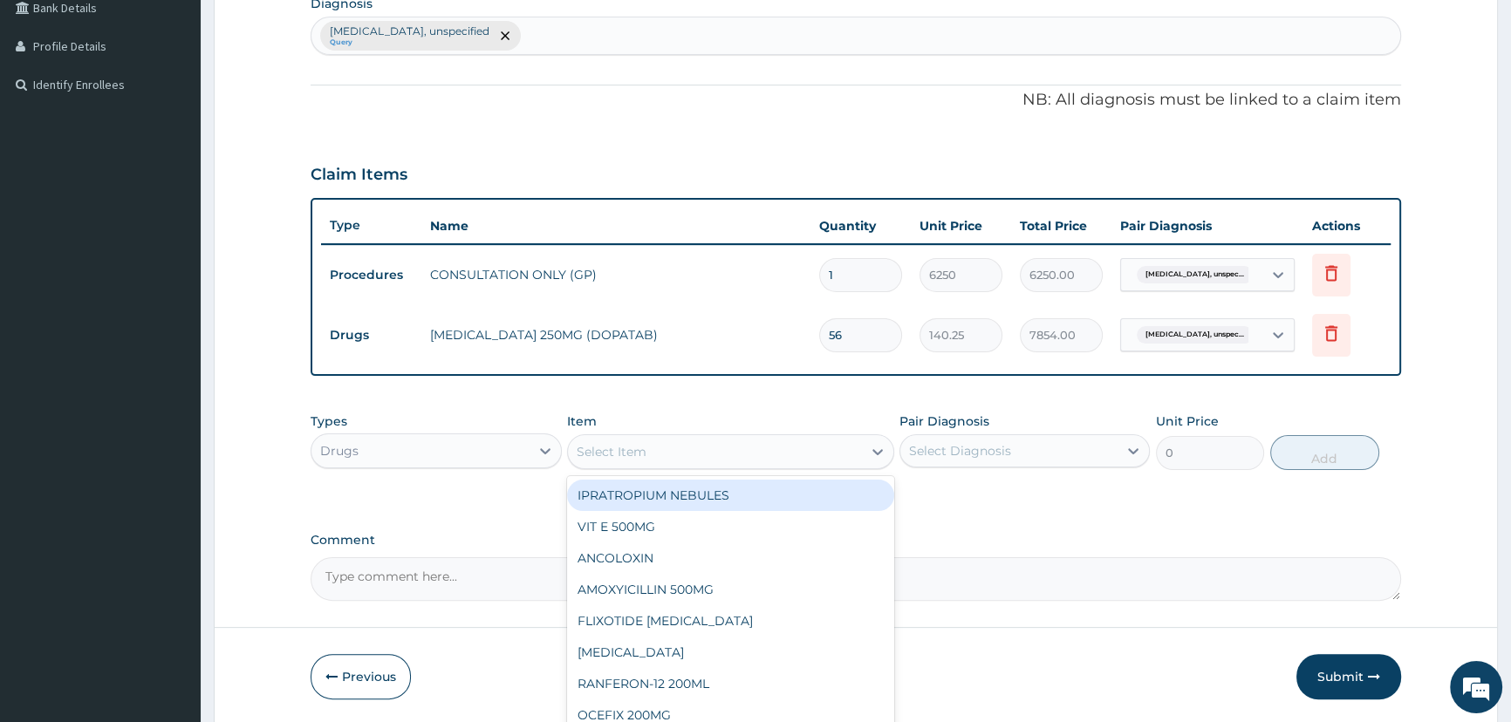
click at [761, 451] on div "Select Item" at bounding box center [715, 452] width 294 height 28
type input "NIFED"
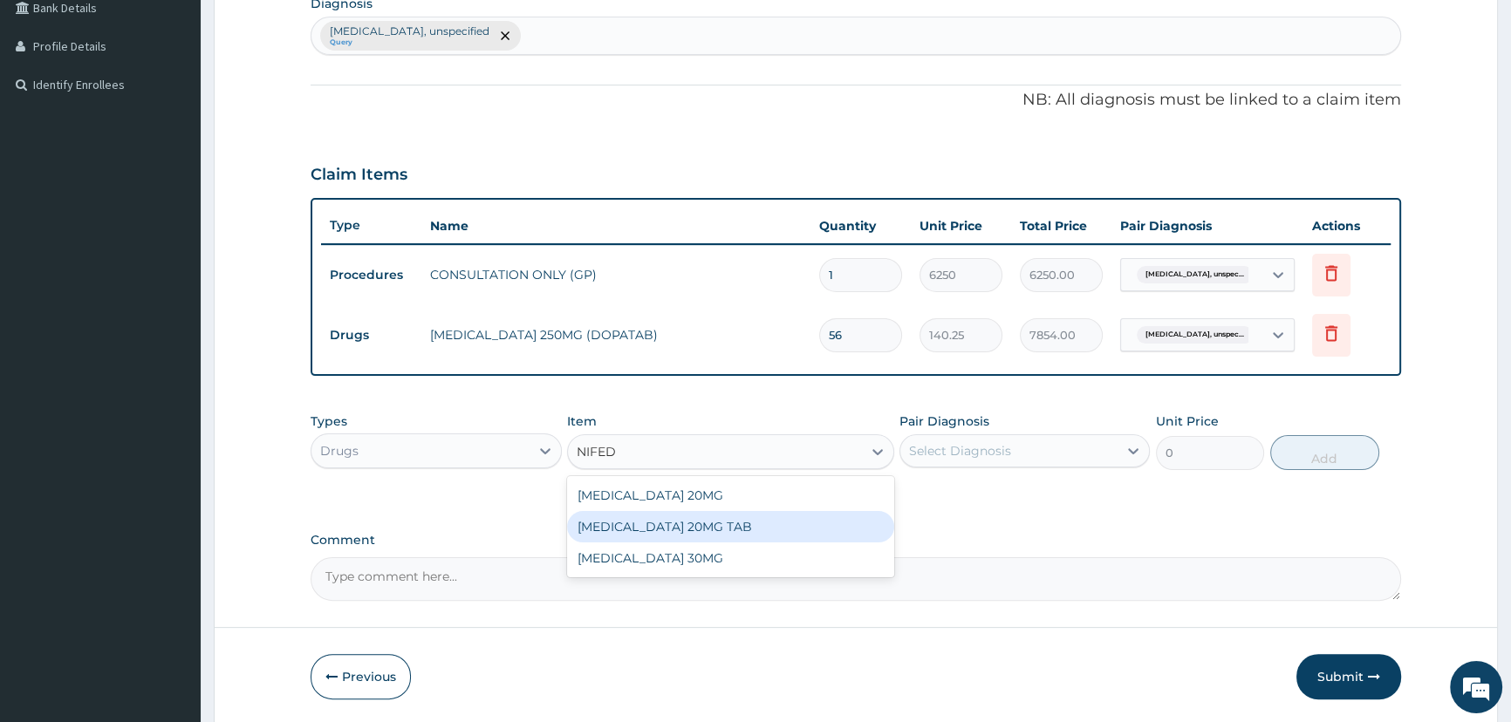
click at [751, 536] on div "NIFEDIPINE 20MG TAB" at bounding box center [730, 526] width 327 height 31
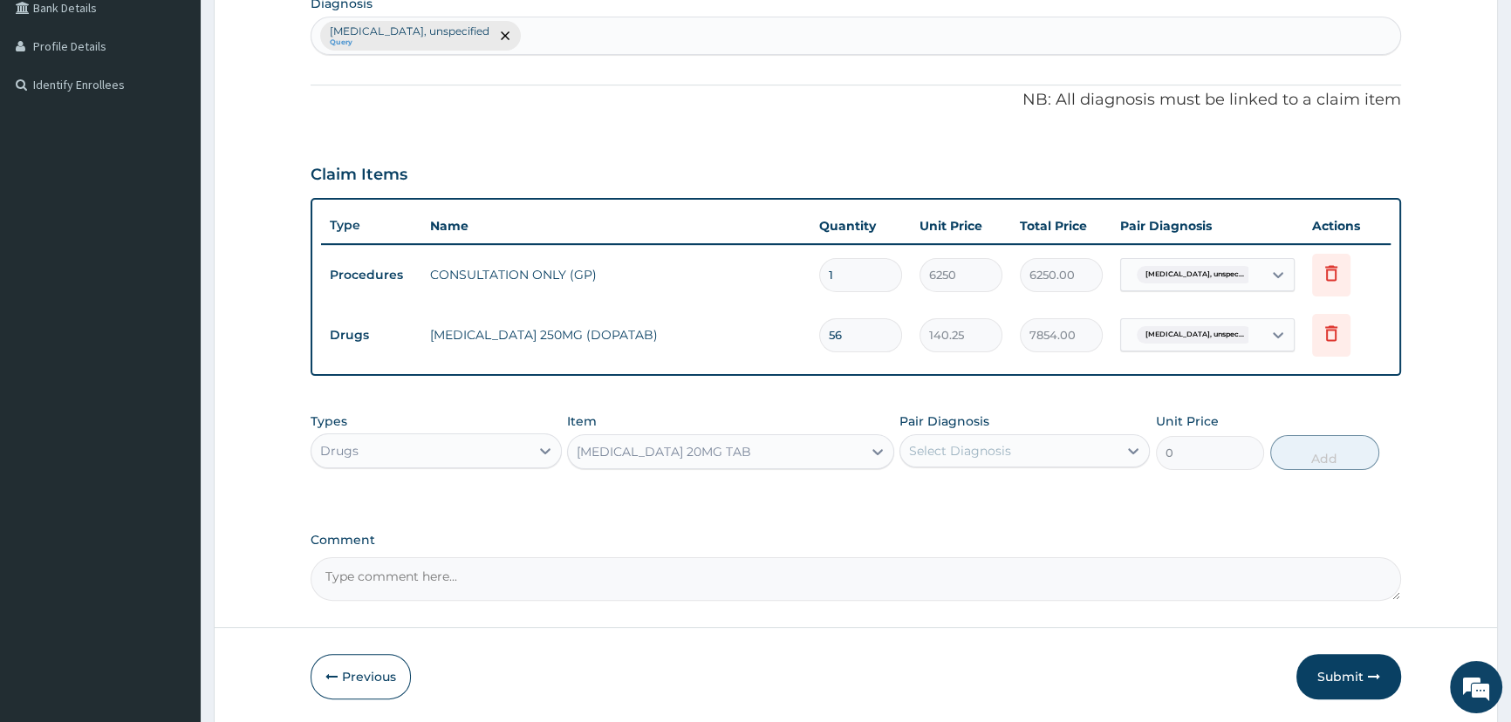
type input "150"
click at [990, 453] on div "Select Diagnosis" at bounding box center [960, 450] width 102 height 17
click at [995, 500] on label "Essential hypertension, unspecified" at bounding box center [1022, 493] width 188 height 17
checkbox input "true"
click at [1326, 454] on button "Add" at bounding box center [1324, 452] width 109 height 35
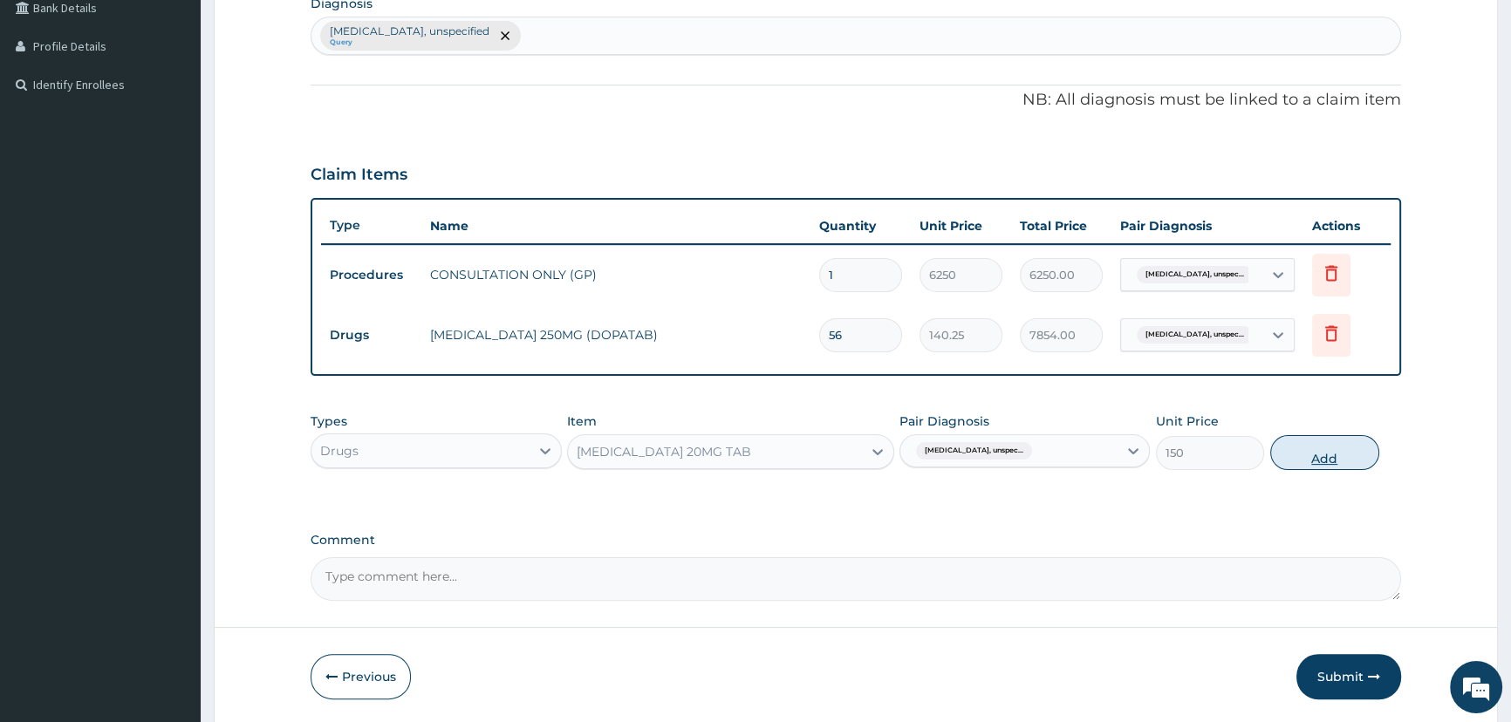
type input "0"
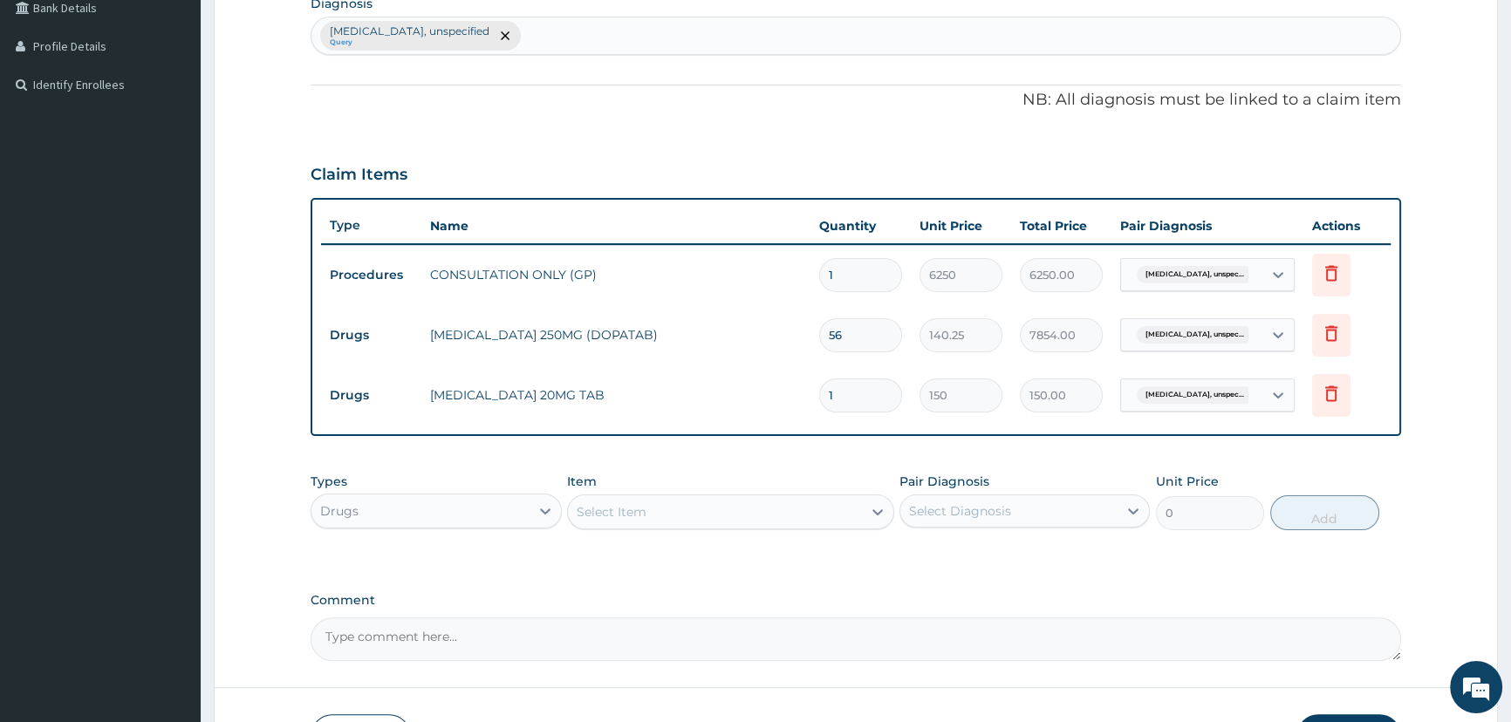
type input "0.00"
type input "2"
type input "300.00"
type input "28"
type input "4200.00"
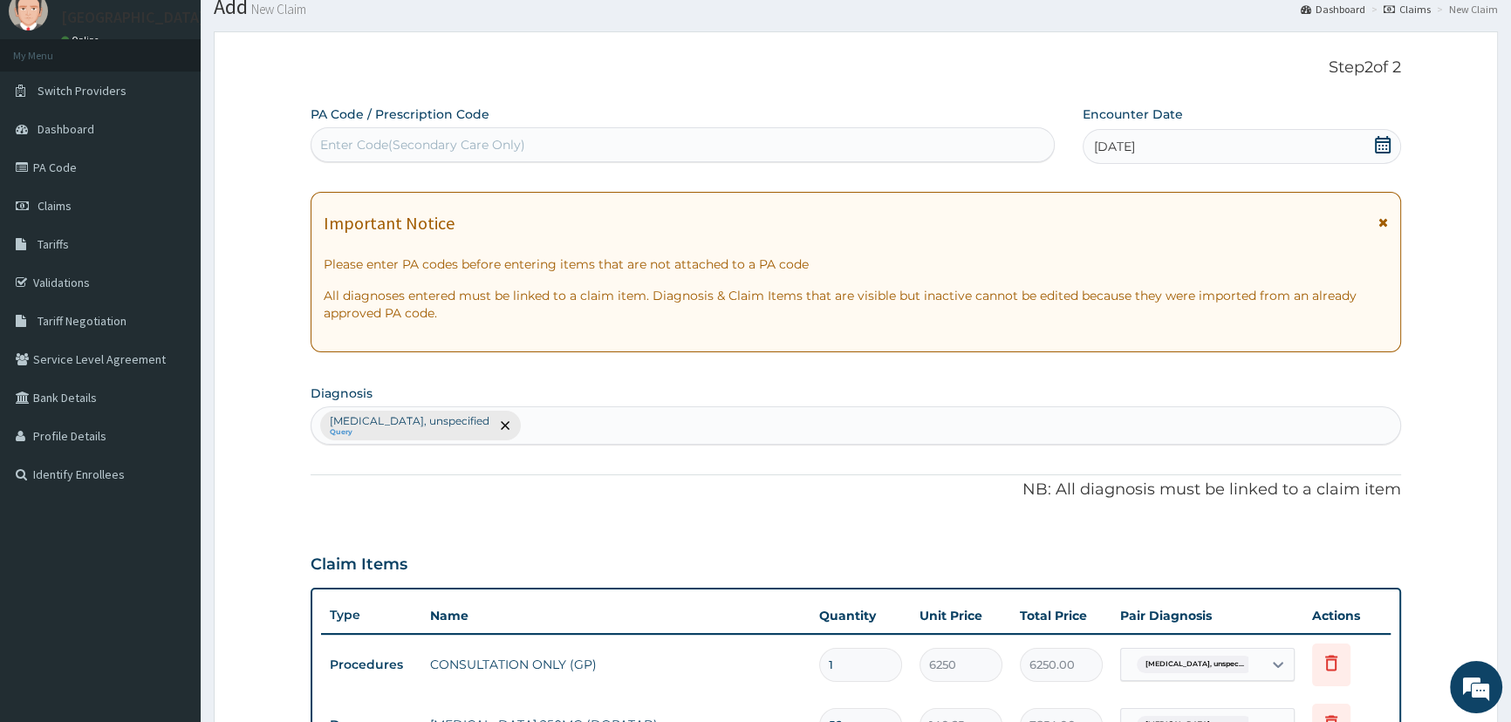
scroll to position [0, 0]
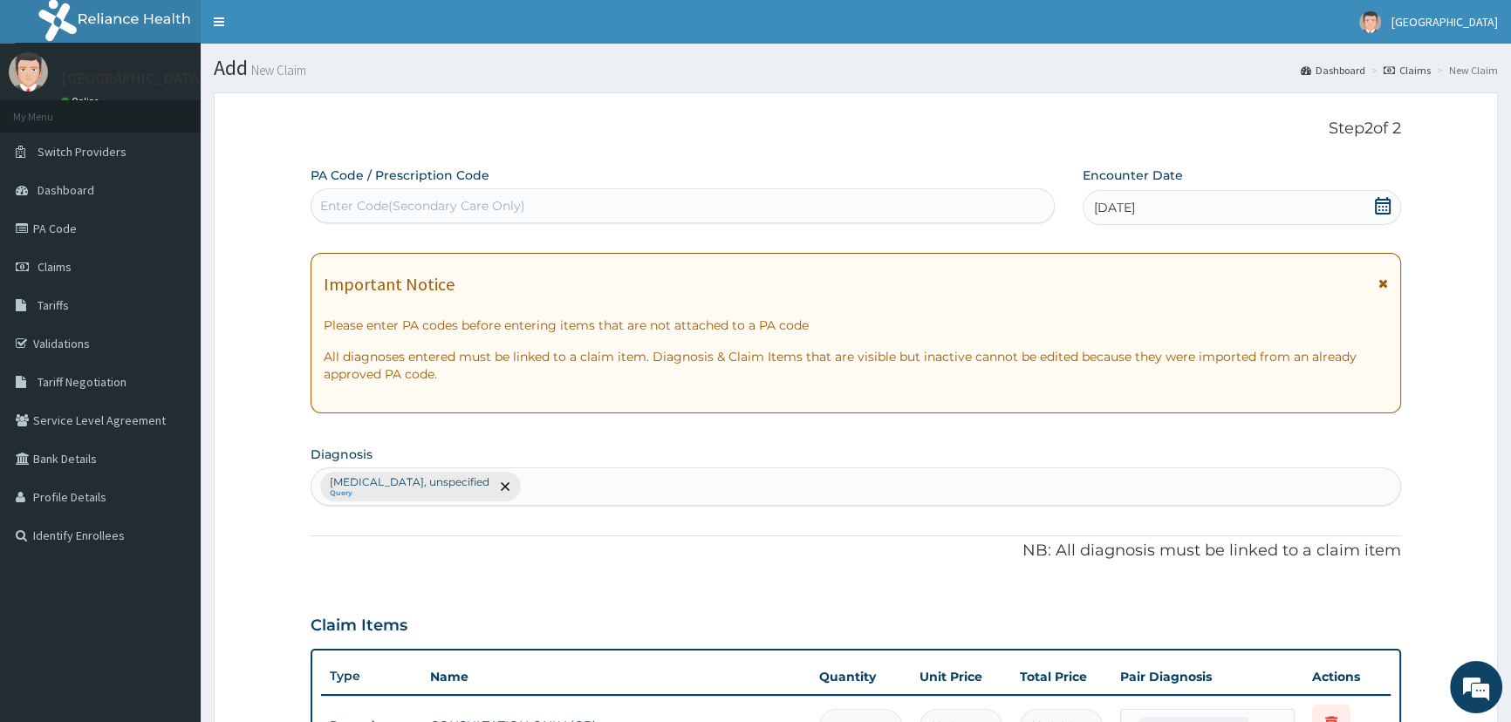
type input "28"
click at [745, 208] on div "Enter Code(Secondary Care Only)" at bounding box center [681, 206] width 741 height 28
type input "PA/C63DA9"
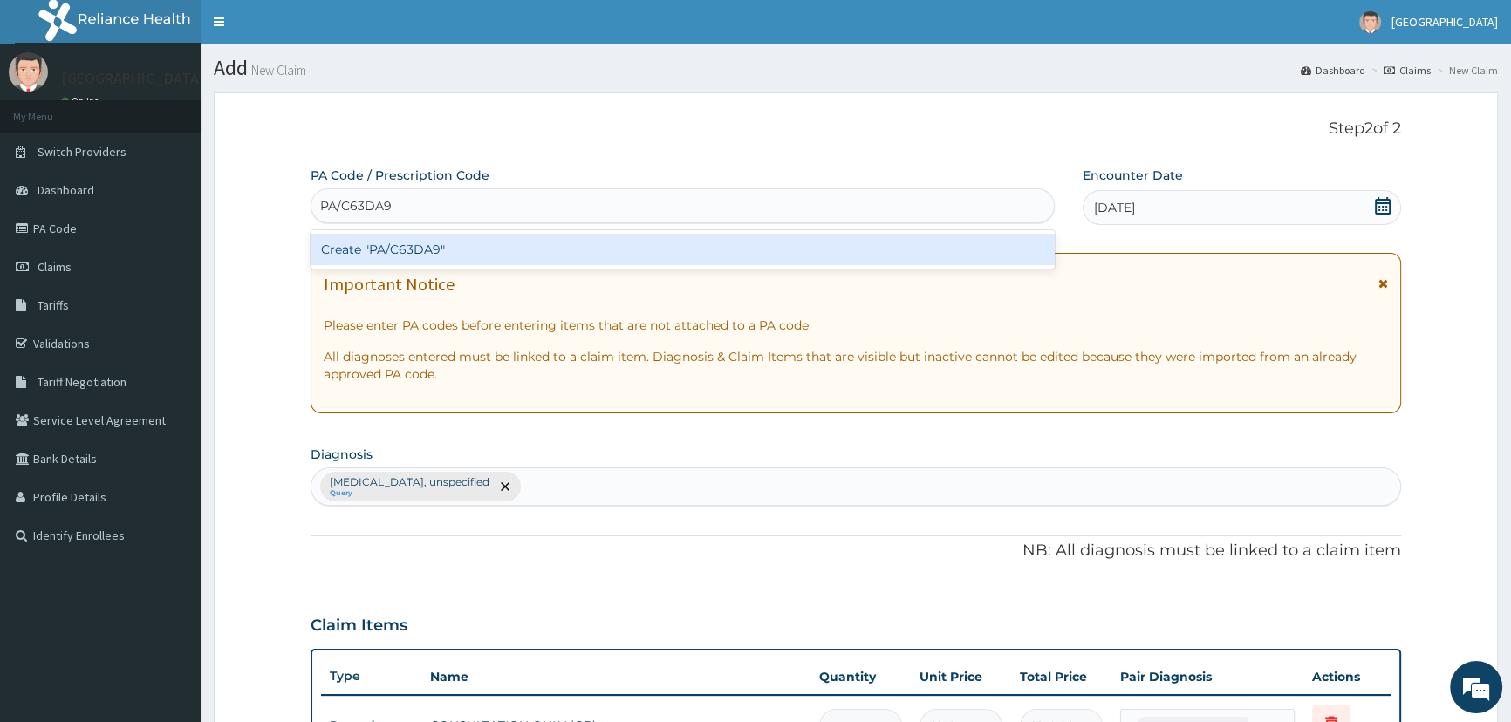
click at [420, 253] on div "Create "PA/C63DA9"" at bounding box center [682, 249] width 743 height 31
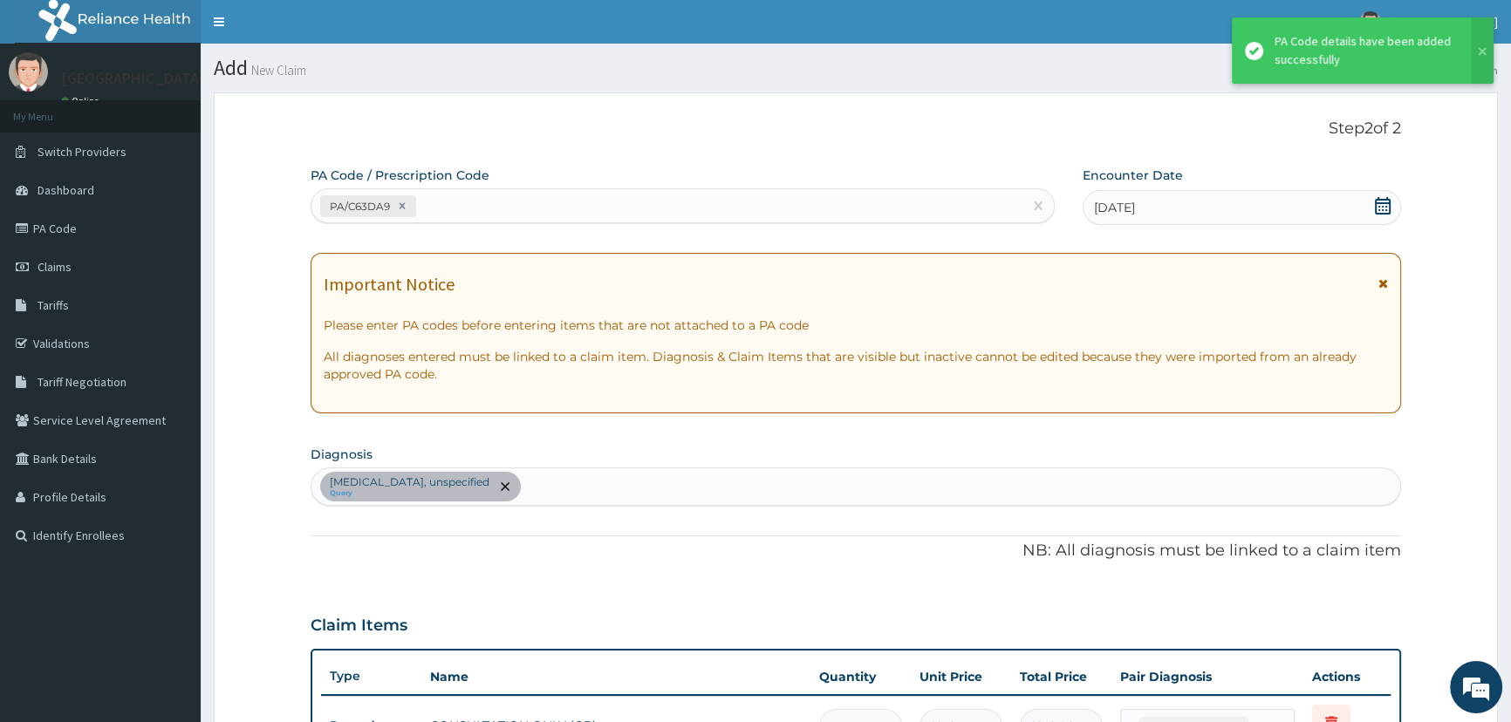
scroll to position [485, 0]
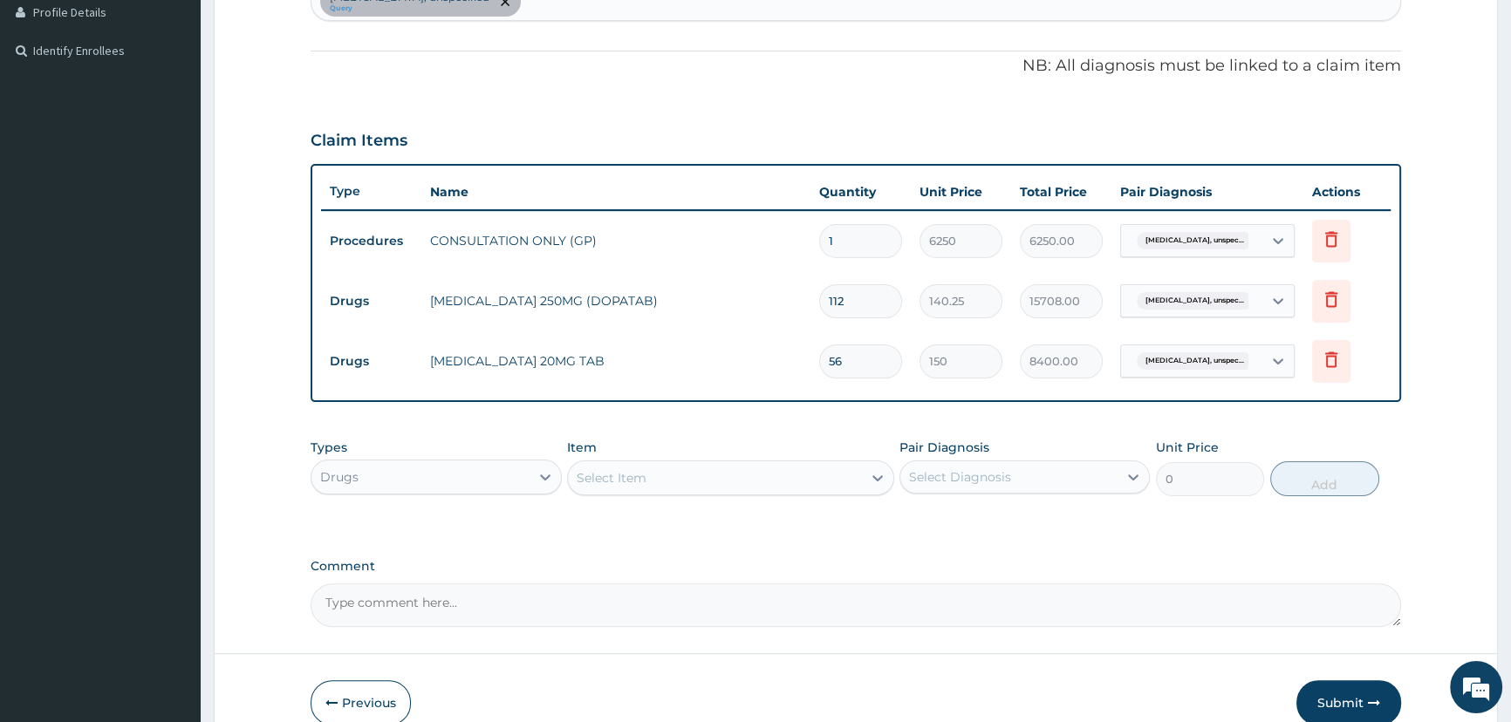
click at [859, 298] on input "112" at bounding box center [860, 301] width 83 height 34
type input "11"
type input "1542.75"
type input "1"
type input "140.25"
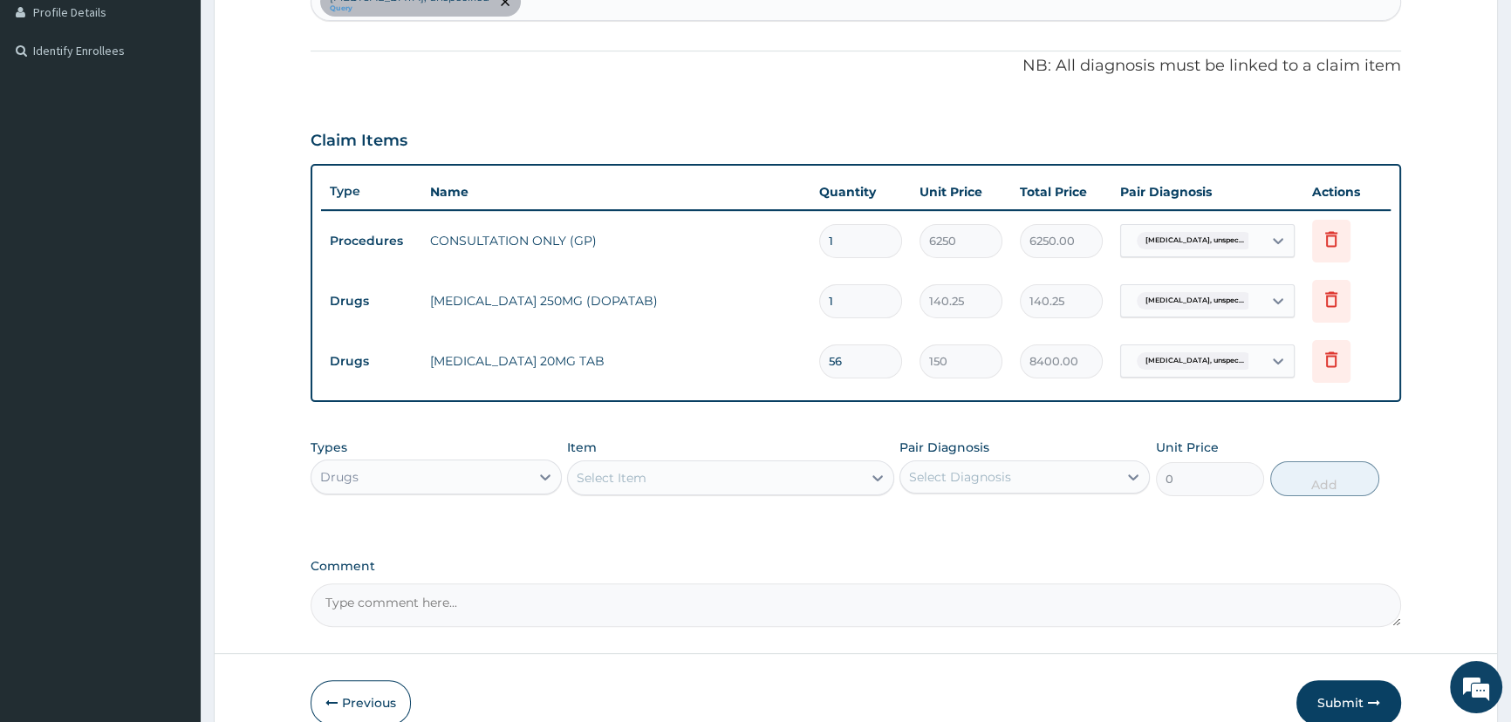
type input "0.00"
type input "5"
type input "701.25"
type input "56"
type input "7854.00"
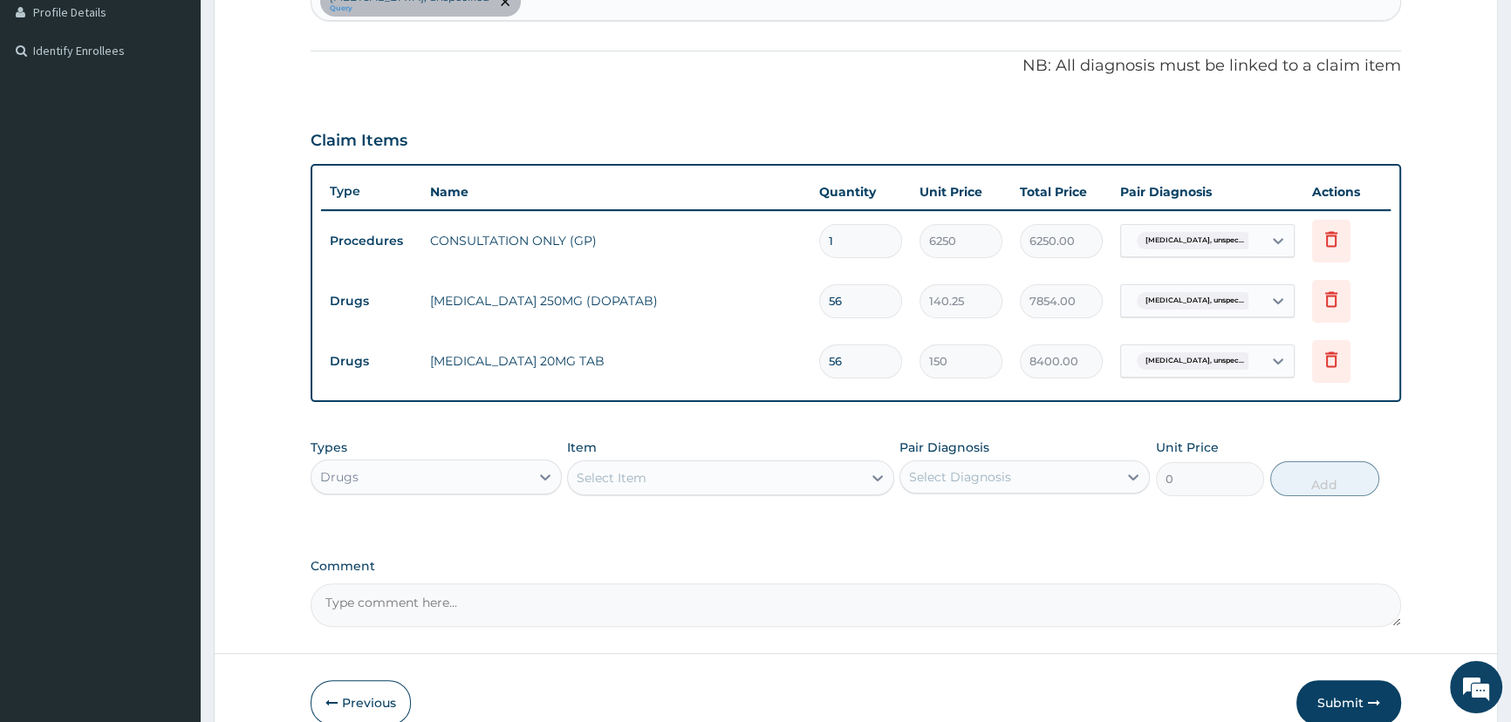
type input "56"
click at [844, 360] on input "56" at bounding box center [860, 362] width 83 height 34
type input "5"
type input "750.00"
type input "0.00"
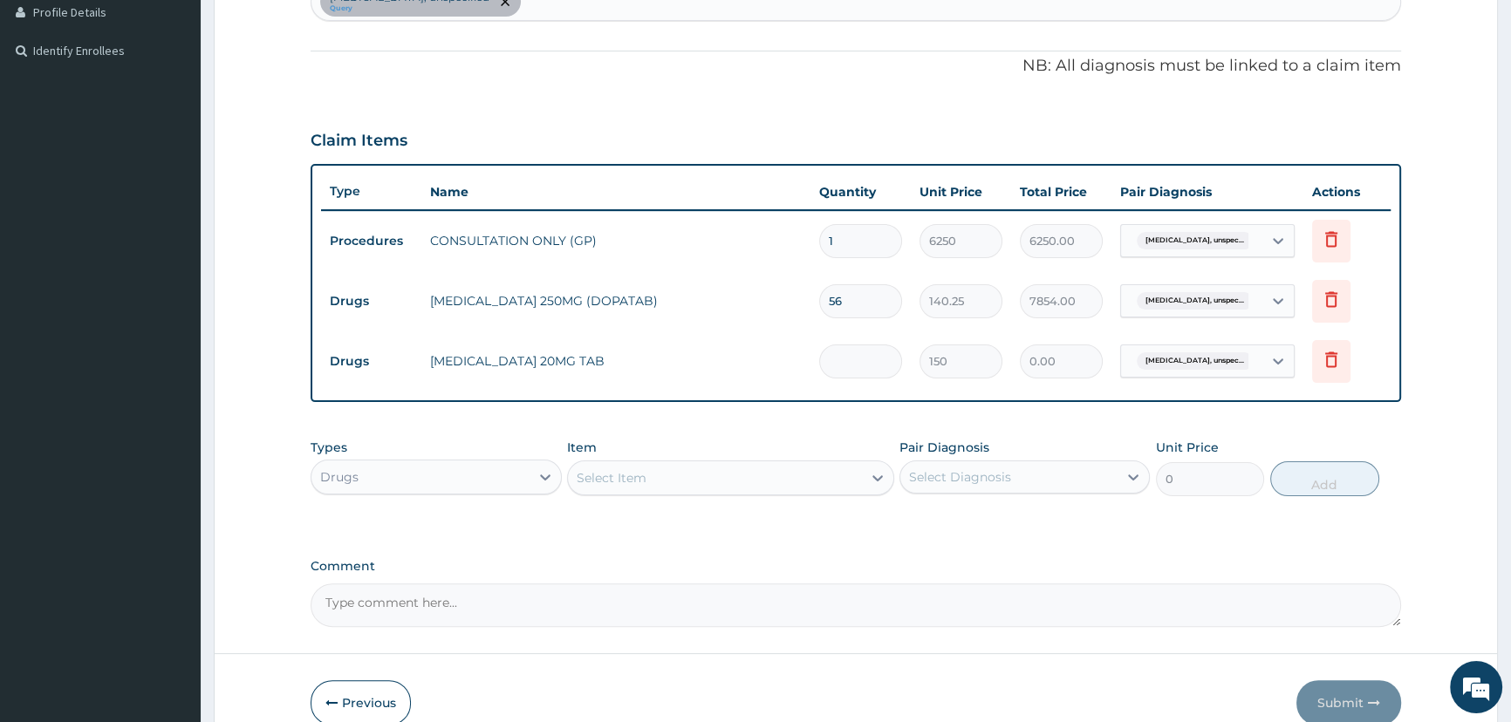
type input "2"
type input "300.00"
type input "28"
type input "4200.00"
type input "28"
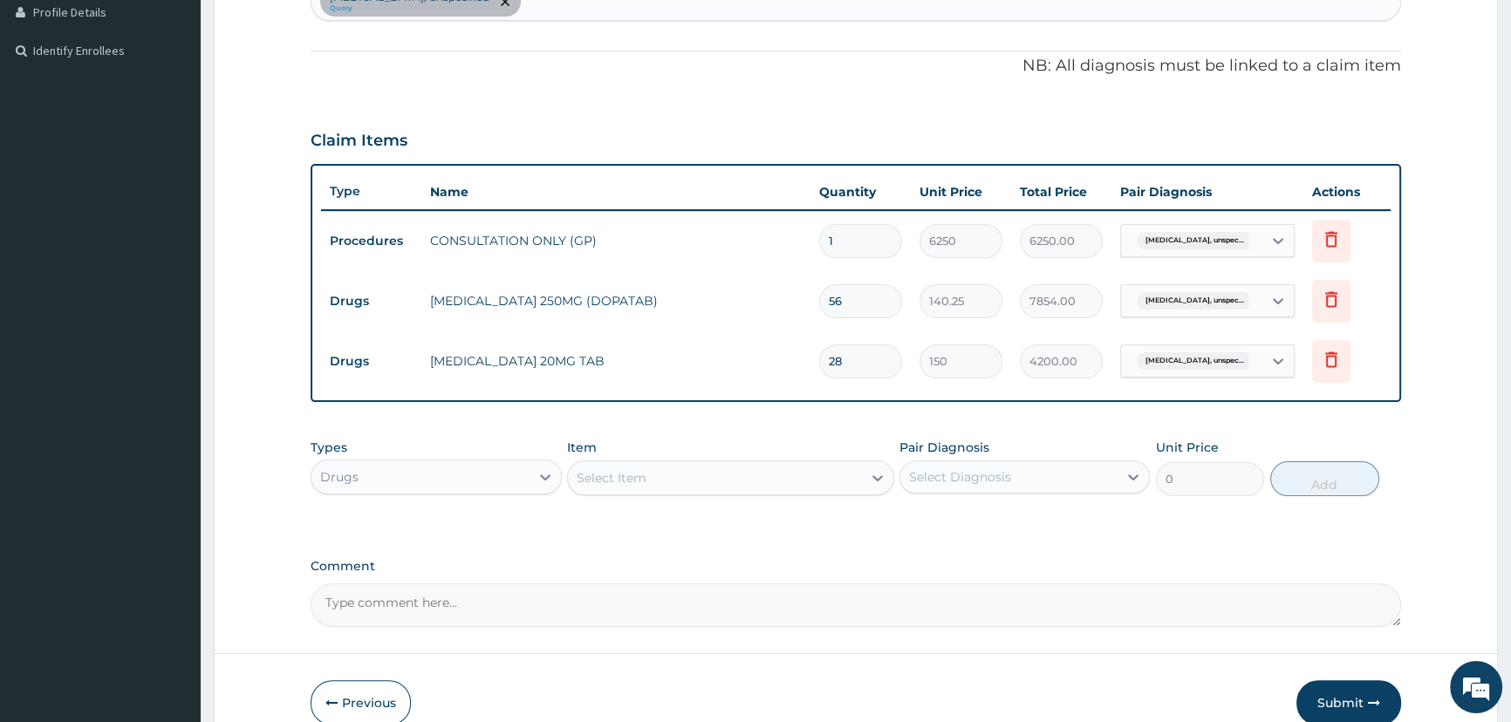
click at [1045, 414] on div "PA Code / Prescription Code PA/C63DA9 Encounter Date 13-10-2025 Important Notic…" at bounding box center [856, 155] width 1090 height 946
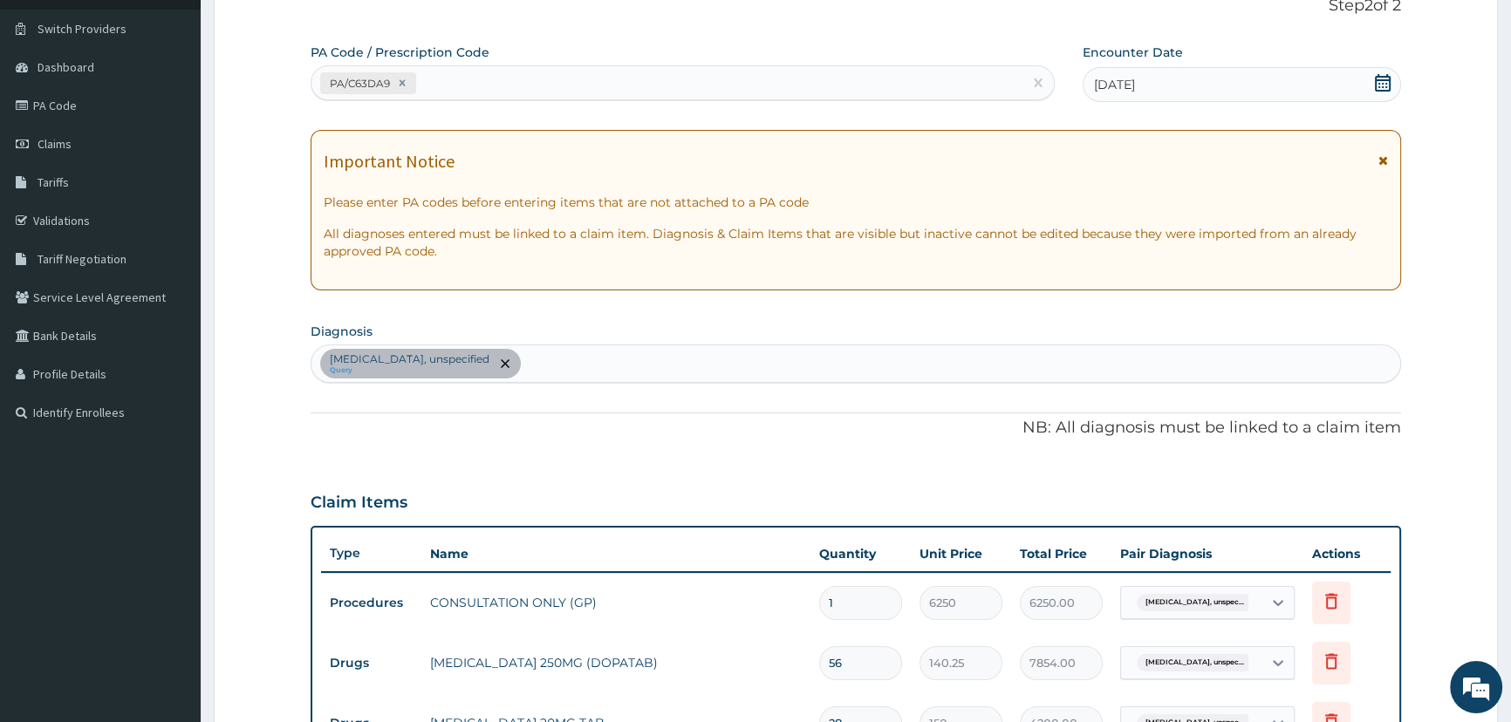
scroll to position [88, 0]
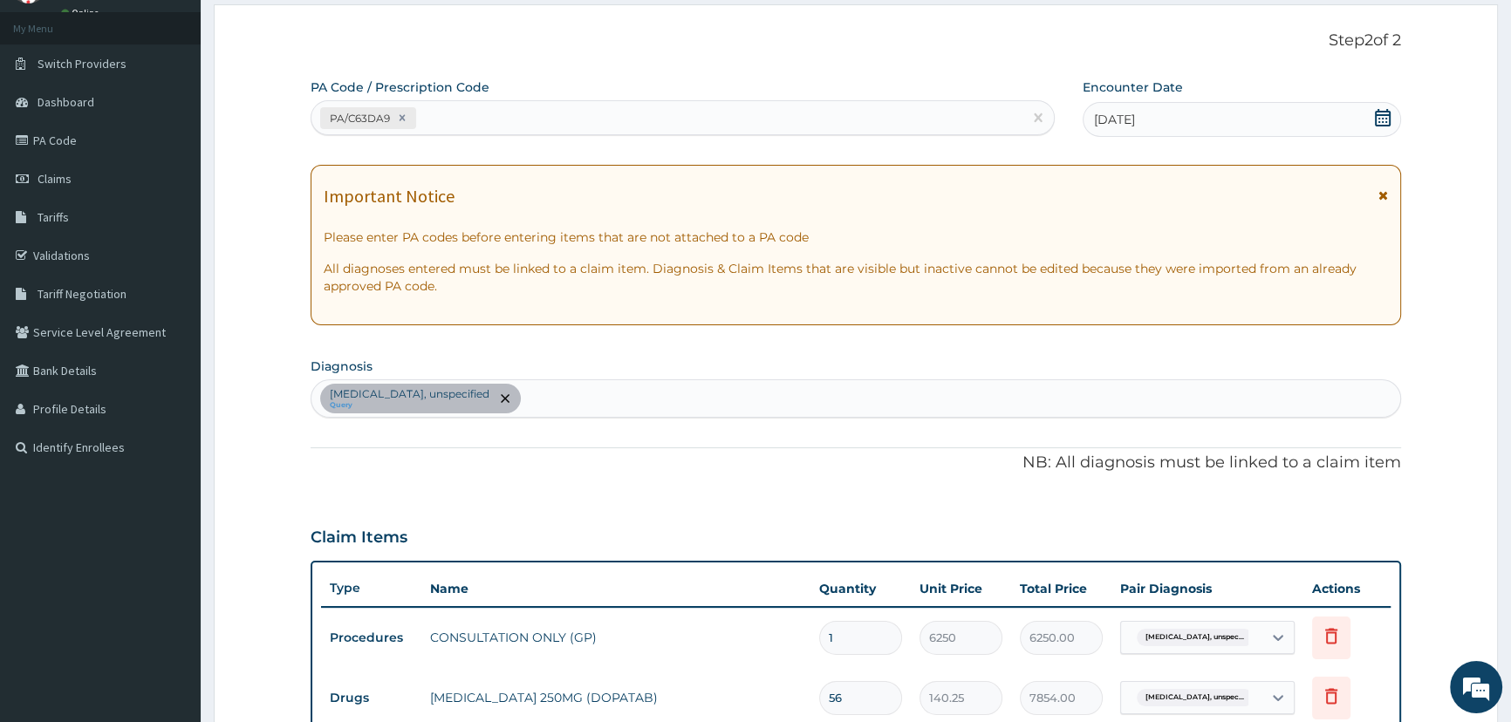
click at [593, 401] on div "Essential hypertension, unspecified Query" at bounding box center [855, 398] width 1089 height 37
type input "C"
type input "RESPIRATOR"
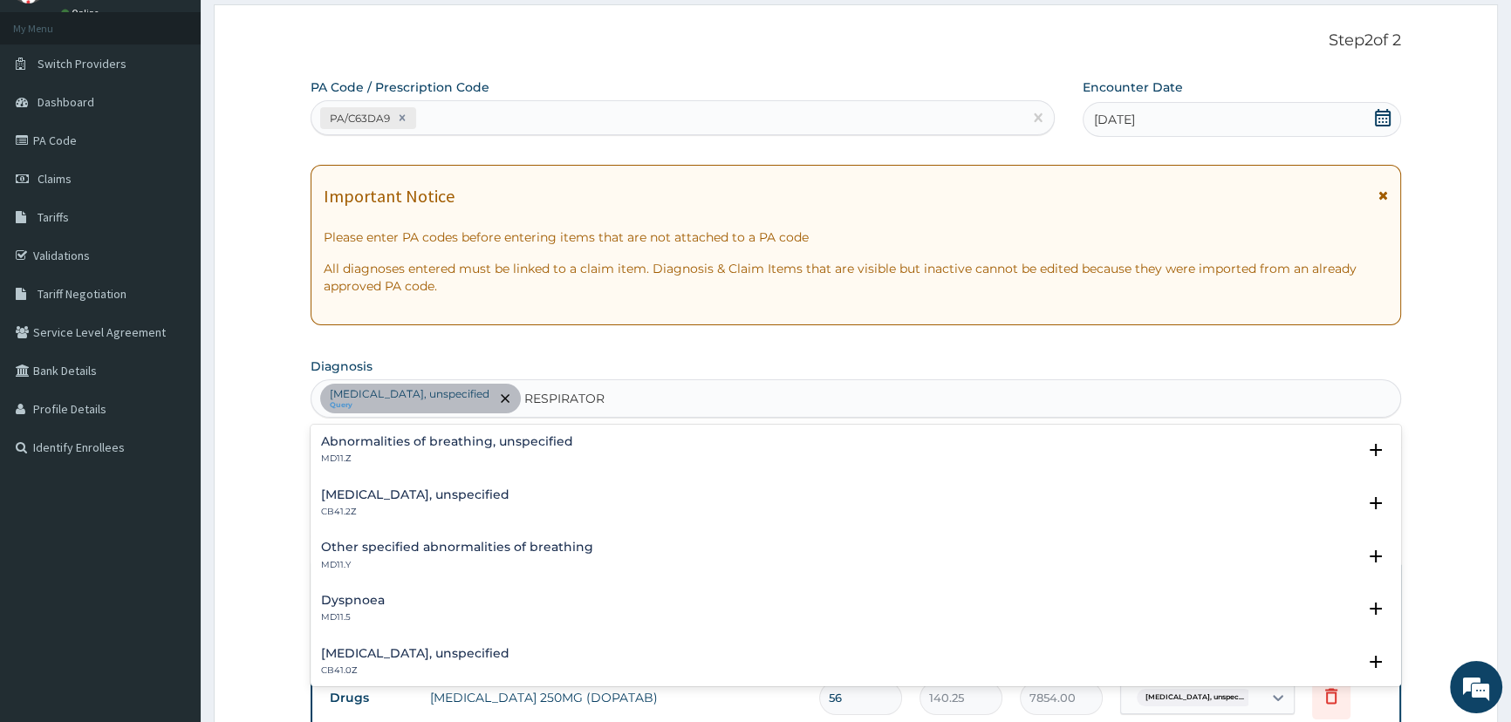
scroll to position [158, 0]
click at [423, 602] on h4 "Other specified diseases of the respiratory system" at bounding box center [479, 601] width 317 height 13
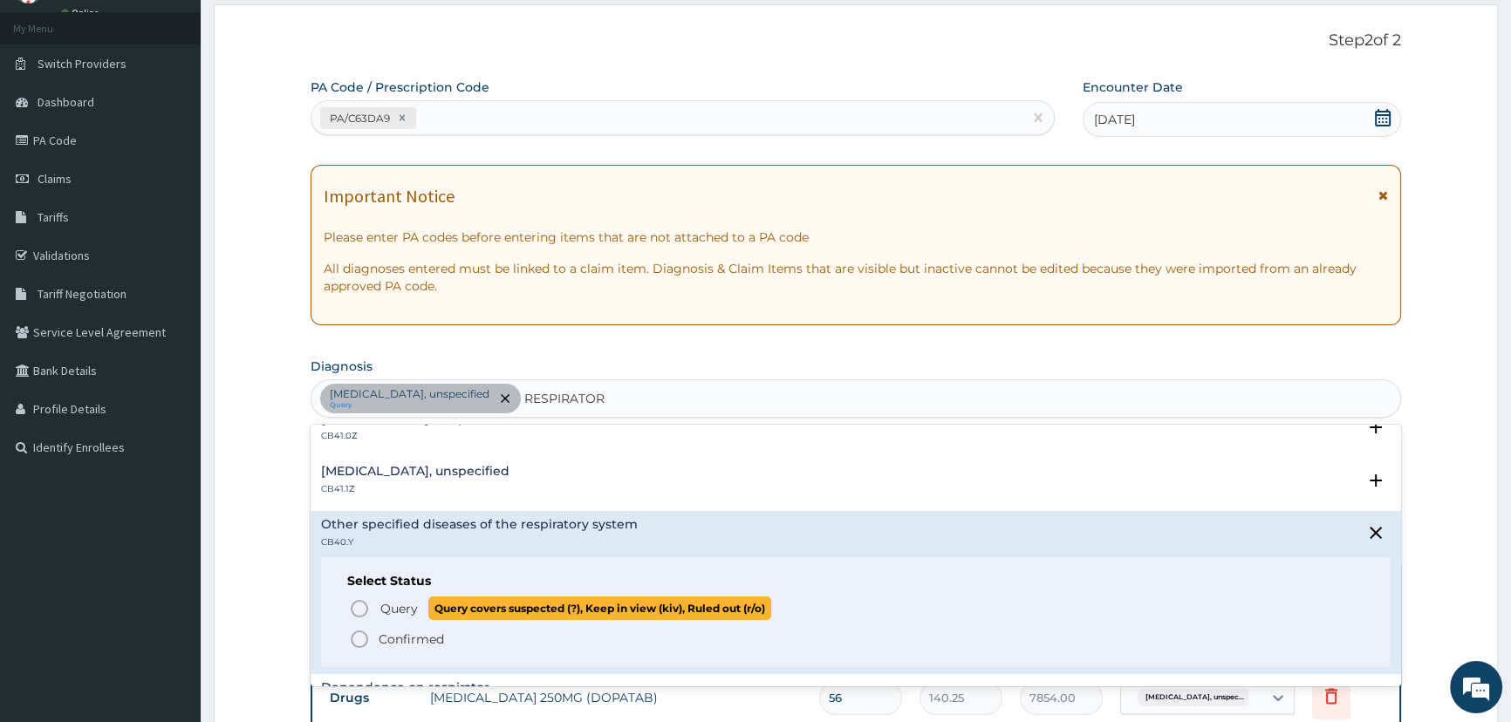
scroll to position [317, 0]
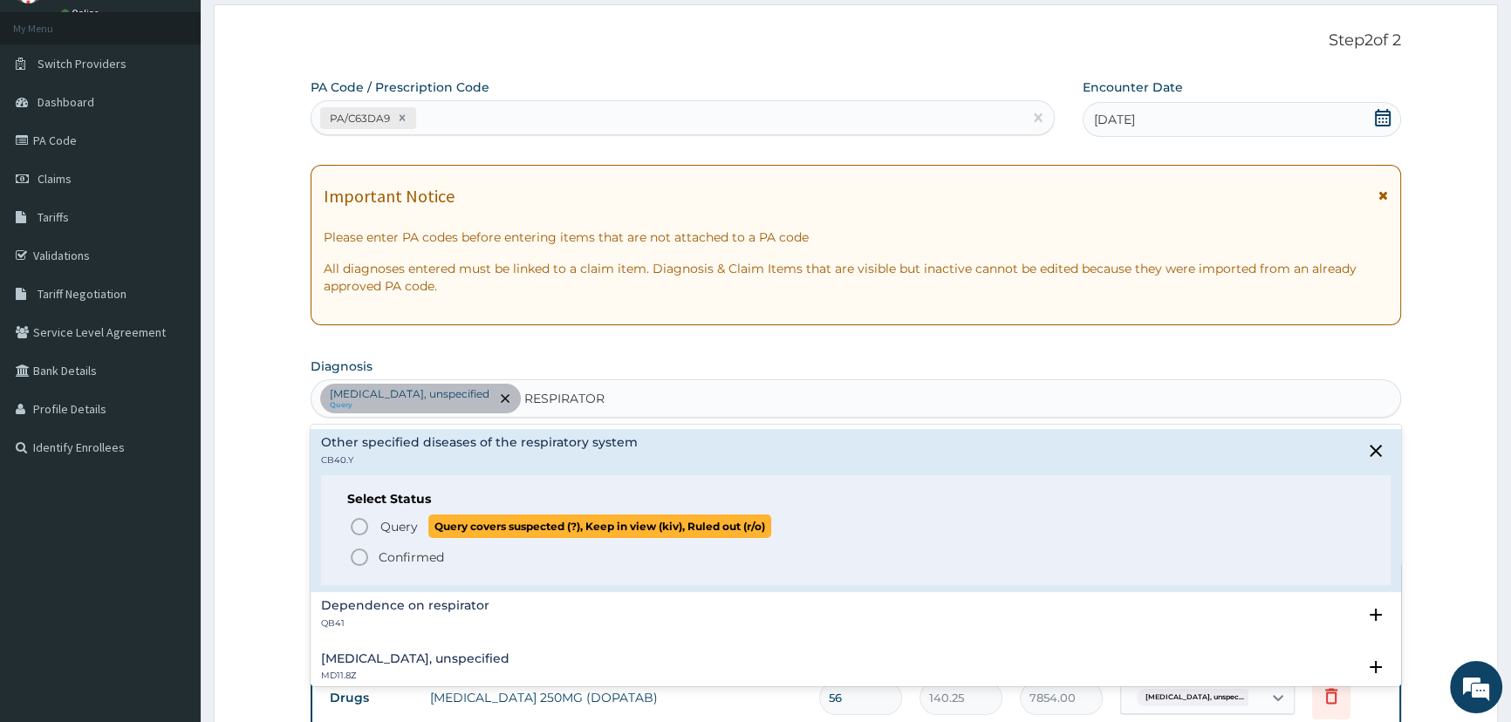
click at [363, 529] on icon "status option query" at bounding box center [359, 526] width 21 height 21
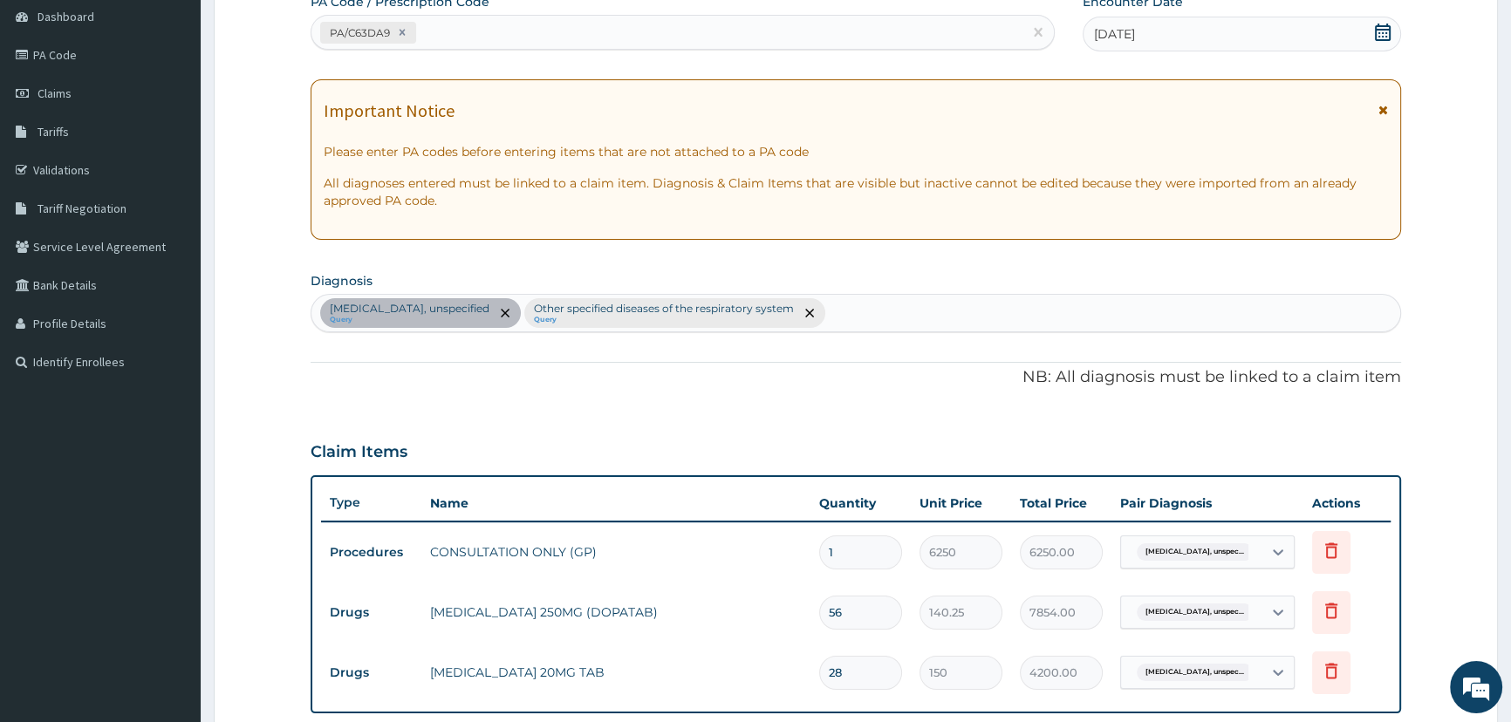
scroll to position [326, 0]
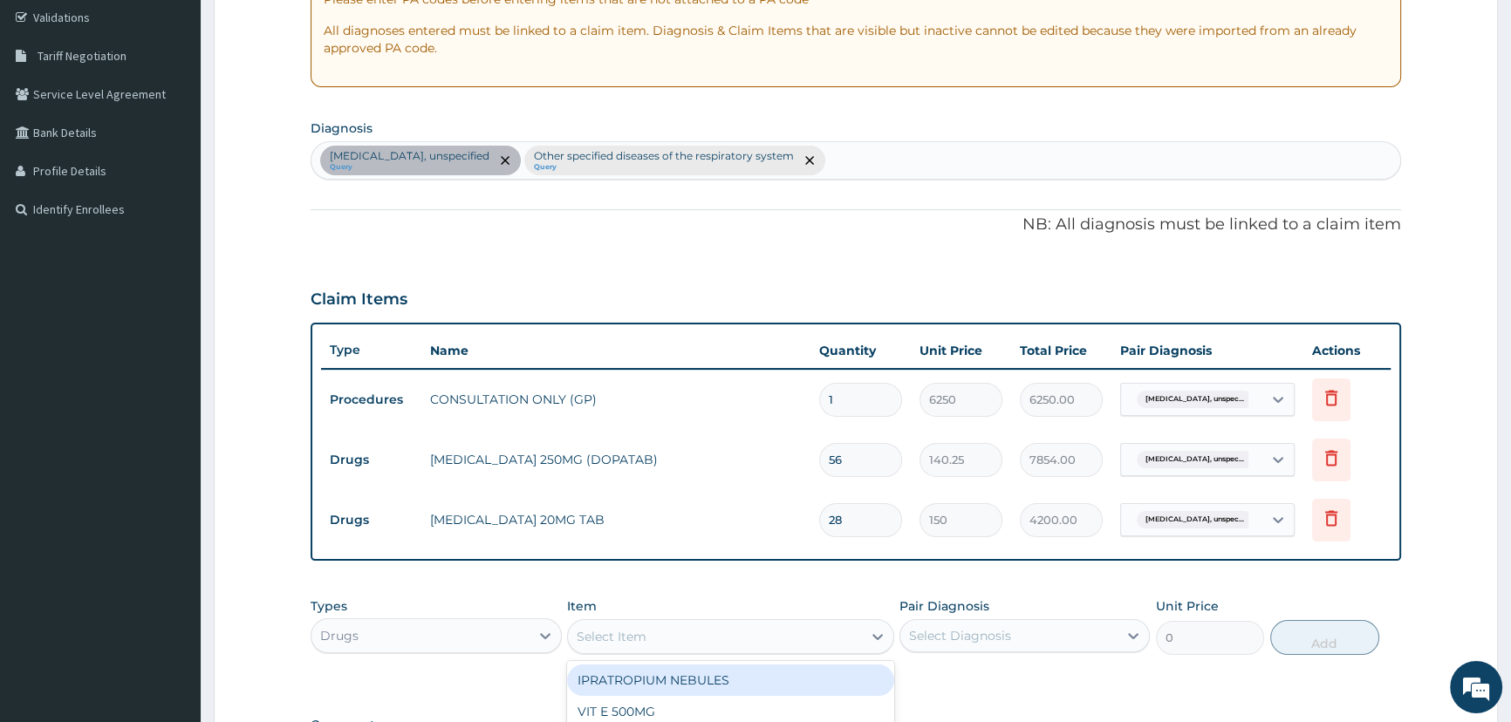
click at [646, 641] on div "Select Item" at bounding box center [715, 637] width 294 height 28
type input "BRO"
click at [686, 680] on div "BRONCHOLYTE/BROMEX" at bounding box center [730, 680] width 327 height 31
type input "701.25"
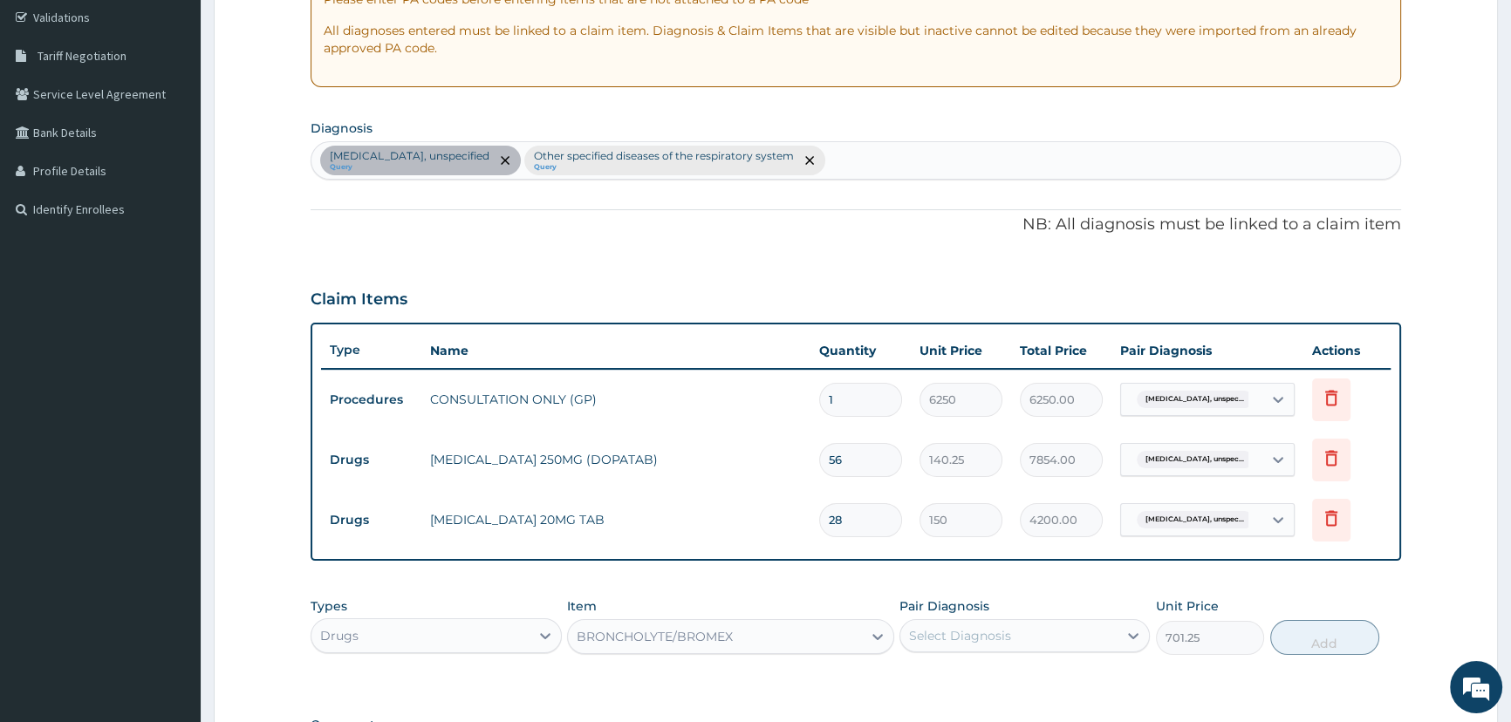
click at [994, 634] on div "Select Diagnosis" at bounding box center [960, 635] width 102 height 17
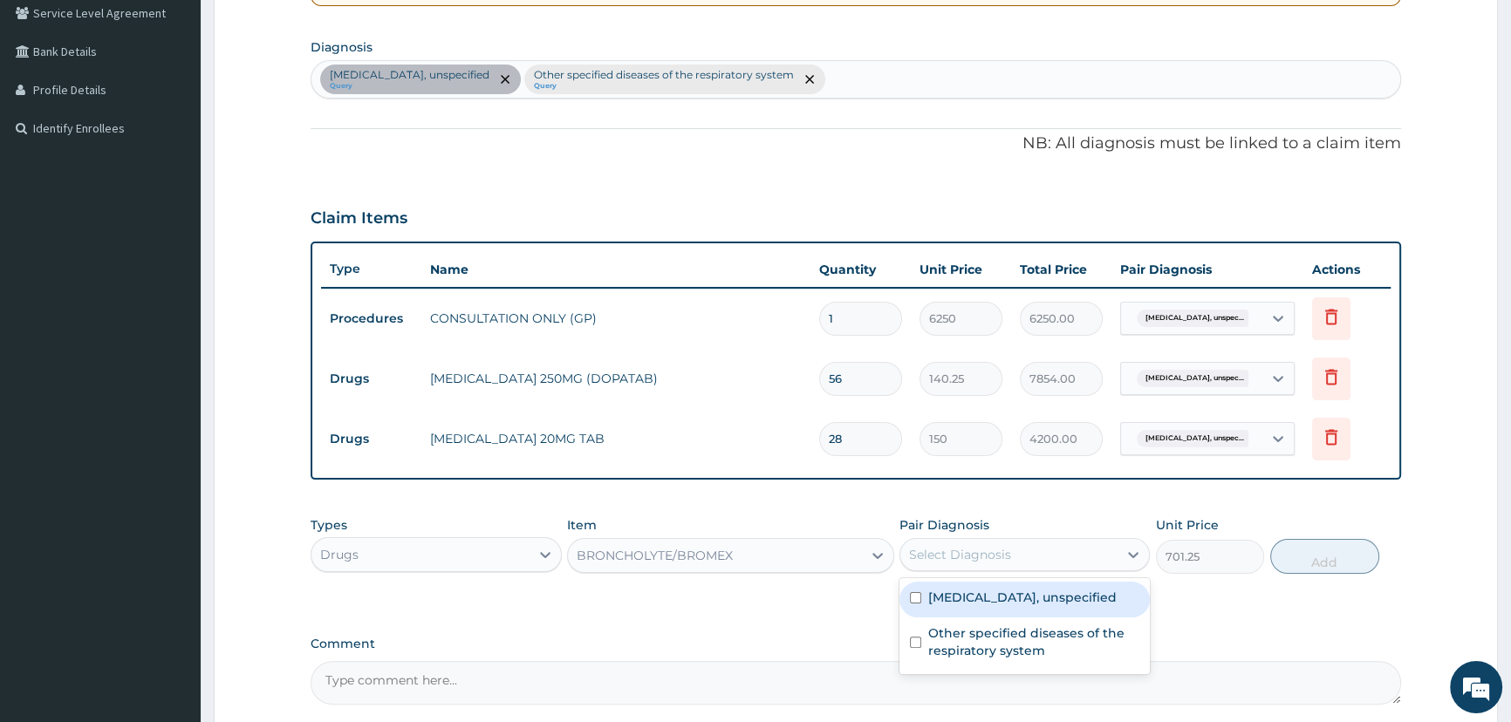
scroll to position [485, 0]
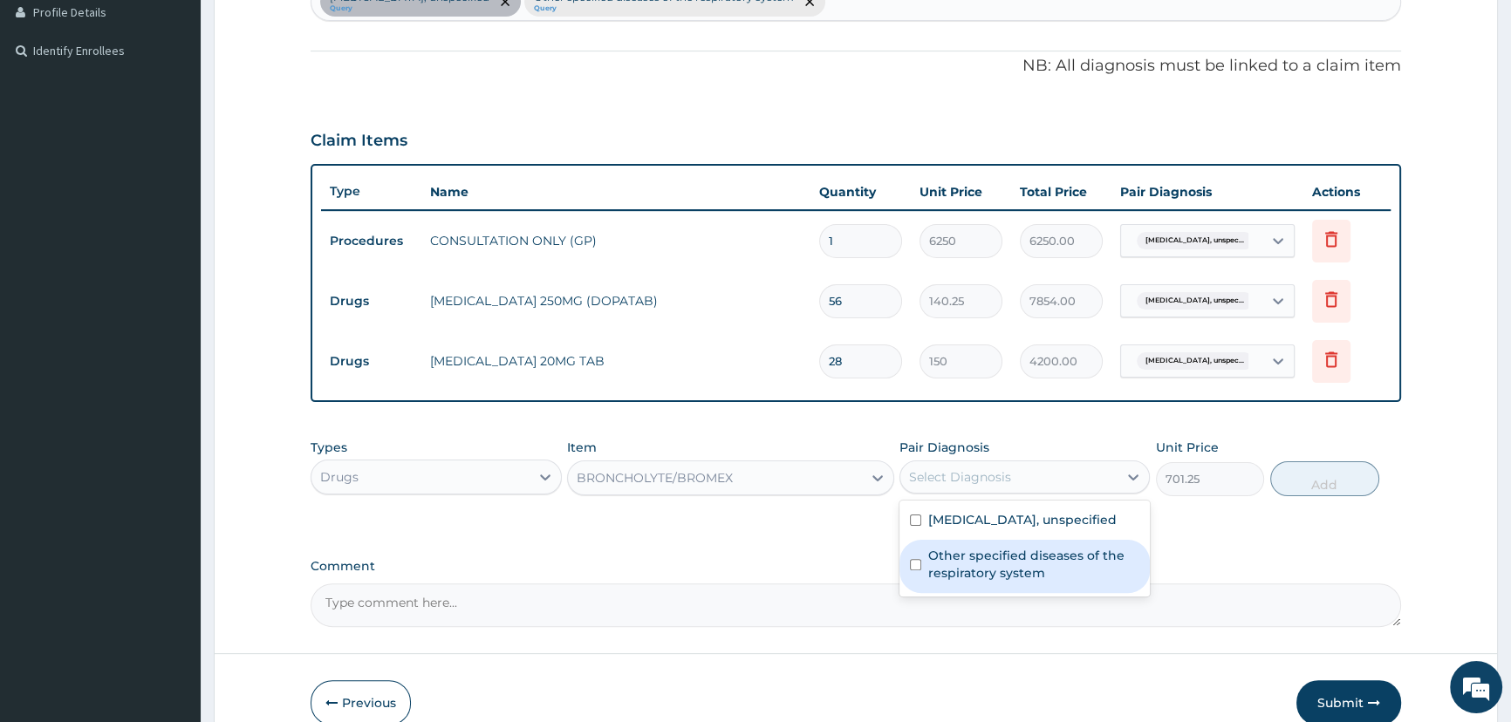
click at [946, 582] on label "Other specified diseases of the respiratory system" at bounding box center [1033, 564] width 211 height 35
checkbox input "true"
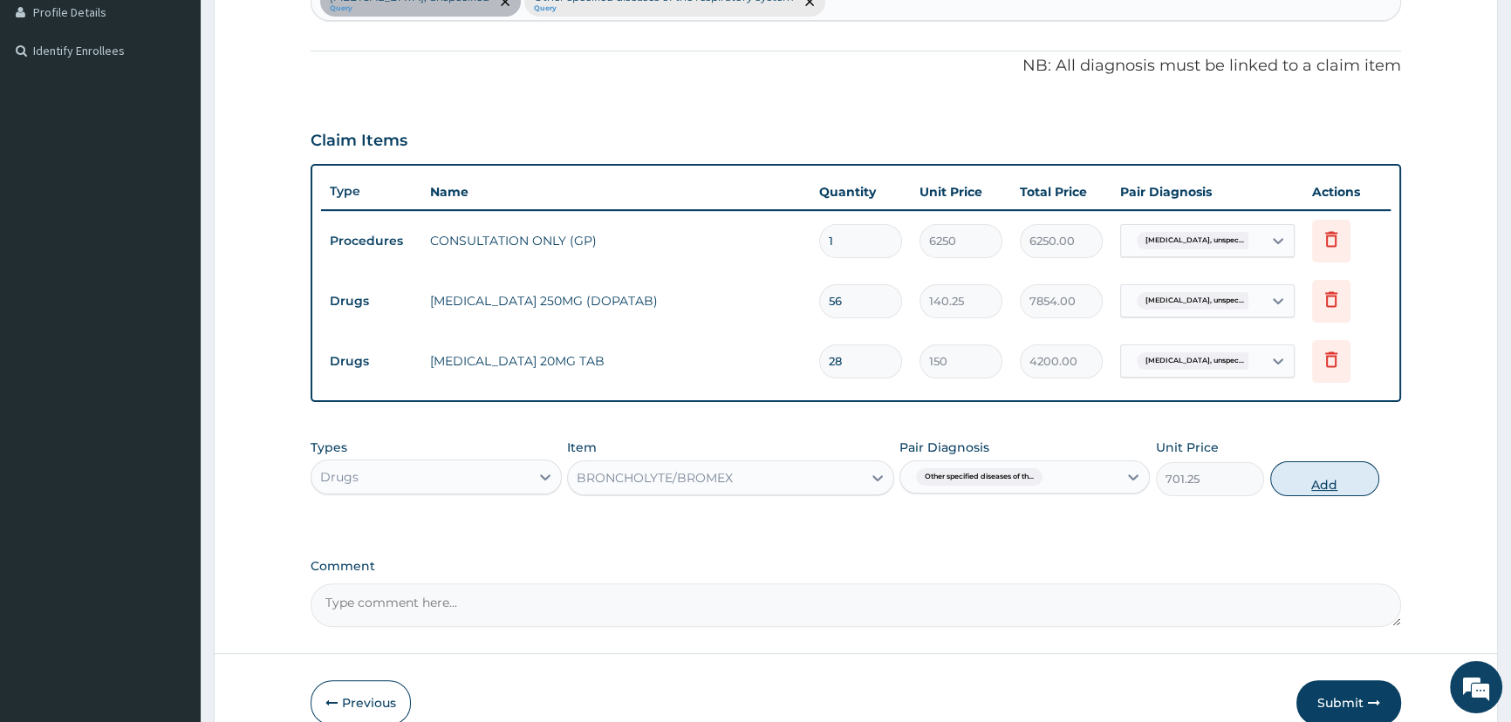
click at [1315, 484] on button "Add" at bounding box center [1324, 478] width 109 height 35
type input "0"
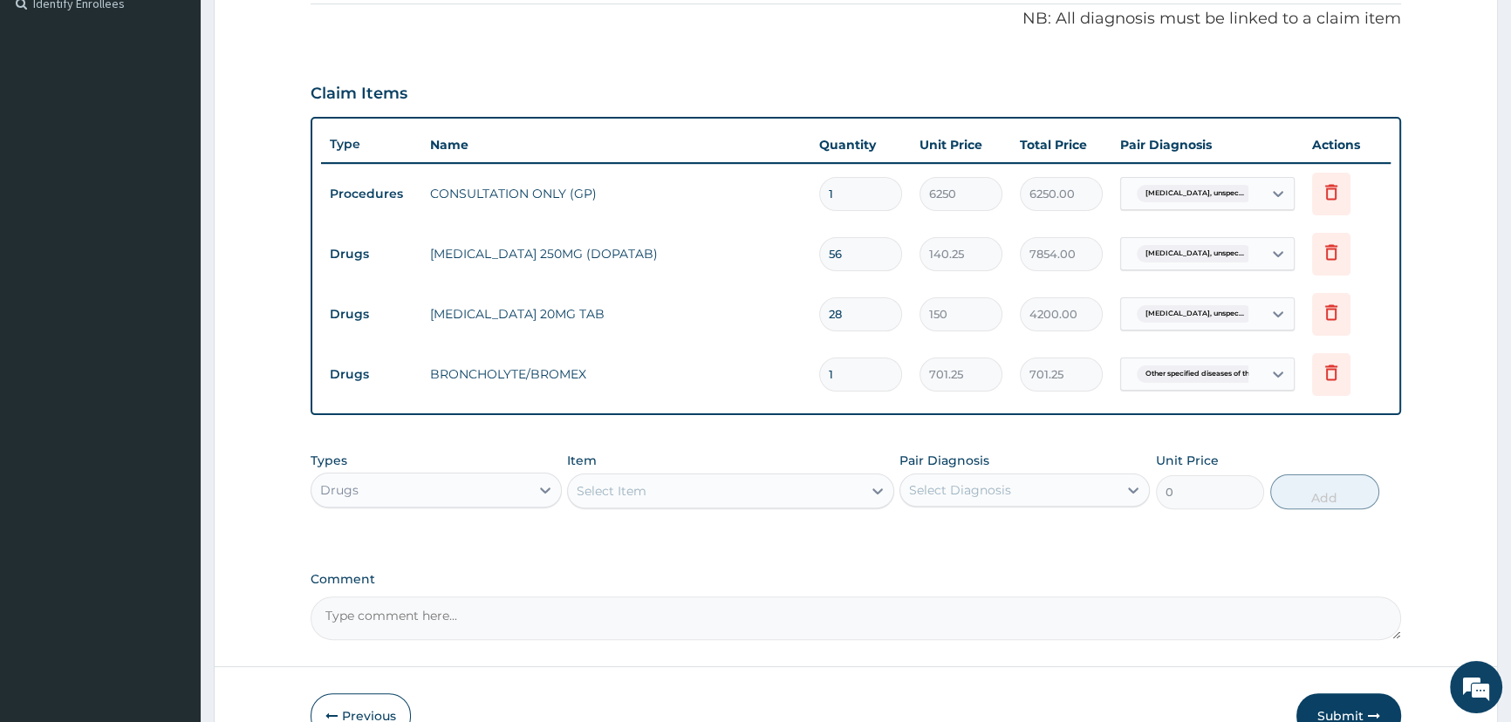
scroll to position [632, 0]
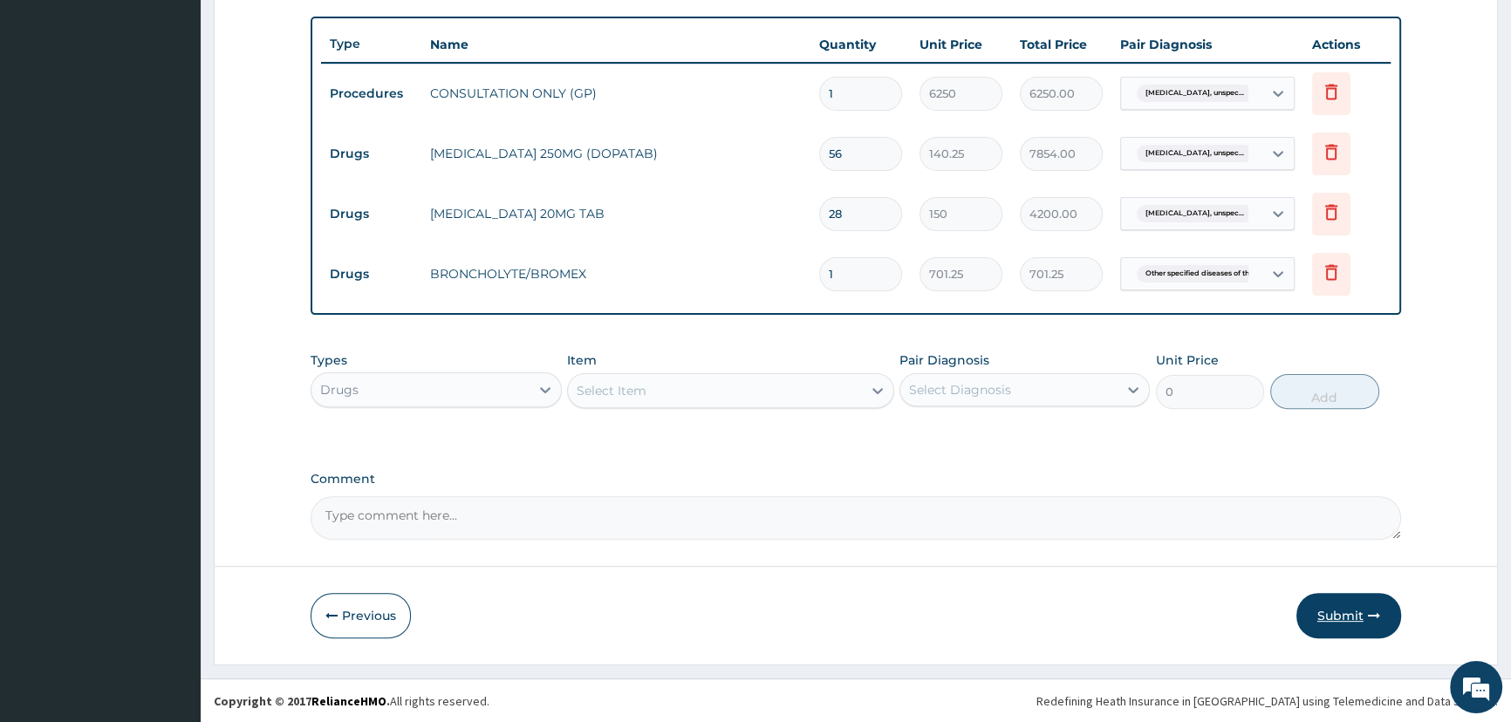
click at [1329, 610] on button "Submit" at bounding box center [1348, 615] width 105 height 45
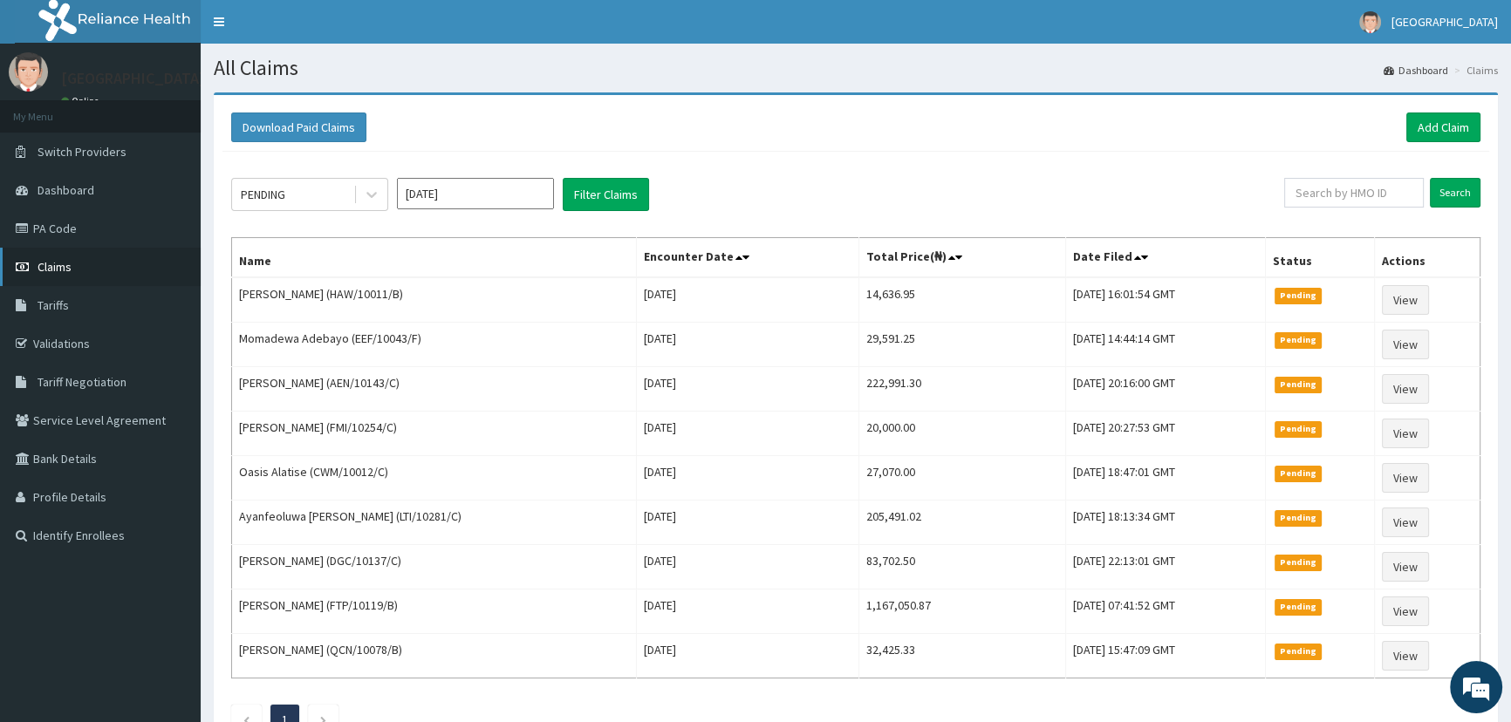
click at [75, 266] on link "Claims" at bounding box center [100, 267] width 201 height 38
click at [1456, 133] on link "Add Claim" at bounding box center [1443, 128] width 74 height 30
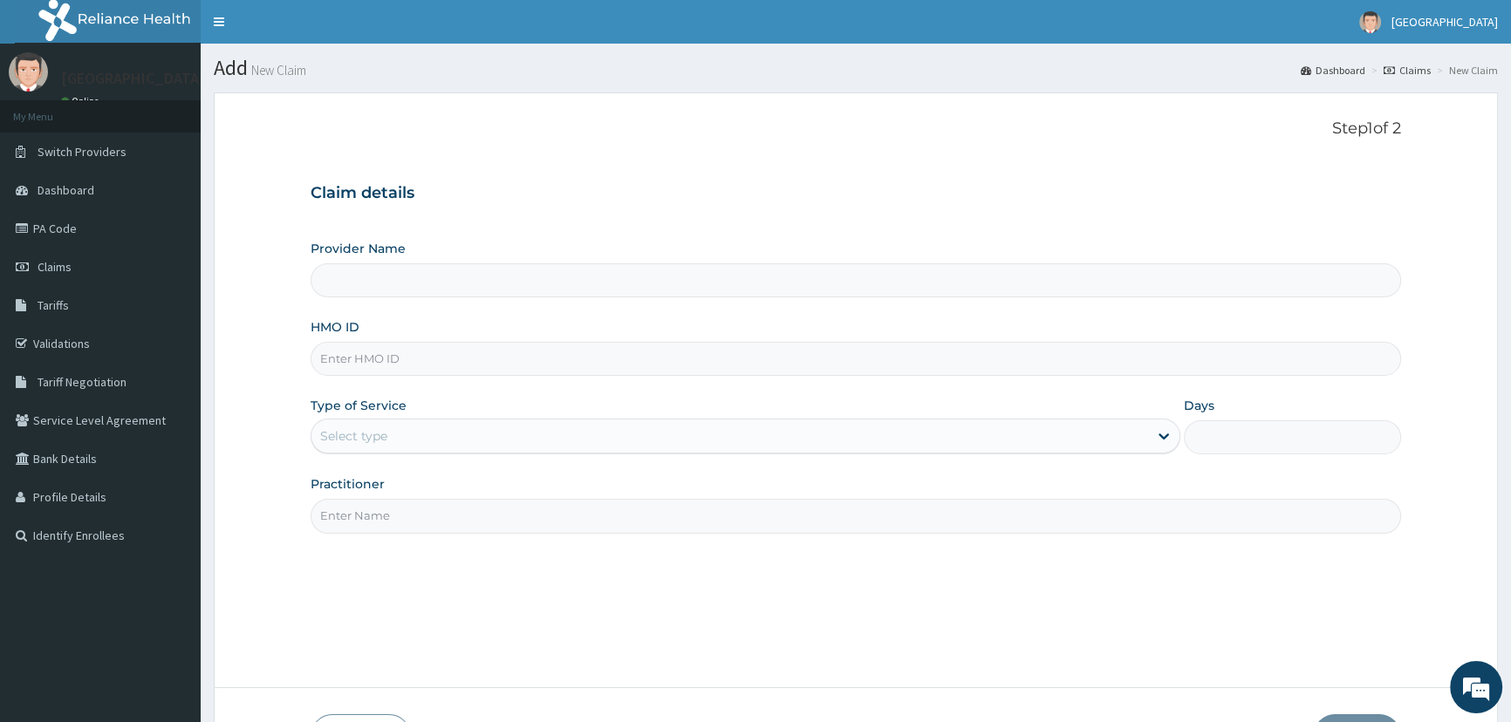
type input "Mother and Child Hospital - [GEOGRAPHIC_DATA]"
click at [367, 356] on input "HMO ID" at bounding box center [856, 359] width 1090 height 34
type input "SLB/10794/A"
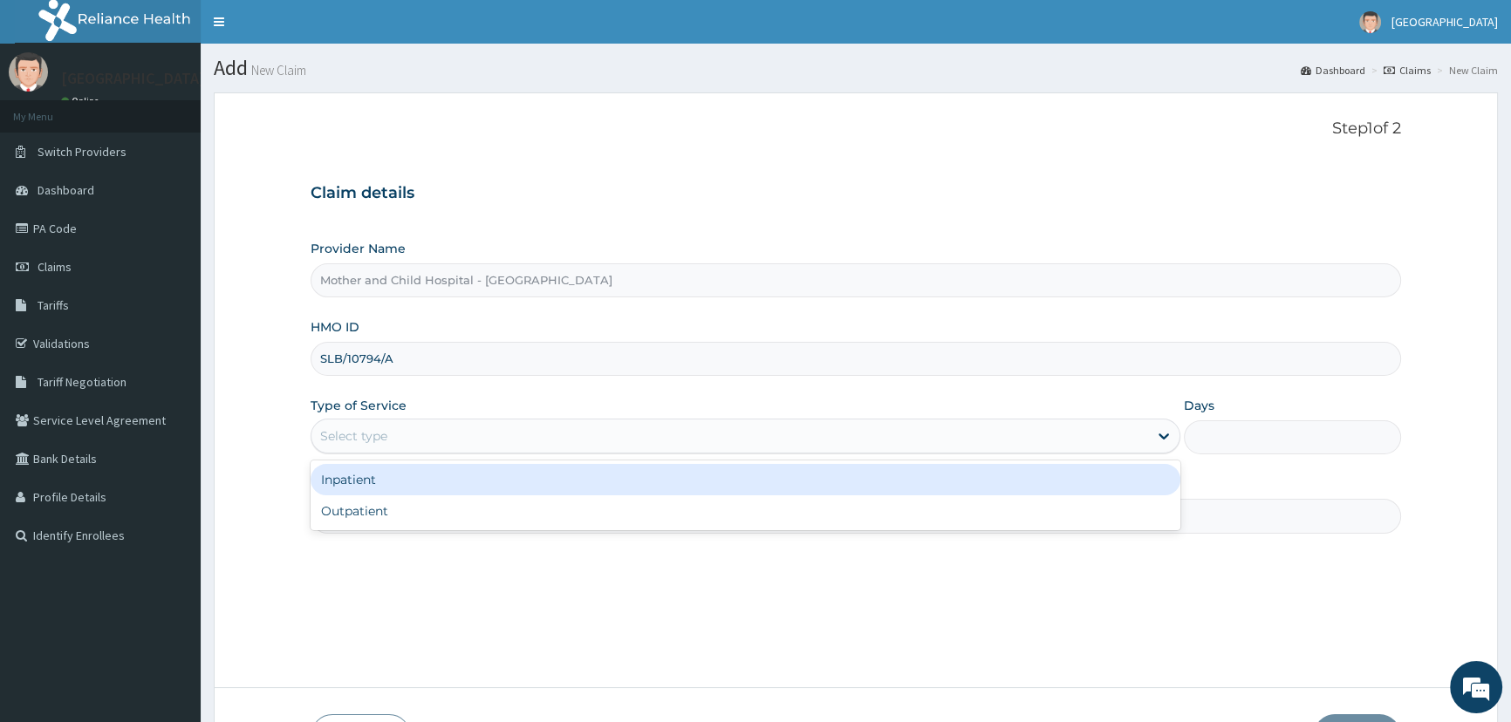
click at [389, 438] on div "Select type" at bounding box center [729, 436] width 836 height 28
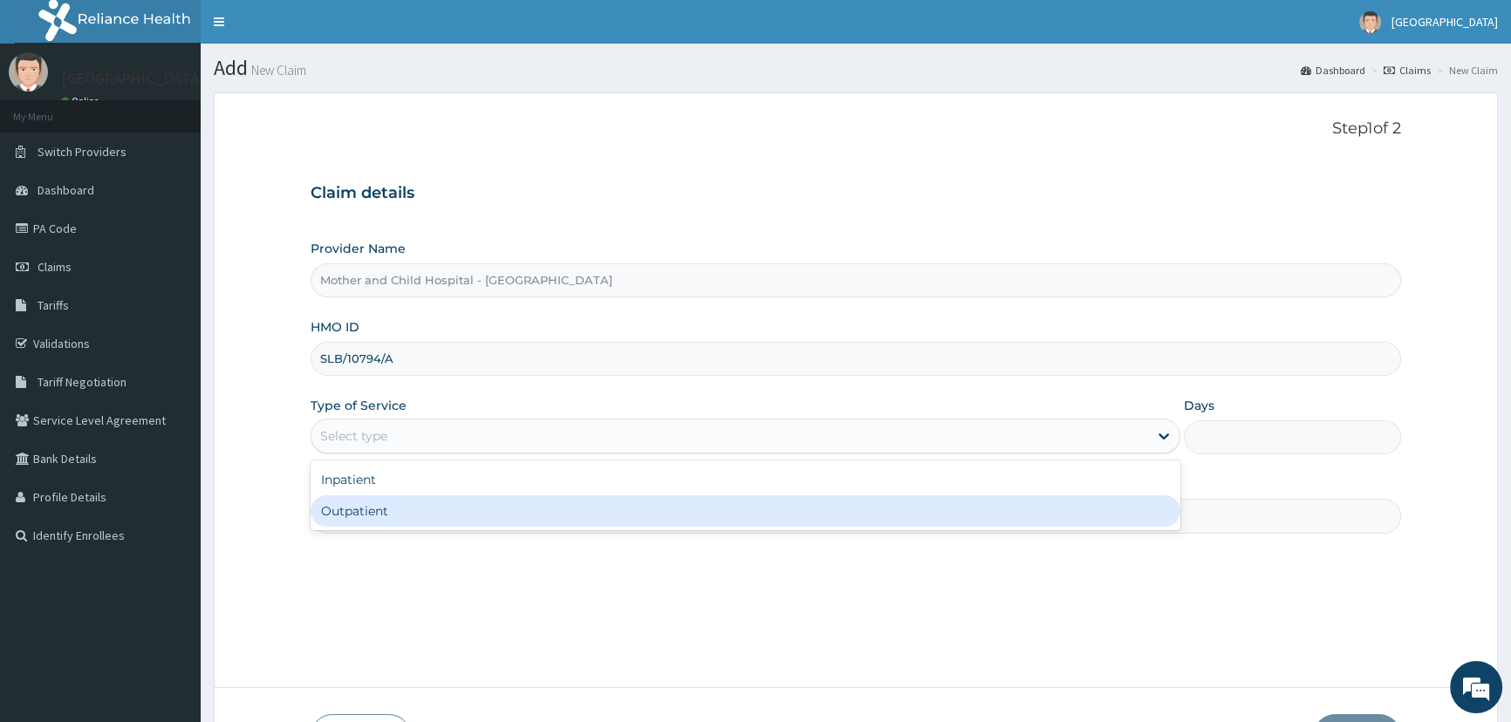
click at [374, 508] on div "Outpatient" at bounding box center [745, 510] width 869 height 31
type input "1"
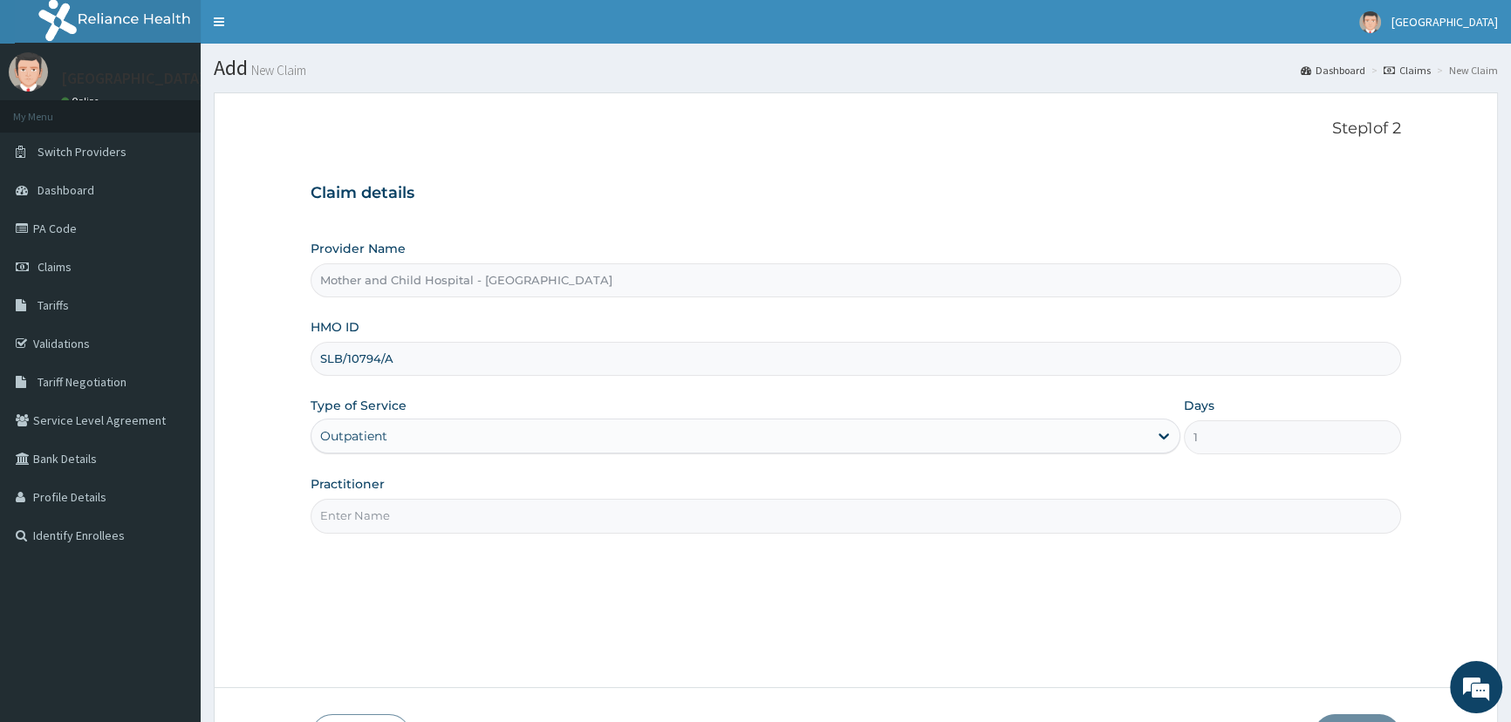
click at [367, 524] on input "Practitioner" at bounding box center [856, 516] width 1090 height 34
type input "ETIM"
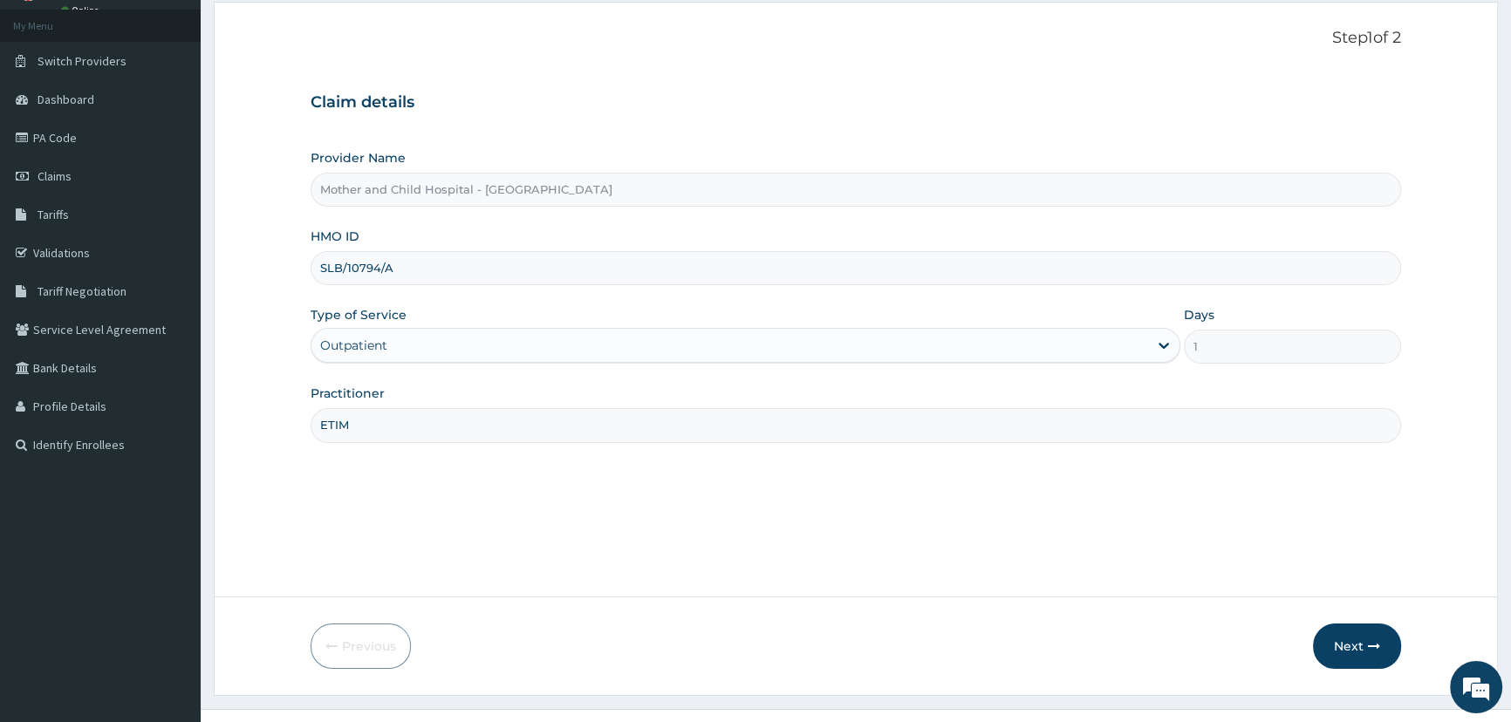
scroll to position [122, 0]
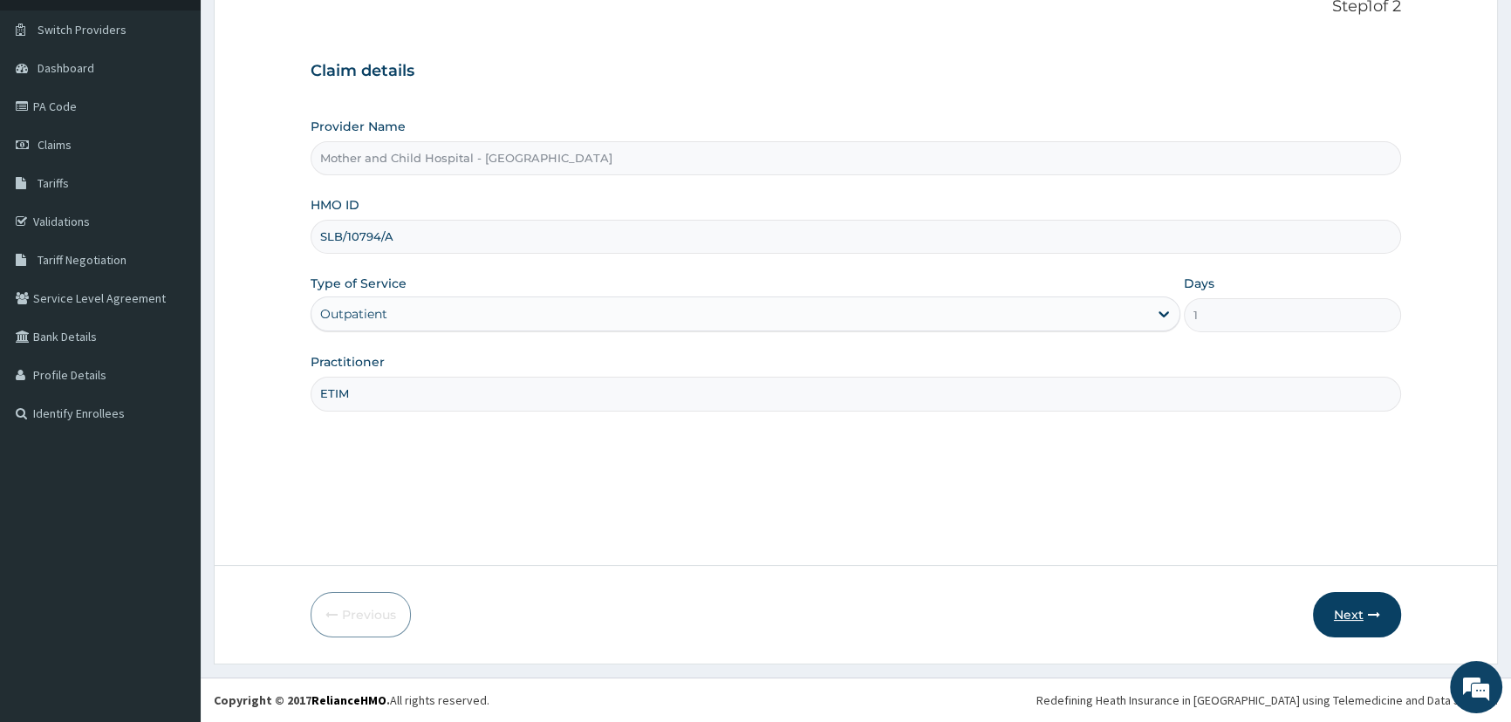
click at [1347, 622] on button "Next" at bounding box center [1357, 614] width 88 height 45
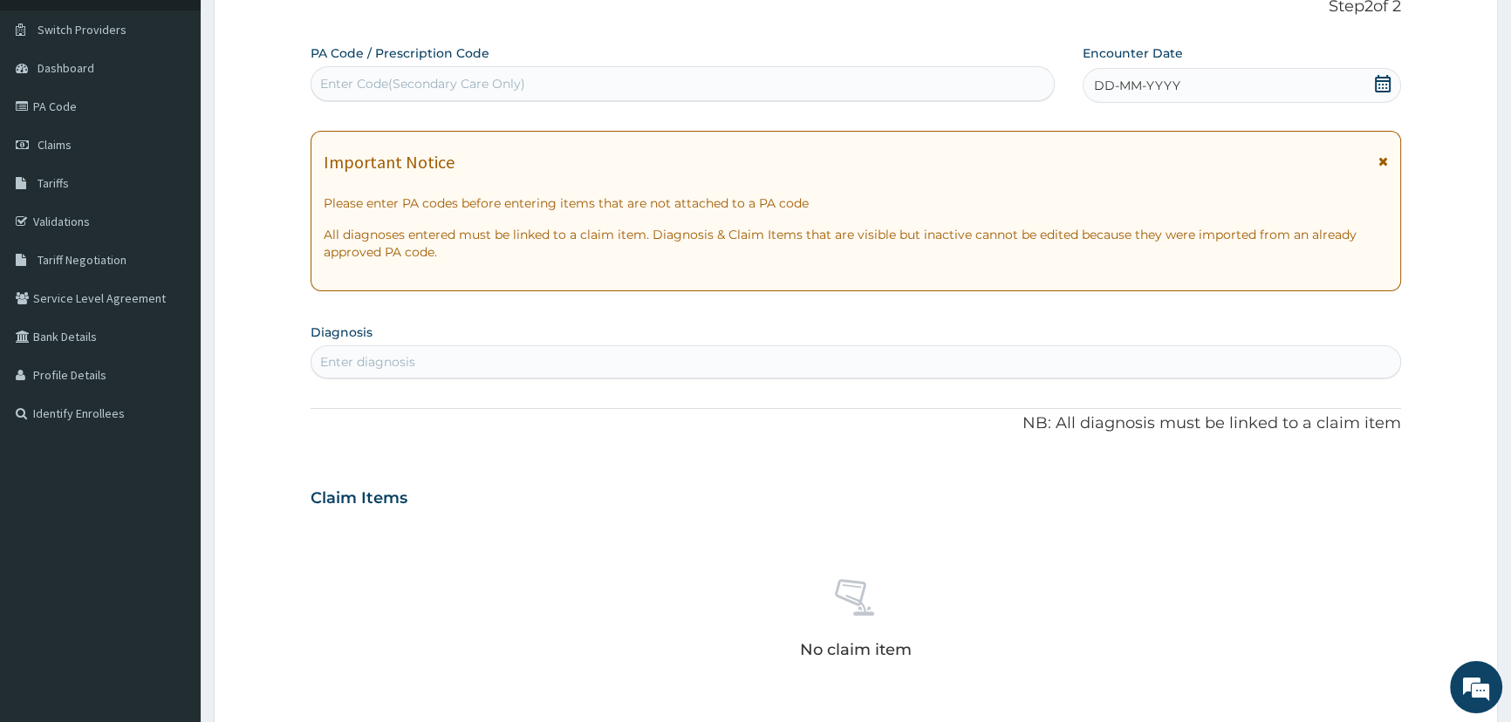
click at [403, 90] on div "Enter Code(Secondary Care Only)" at bounding box center [422, 83] width 205 height 17
type input "PA/3DFA70"
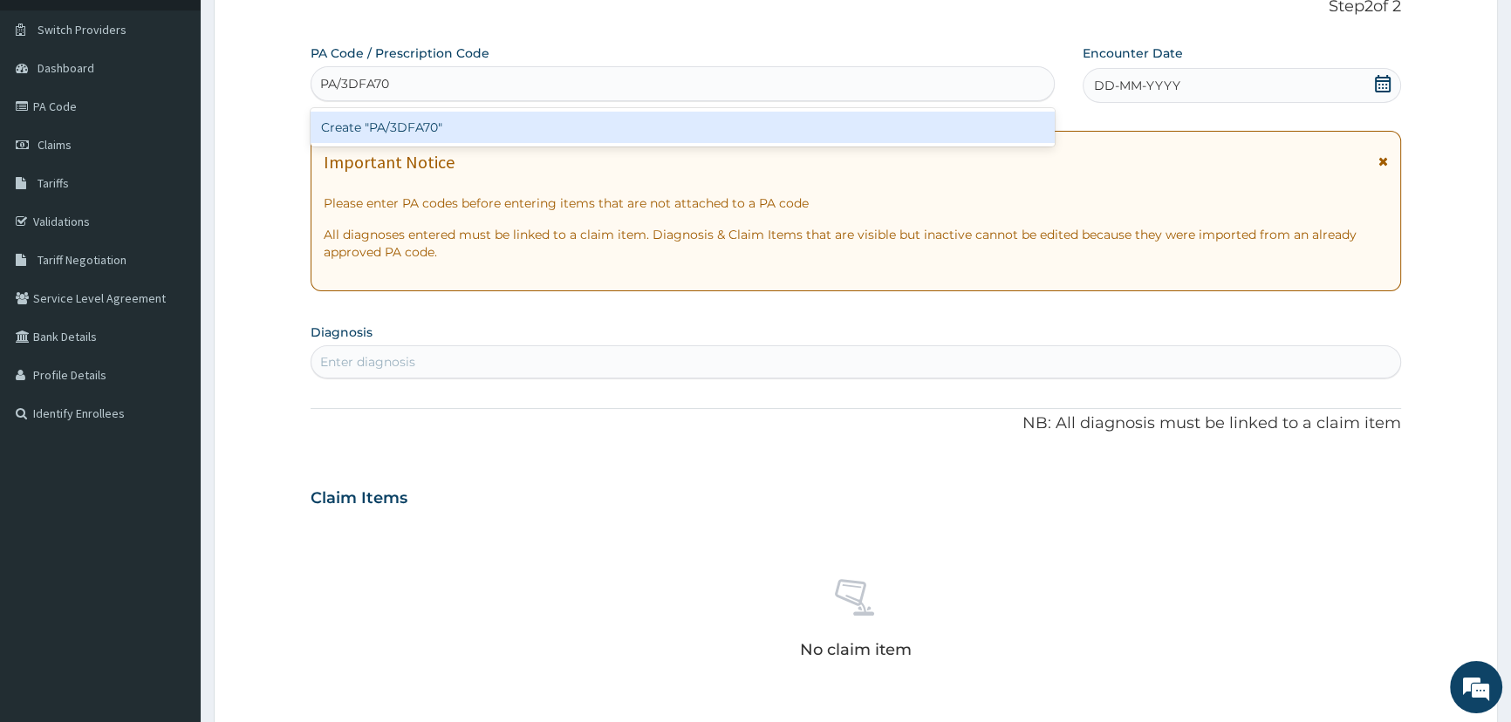
click at [407, 124] on div "Create "PA/3DFA70"" at bounding box center [682, 127] width 743 height 31
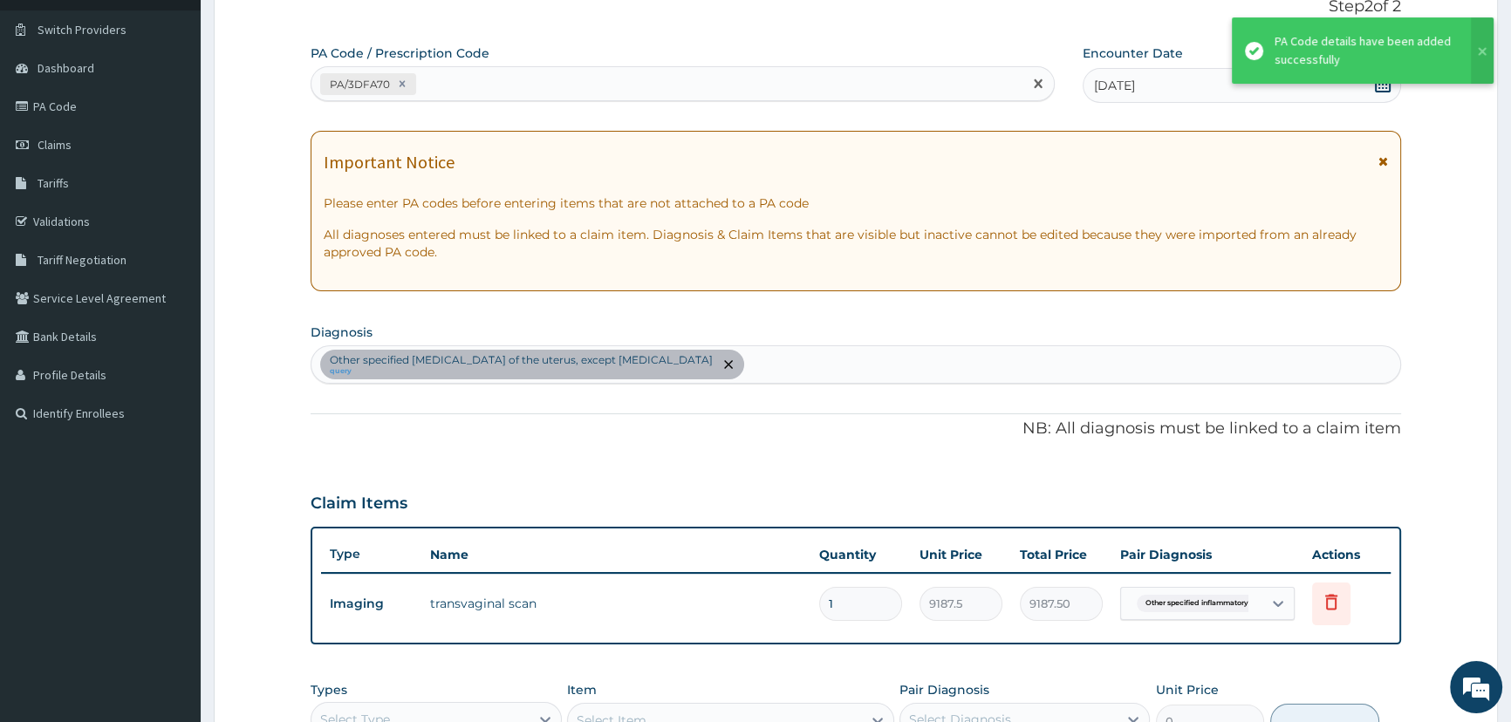
click at [447, 83] on div "PA/3DFA70" at bounding box center [666, 84] width 710 height 29
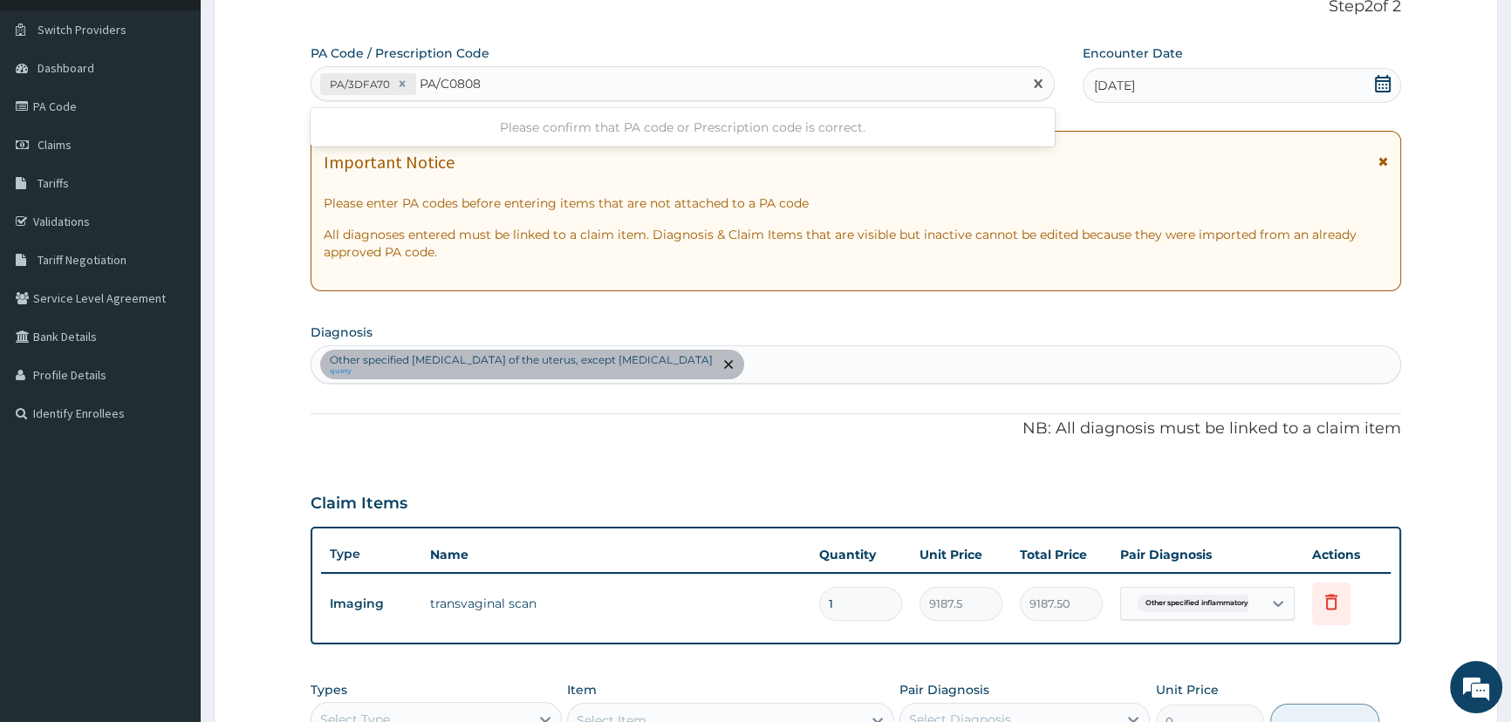
type input "PA/C08081"
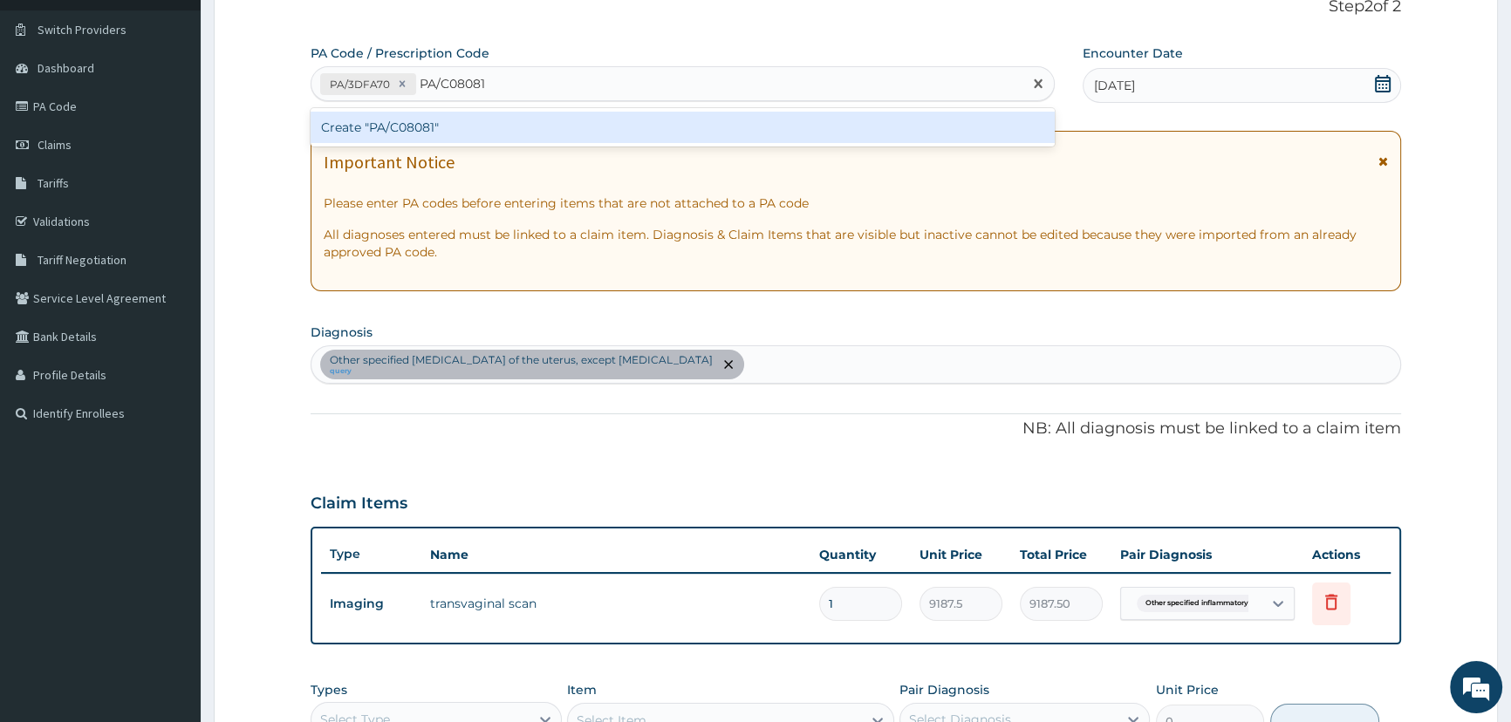
click at [434, 135] on div "Create "PA/C08081"" at bounding box center [682, 127] width 743 height 31
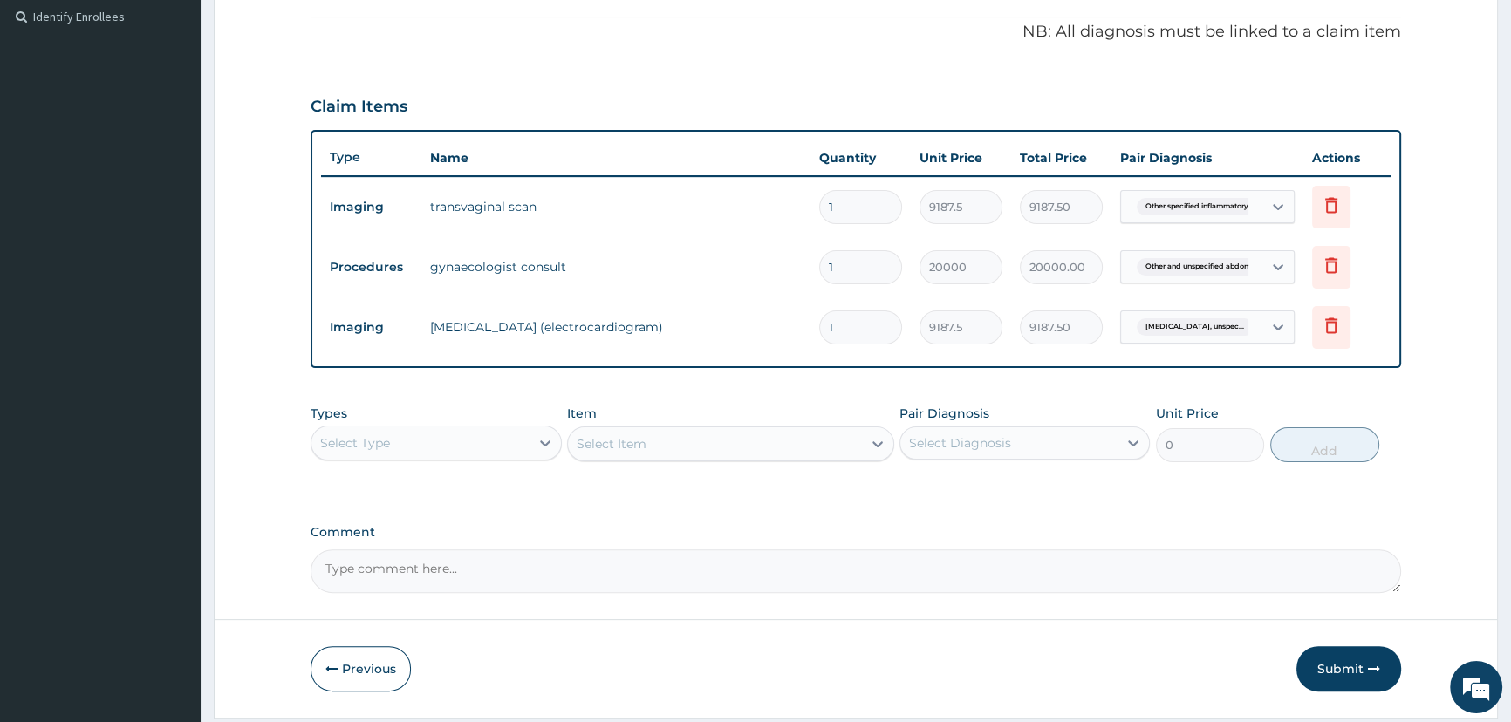
scroll to position [572, 0]
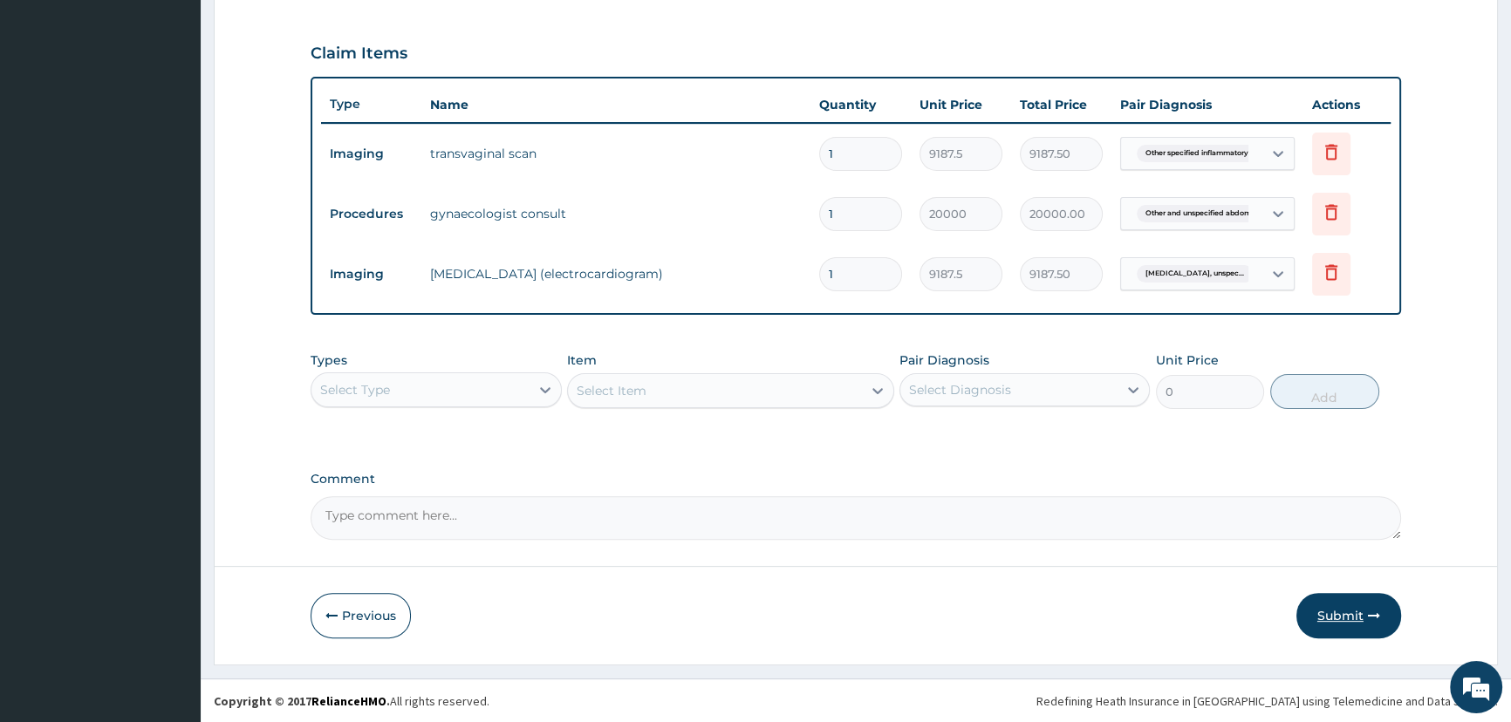
click at [1342, 608] on button "Submit" at bounding box center [1348, 615] width 105 height 45
